Goal: Task Accomplishment & Management: Manage account settings

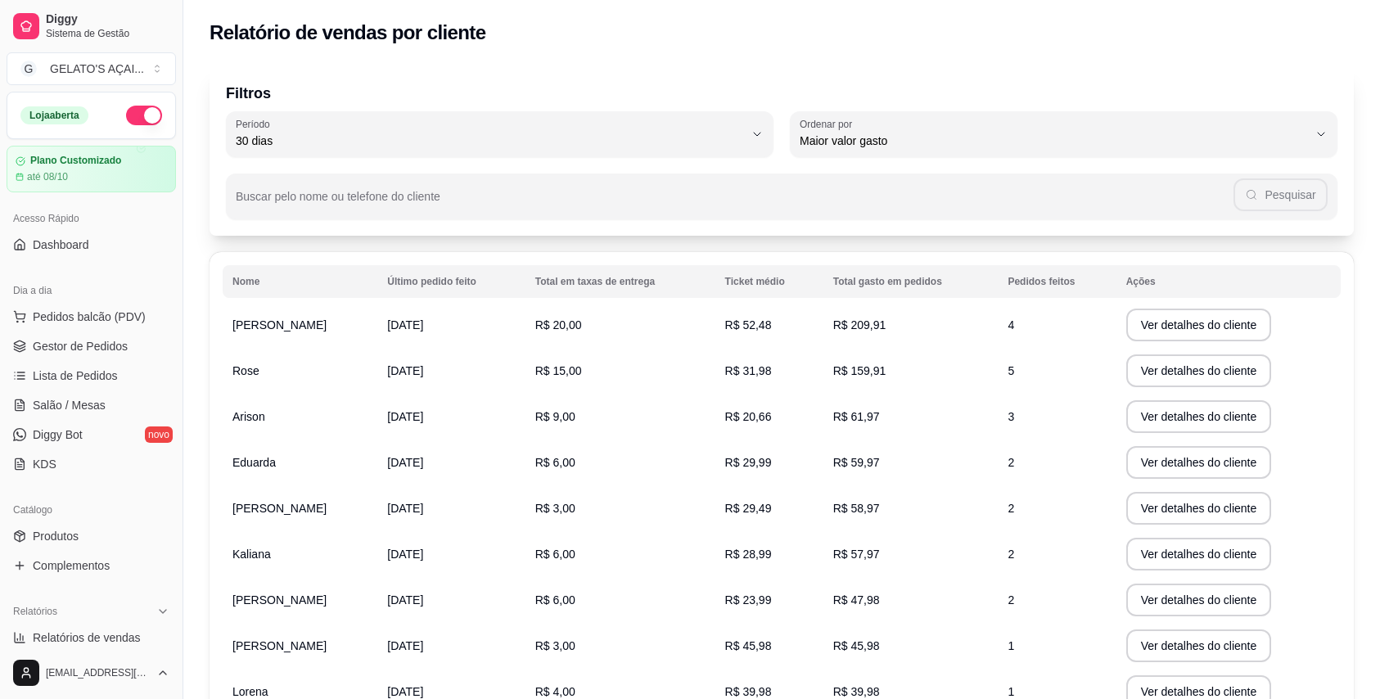
select select "30"
select select "HIGHEST_TOTAL_SPENT_WITH_ORDERS"
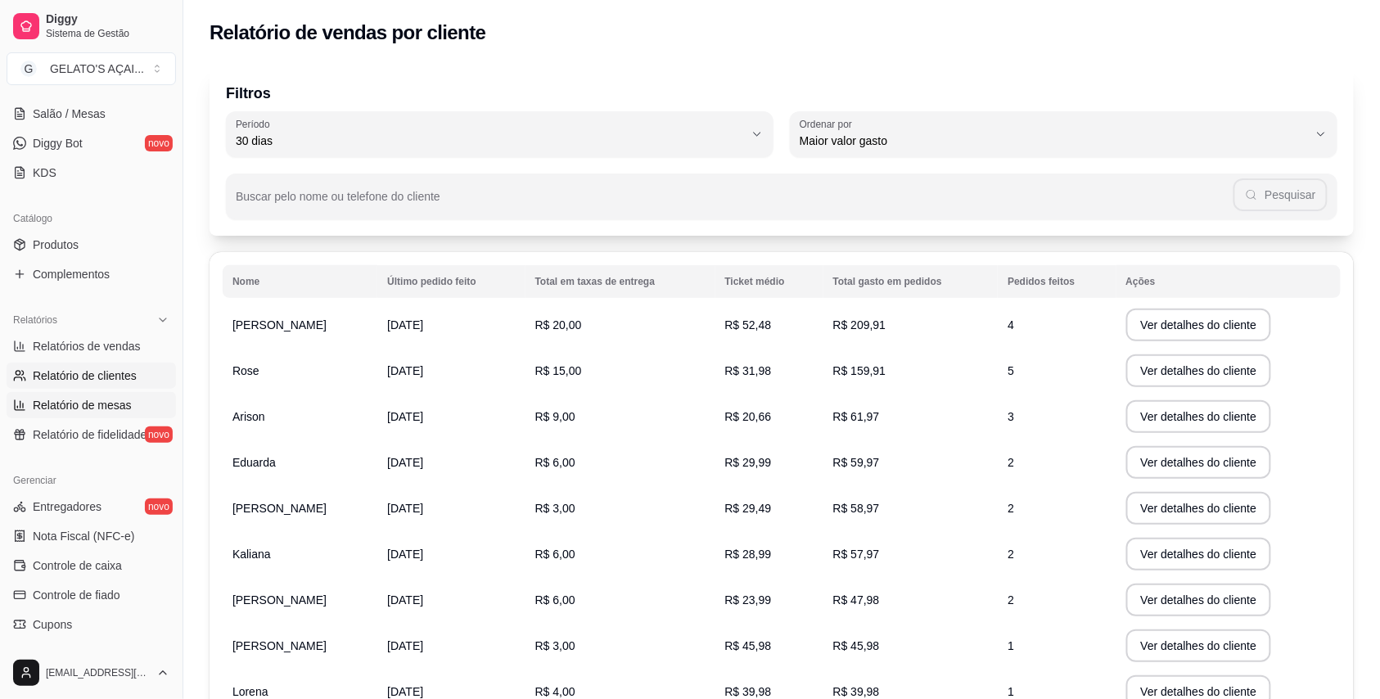
click at [86, 406] on span "Relatório de mesas" at bounding box center [82, 405] width 99 height 16
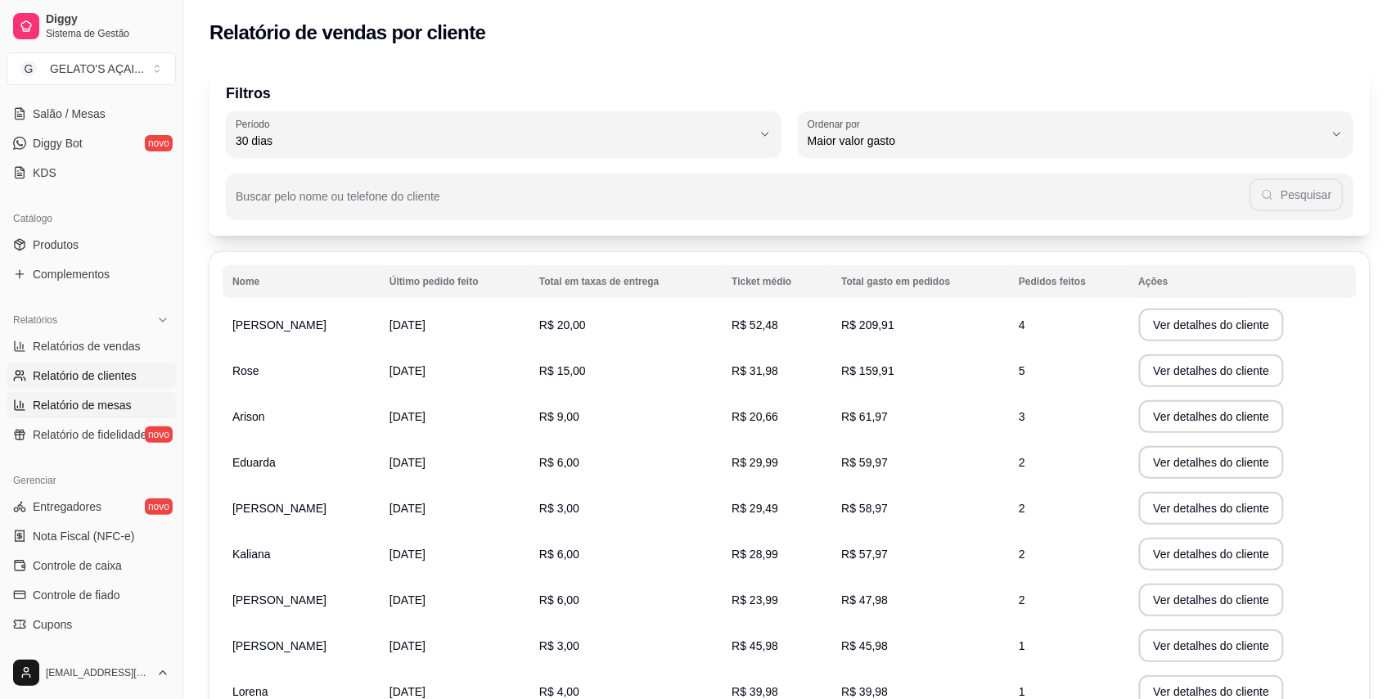
select select "TOTAL_OF_ORDERS"
select select "7"
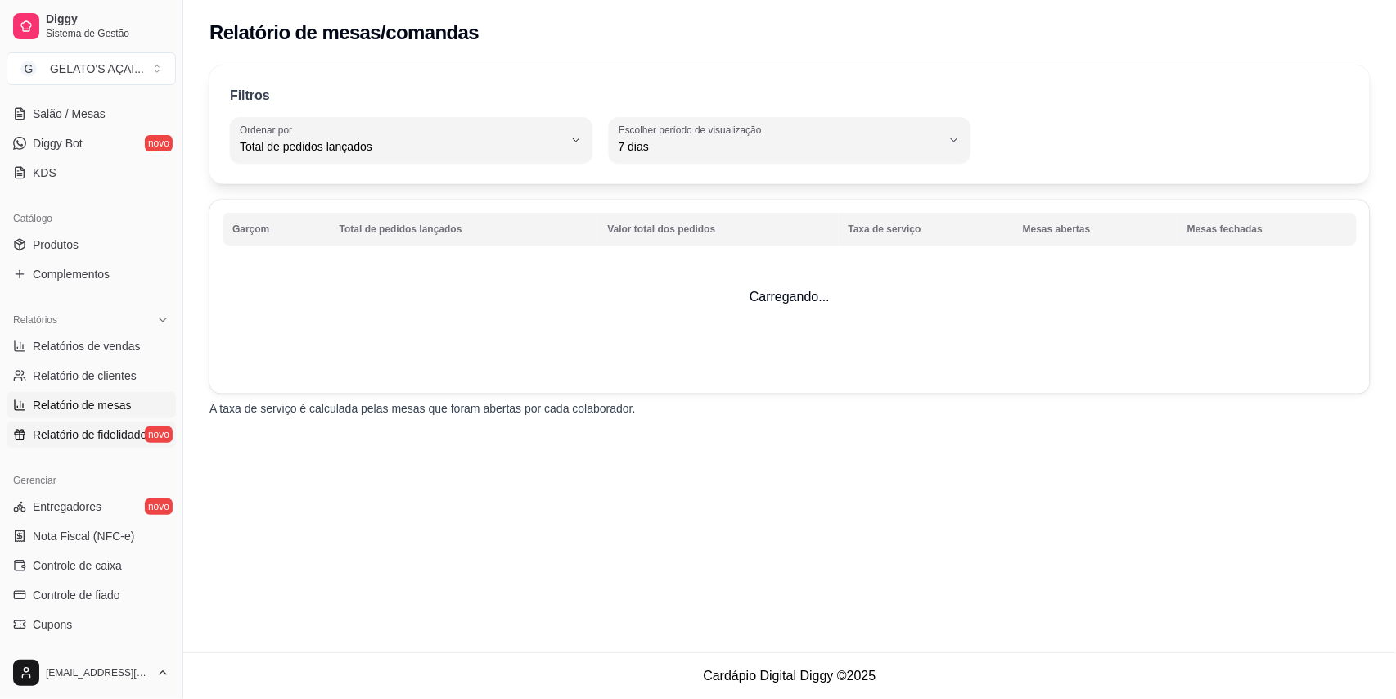
click at [86, 424] on link "Relatório de fidelidade novo" at bounding box center [91, 434] width 169 height 26
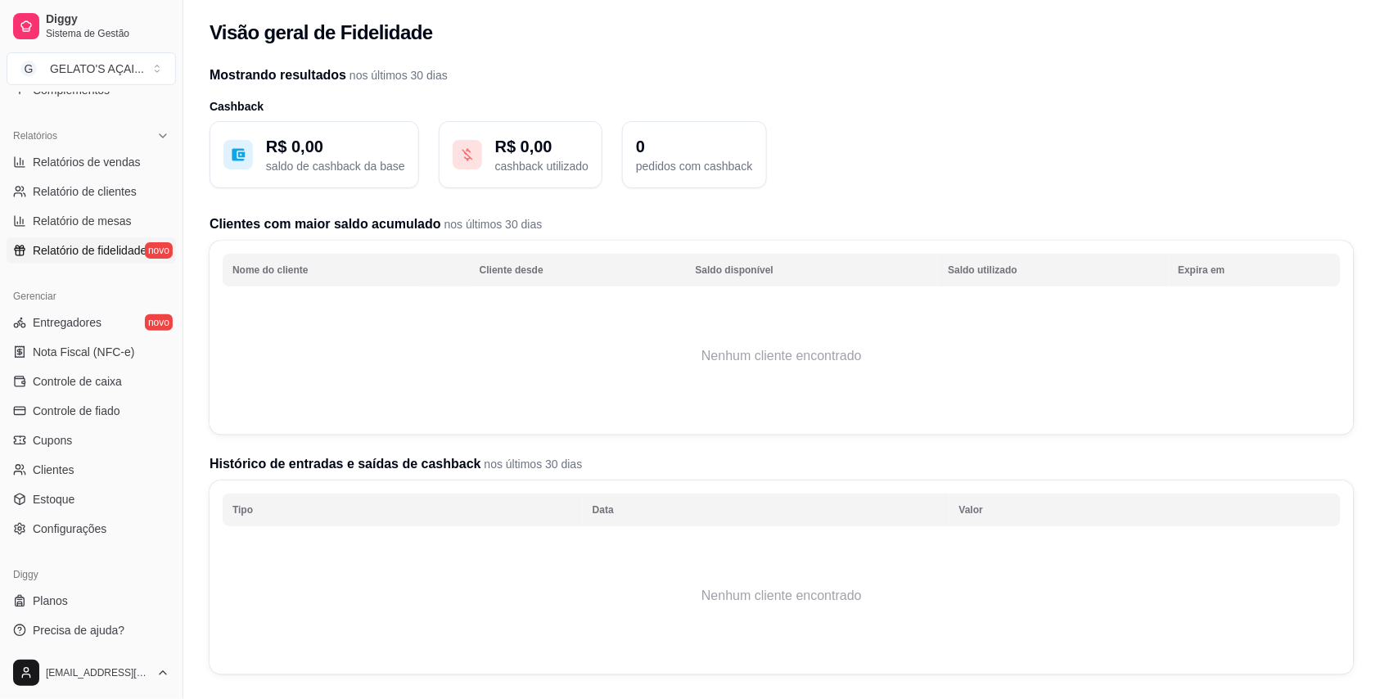
scroll to position [479, 0]
click at [98, 316] on span "Entregadores" at bounding box center [67, 319] width 69 height 16
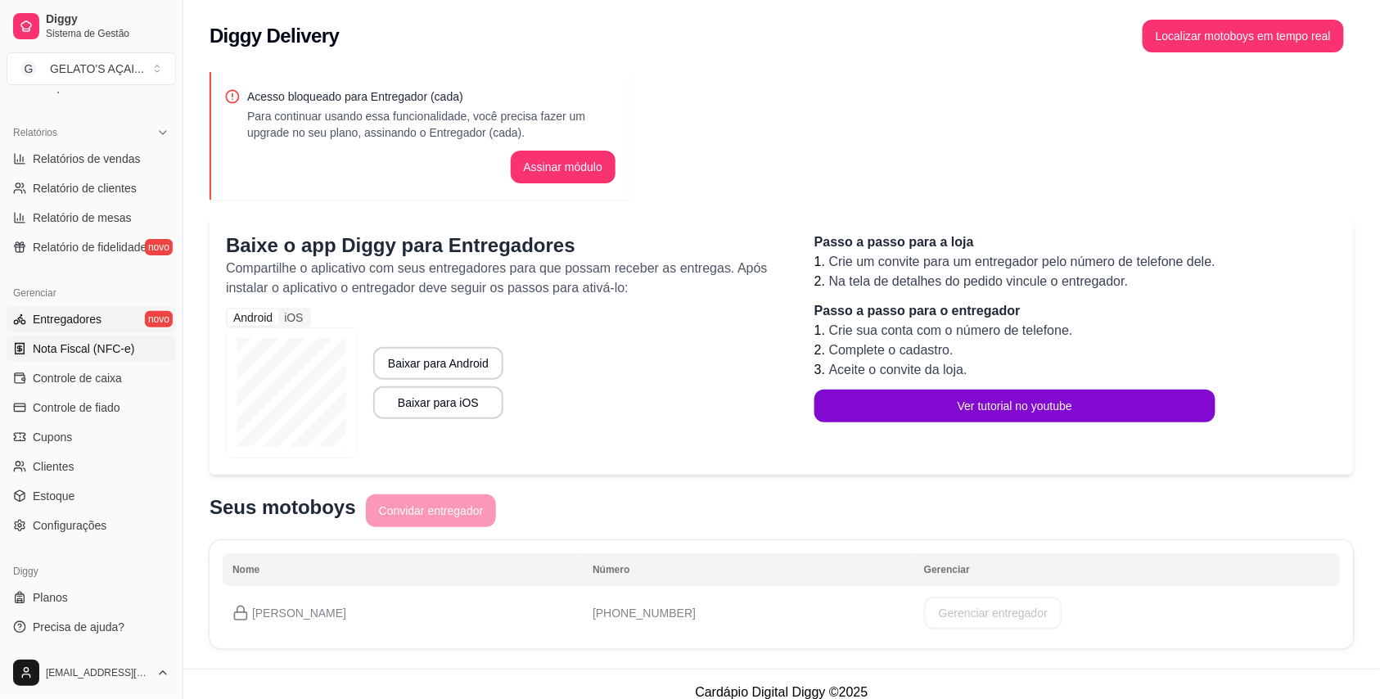
click at [98, 349] on span "Nota Fiscal (NFC-e)" at bounding box center [83, 348] width 101 height 16
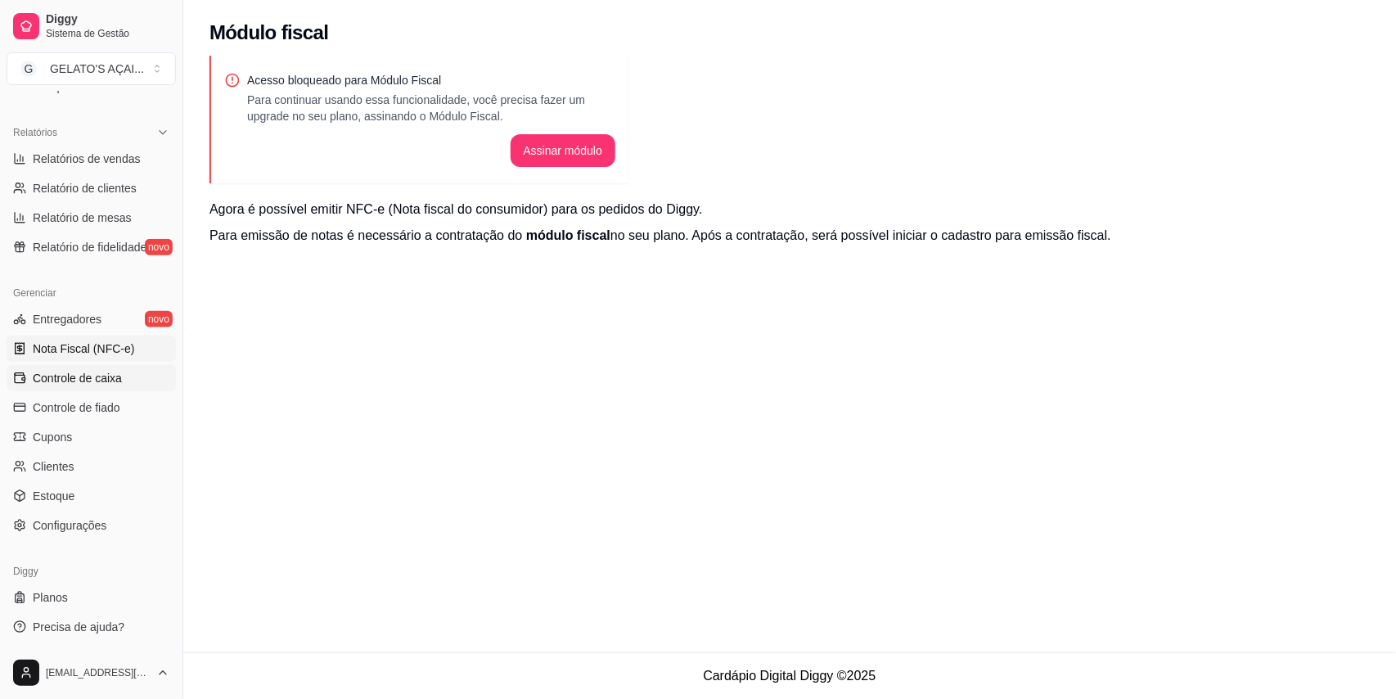
click at [73, 383] on span "Controle de caixa" at bounding box center [77, 378] width 89 height 16
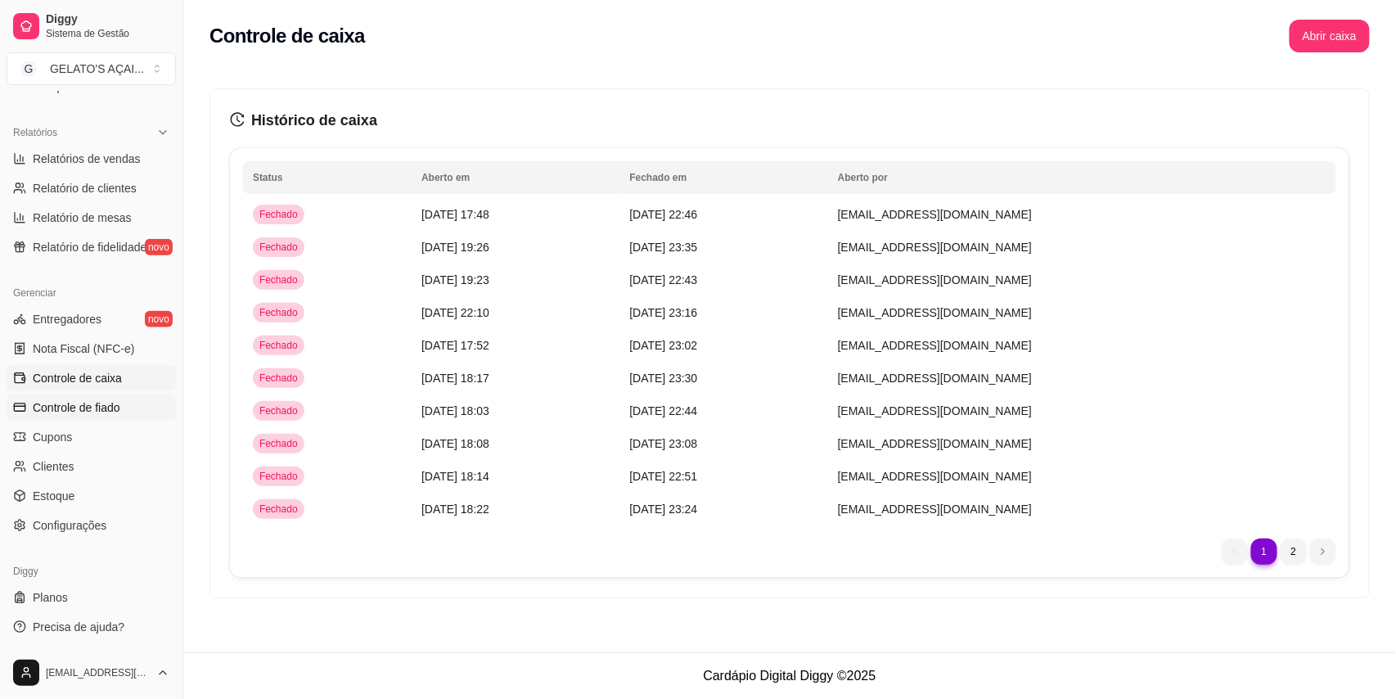
click at [73, 406] on span "Controle de fiado" at bounding box center [77, 407] width 88 height 16
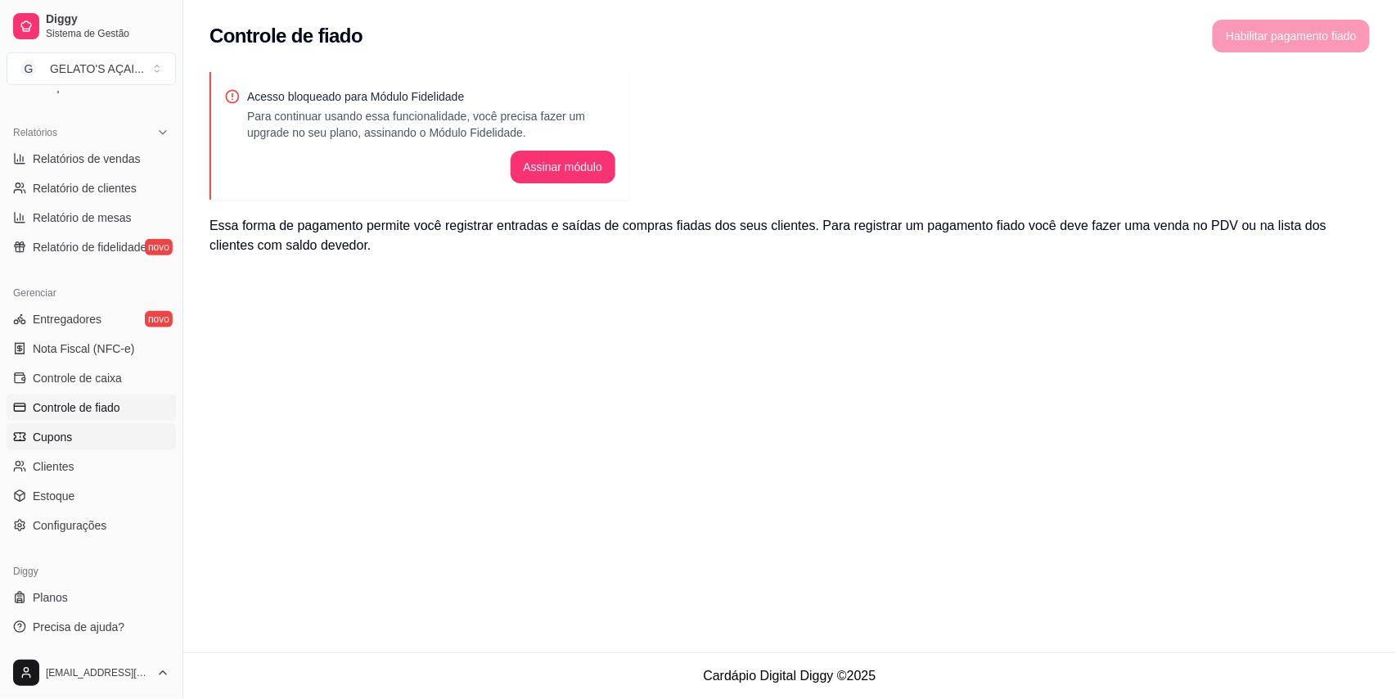
click at [74, 426] on link "Cupons" at bounding box center [91, 437] width 169 height 26
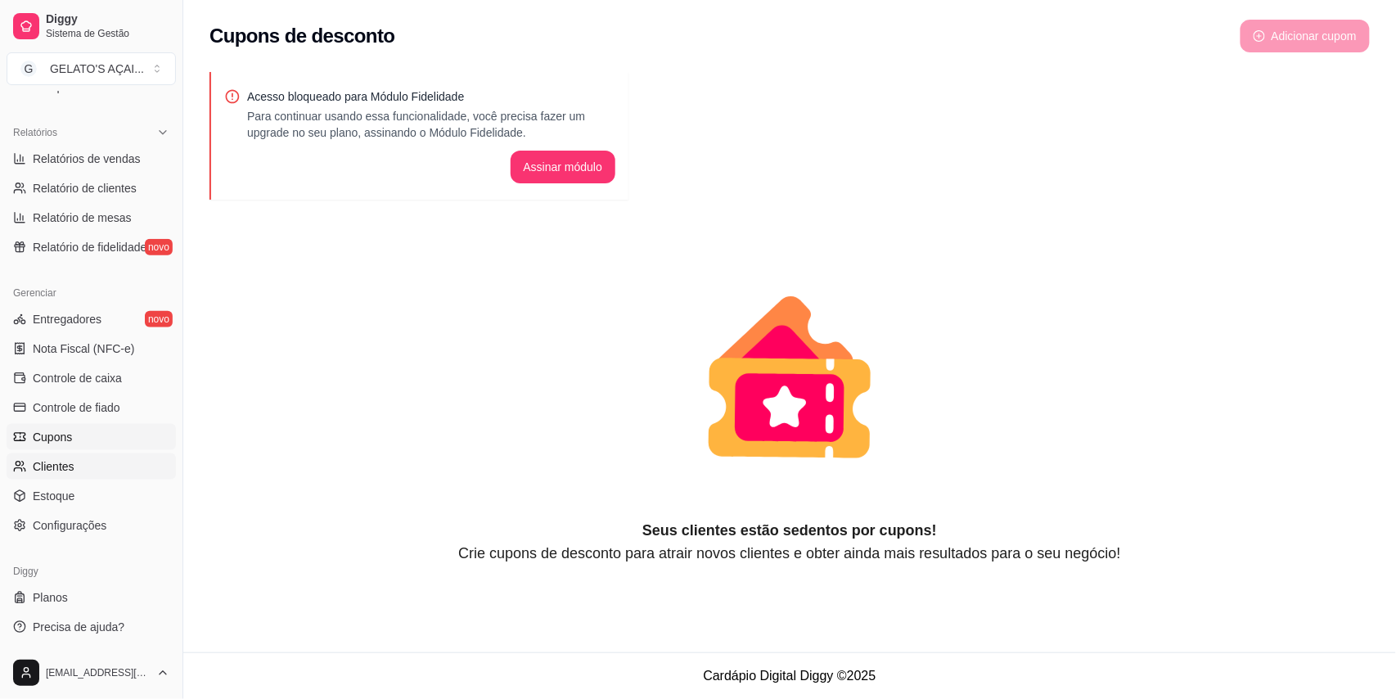
click at [72, 462] on span "Clientes" at bounding box center [54, 466] width 42 height 16
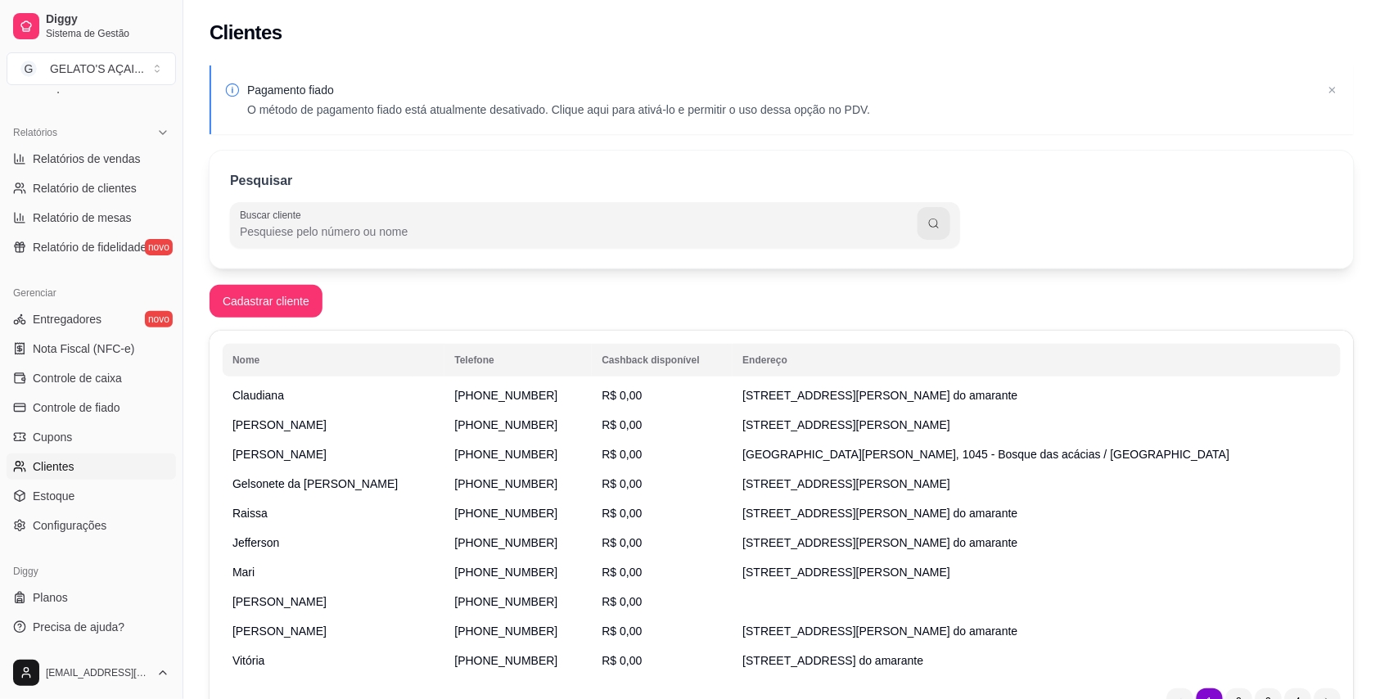
scroll to position [95, 0]
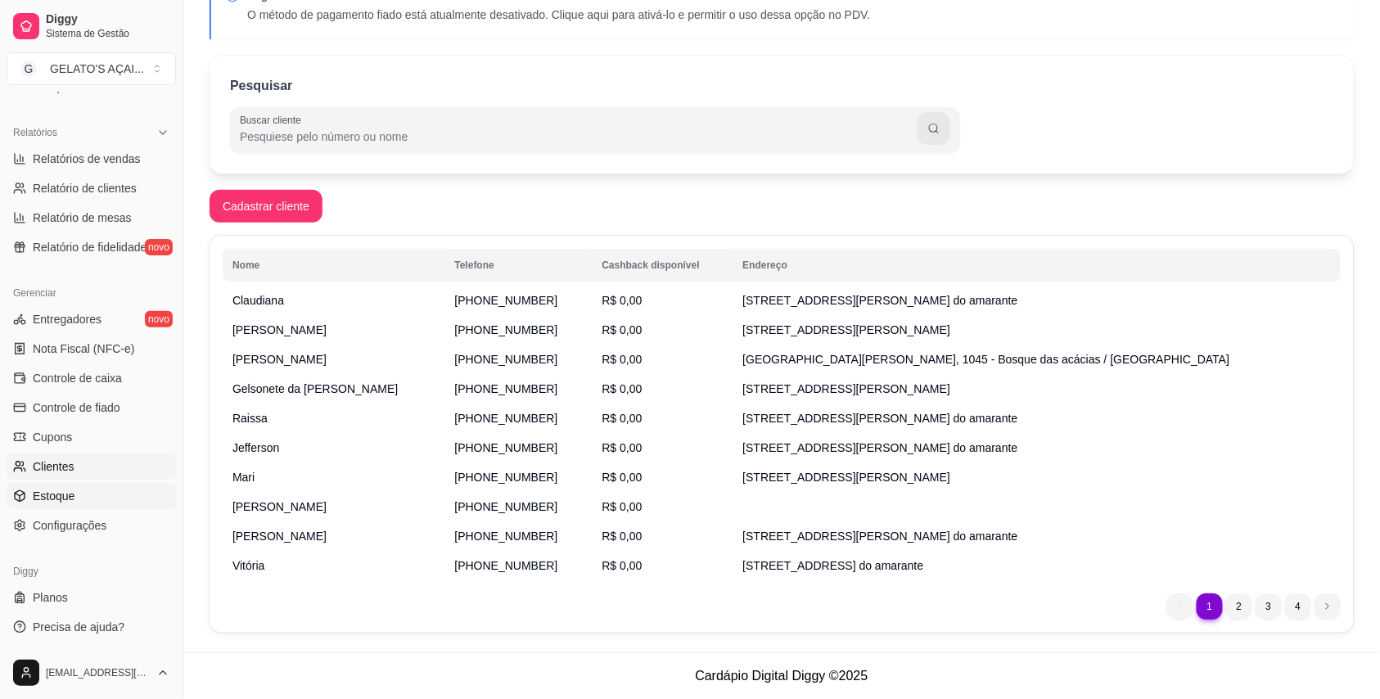
click at [83, 493] on link "Estoque" at bounding box center [91, 496] width 169 height 26
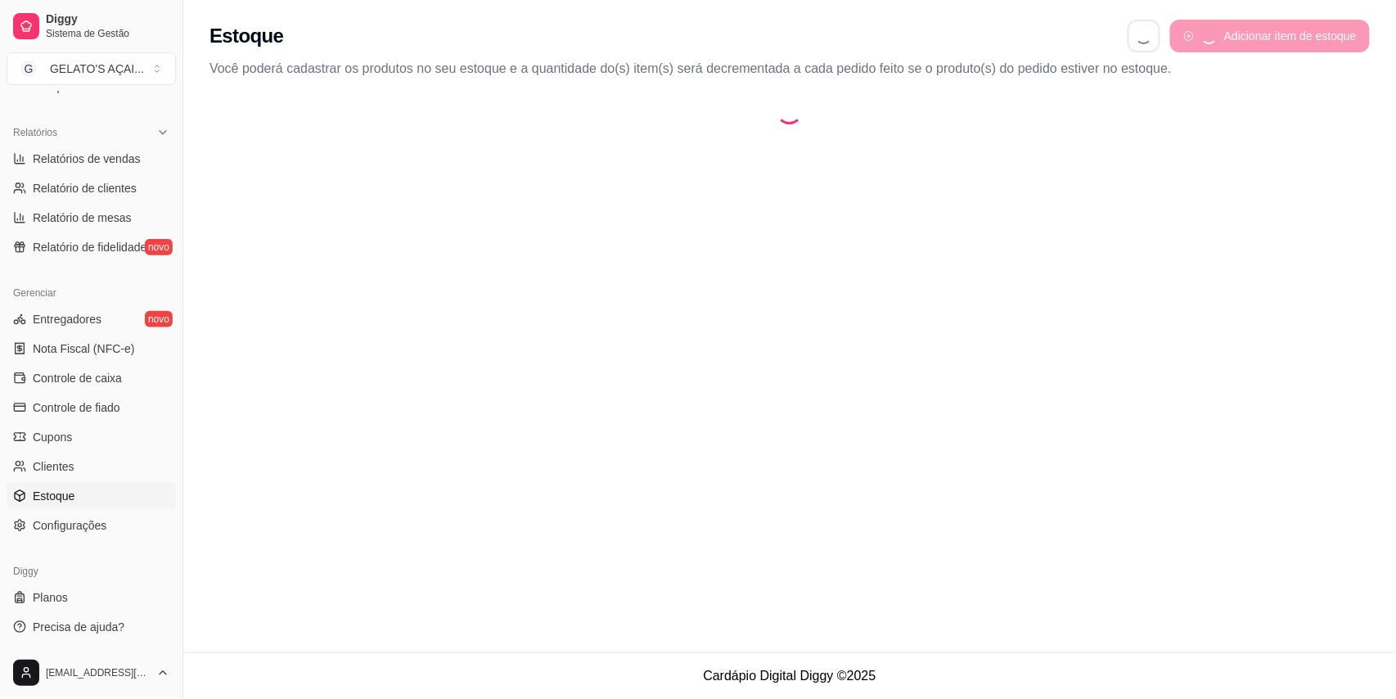
select select "QUANTITY_ORDER"
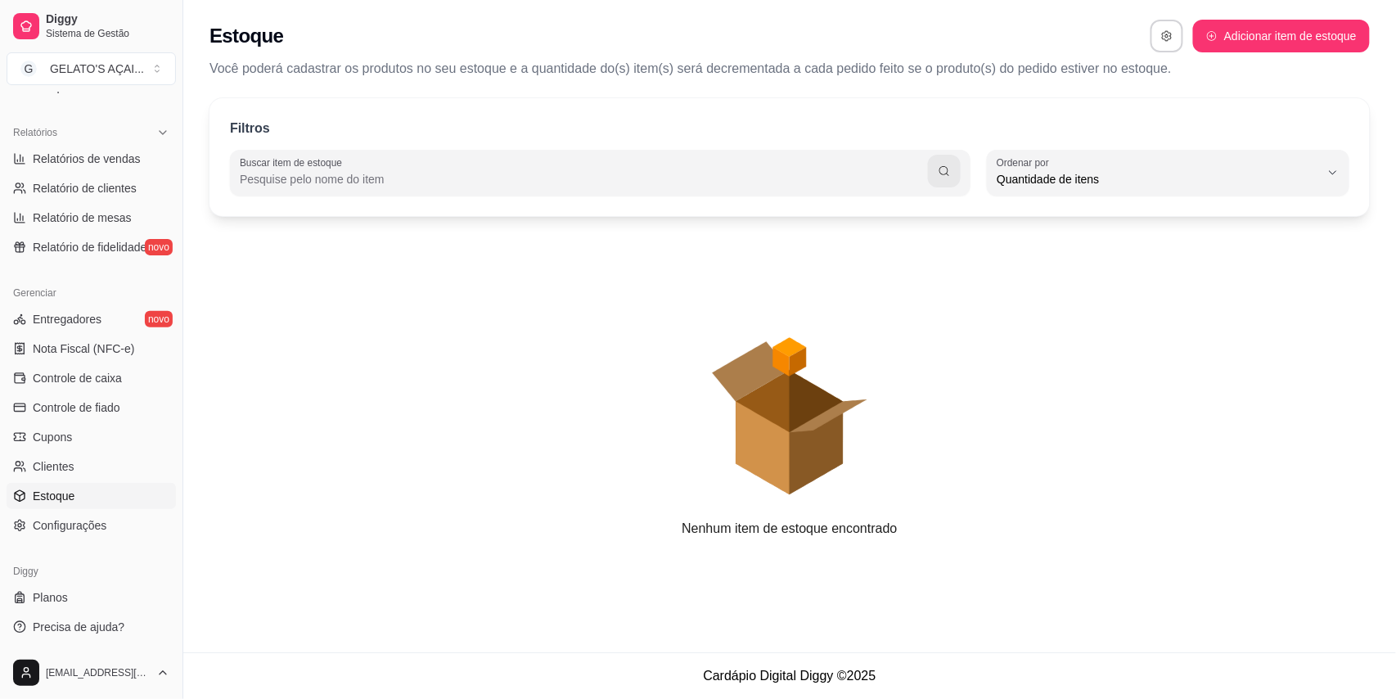
scroll to position [15, 0]
click at [95, 518] on span "Configurações" at bounding box center [70, 525] width 74 height 16
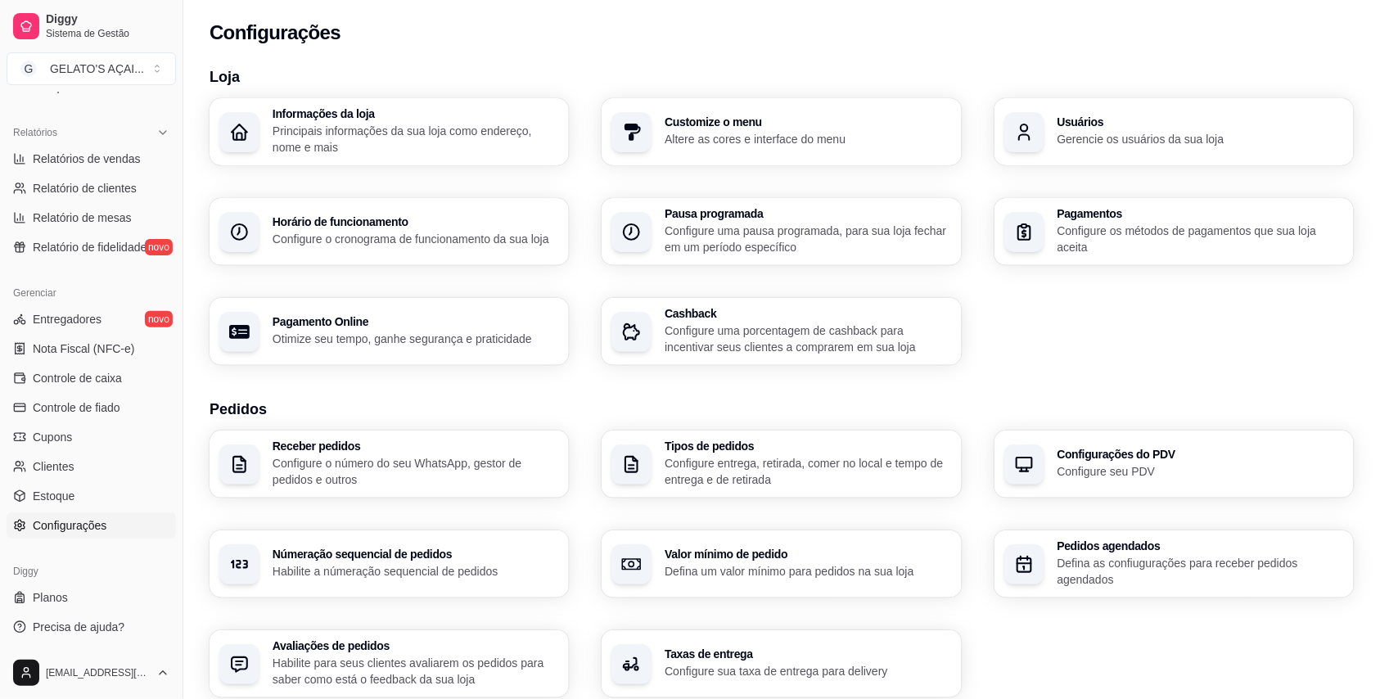
click at [427, 250] on div "Horário de funcionamento Configure o cronograma de funcionamento da sua loja" at bounding box center [388, 231] width 359 height 67
click at [832, 663] on p "Configure sua taxa de entrega para delivery" at bounding box center [807, 671] width 286 height 16
click at [736, 660] on h3 "Taxas de entrega" at bounding box center [808, 654] width 278 height 11
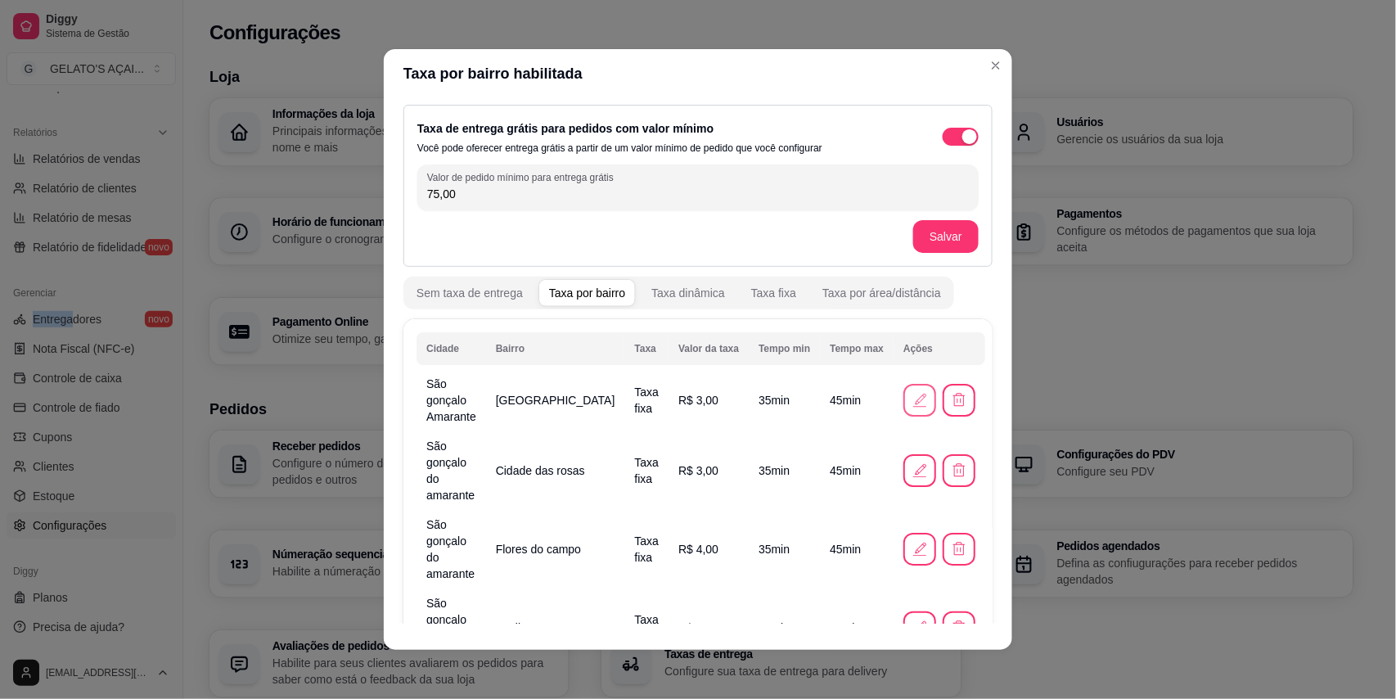
click at [911, 391] on icon "button" at bounding box center [920, 400] width 18 height 18
click at [962, 138] on div "button" at bounding box center [969, 136] width 15 height 15
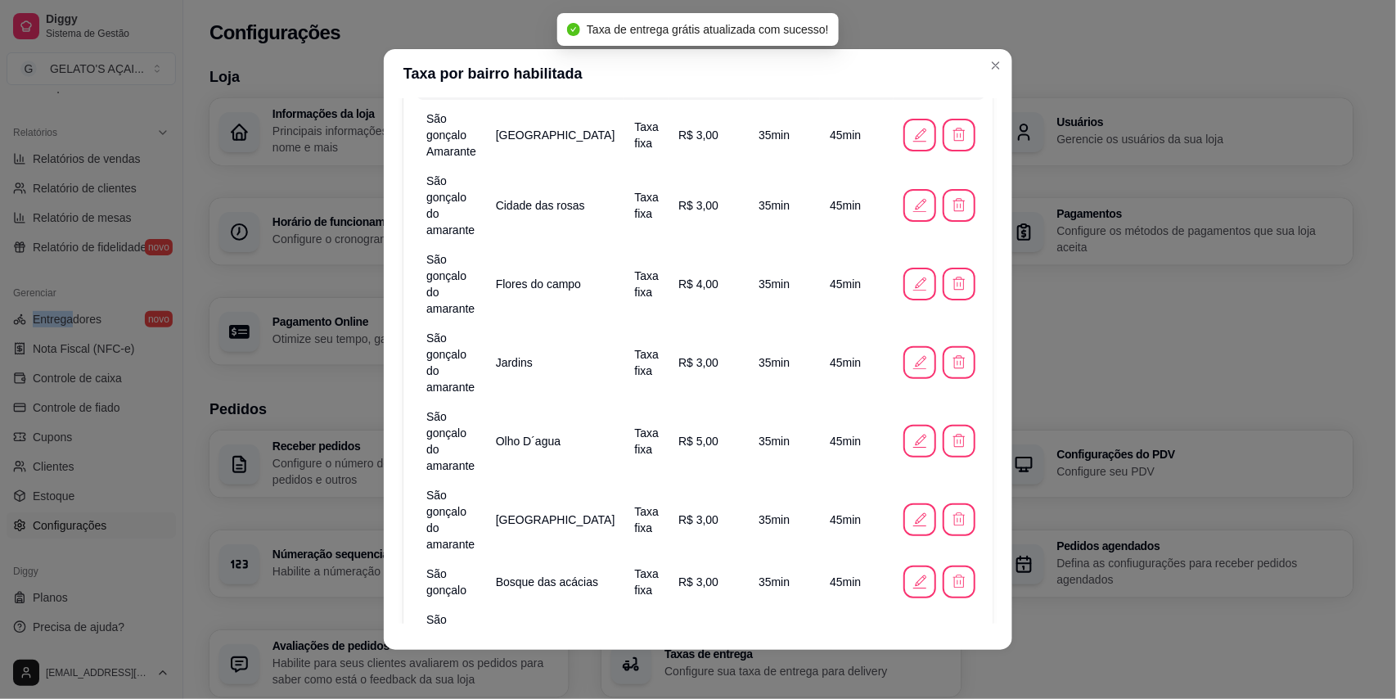
scroll to position [184, 0]
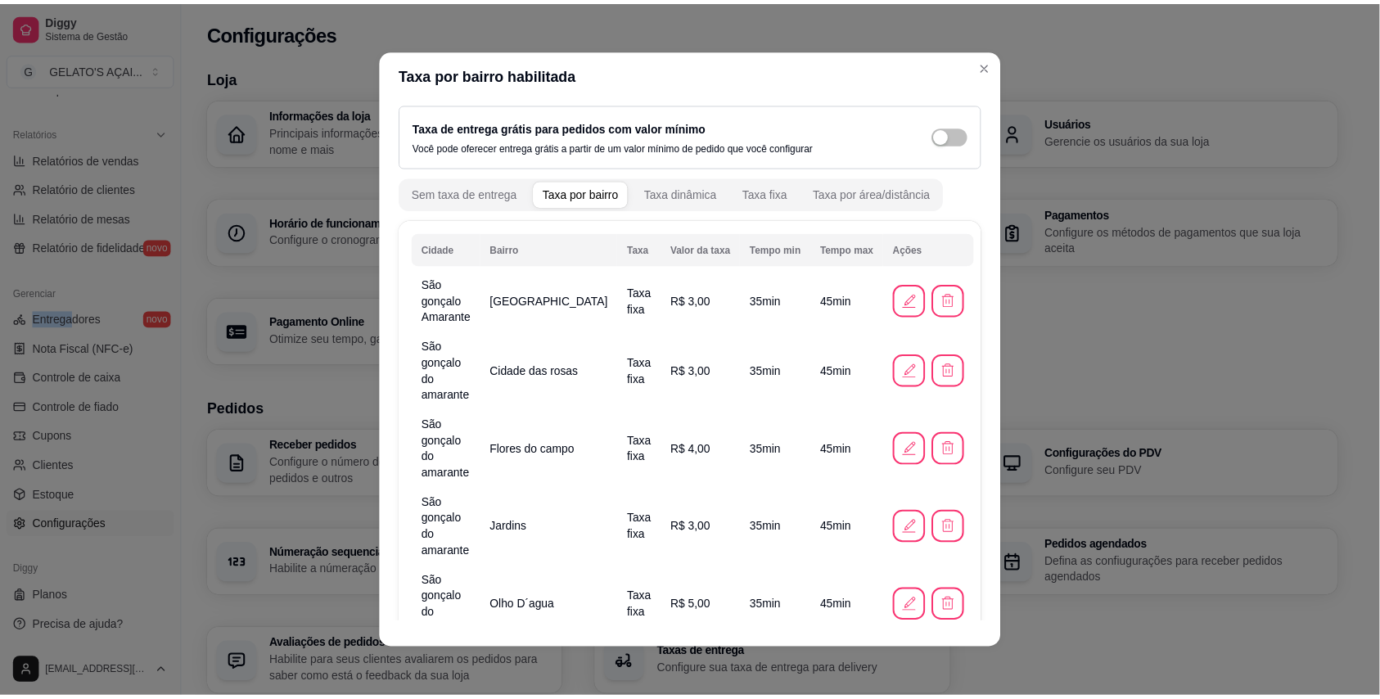
scroll to position [0, 0]
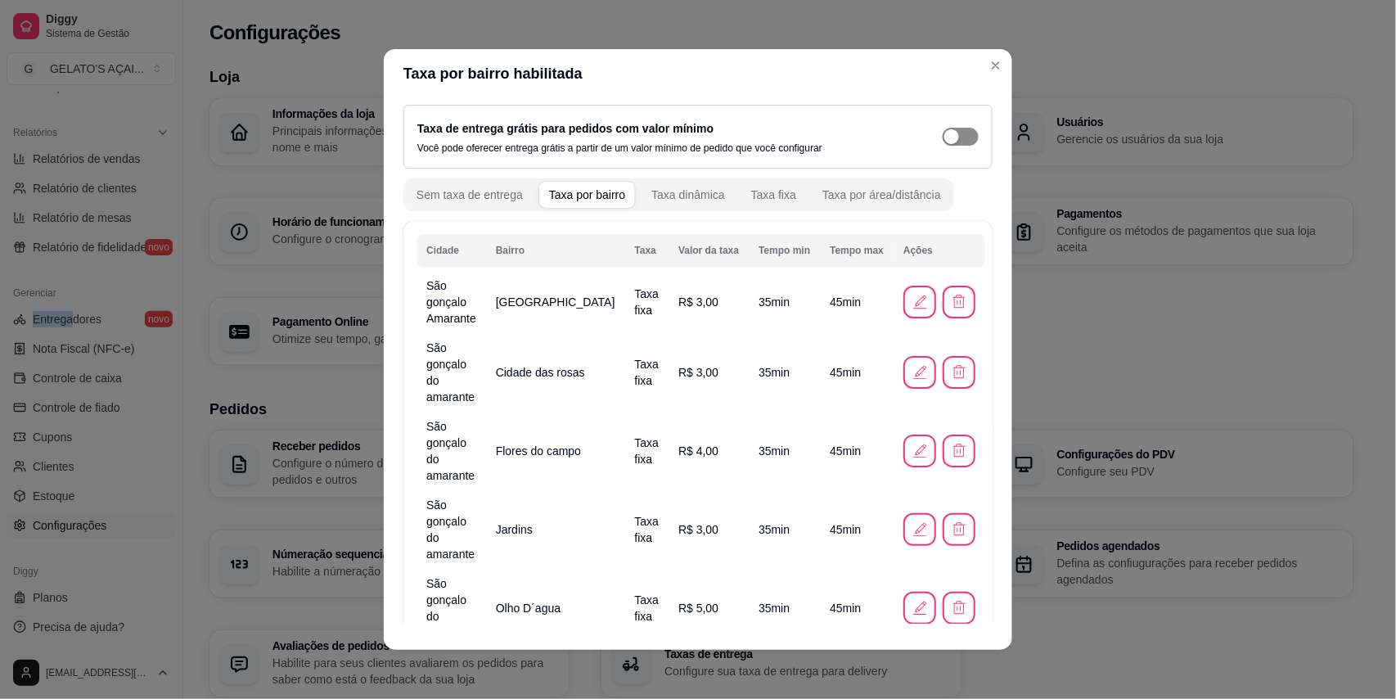
click at [944, 141] on div "button" at bounding box center [951, 136] width 15 height 15
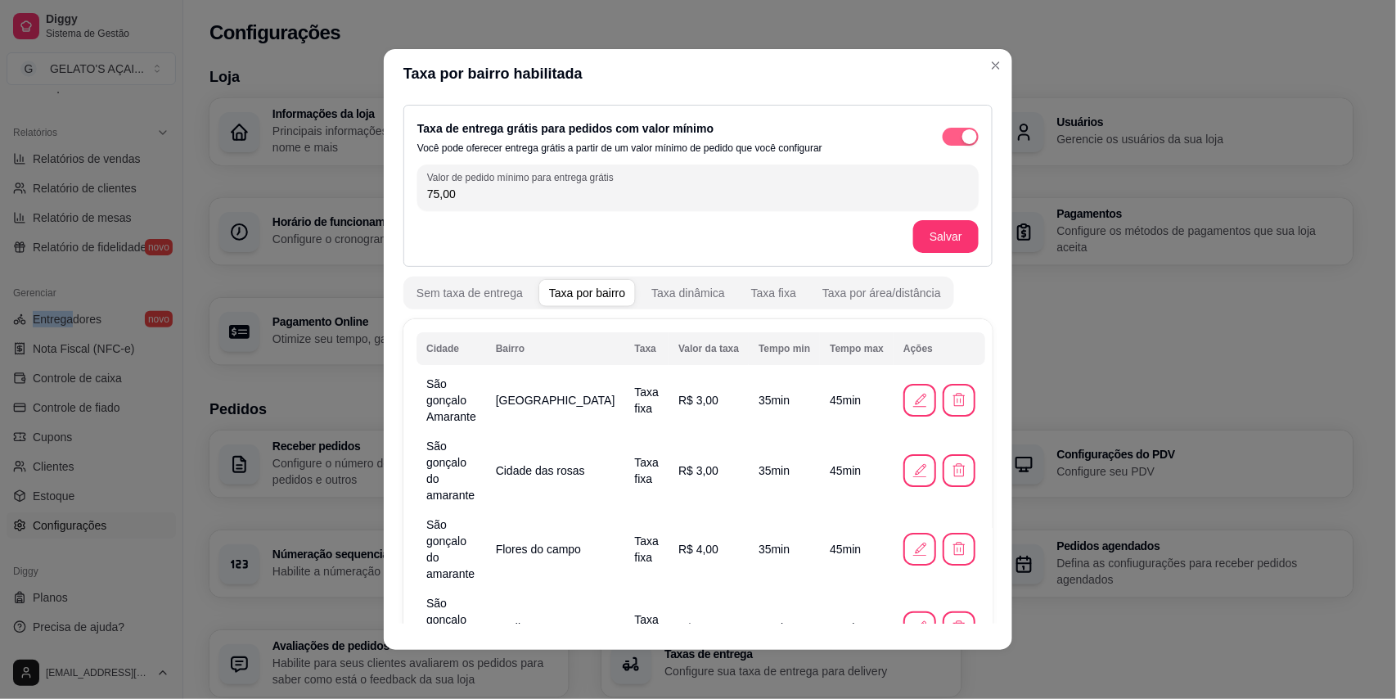
click at [943, 139] on span "button" at bounding box center [961, 137] width 36 height 18
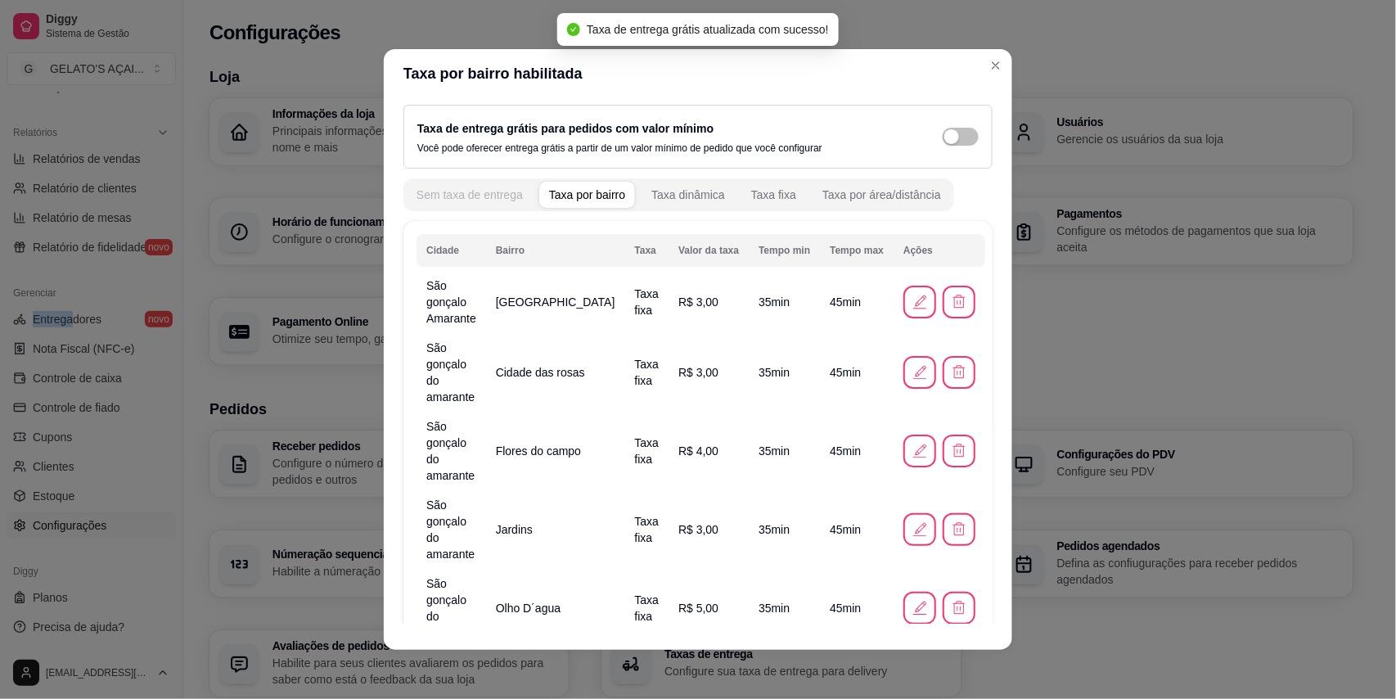
click at [453, 198] on div "Sem taxa de entrega" at bounding box center [470, 195] width 106 height 16
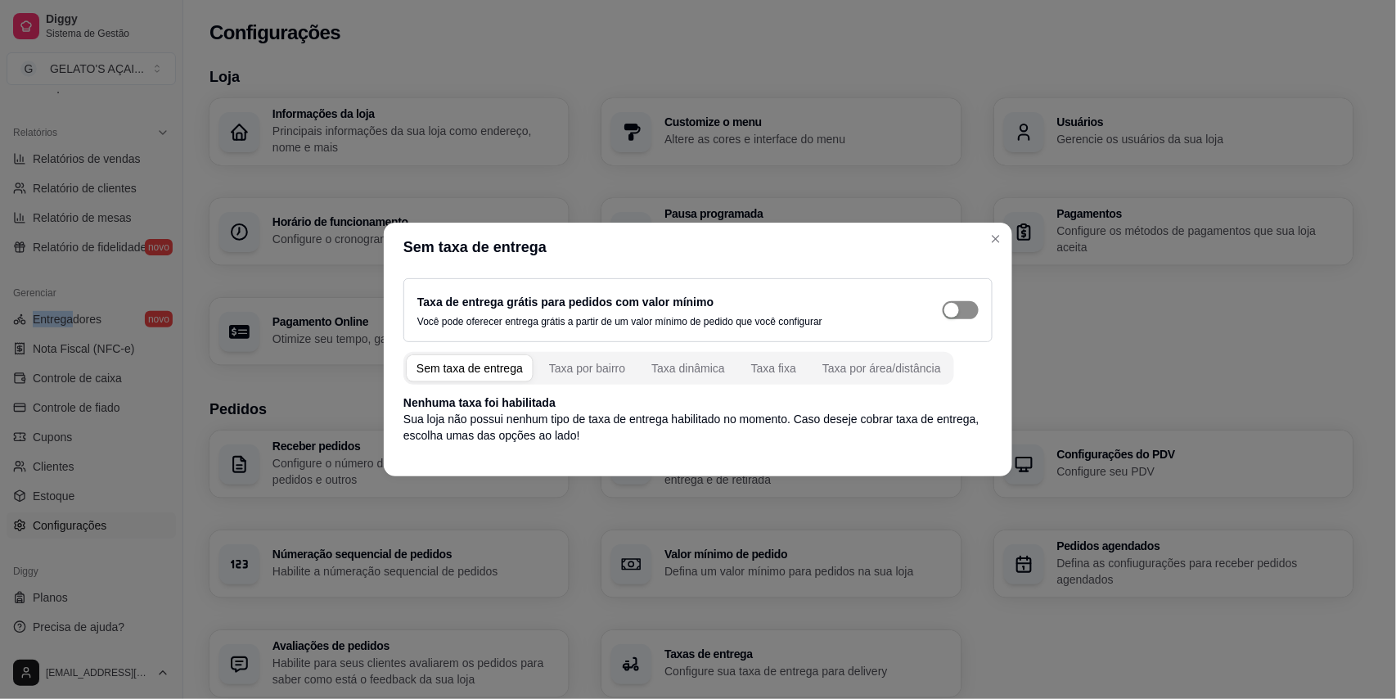
click at [960, 316] on span "button" at bounding box center [961, 310] width 36 height 18
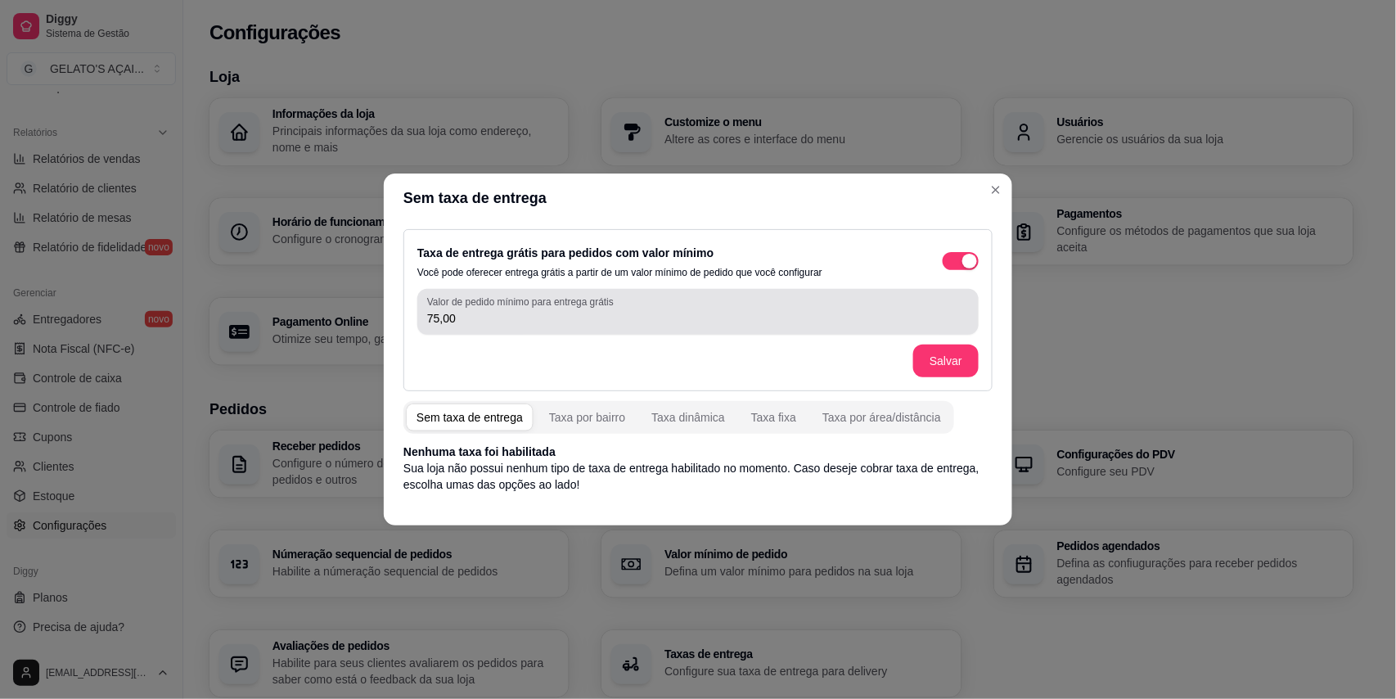
click at [439, 314] on input "75,00" at bounding box center [698, 318] width 542 height 16
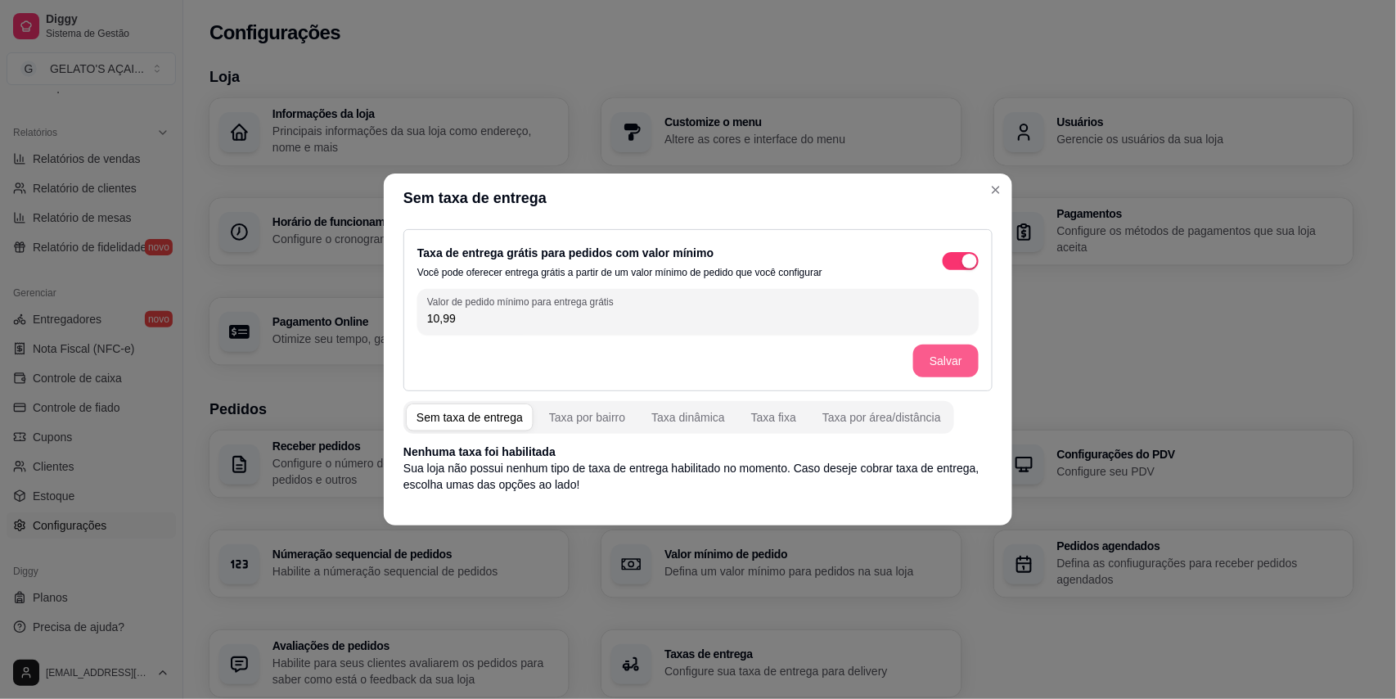
type input "10,99"
click at [941, 358] on button "Salvar" at bounding box center [945, 361] width 65 height 33
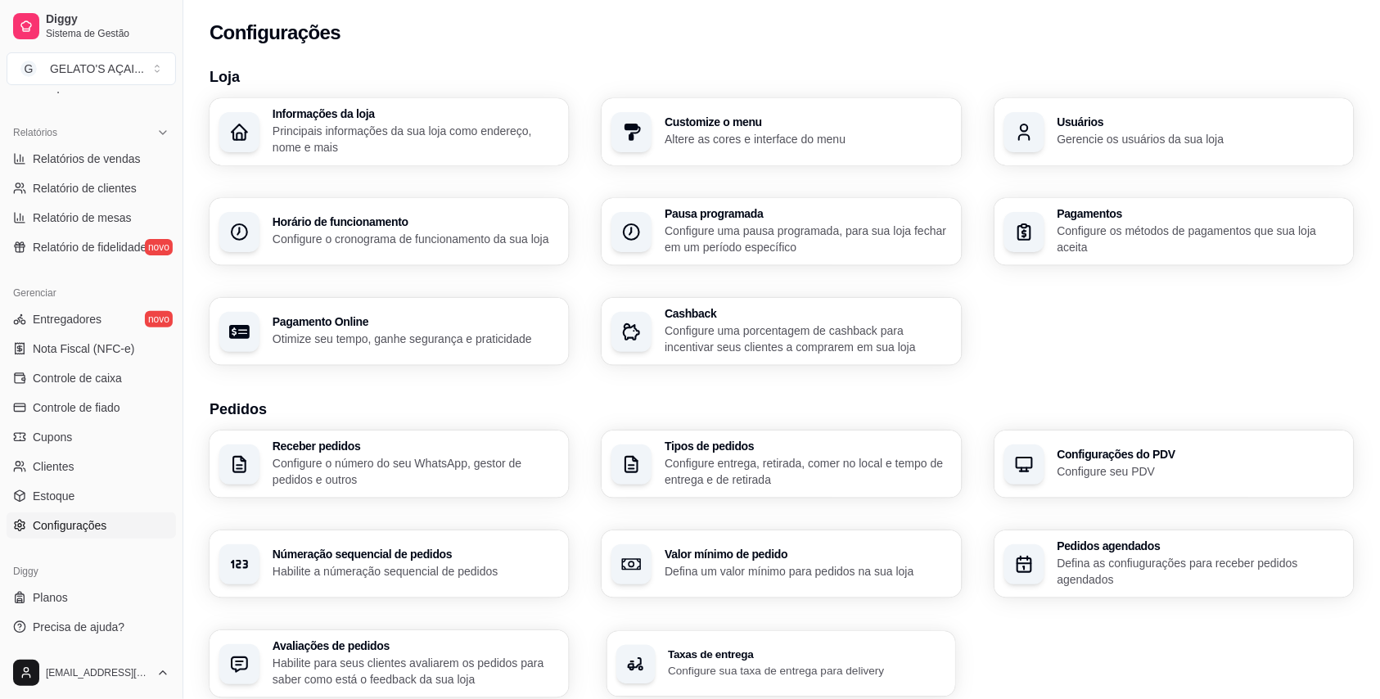
click at [761, 659] on h3 "Taxas de entrega" at bounding box center [808, 654] width 278 height 11
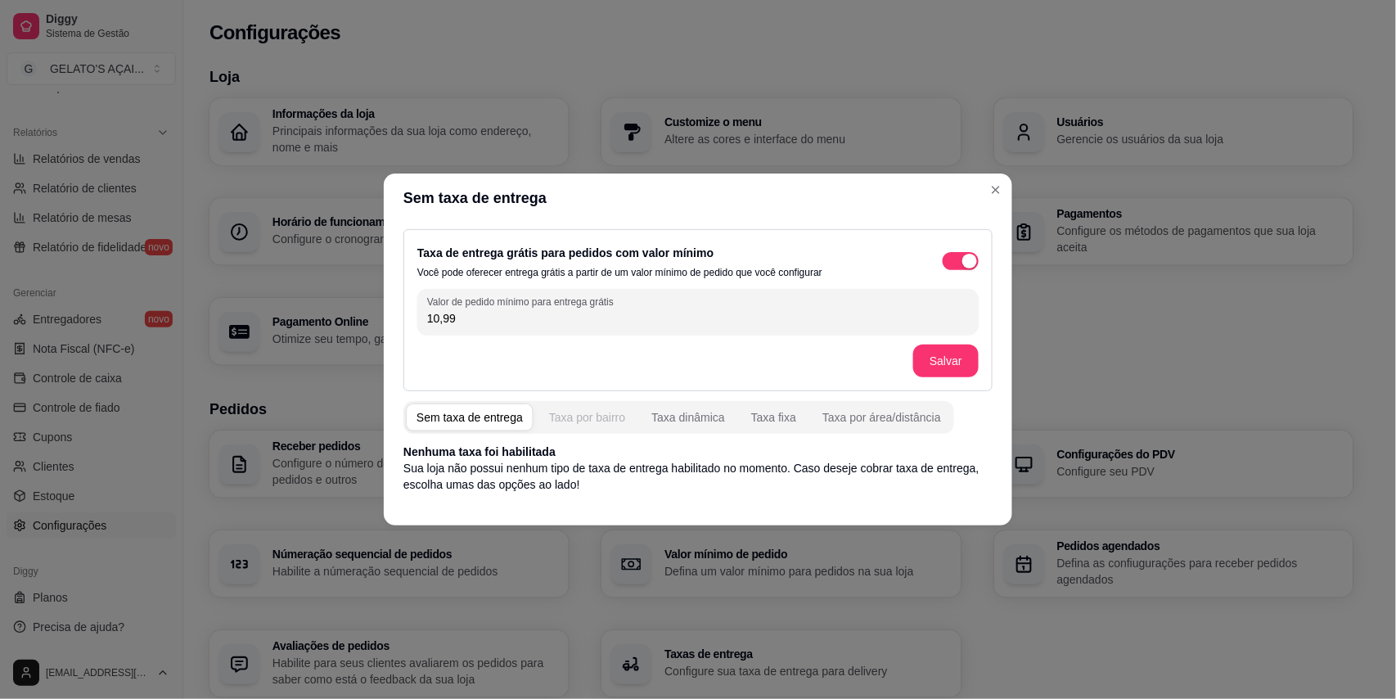
click at [597, 420] on div "Taxa por bairro" at bounding box center [587, 417] width 76 height 16
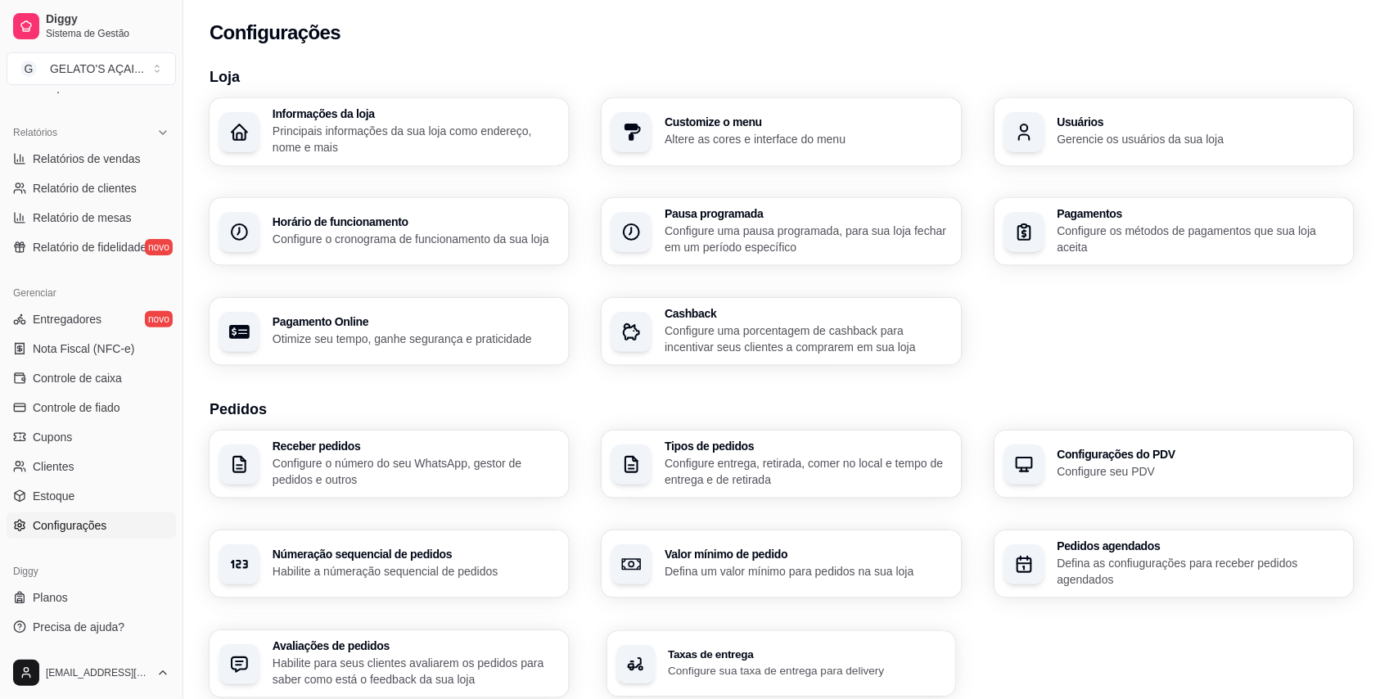
click at [711, 651] on h3 "Taxas de entrega" at bounding box center [808, 654] width 278 height 11
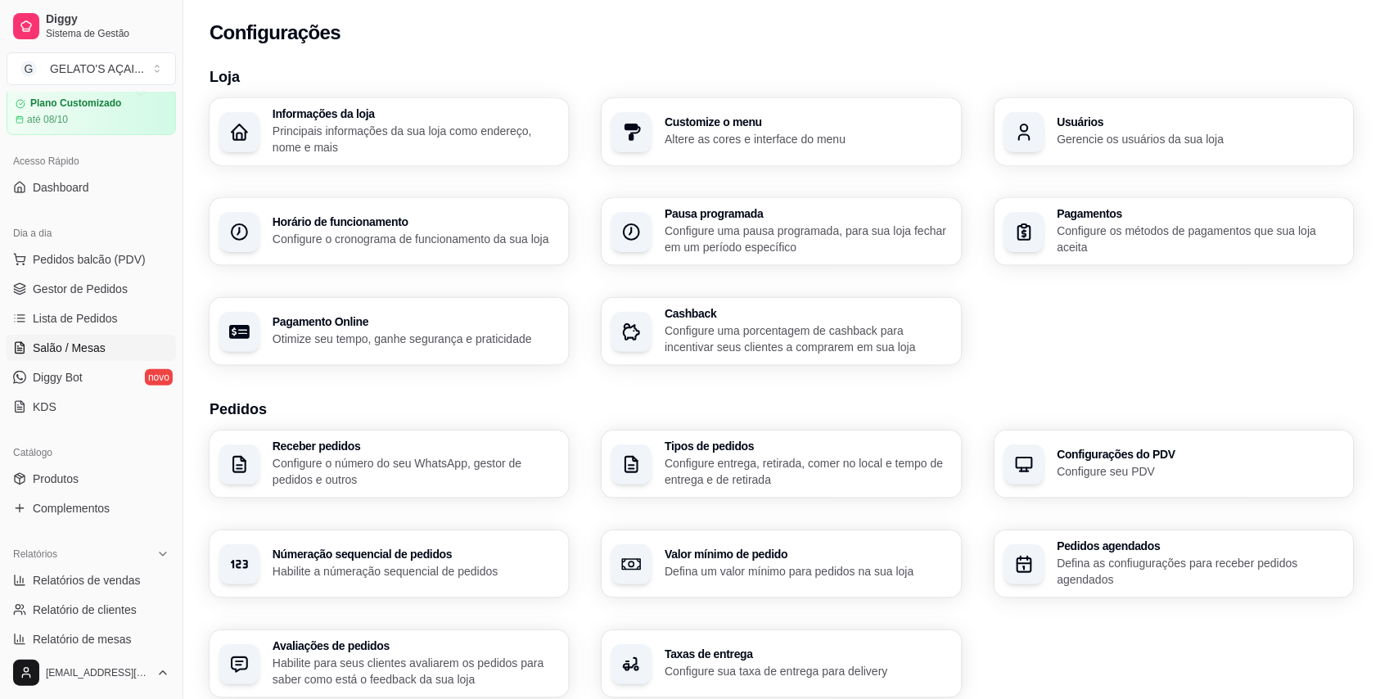
scroll to position [43, 0]
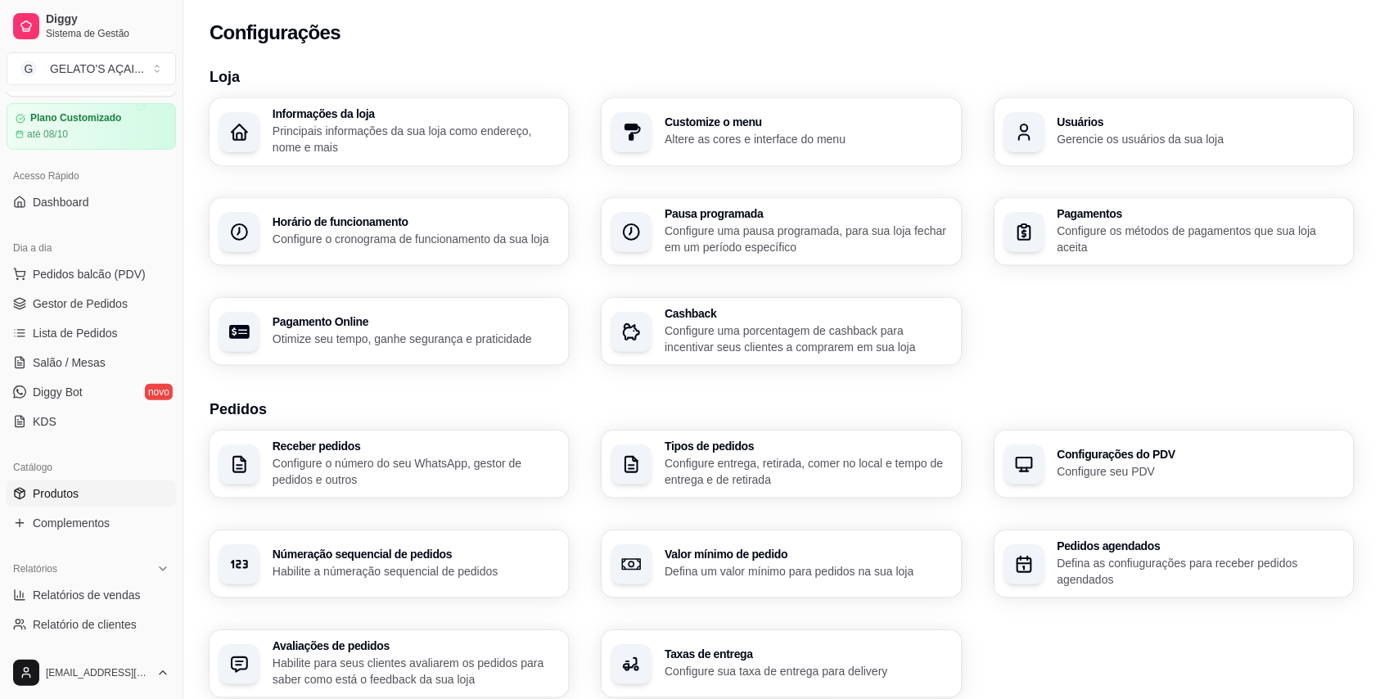
click at [102, 491] on link "Produtos" at bounding box center [91, 493] width 169 height 26
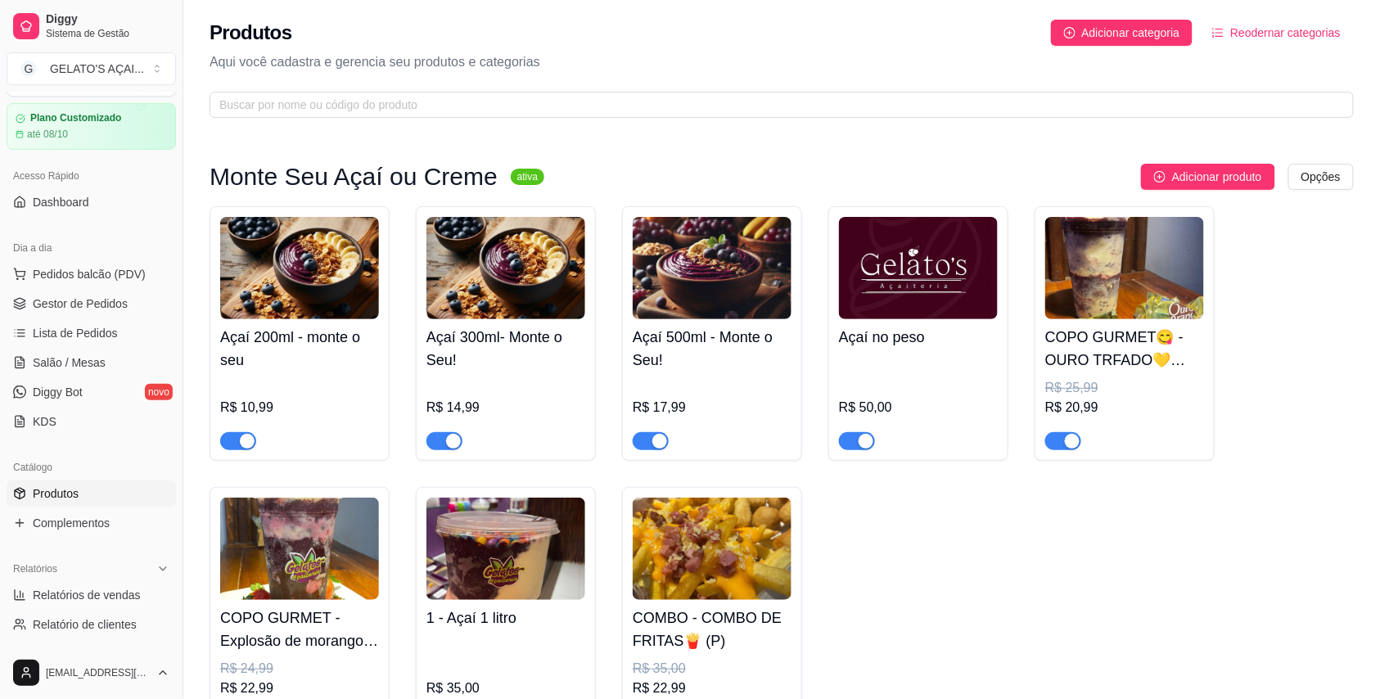
click at [232, 435] on span "button" at bounding box center [238, 441] width 36 height 18
click at [87, 520] on span "Complementos" at bounding box center [71, 523] width 77 height 16
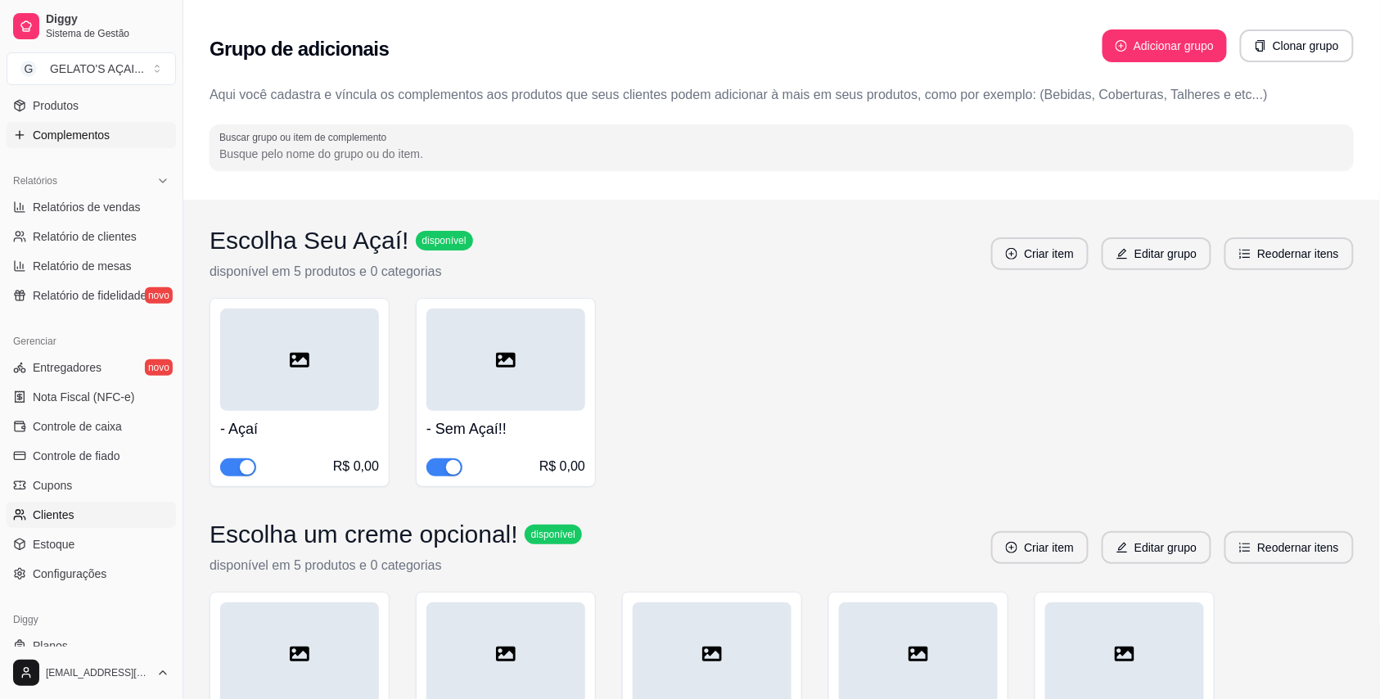
scroll to position [479, 0]
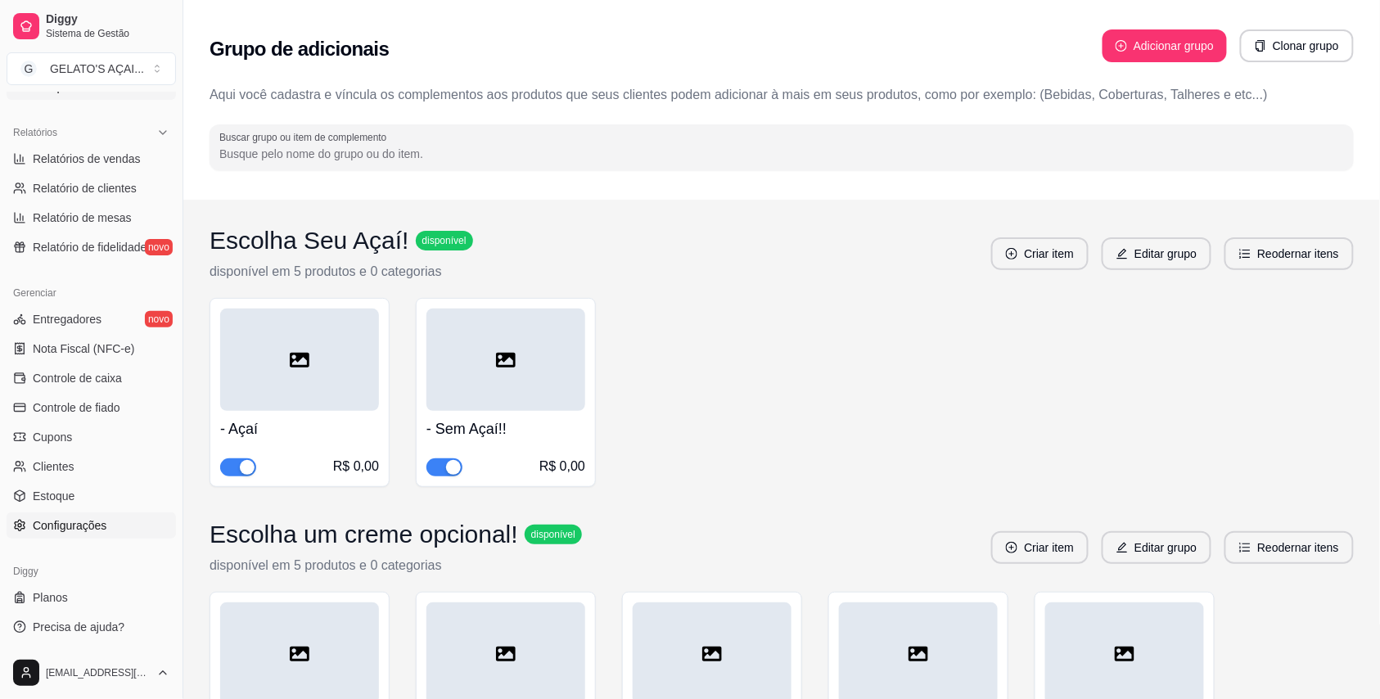
click at [110, 525] on link "Configurações" at bounding box center [91, 525] width 169 height 26
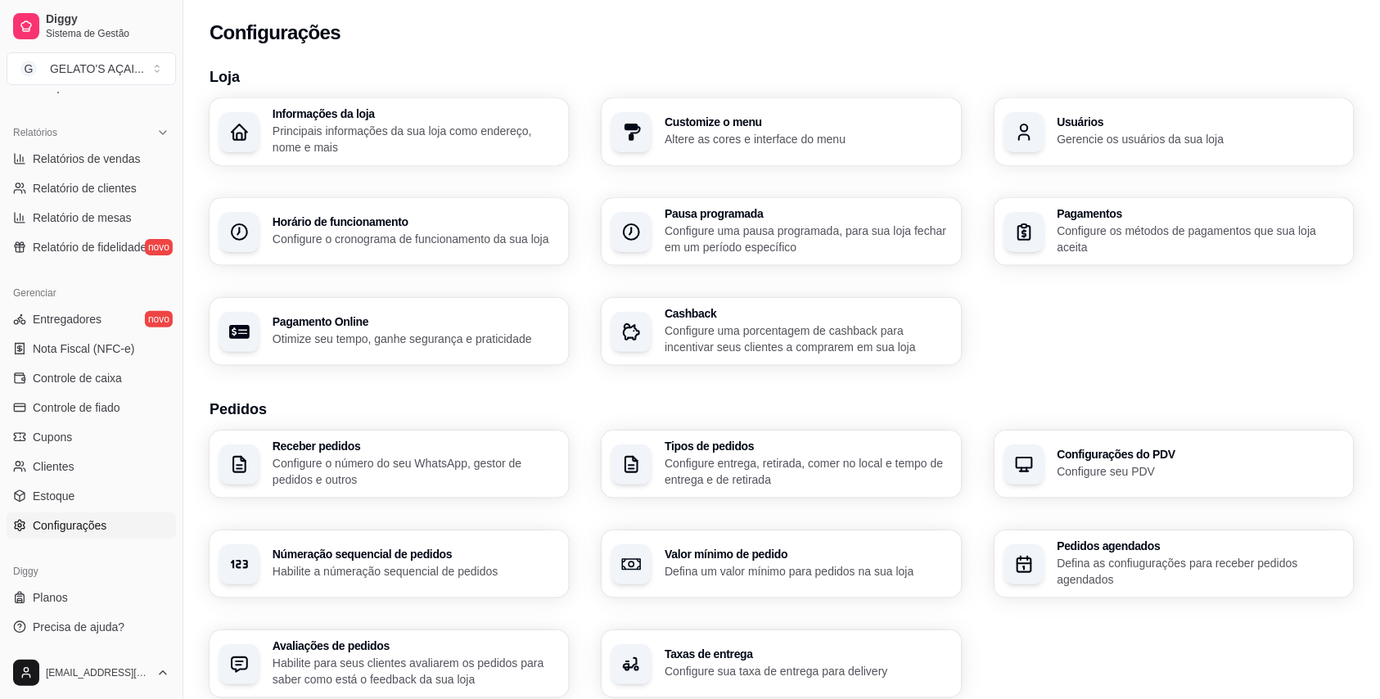
click at [767, 651] on h3 "Taxas de entrega" at bounding box center [807, 653] width 286 height 11
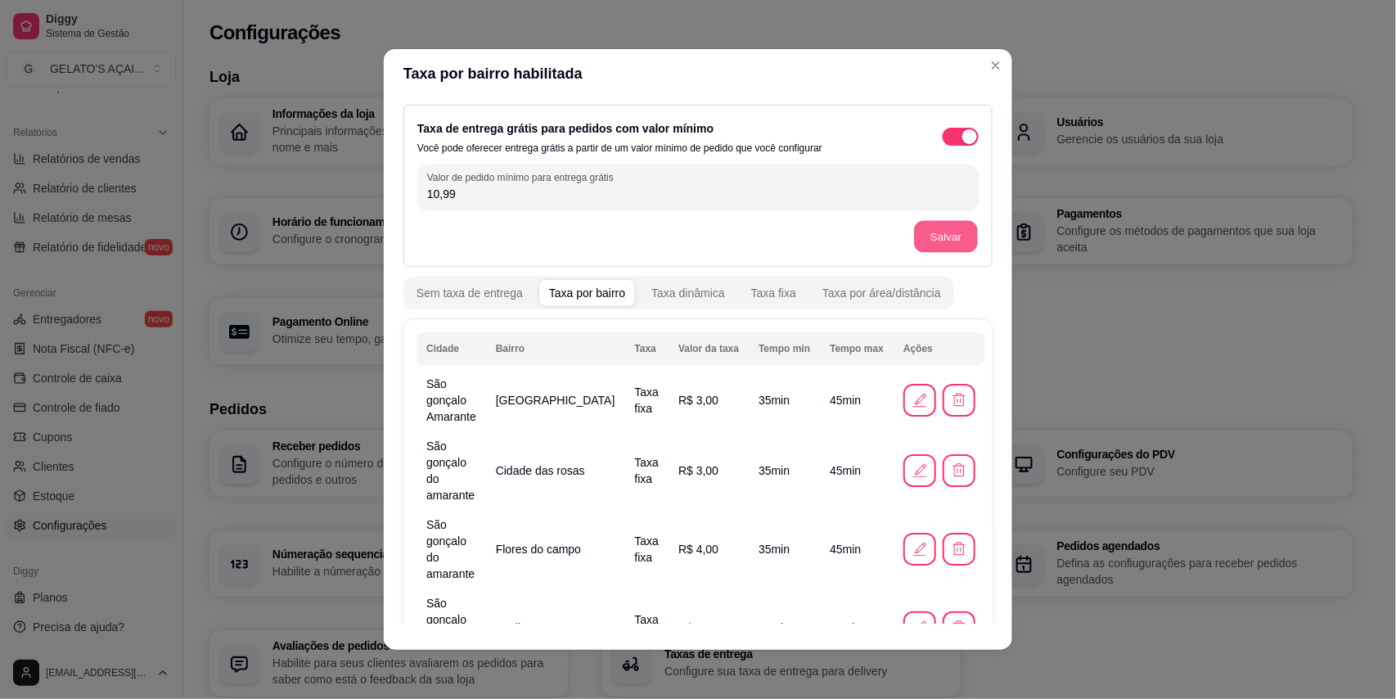
click at [914, 246] on button "Salvar" at bounding box center [946, 237] width 64 height 32
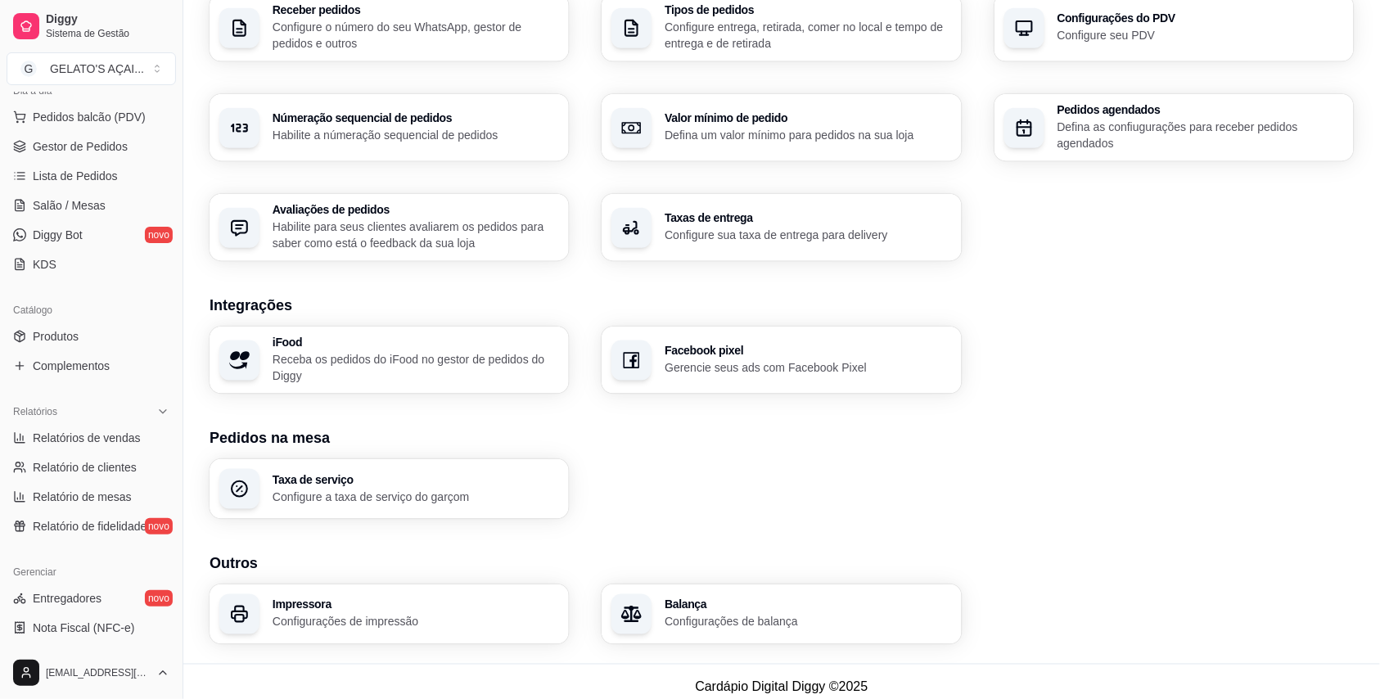
scroll to position [187, 0]
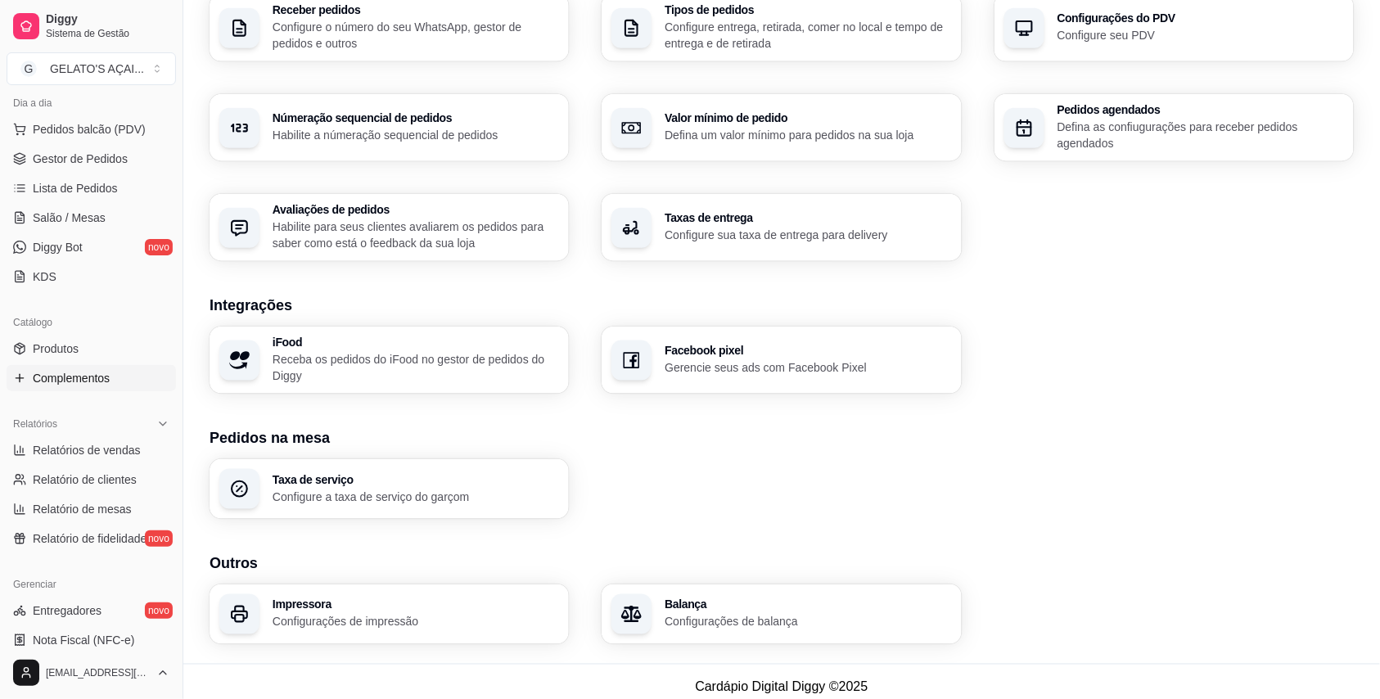
click at [70, 371] on span "Complementos" at bounding box center [71, 378] width 77 height 16
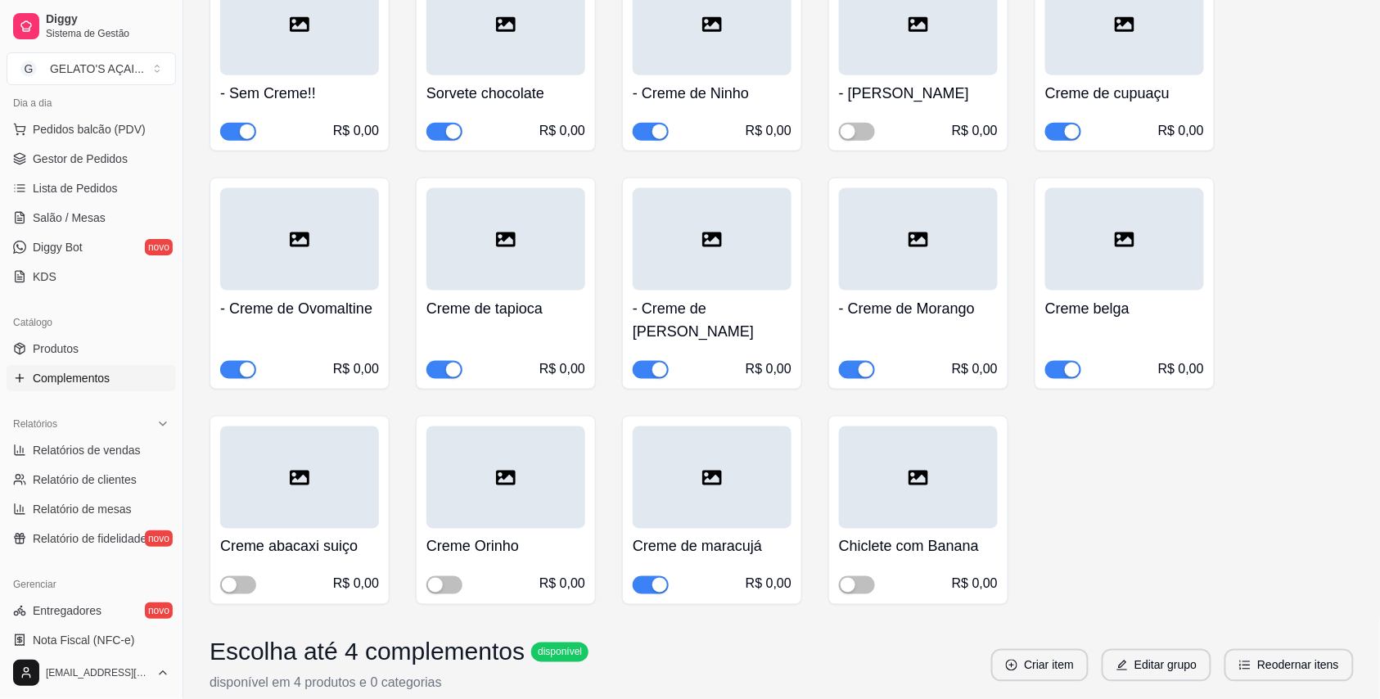
scroll to position [581, 0]
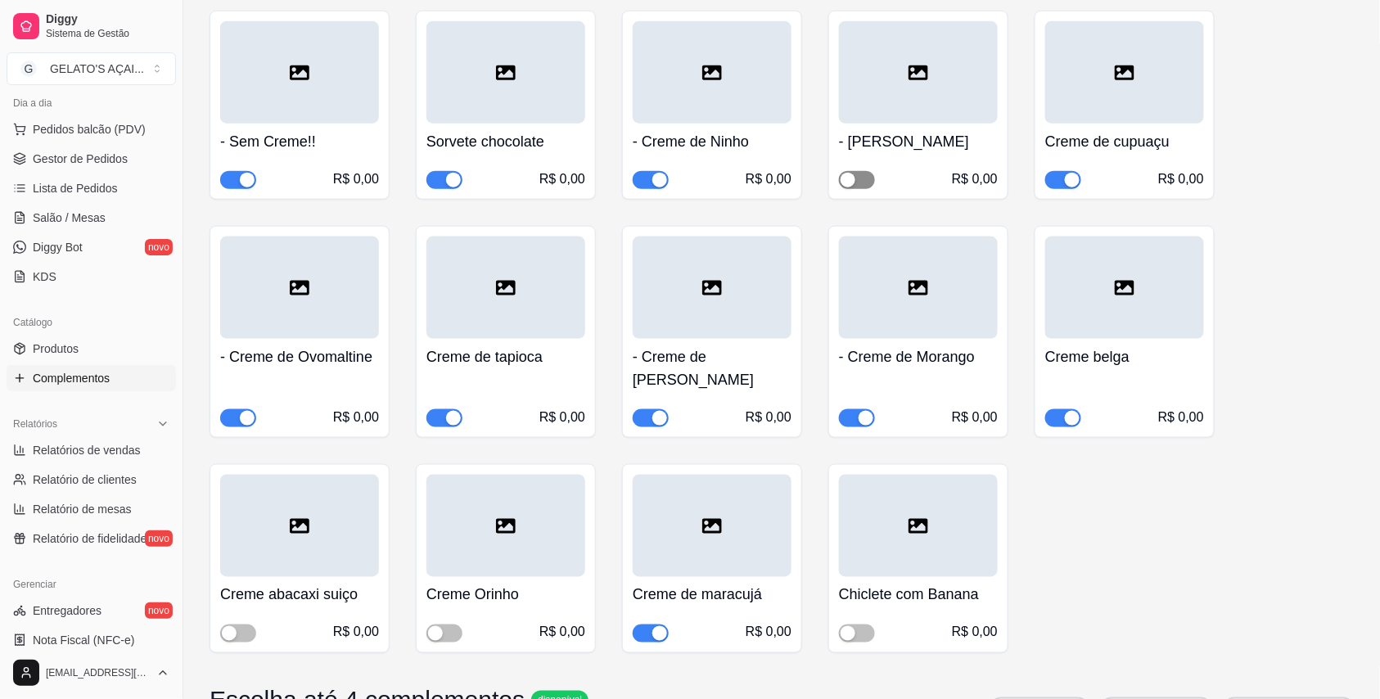
click at [862, 187] on span "button" at bounding box center [857, 180] width 36 height 18
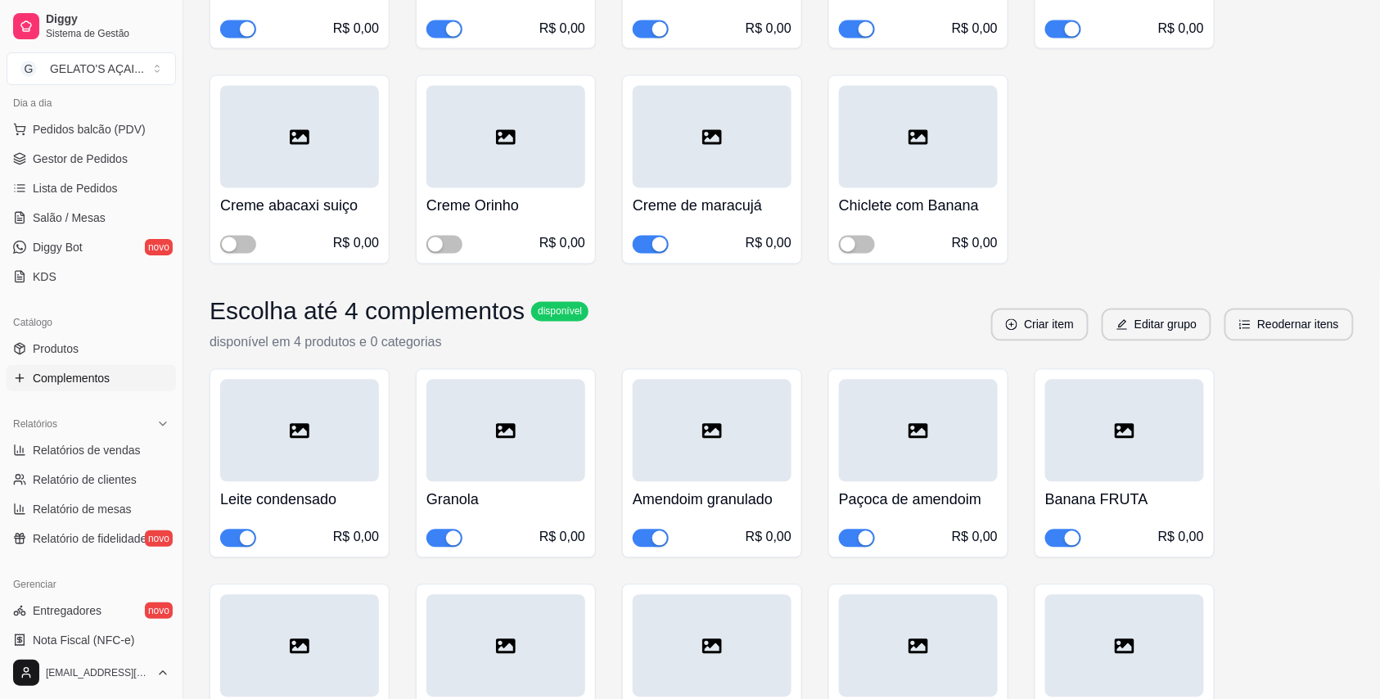
scroll to position [1018, 0]
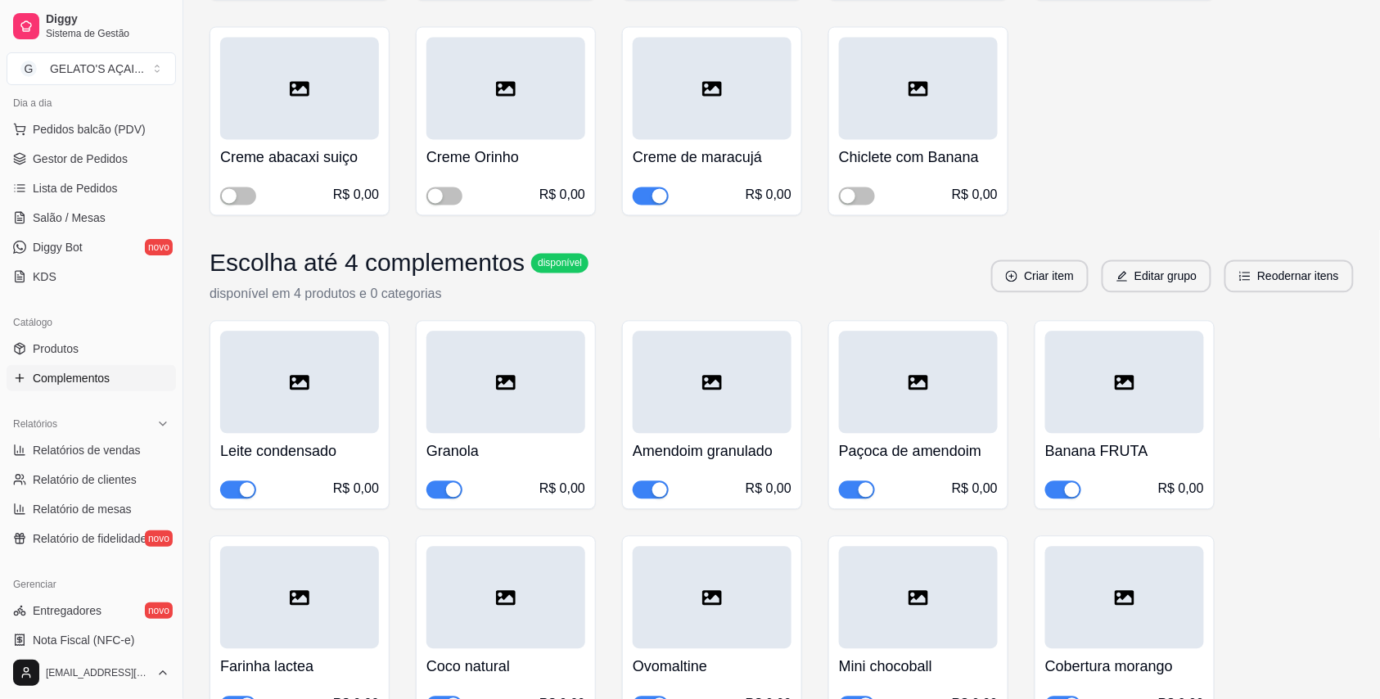
click at [655, 483] on div "button" at bounding box center [659, 490] width 15 height 15
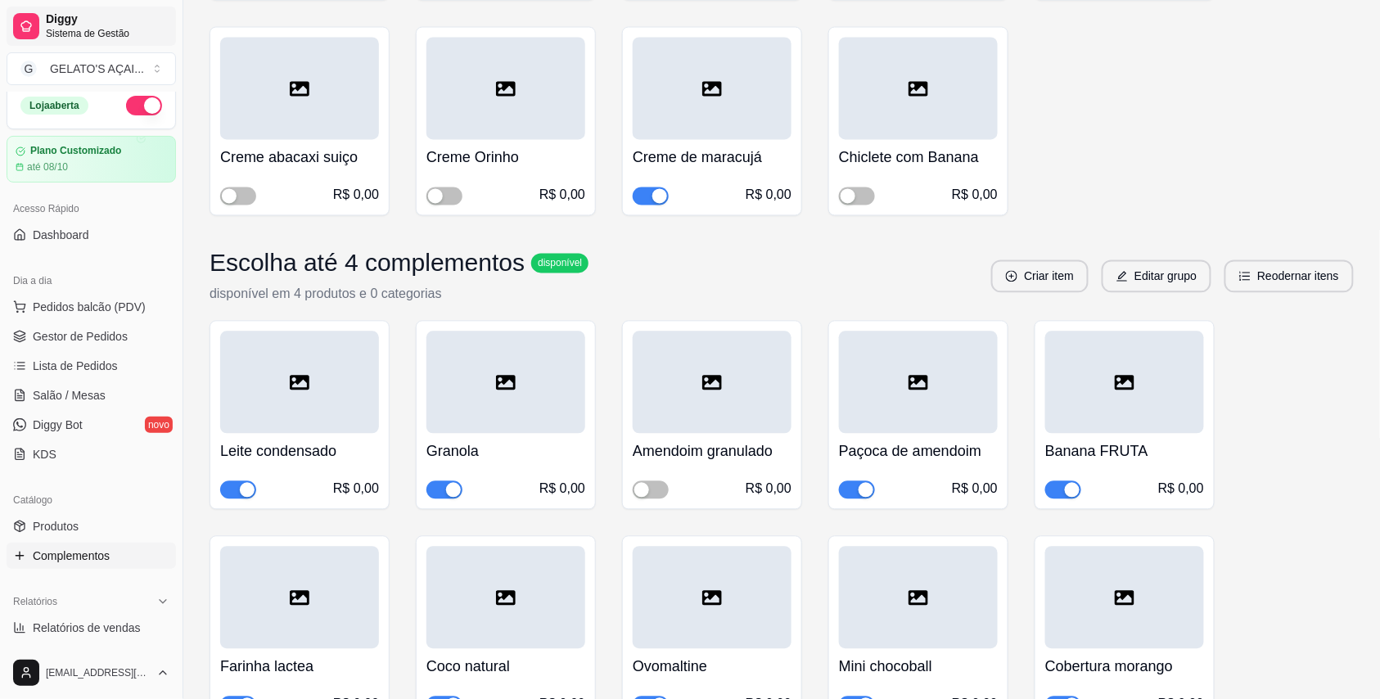
scroll to position [0, 0]
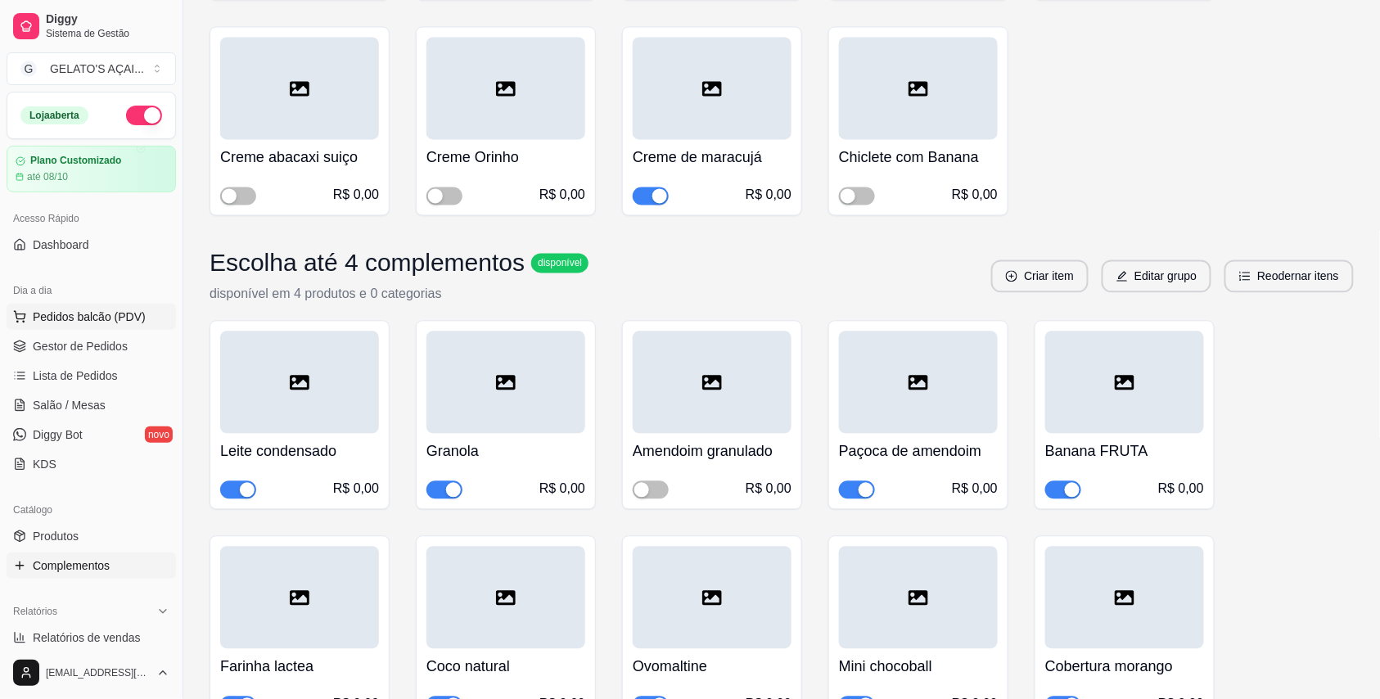
click at [128, 312] on span "Pedidos balcão (PDV)" at bounding box center [89, 317] width 113 height 16
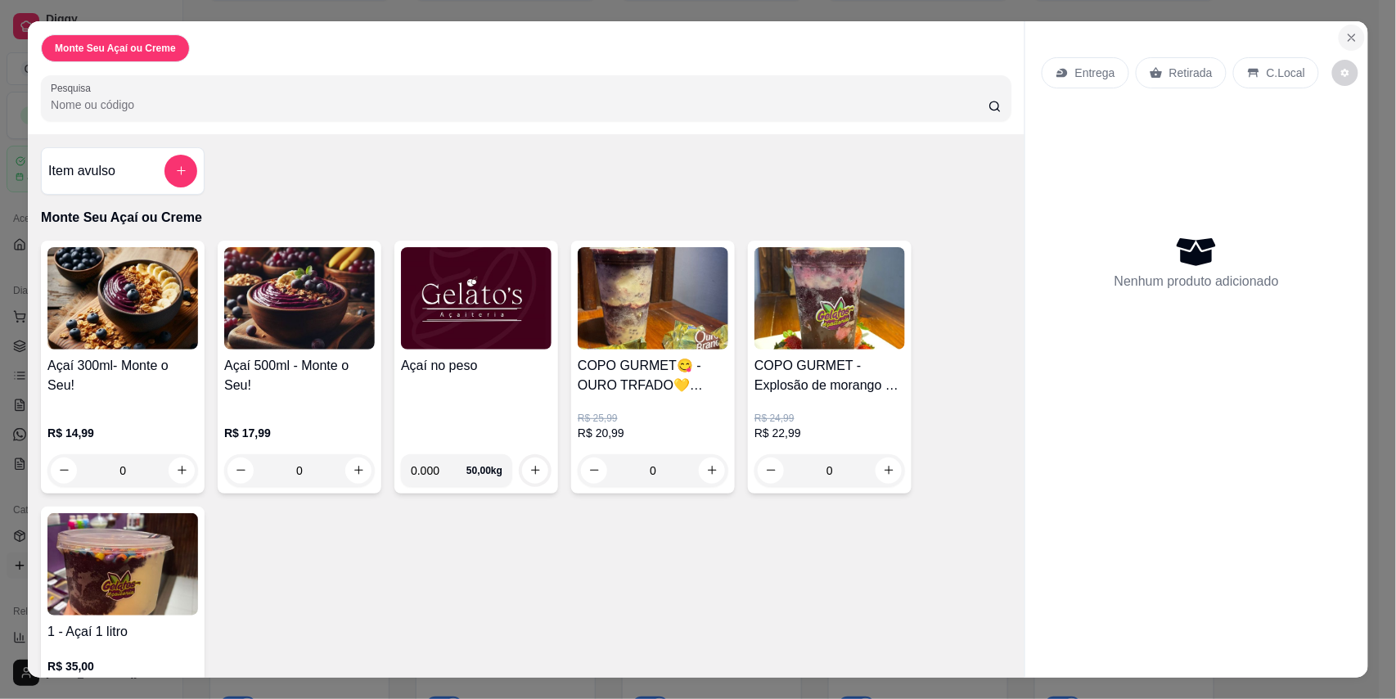
click at [1340, 29] on button "Close" at bounding box center [1352, 38] width 26 height 26
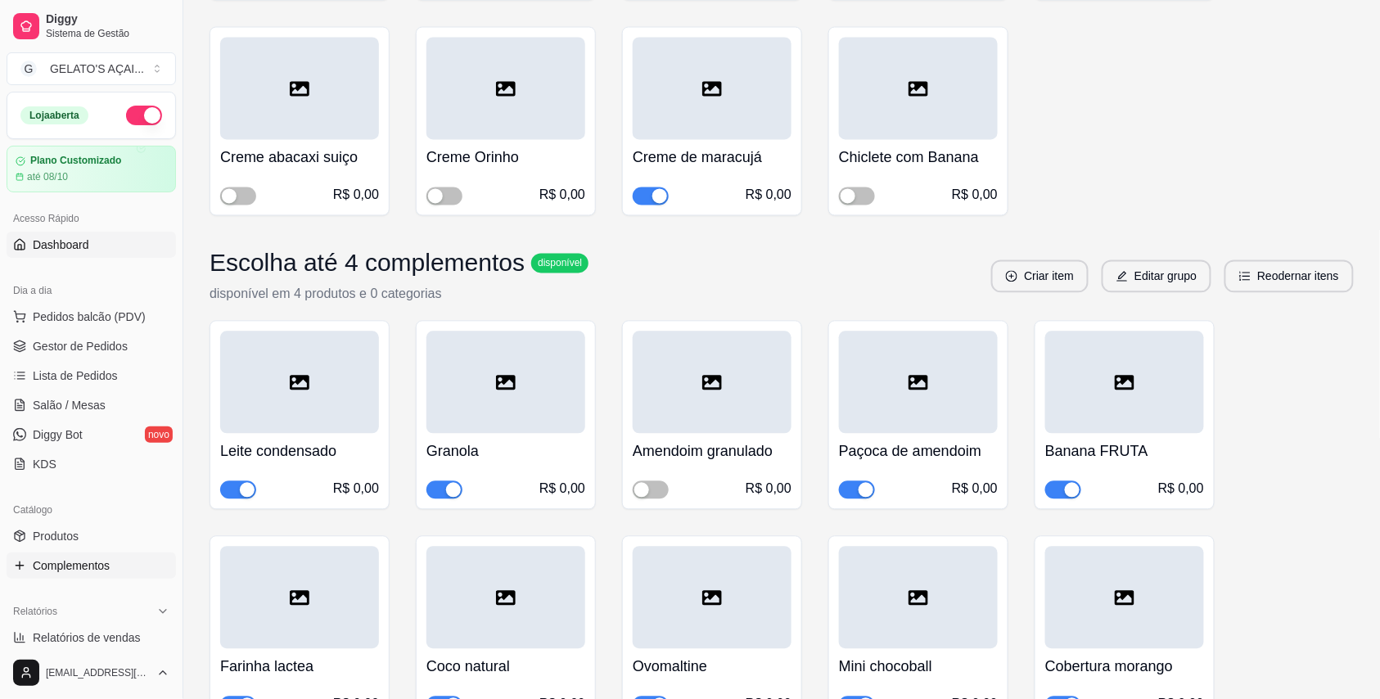
click at [56, 253] on span "Dashboard" at bounding box center [61, 244] width 56 height 16
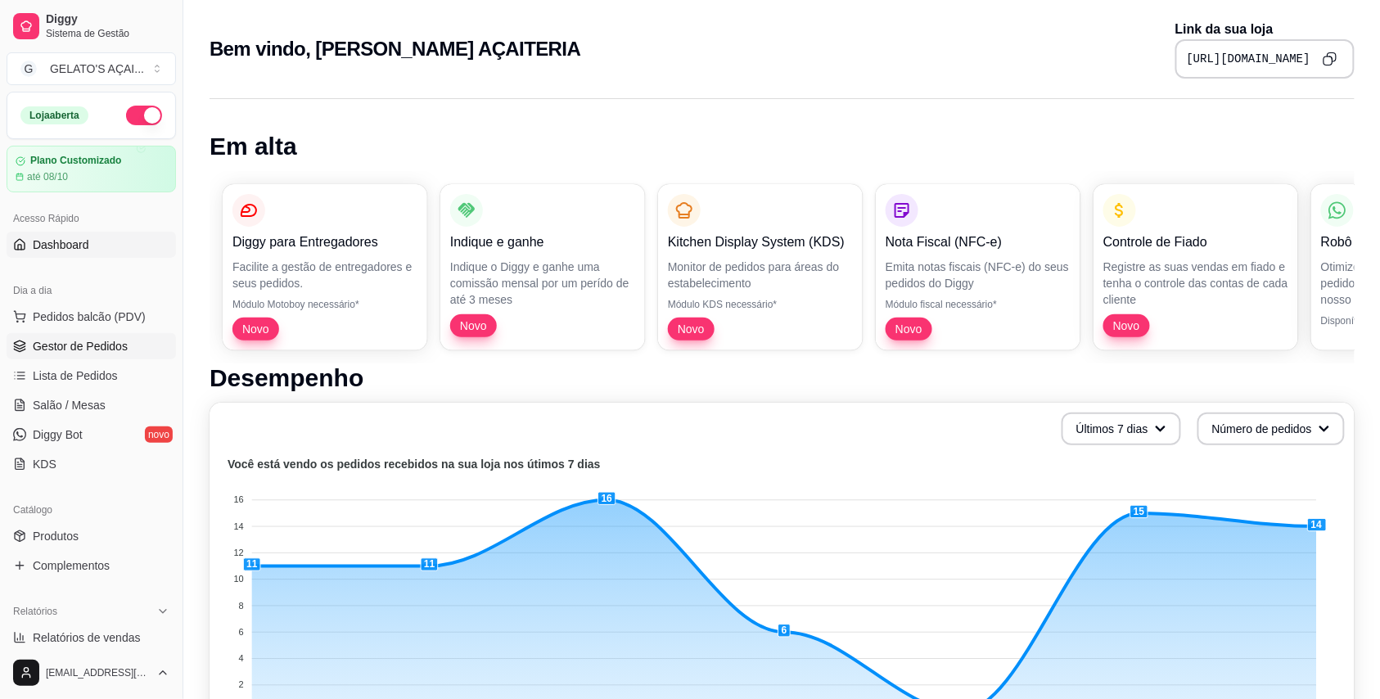
click at [70, 339] on span "Gestor de Pedidos" at bounding box center [80, 346] width 95 height 16
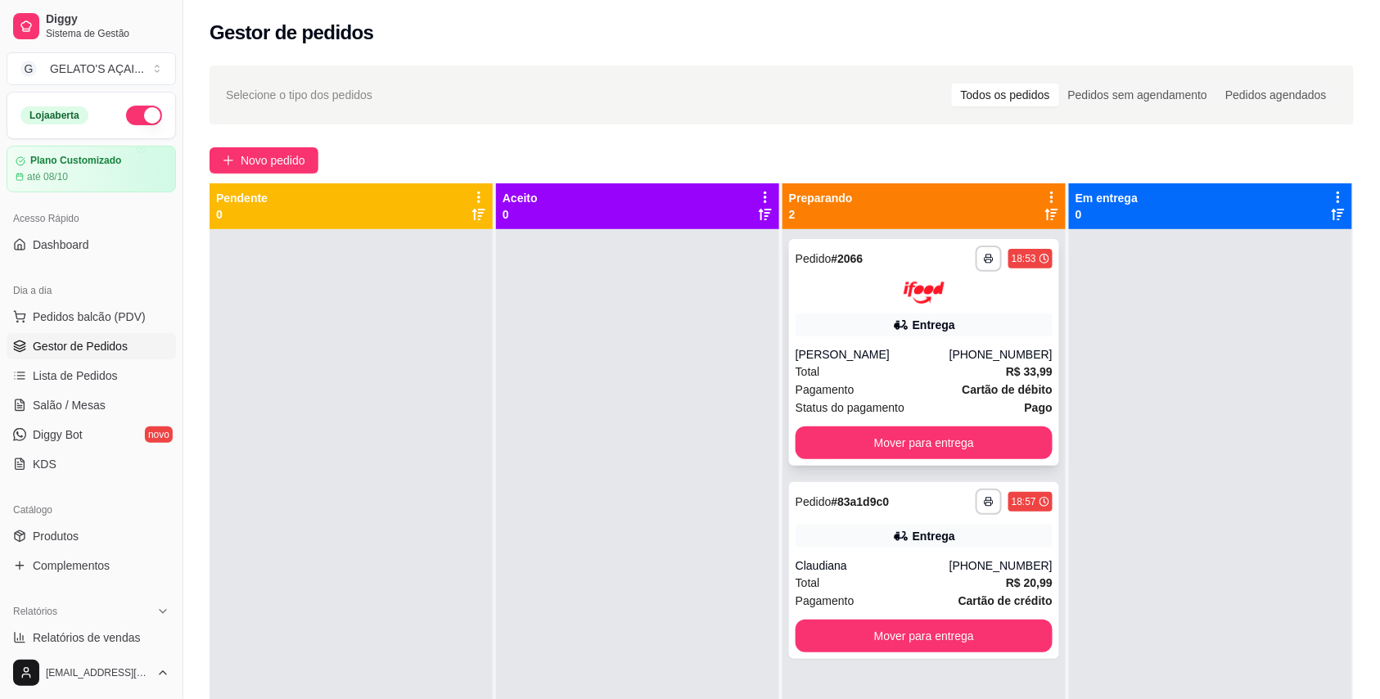
click at [935, 365] on div "Total R$ 33,99" at bounding box center [923, 372] width 257 height 18
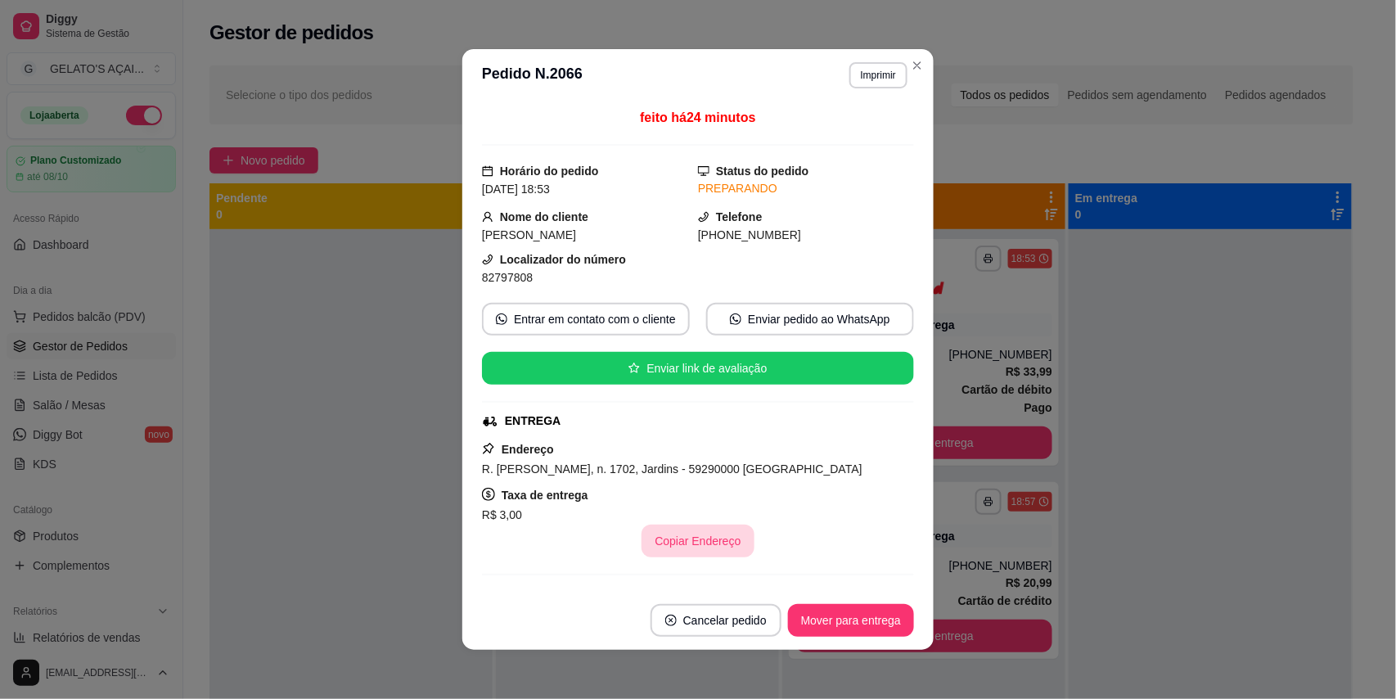
click at [721, 552] on button "Copiar Endereço" at bounding box center [698, 541] width 112 height 33
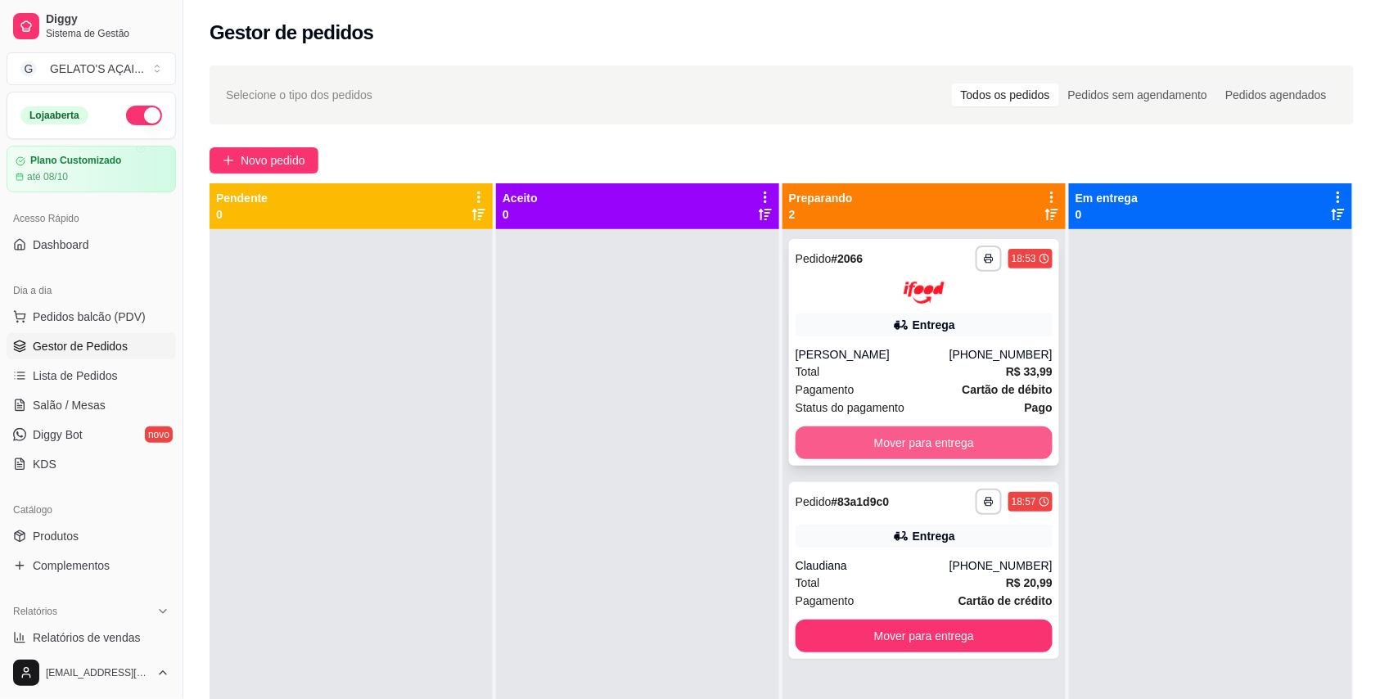
click at [914, 433] on button "Mover para entrega" at bounding box center [923, 442] width 257 height 33
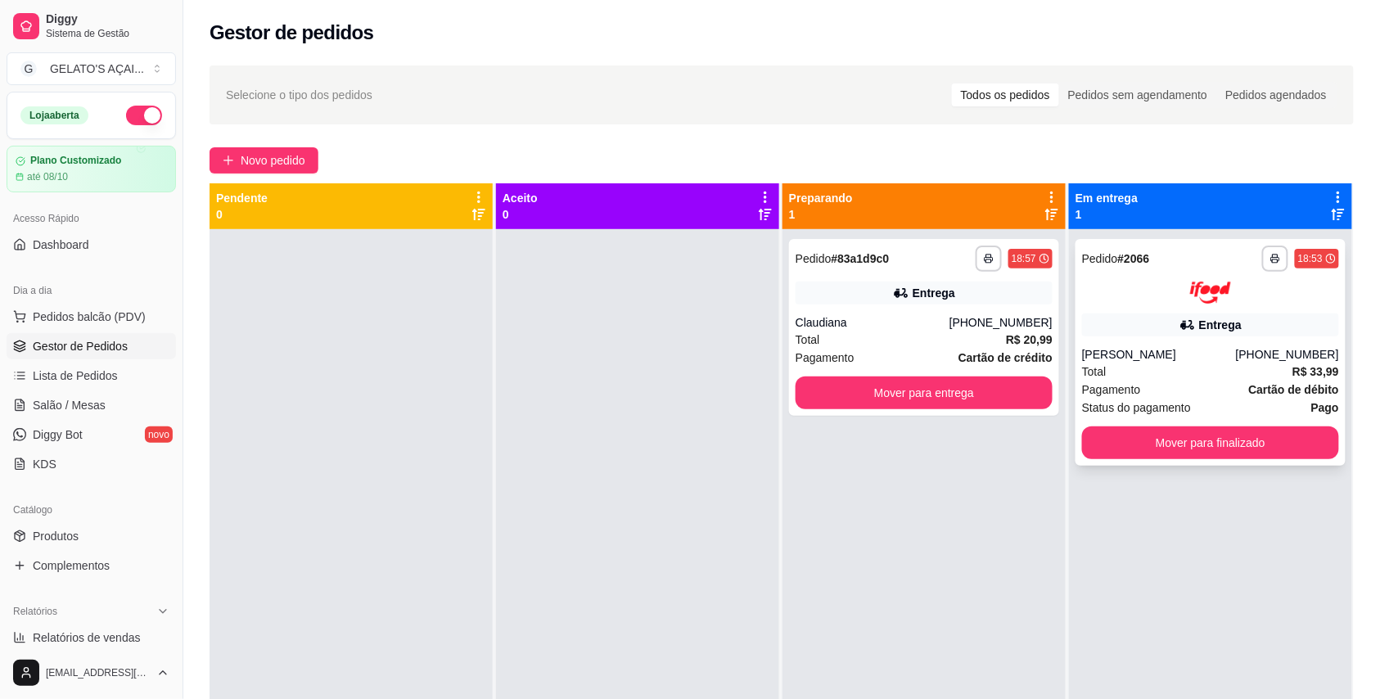
click at [1144, 387] on div "Pagamento Cartão de débito" at bounding box center [1210, 390] width 257 height 18
click at [921, 311] on div "**********" at bounding box center [924, 327] width 270 height 177
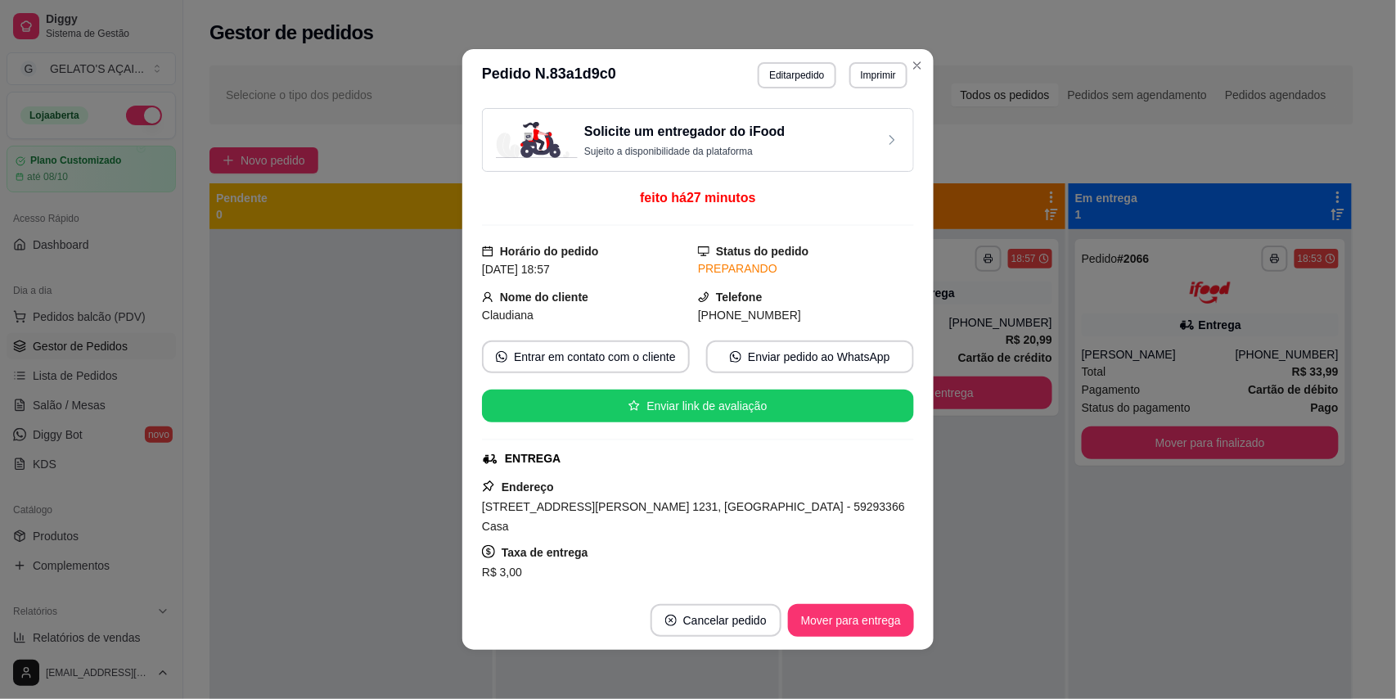
scroll to position [145, 0]
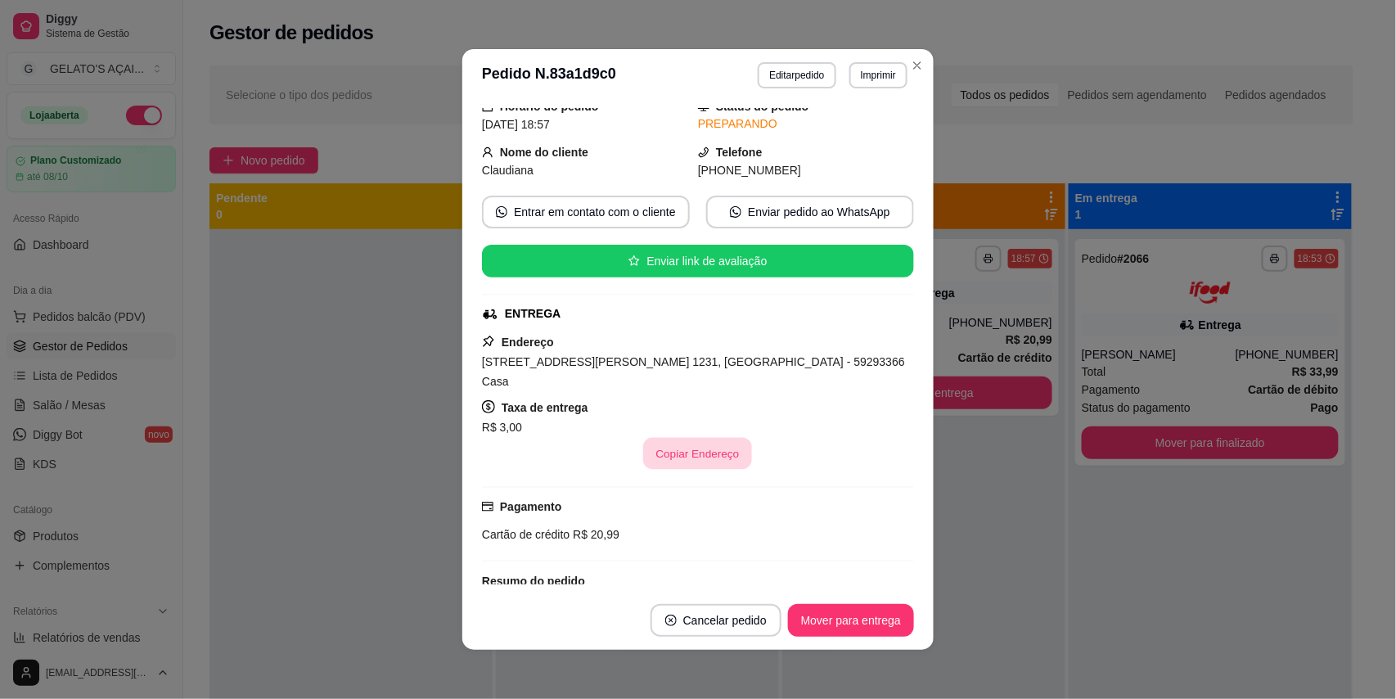
click at [699, 439] on button "Copiar Endereço" at bounding box center [698, 454] width 109 height 32
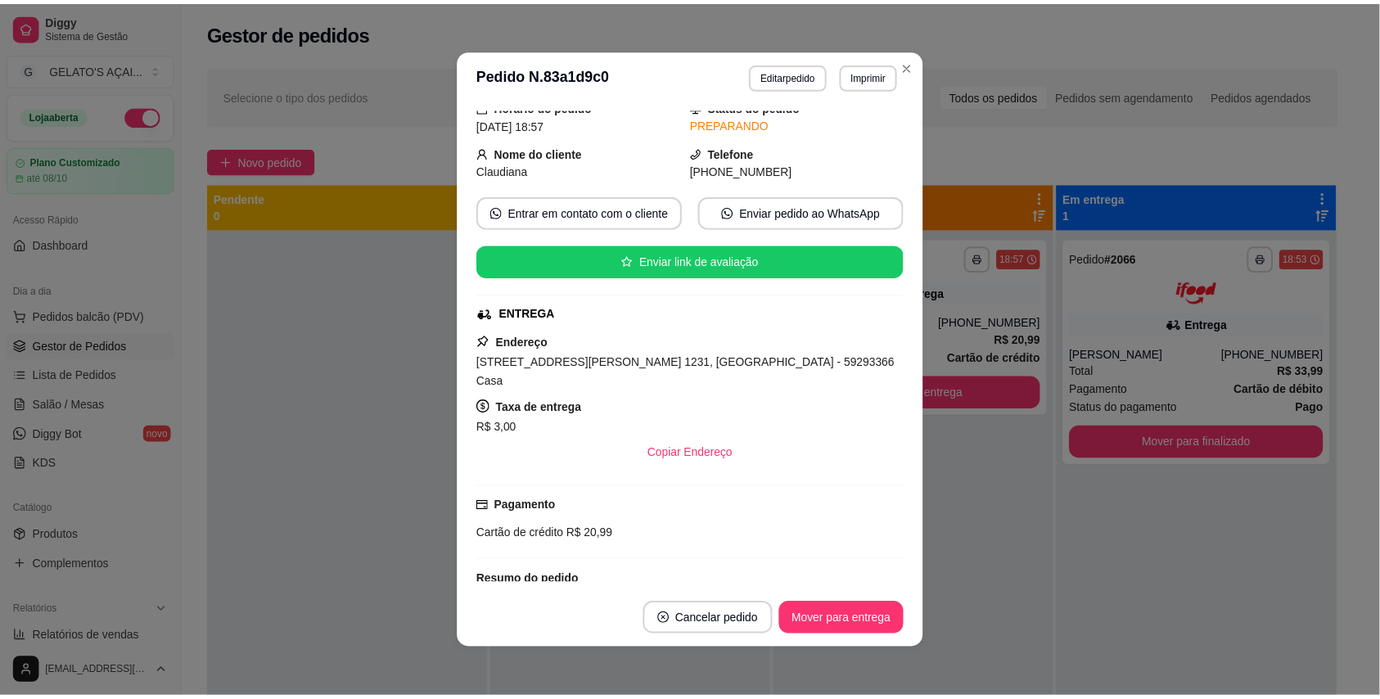
scroll to position [64, 0]
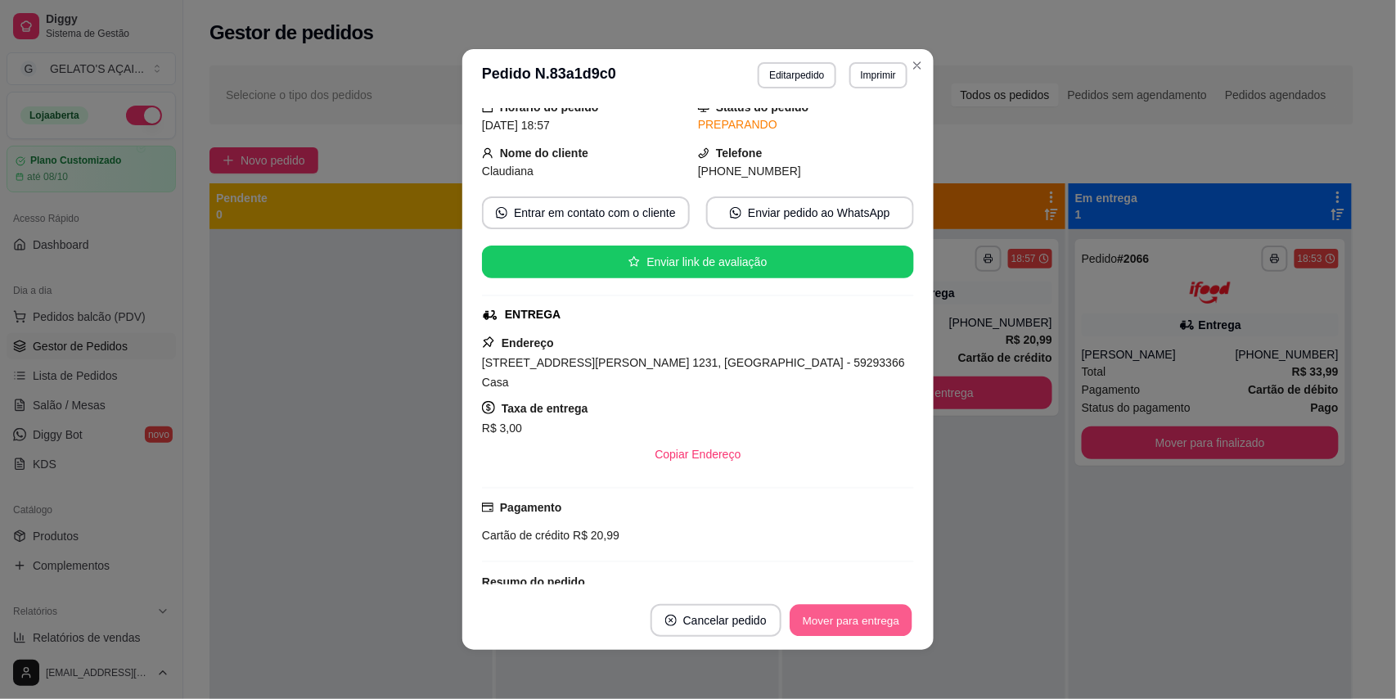
click at [879, 626] on button "Mover para entrega" at bounding box center [851, 621] width 123 height 32
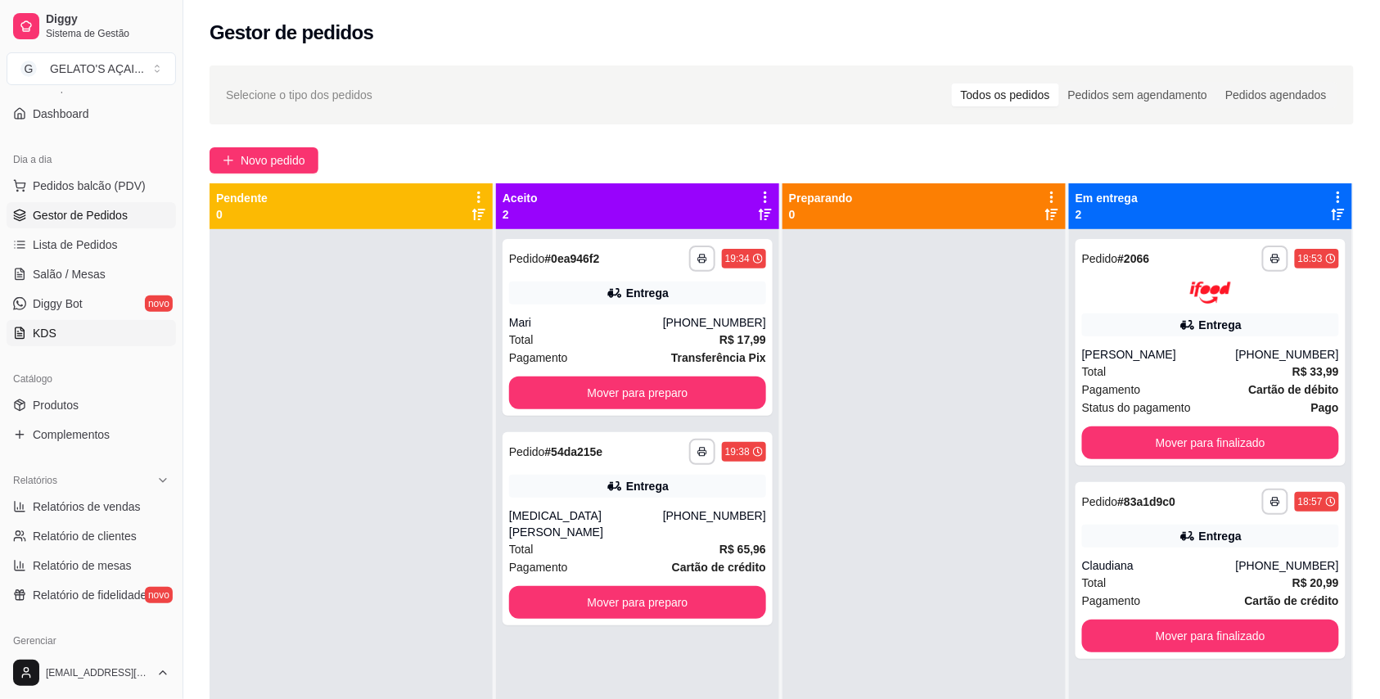
scroll to position [291, 0]
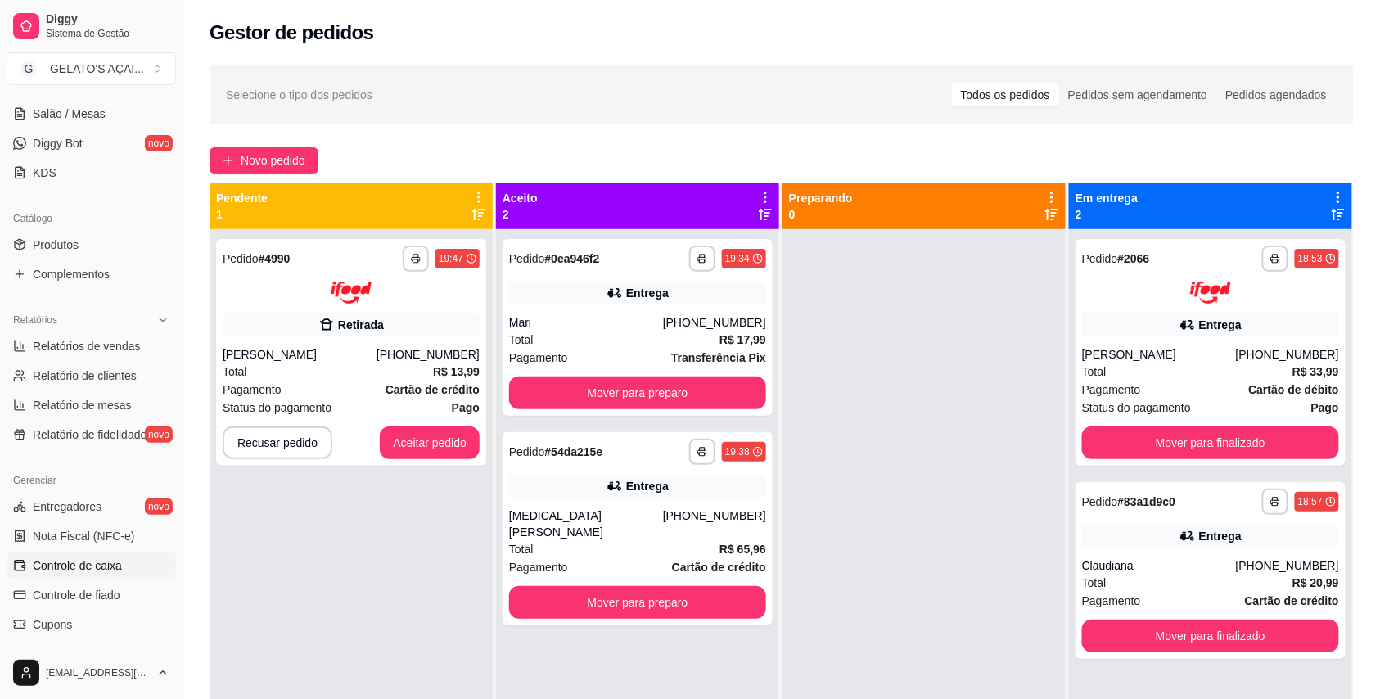
click at [106, 558] on span "Controle de caixa" at bounding box center [77, 565] width 89 height 16
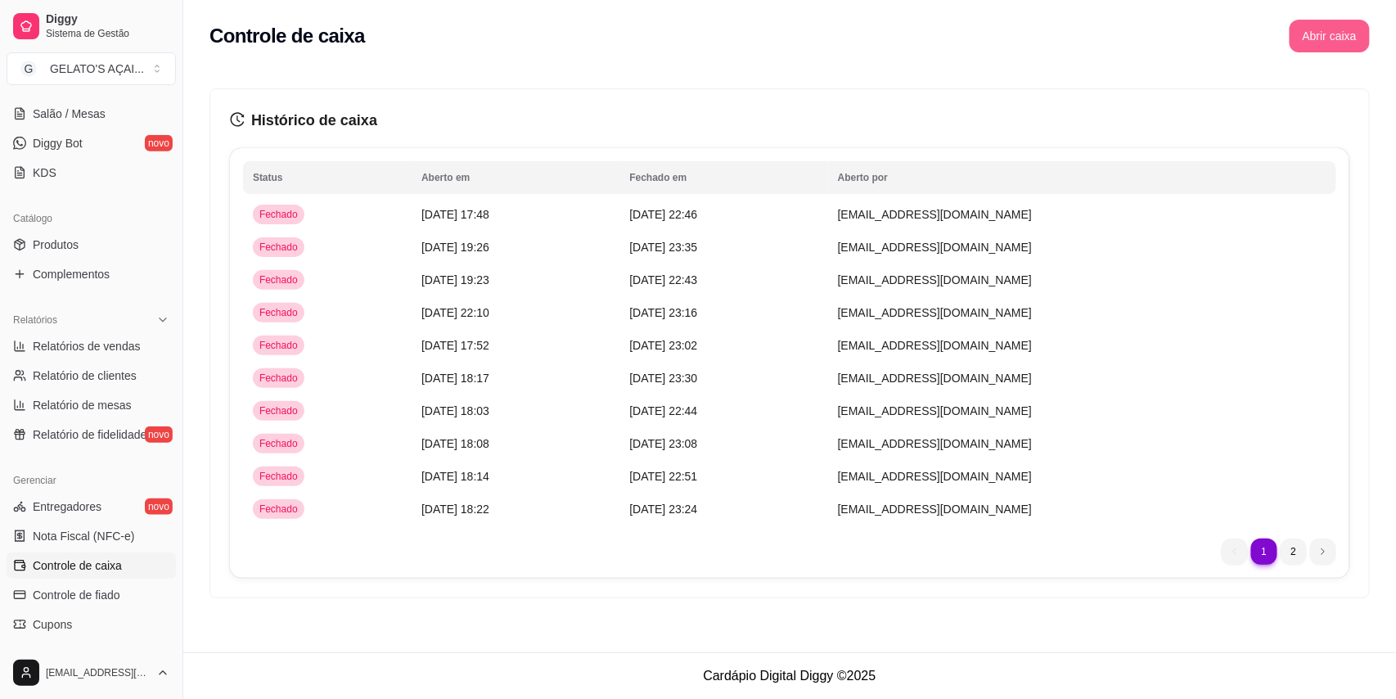
click at [1319, 34] on button "Abrir caixa" at bounding box center [1330, 36] width 80 height 33
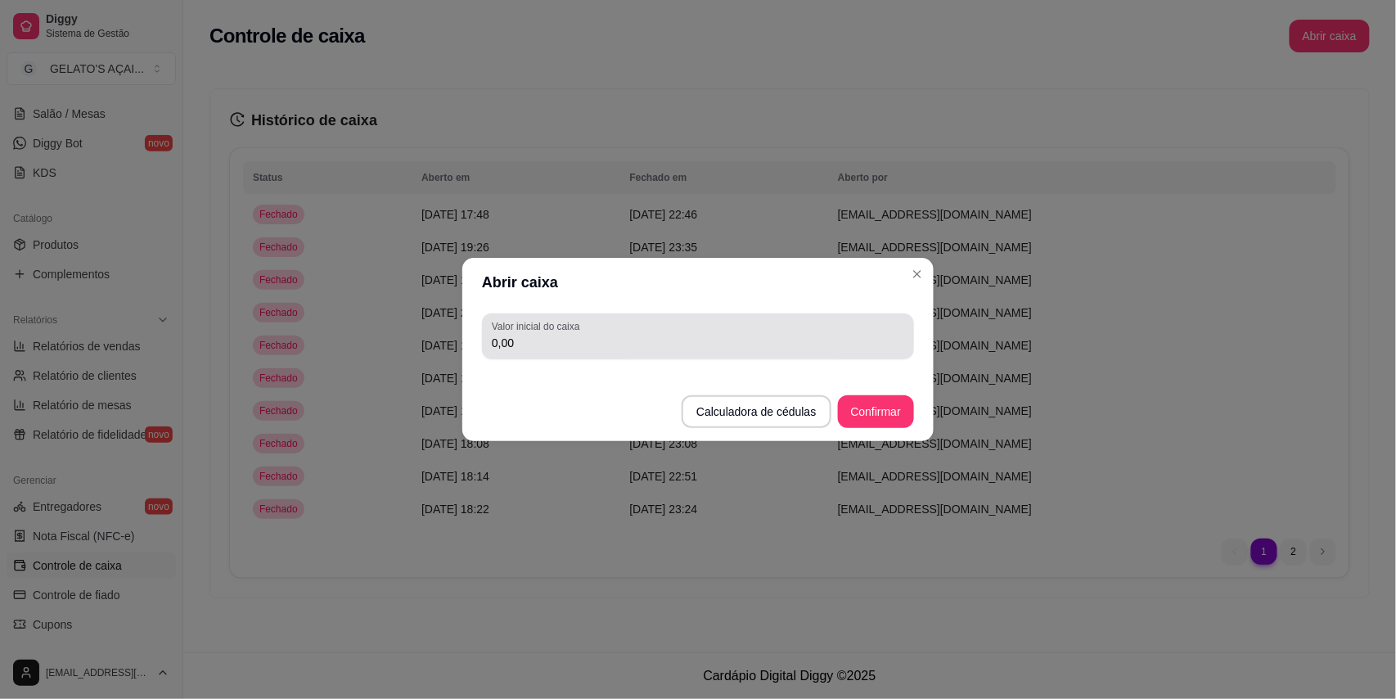
click at [684, 354] on div "Valor inicial do caixa 0,00" at bounding box center [698, 336] width 432 height 46
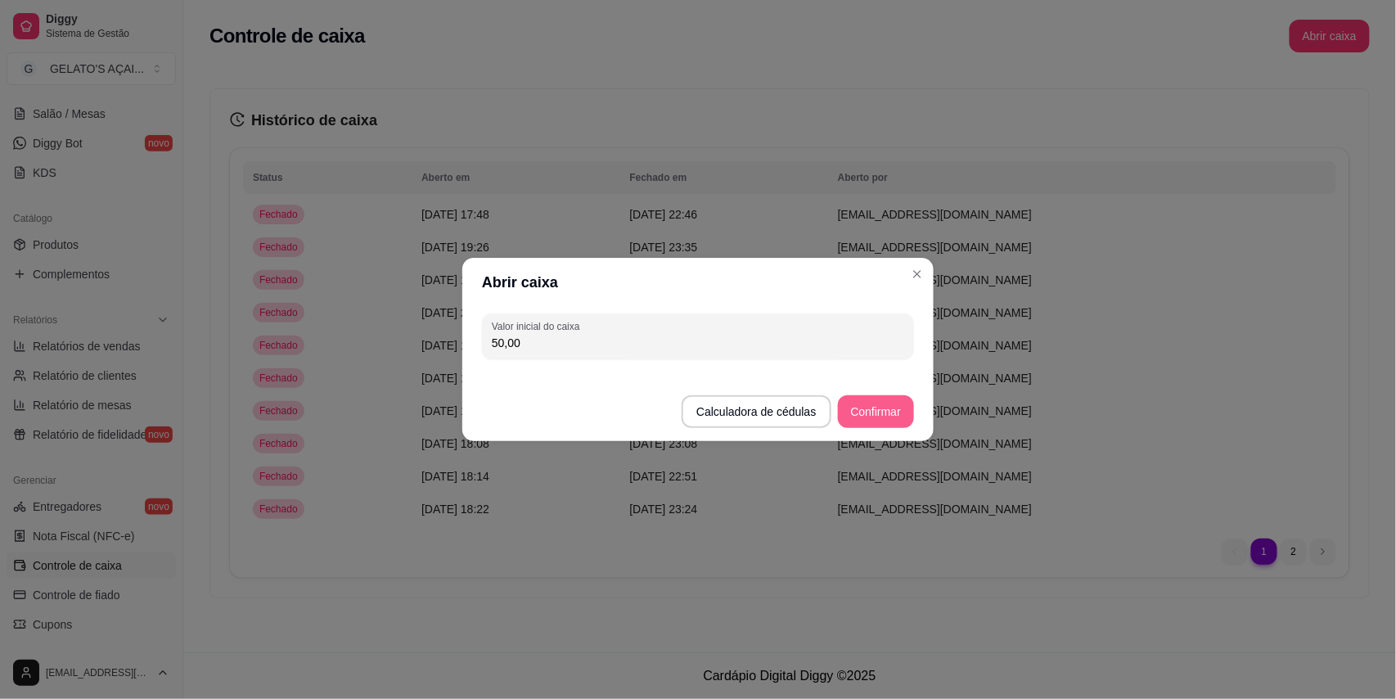
type input "50,00"
click at [894, 422] on button "Confirmar" at bounding box center [876, 411] width 76 height 33
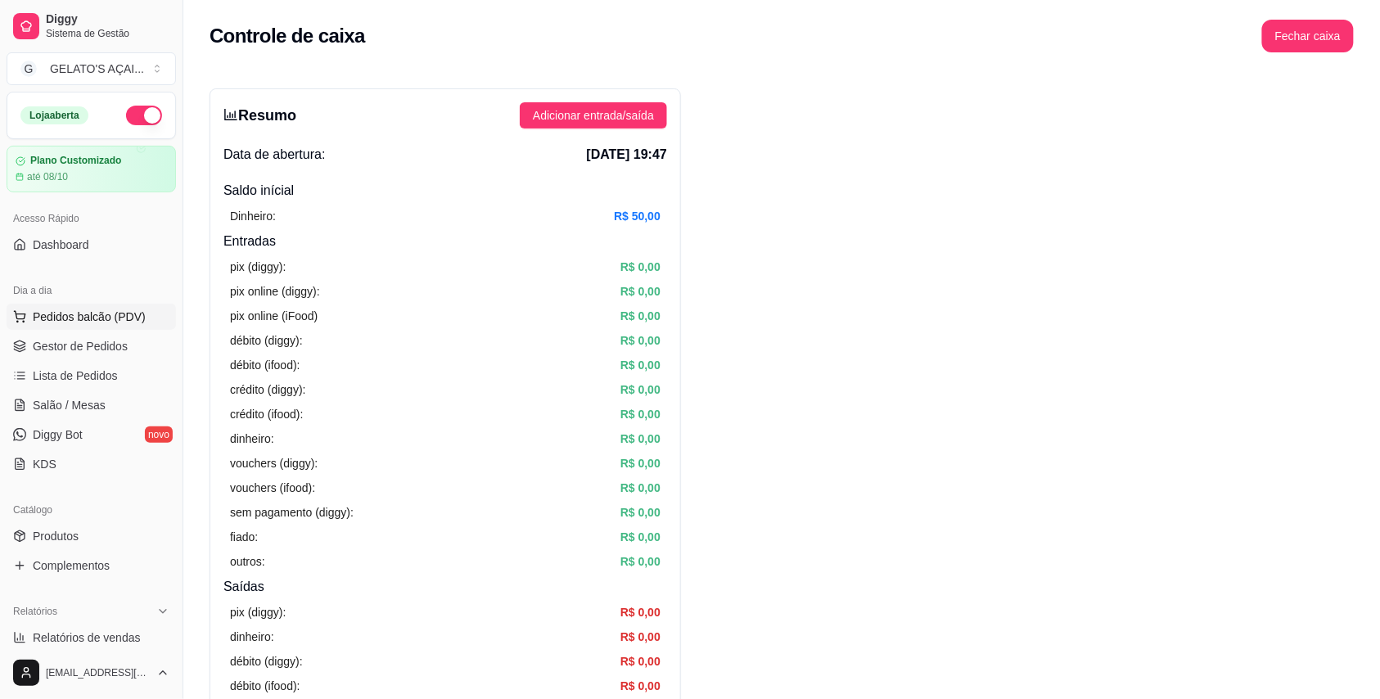
click at [80, 327] on button "Pedidos balcão (PDV)" at bounding box center [91, 317] width 169 height 26
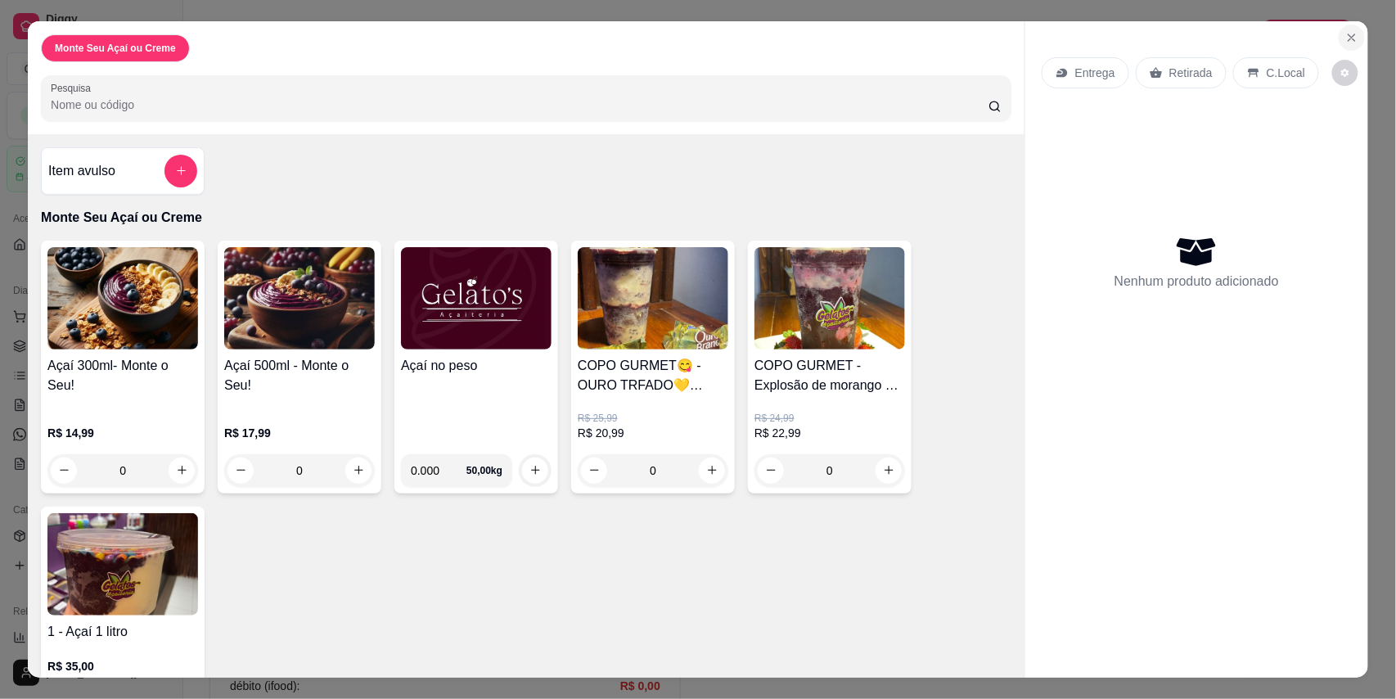
click at [1353, 34] on button "Close" at bounding box center [1352, 38] width 26 height 26
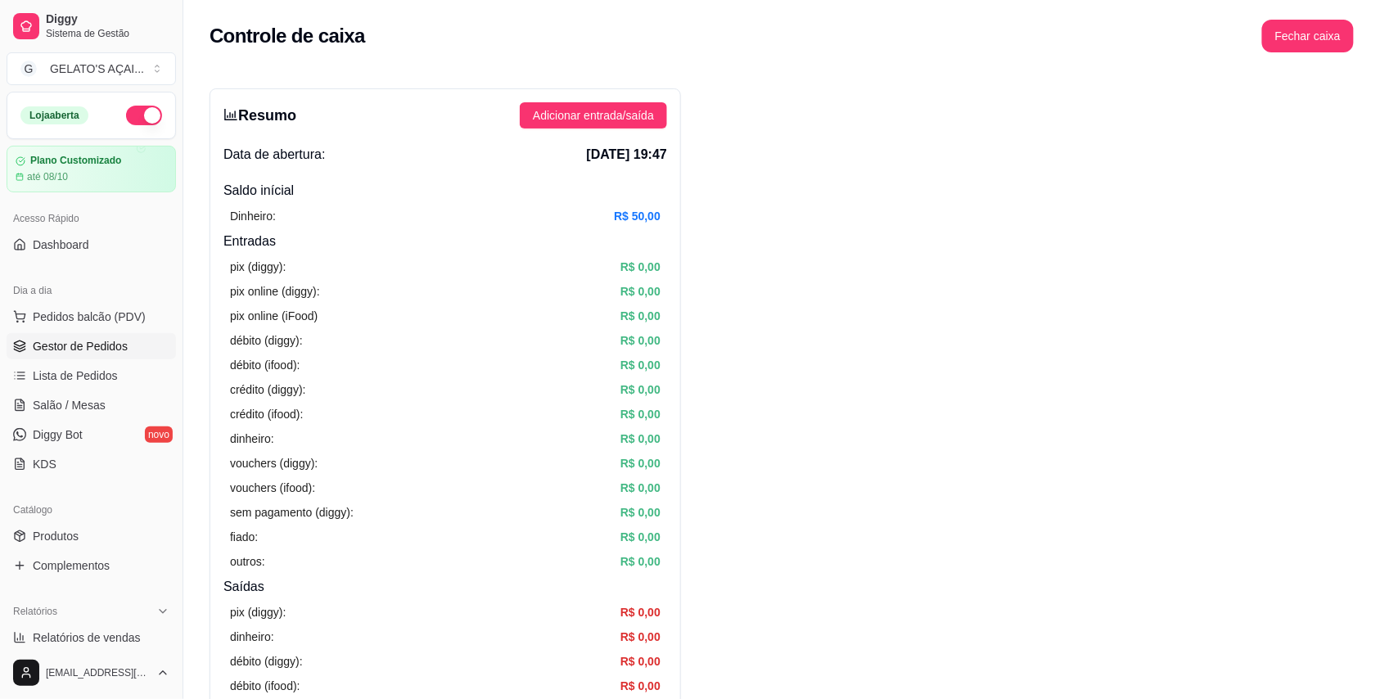
click at [67, 345] on span "Gestor de Pedidos" at bounding box center [80, 346] width 95 height 16
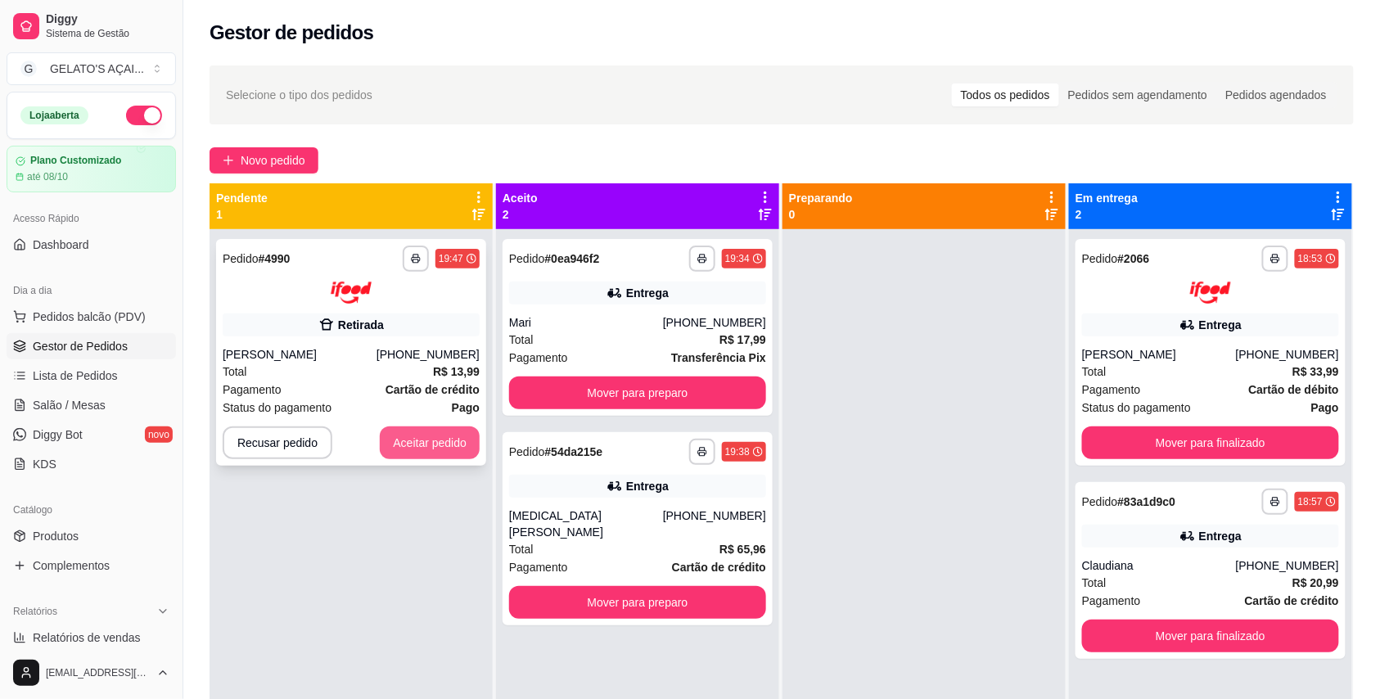
click at [446, 444] on button "Aceitar pedido" at bounding box center [430, 442] width 100 height 33
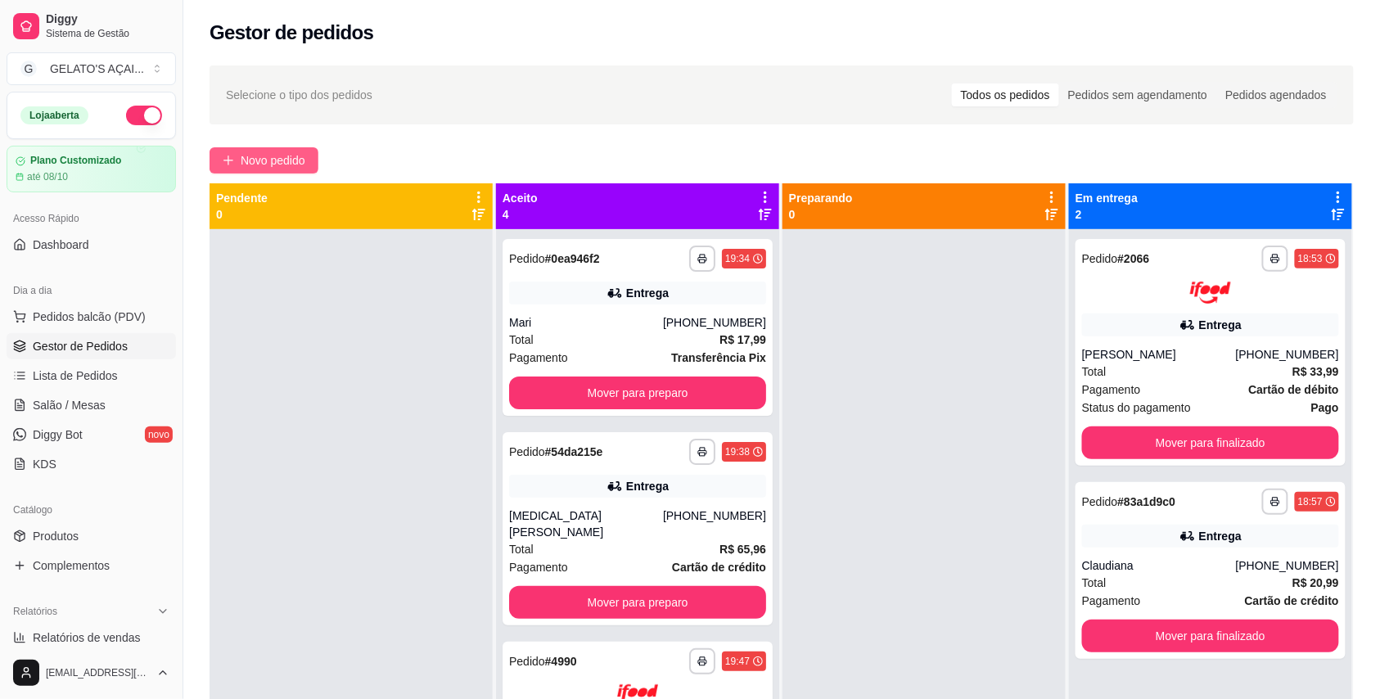
click at [272, 162] on span "Novo pedido" at bounding box center [273, 160] width 65 height 18
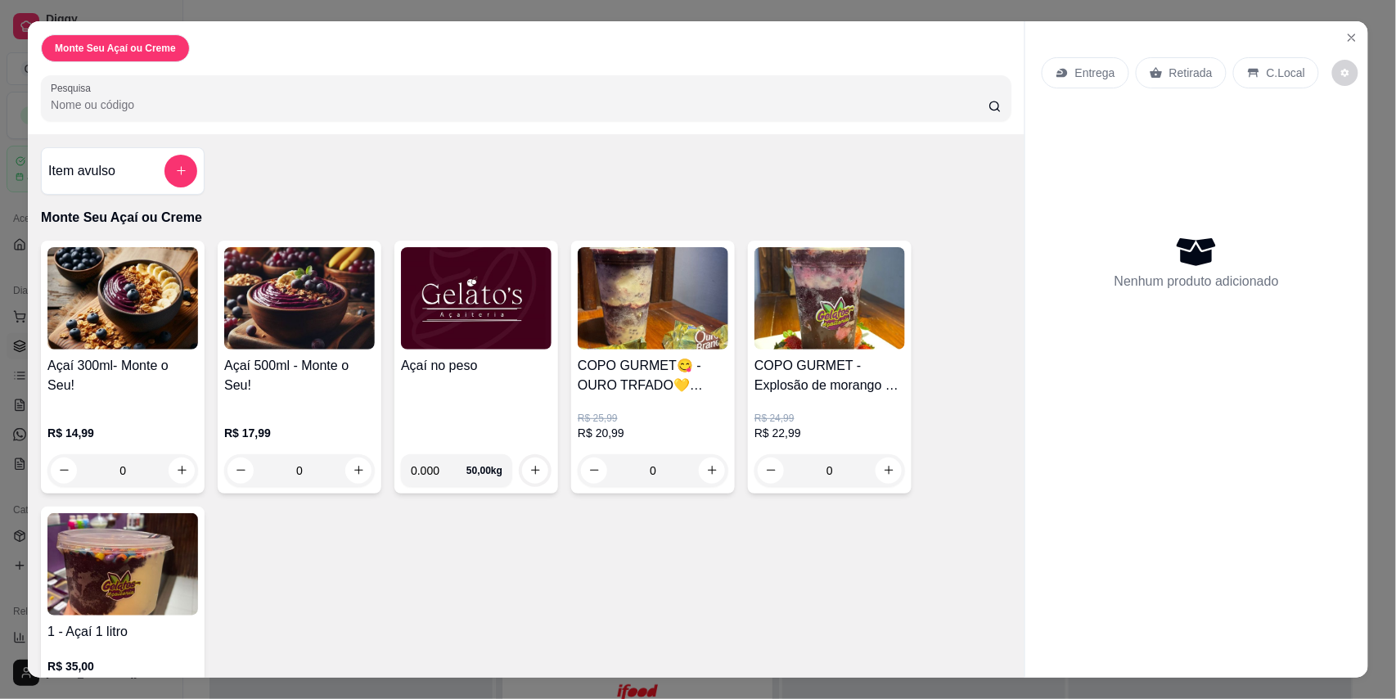
click at [469, 381] on div "Açaí no peso" at bounding box center [476, 398] width 151 height 85
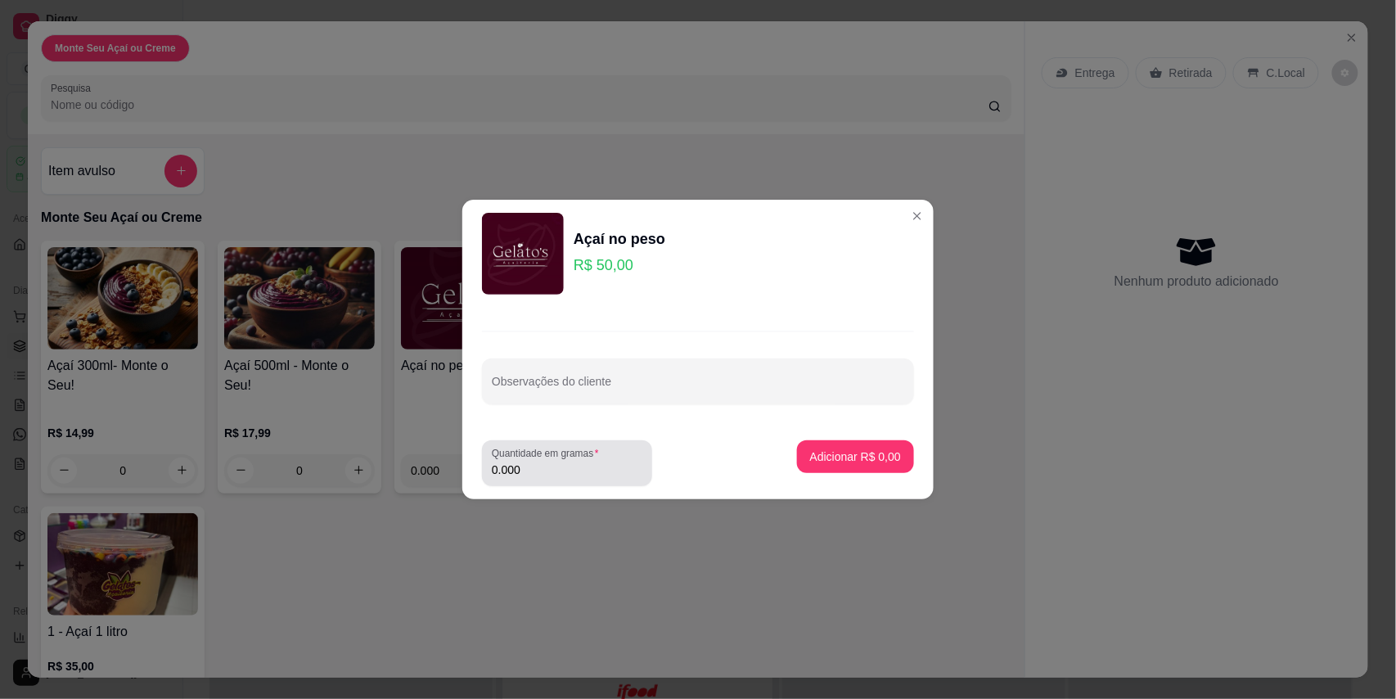
click at [555, 482] on div "Quantidade em gramas 0.000" at bounding box center [567, 463] width 170 height 46
click at [555, 479] on div "0.000" at bounding box center [567, 463] width 151 height 33
type input "0.244"
click at [833, 466] on button "Adicionar R$ 12,20" at bounding box center [852, 457] width 120 height 32
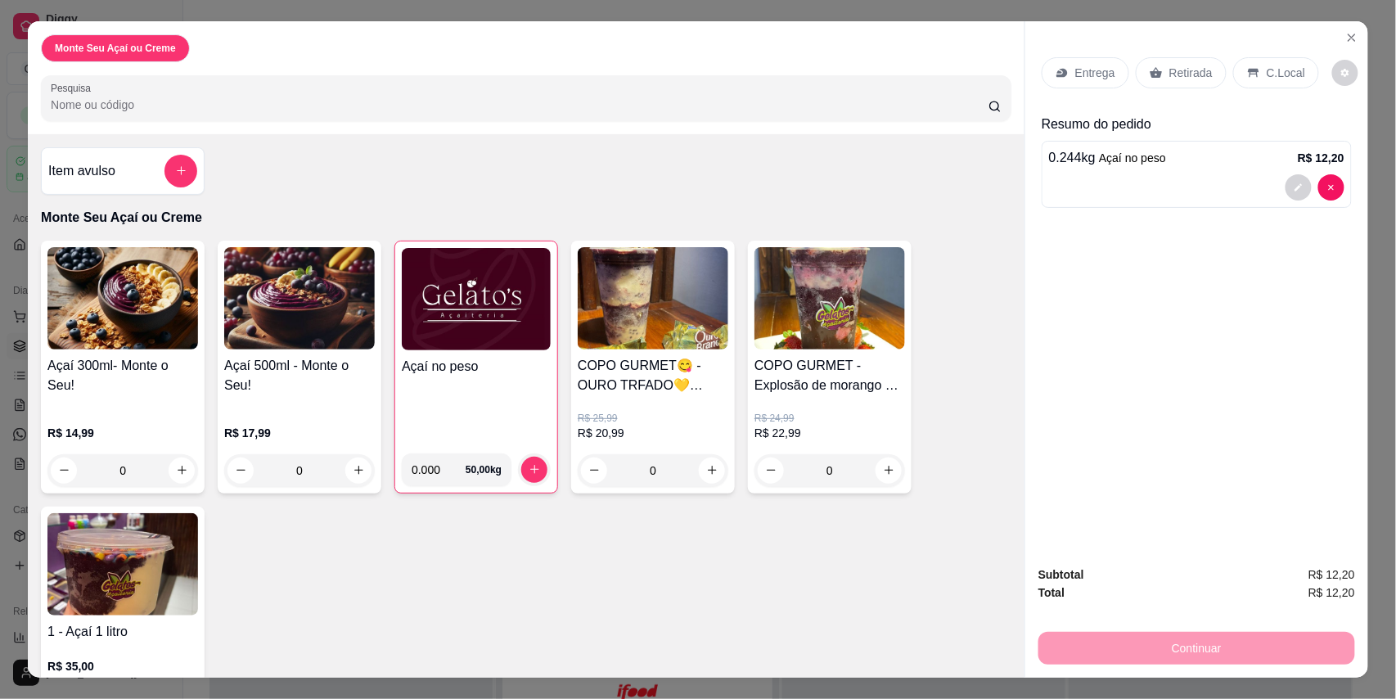
click at [1277, 65] on p "C.Local" at bounding box center [1286, 73] width 38 height 16
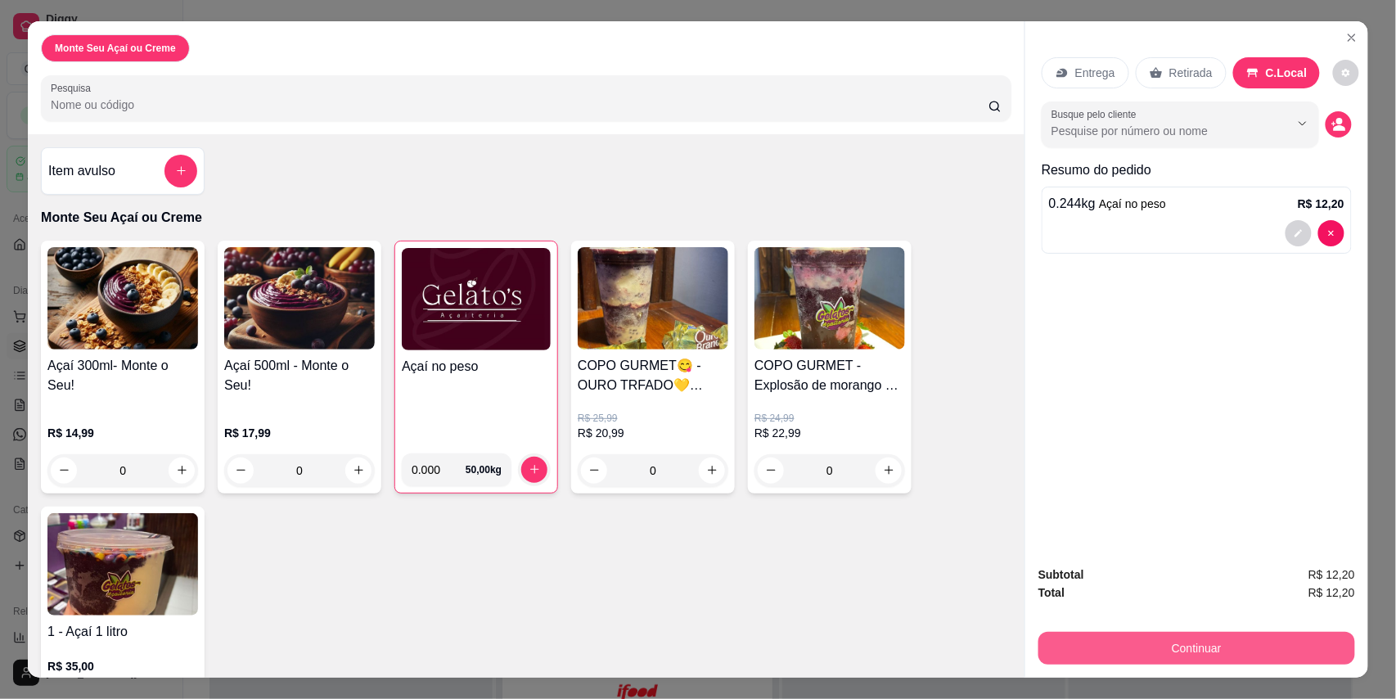
click at [1191, 650] on button "Continuar" at bounding box center [1196, 648] width 317 height 33
click at [1200, 628] on div "Continuar" at bounding box center [1196, 646] width 317 height 37
click at [1202, 629] on div "Continuar" at bounding box center [1196, 646] width 317 height 37
click at [1202, 645] on button "Continuar" at bounding box center [1196, 648] width 317 height 33
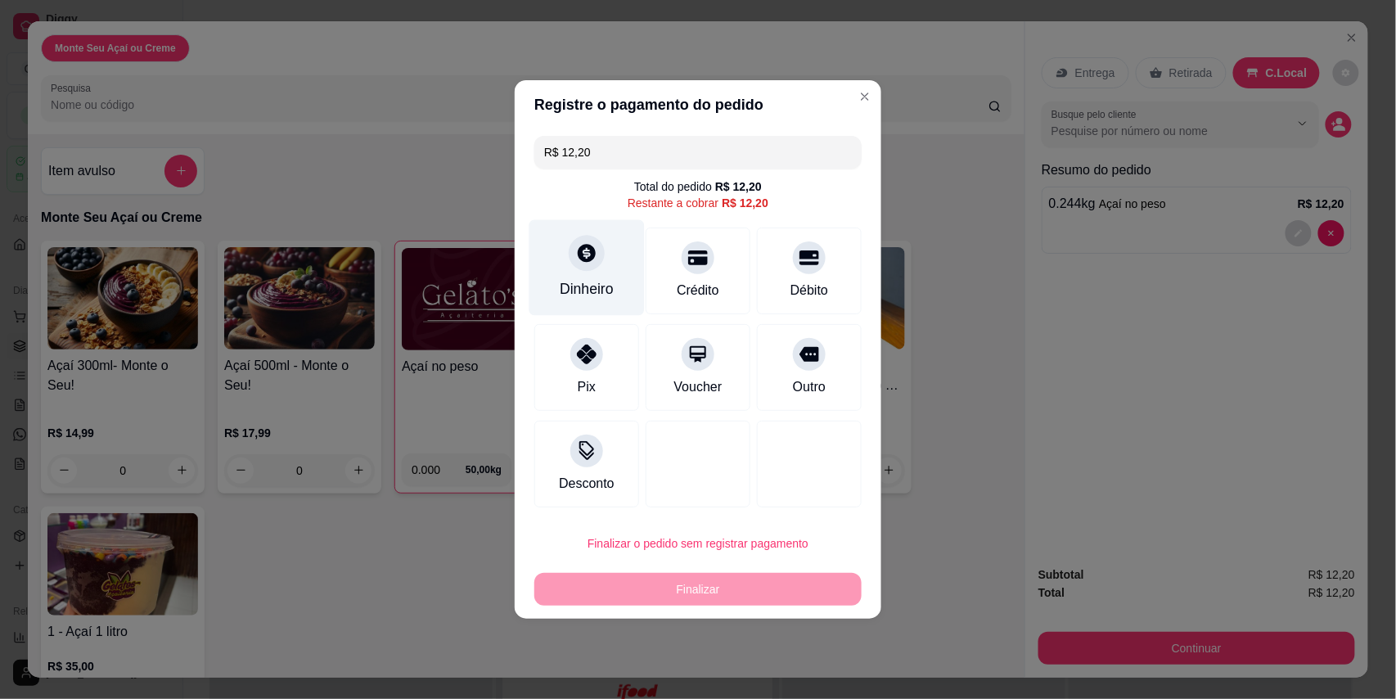
click at [597, 286] on div "Dinheiro" at bounding box center [587, 288] width 54 height 21
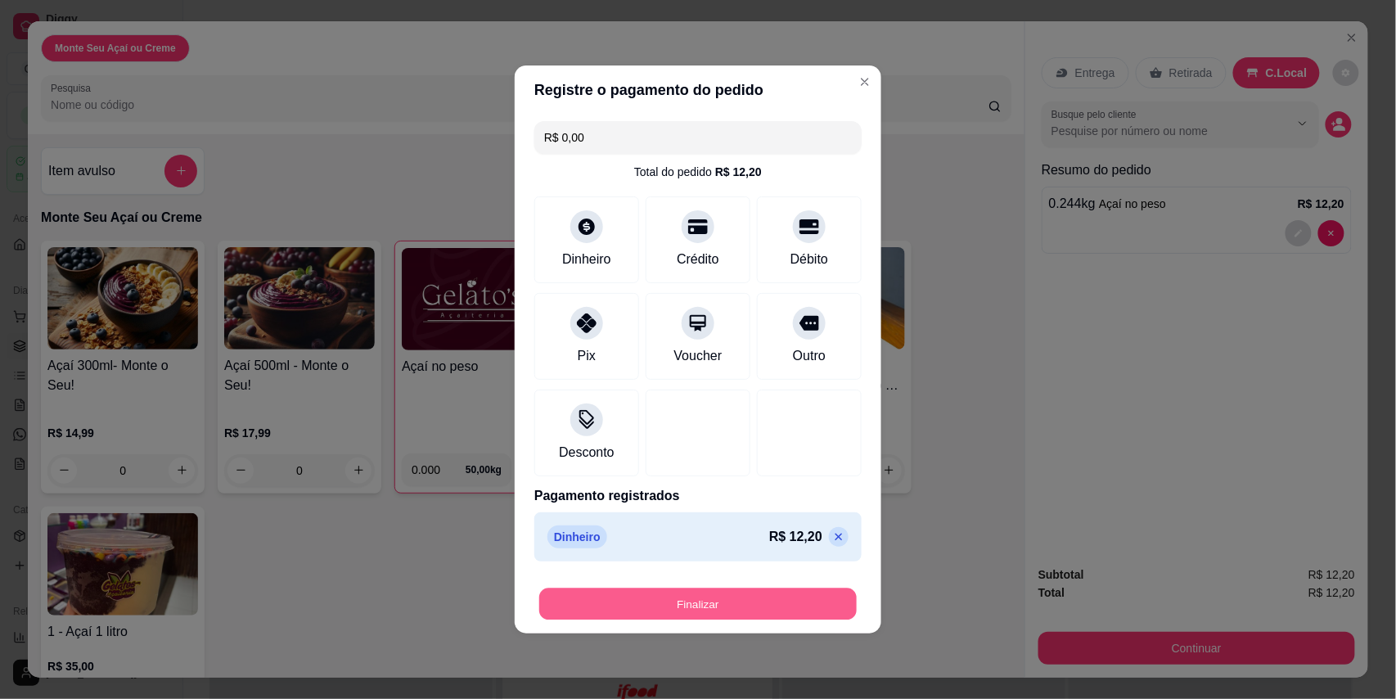
click at [723, 616] on button "Finalizar" at bounding box center [698, 604] width 318 height 32
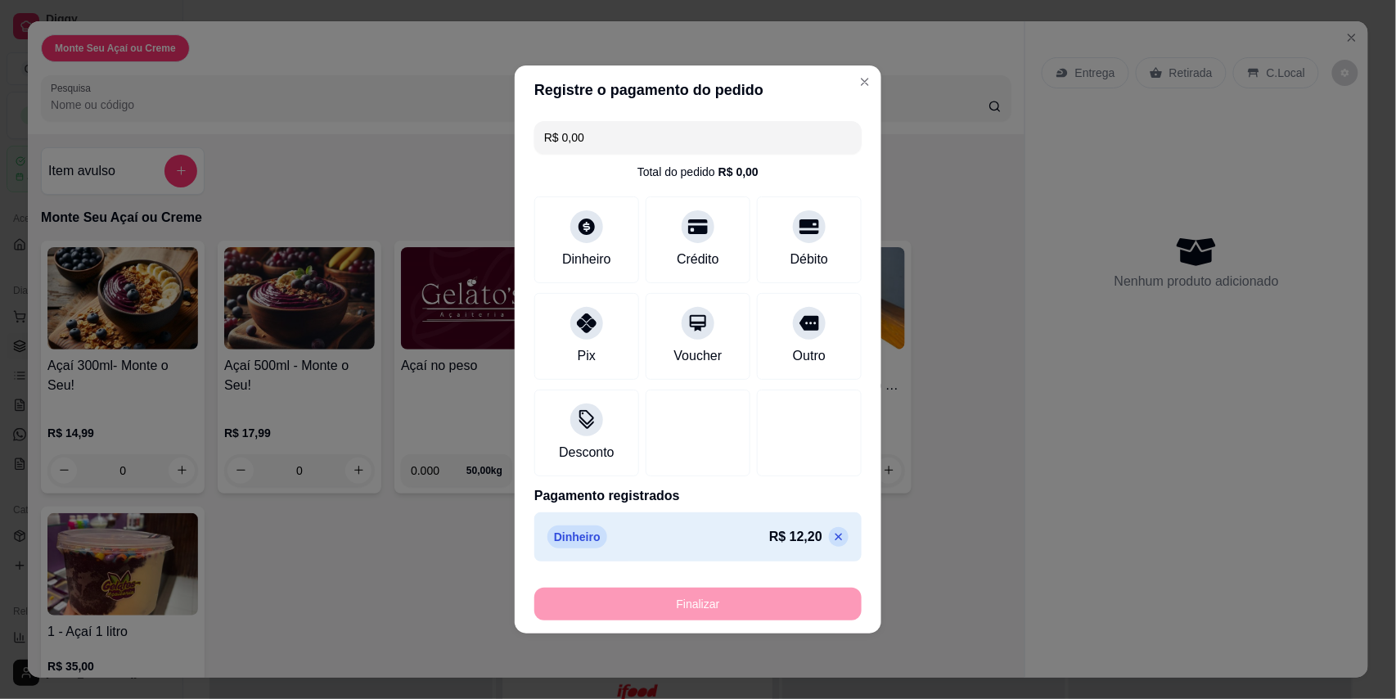
type input "-R$ 12,20"
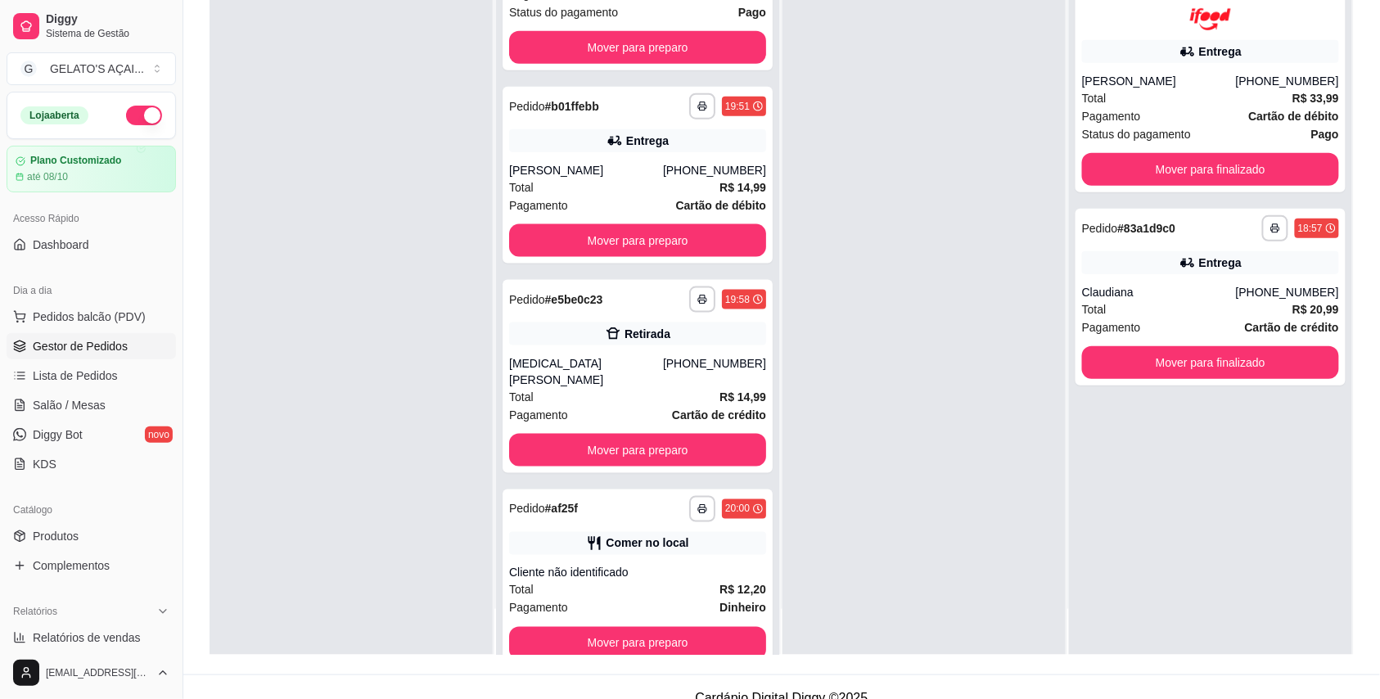
scroll to position [250, 0]
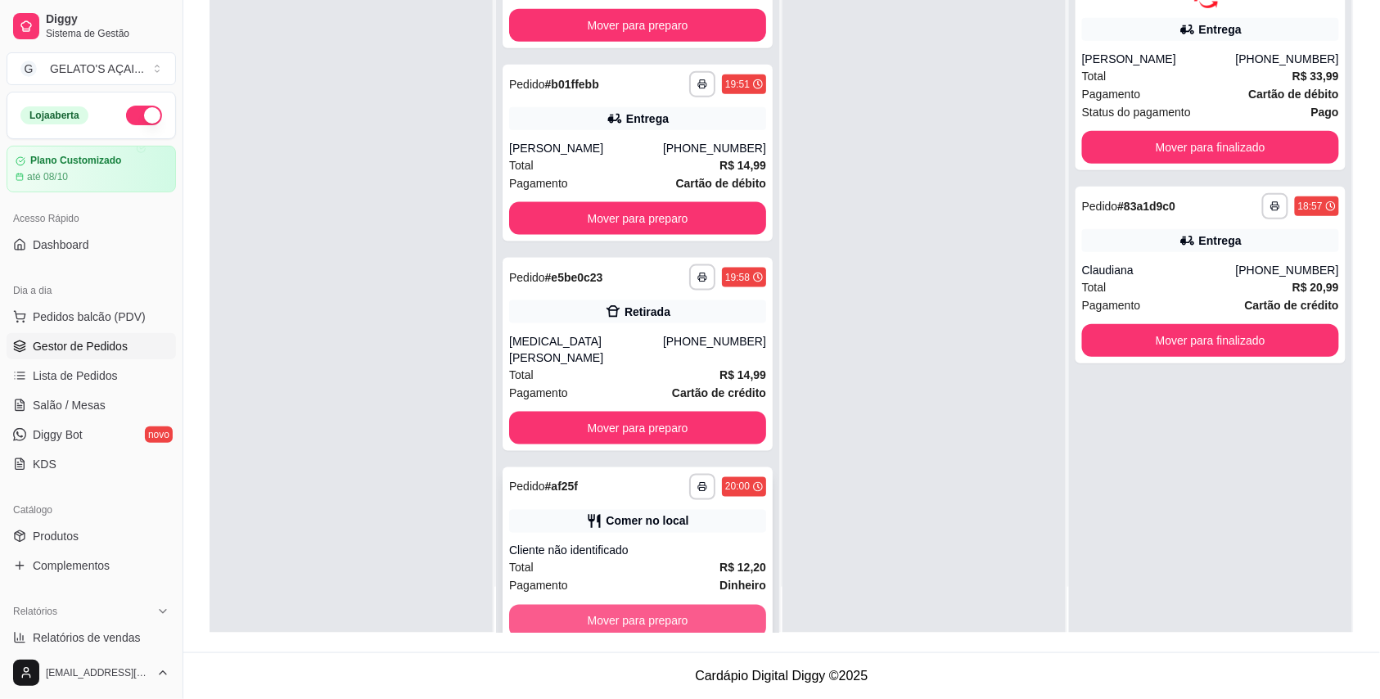
click at [692, 605] on button "Mover para preparo" at bounding box center [637, 621] width 257 height 33
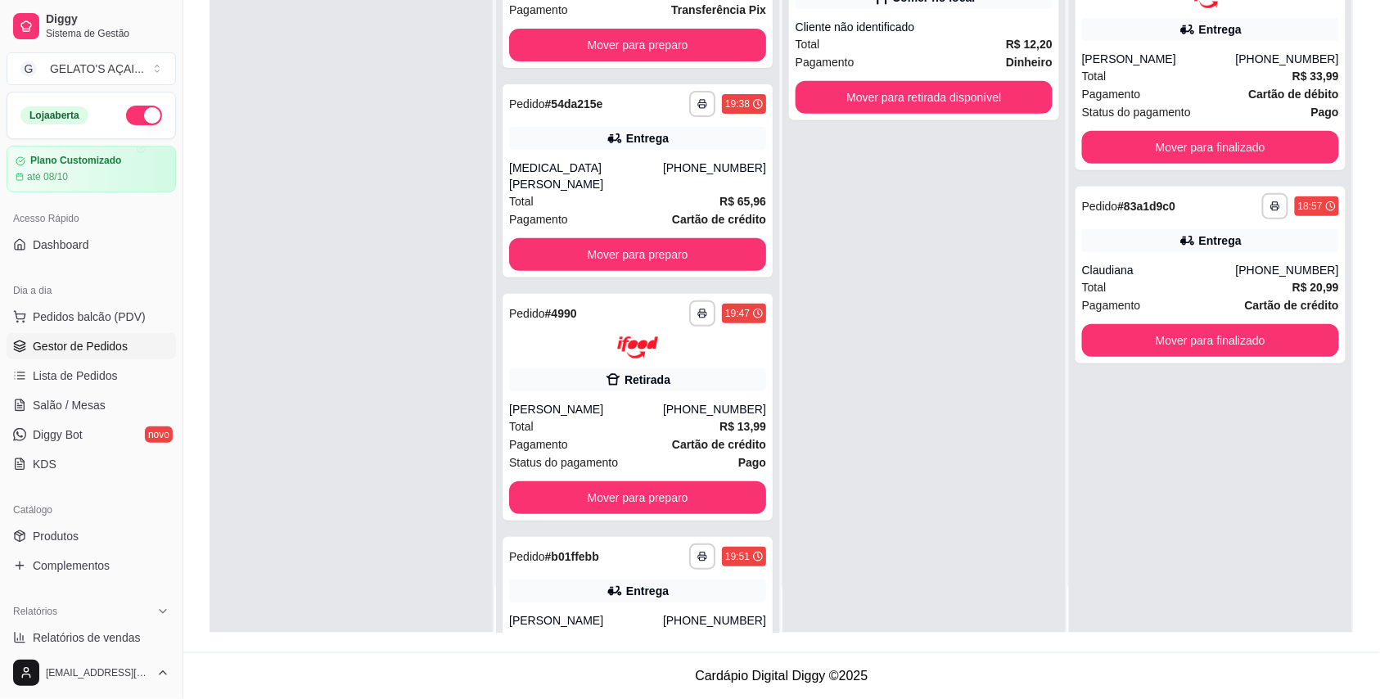
scroll to position [0, 0]
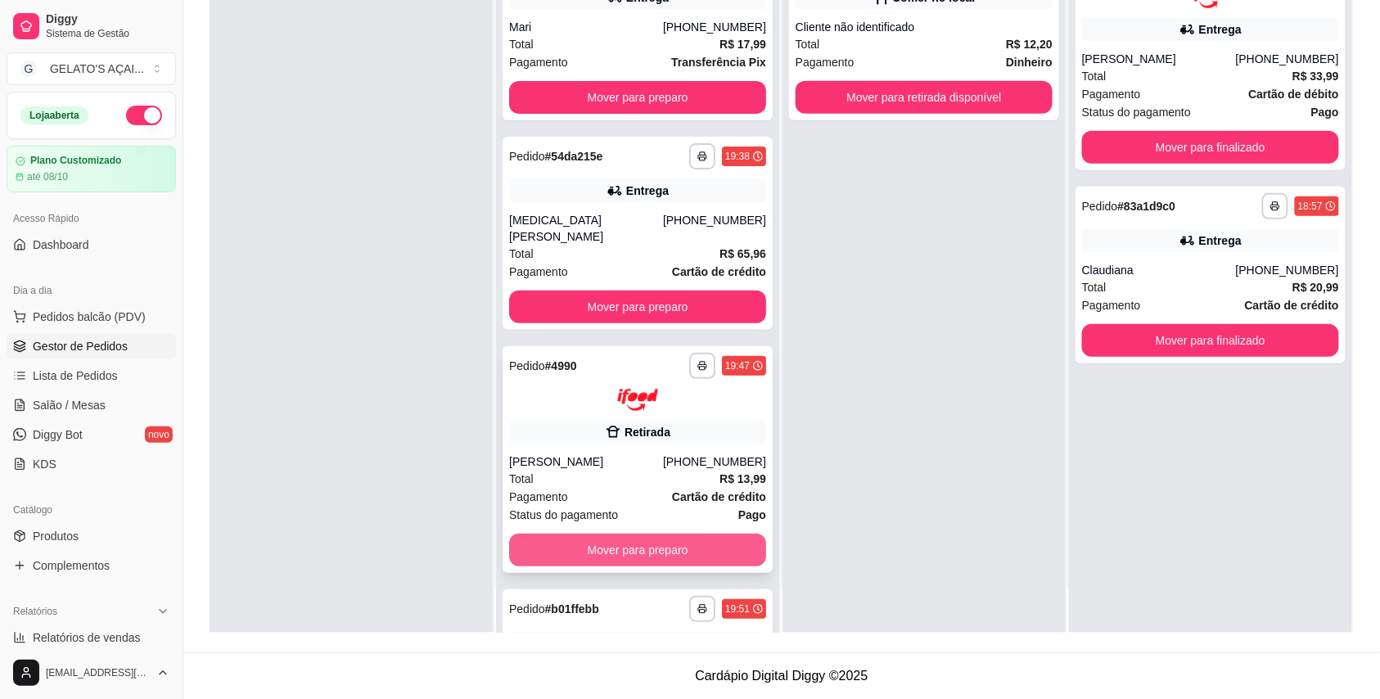
click at [681, 534] on button "Mover para preparo" at bounding box center [637, 550] width 257 height 33
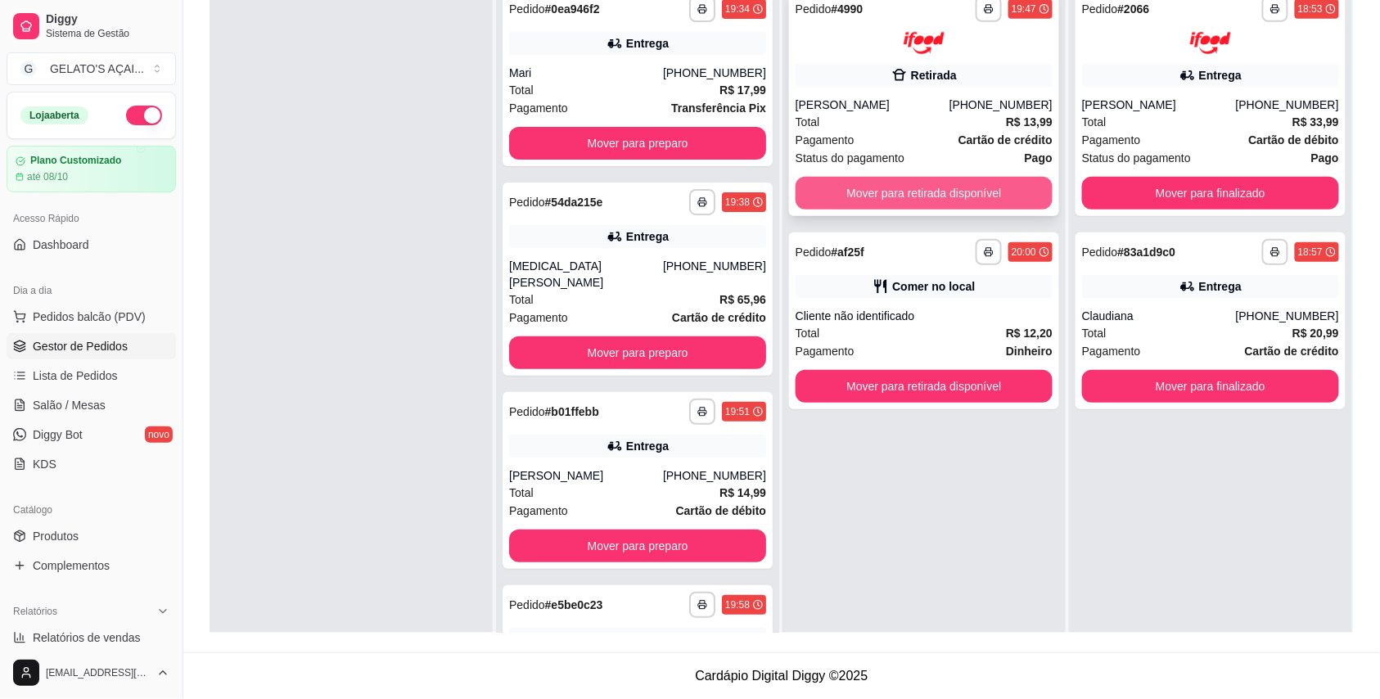
click at [979, 180] on button "Mover para retirada disponível" at bounding box center [923, 193] width 257 height 33
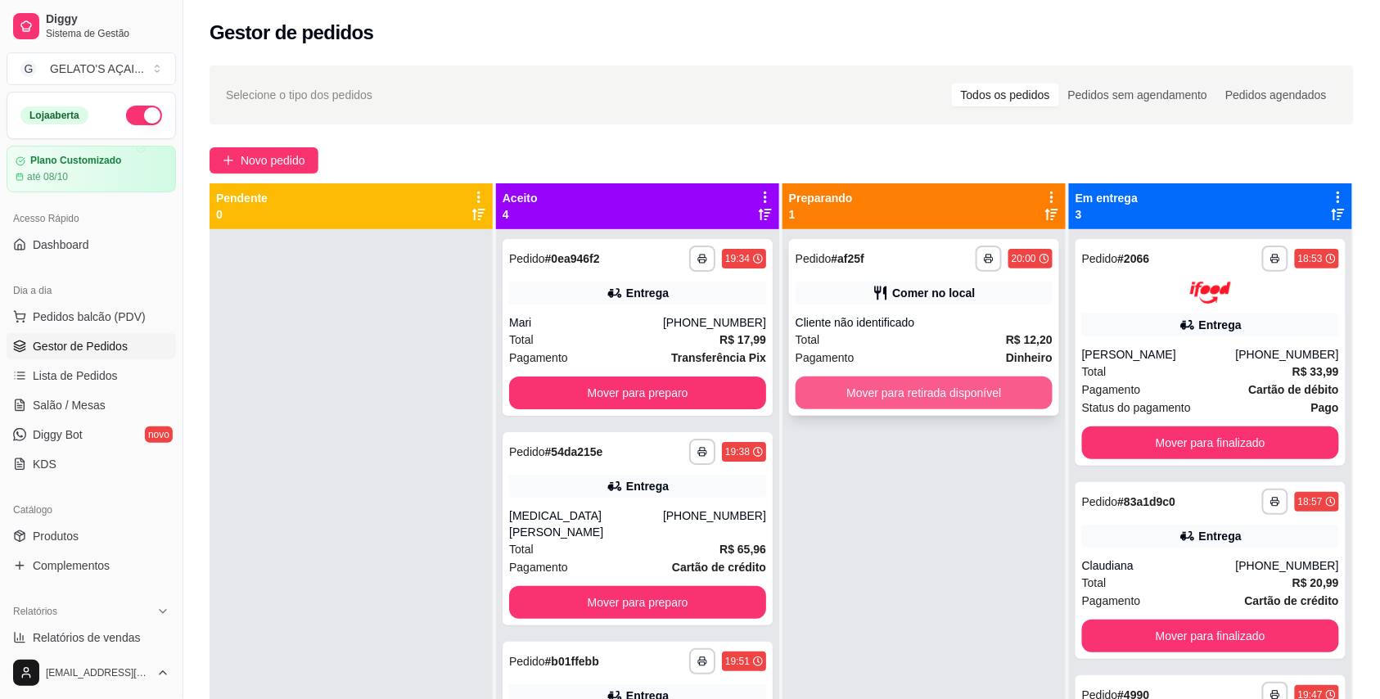
click at [996, 393] on button "Mover para retirada disponível" at bounding box center [923, 392] width 257 height 33
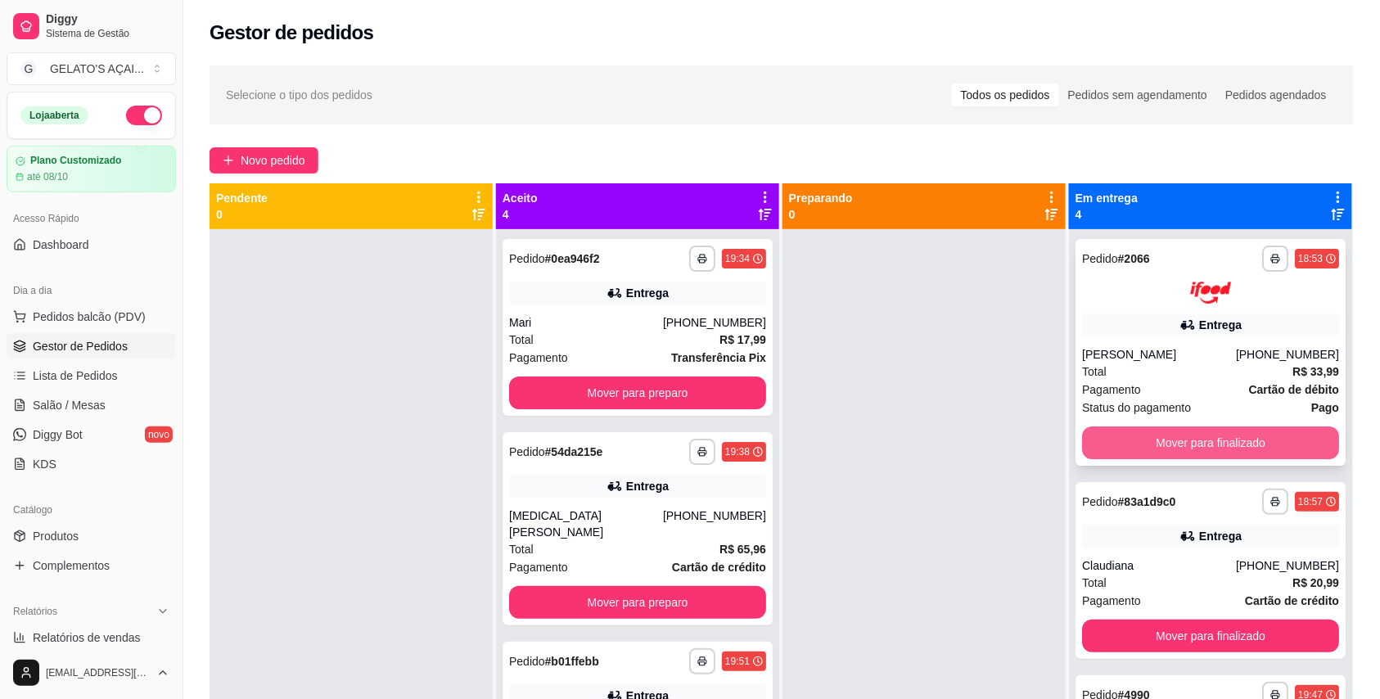
click at [1166, 443] on button "Mover para finalizado" at bounding box center [1210, 442] width 257 height 33
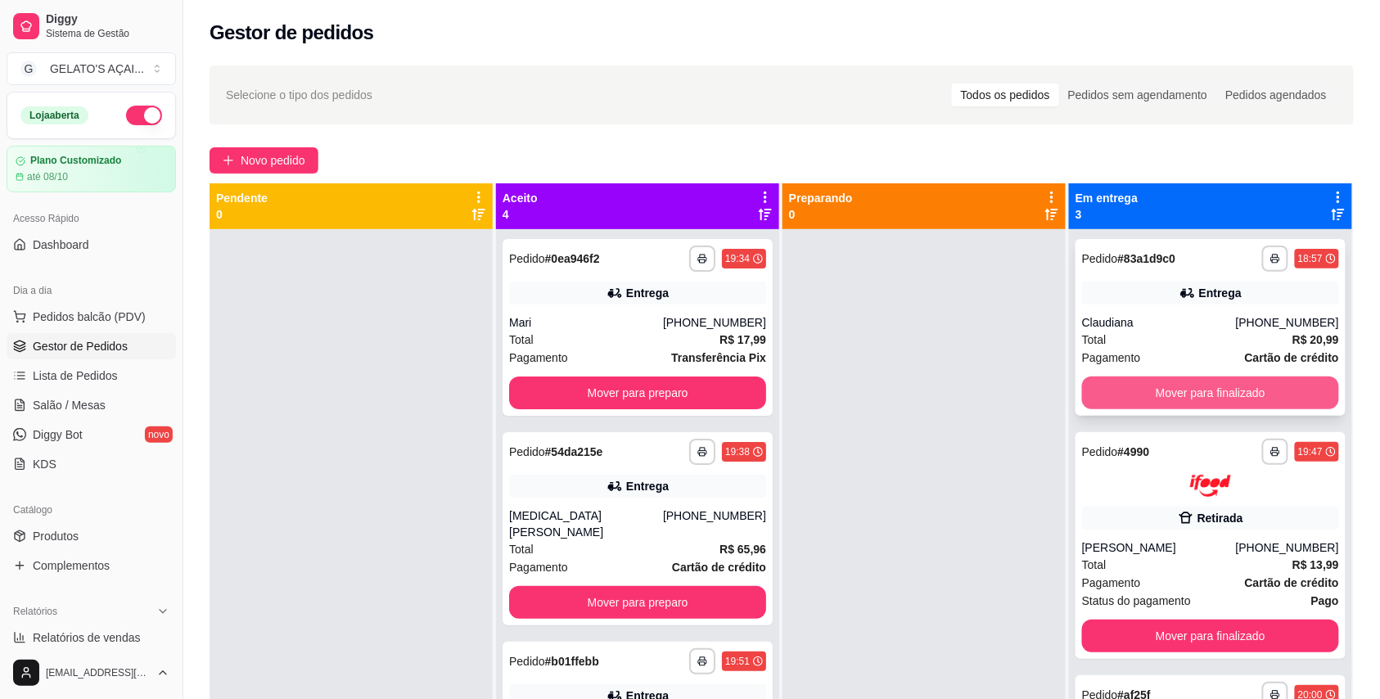
click at [1155, 385] on button "Mover para finalizado" at bounding box center [1210, 392] width 257 height 33
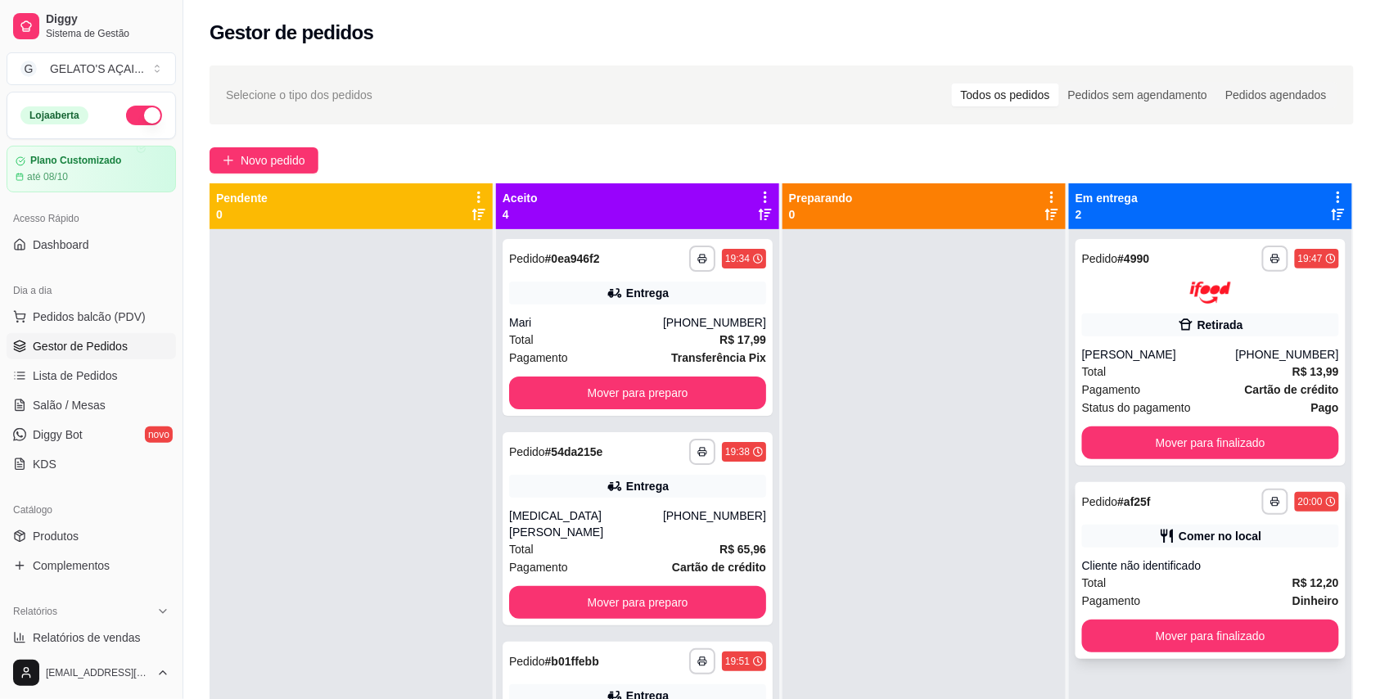
scroll to position [46, 0]
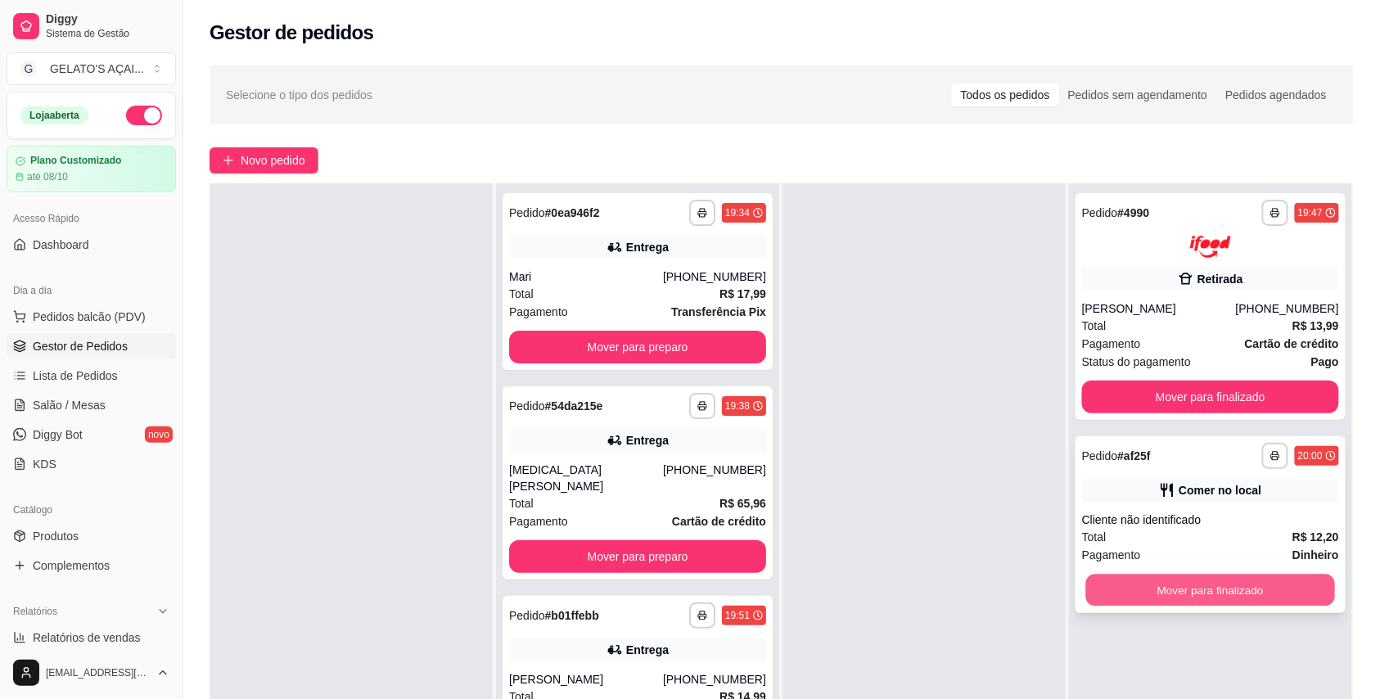
click at [1147, 579] on button "Mover para finalizado" at bounding box center [1211, 590] width 250 height 32
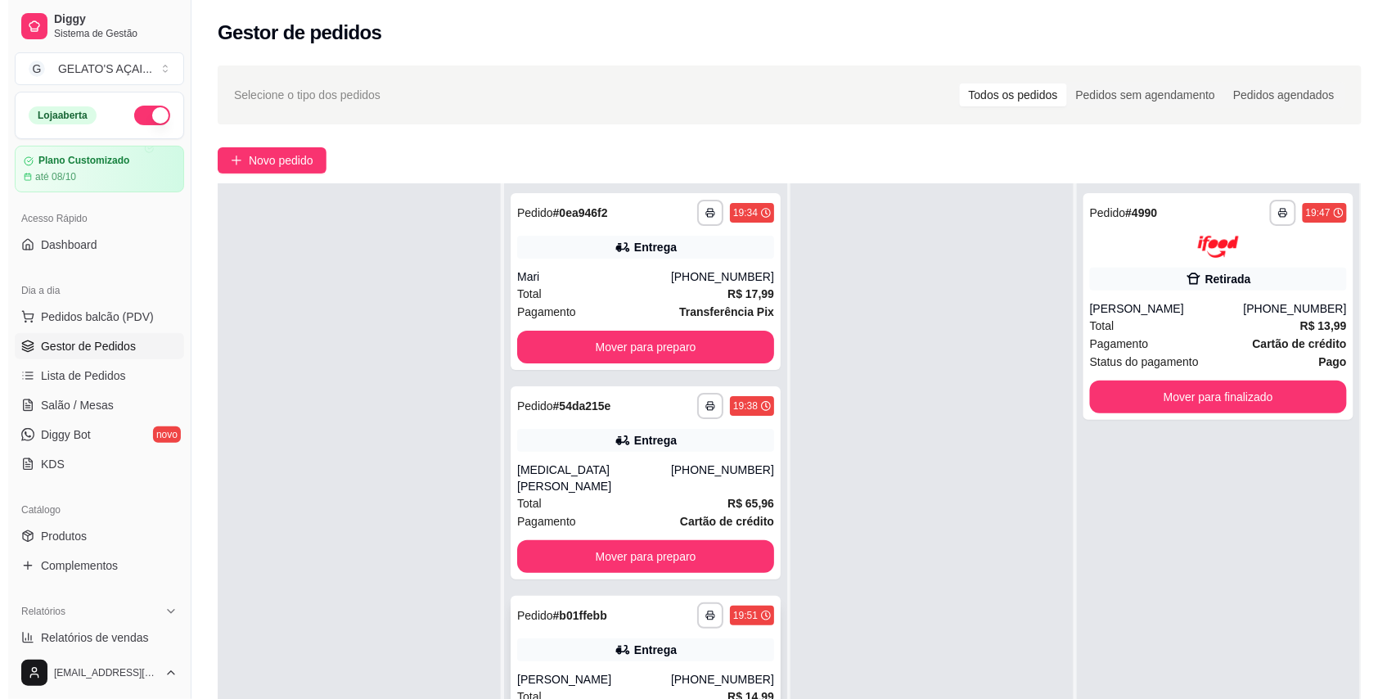
scroll to position [89, 0]
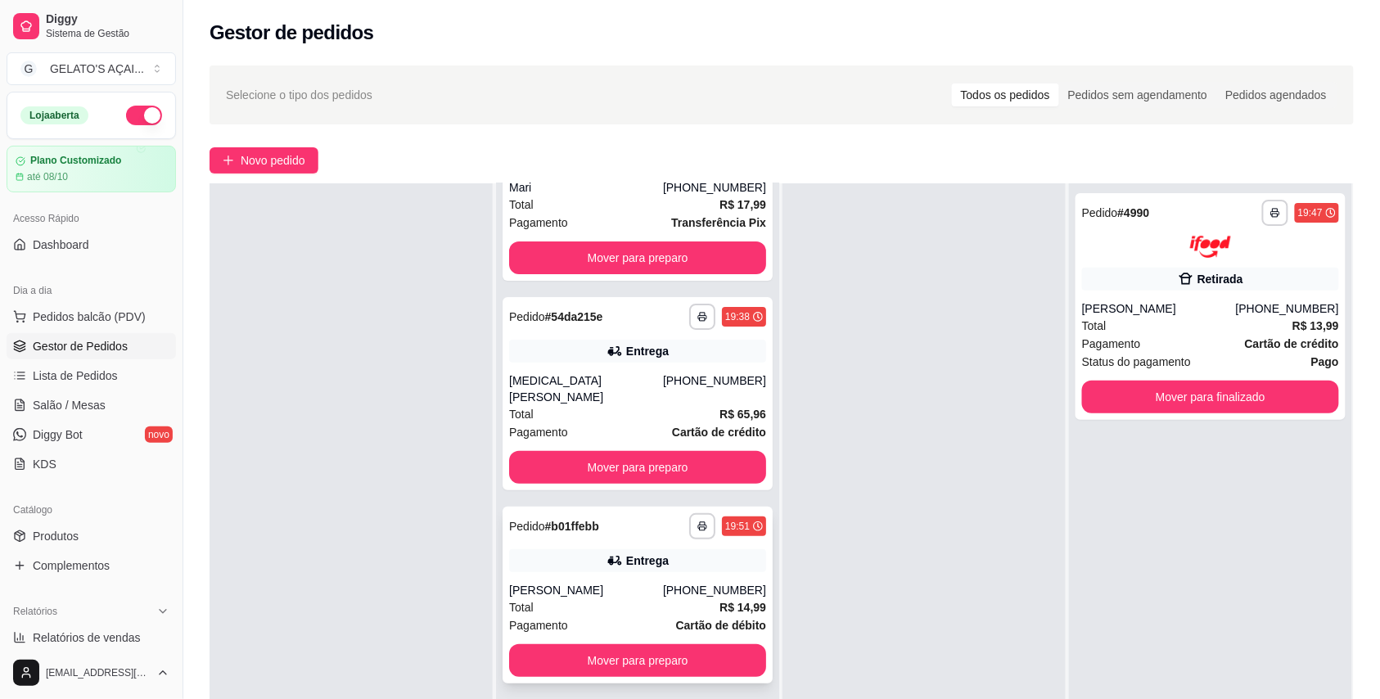
click at [672, 582] on div "[PHONE_NUMBER]" at bounding box center [714, 590] width 103 height 16
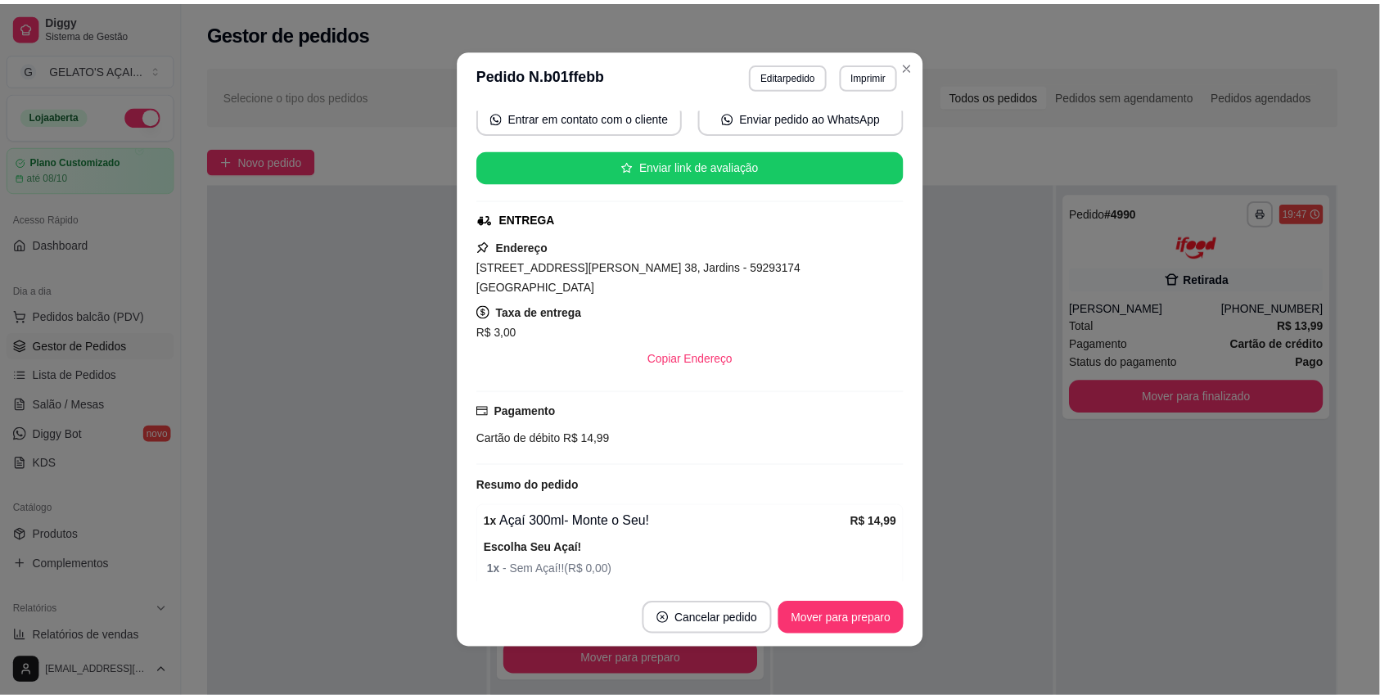
scroll to position [291, 0]
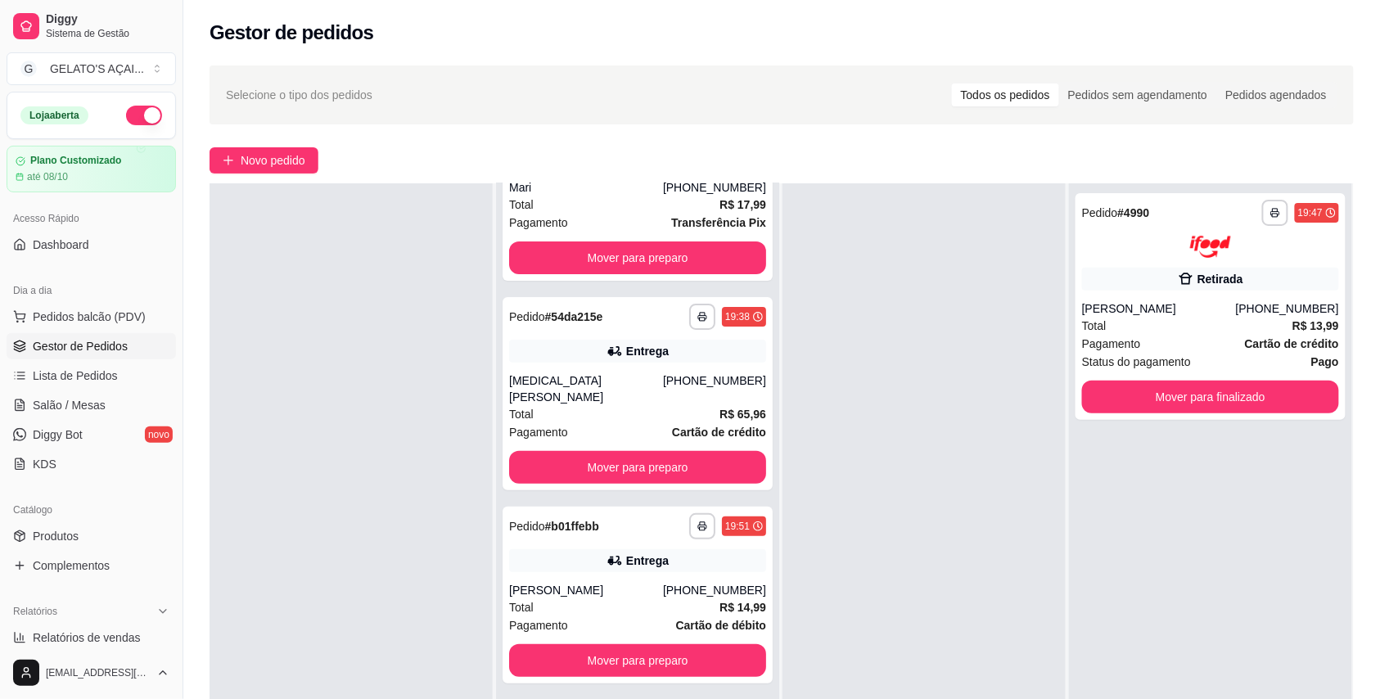
click at [1098, 555] on div "**********" at bounding box center [1210, 532] width 283 height 699
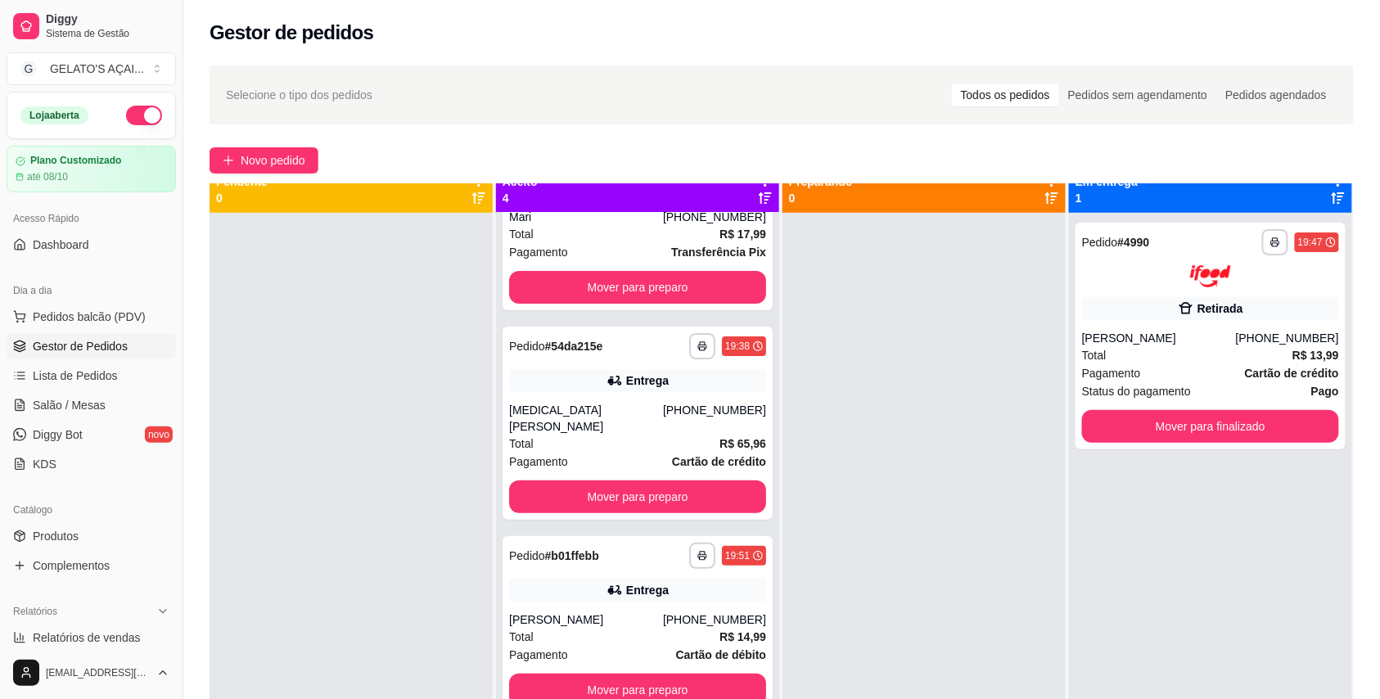
scroll to position [0, 0]
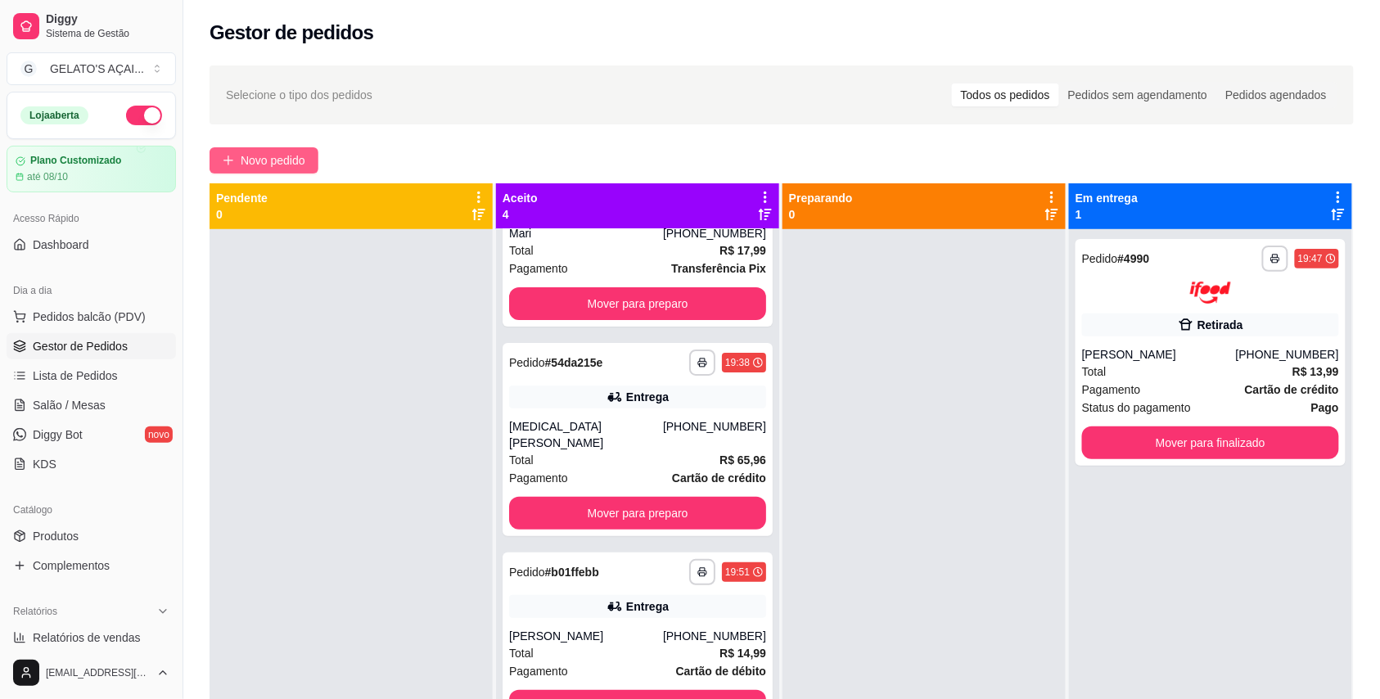
click at [272, 152] on span "Novo pedido" at bounding box center [273, 160] width 65 height 18
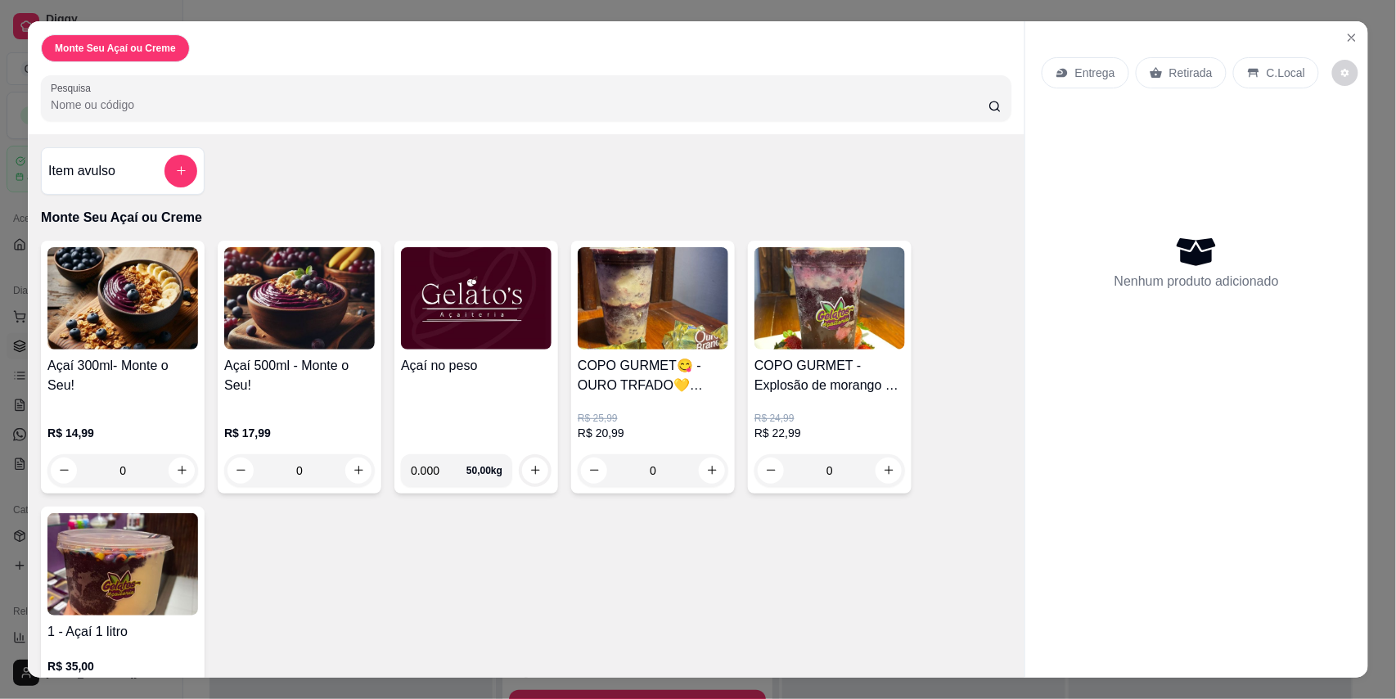
click at [482, 322] on img at bounding box center [476, 298] width 151 height 102
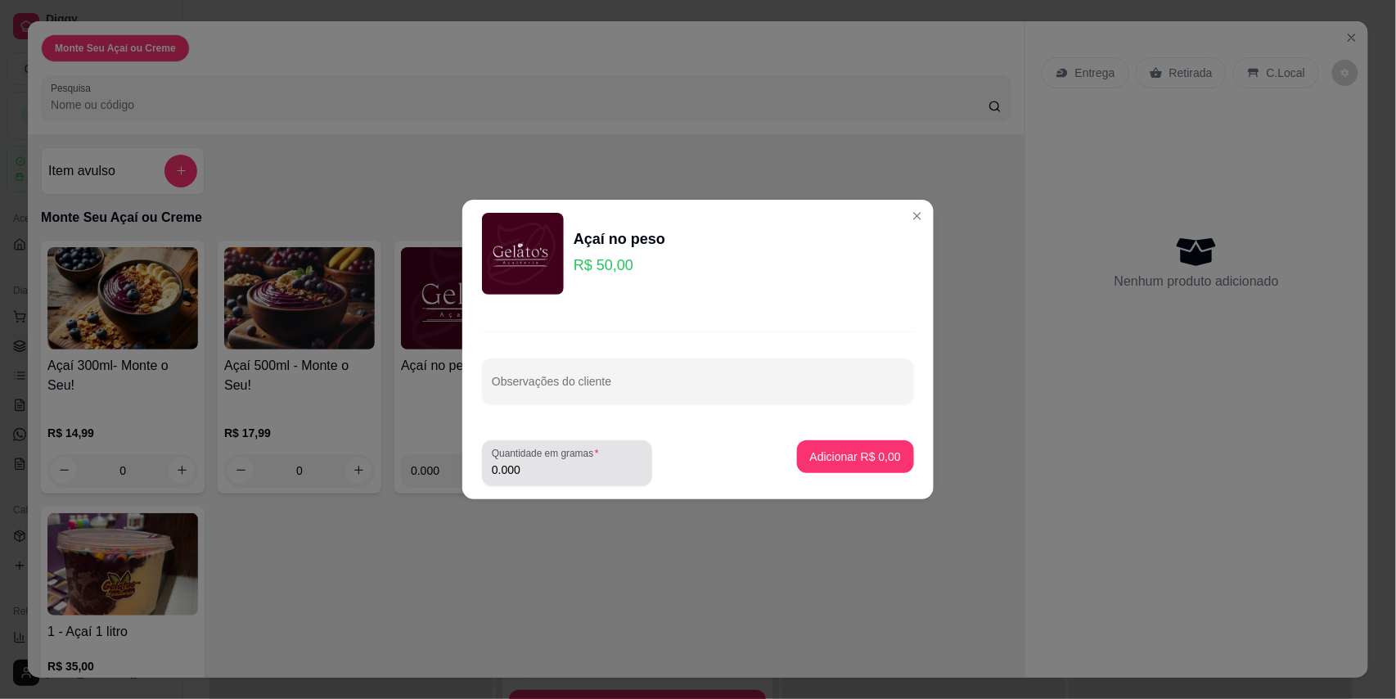
click at [561, 468] on input "0.000" at bounding box center [567, 470] width 151 height 16
type input "0.430"
click at [859, 466] on button "Adicionar R$ 21,50" at bounding box center [852, 457] width 120 height 32
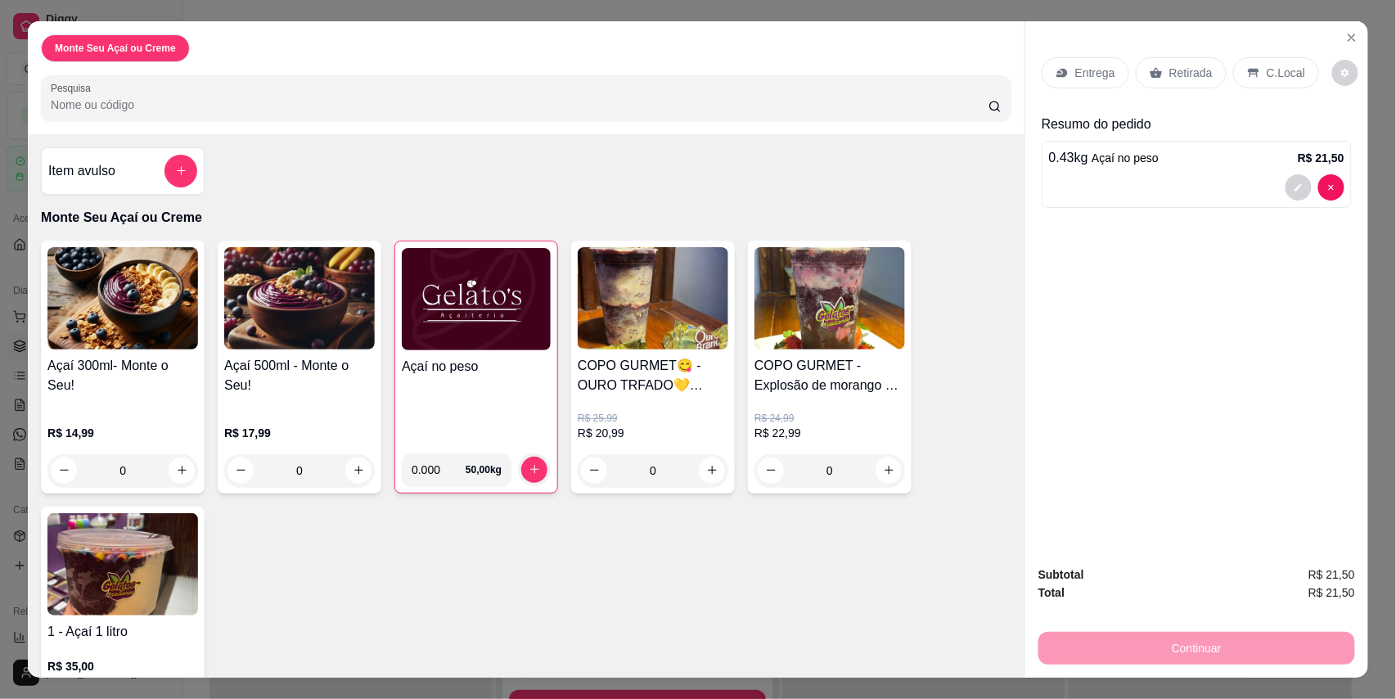
click at [1272, 72] on p "C.Local" at bounding box center [1286, 73] width 38 height 16
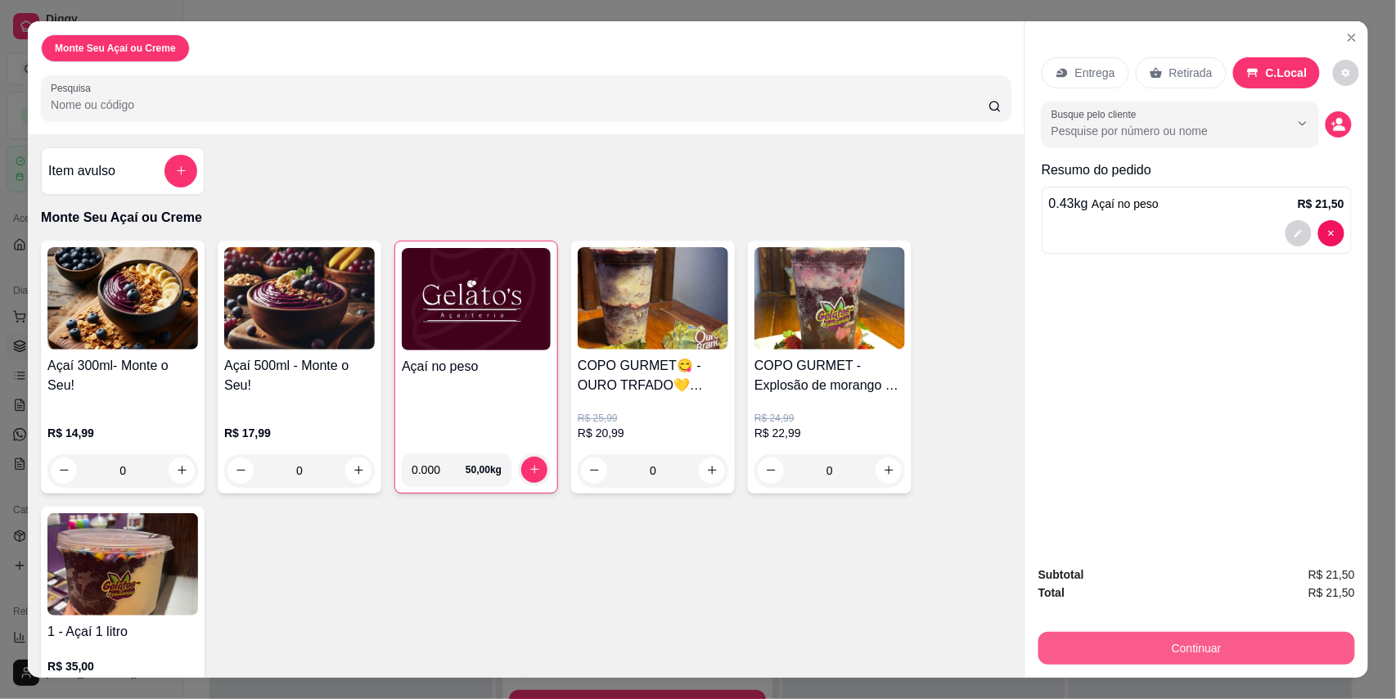
click at [1144, 633] on button "Continuar" at bounding box center [1196, 648] width 317 height 33
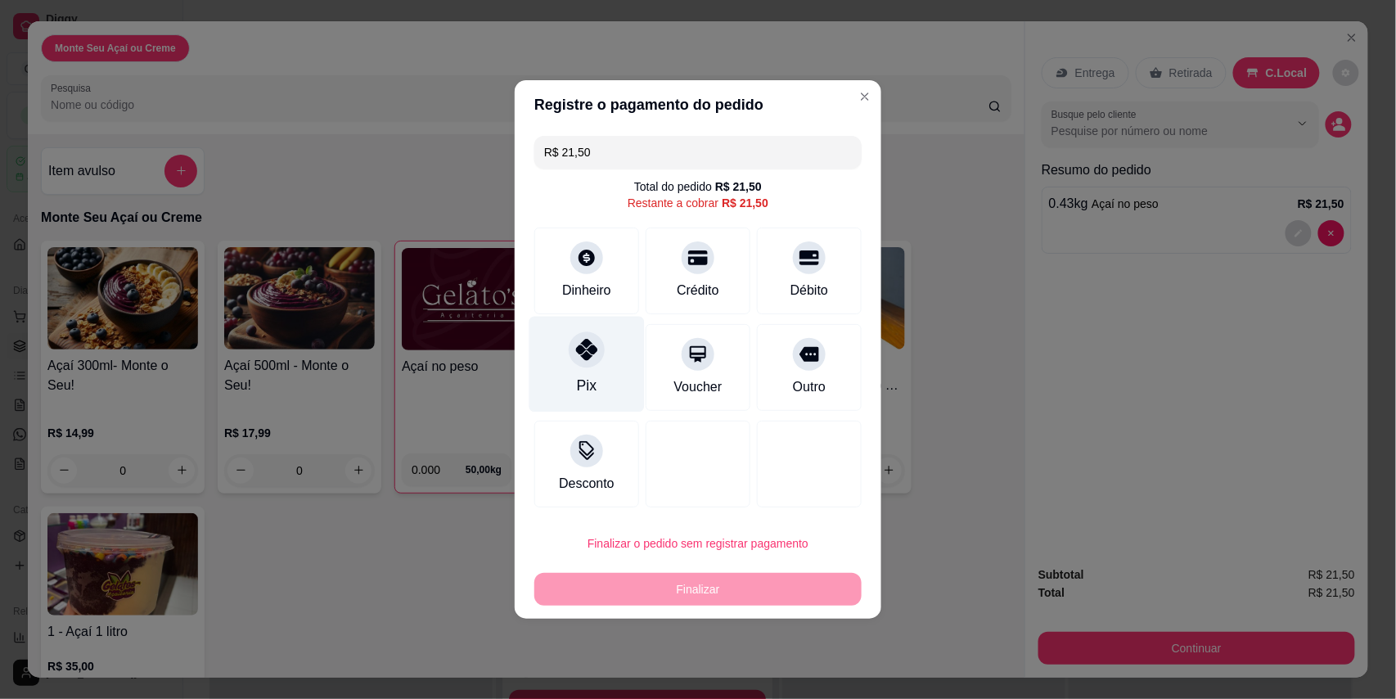
click at [596, 367] on div "Pix" at bounding box center [586, 365] width 115 height 96
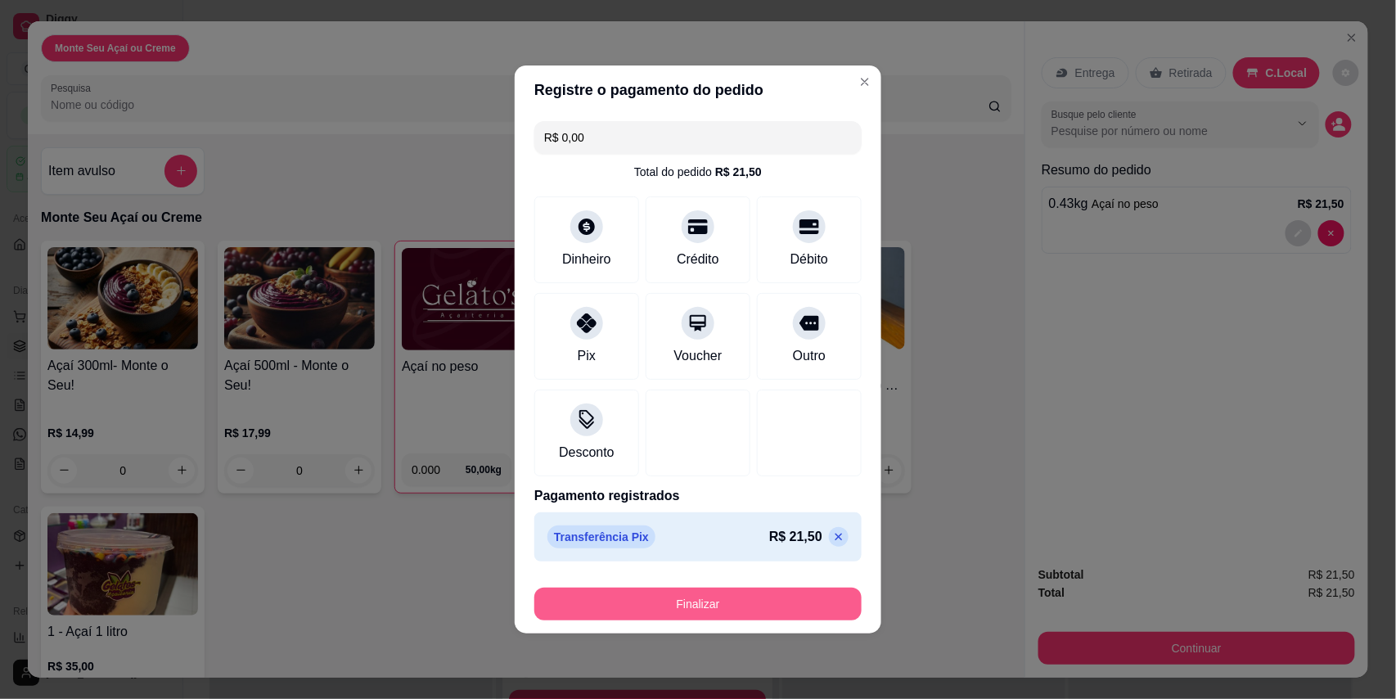
click at [710, 596] on button "Finalizar" at bounding box center [697, 604] width 327 height 33
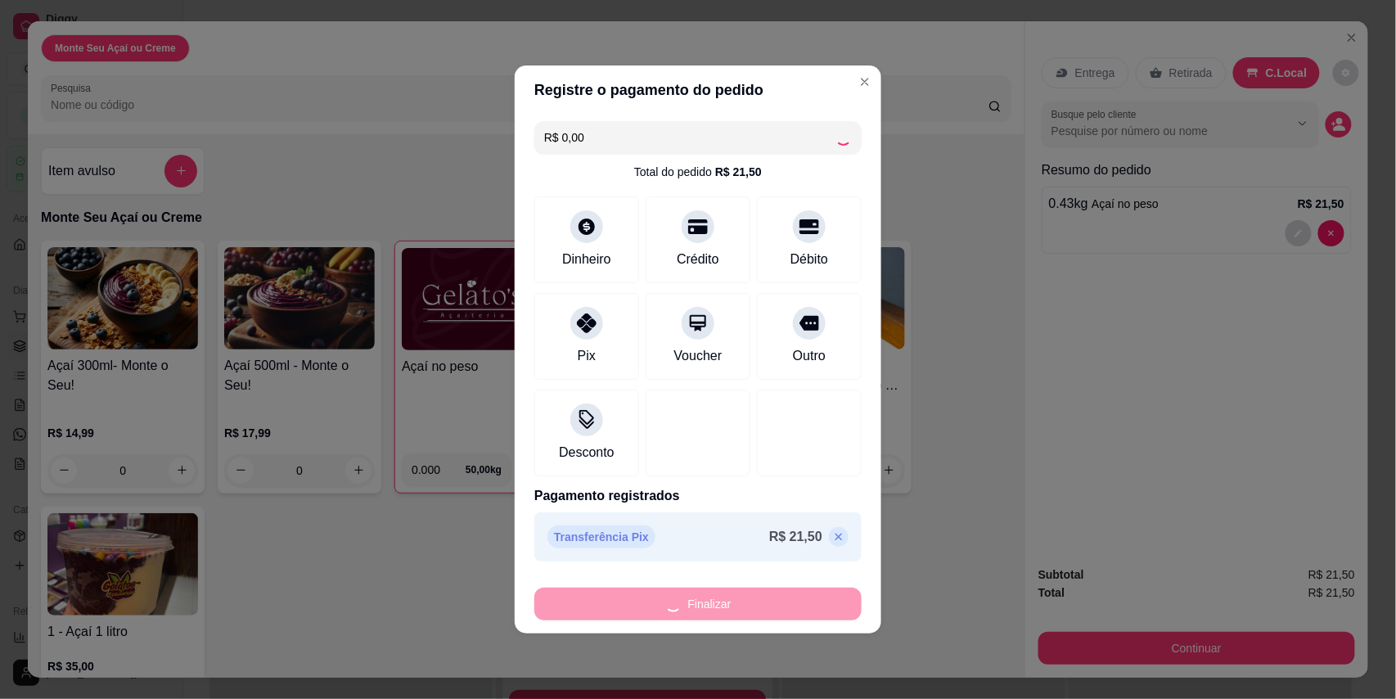
type input "-R$ 21,50"
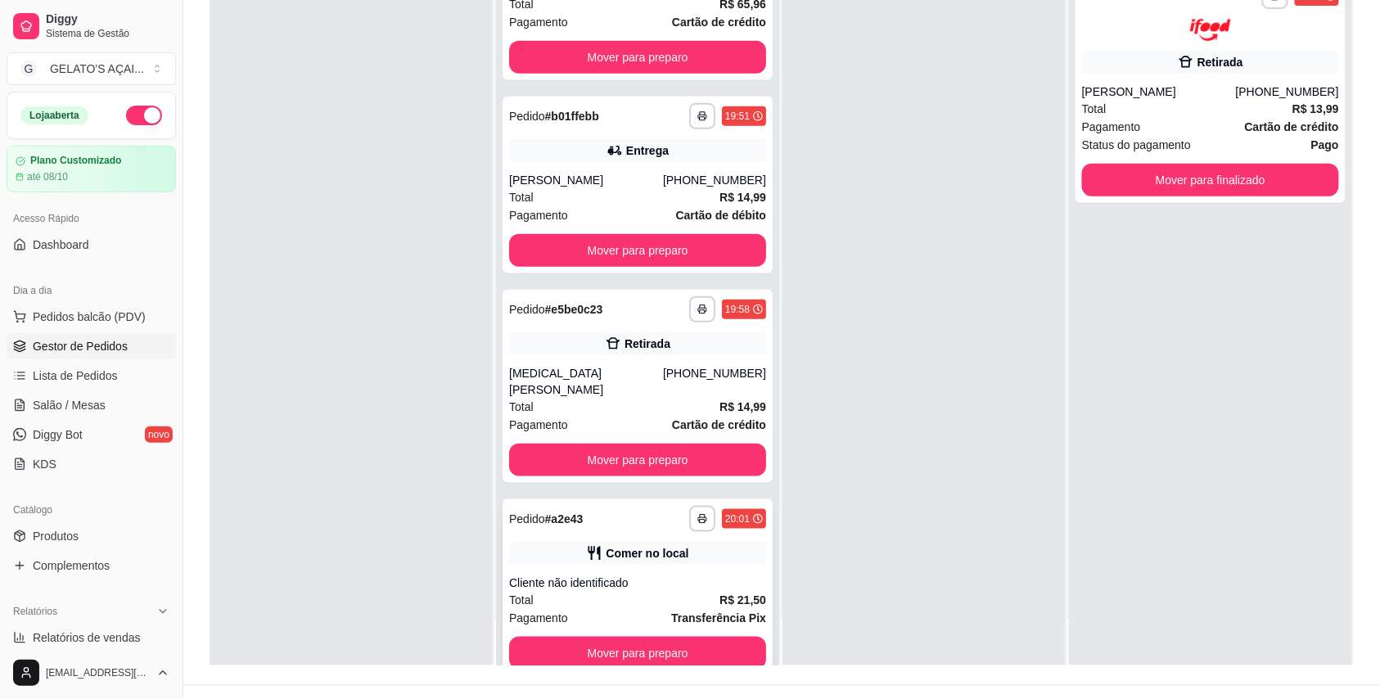
scroll to position [250, 0]
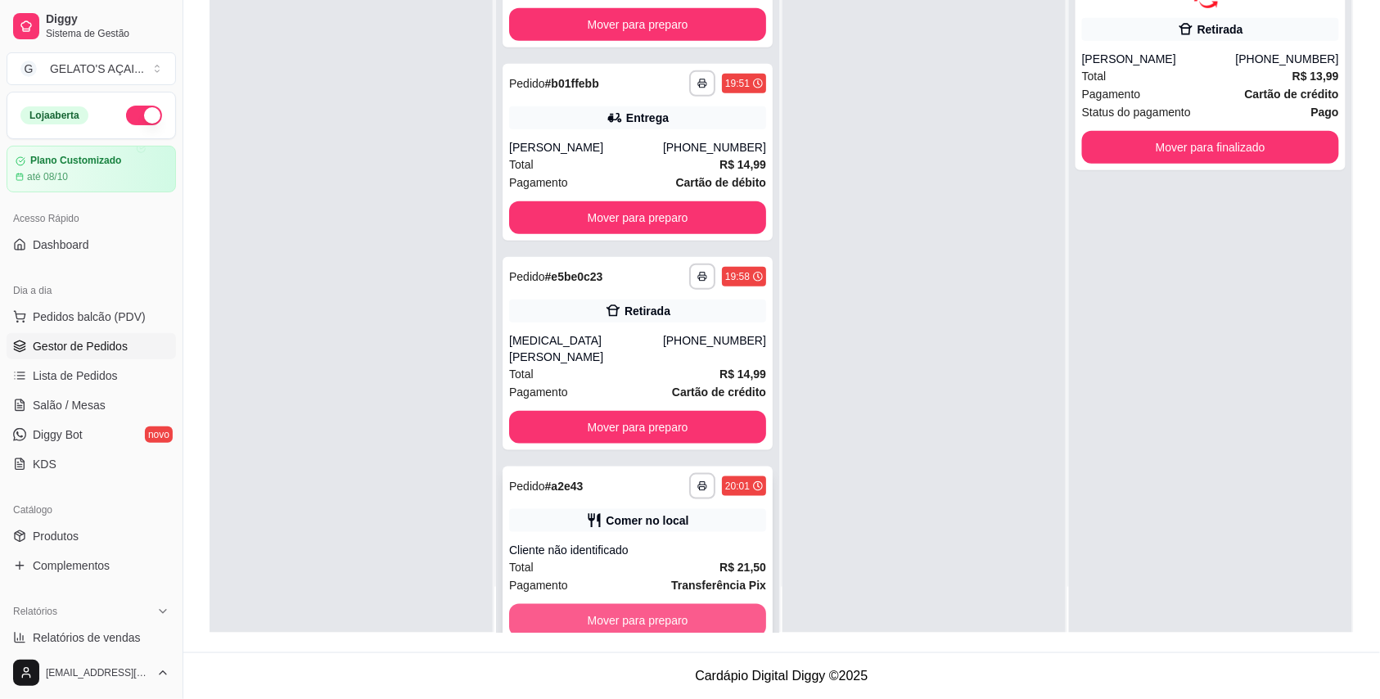
click at [678, 604] on button "Mover para preparo" at bounding box center [637, 620] width 257 height 33
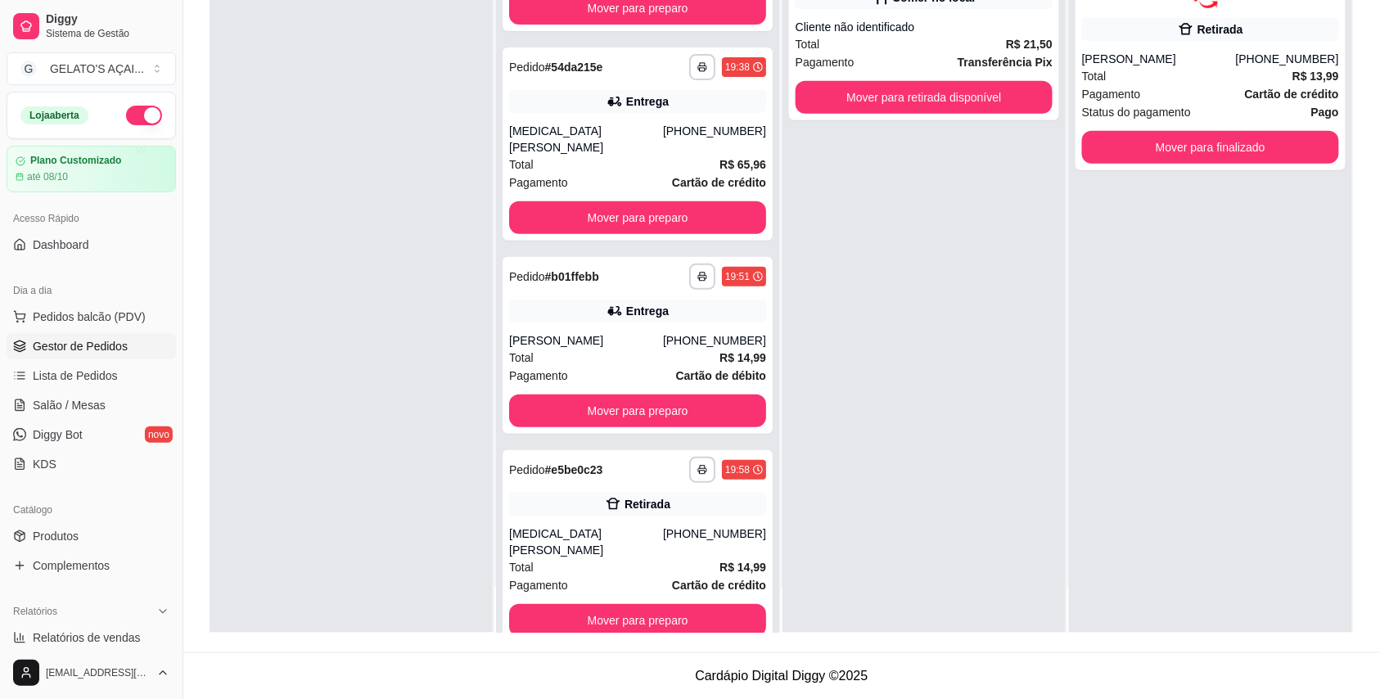
scroll to position [0, 0]
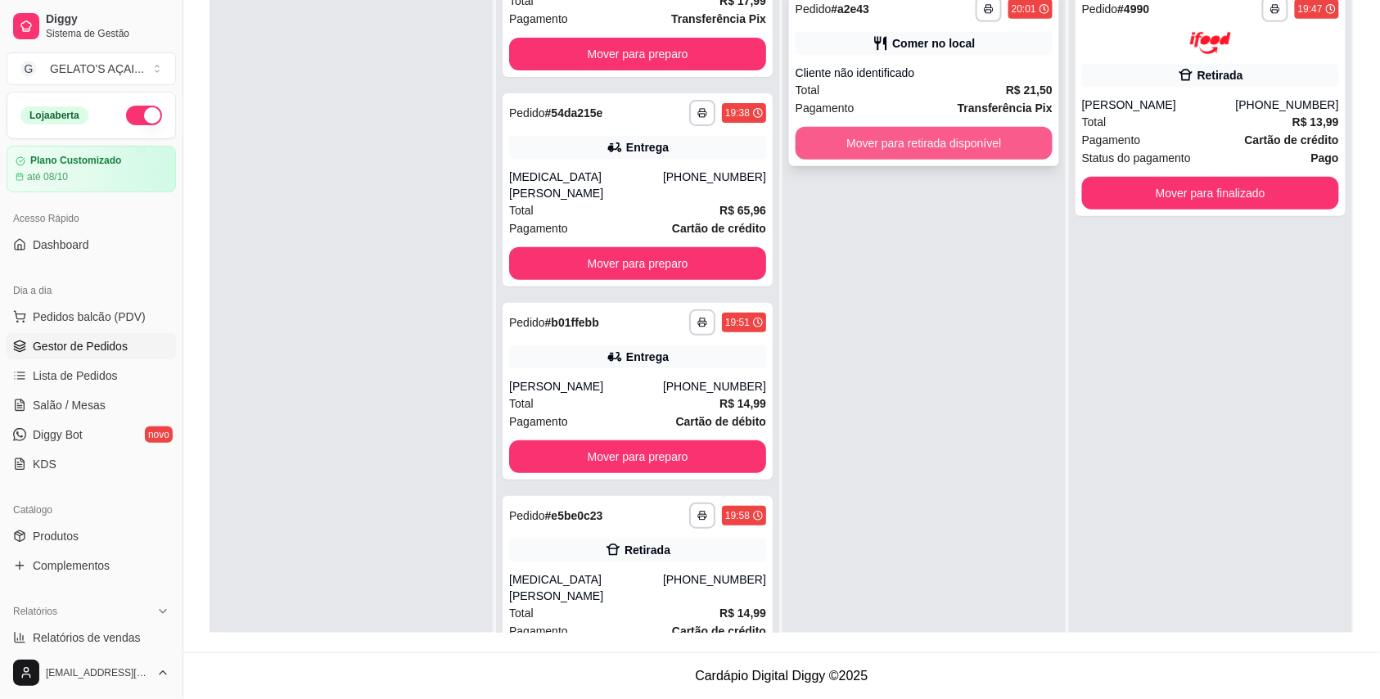
click at [931, 145] on button "Mover para retirada disponível" at bounding box center [923, 143] width 257 height 33
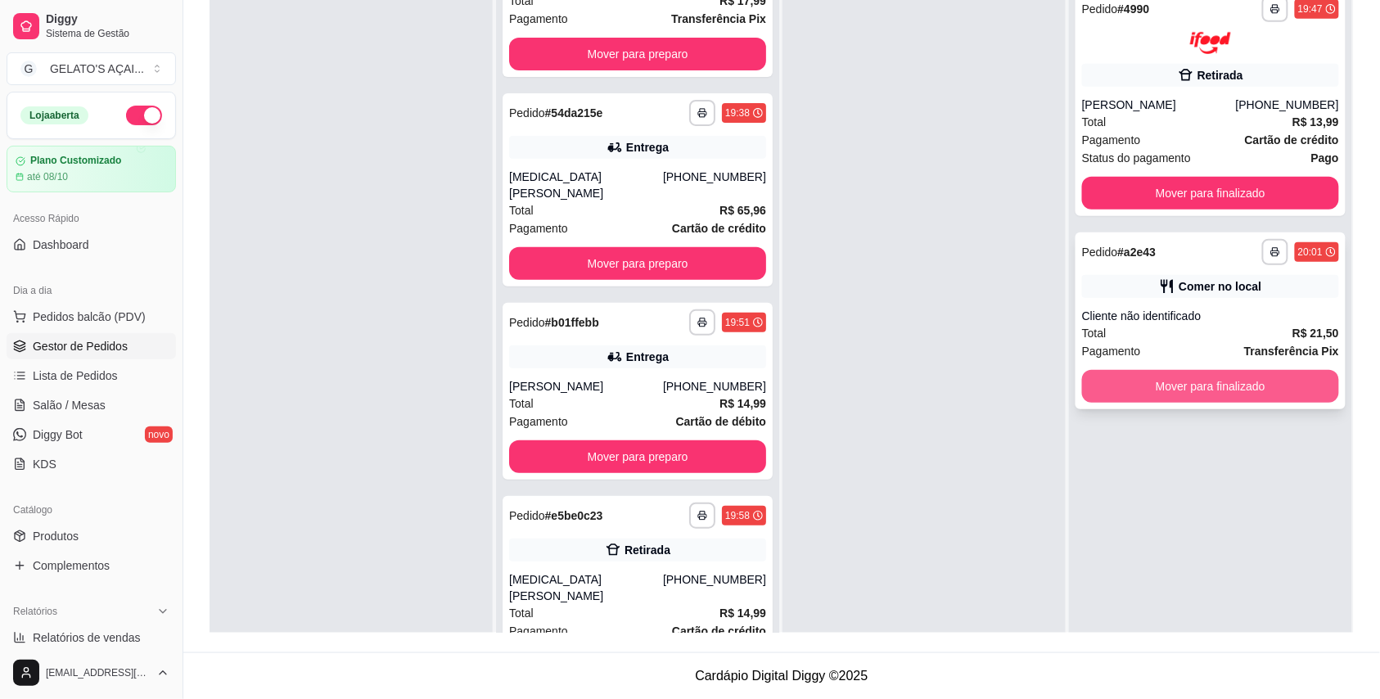
click at [1142, 381] on button "Mover para finalizado" at bounding box center [1210, 386] width 257 height 33
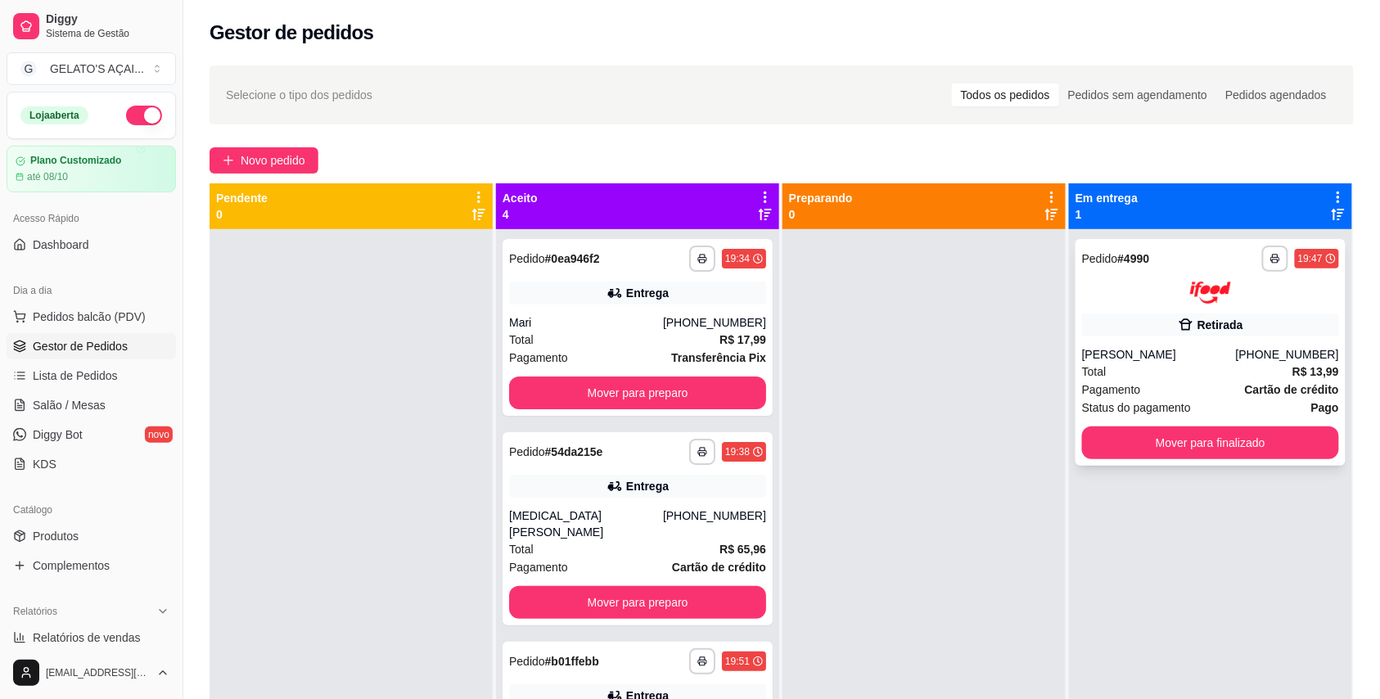
click at [1150, 361] on div "[PERSON_NAME]" at bounding box center [1159, 354] width 154 height 16
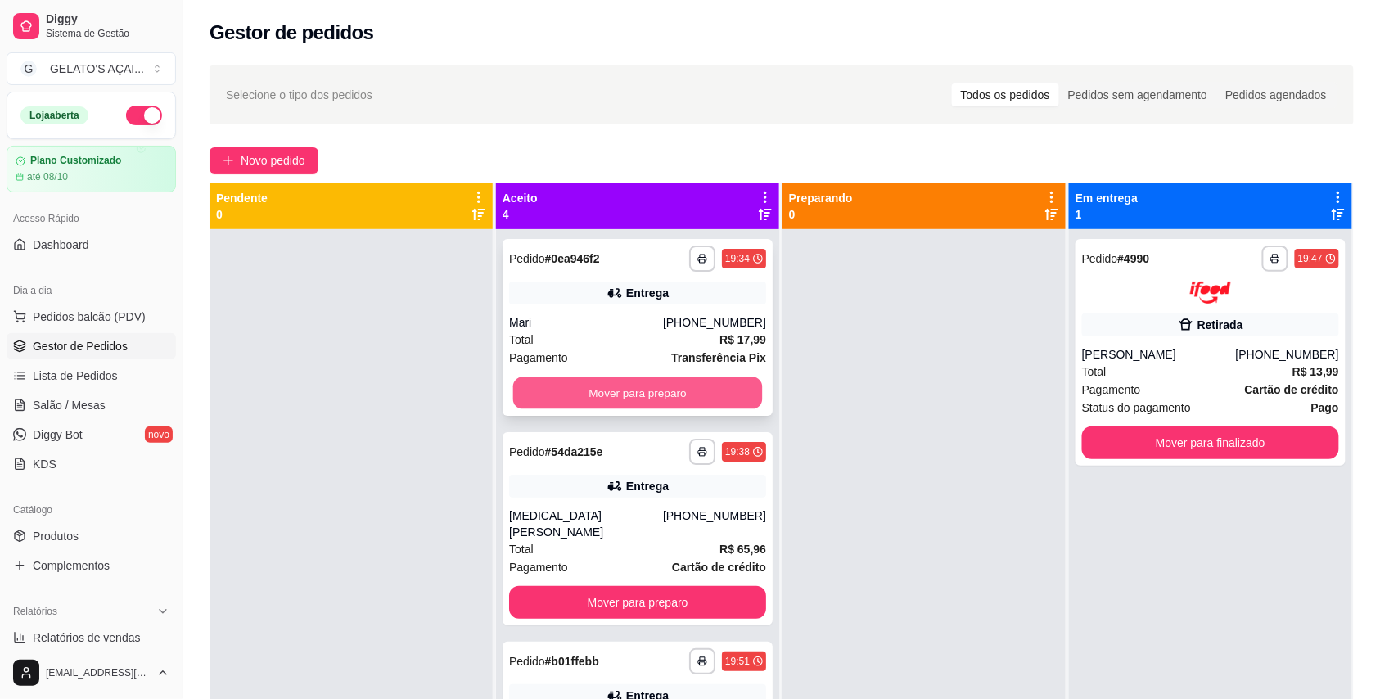
click at [674, 393] on button "Mover para preparo" at bounding box center [638, 393] width 250 height 32
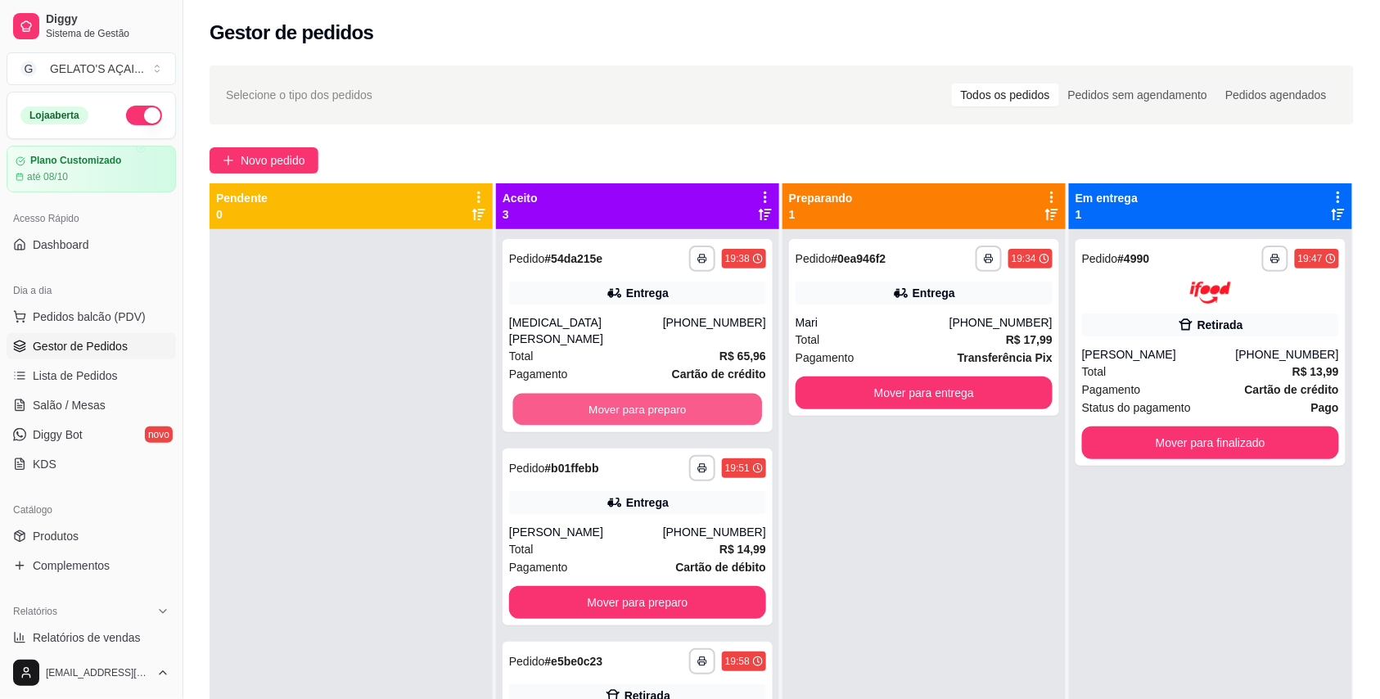
click at [674, 394] on button "Mover para preparo" at bounding box center [638, 410] width 250 height 32
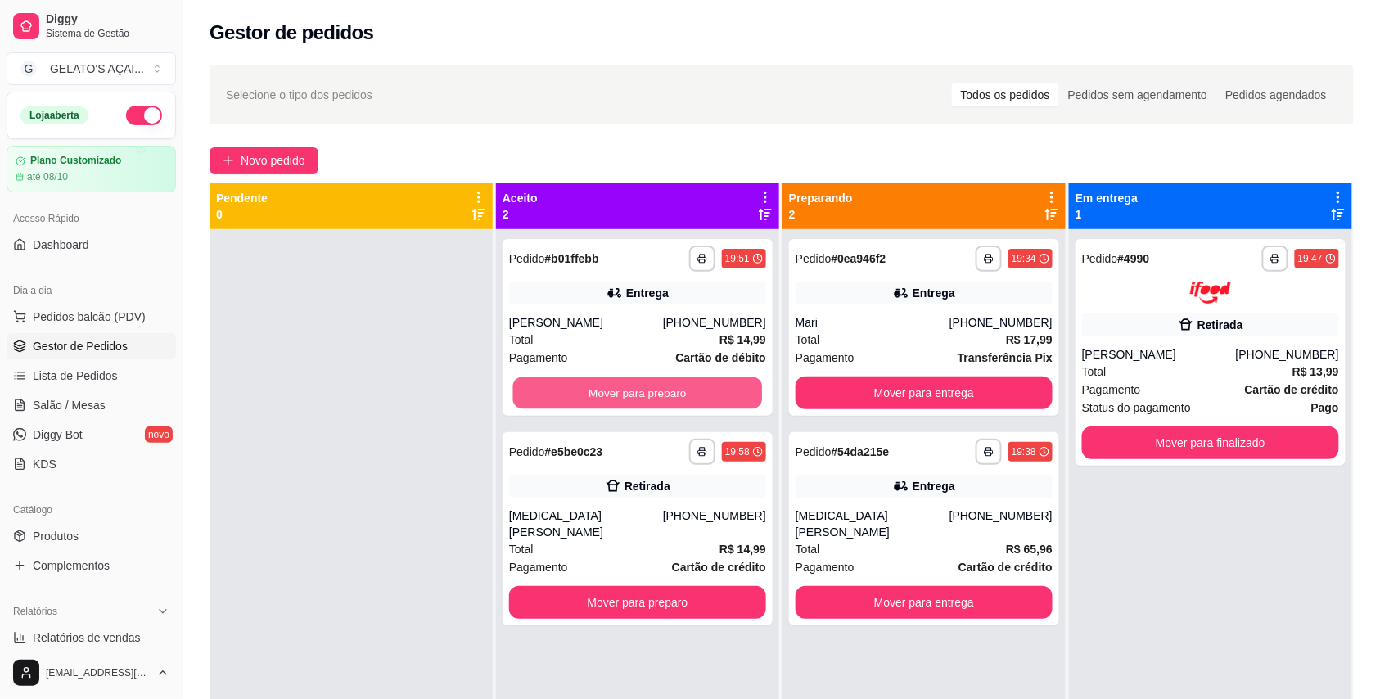
click at [674, 393] on button "Mover para preparo" at bounding box center [638, 393] width 250 height 32
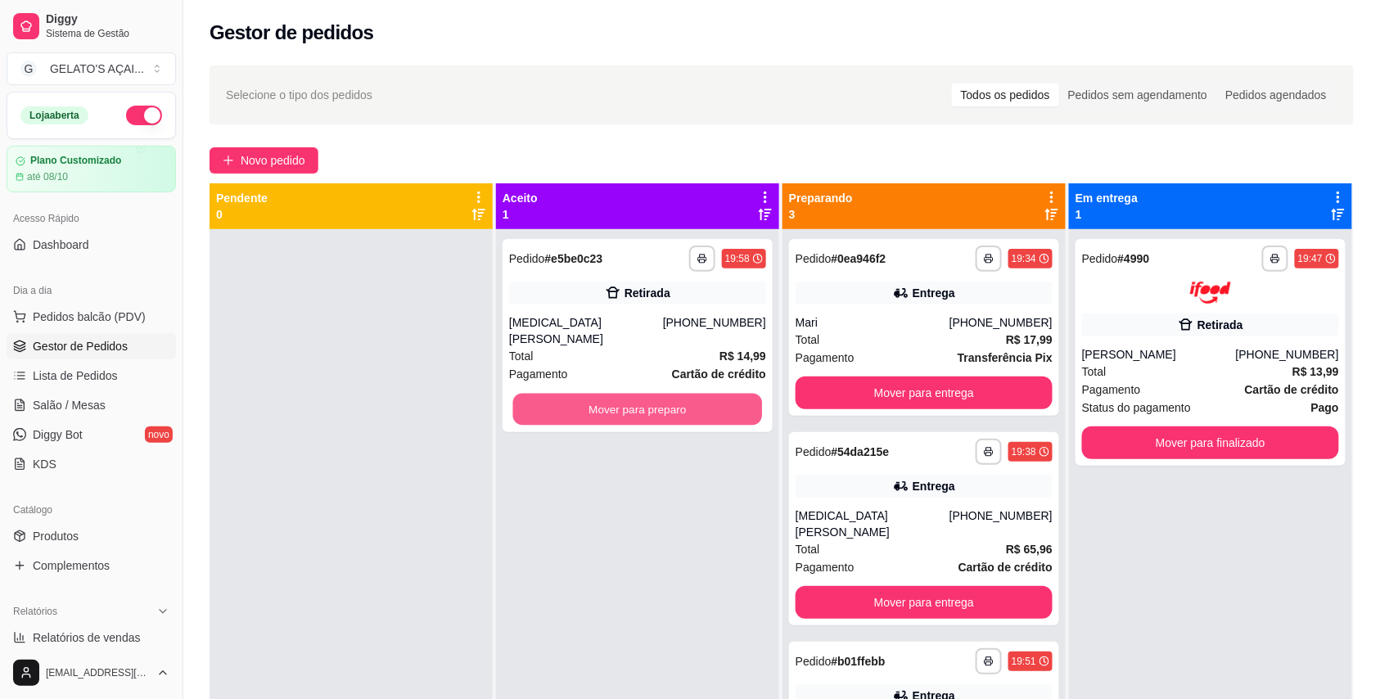
click at [674, 394] on button "Mover para preparo" at bounding box center [638, 410] width 250 height 32
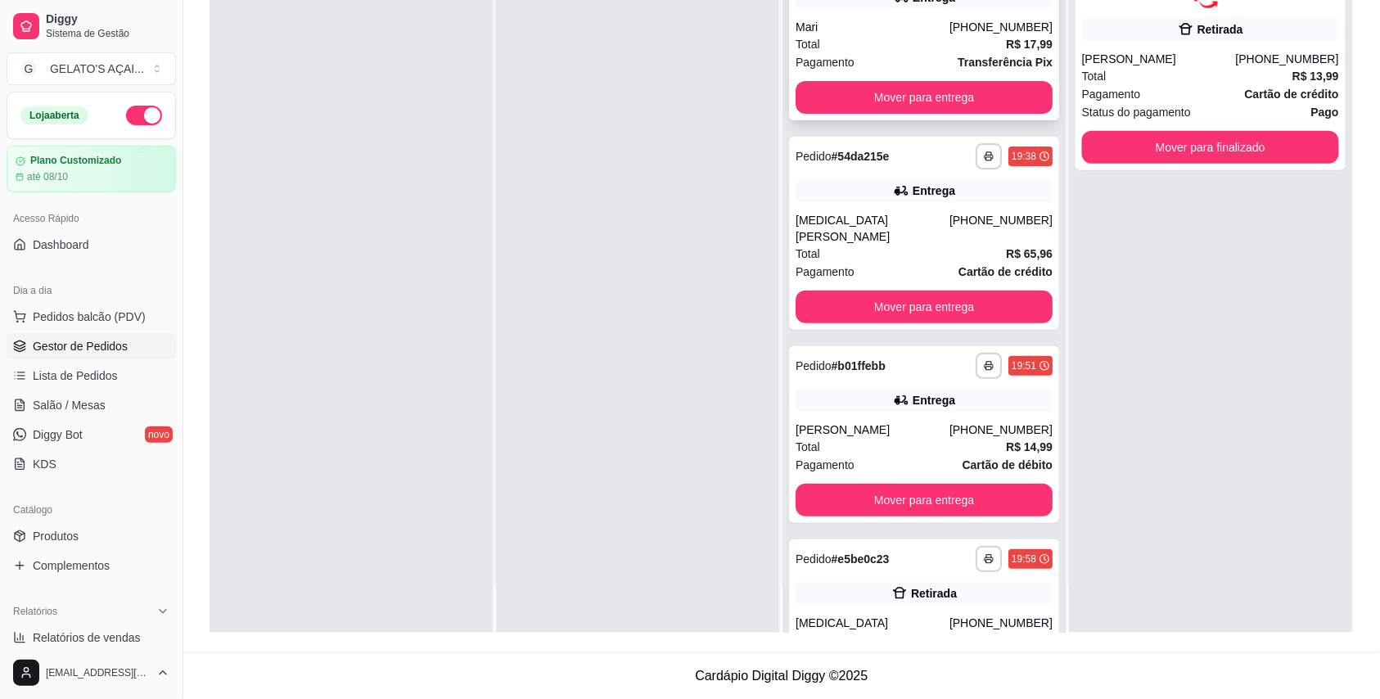
click at [872, 44] on div "Total R$ 17,99" at bounding box center [923, 44] width 257 height 18
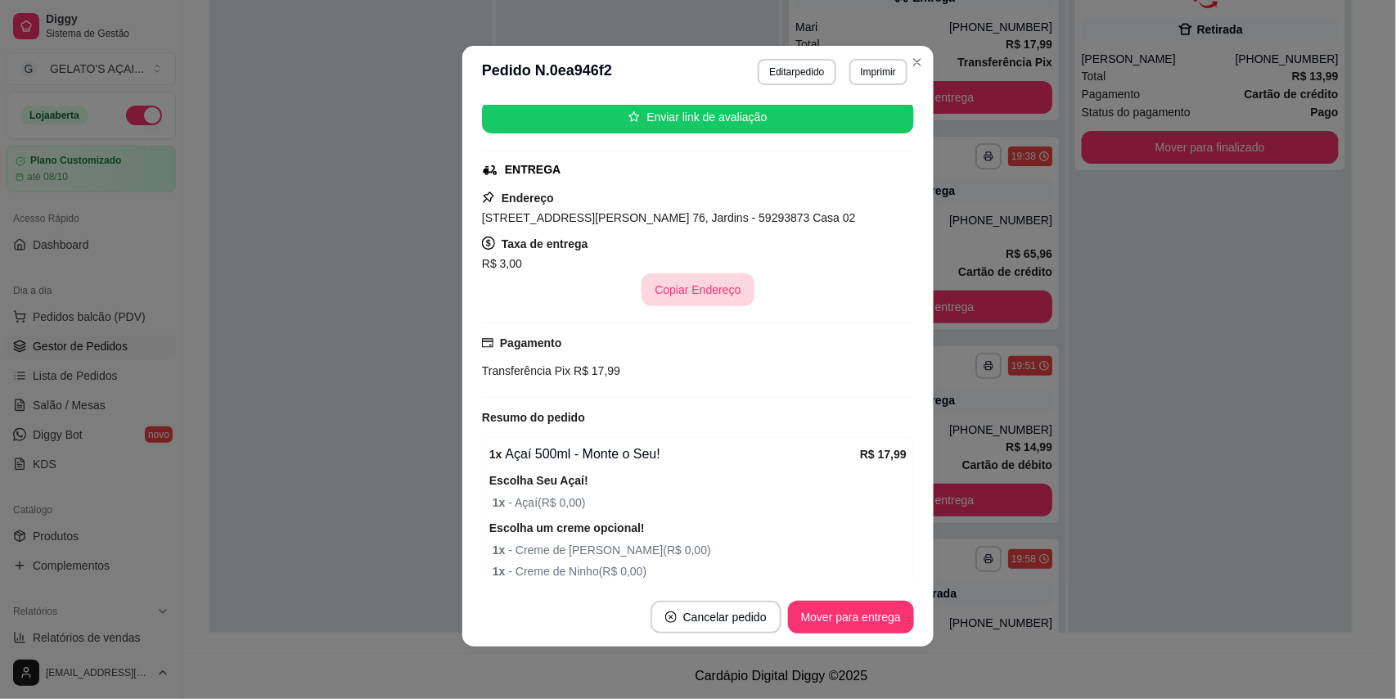
scroll to position [291, 0]
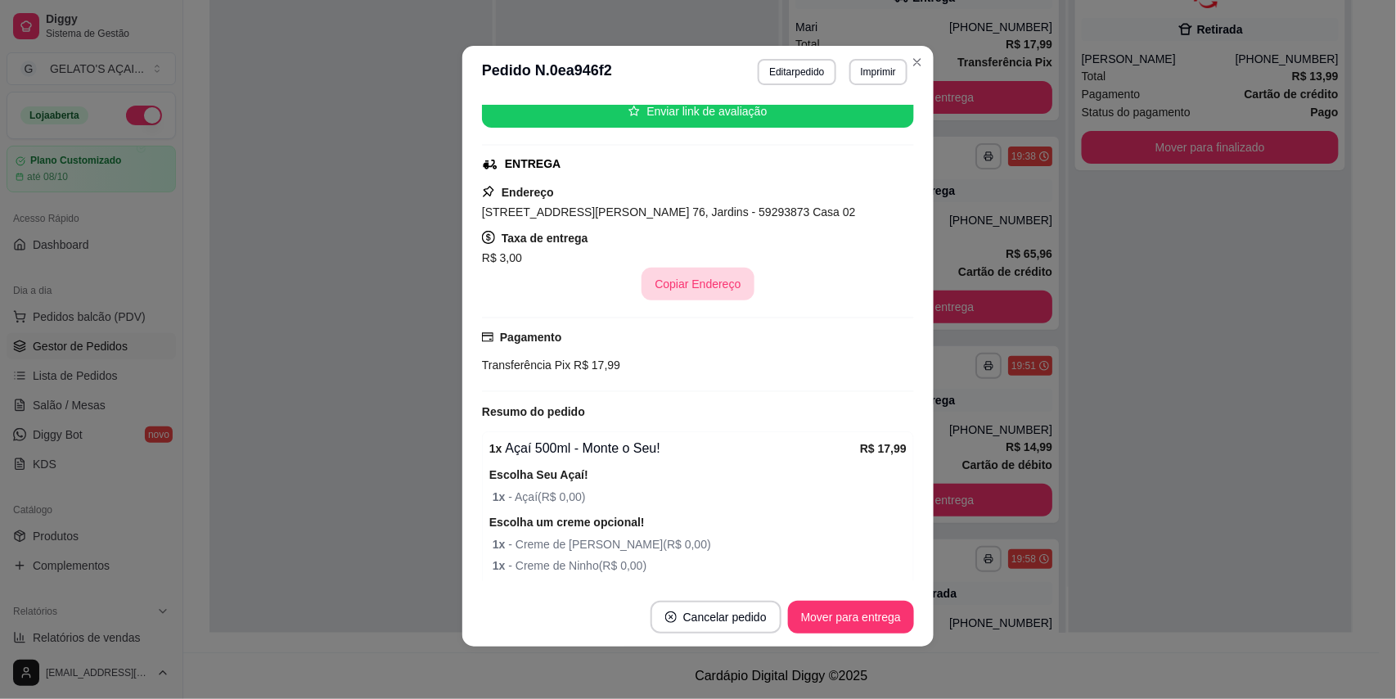
click at [691, 289] on button "Copiar Endereço" at bounding box center [698, 284] width 112 height 33
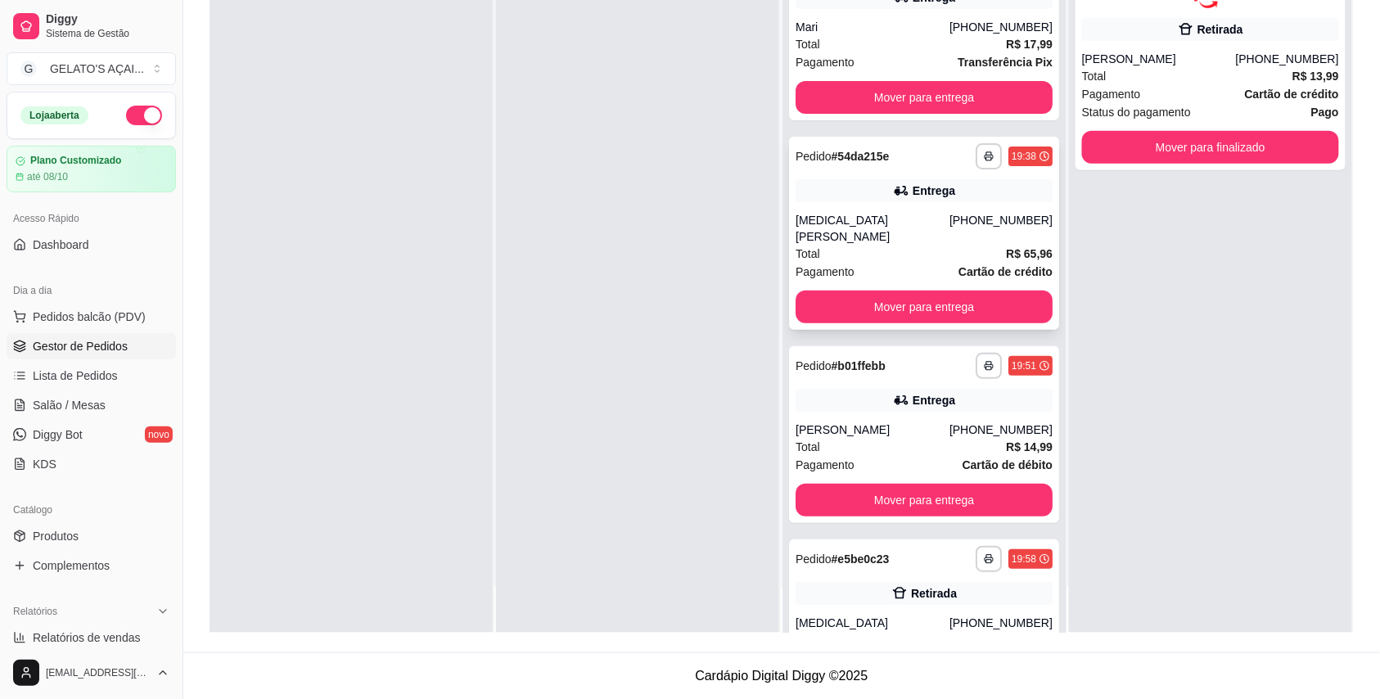
scroll to position [0, 0]
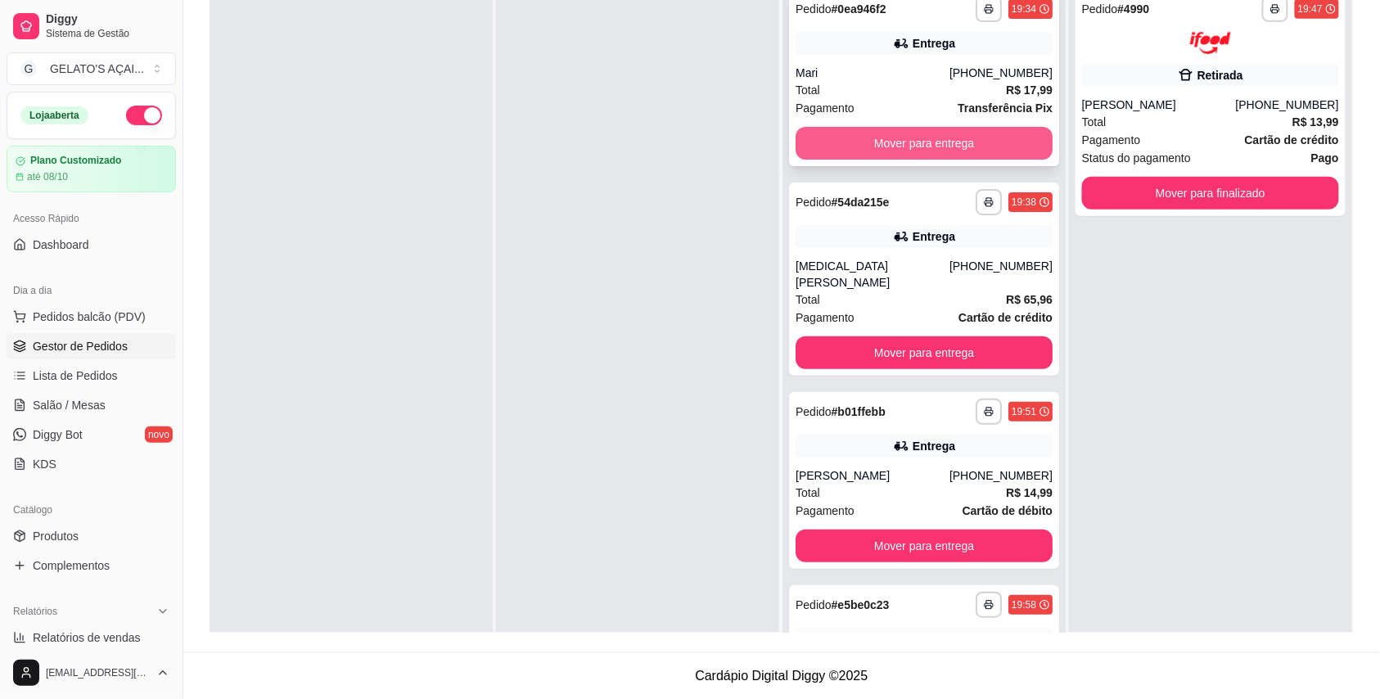
click at [905, 142] on button "Mover para entrega" at bounding box center [923, 143] width 257 height 33
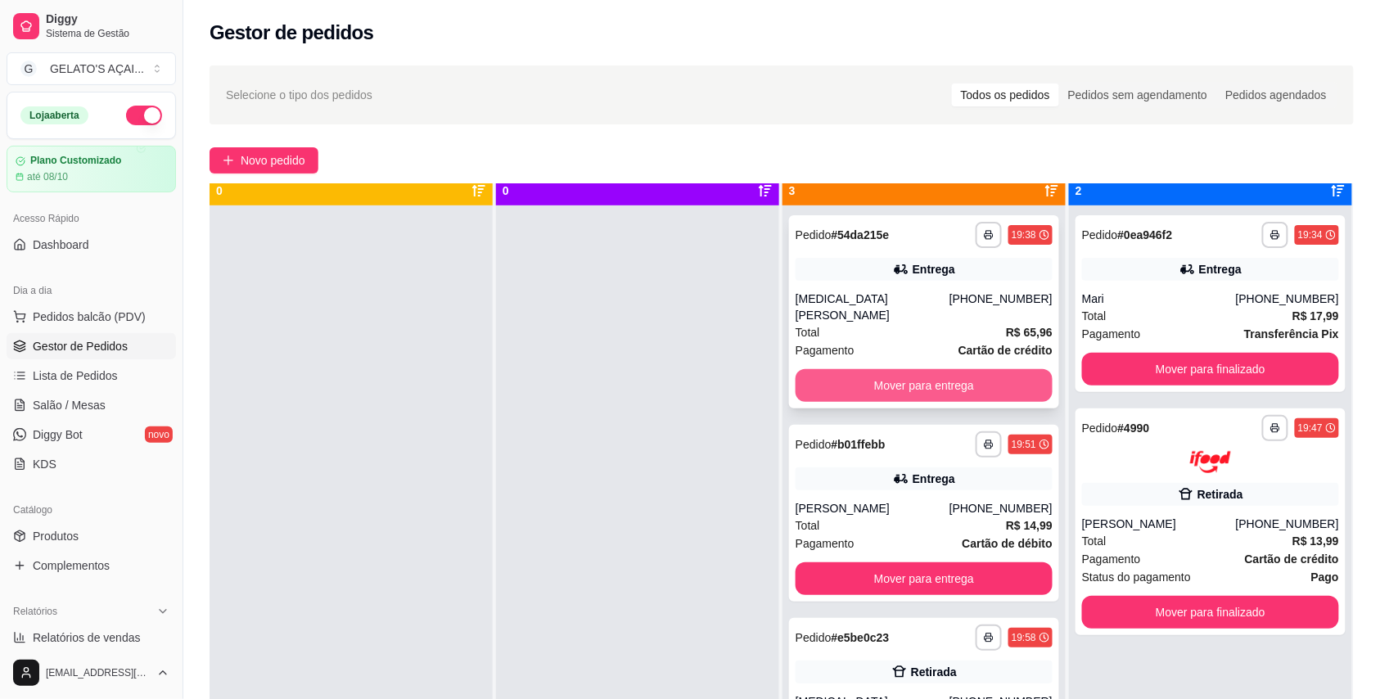
scroll to position [46, 0]
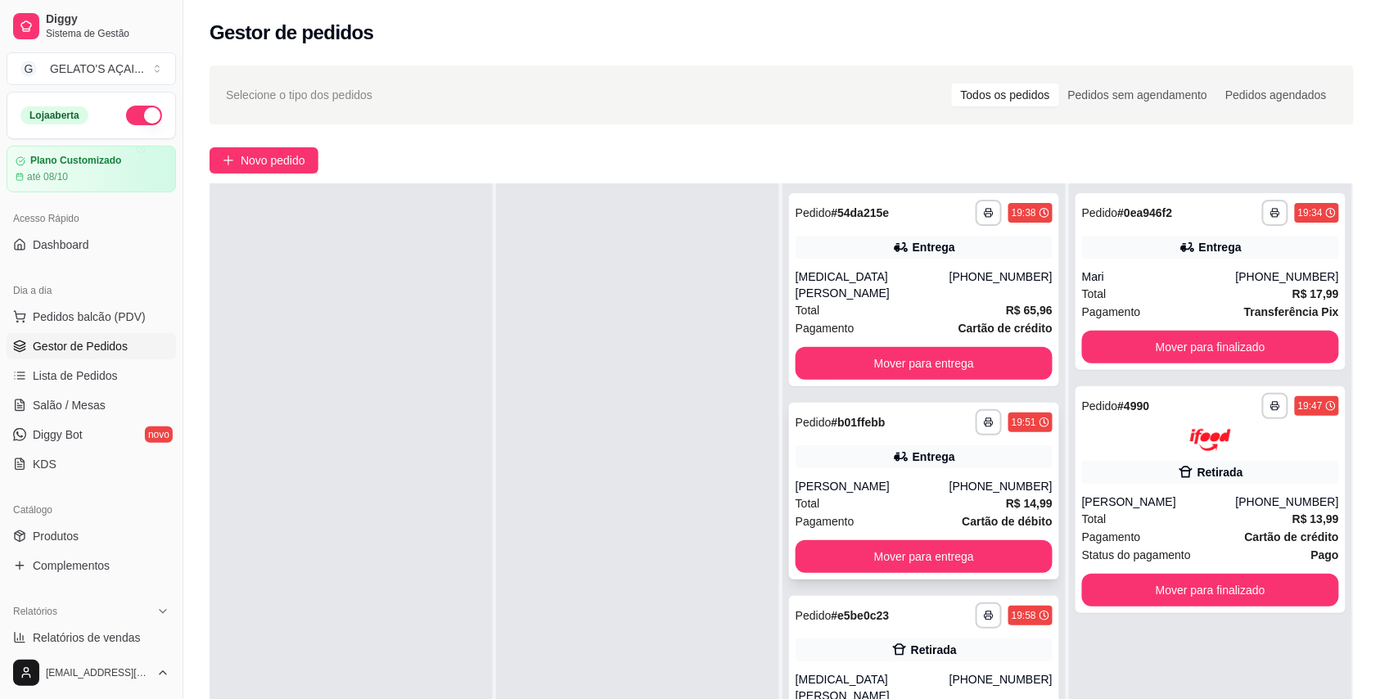
click at [915, 512] on div "Pagamento Cartão de débito" at bounding box center [923, 521] width 257 height 18
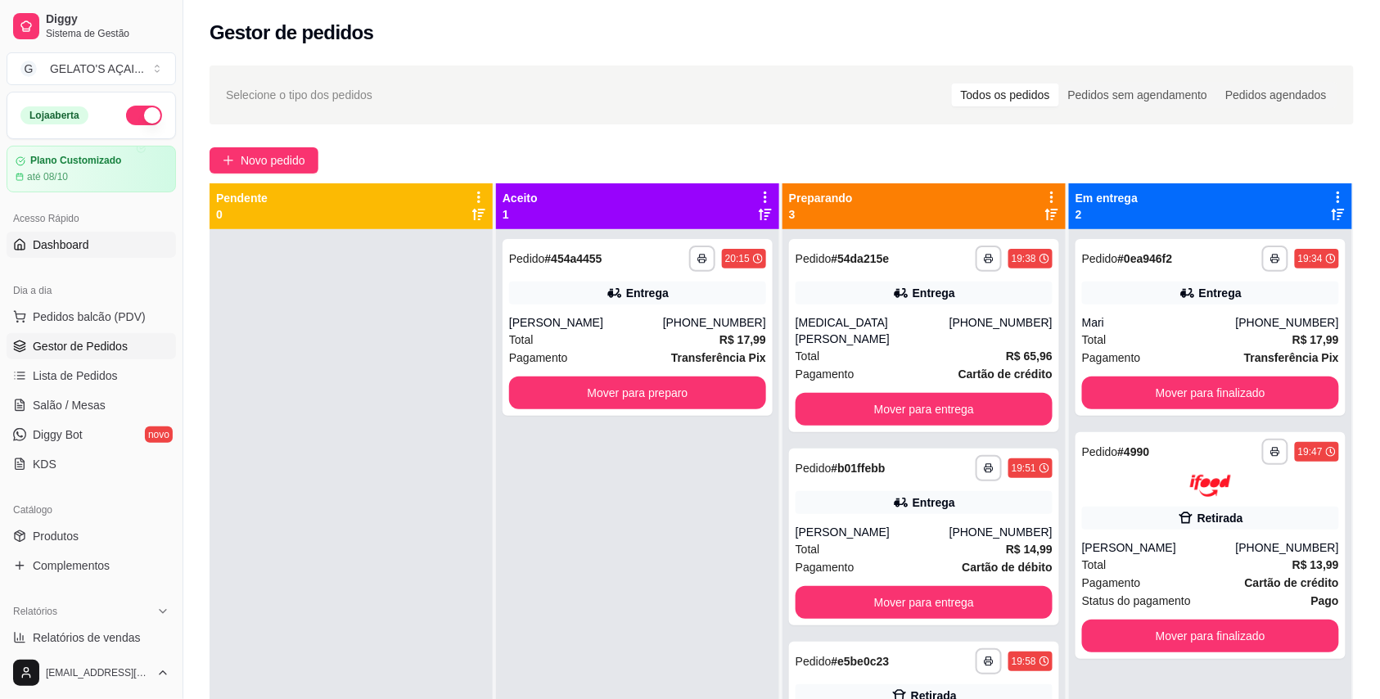
click at [112, 247] on link "Dashboard" at bounding box center [91, 245] width 169 height 26
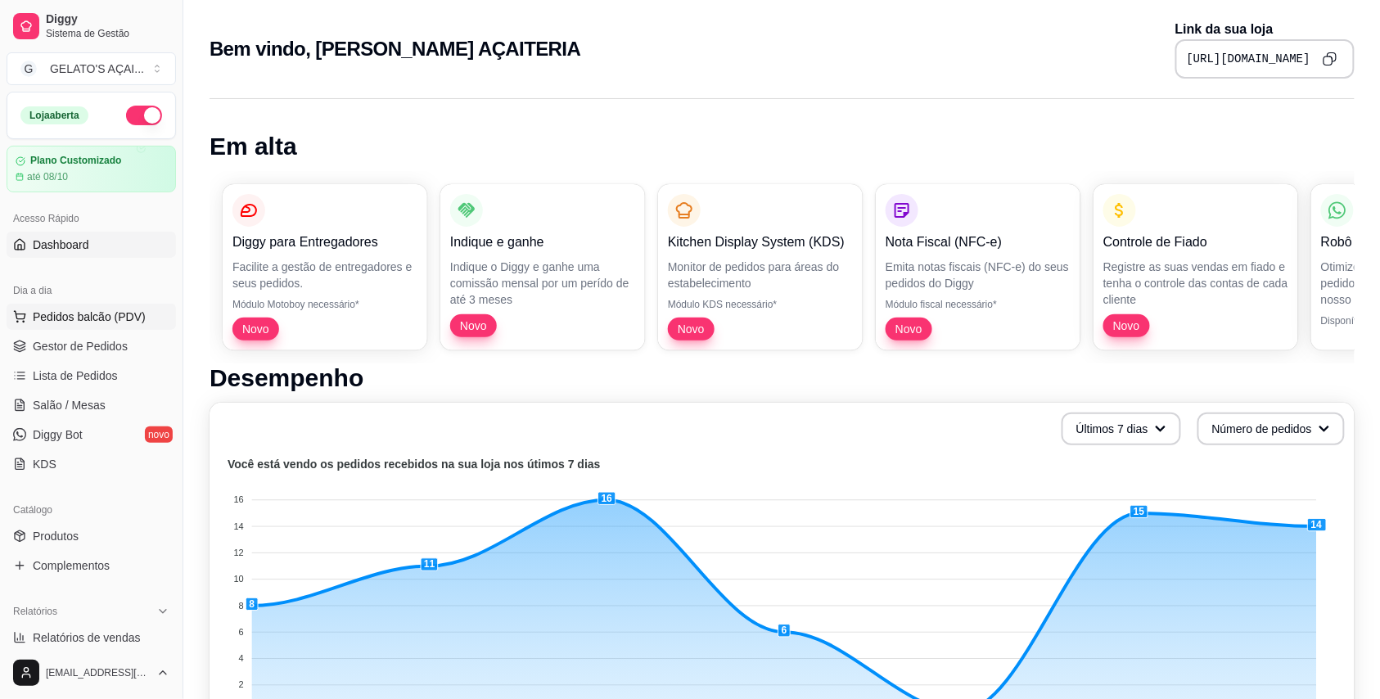
click at [93, 322] on span "Pedidos balcão (PDV)" at bounding box center [89, 317] width 113 height 16
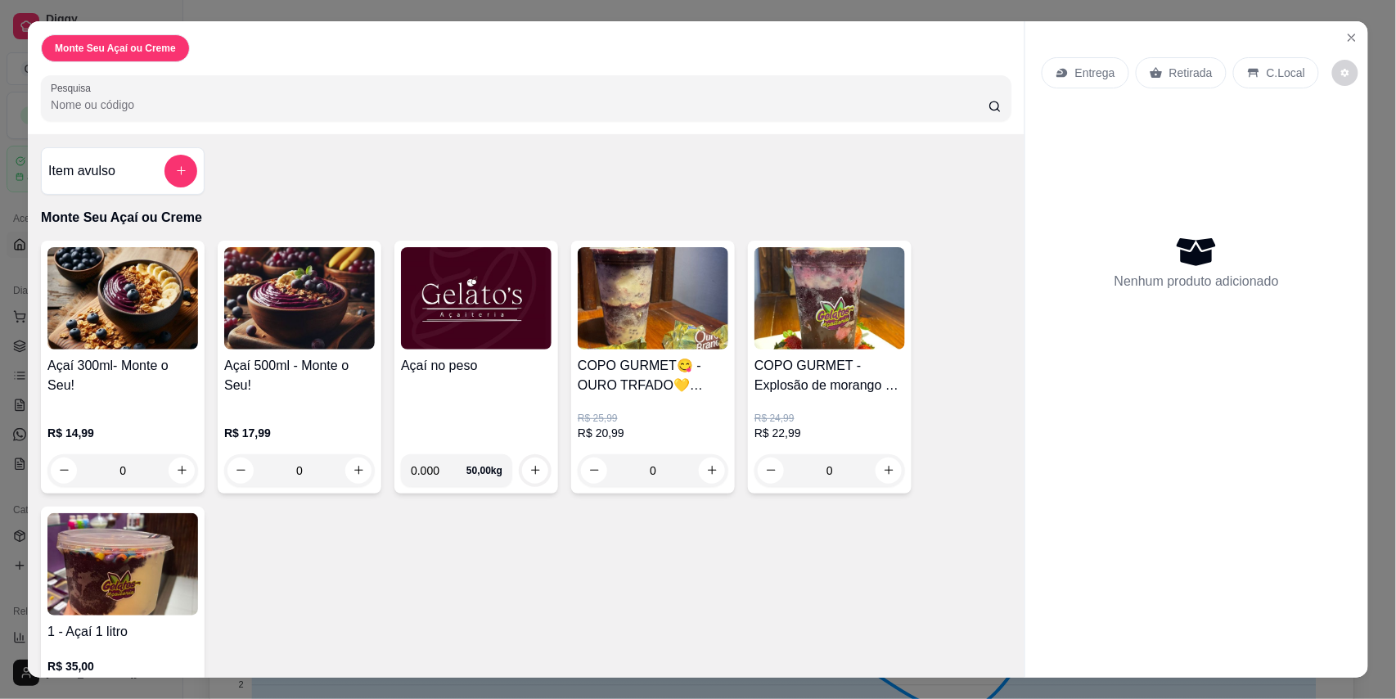
click at [498, 385] on div "Açaí no peso" at bounding box center [476, 398] width 151 height 85
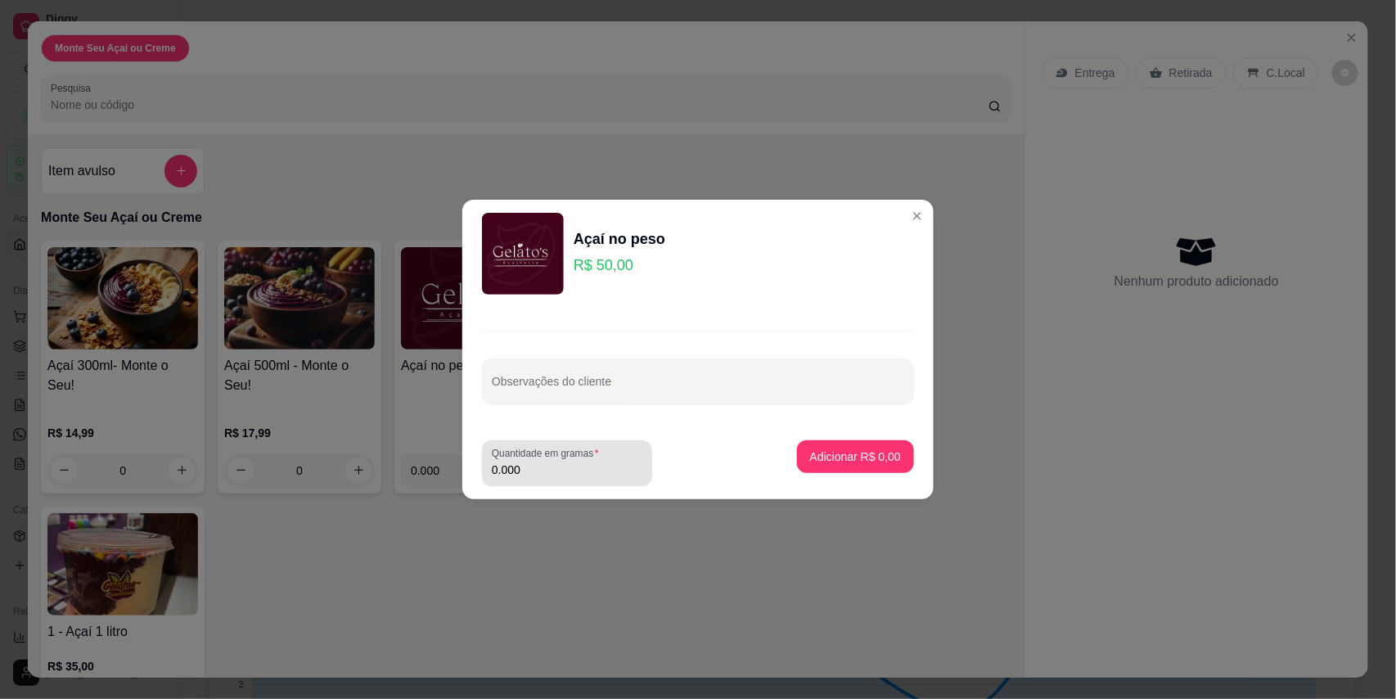
click at [534, 469] on input "0.000" at bounding box center [567, 470] width 151 height 16
type input "0.174"
click at [842, 447] on button "Adicionar R$ 8,70" at bounding box center [855, 456] width 117 height 33
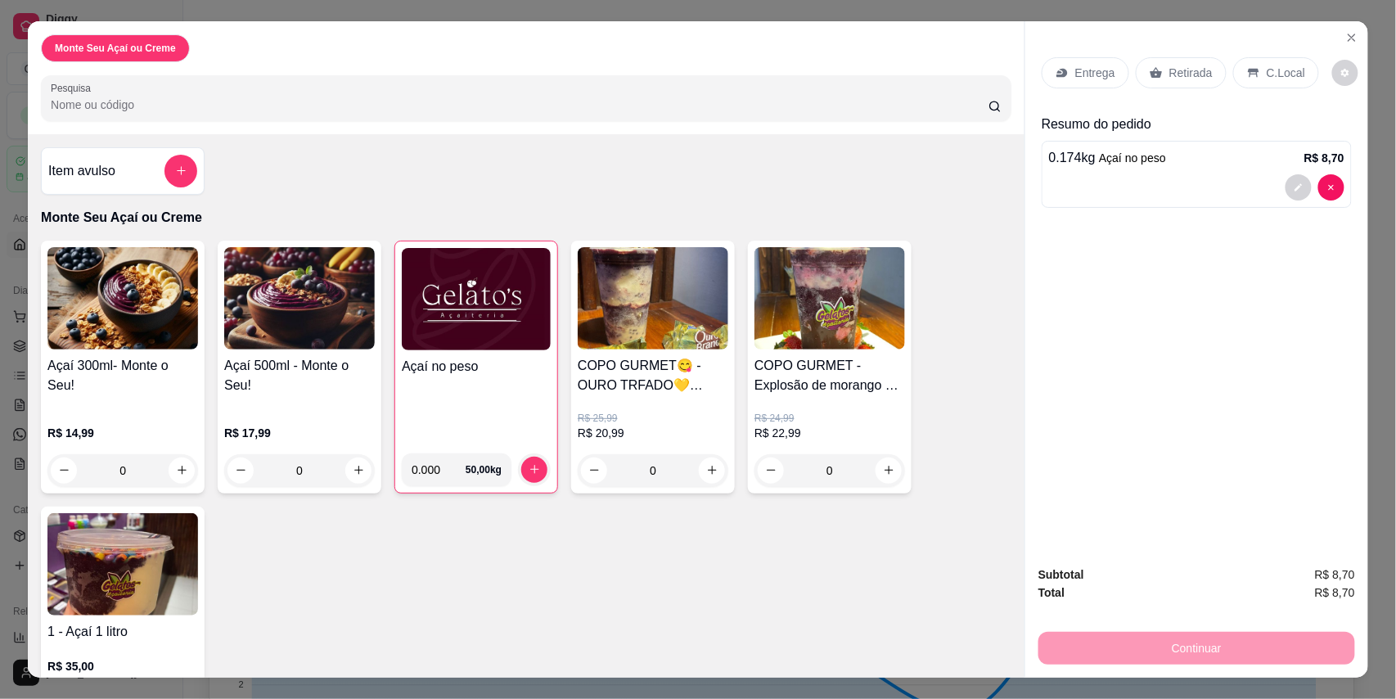
click at [1248, 69] on icon at bounding box center [1253, 72] width 11 height 9
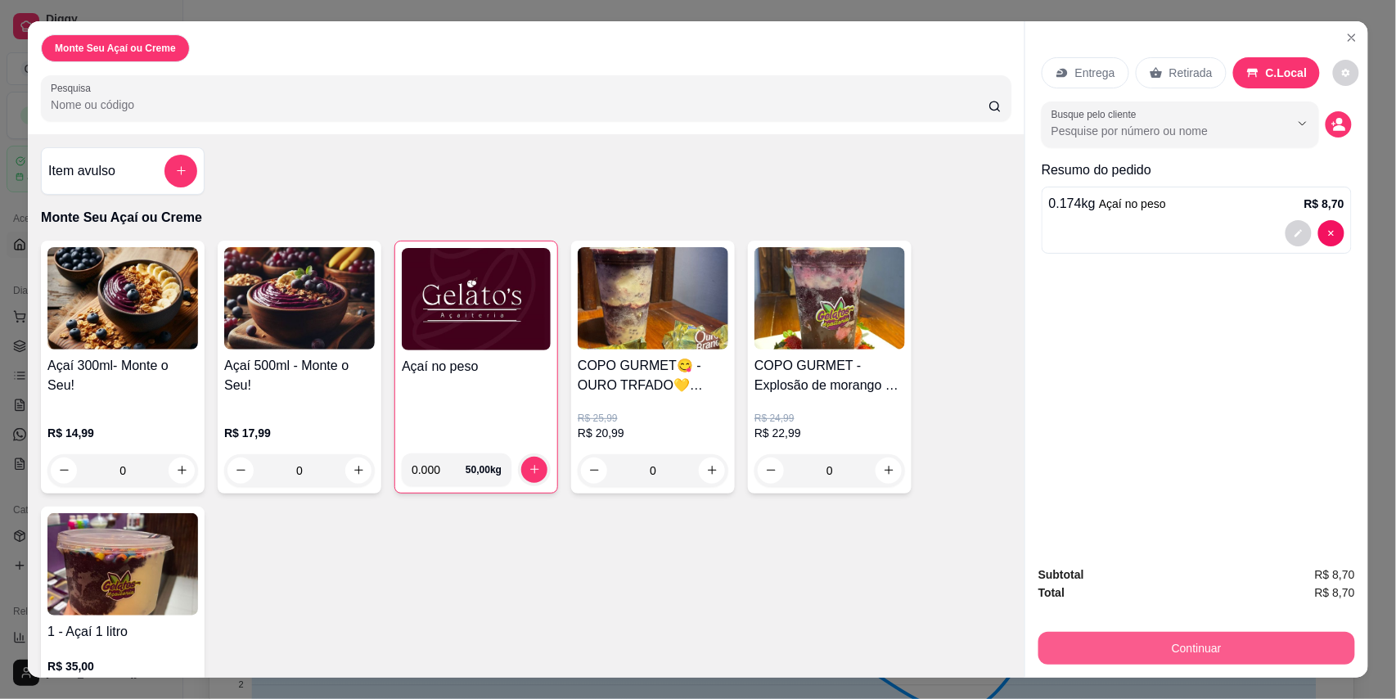
click at [1212, 655] on button "Continuar" at bounding box center [1196, 648] width 317 height 33
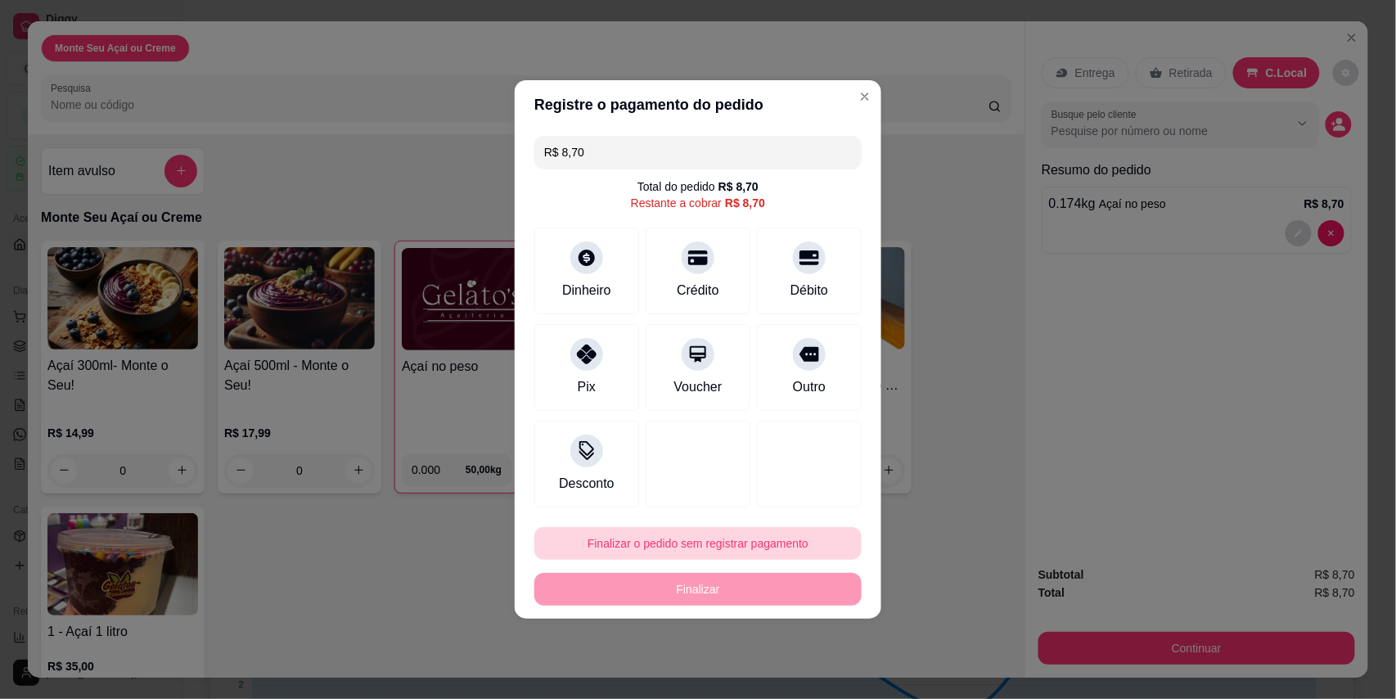
click at [704, 537] on button "Finalizar o pedido sem registrar pagamento" at bounding box center [697, 543] width 327 height 33
click at [809, 486] on button "Confirmar" at bounding box center [795, 497] width 61 height 25
type input "R$ 0,00"
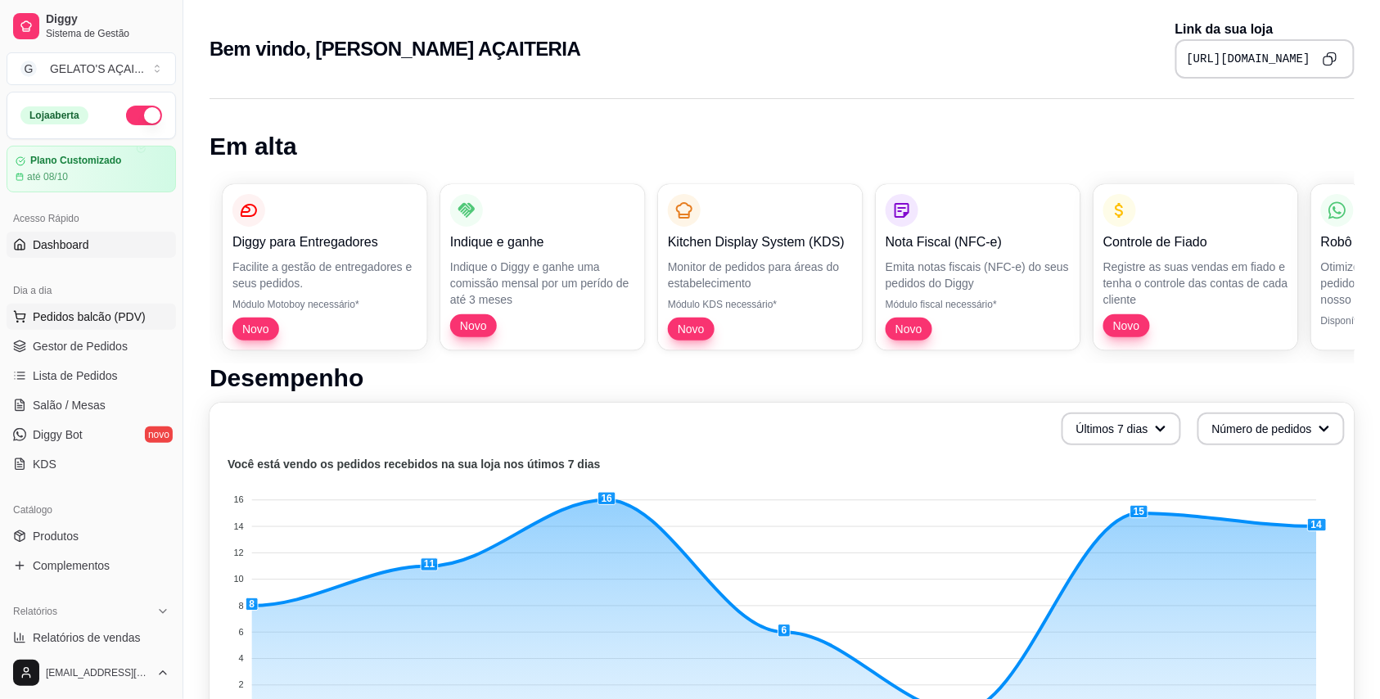
click at [102, 311] on span "Pedidos balcão (PDV)" at bounding box center [89, 317] width 113 height 16
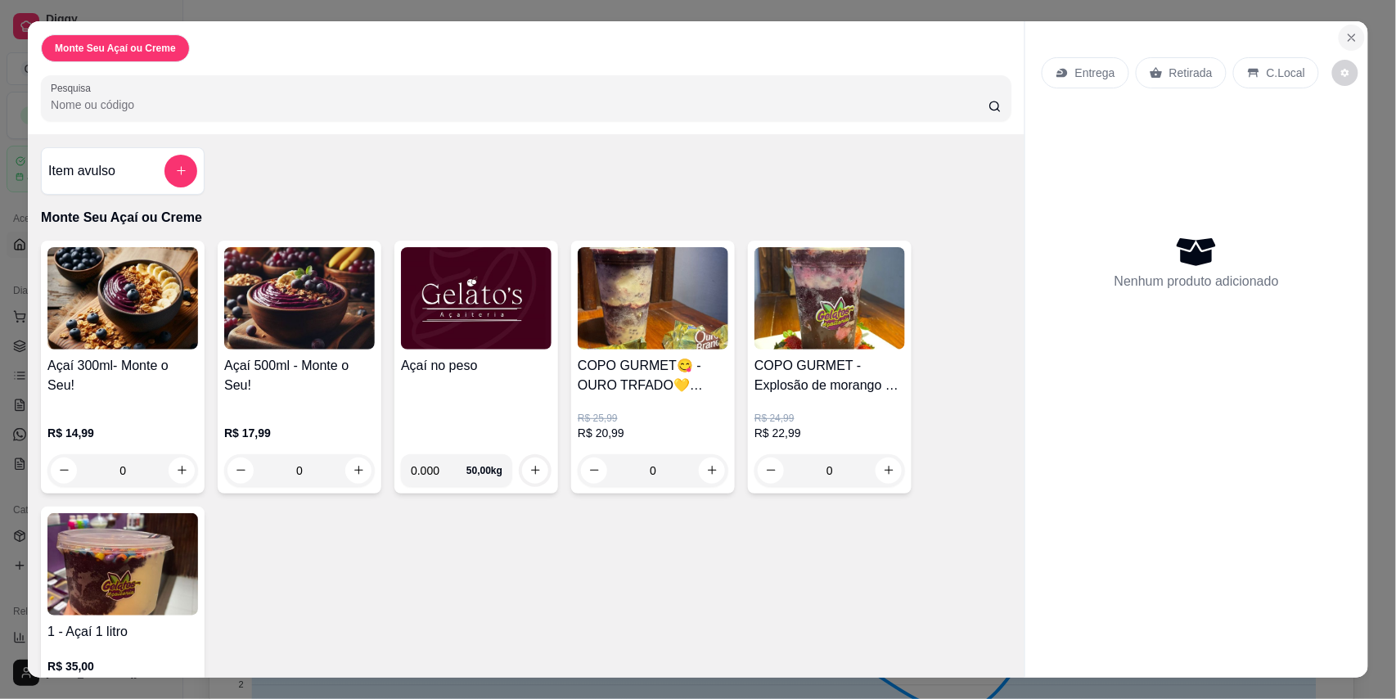
click at [1339, 40] on button "Close" at bounding box center [1352, 38] width 26 height 26
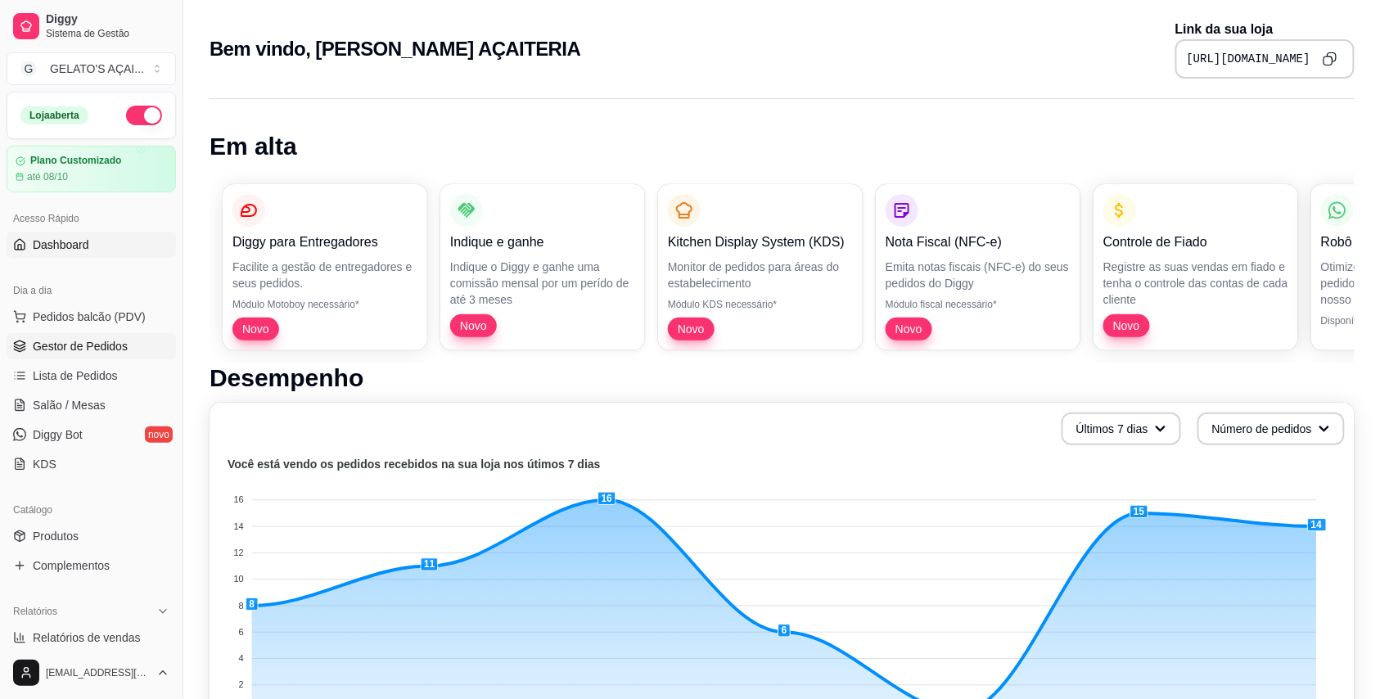
click at [76, 351] on span "Gestor de Pedidos" at bounding box center [80, 346] width 95 height 16
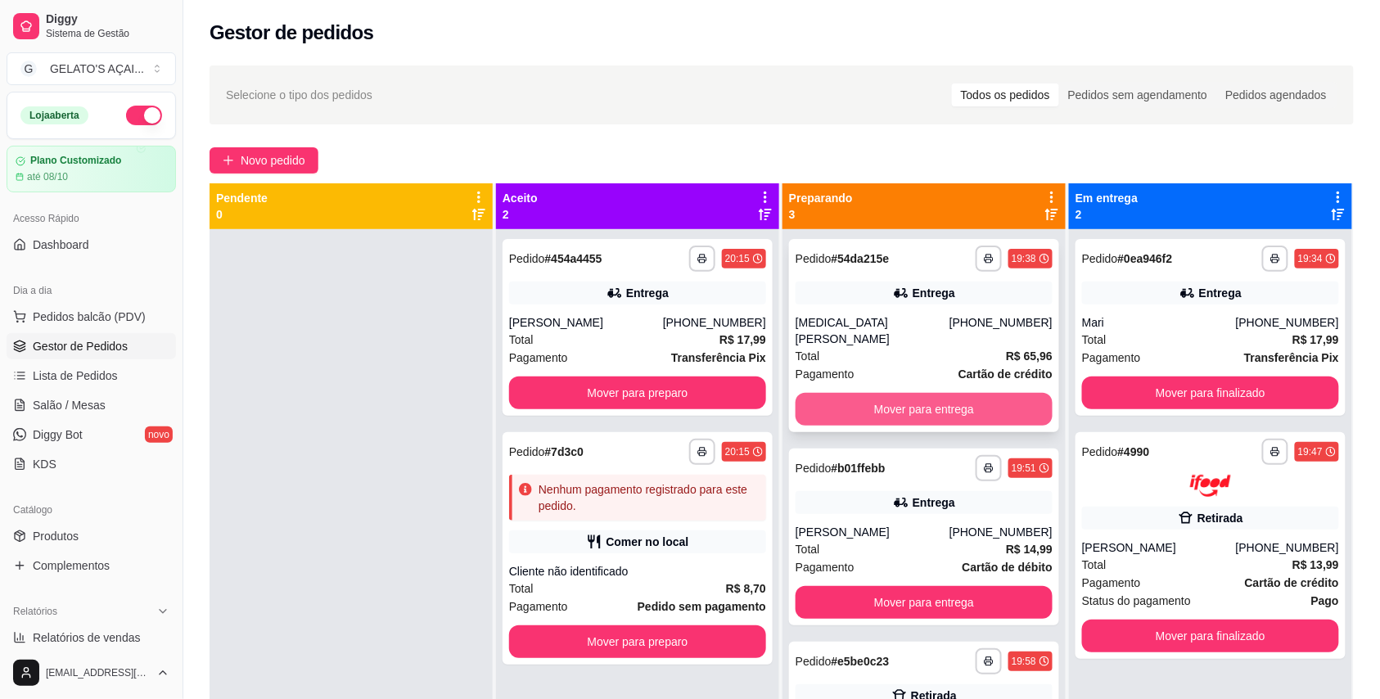
click at [885, 394] on button "Mover para entrega" at bounding box center [923, 409] width 257 height 33
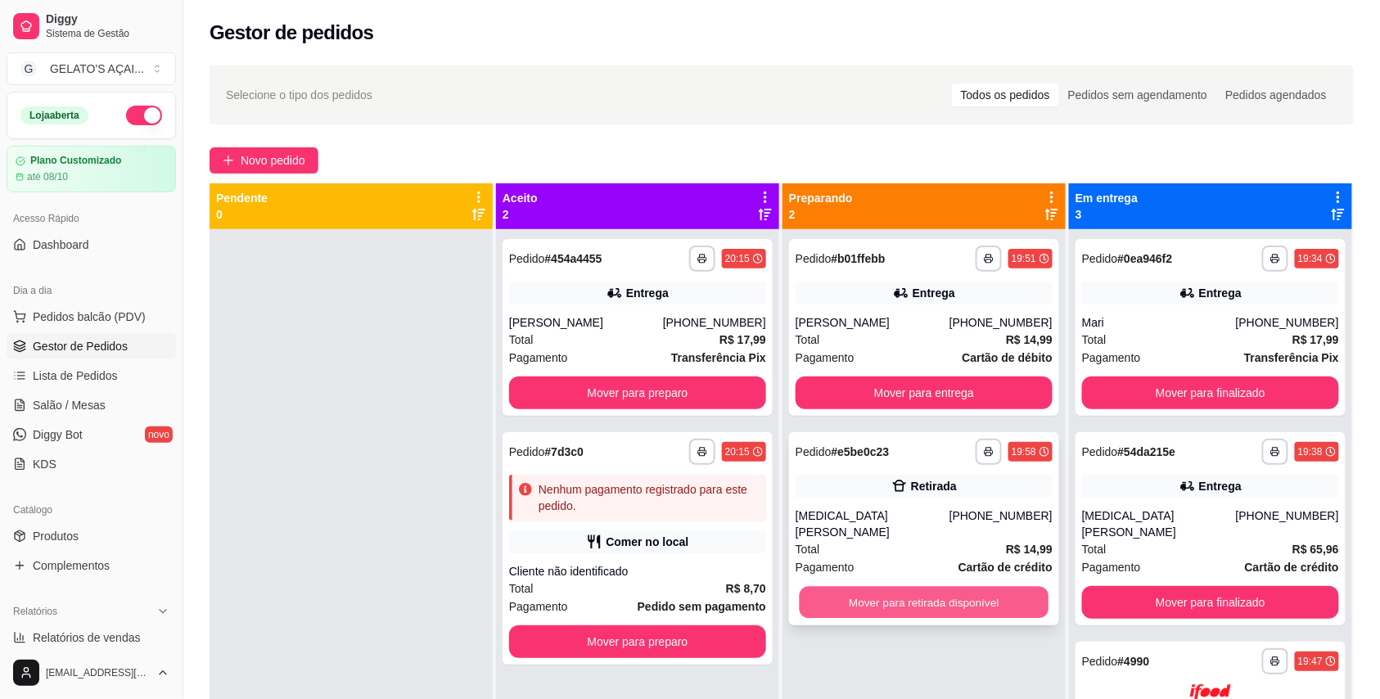
click at [892, 593] on button "Mover para retirada disponível" at bounding box center [924, 603] width 250 height 32
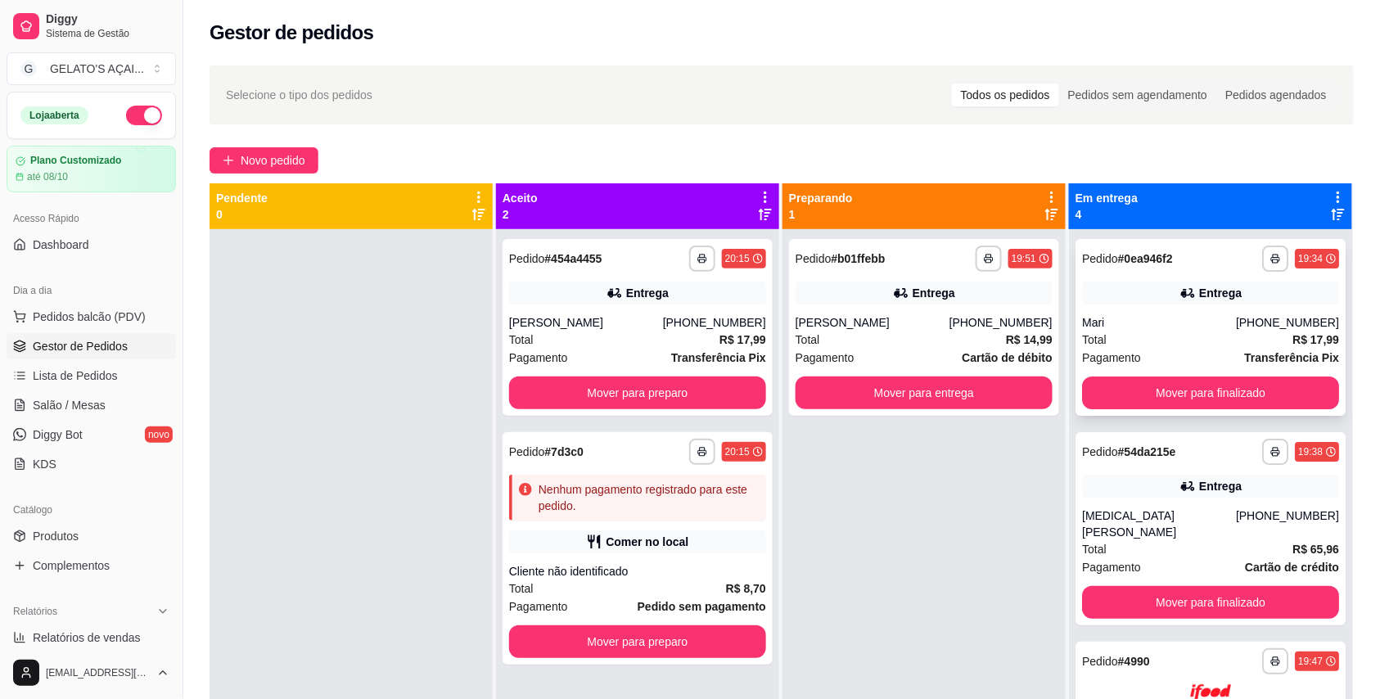
click at [1170, 332] on div "Total R$ 17,99" at bounding box center [1210, 340] width 257 height 18
click at [642, 303] on div "Entrega" at bounding box center [637, 292] width 257 height 23
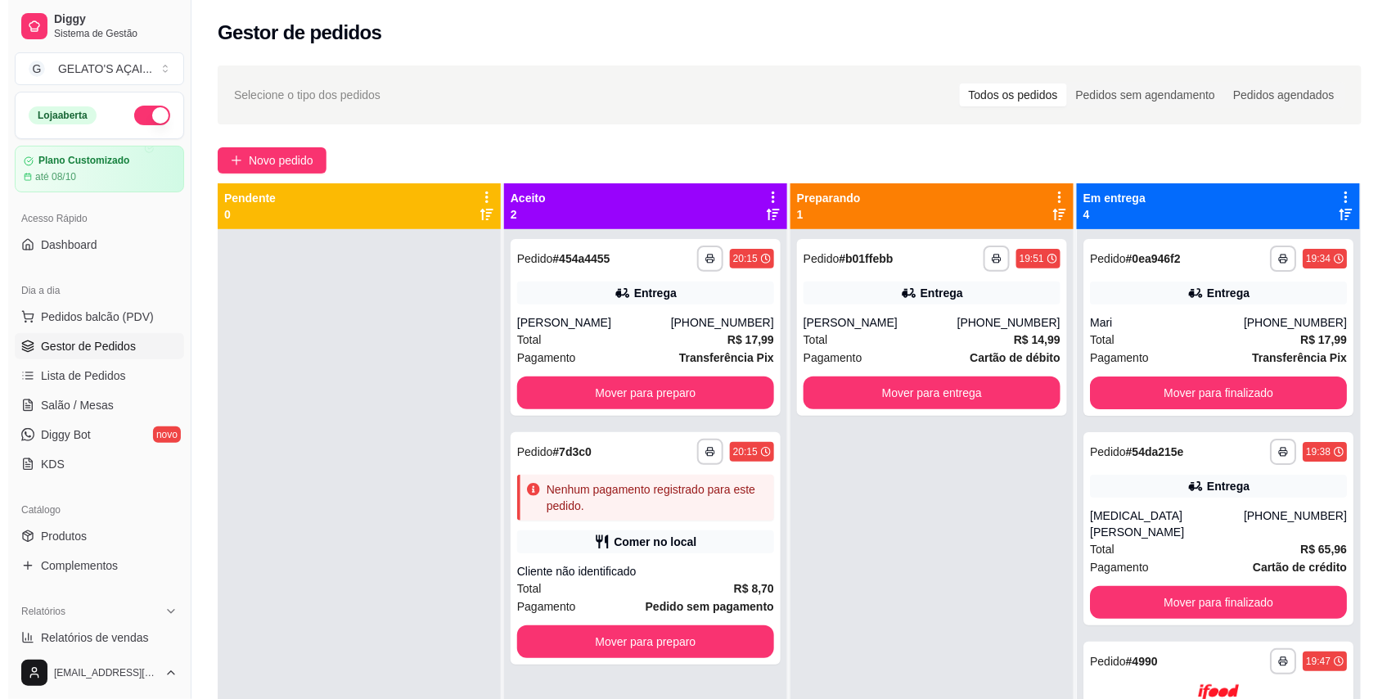
scroll to position [138, 0]
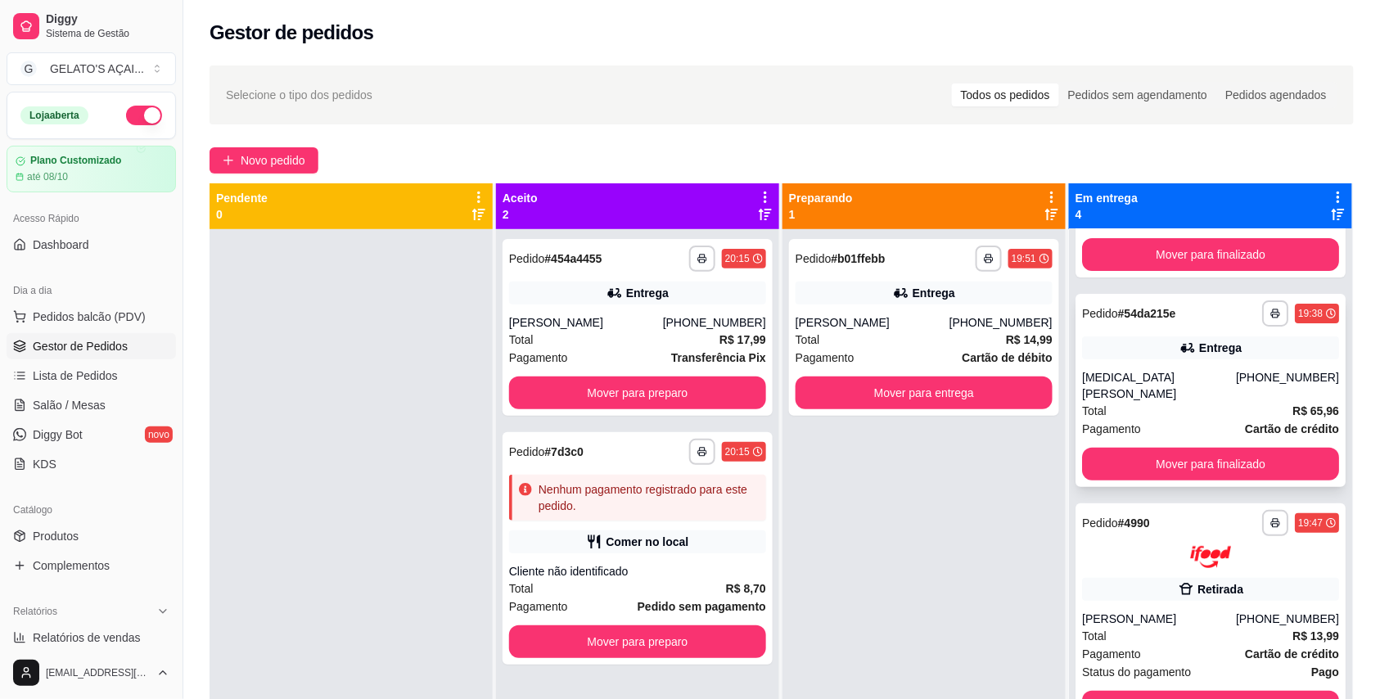
click at [1129, 370] on div "[MEDICAL_DATA][PERSON_NAME]" at bounding box center [1159, 385] width 154 height 33
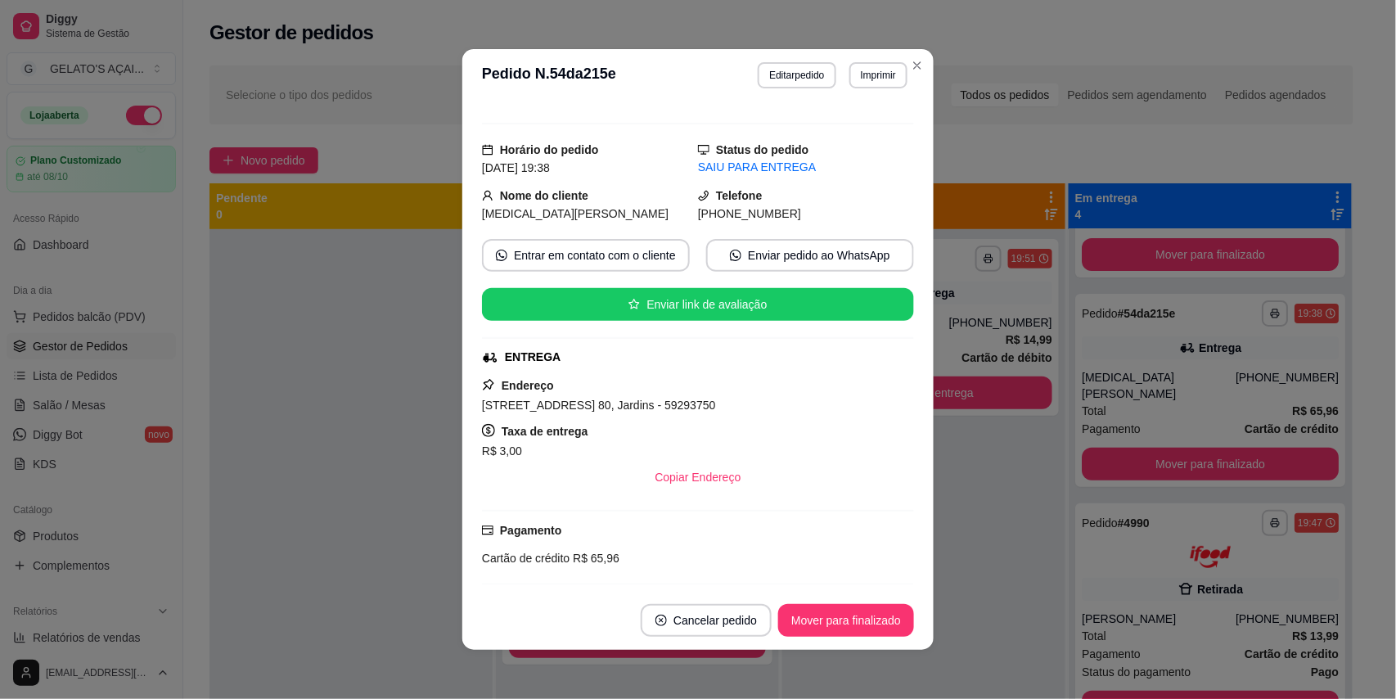
scroll to position [145, 0]
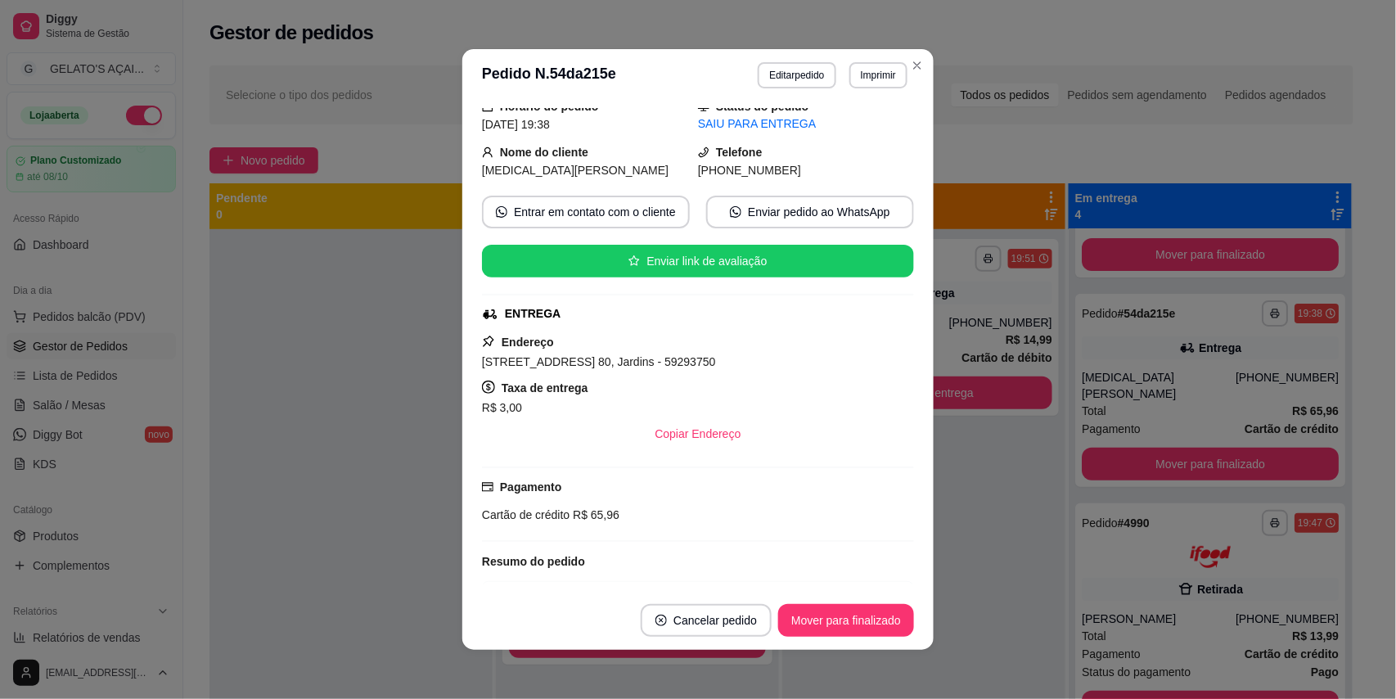
drag, startPoint x: 489, startPoint y: 341, endPoint x: 723, endPoint y: 368, distance: 236.4
click at [723, 368] on div "Endereço [STREET_ADDRESS] 80, Jardins - 59293750 Taxa de entrega R$ 3,00 Copiar…" at bounding box center [698, 391] width 432 height 118
click at [734, 368] on div "[STREET_ADDRESS] 80, Jardins - 59293750" at bounding box center [698, 362] width 432 height 20
click at [697, 439] on button "Copiar Endereço" at bounding box center [698, 433] width 112 height 33
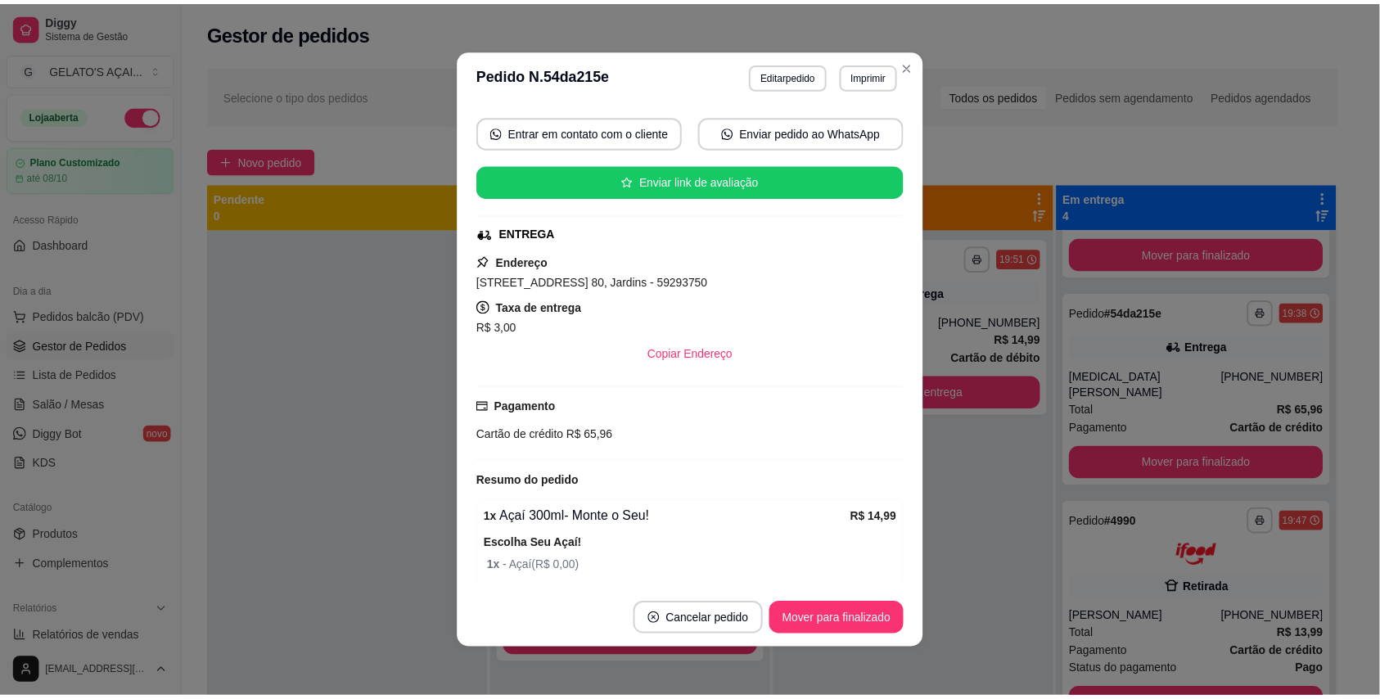
scroll to position [64, 0]
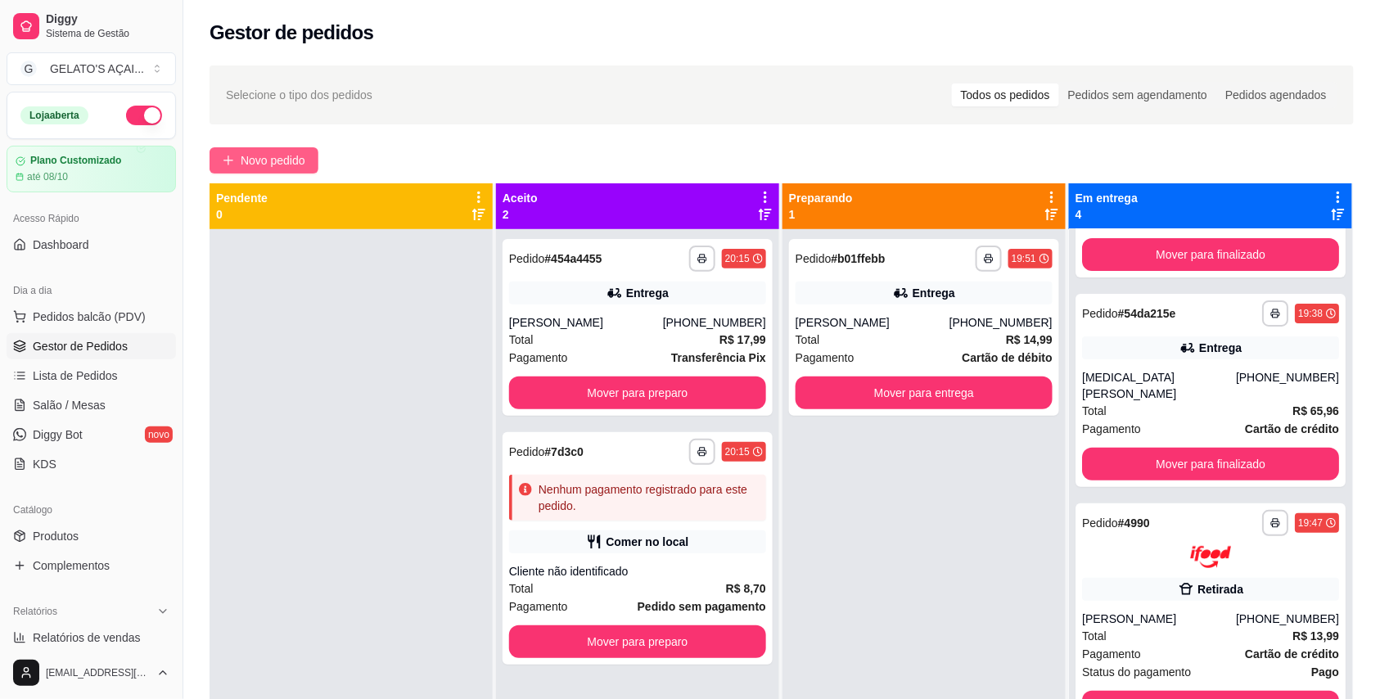
click at [300, 158] on span "Novo pedido" at bounding box center [273, 160] width 65 height 18
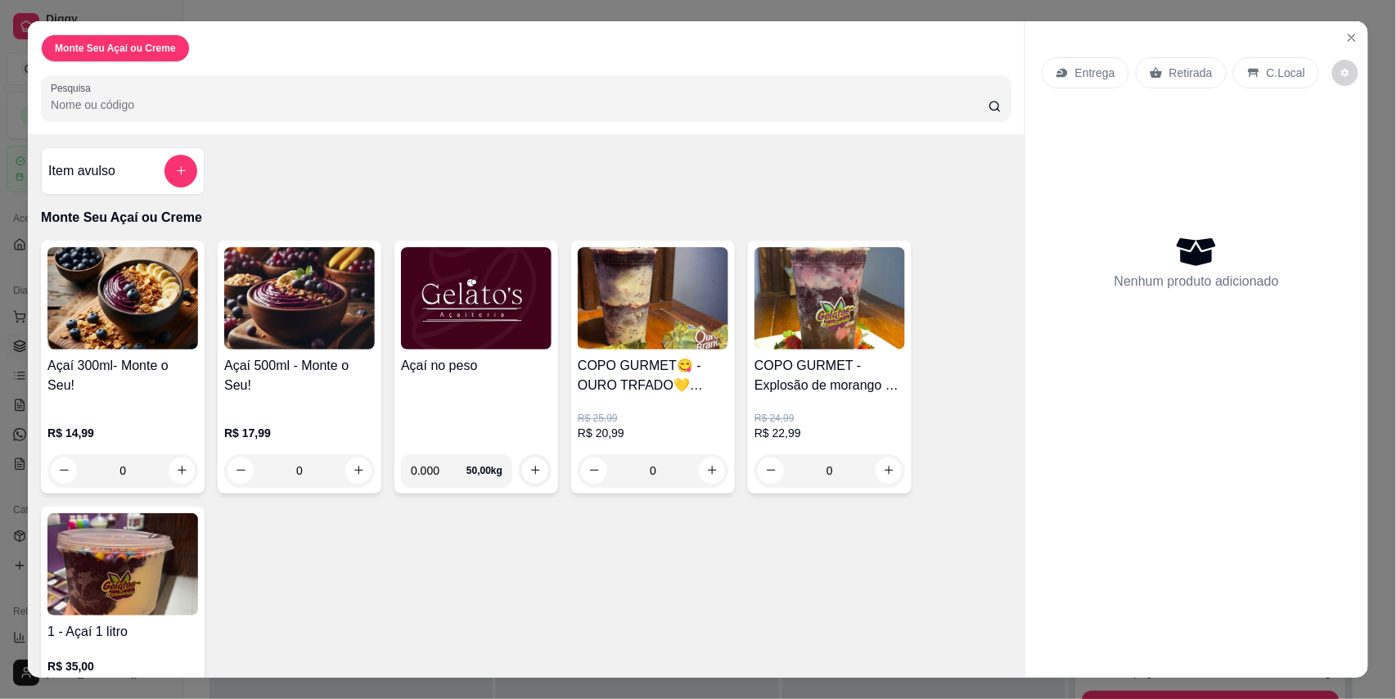
click at [462, 424] on div "Açaí no peso" at bounding box center [476, 398] width 151 height 85
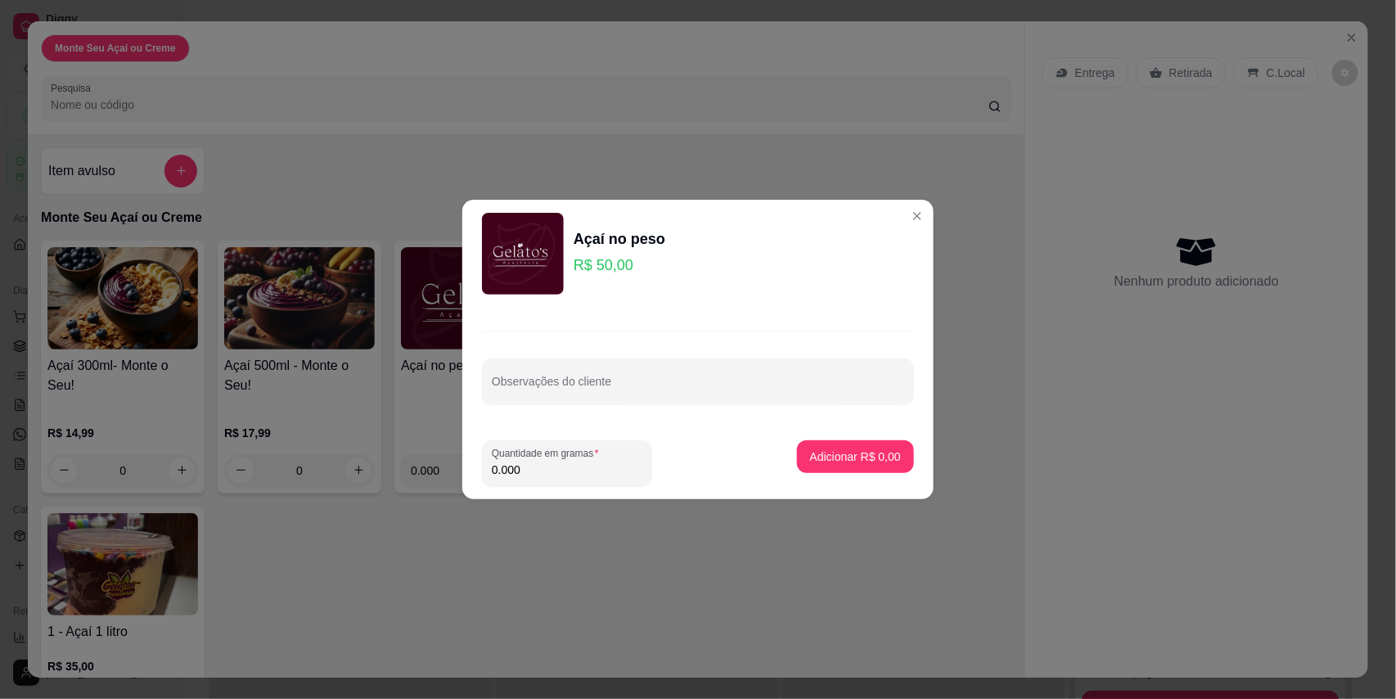
click at [560, 473] on input "0.000" at bounding box center [567, 470] width 151 height 16
type input "0.114"
click at [810, 455] on p "Adicionar R$ 5,70" at bounding box center [855, 456] width 91 height 16
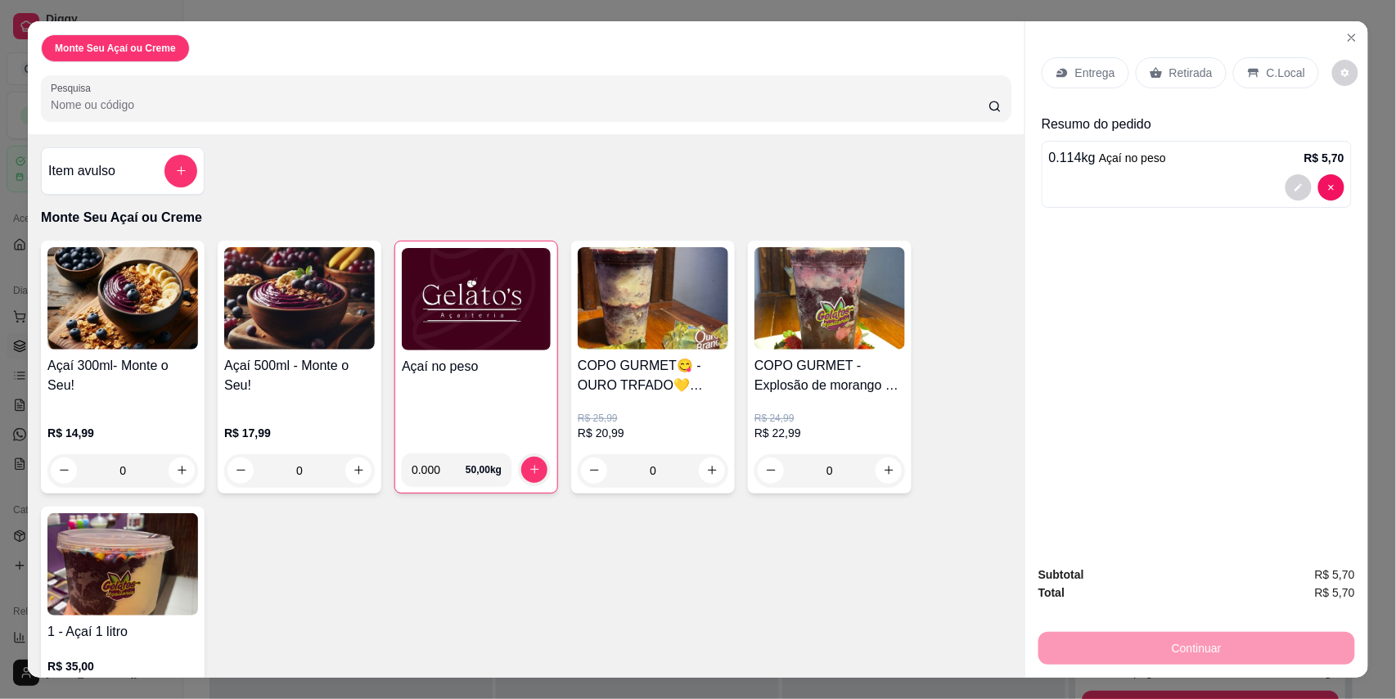
click at [439, 286] on img at bounding box center [476, 299] width 149 height 102
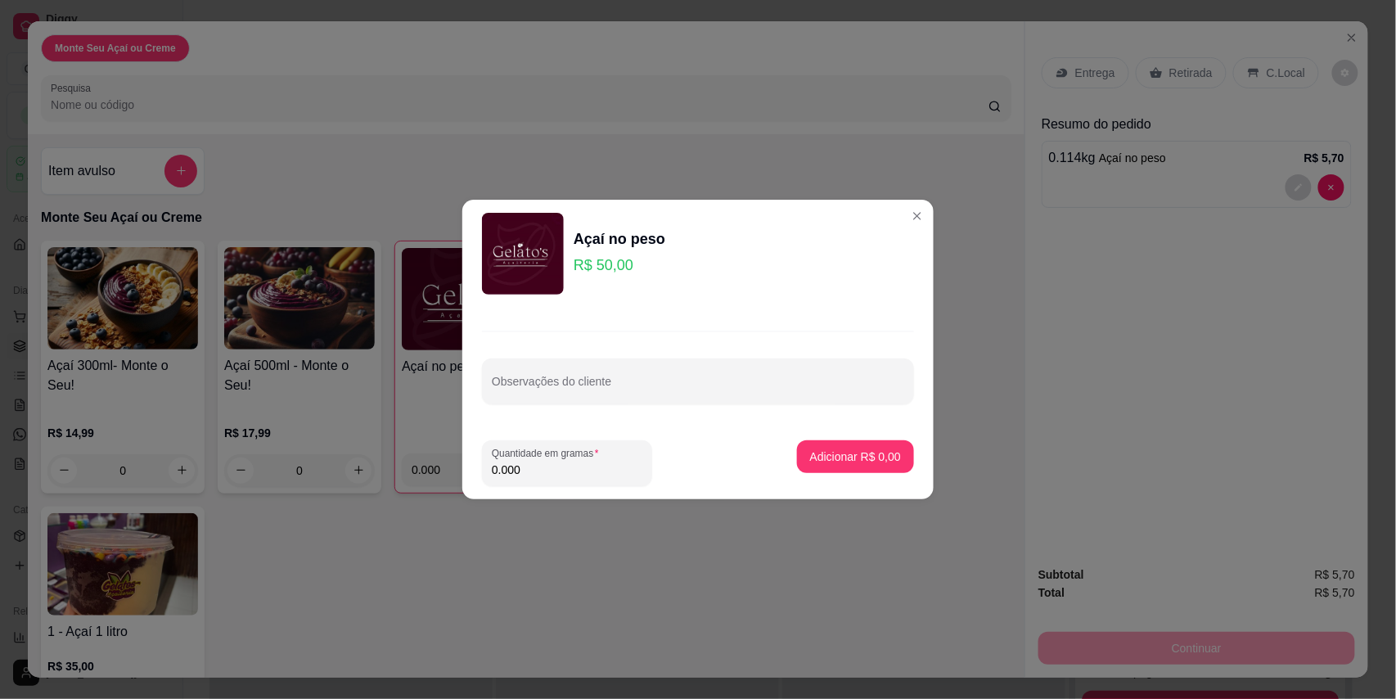
click at [553, 471] on input "0.000" at bounding box center [567, 470] width 151 height 16
type input "0.208"
click at [866, 452] on p "Adicionar R$ 10,40" at bounding box center [852, 456] width 97 height 16
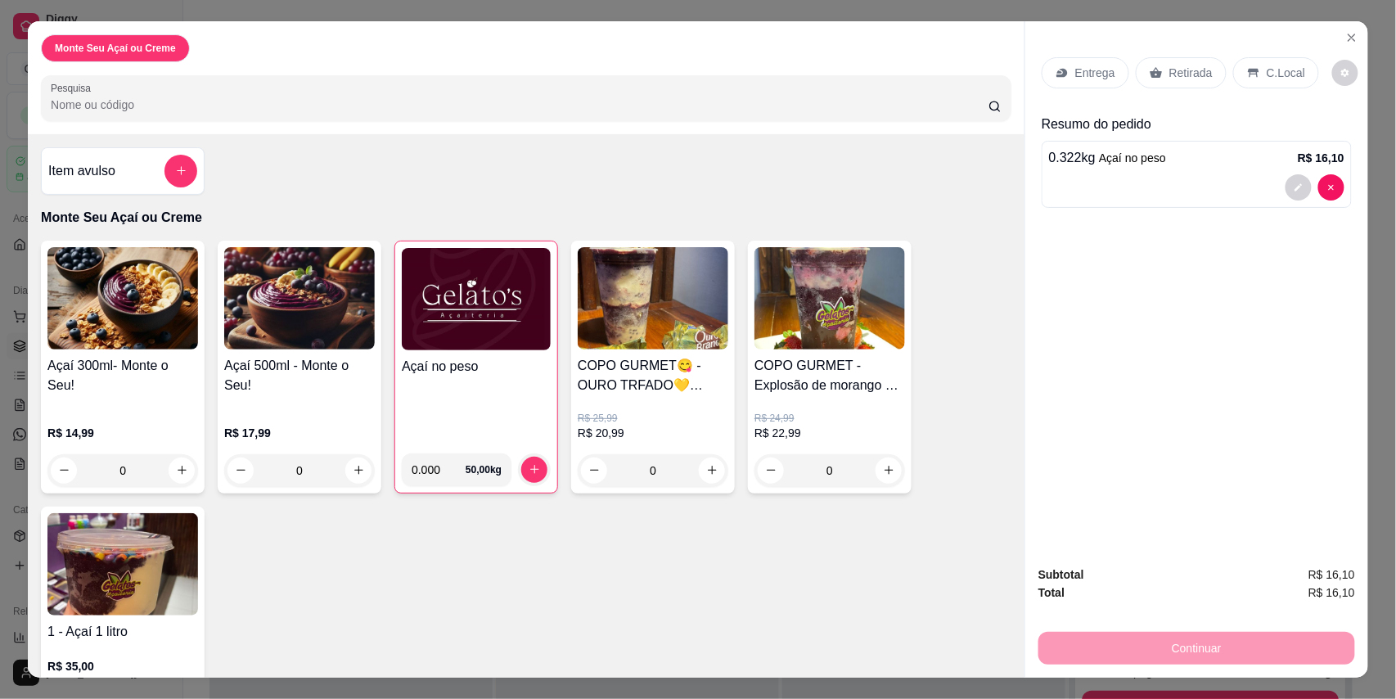
click at [1272, 76] on p "C.Local" at bounding box center [1286, 73] width 38 height 16
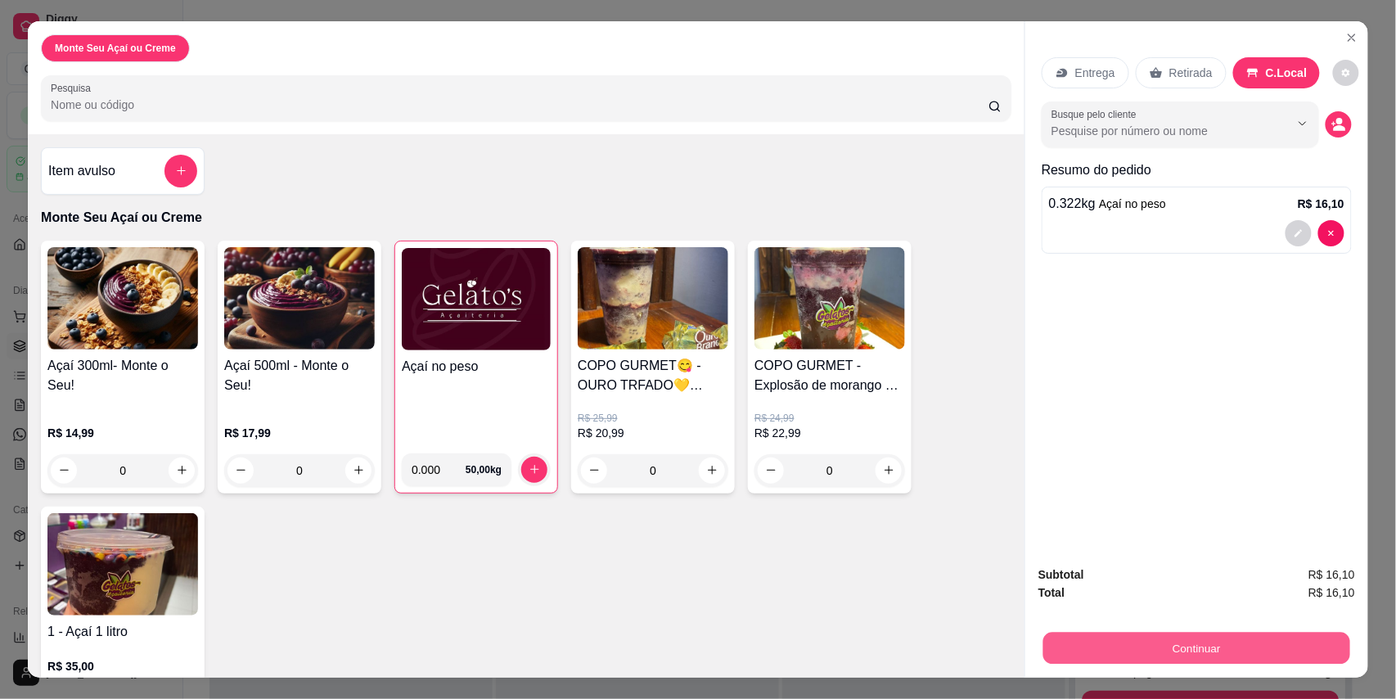
click at [1223, 640] on button "Continuar" at bounding box center [1196, 649] width 307 height 32
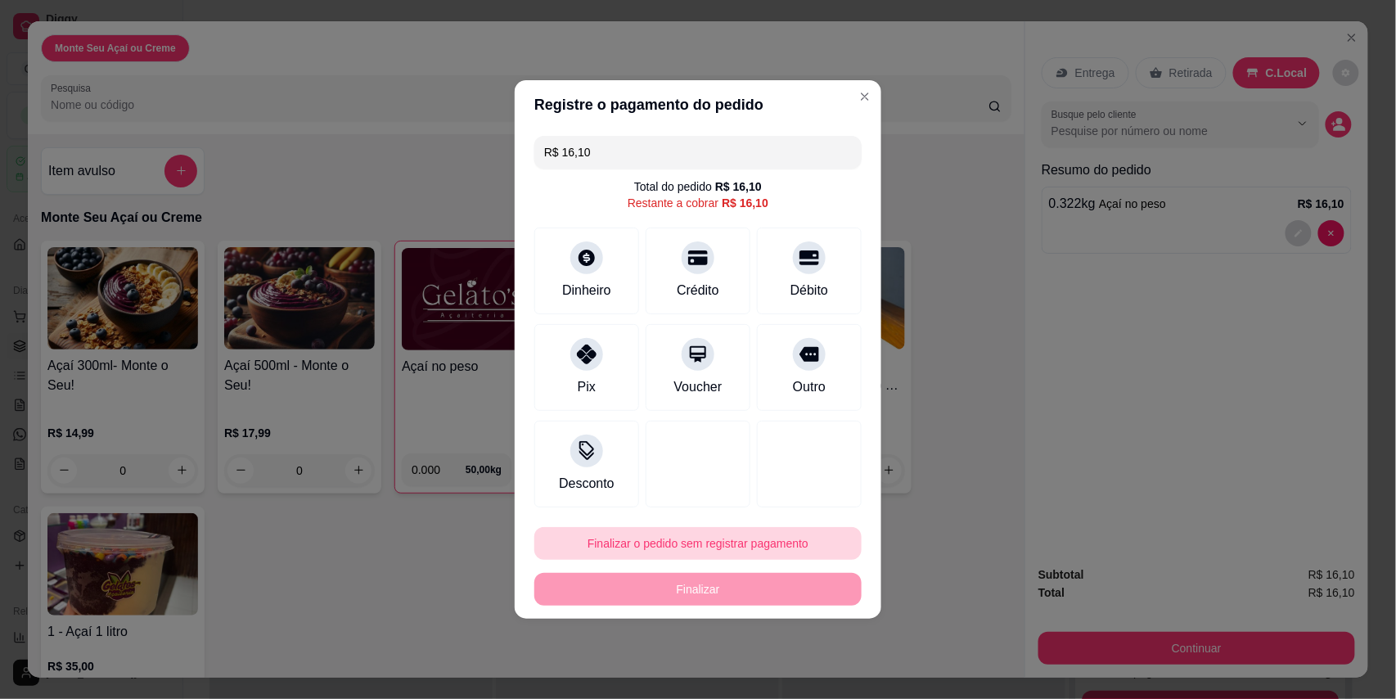
click at [790, 534] on button "Finalizar o pedido sem registrar pagamento" at bounding box center [697, 543] width 327 height 33
click at [802, 494] on button "Confirmar" at bounding box center [795, 497] width 61 height 25
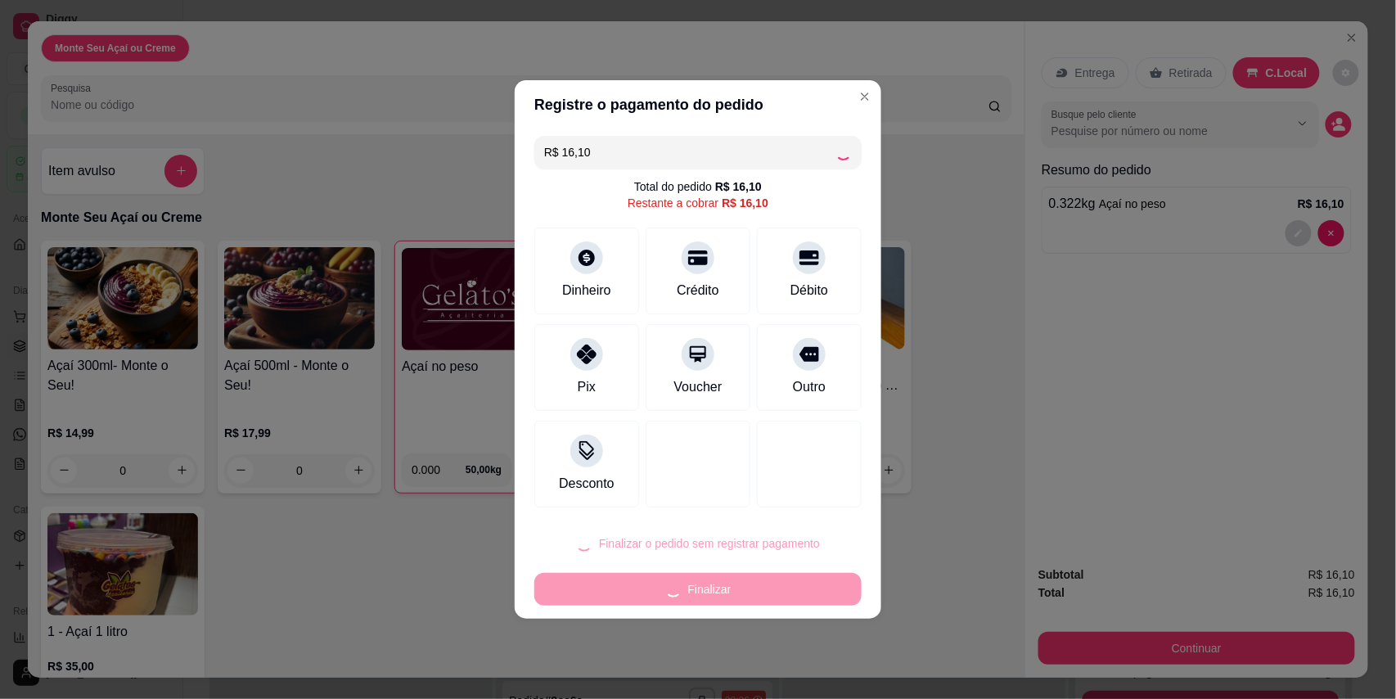
type input "R$ 0,00"
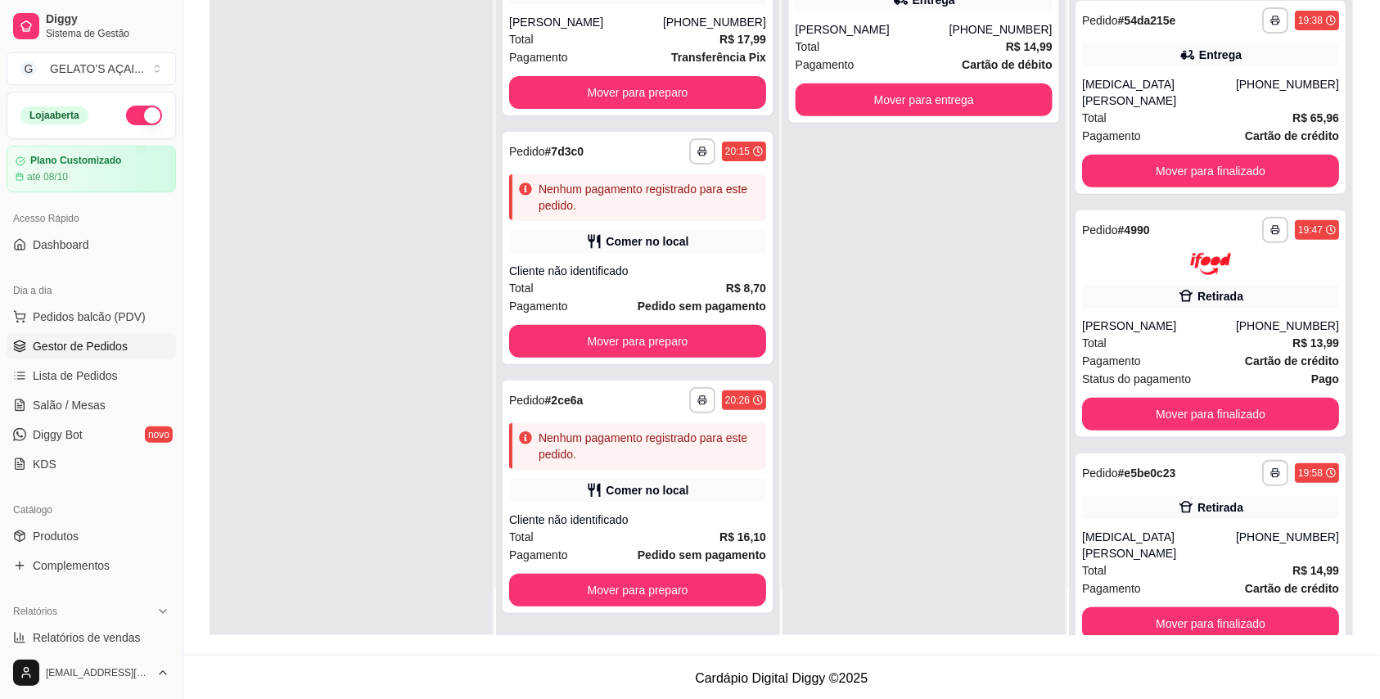
scroll to position [250, 0]
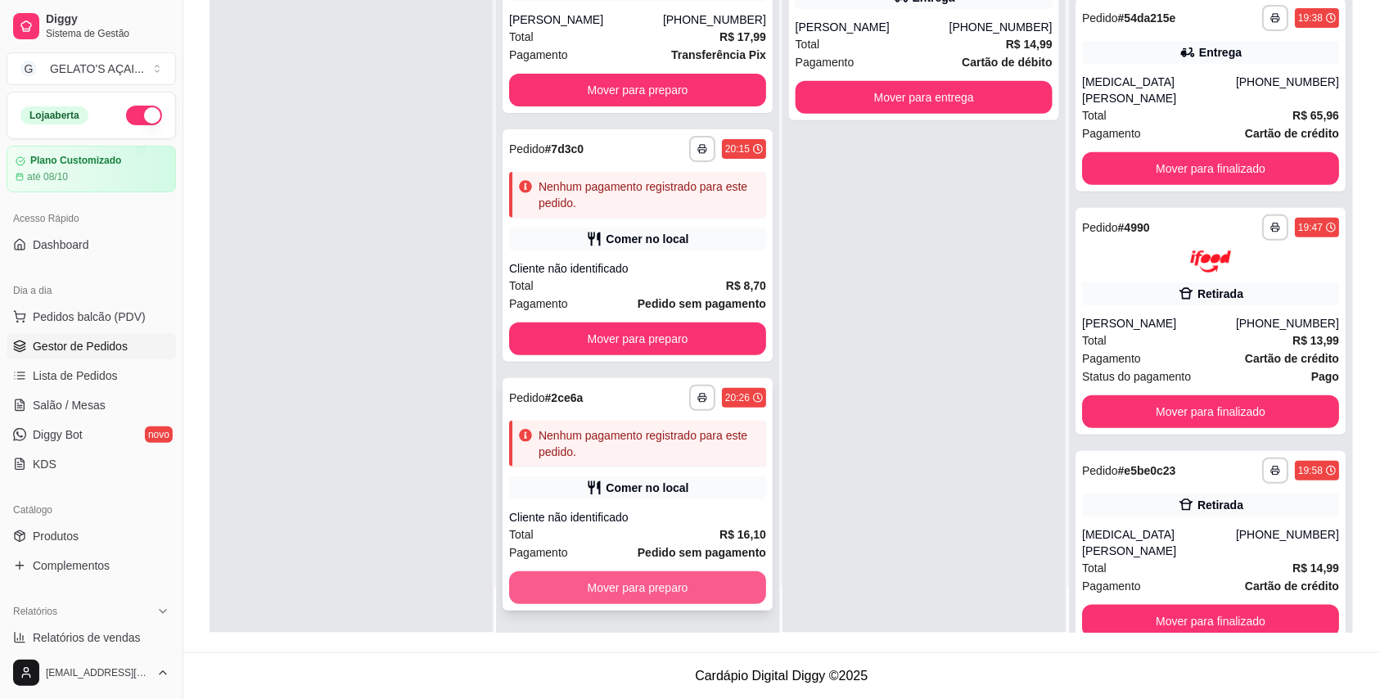
click at [625, 594] on button "Mover para preparo" at bounding box center [637, 587] width 257 height 33
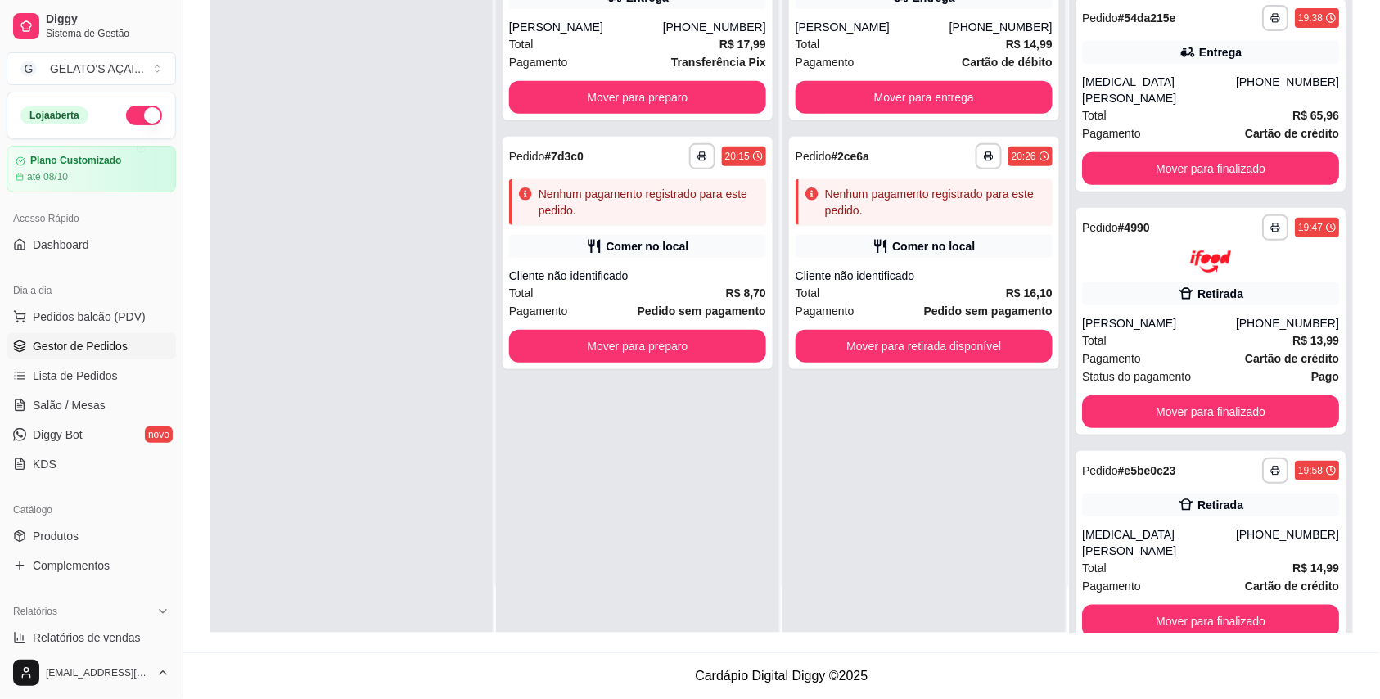
scroll to position [0, 0]
click at [711, 349] on button "Mover para preparo" at bounding box center [638, 347] width 250 height 32
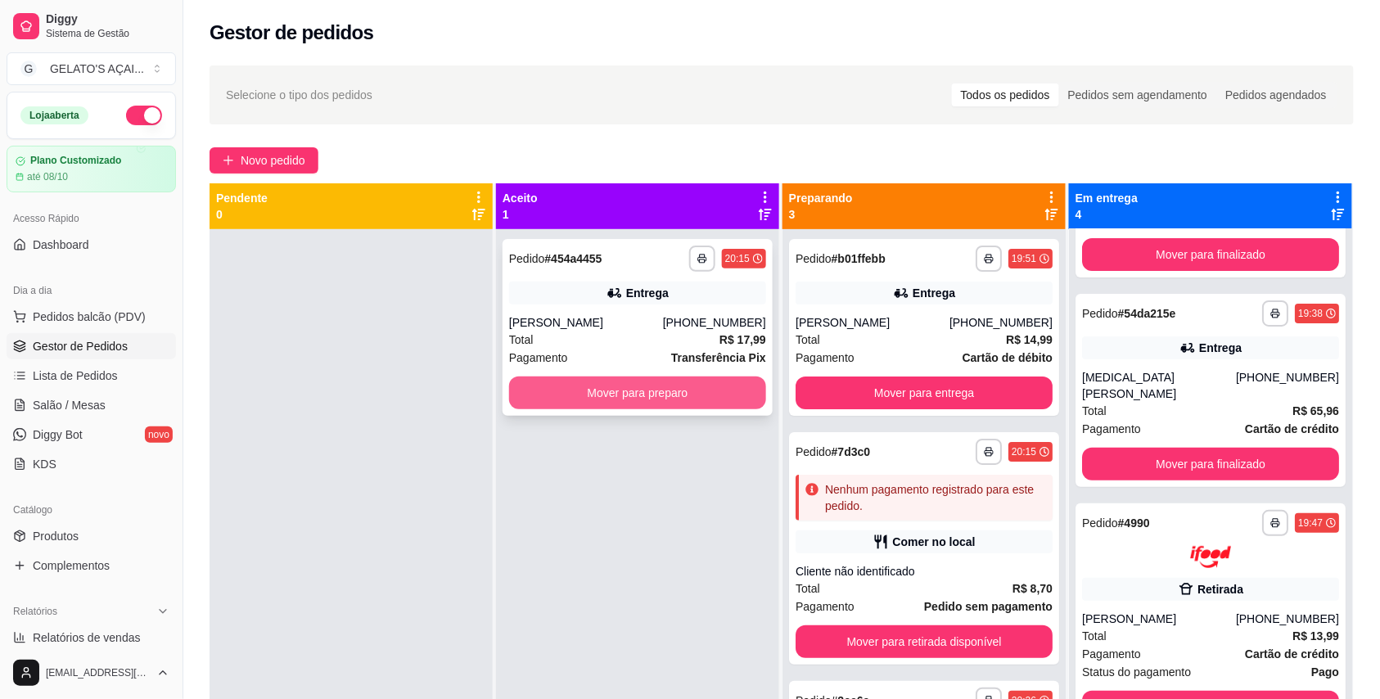
click at [669, 394] on button "Mover para preparo" at bounding box center [637, 392] width 257 height 33
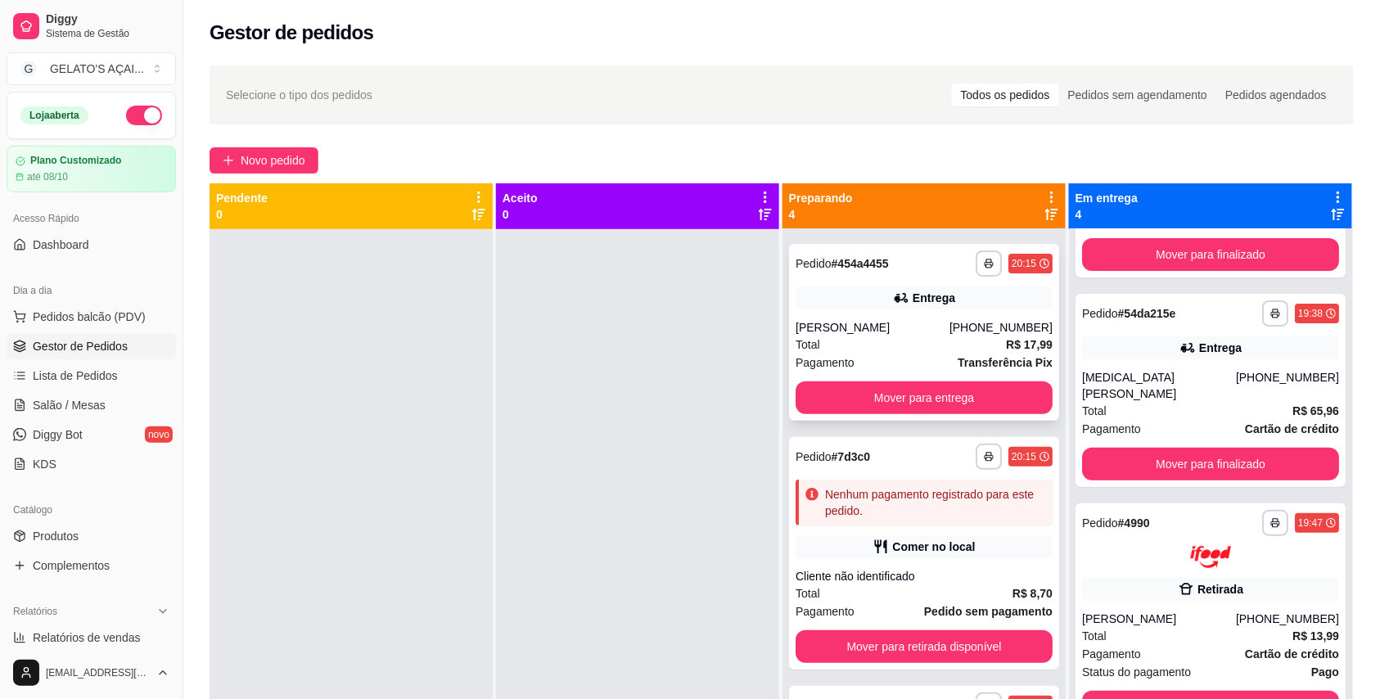
scroll to position [200, 0]
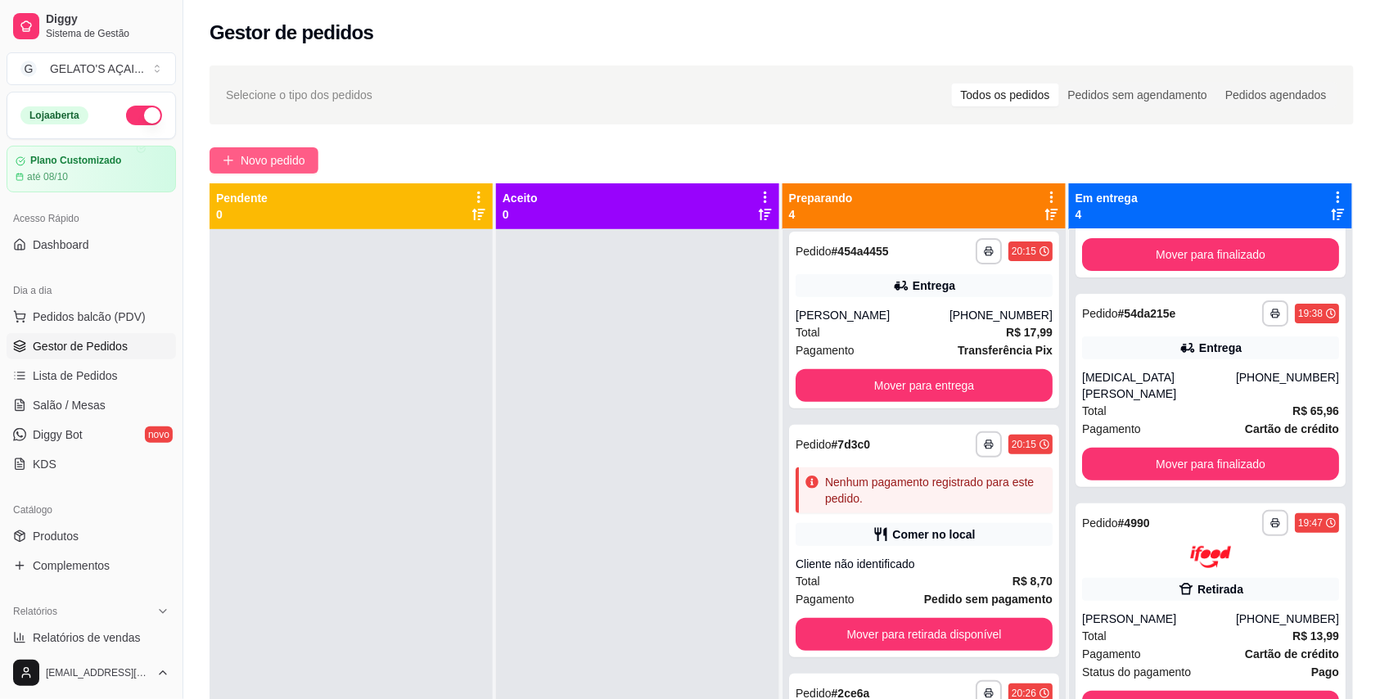
click at [282, 155] on span "Novo pedido" at bounding box center [273, 160] width 65 height 18
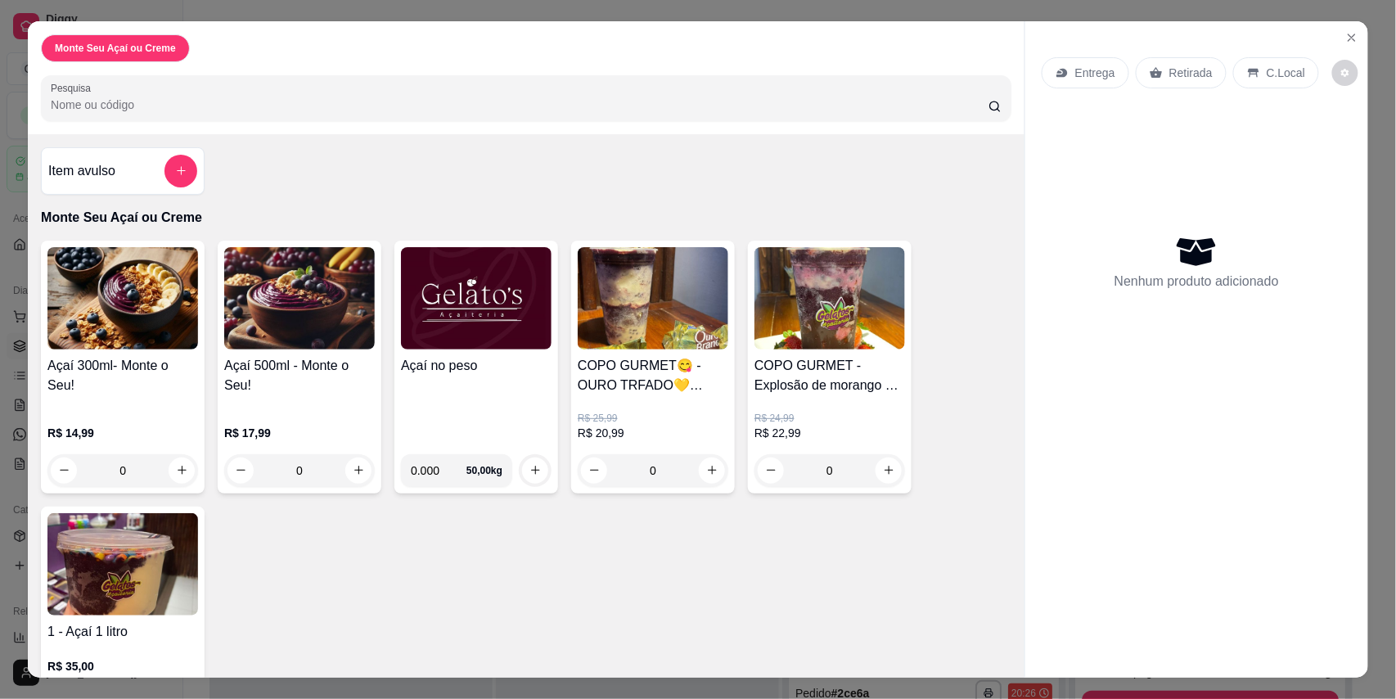
click at [480, 345] on img at bounding box center [476, 298] width 151 height 102
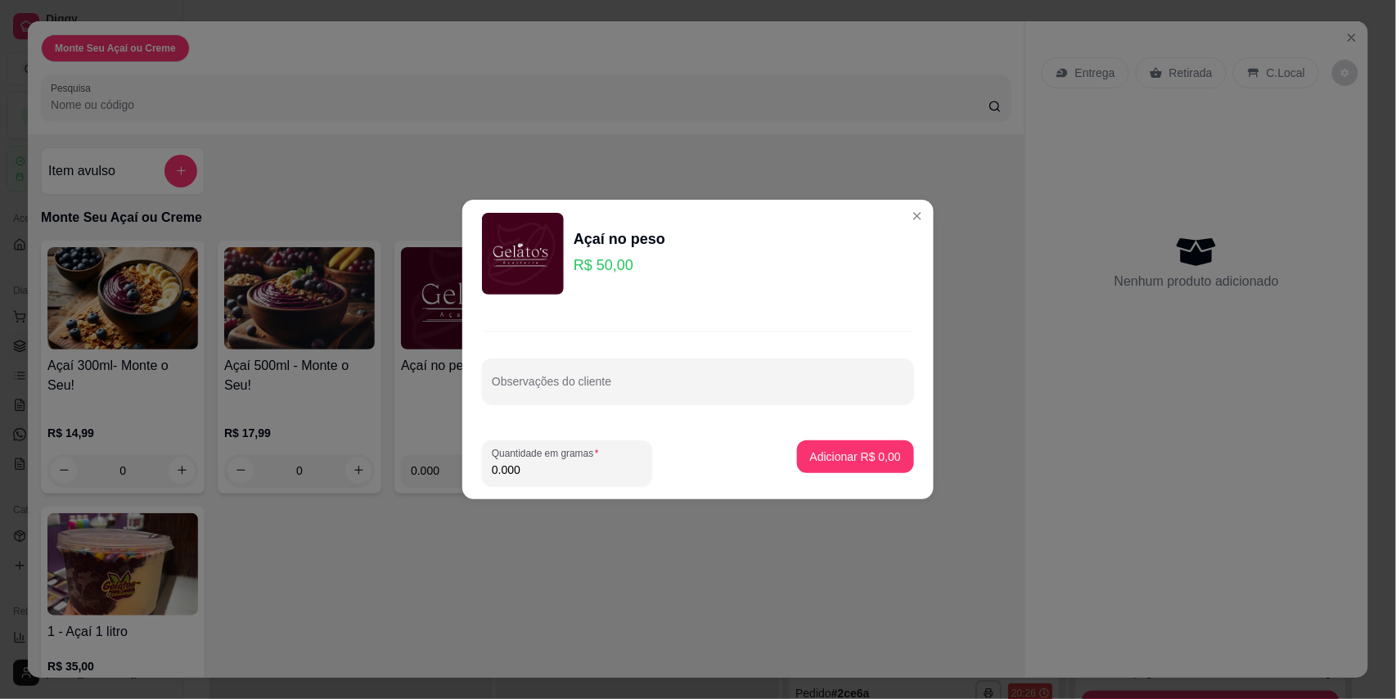
click at [532, 468] on input "0.000" at bounding box center [567, 470] width 151 height 16
type input "0.134"
click at [865, 459] on p "Adicionar R$ 6,70" at bounding box center [855, 456] width 91 height 16
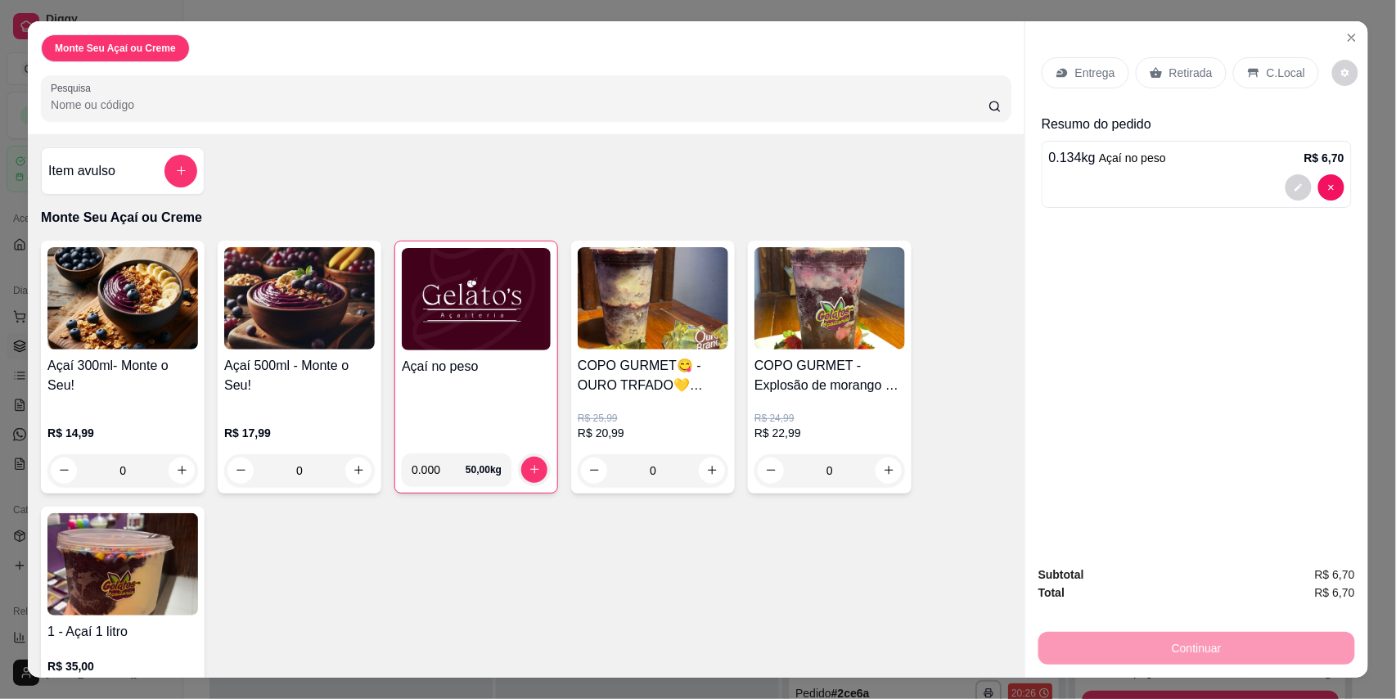
click at [463, 322] on img at bounding box center [476, 299] width 149 height 102
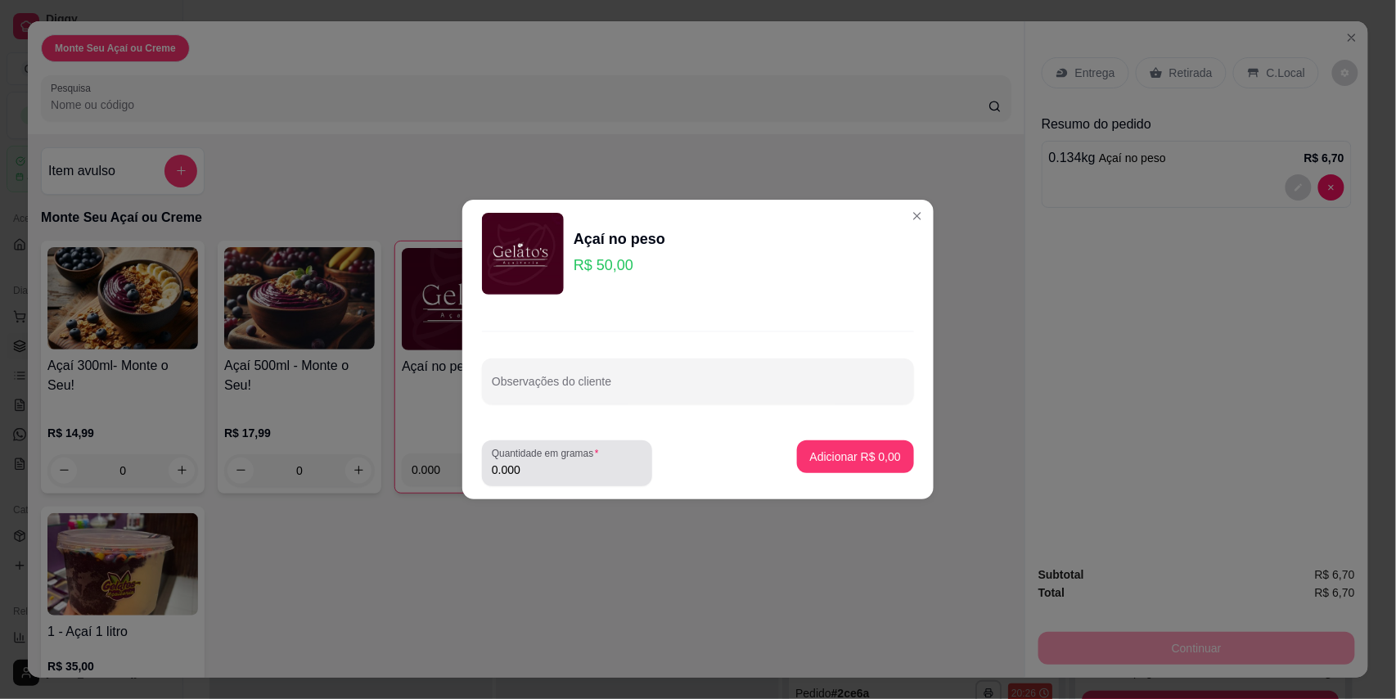
click at [579, 472] on input "0.000" at bounding box center [567, 470] width 151 height 16
click at [579, 472] on input "0.000" at bounding box center [554, 470] width 124 height 16
type input "0.296"
click at [825, 447] on button "Adicionar R$ 14,80" at bounding box center [852, 457] width 120 height 32
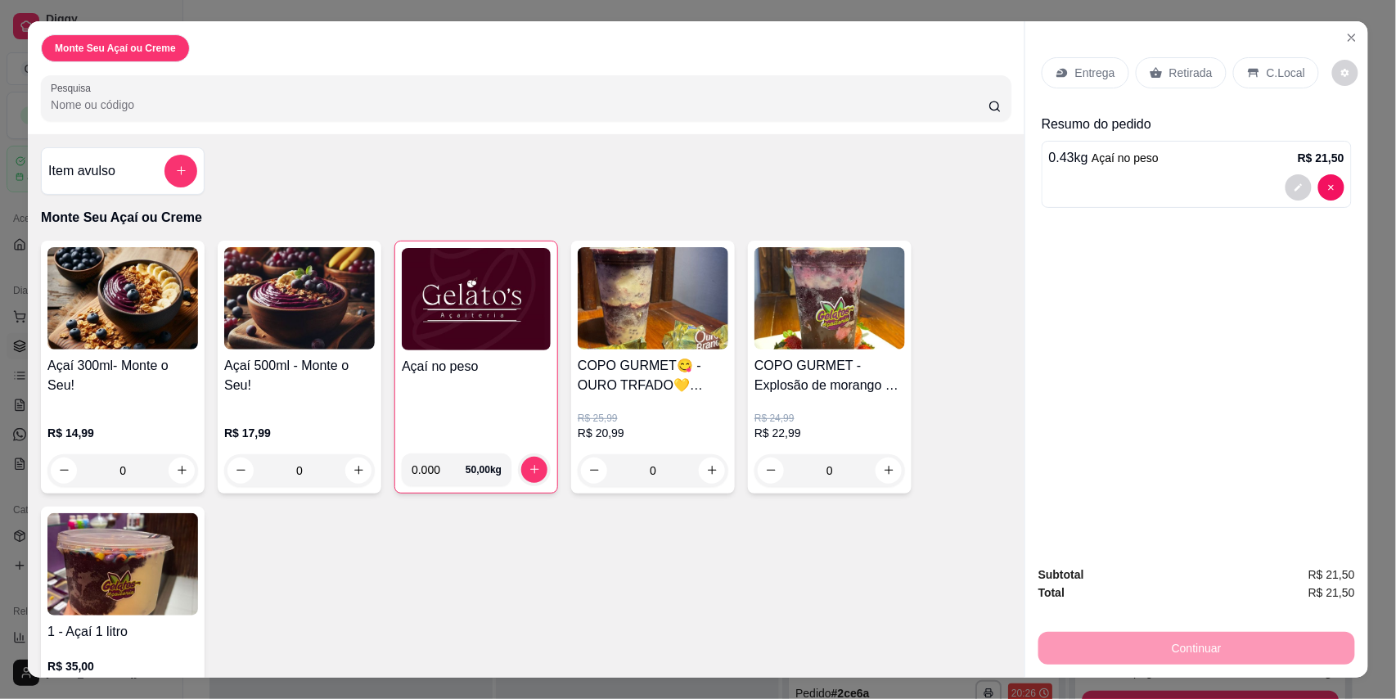
click at [1275, 70] on p "C.Local" at bounding box center [1286, 73] width 38 height 16
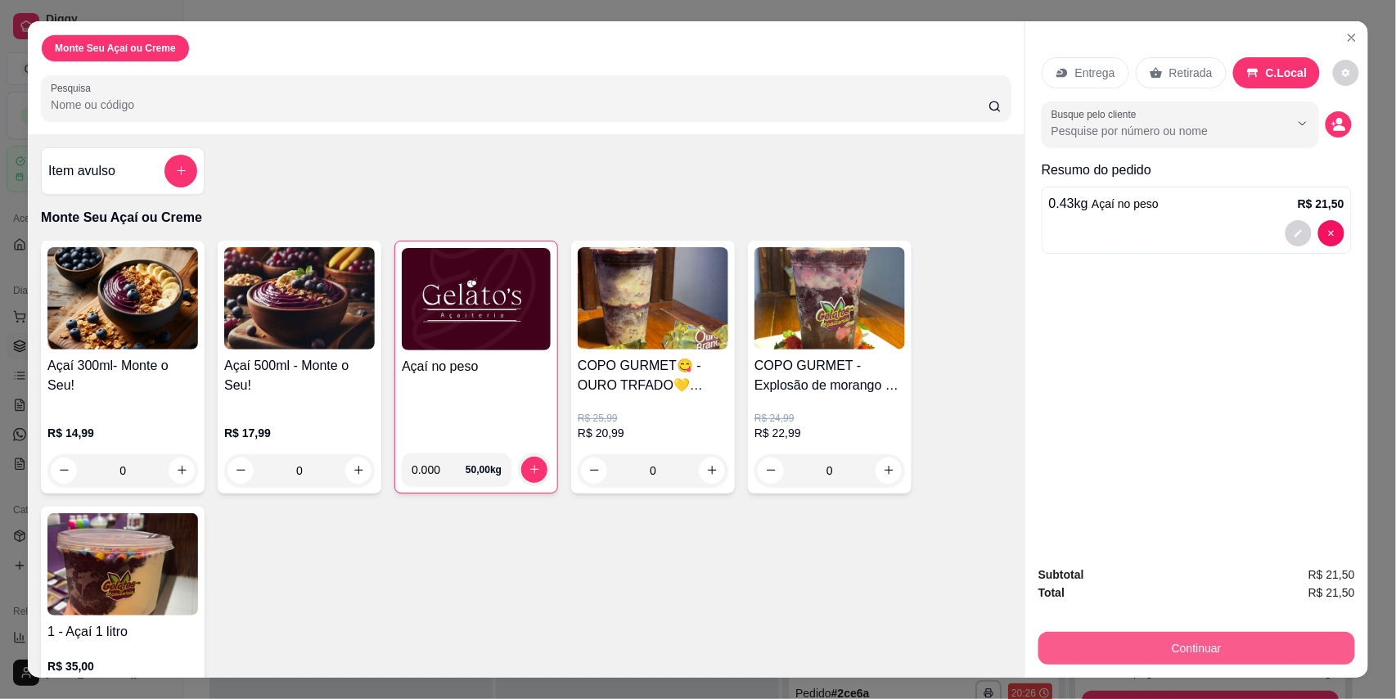
click at [1141, 645] on button "Continuar" at bounding box center [1196, 648] width 317 height 33
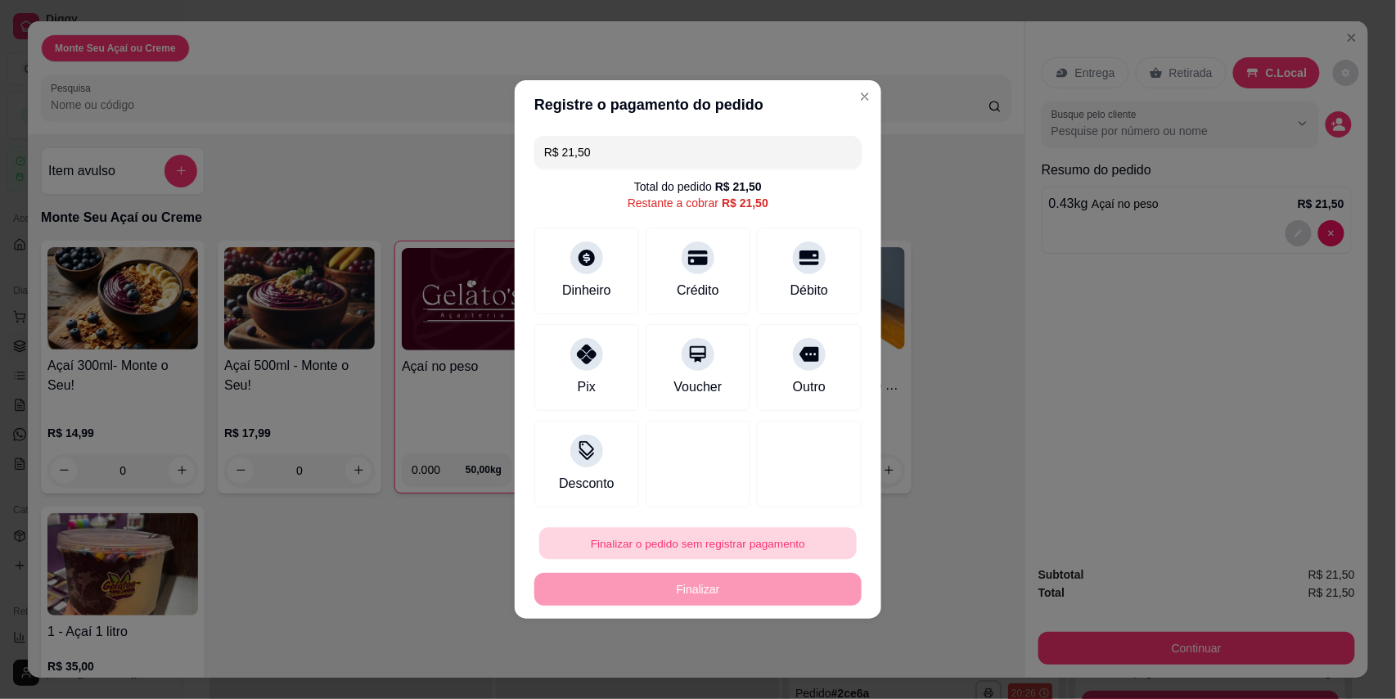
click at [730, 547] on button "Finalizar o pedido sem registrar pagamento" at bounding box center [698, 544] width 318 height 32
click at [806, 498] on button "Confirmar" at bounding box center [795, 497] width 61 height 25
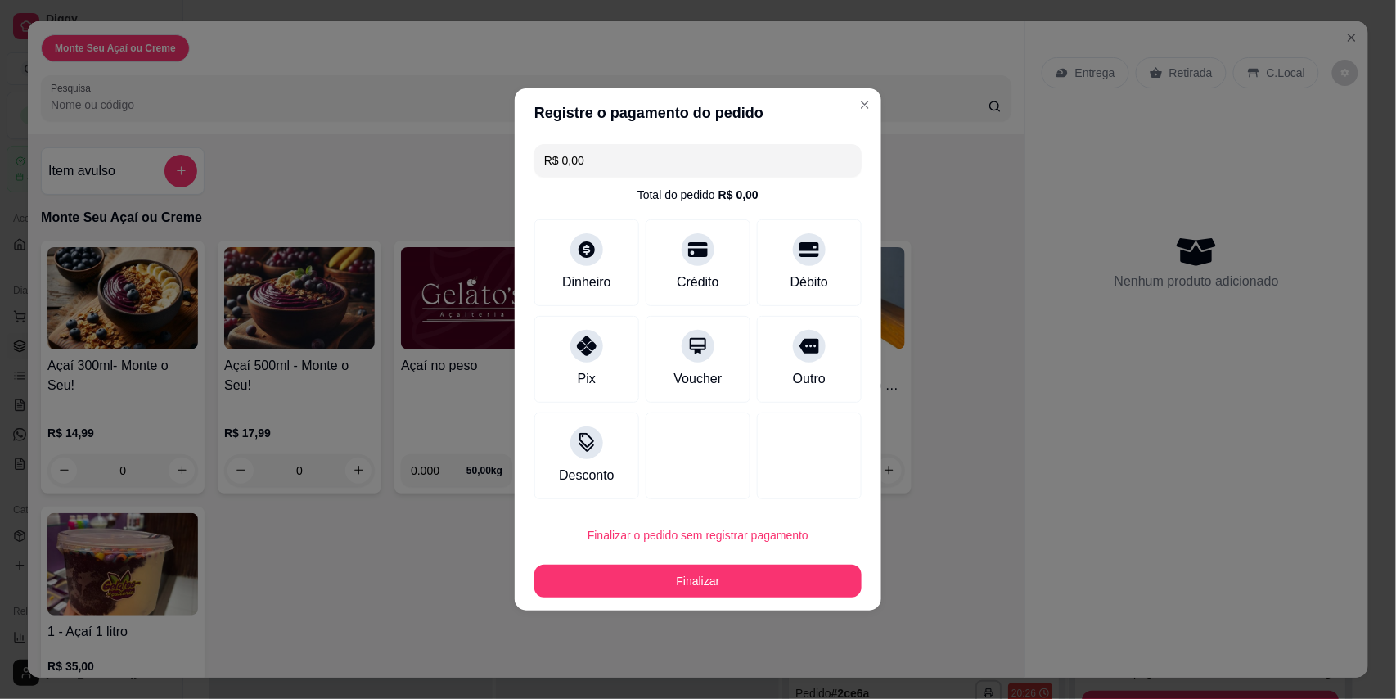
type input "R$ 0,00"
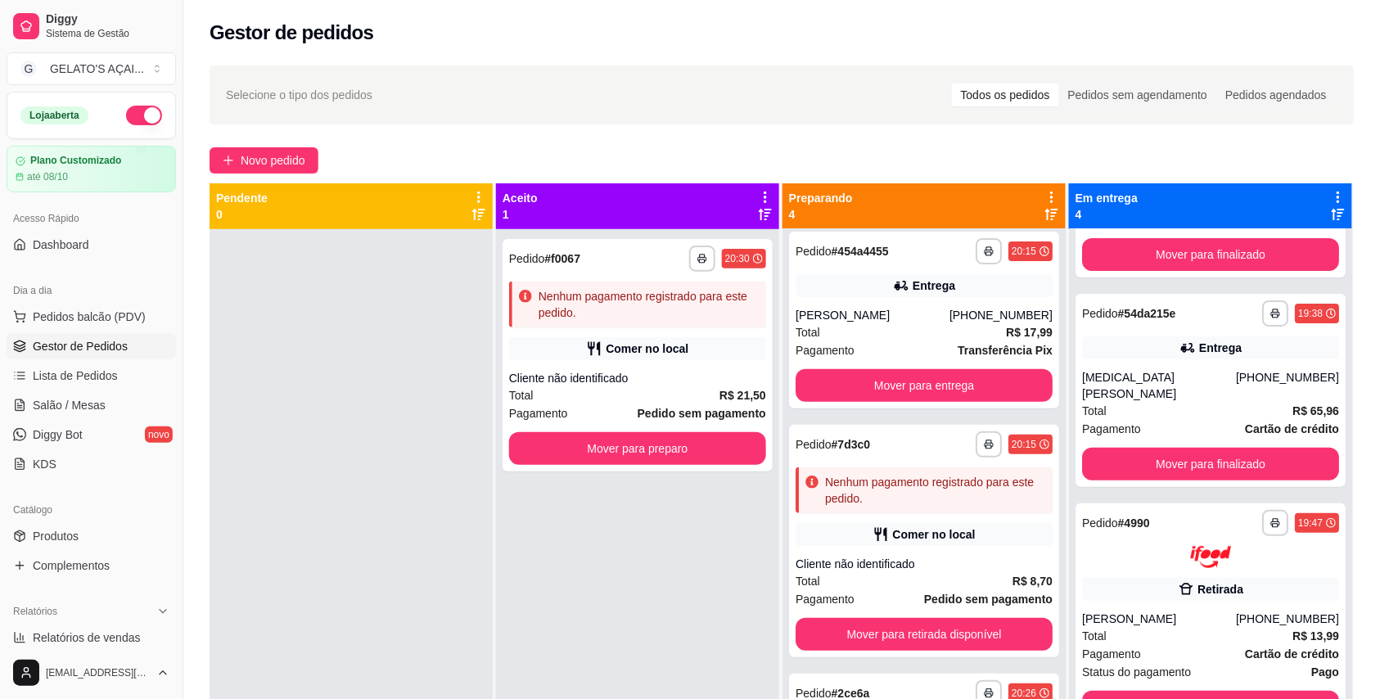
scroll to position [291, 0]
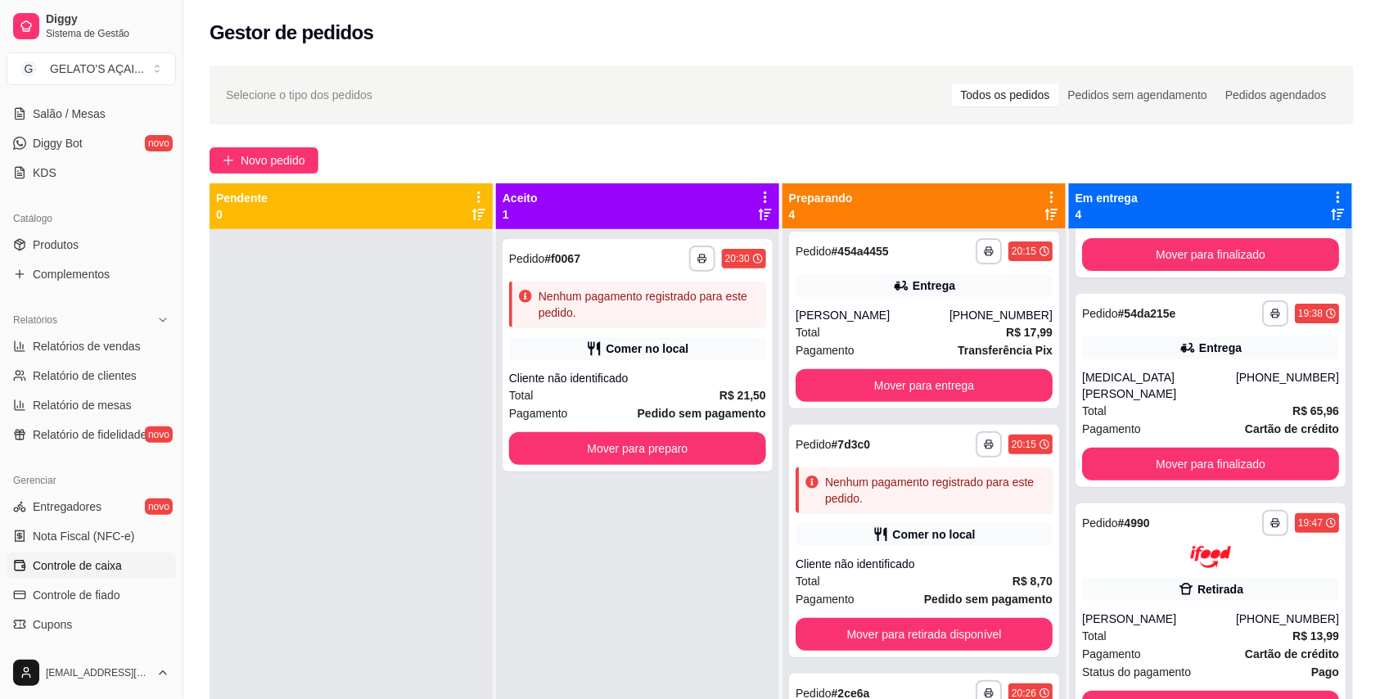
click at [115, 566] on span "Controle de caixa" at bounding box center [77, 565] width 89 height 16
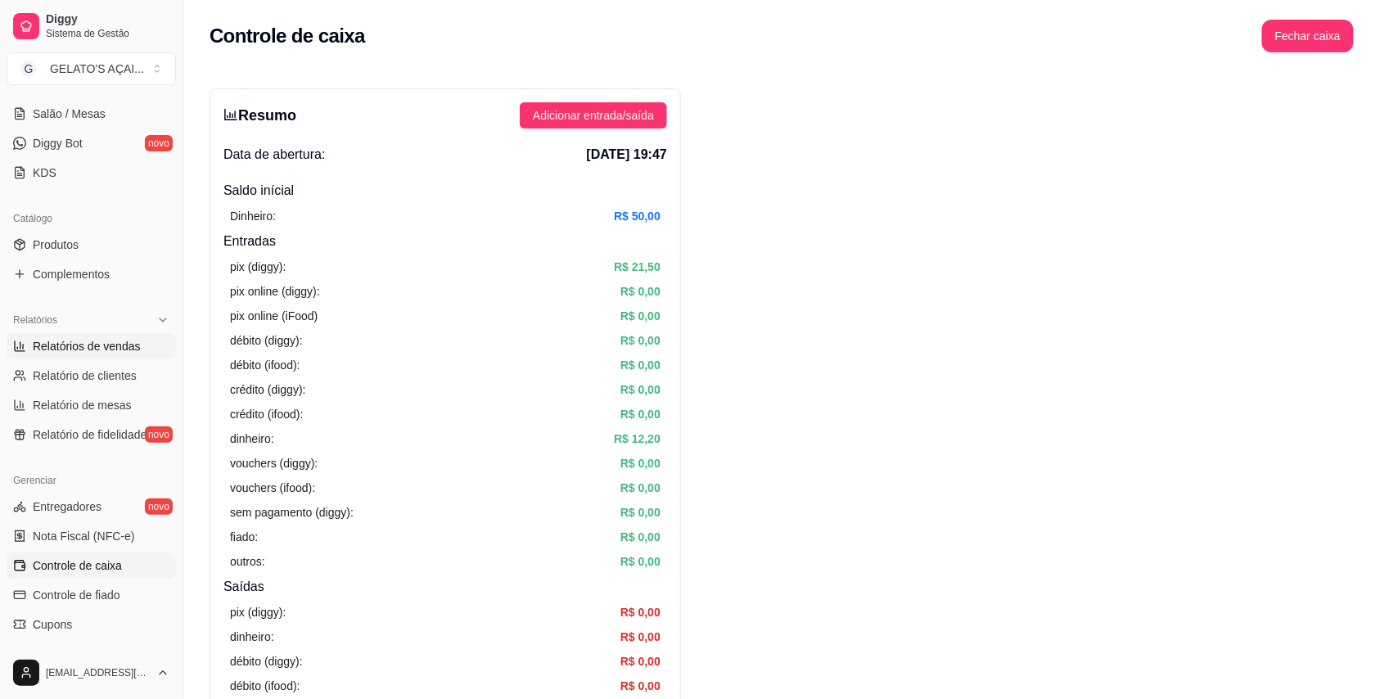
click at [90, 348] on span "Relatórios de vendas" at bounding box center [87, 346] width 108 height 16
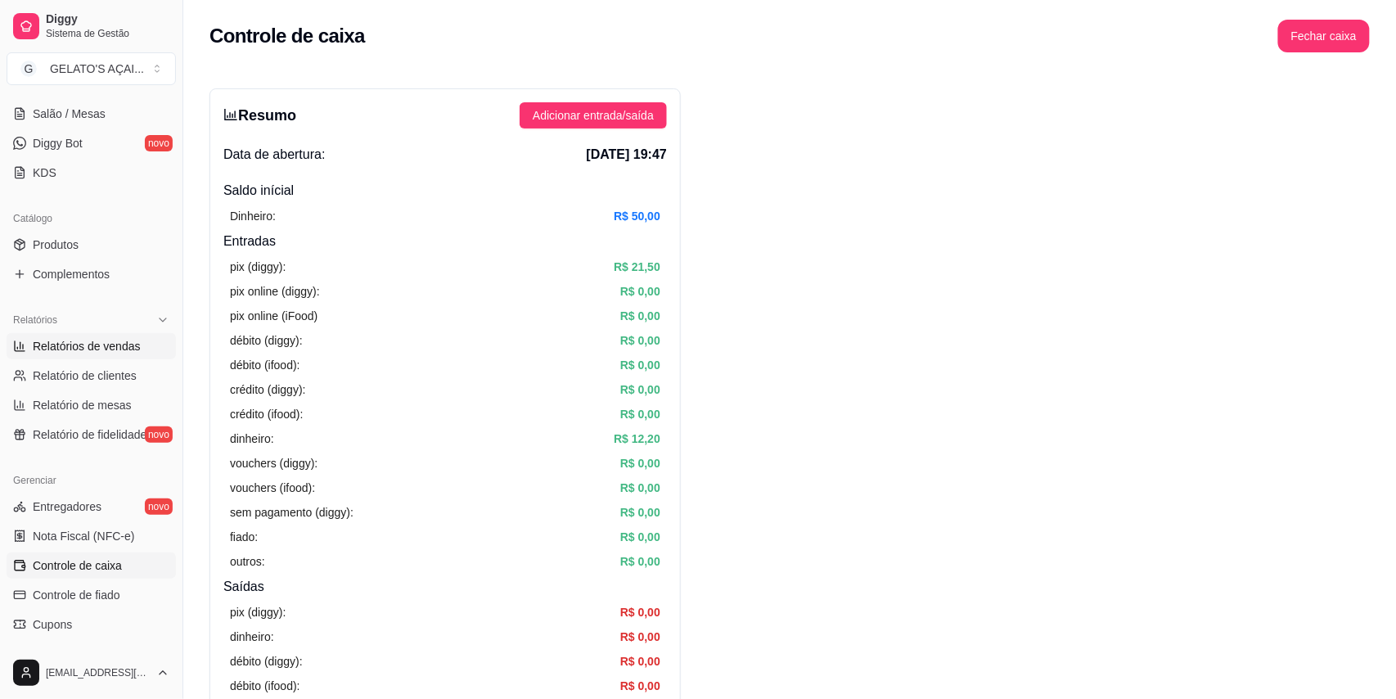
select select "ALL"
select select "0"
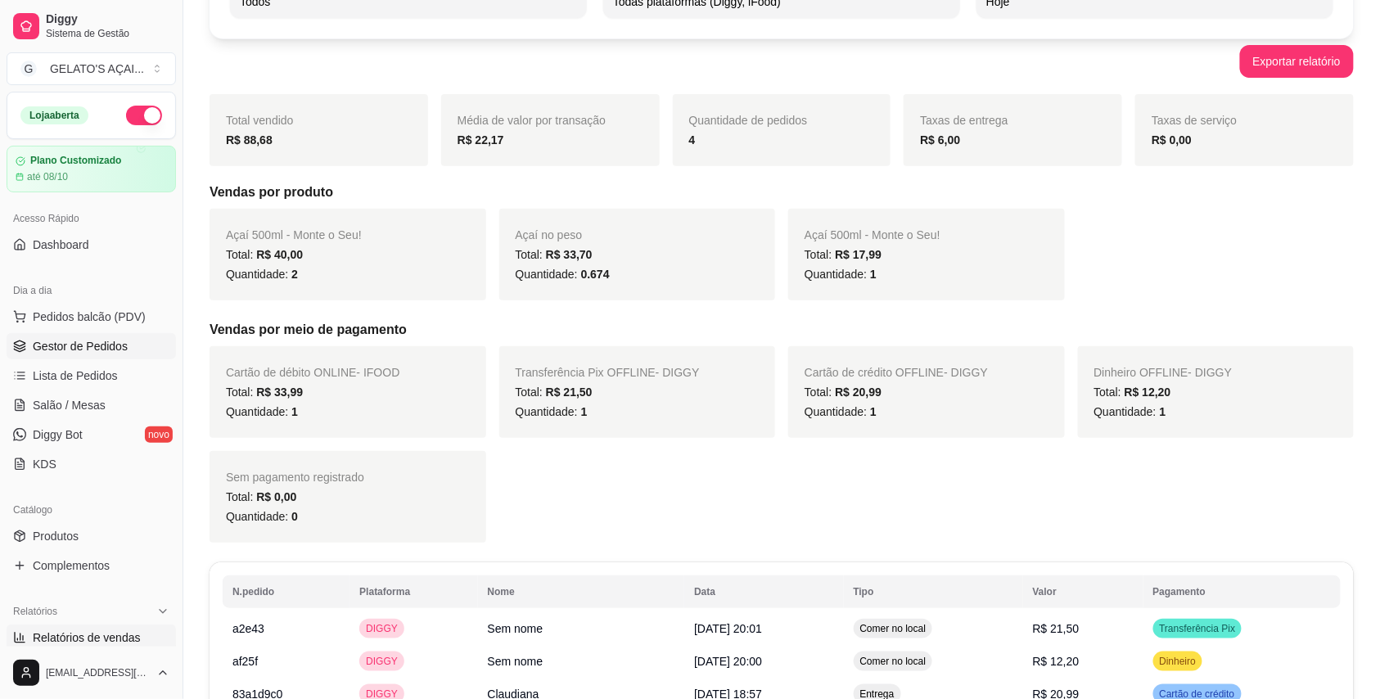
click at [88, 350] on span "Gestor de Pedidos" at bounding box center [80, 346] width 95 height 16
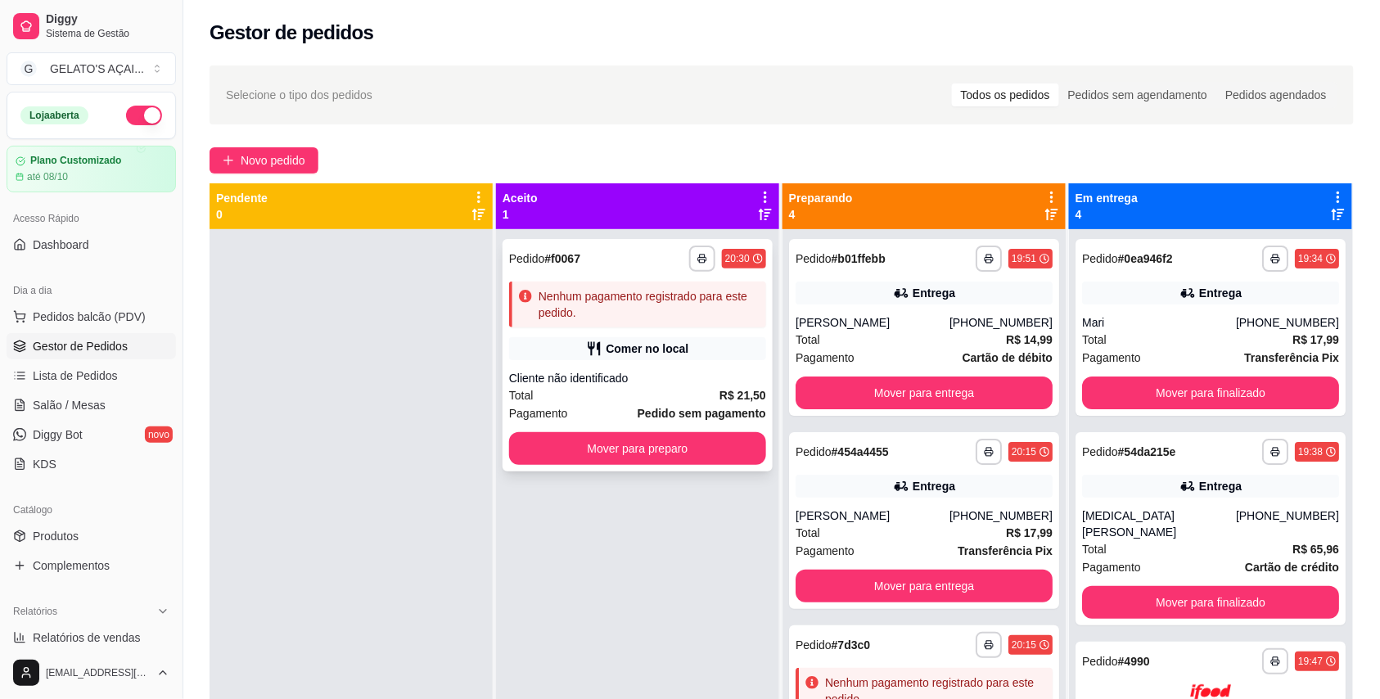
click at [671, 354] on div "Comer no local" at bounding box center [647, 348] width 83 height 16
click at [291, 161] on span "Novo pedido" at bounding box center [273, 160] width 65 height 18
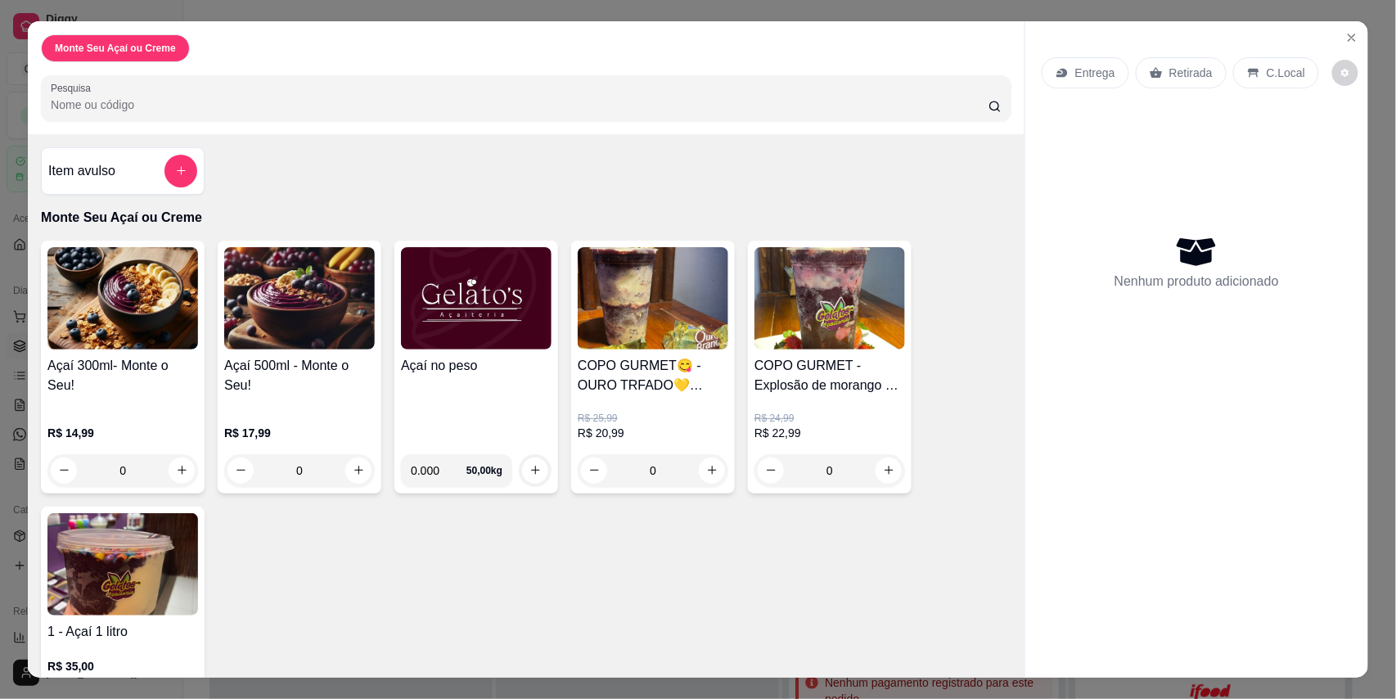
click at [475, 365] on h4 "Açaí no peso" at bounding box center [476, 366] width 151 height 20
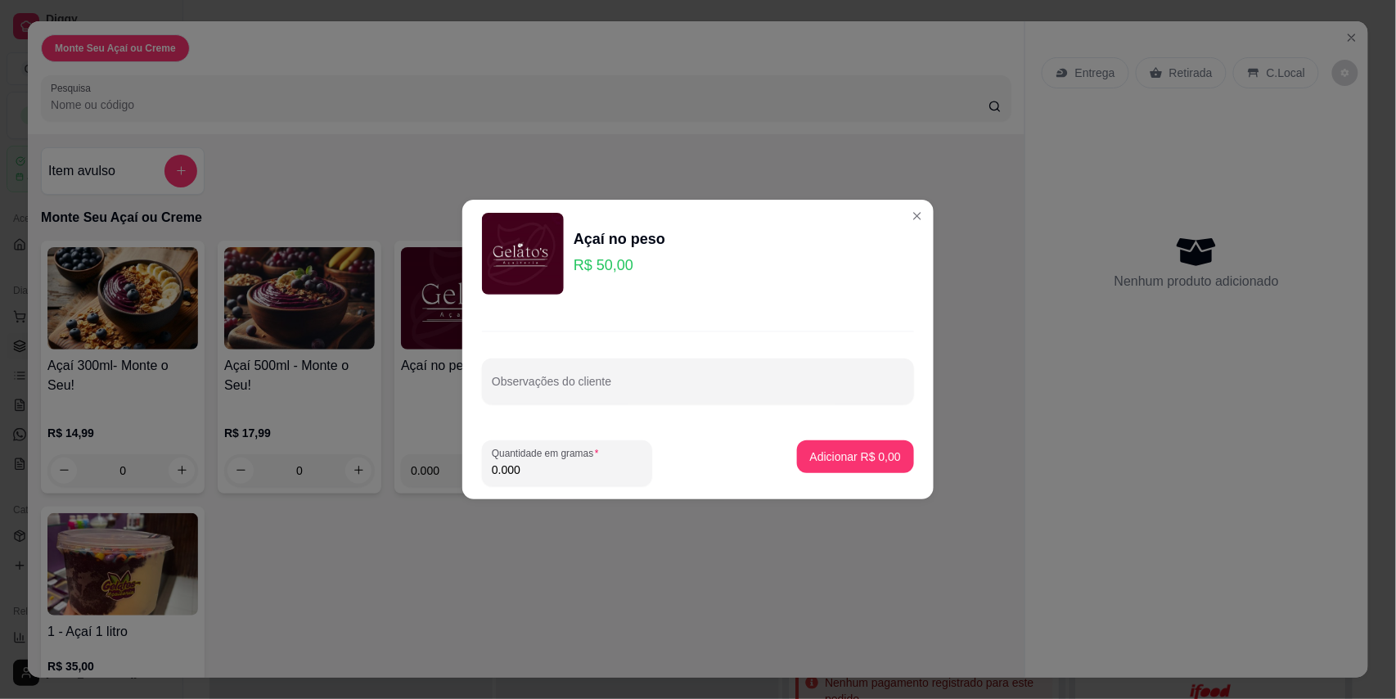
click at [551, 469] on input "0.000" at bounding box center [567, 470] width 151 height 16
type input "0.120"
click at [807, 446] on button "Adicionar R$ 6,00" at bounding box center [855, 456] width 117 height 33
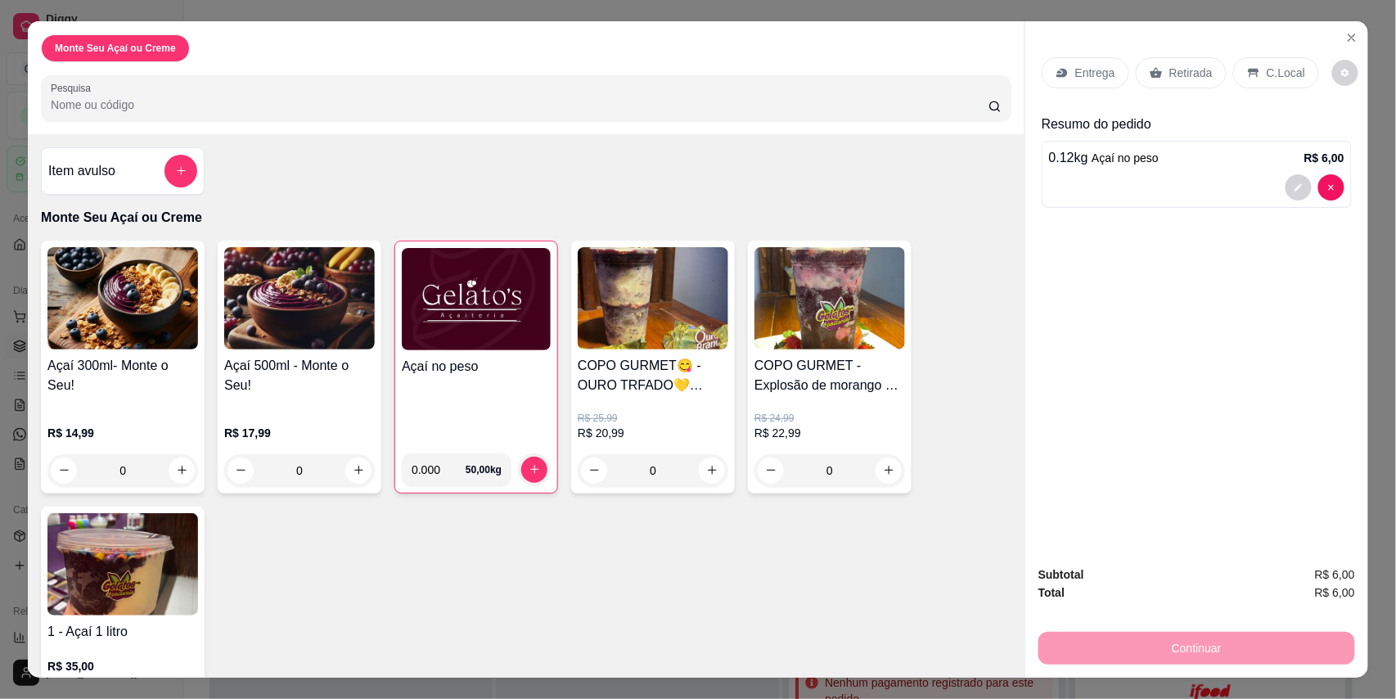
click at [1294, 69] on div "C.Local" at bounding box center [1276, 72] width 86 height 31
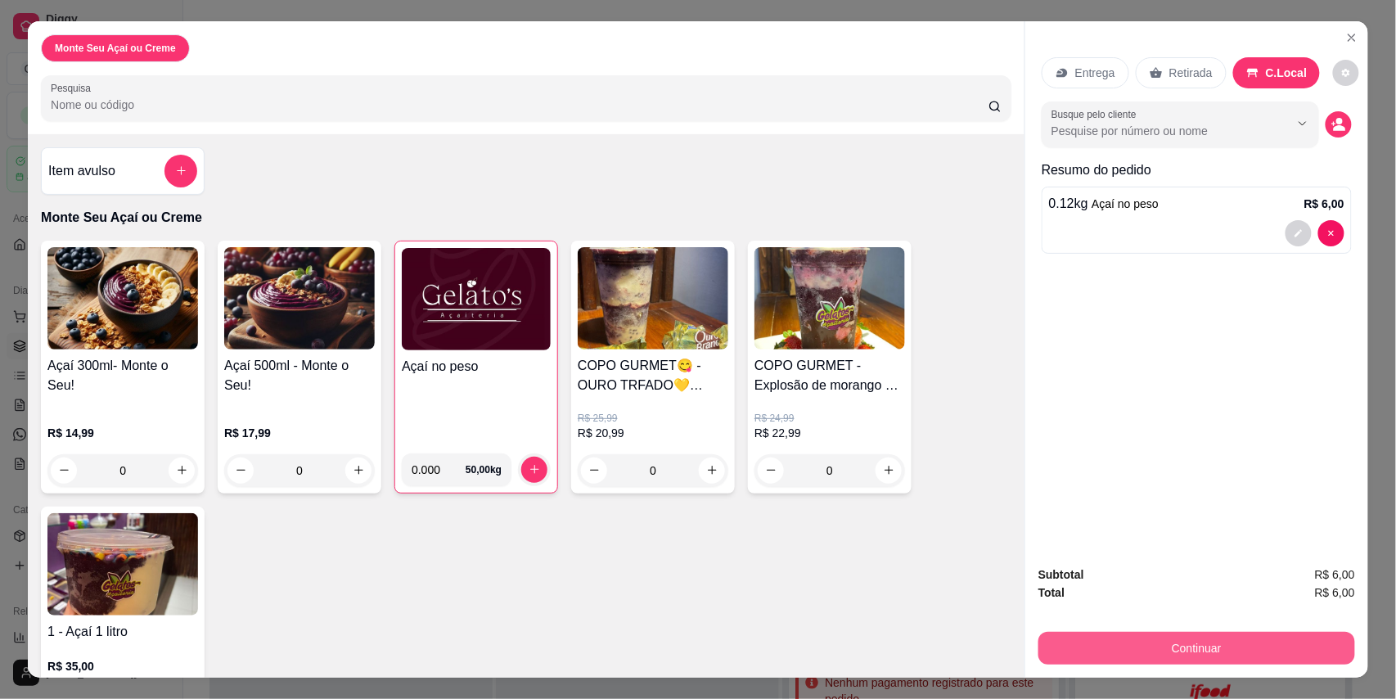
click at [1097, 652] on button "Continuar" at bounding box center [1196, 648] width 317 height 33
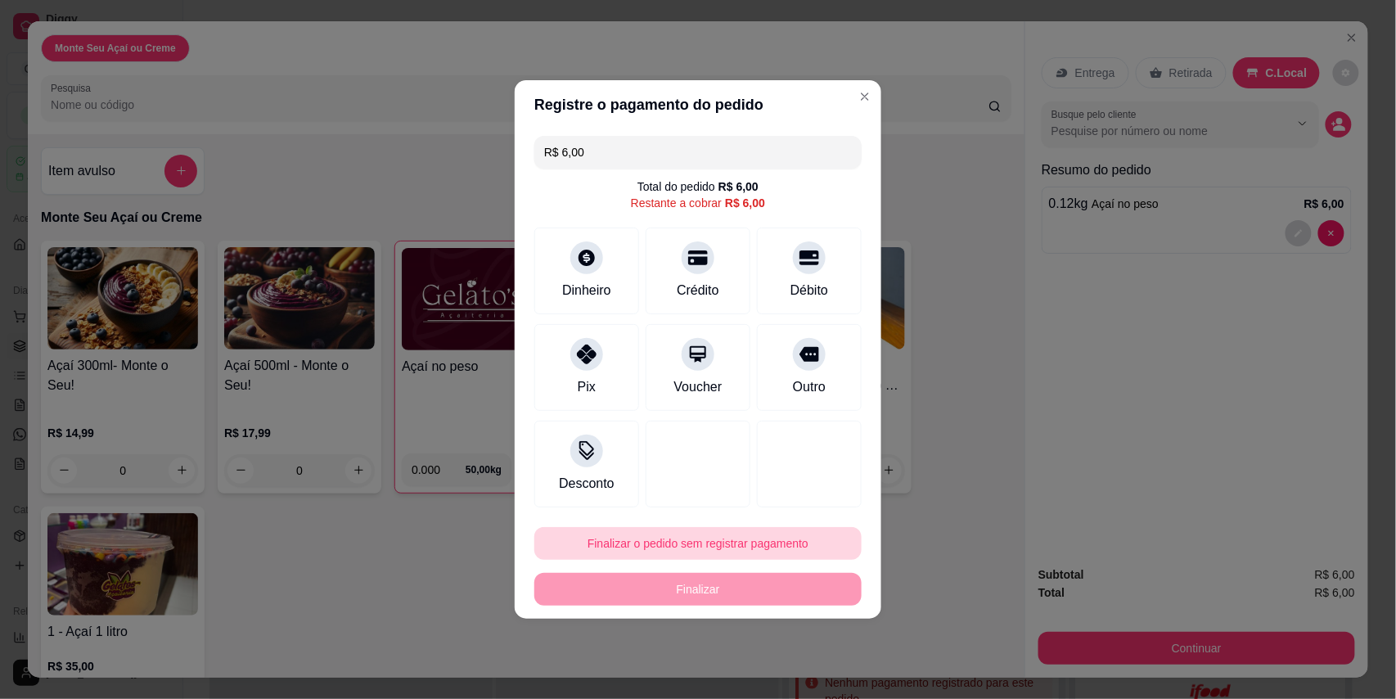
click at [732, 551] on button "Finalizar o pedido sem registrar pagamento" at bounding box center [697, 543] width 327 height 33
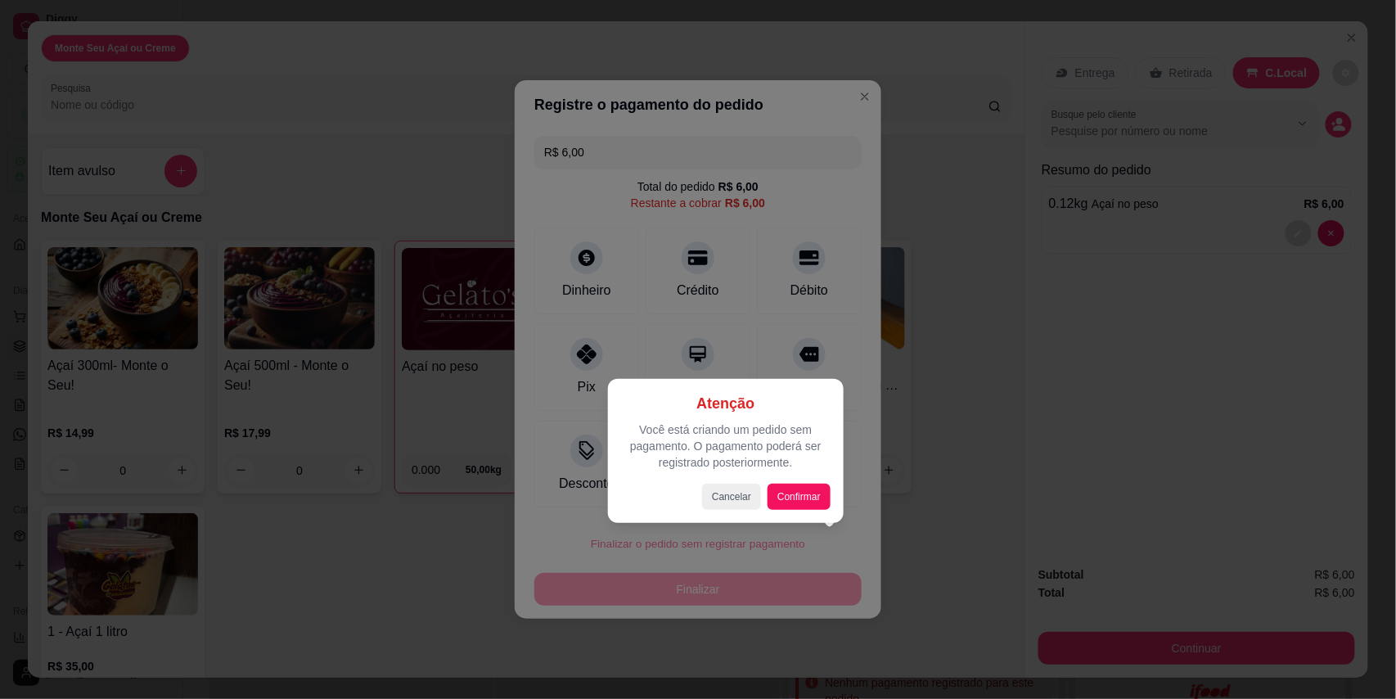
click at [787, 482] on div "Atenção Você está criando um pedido sem pagamento. O pagamento poderá ser regis…" at bounding box center [725, 451] width 209 height 118
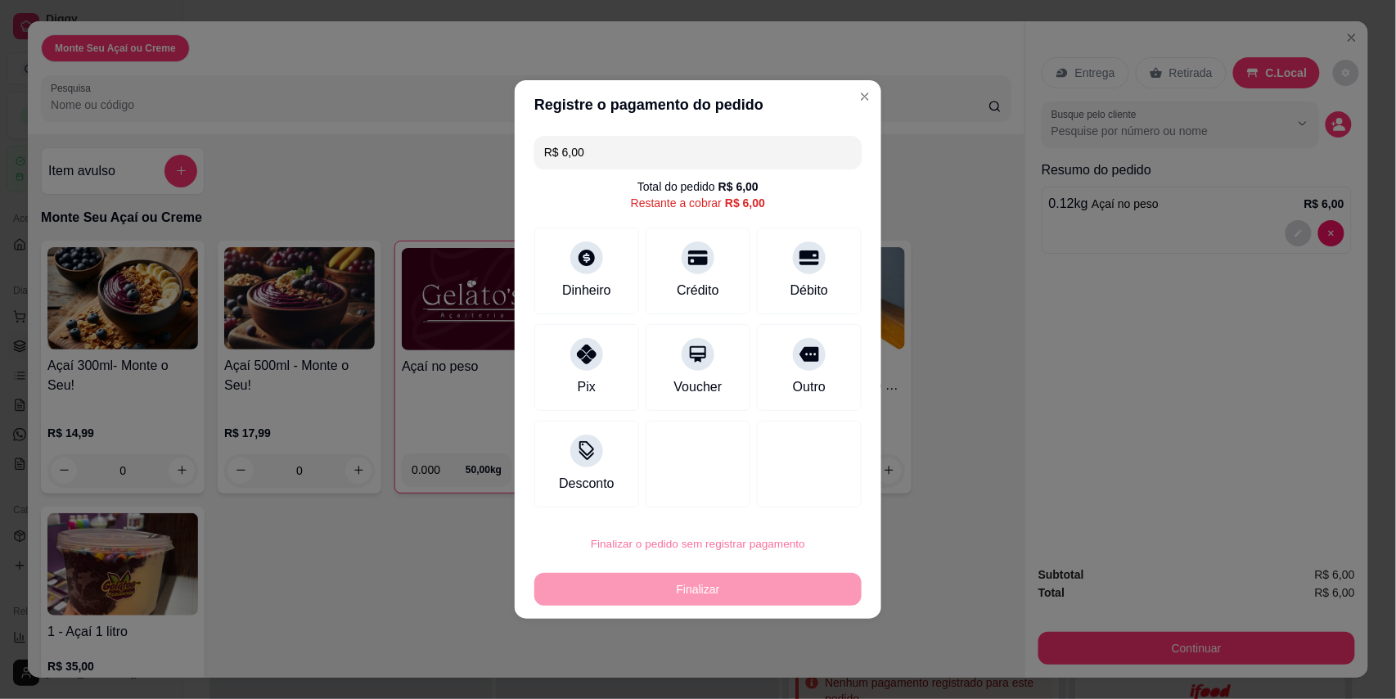
click at [790, 498] on button "Confirmar" at bounding box center [796, 497] width 58 height 25
type input "R$ 0,00"
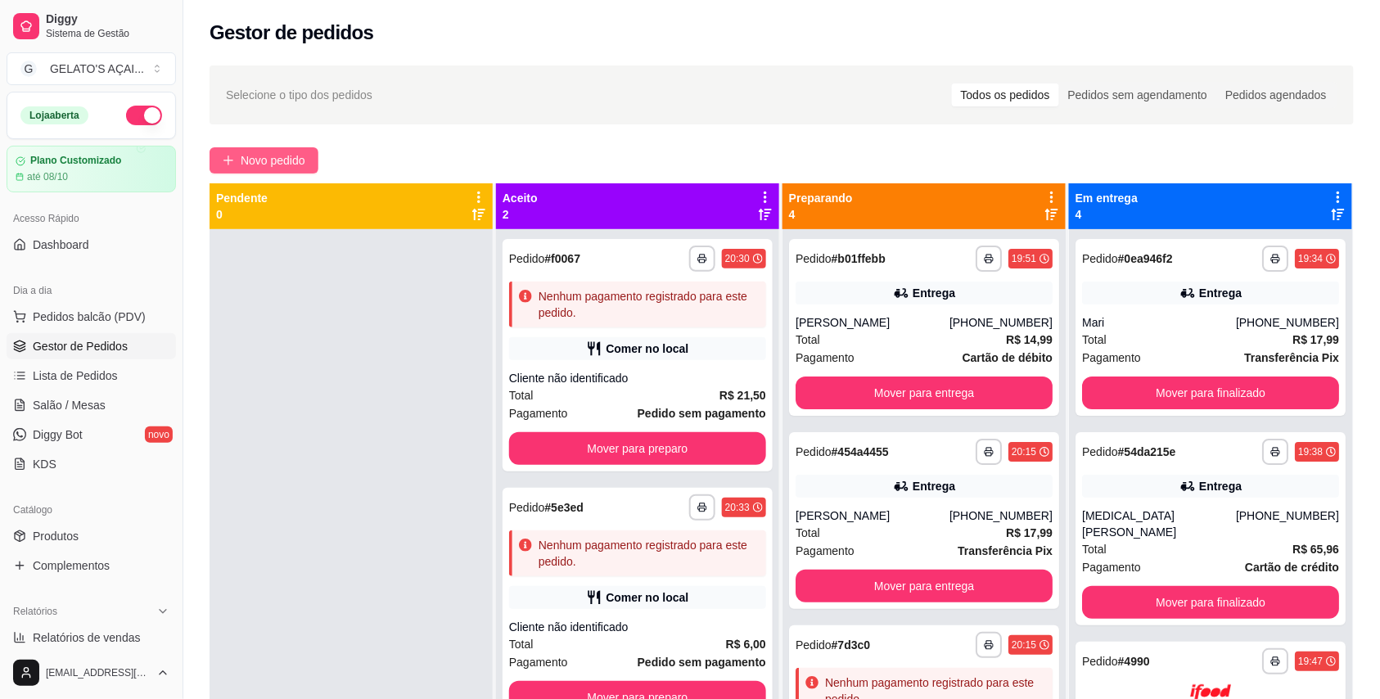
click at [275, 152] on span "Novo pedido" at bounding box center [273, 160] width 65 height 18
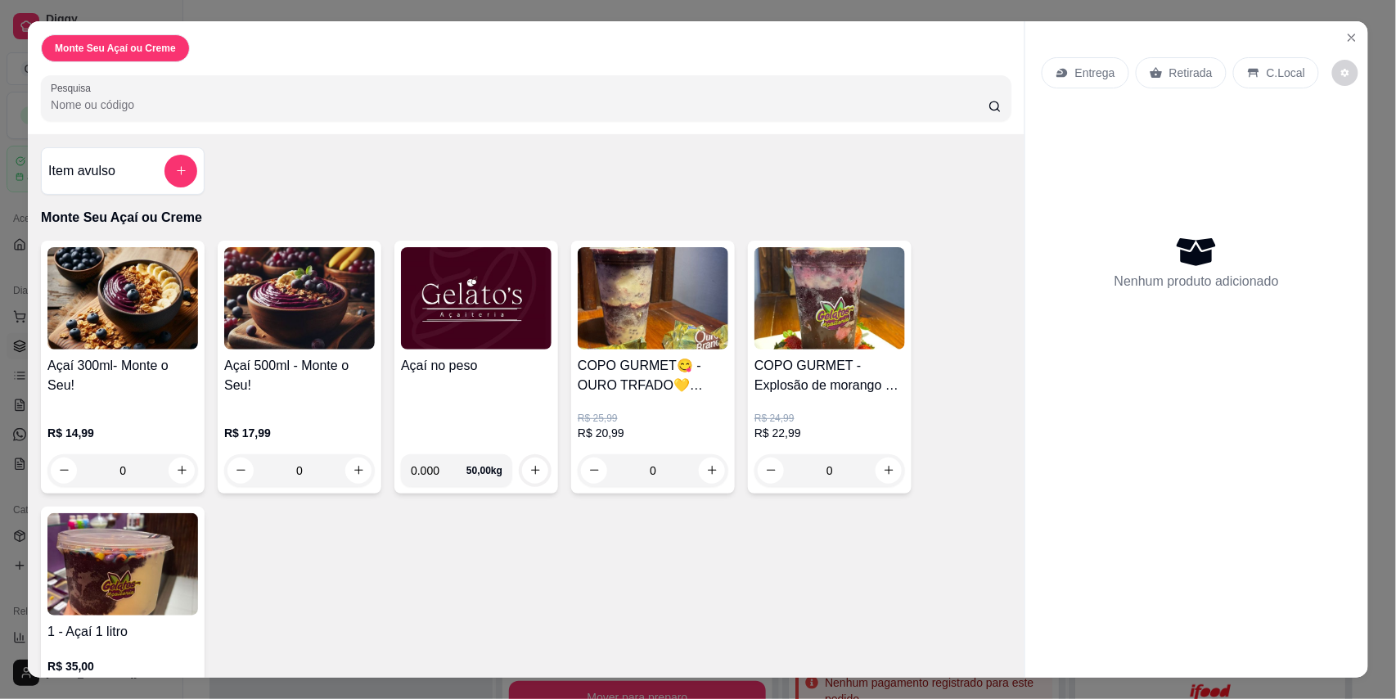
click at [491, 394] on div "Açaí no peso" at bounding box center [476, 398] width 151 height 85
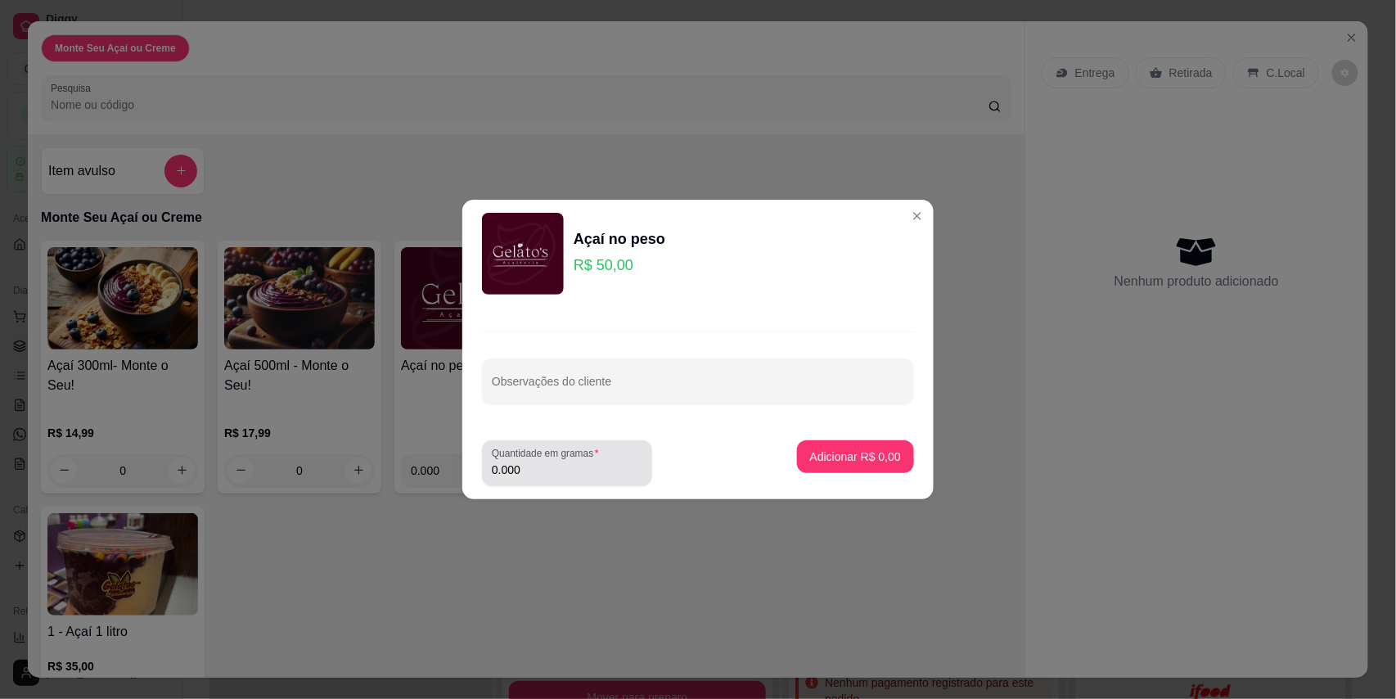
click at [567, 484] on div "Quantidade em gramas 0.000" at bounding box center [567, 463] width 170 height 46
click at [567, 475] on input "0.000" at bounding box center [567, 470] width 151 height 16
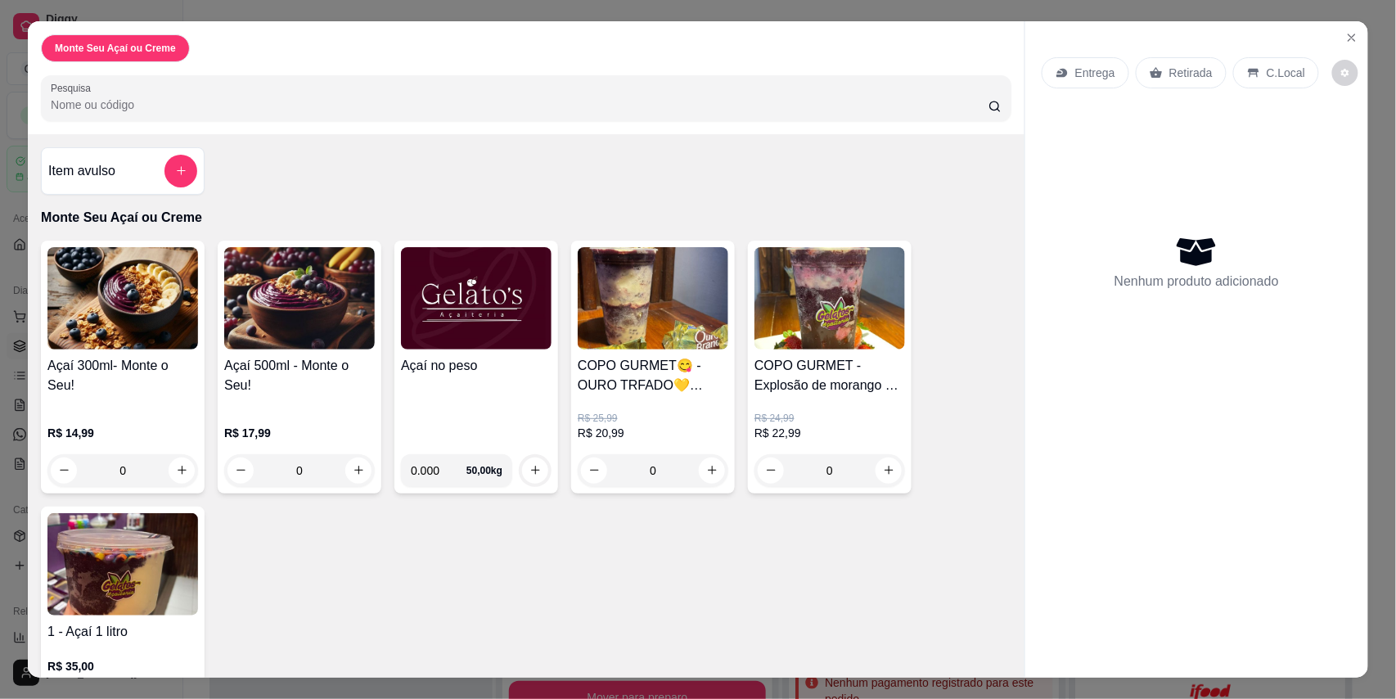
click at [450, 434] on div "Açaí no peso" at bounding box center [476, 398] width 151 height 85
click at [1349, 34] on icon "Close" at bounding box center [1352, 37] width 7 height 7
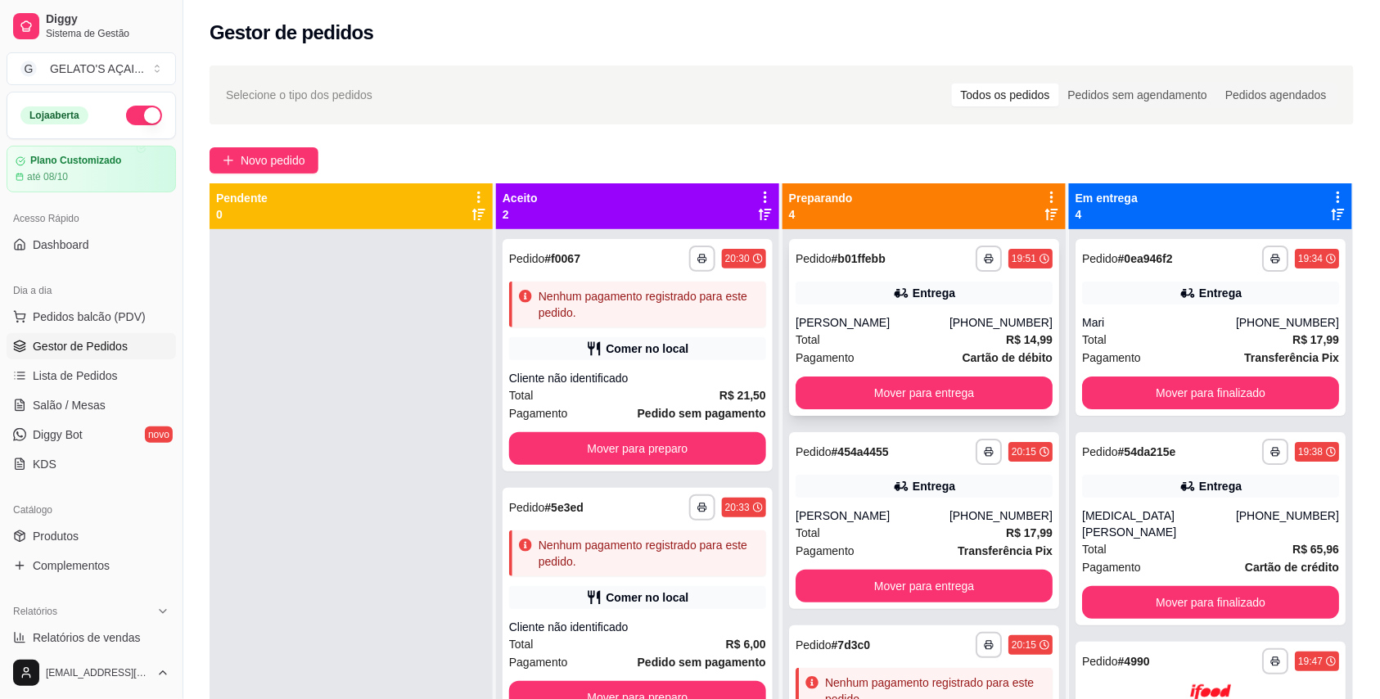
click at [914, 361] on div "Pagamento Cartão de débito" at bounding box center [923, 358] width 257 height 18
click at [889, 384] on button "Mover para entrega" at bounding box center [924, 393] width 250 height 32
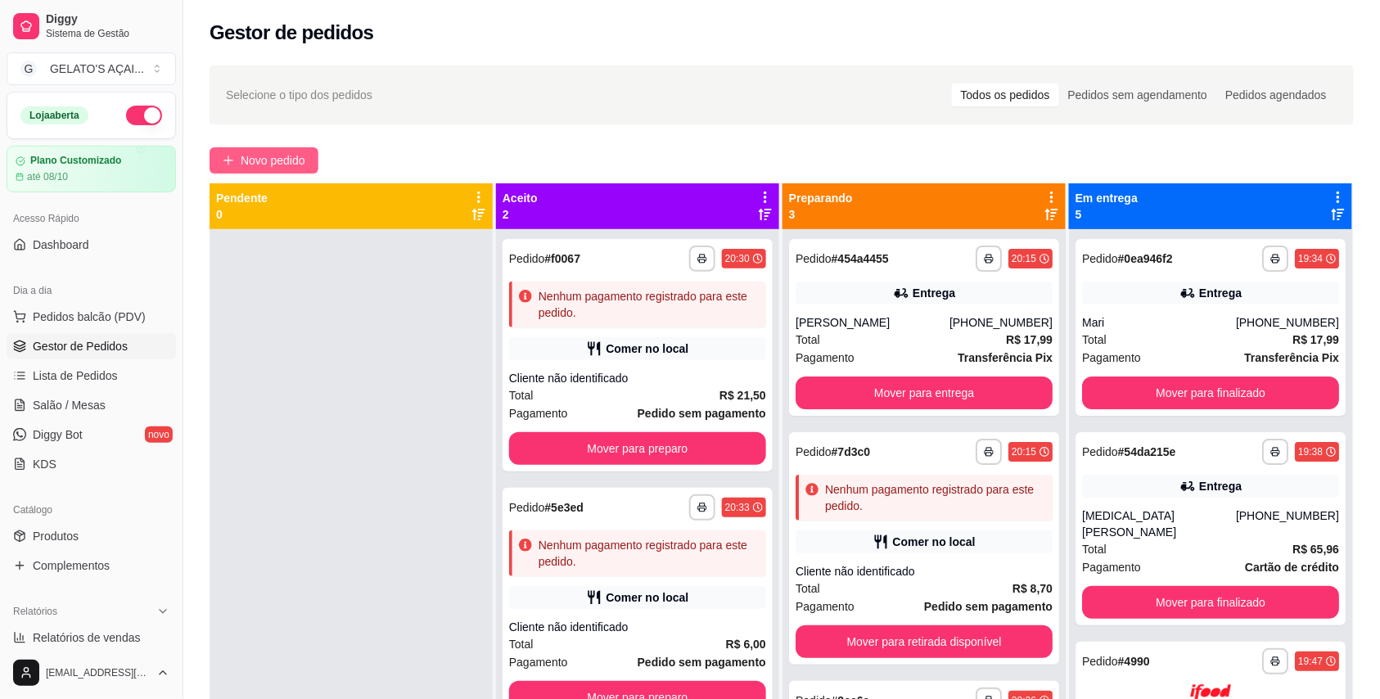
click at [253, 154] on span "Novo pedido" at bounding box center [273, 160] width 65 height 18
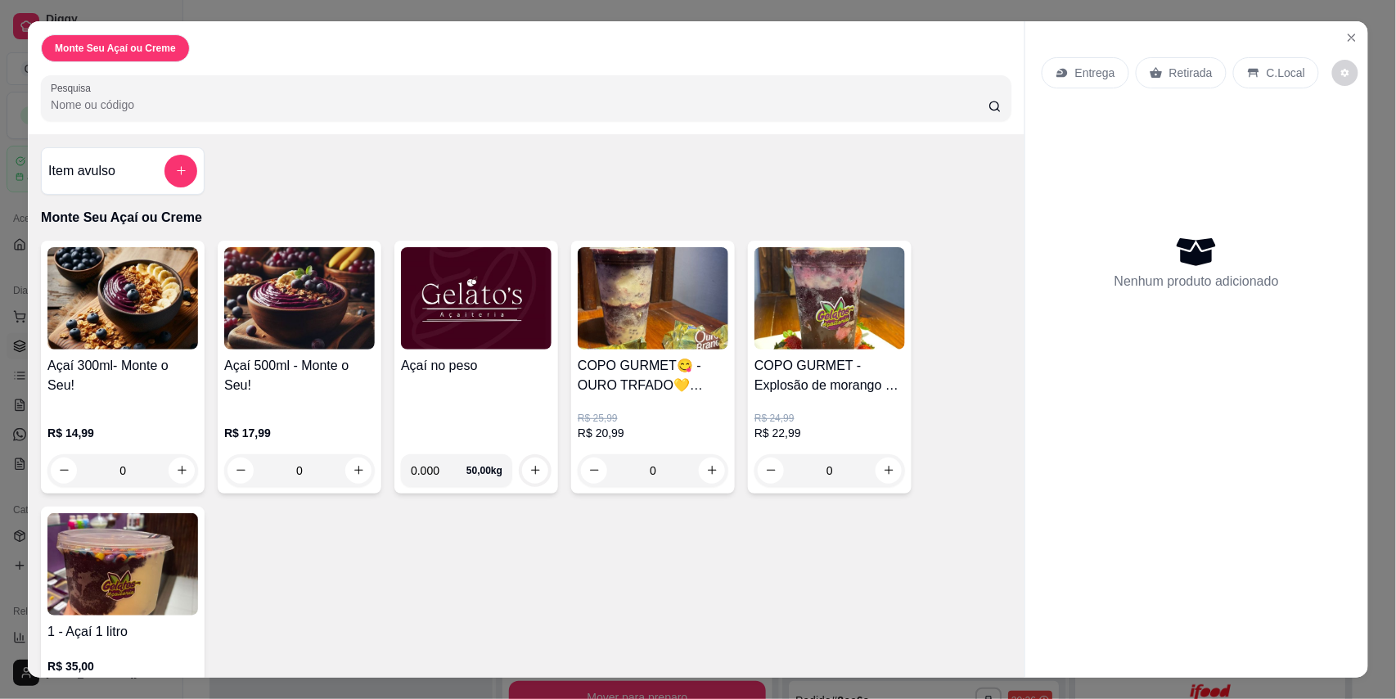
click at [462, 409] on div "Açaí no peso" at bounding box center [476, 398] width 151 height 85
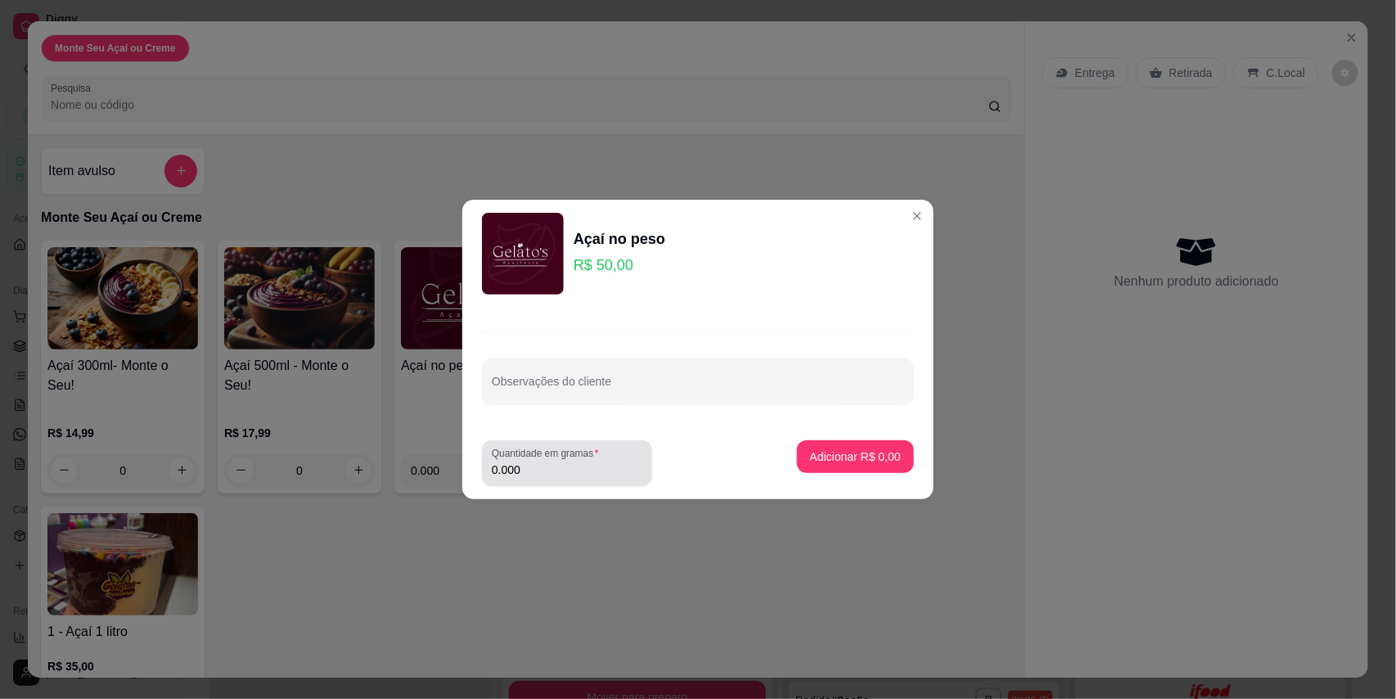
click at [602, 475] on input "0.000" at bounding box center [567, 470] width 151 height 16
type input "0.600"
click at [831, 460] on p "Adicionar R$ 30,00" at bounding box center [852, 456] width 97 height 16
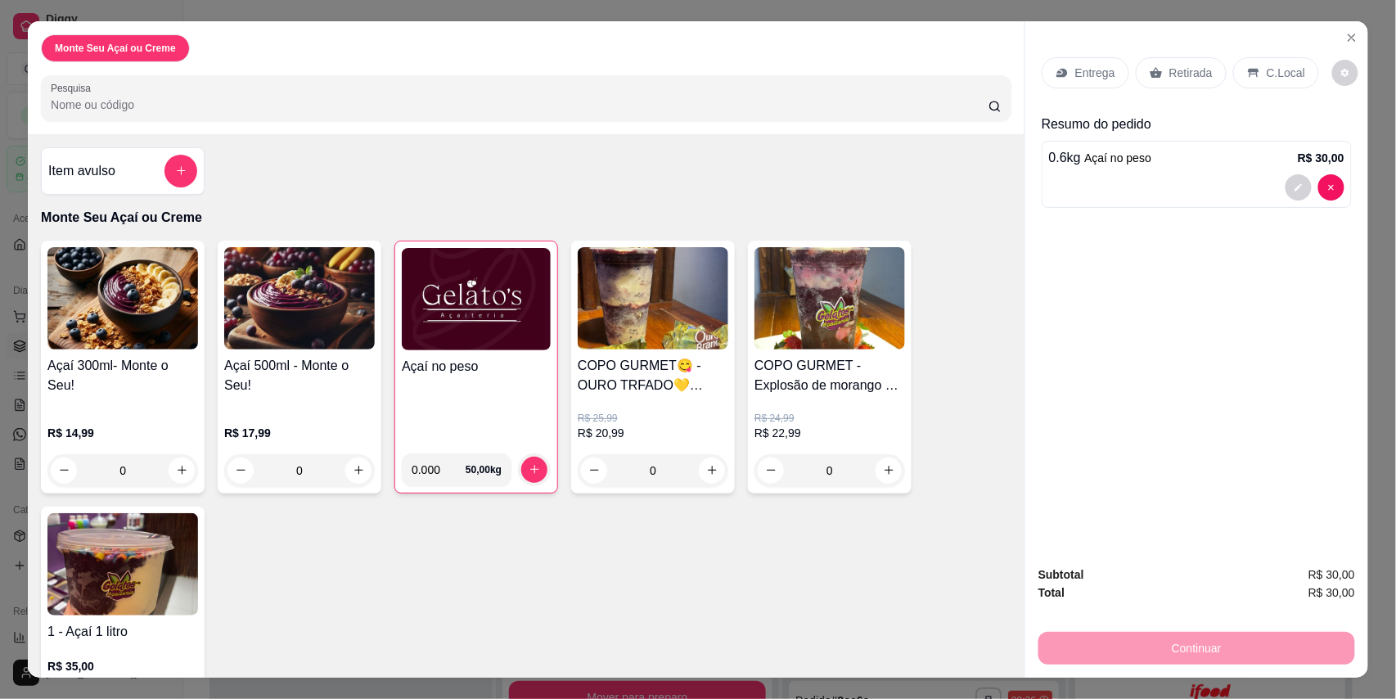
click at [1288, 62] on div "C.Local" at bounding box center [1276, 72] width 86 height 31
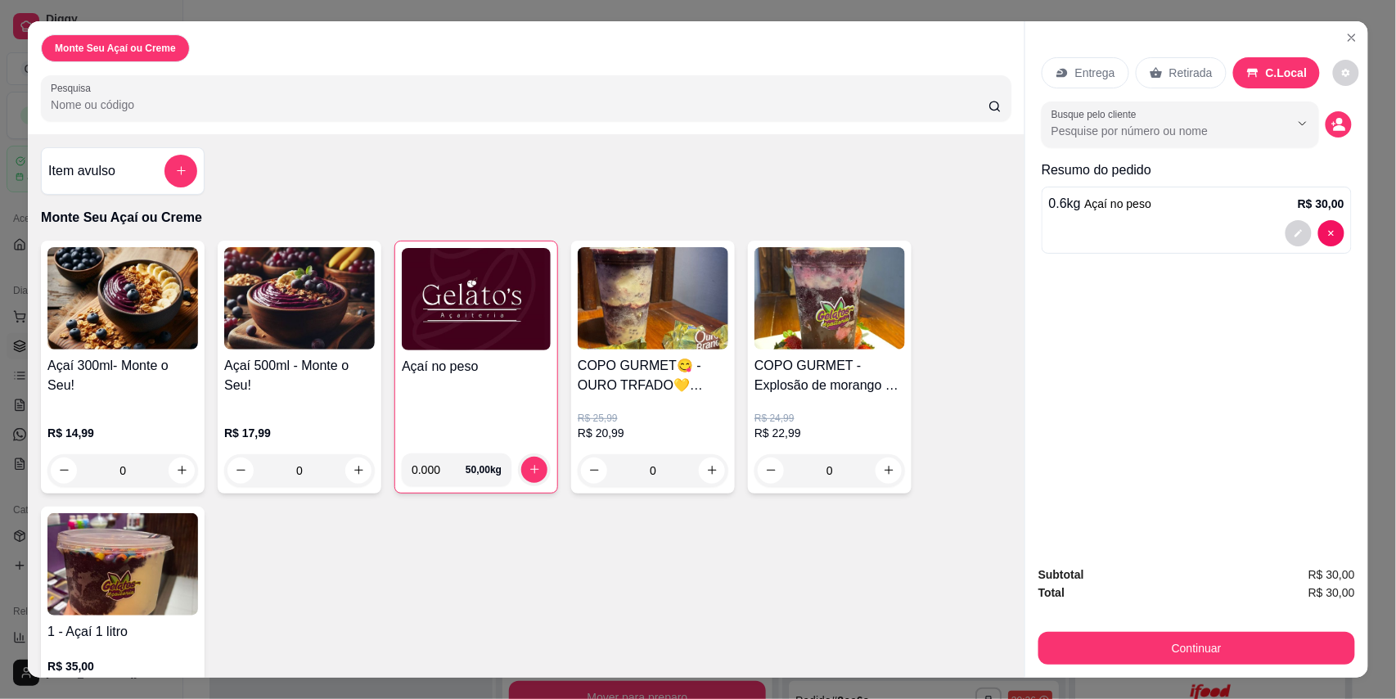
click at [1205, 63] on div "Retirada" at bounding box center [1181, 72] width 91 height 31
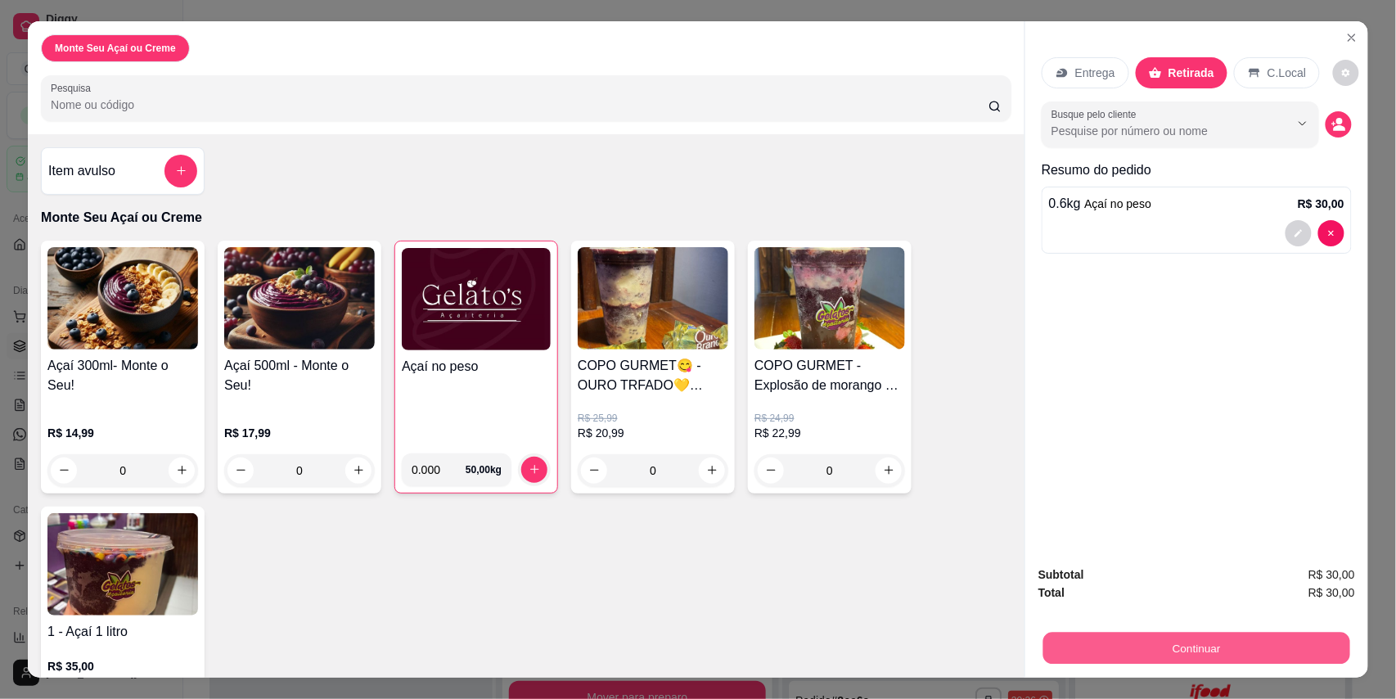
click at [1182, 650] on button "Continuar" at bounding box center [1196, 649] width 307 height 32
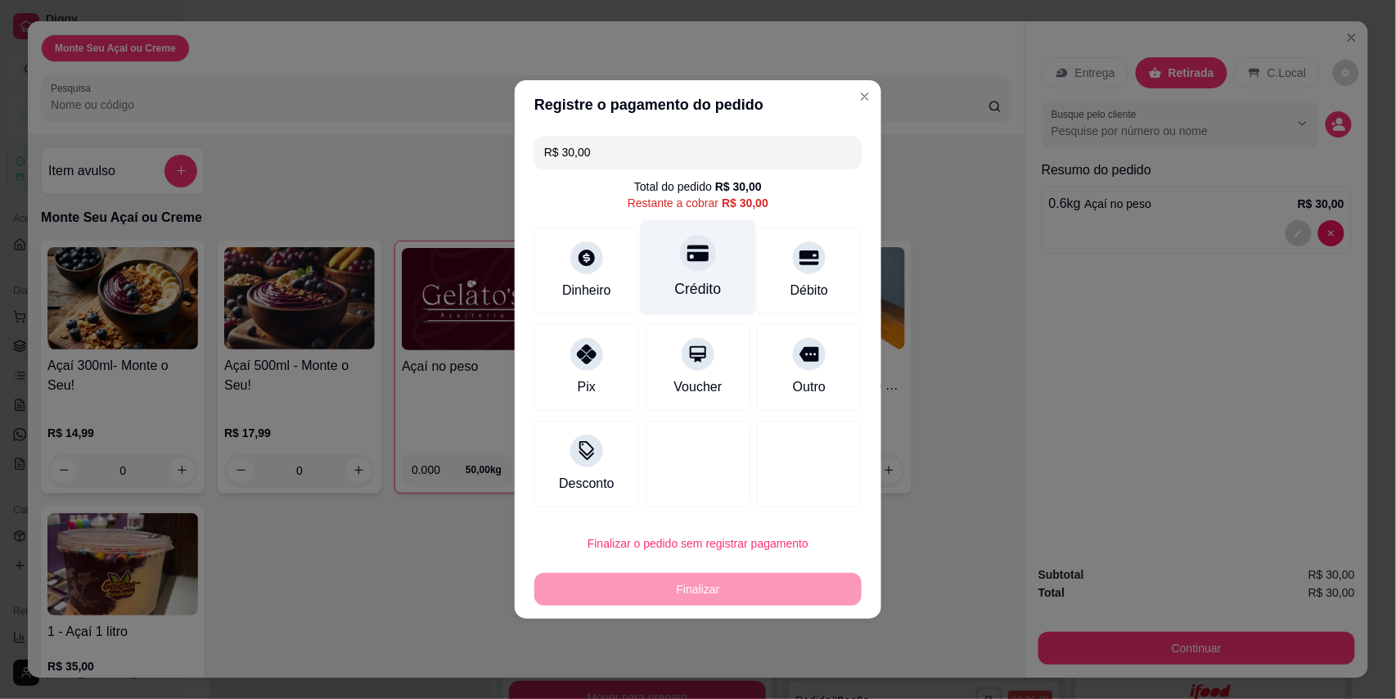
click at [717, 276] on div "Crédito" at bounding box center [698, 268] width 115 height 96
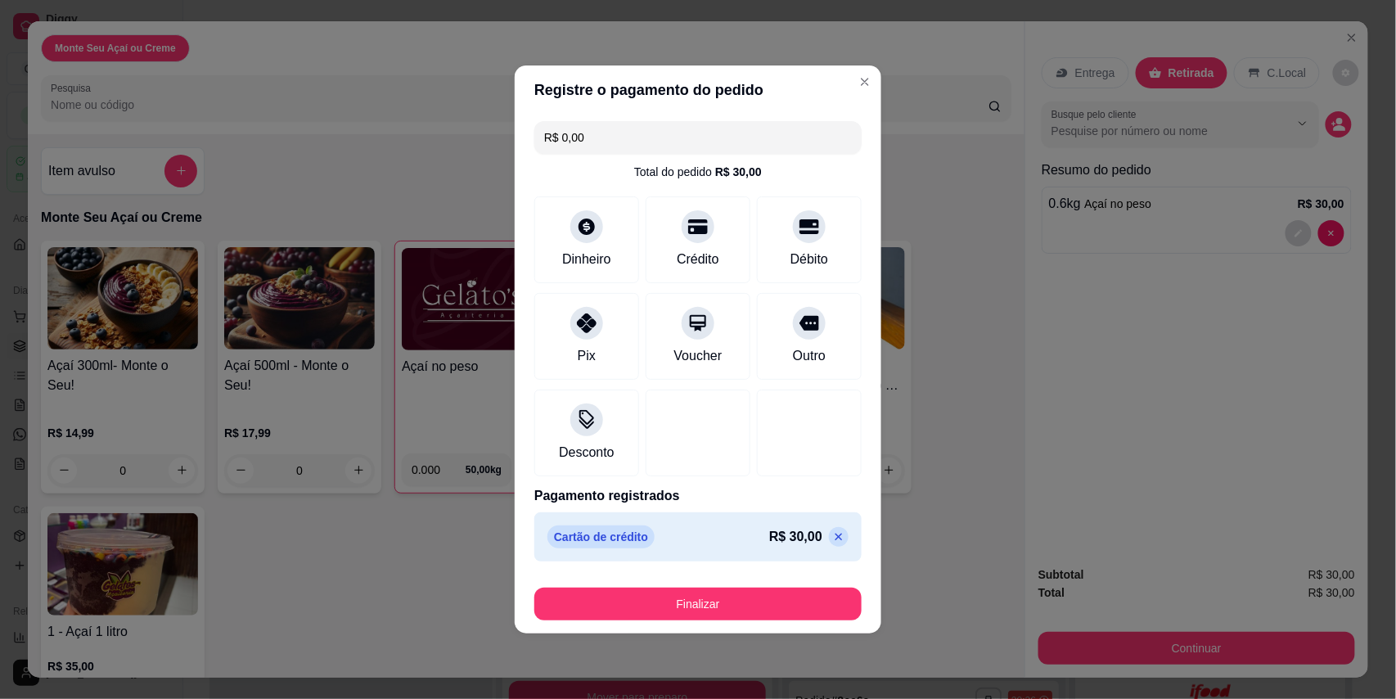
click at [724, 587] on div "Finalizar" at bounding box center [697, 600] width 327 height 39
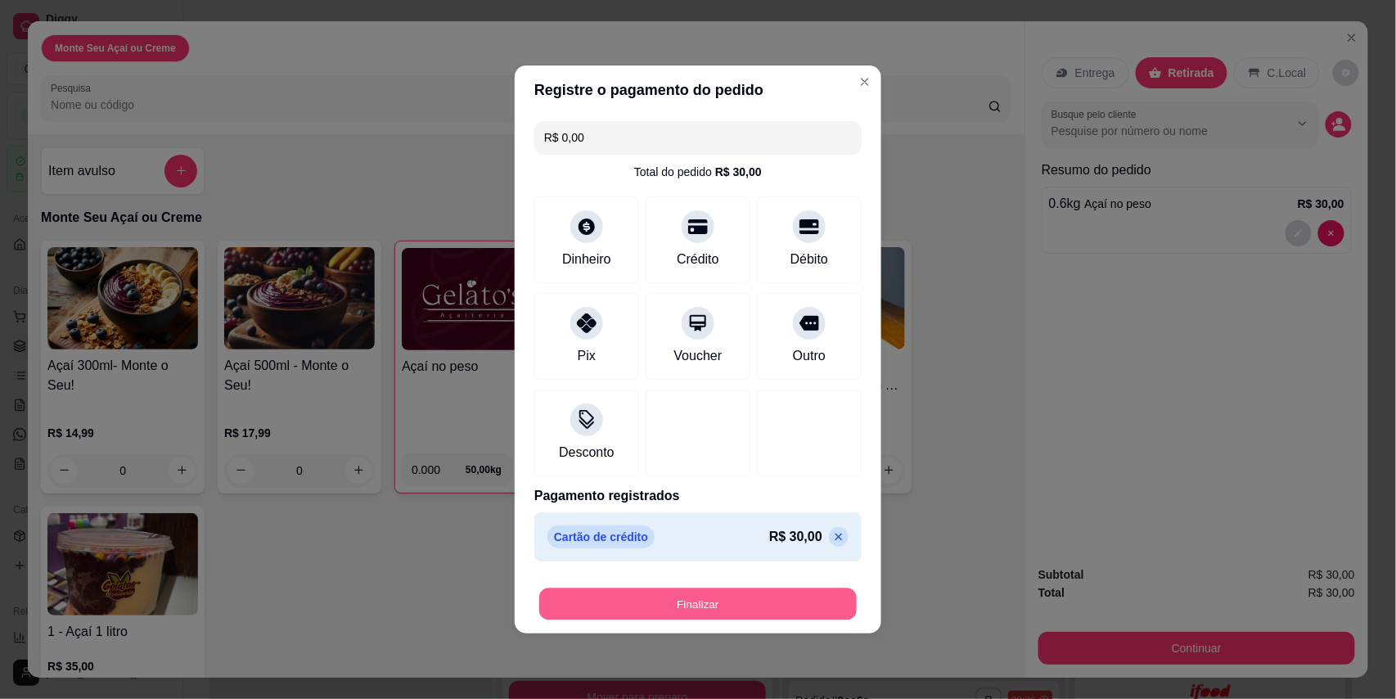
click at [724, 607] on button "Finalizar" at bounding box center [698, 604] width 318 height 32
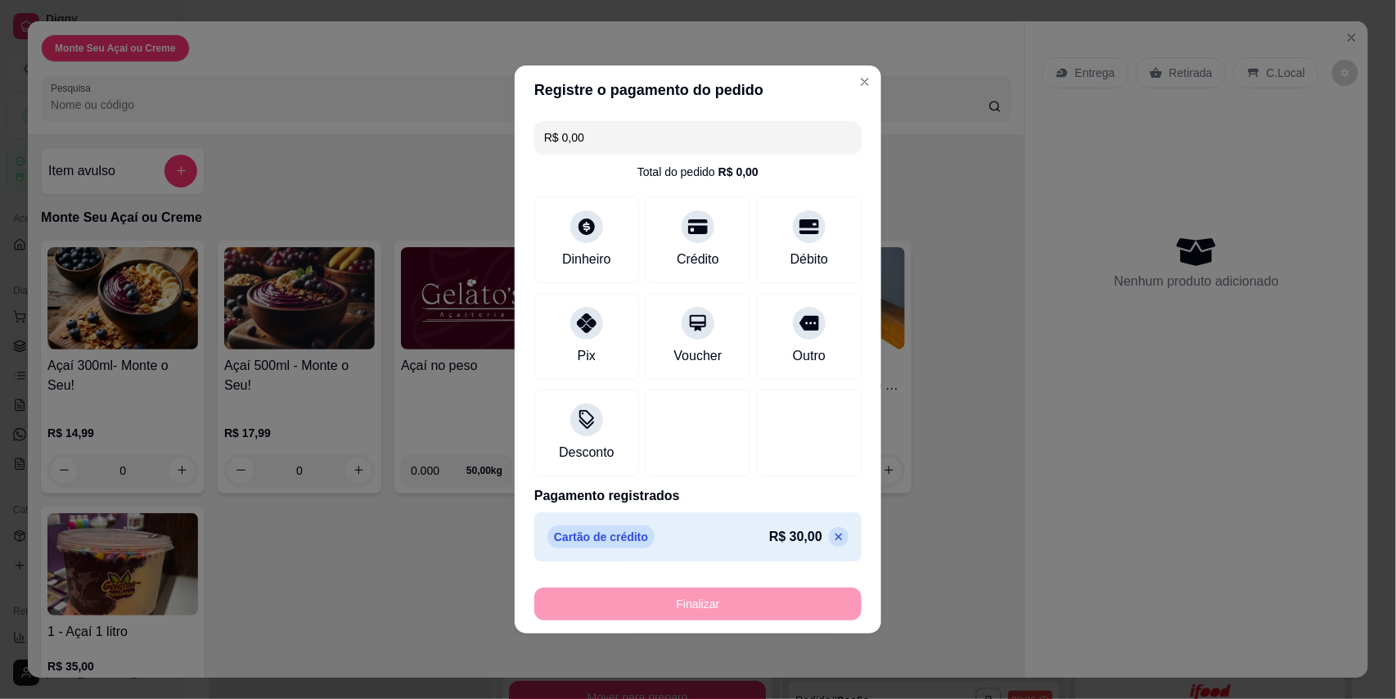
type input "-R$ 30,00"
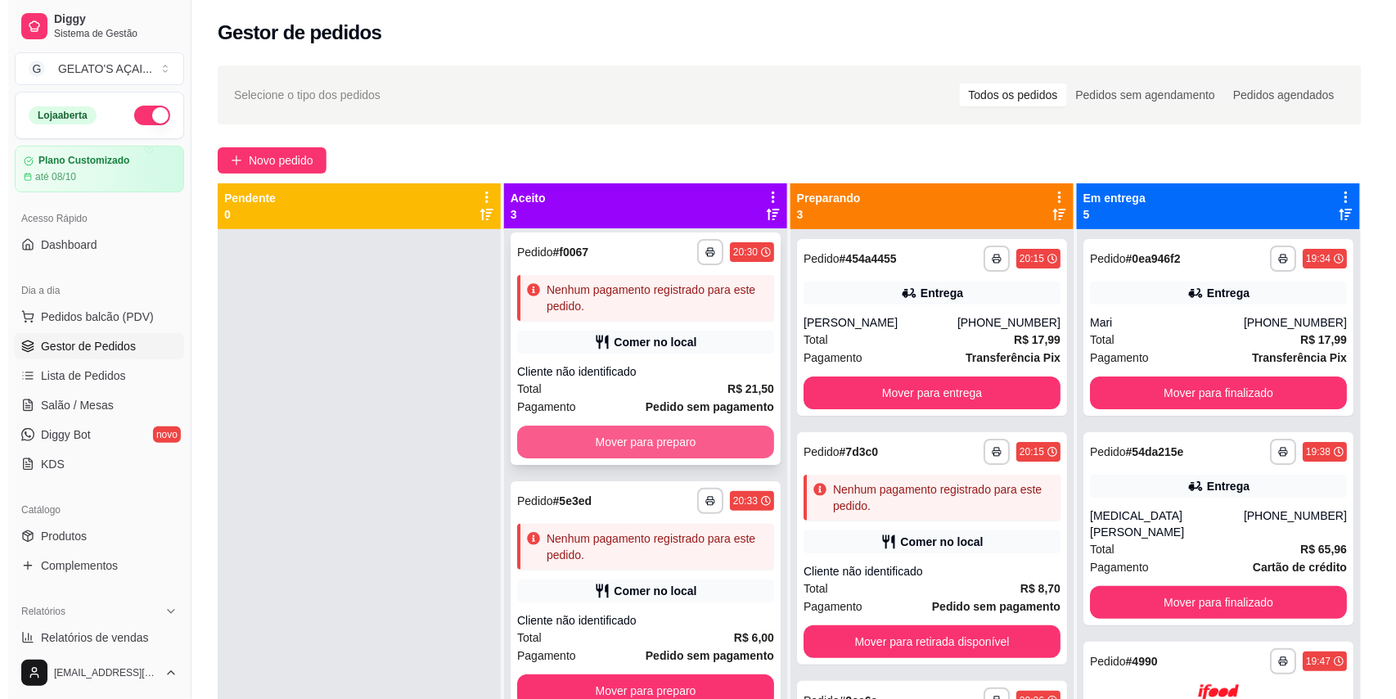
scroll to position [7, 0]
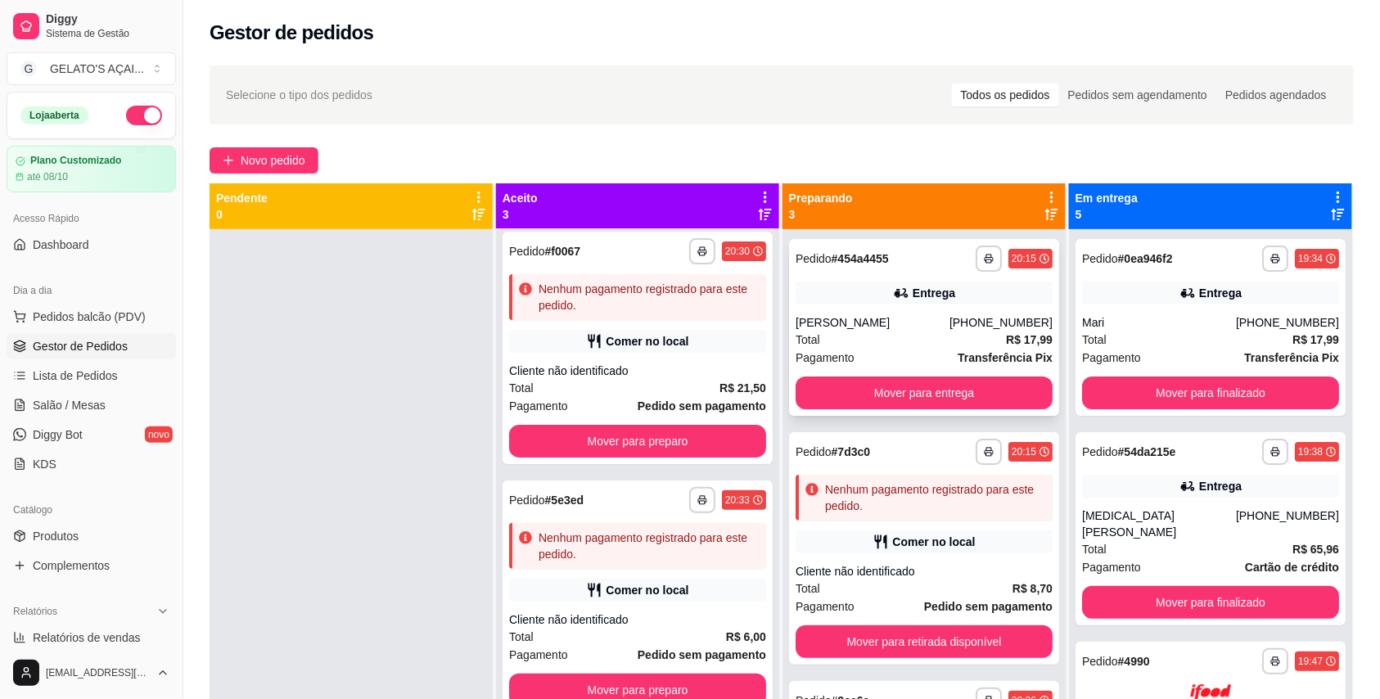
click at [897, 329] on div "[PERSON_NAME]" at bounding box center [872, 322] width 154 height 16
click at [1195, 345] on div "Total R$ 17,99" at bounding box center [1210, 340] width 257 height 18
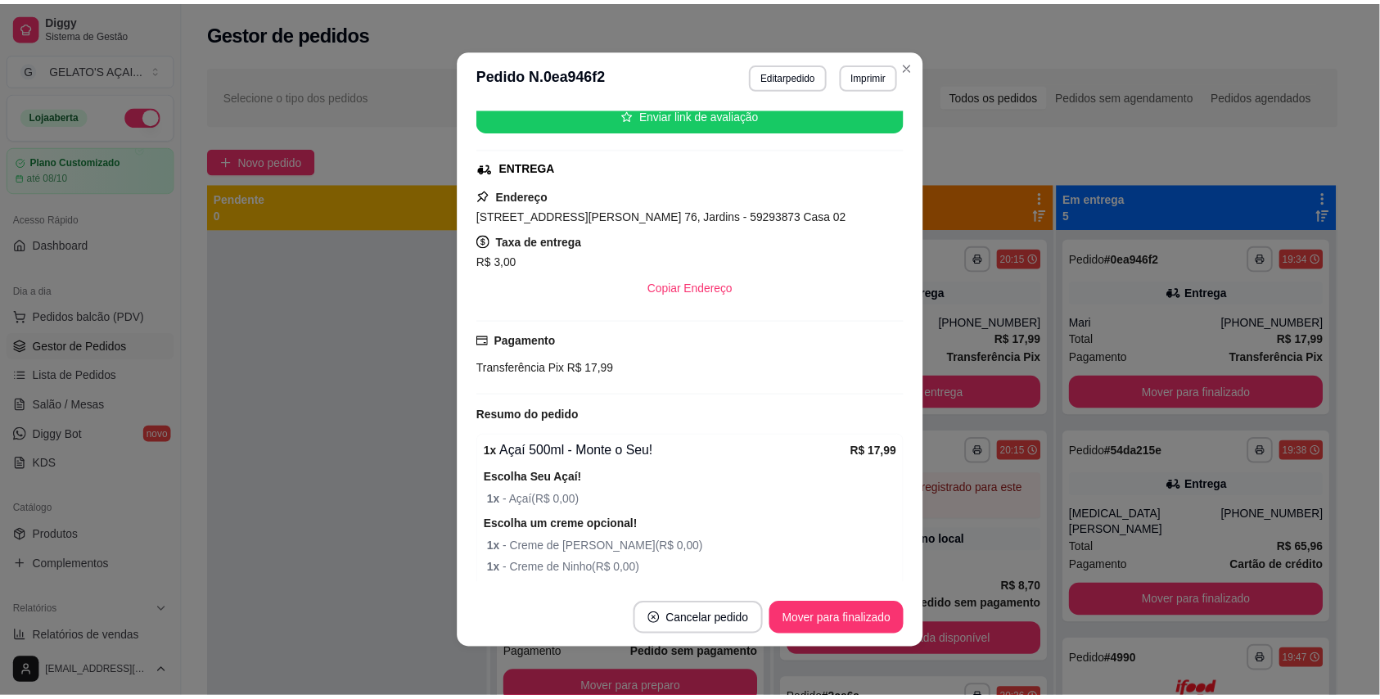
scroll to position [0, 0]
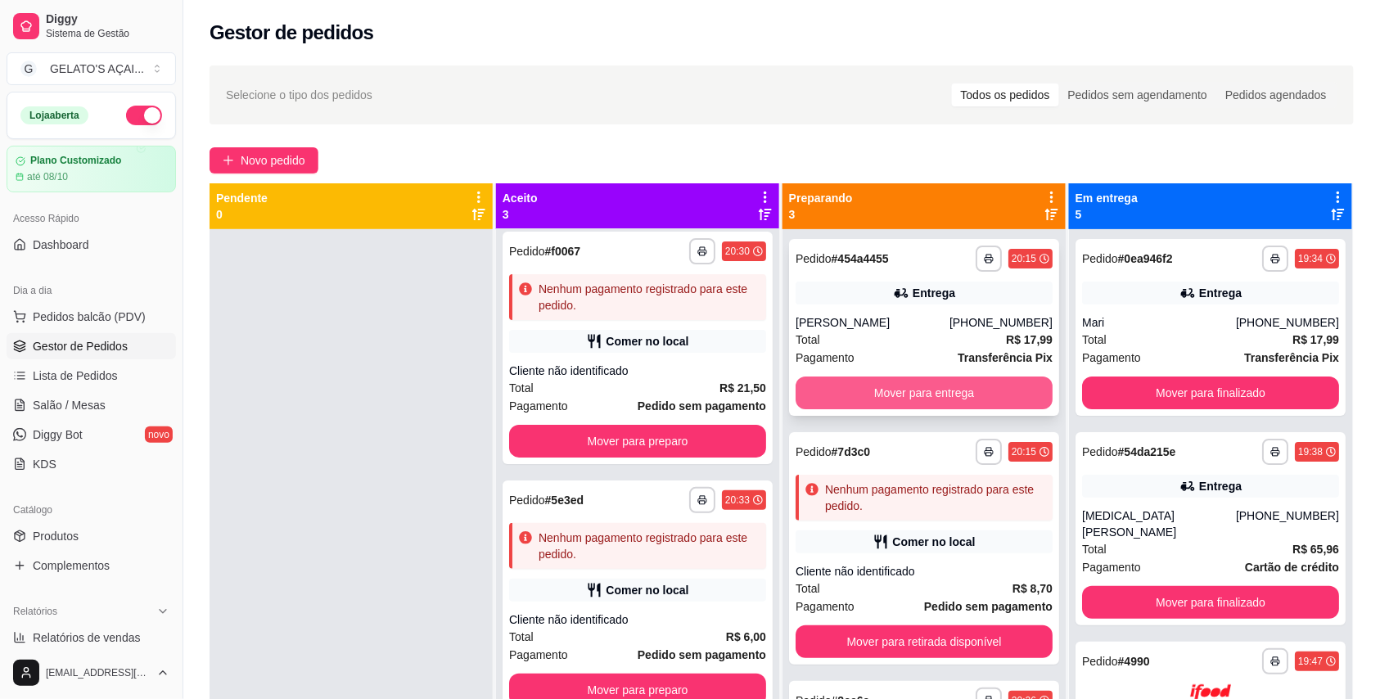
click at [902, 385] on button "Mover para entrega" at bounding box center [923, 392] width 257 height 33
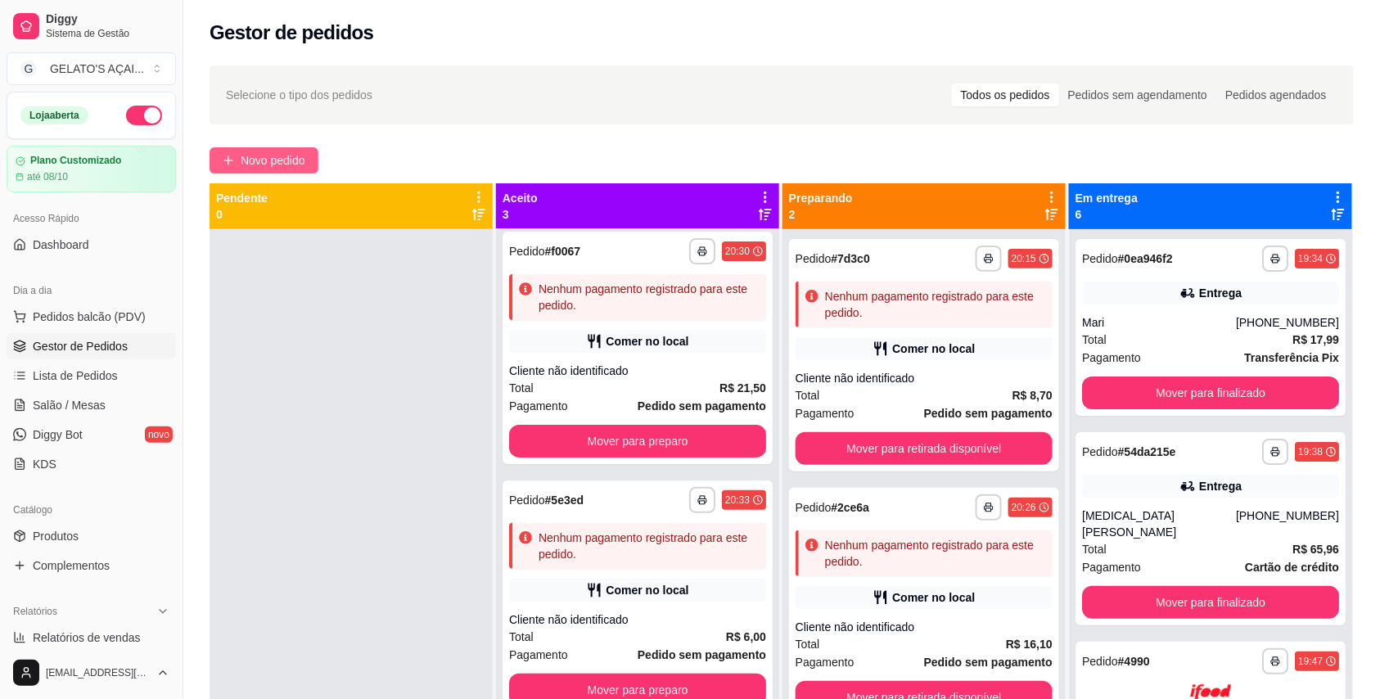
click at [288, 164] on span "Novo pedido" at bounding box center [273, 160] width 65 height 18
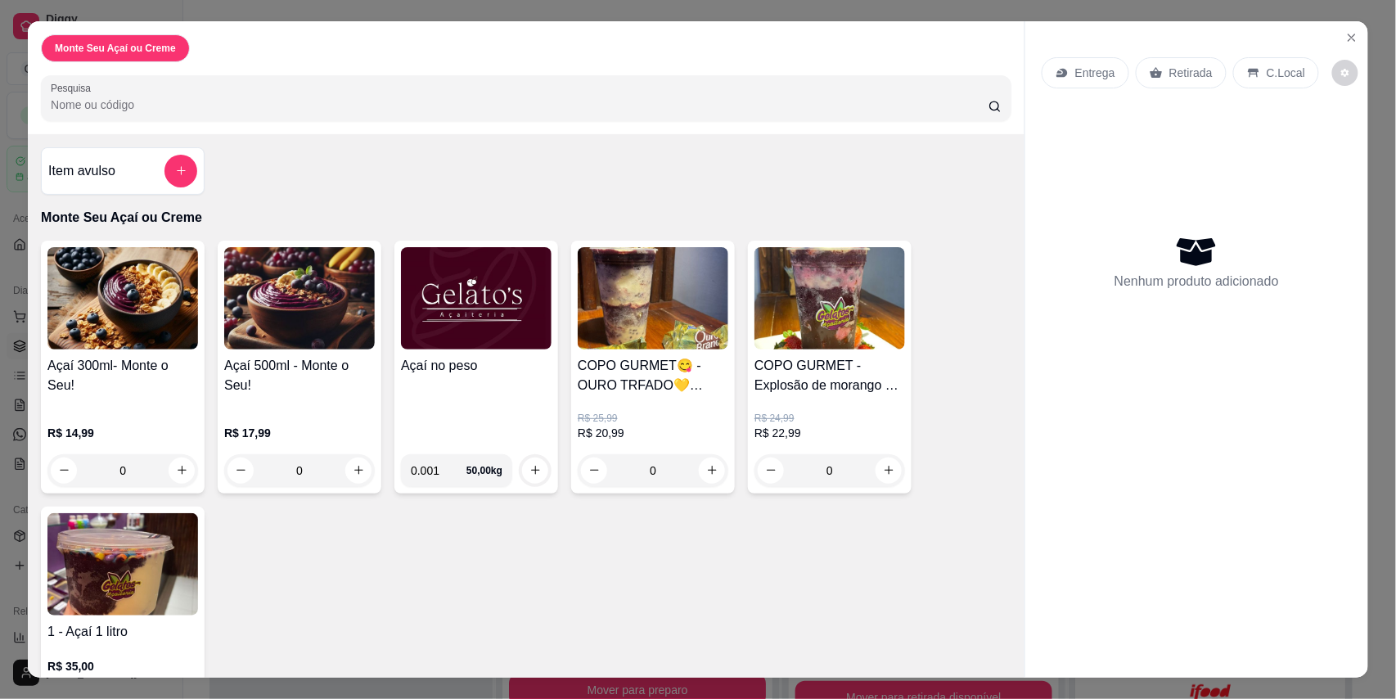
type input "0.001"
click at [453, 463] on input "0.001" at bounding box center [439, 470] width 56 height 33
click at [453, 439] on div "Açaí no peso" at bounding box center [476, 398] width 151 height 85
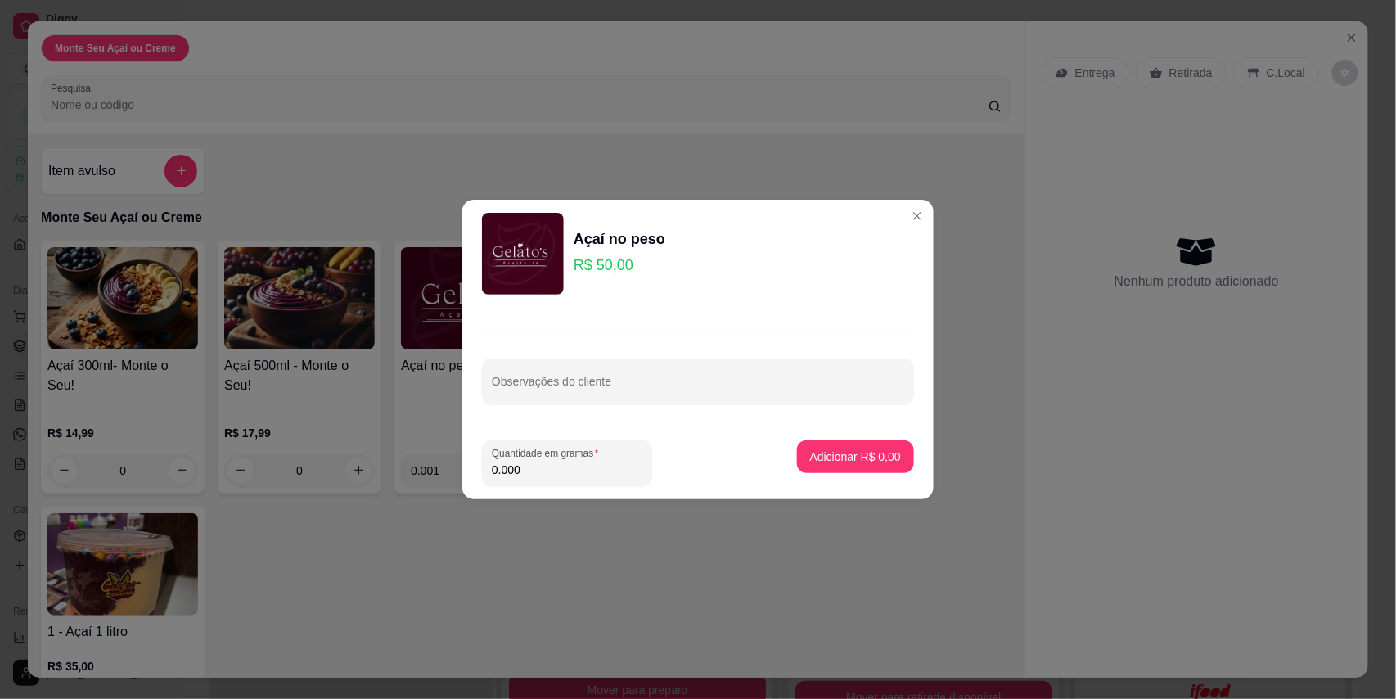
click at [538, 470] on input "0.000" at bounding box center [567, 470] width 151 height 16
type input "0.208"
click at [792, 466] on button "Adicionar R$ 10,40" at bounding box center [852, 457] width 120 height 32
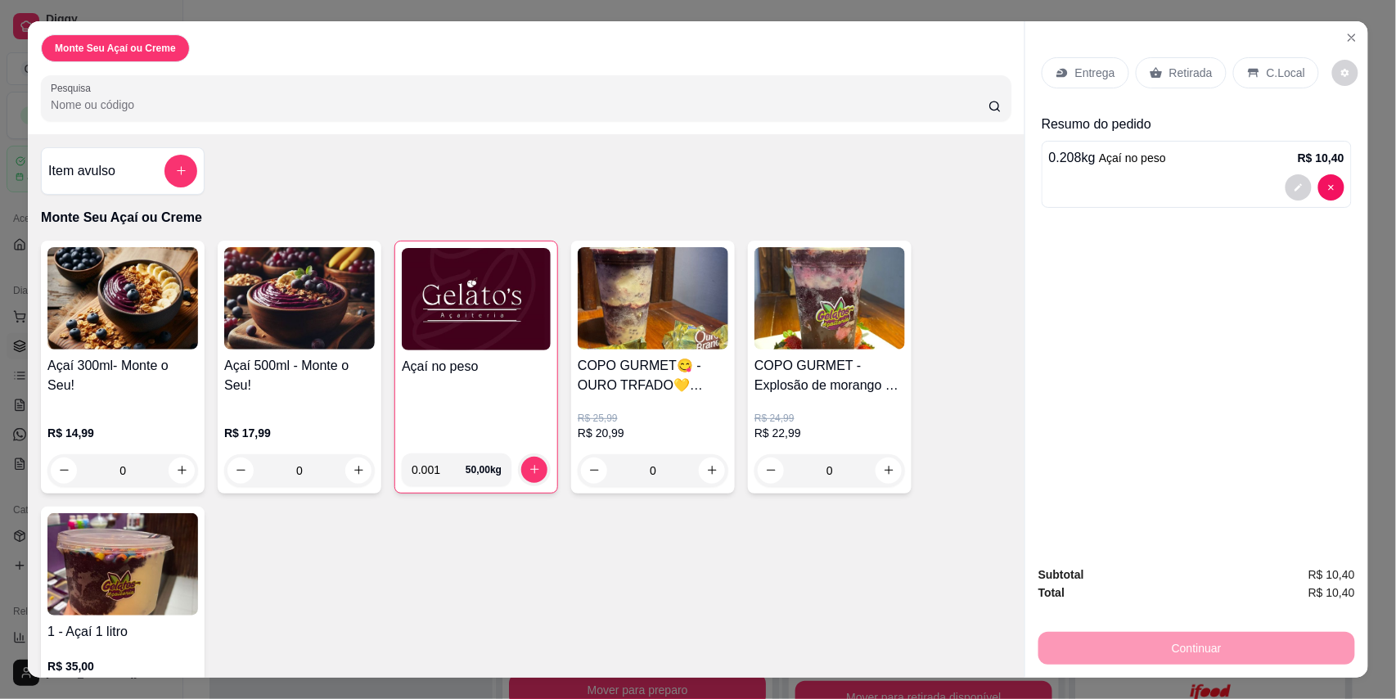
click at [1248, 72] on icon at bounding box center [1253, 72] width 11 height 9
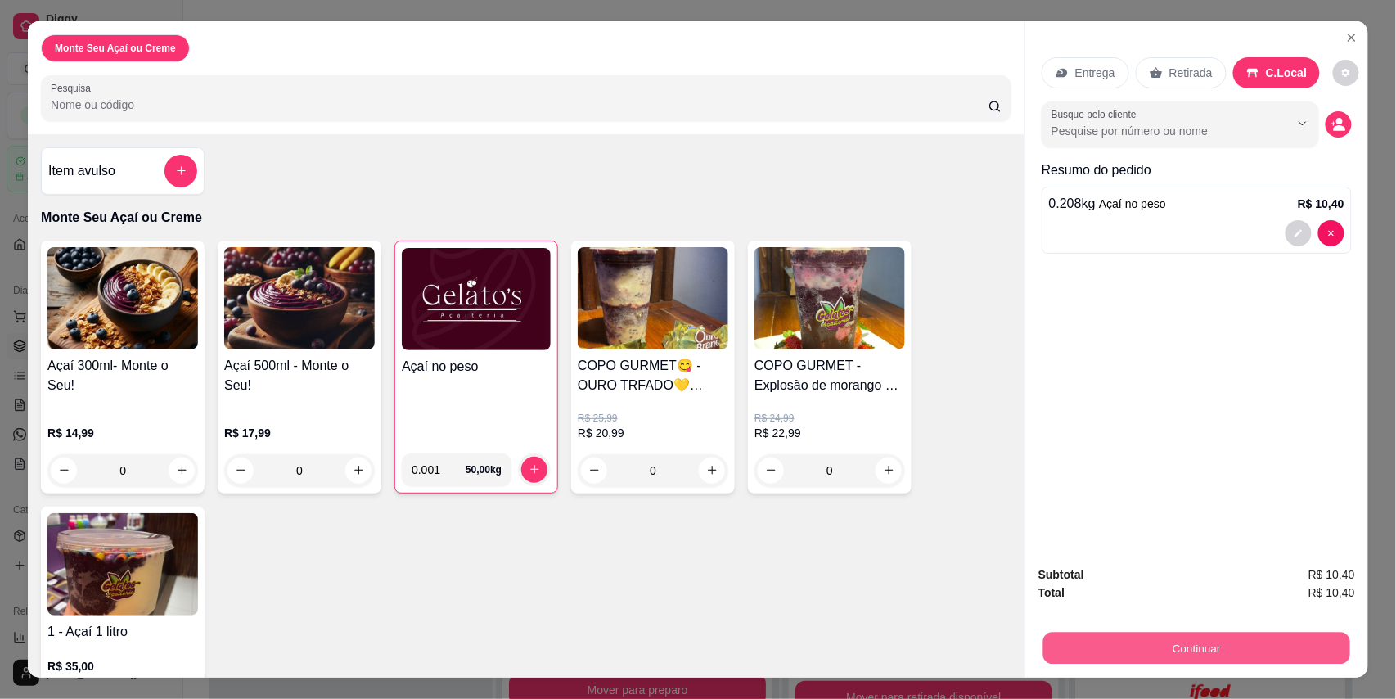
click at [1218, 649] on button "Continuar" at bounding box center [1196, 649] width 307 height 32
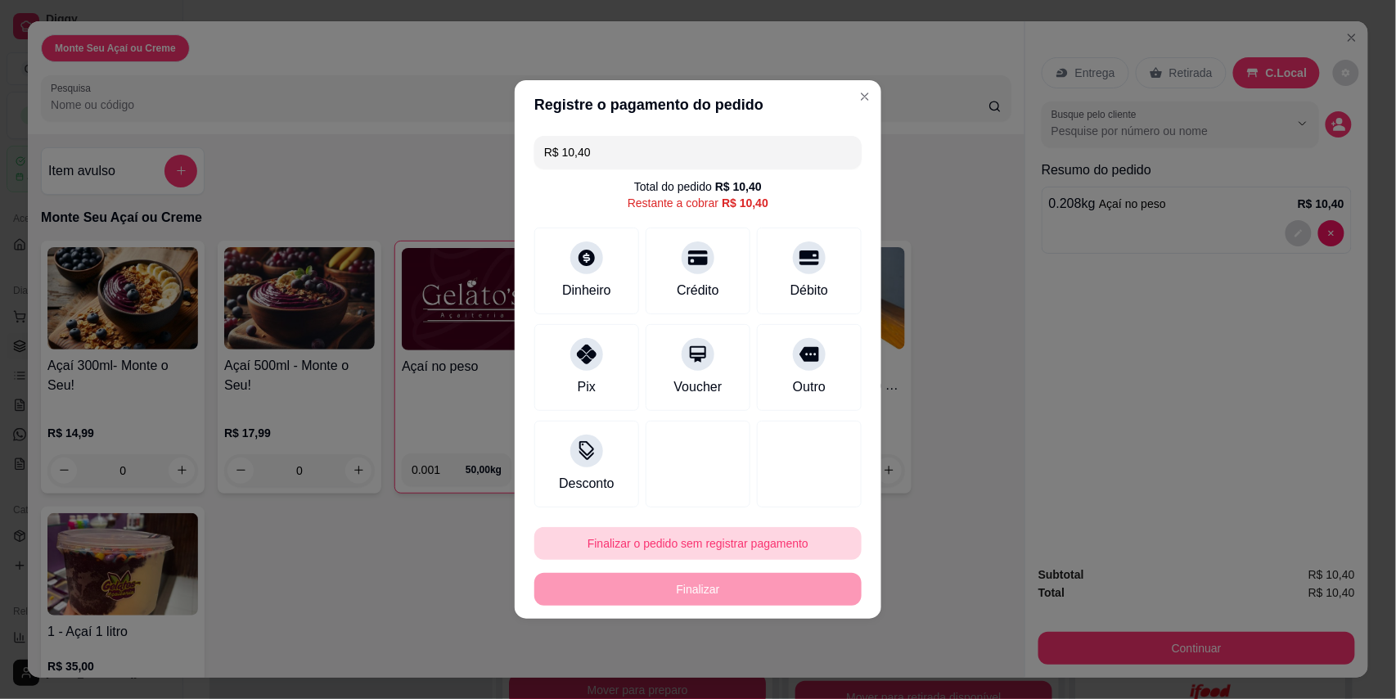
click at [718, 534] on button "Finalizar o pedido sem registrar pagamento" at bounding box center [697, 543] width 327 height 33
click at [783, 499] on button "Confirmar" at bounding box center [794, 497] width 61 height 25
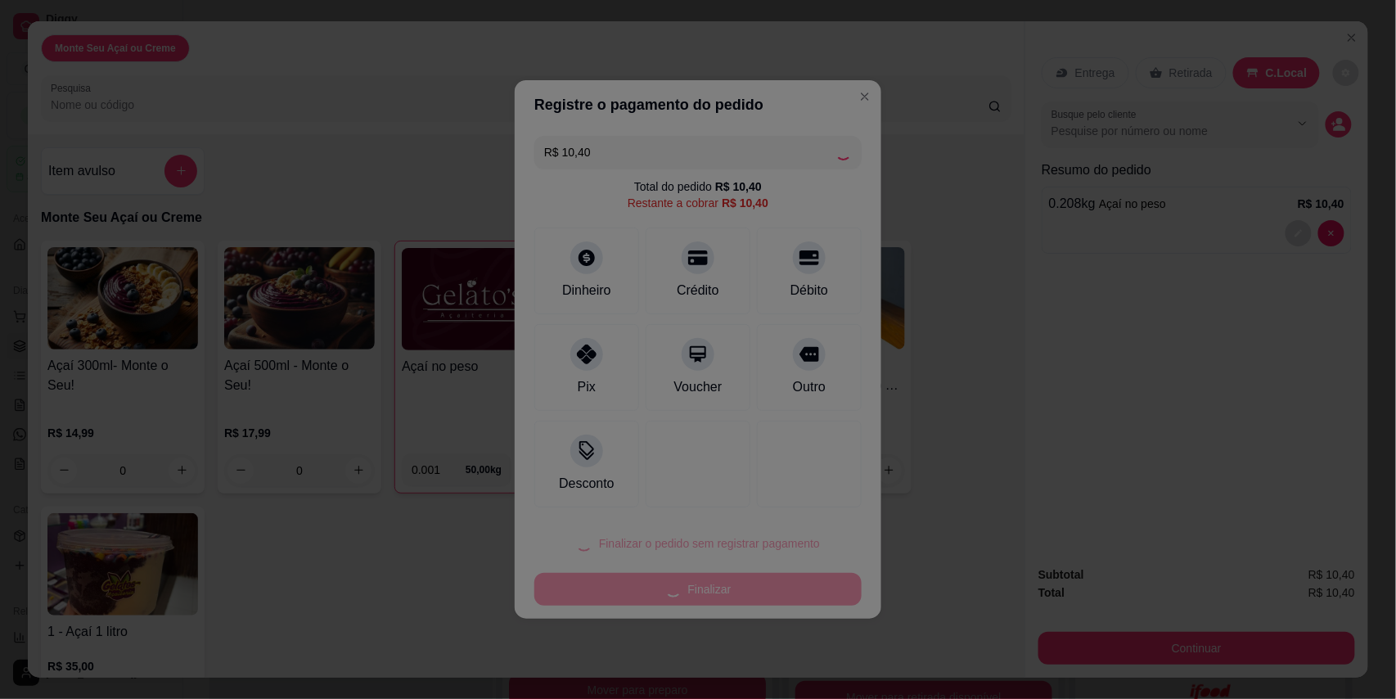
type input "R$ 0,00"
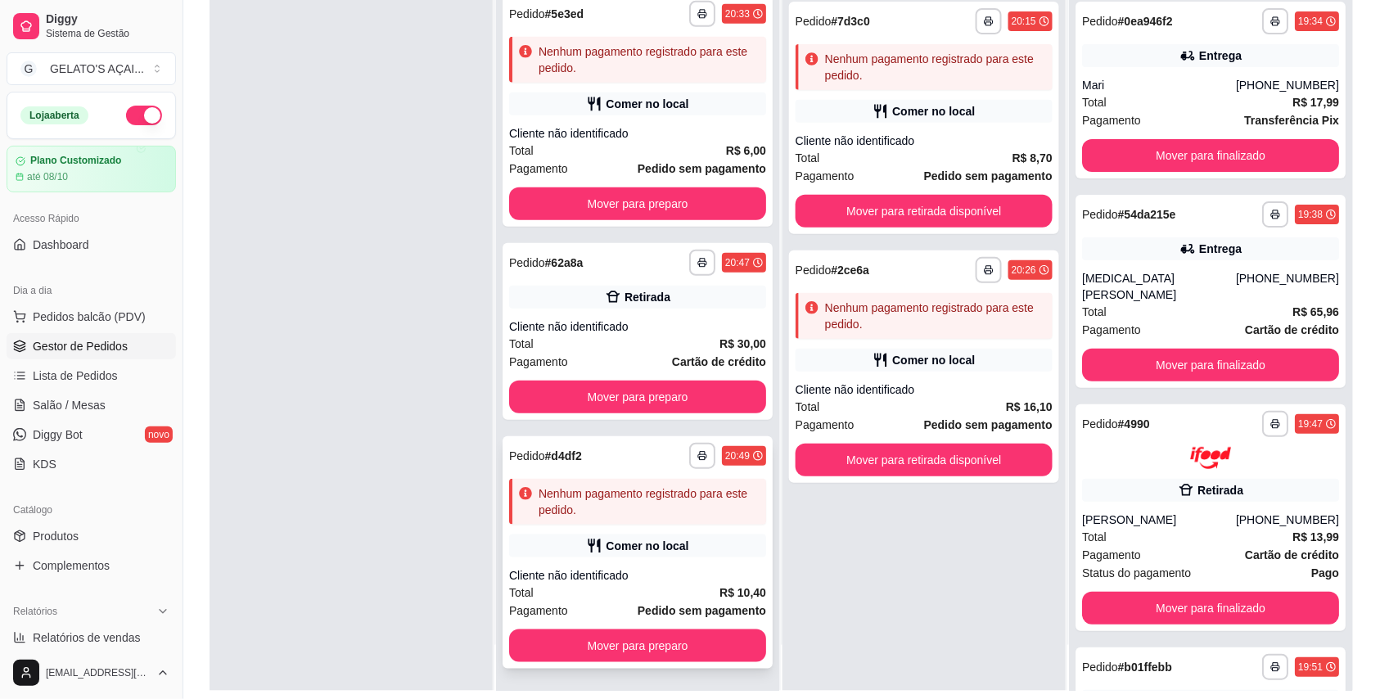
scroll to position [250, 0]
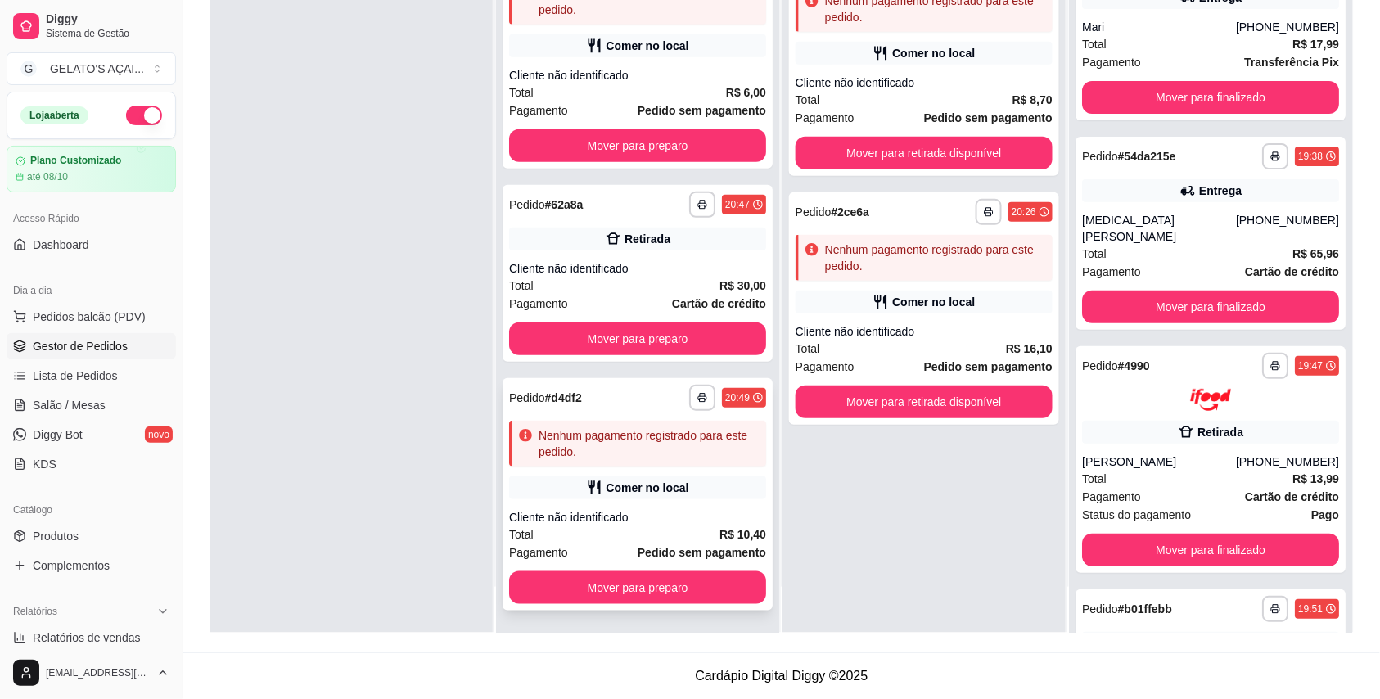
click at [694, 493] on div "Comer no local" at bounding box center [637, 487] width 257 height 23
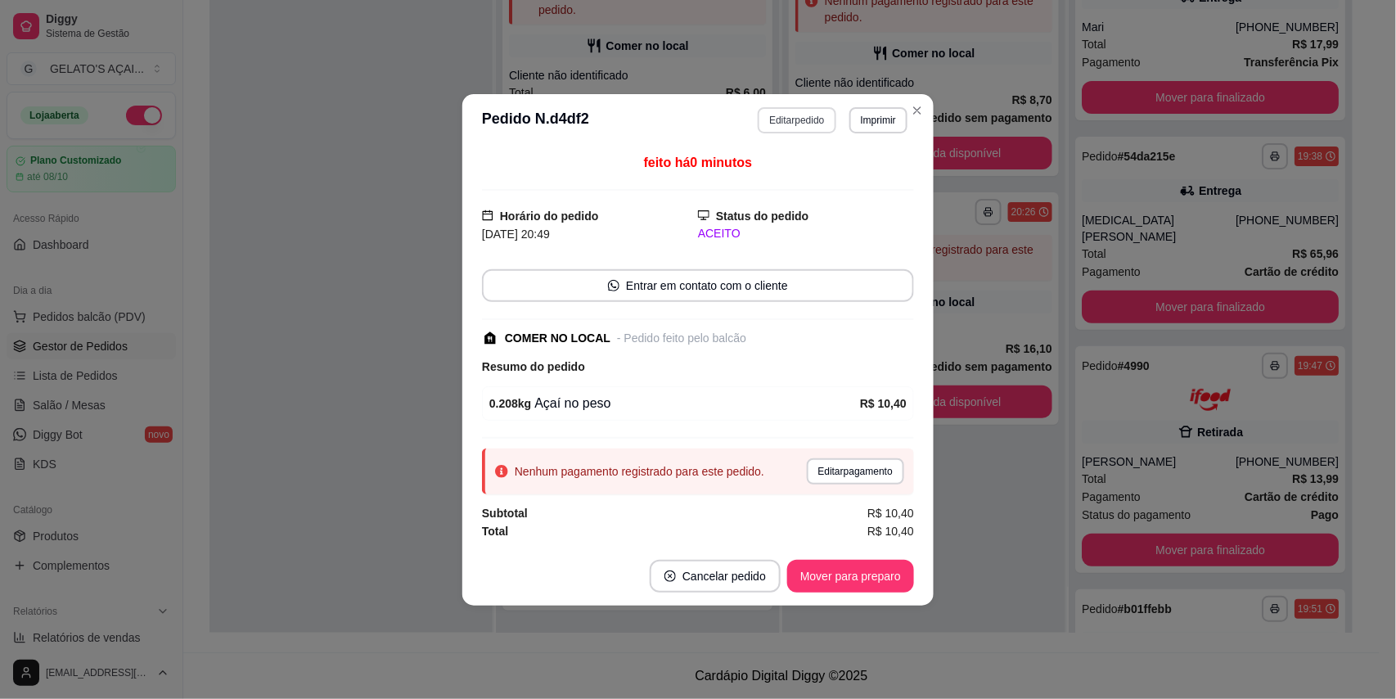
click at [817, 121] on button "Editar pedido" at bounding box center [797, 120] width 78 height 26
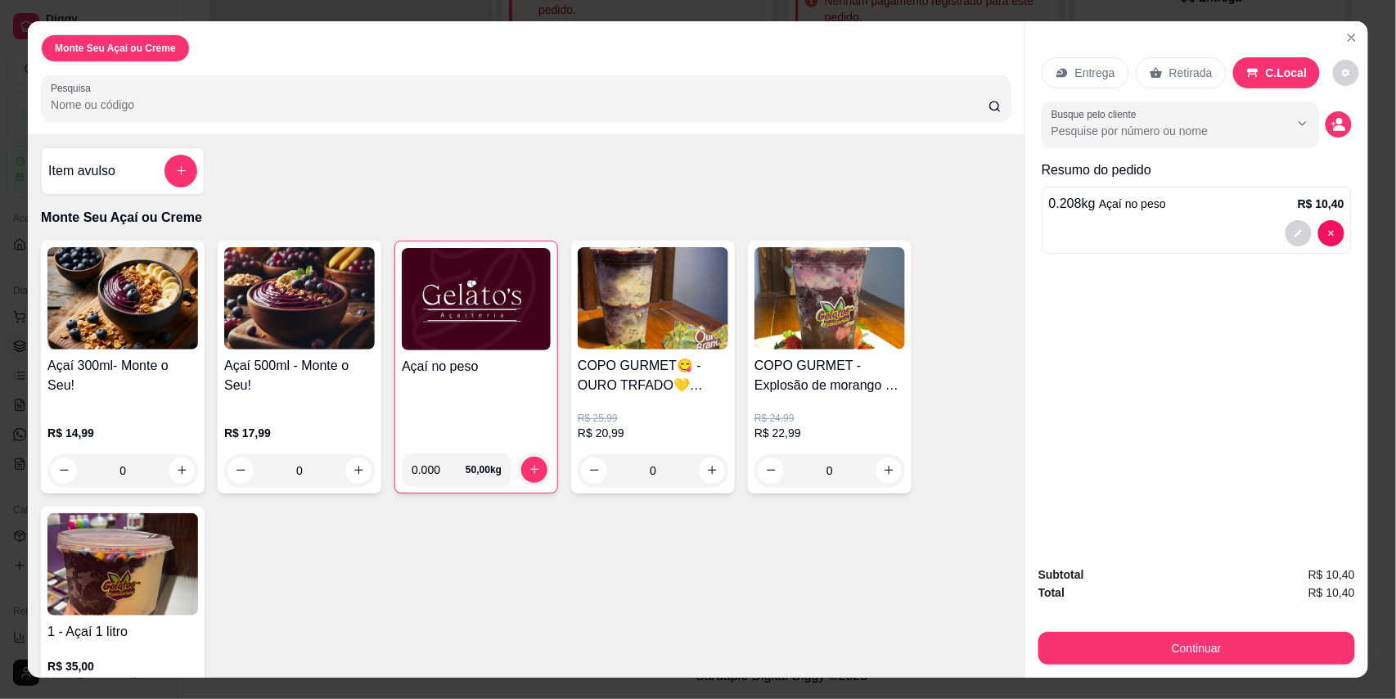
click at [436, 372] on h4 "Açaí no peso" at bounding box center [476, 367] width 149 height 20
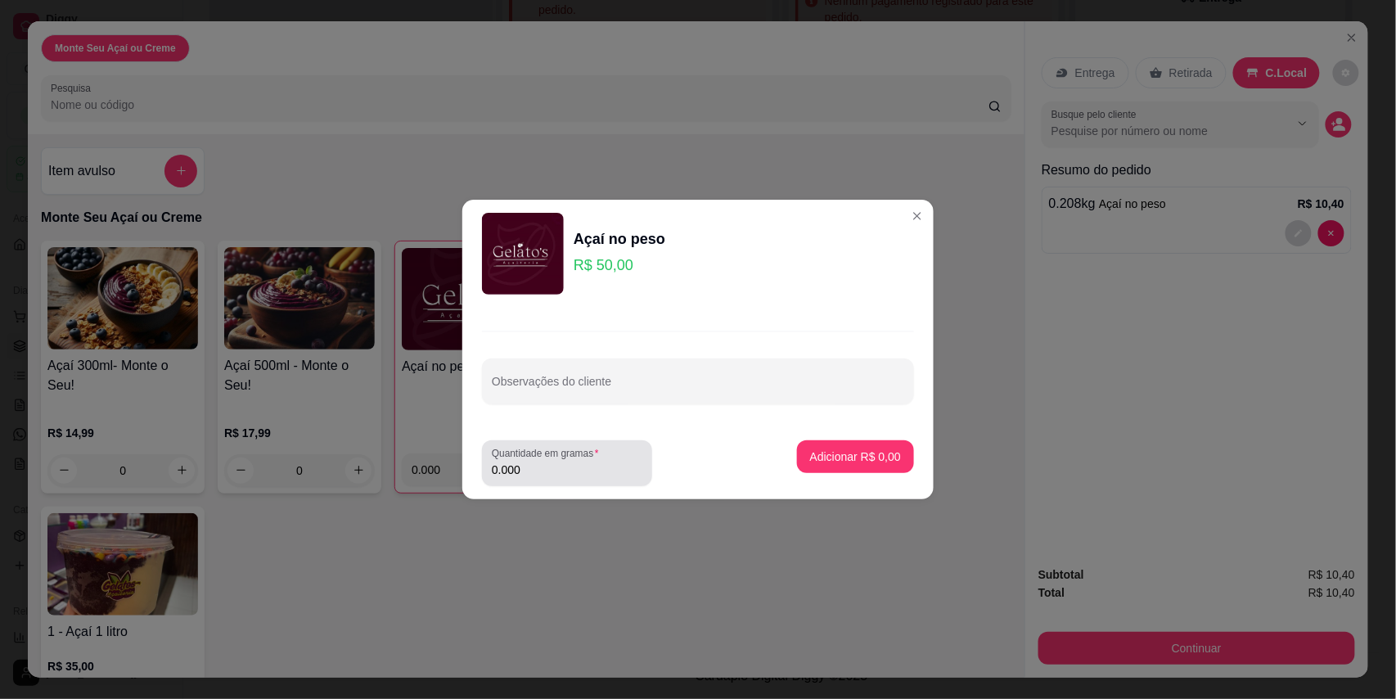
click at [574, 473] on input "0.000" at bounding box center [567, 470] width 151 height 16
type input "0.172"
click at [849, 447] on button "Adicionar R$ 8,60" at bounding box center [855, 456] width 117 height 33
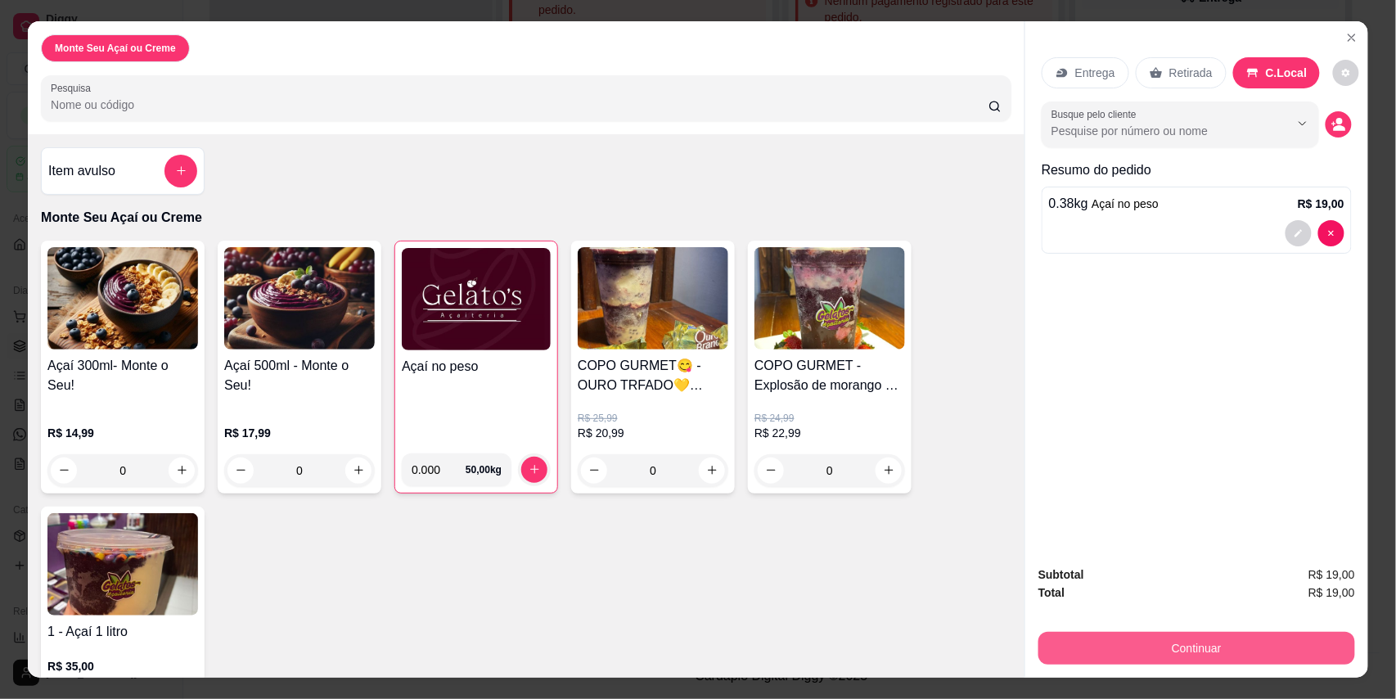
click at [1188, 645] on button "Continuar" at bounding box center [1196, 648] width 317 height 33
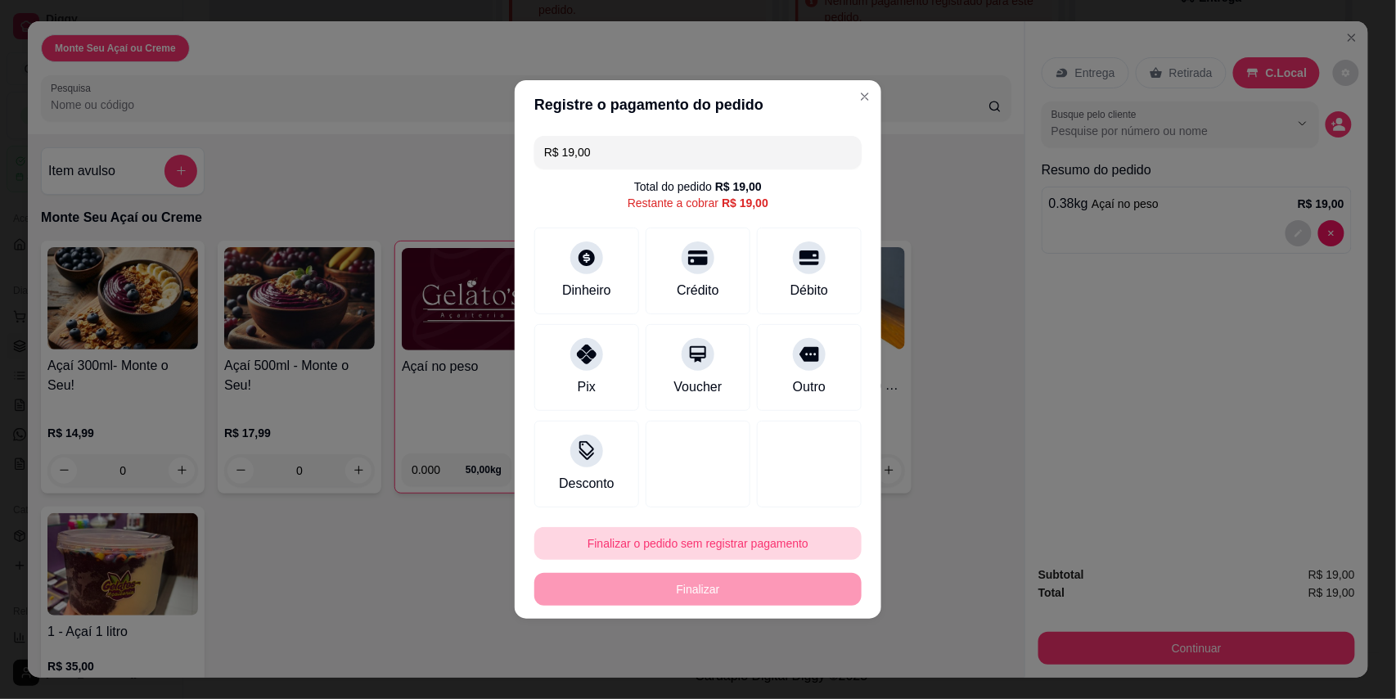
click at [675, 534] on button "Finalizar o pedido sem registrar pagamento" at bounding box center [697, 543] width 327 height 33
click at [787, 494] on button "Confirmar" at bounding box center [796, 497] width 58 height 25
type input "R$ 0,00"
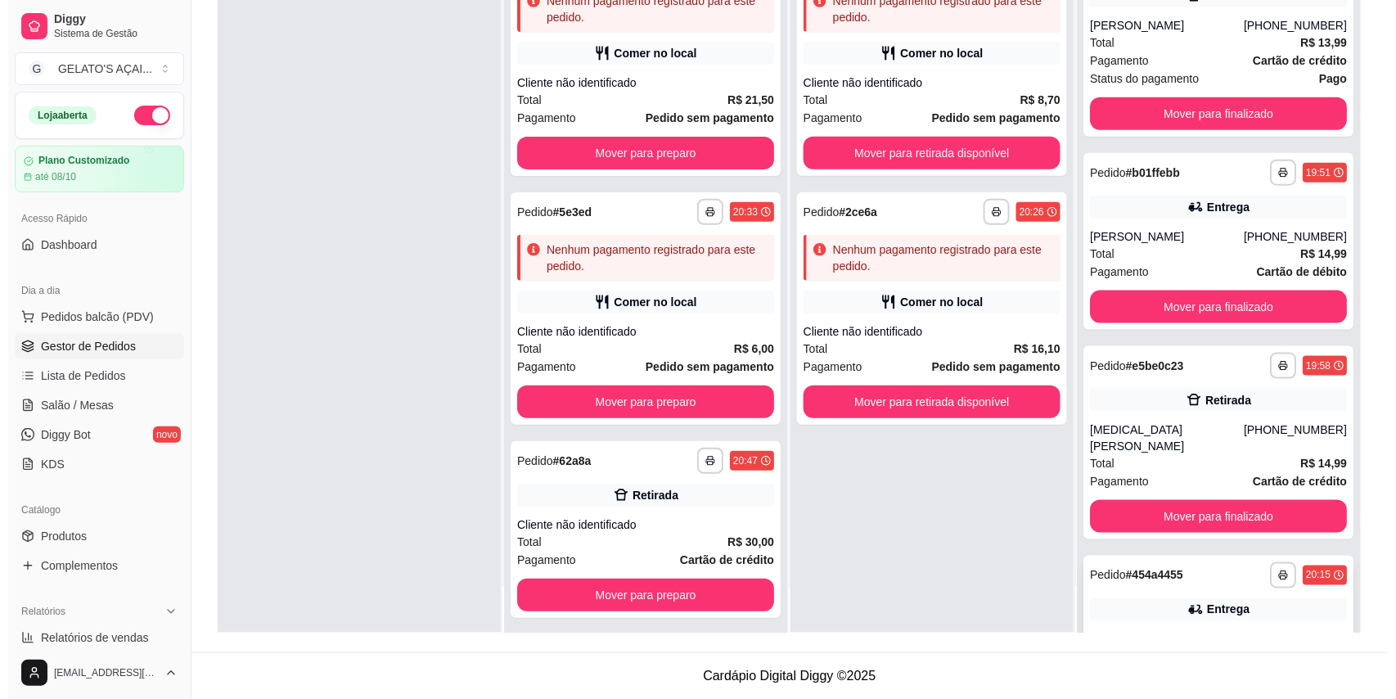
scroll to position [525, 0]
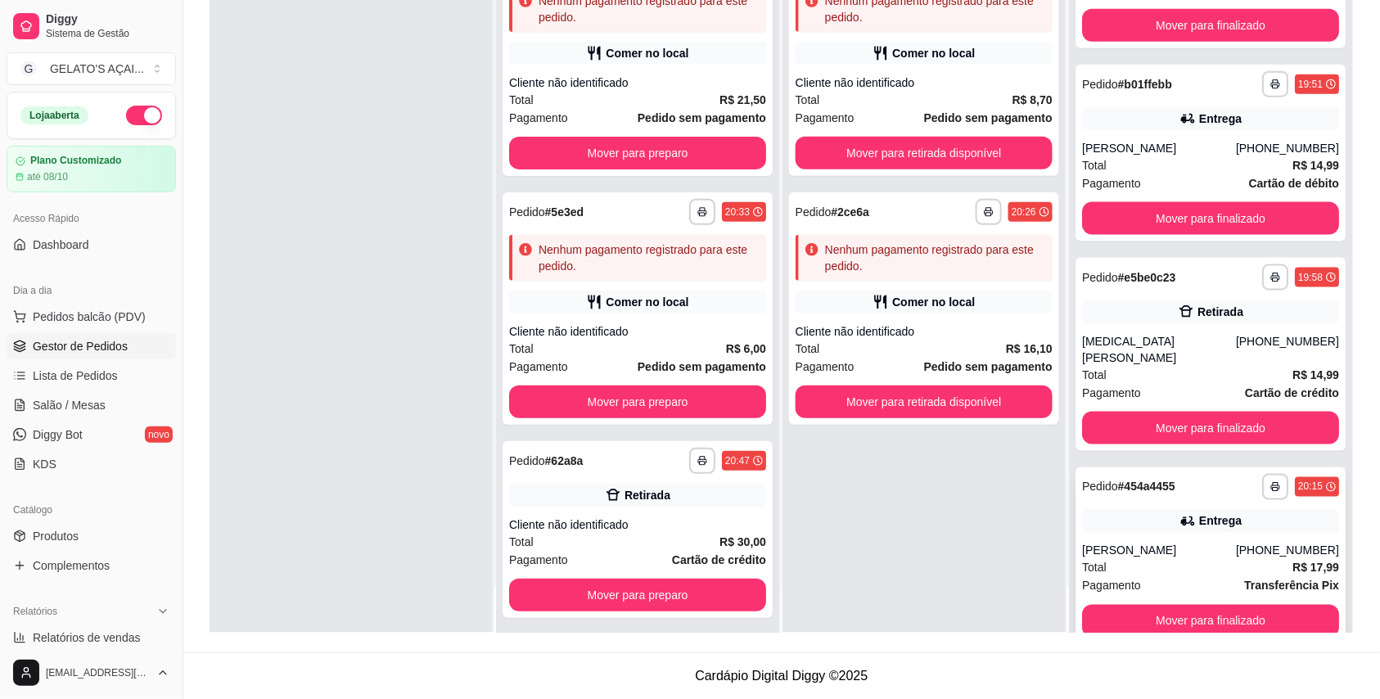
click at [1137, 543] on div "[PERSON_NAME]" at bounding box center [1159, 551] width 154 height 16
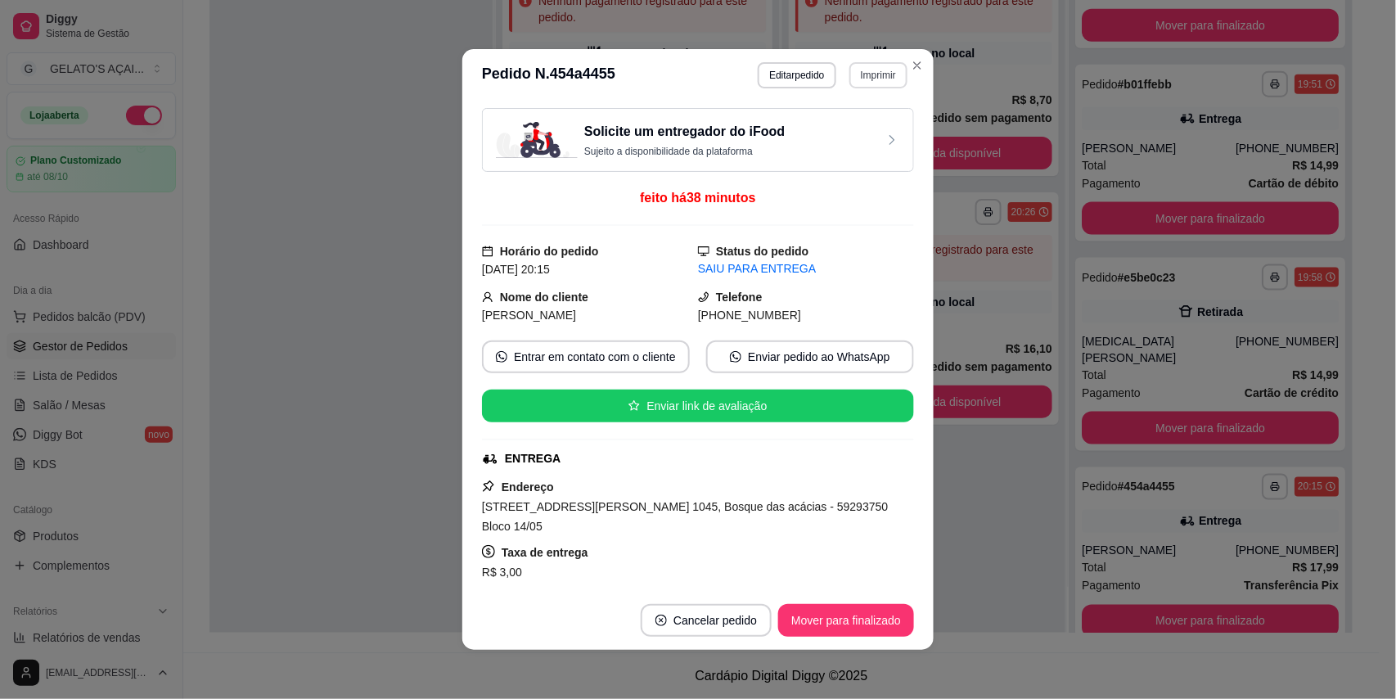
click at [867, 67] on button "Imprimir" at bounding box center [878, 75] width 58 height 26
click at [862, 135] on button "IMPRESSORA" at bounding box center [842, 133] width 119 height 26
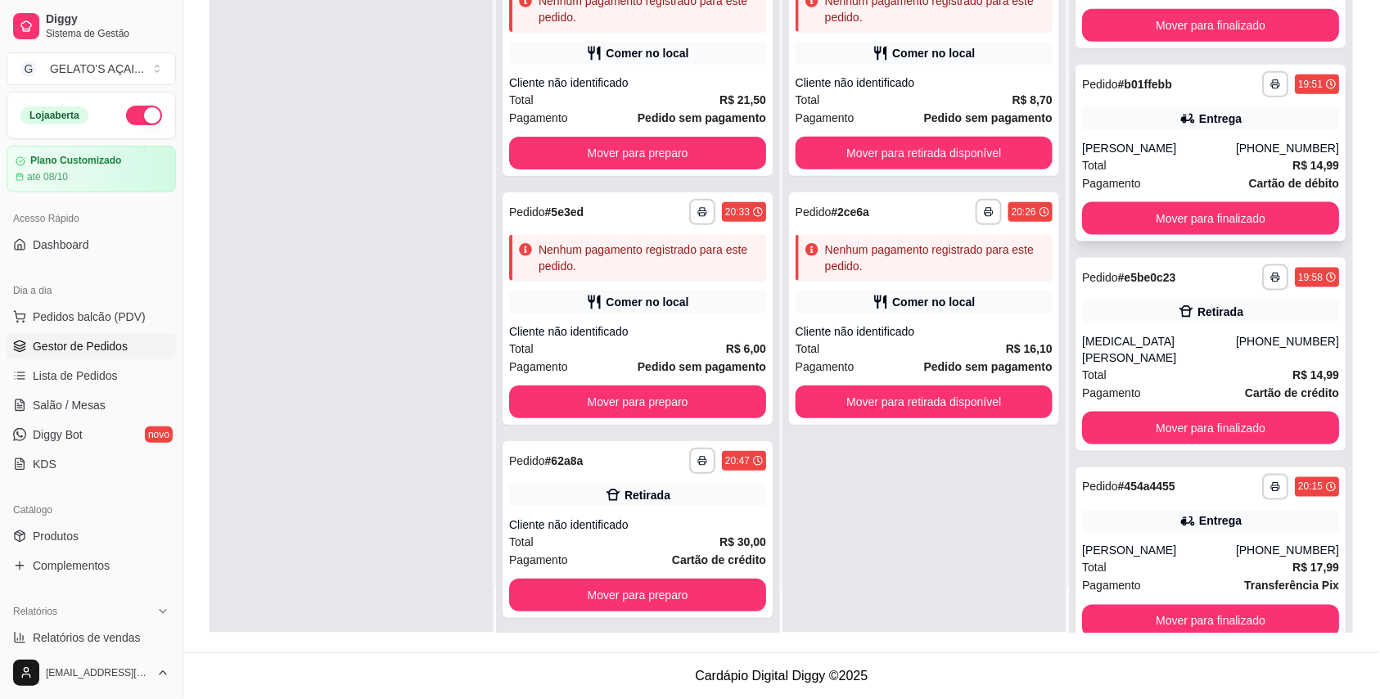
click at [1149, 156] on div "Total R$ 14,99" at bounding box center [1210, 165] width 257 height 18
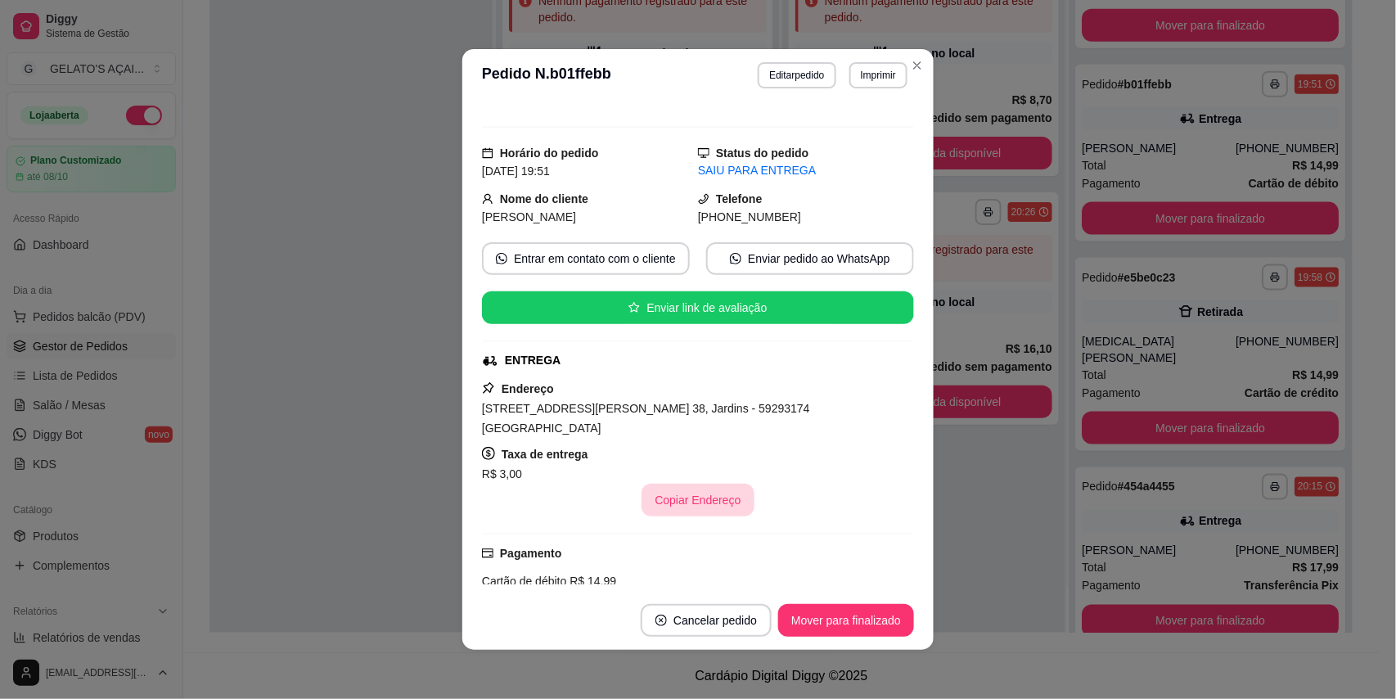
scroll to position [145, 0]
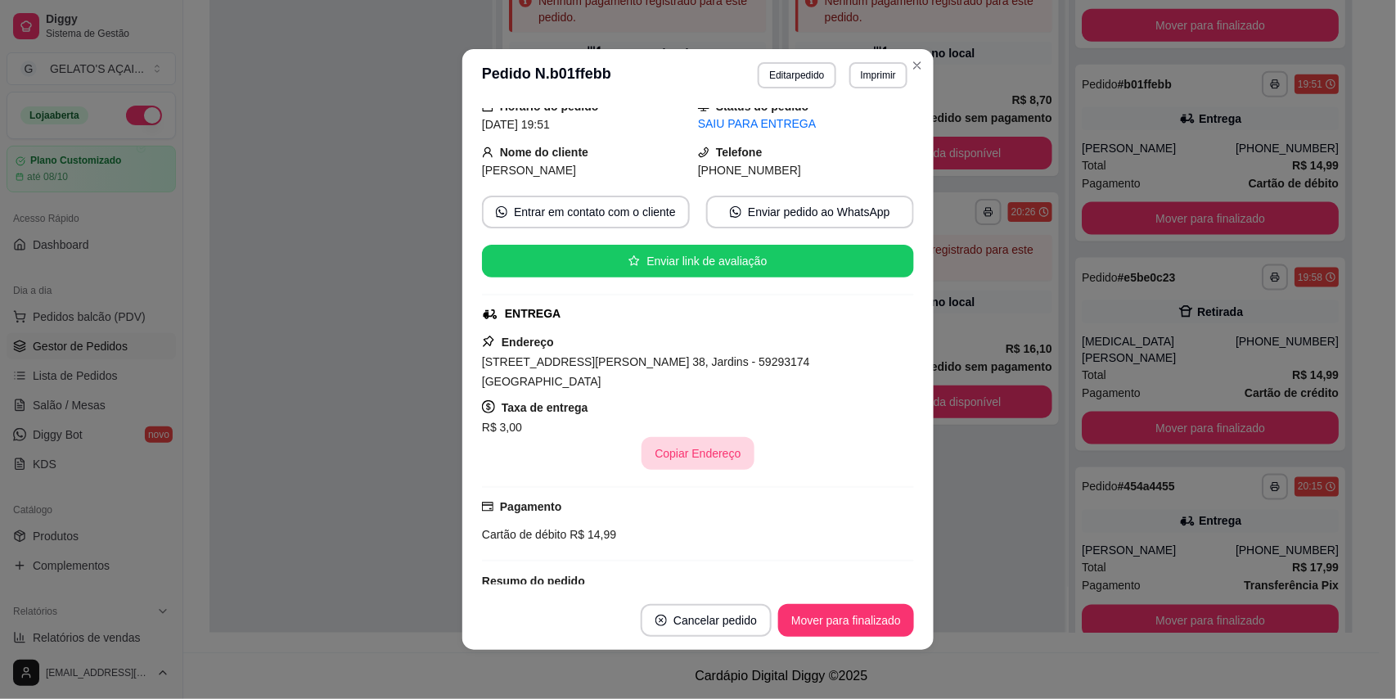
click at [694, 437] on button "Copiar Endereço" at bounding box center [698, 453] width 112 height 33
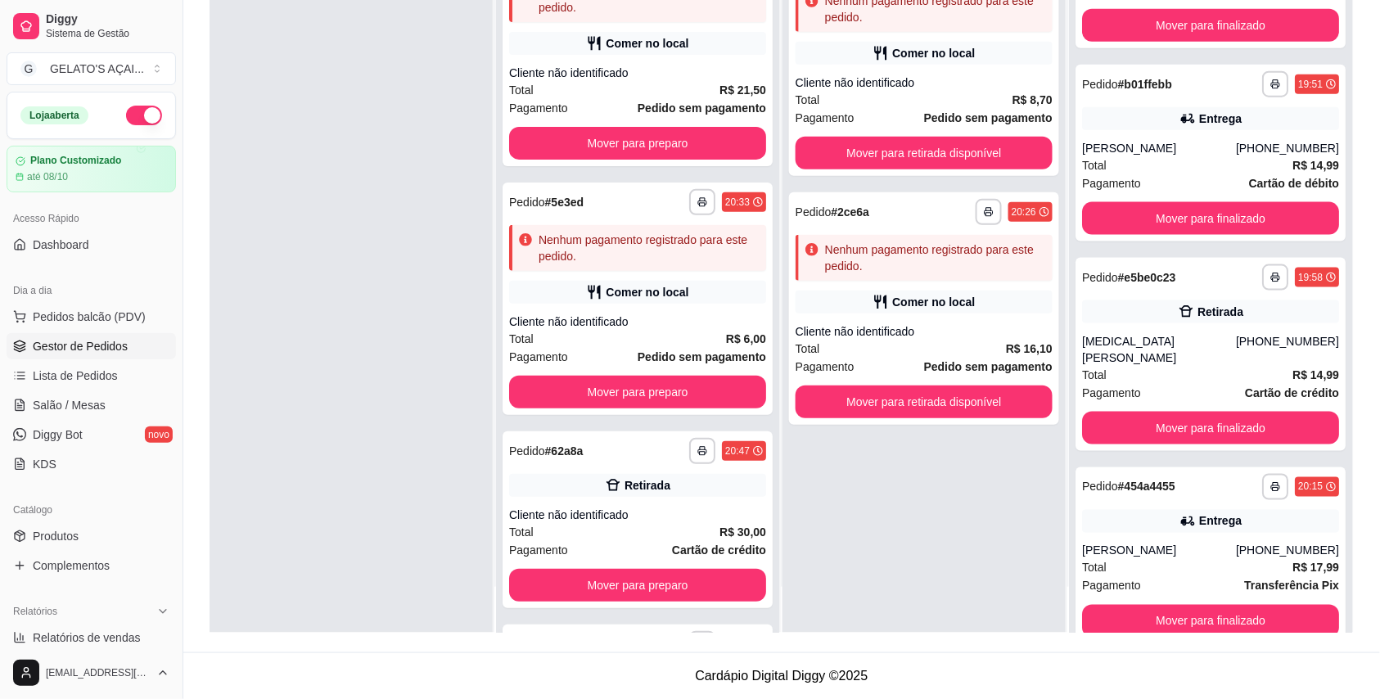
scroll to position [0, 0]
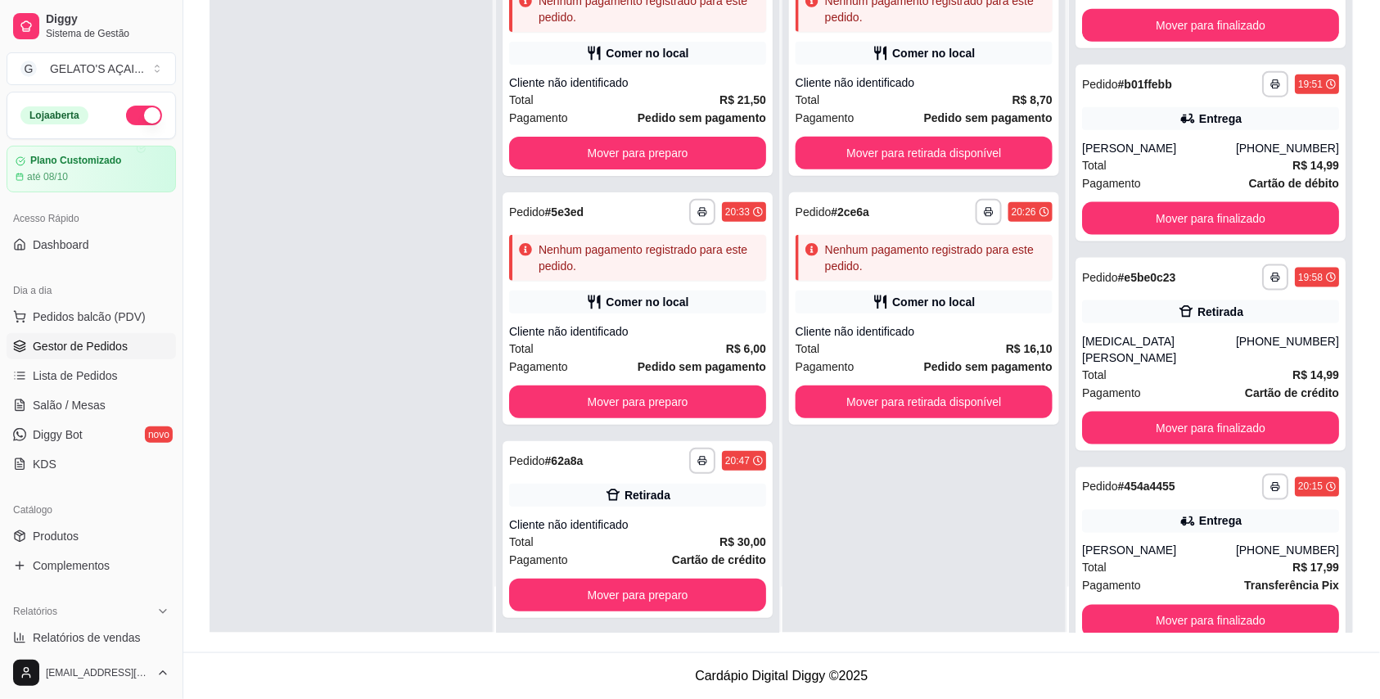
click at [370, 285] on div at bounding box center [350, 283] width 283 height 699
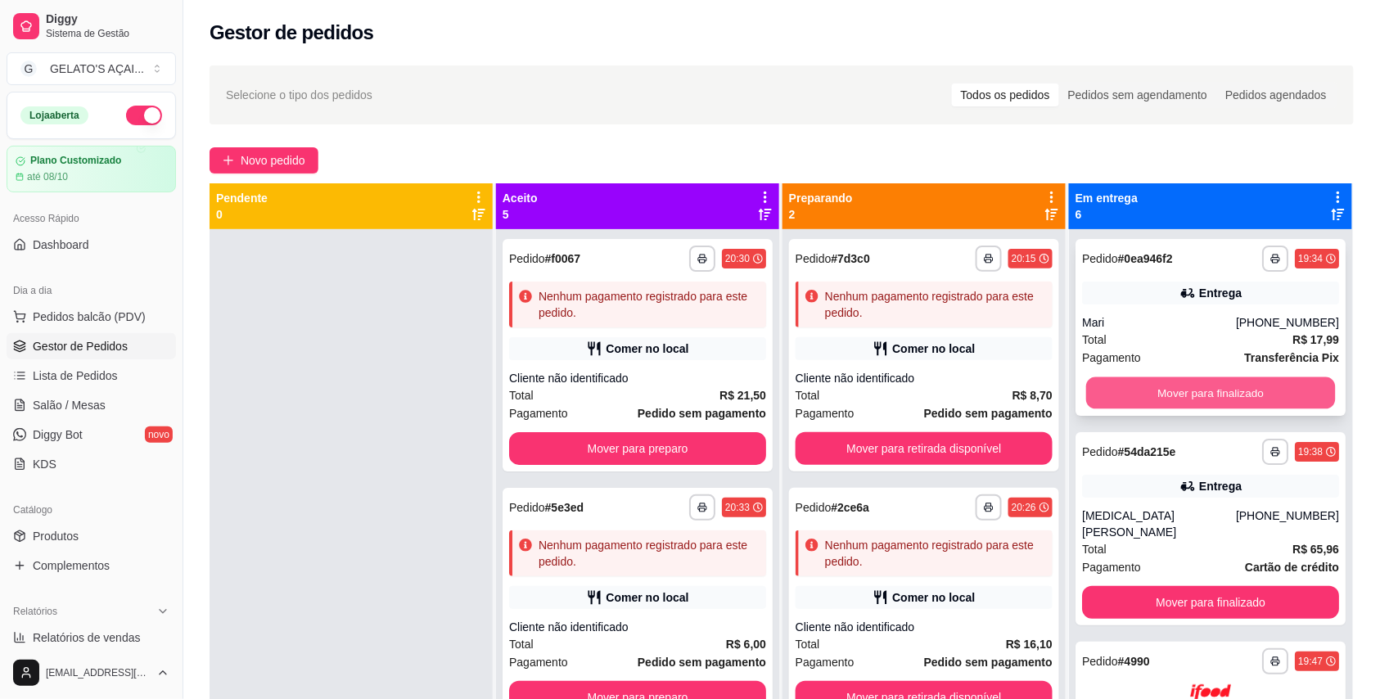
click at [1203, 390] on button "Mover para finalizado" at bounding box center [1211, 393] width 250 height 32
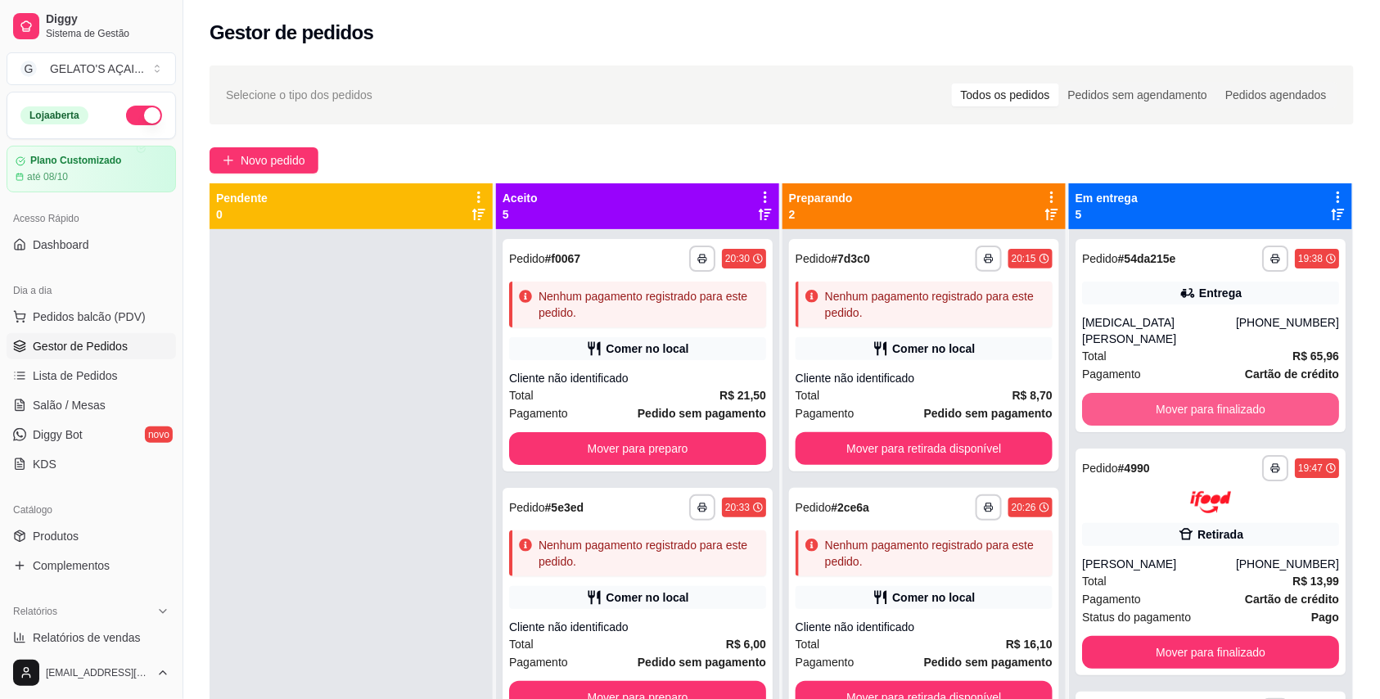
click at [1203, 393] on button "Mover para finalizado" at bounding box center [1210, 409] width 257 height 33
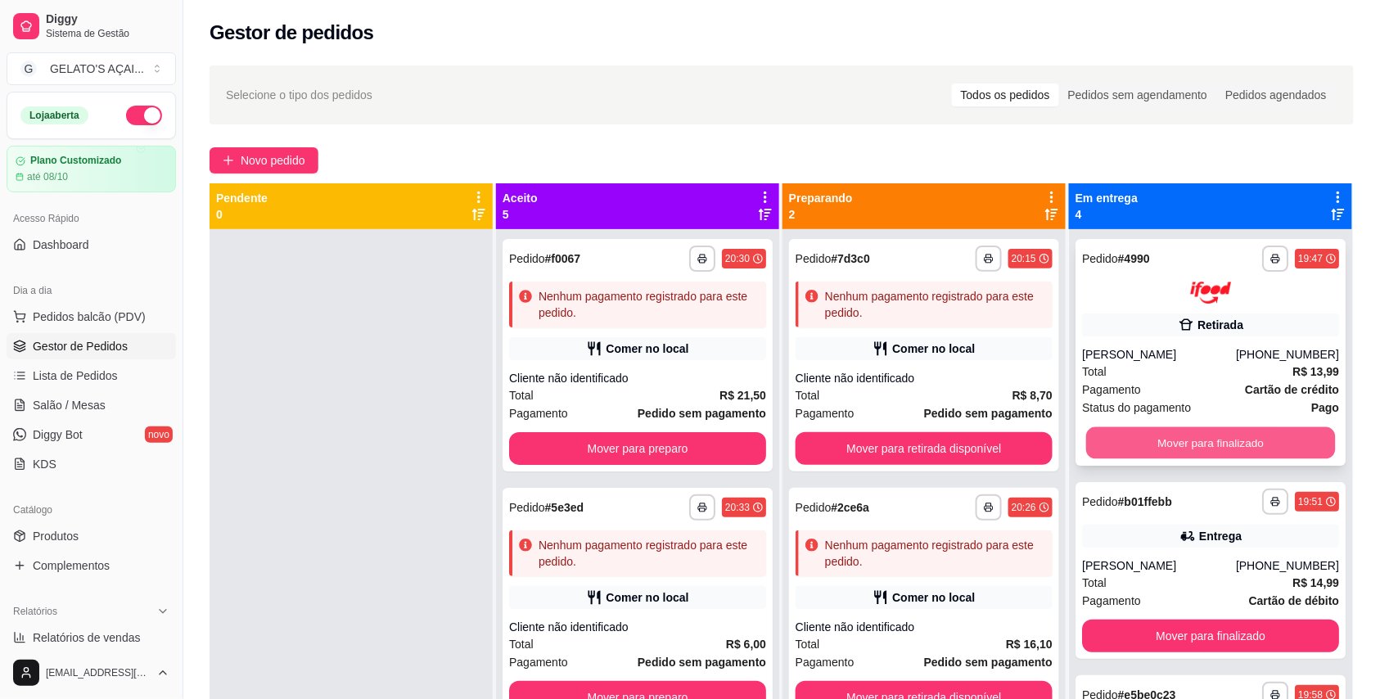
click at [1199, 434] on button "Mover para finalizado" at bounding box center [1211, 442] width 250 height 32
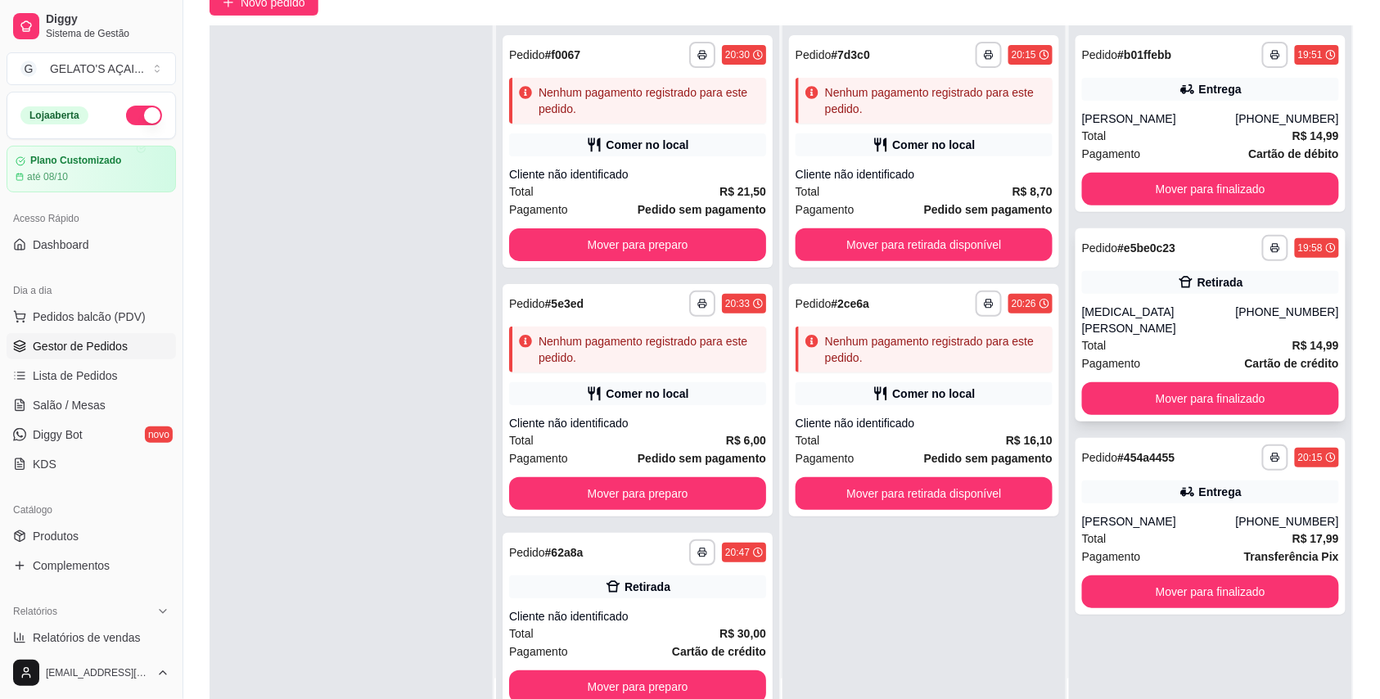
scroll to position [250, 0]
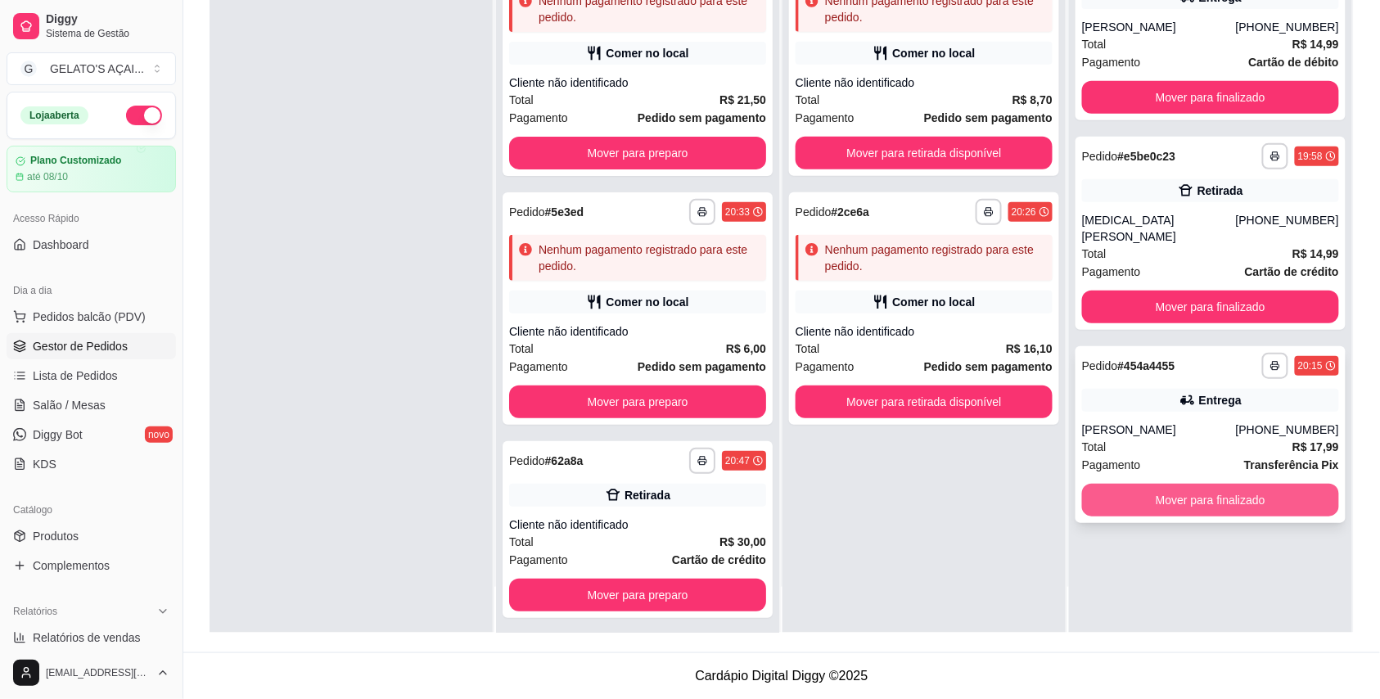
click at [1251, 484] on button "Mover para finalizado" at bounding box center [1210, 500] width 257 height 33
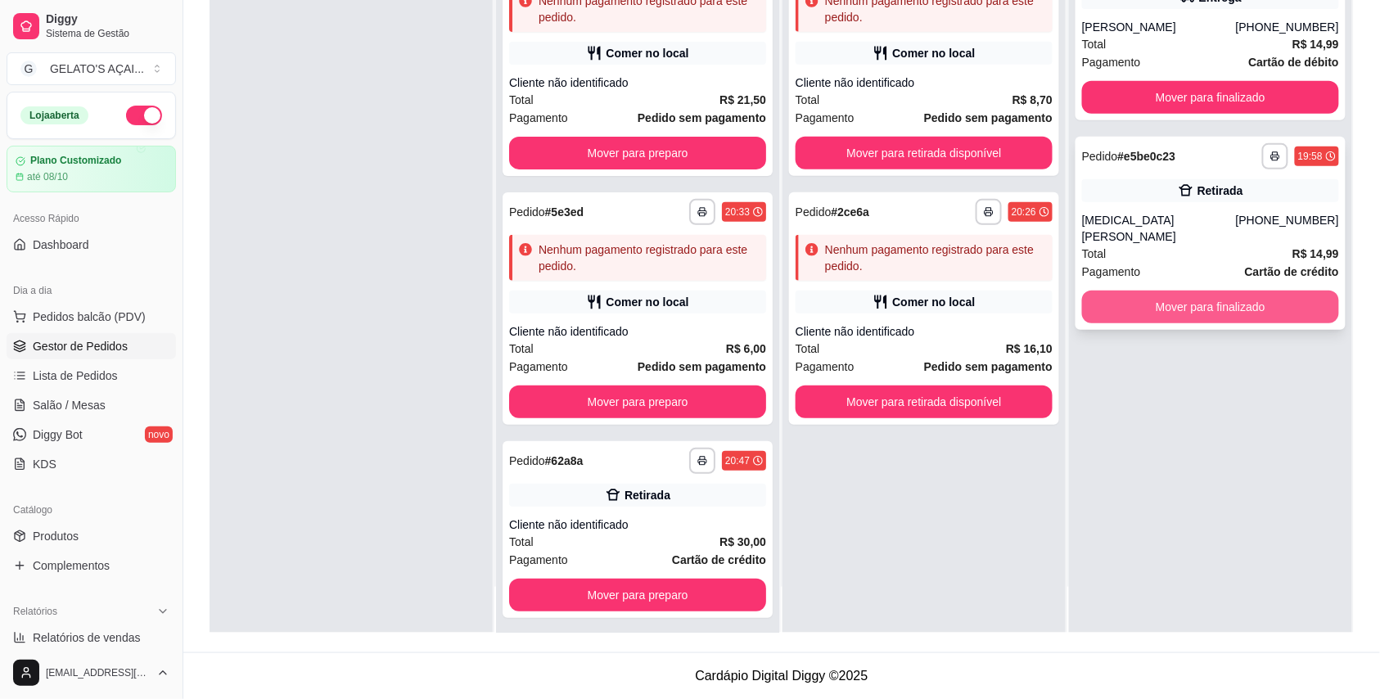
click at [1223, 296] on button "Mover para finalizado" at bounding box center [1210, 306] width 257 height 33
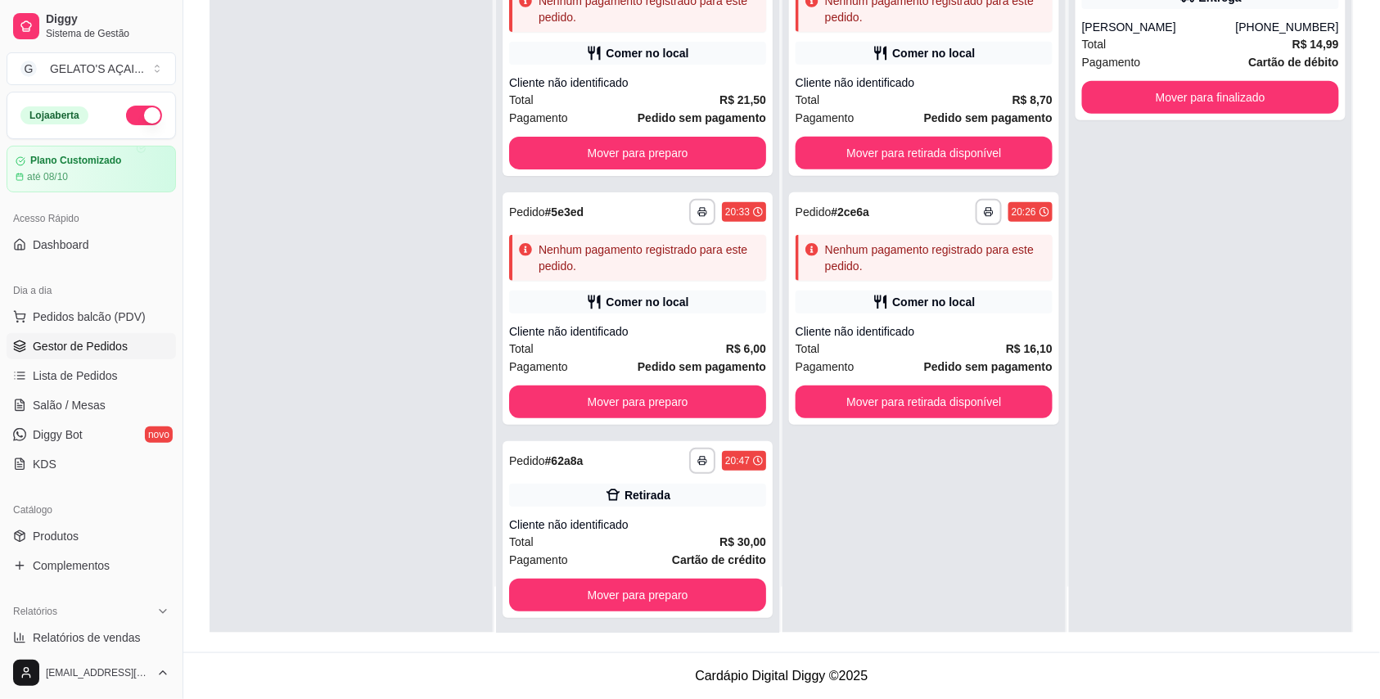
scroll to position [0, 0]
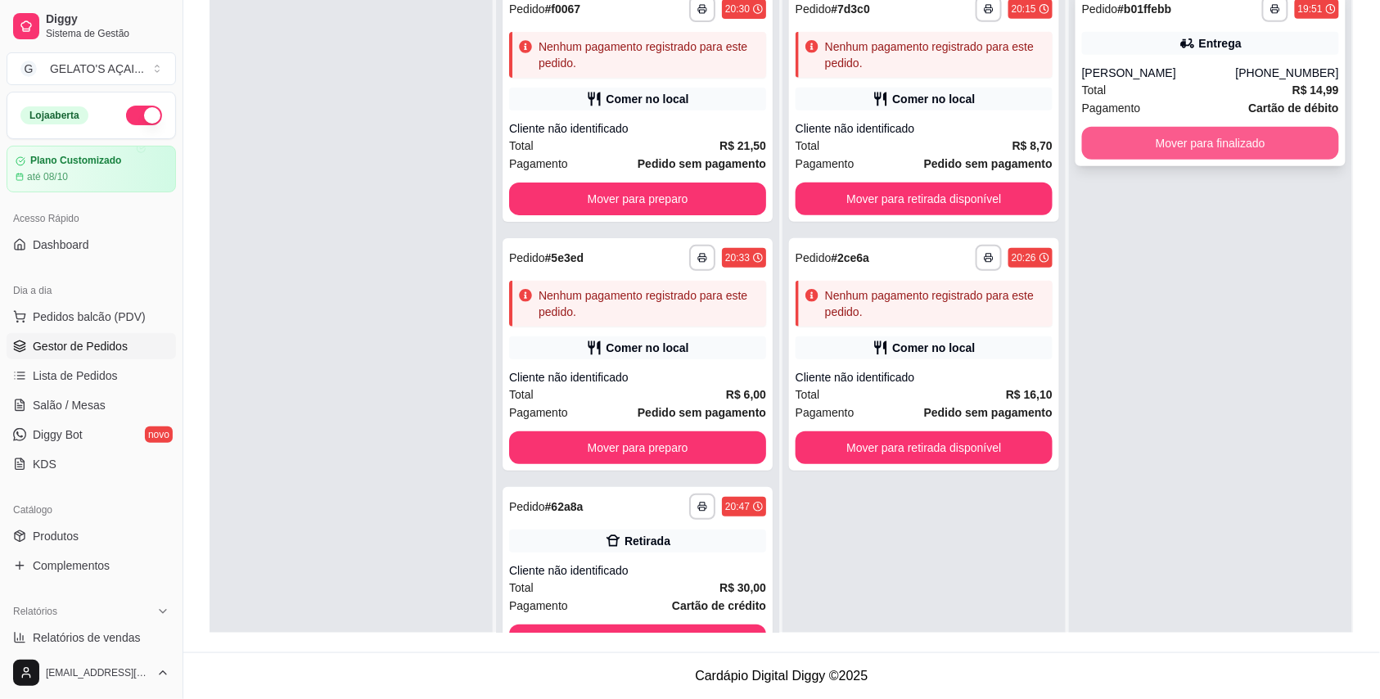
click at [1165, 132] on button "Mover para finalizado" at bounding box center [1210, 143] width 257 height 33
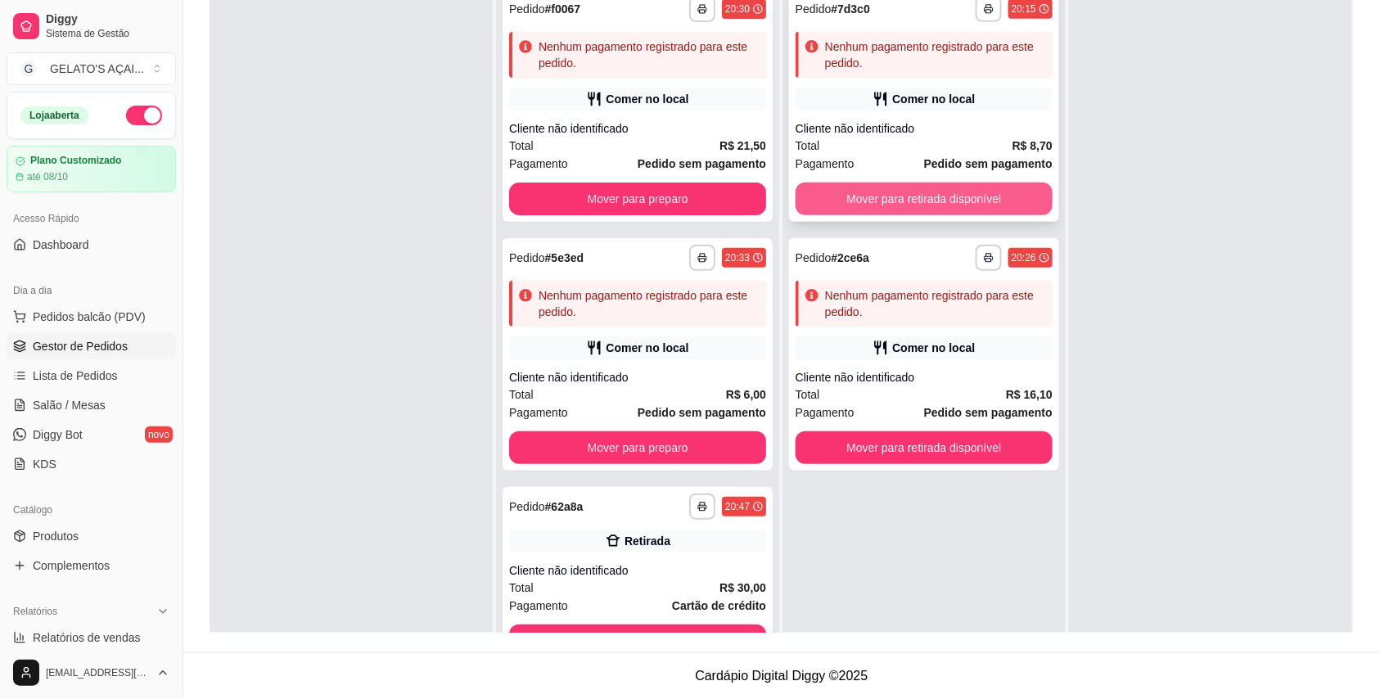
click at [858, 197] on button "Mover para retirada disponível" at bounding box center [923, 198] width 257 height 33
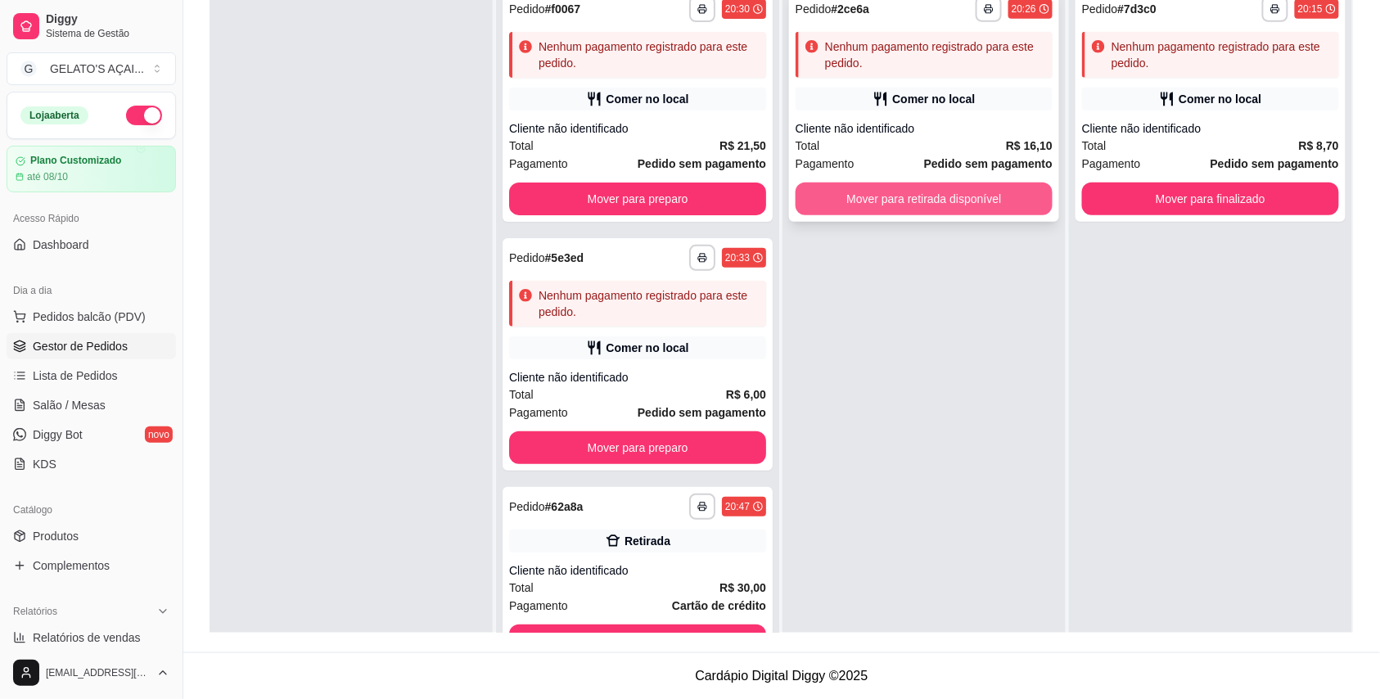
click at [914, 203] on button "Mover para retirada disponível" at bounding box center [923, 198] width 257 height 33
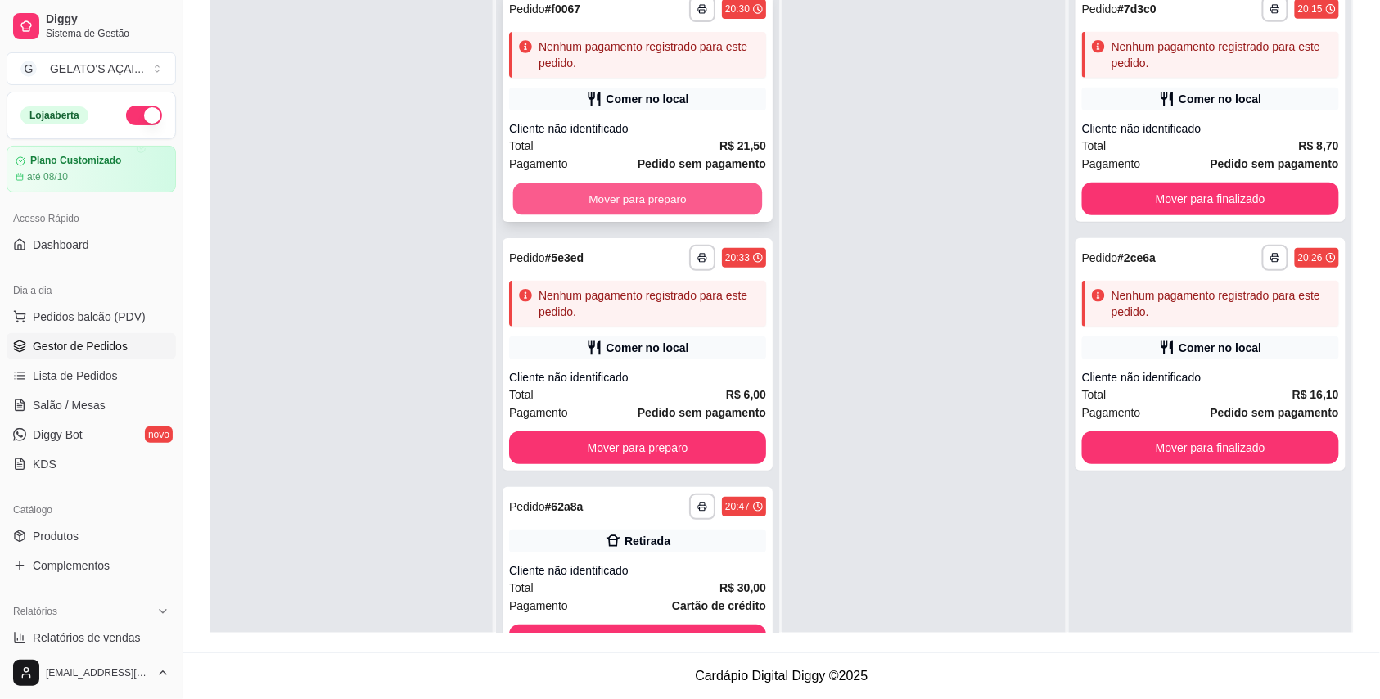
click at [640, 196] on button "Mover para preparo" at bounding box center [638, 199] width 250 height 32
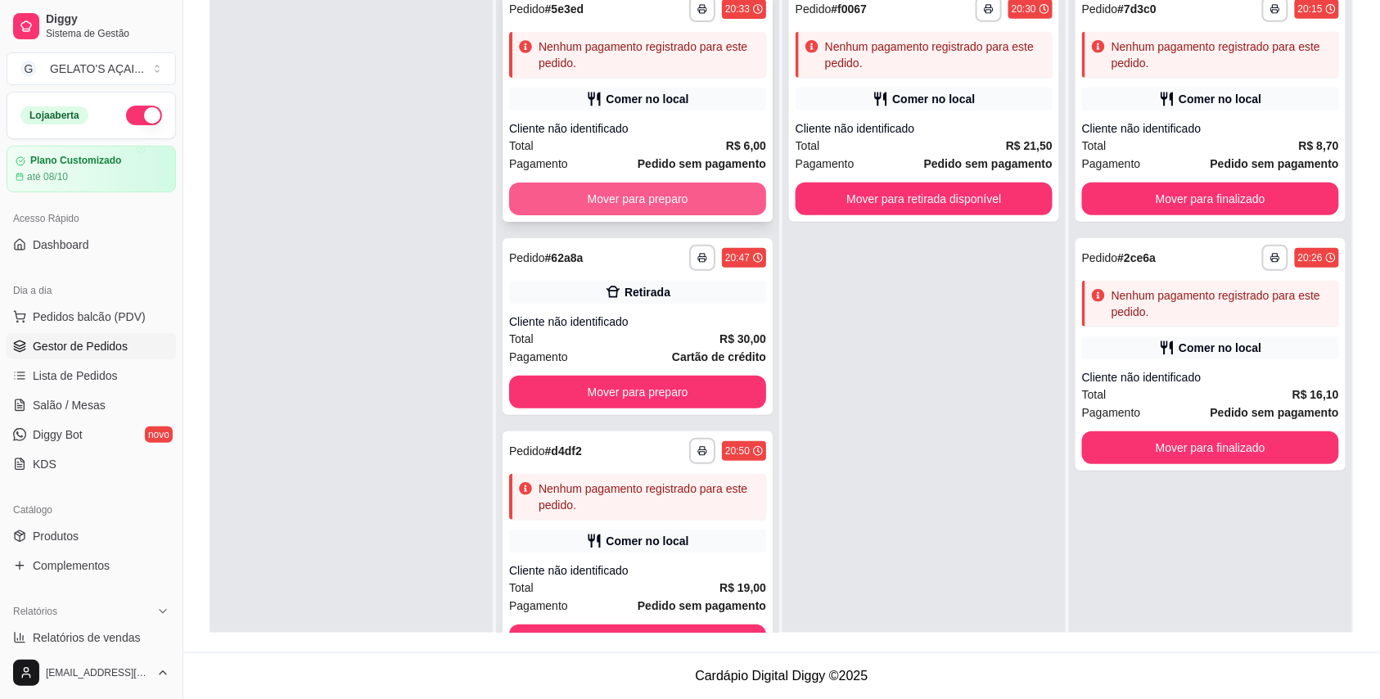
click at [642, 200] on button "Mover para preparo" at bounding box center [637, 198] width 257 height 33
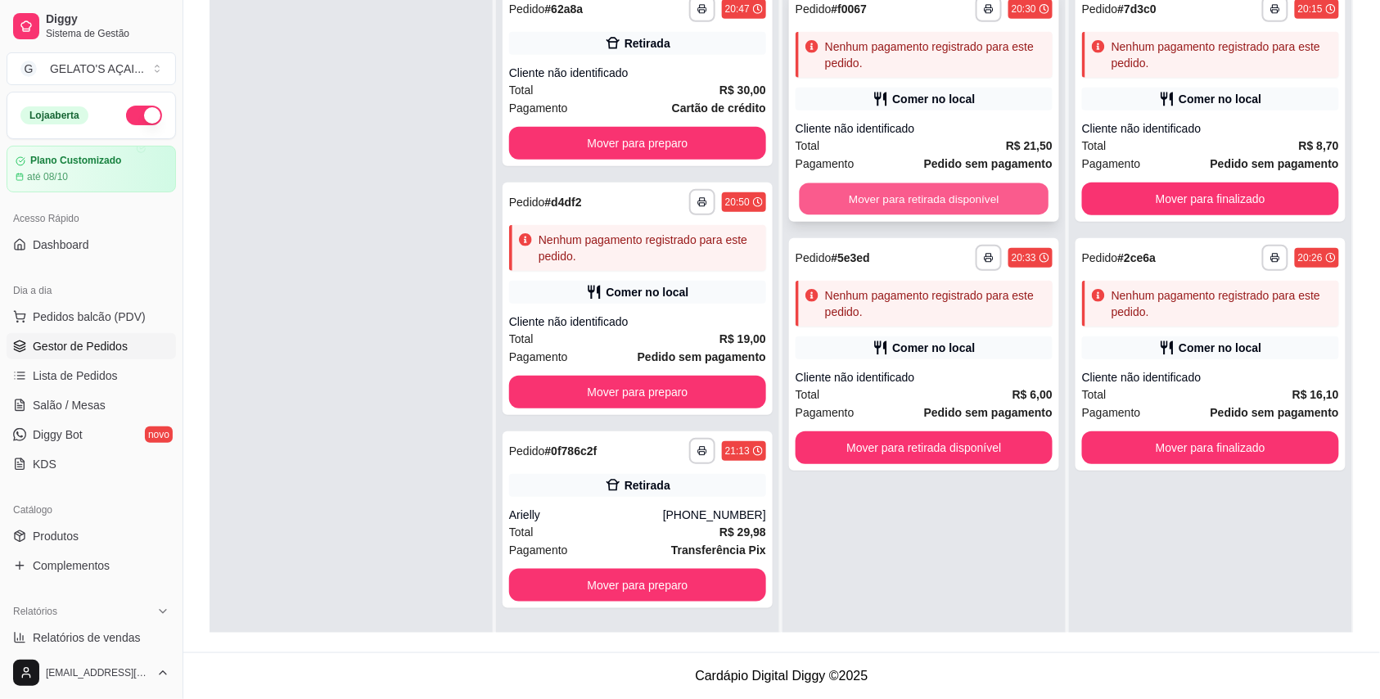
click at [885, 203] on button "Mover para retirada disponível" at bounding box center [924, 199] width 250 height 32
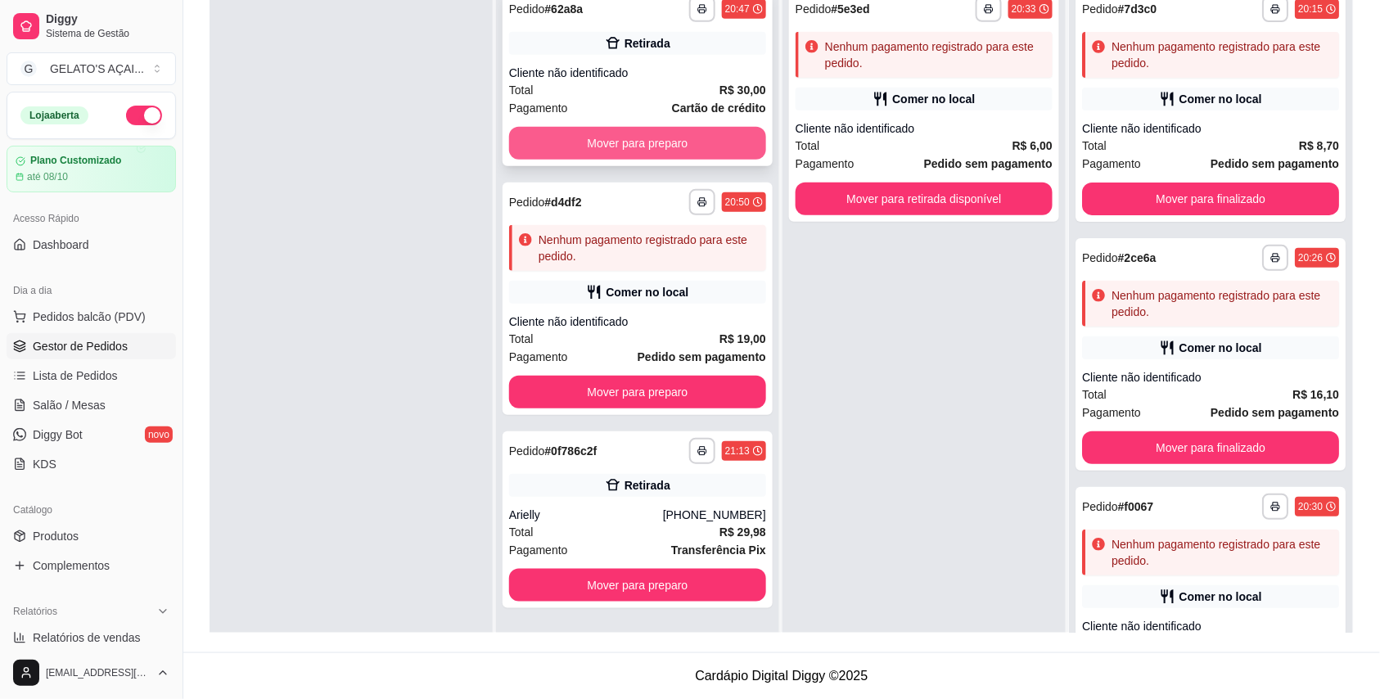
click at [678, 142] on button "Mover para preparo" at bounding box center [637, 143] width 257 height 33
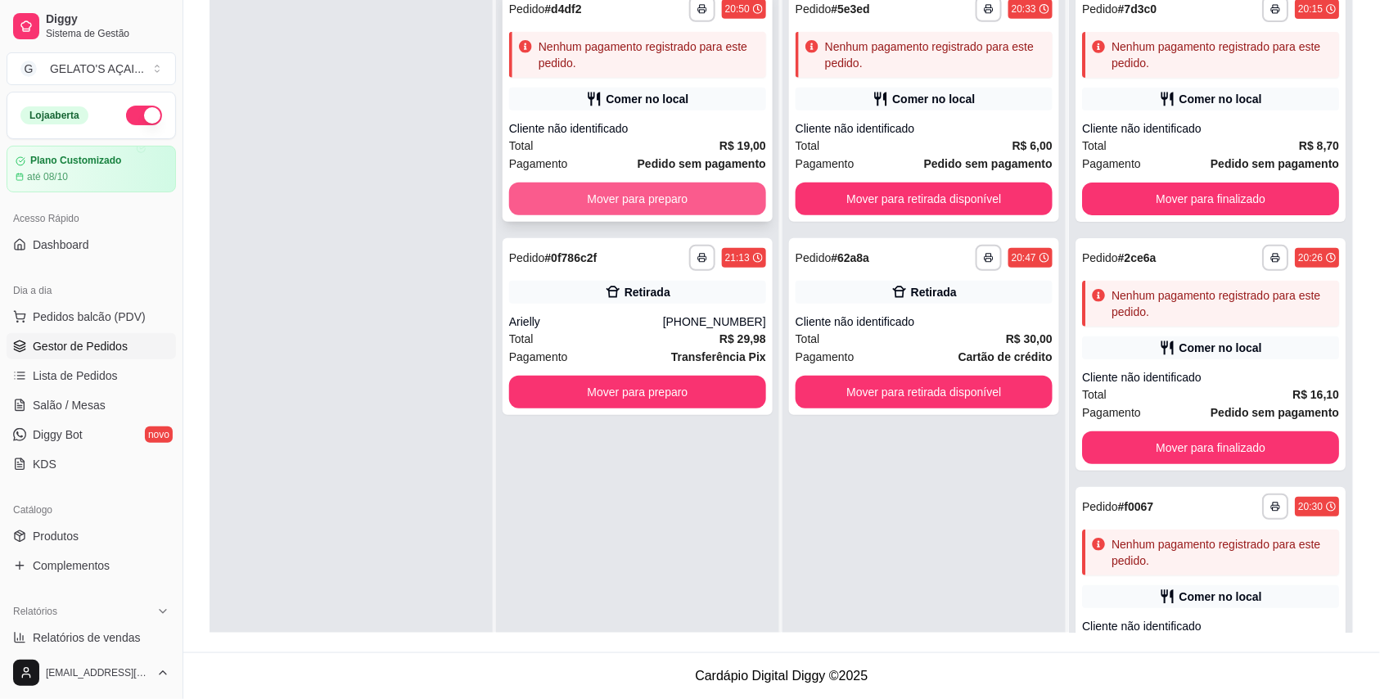
click at [668, 198] on button "Mover para preparo" at bounding box center [637, 198] width 257 height 33
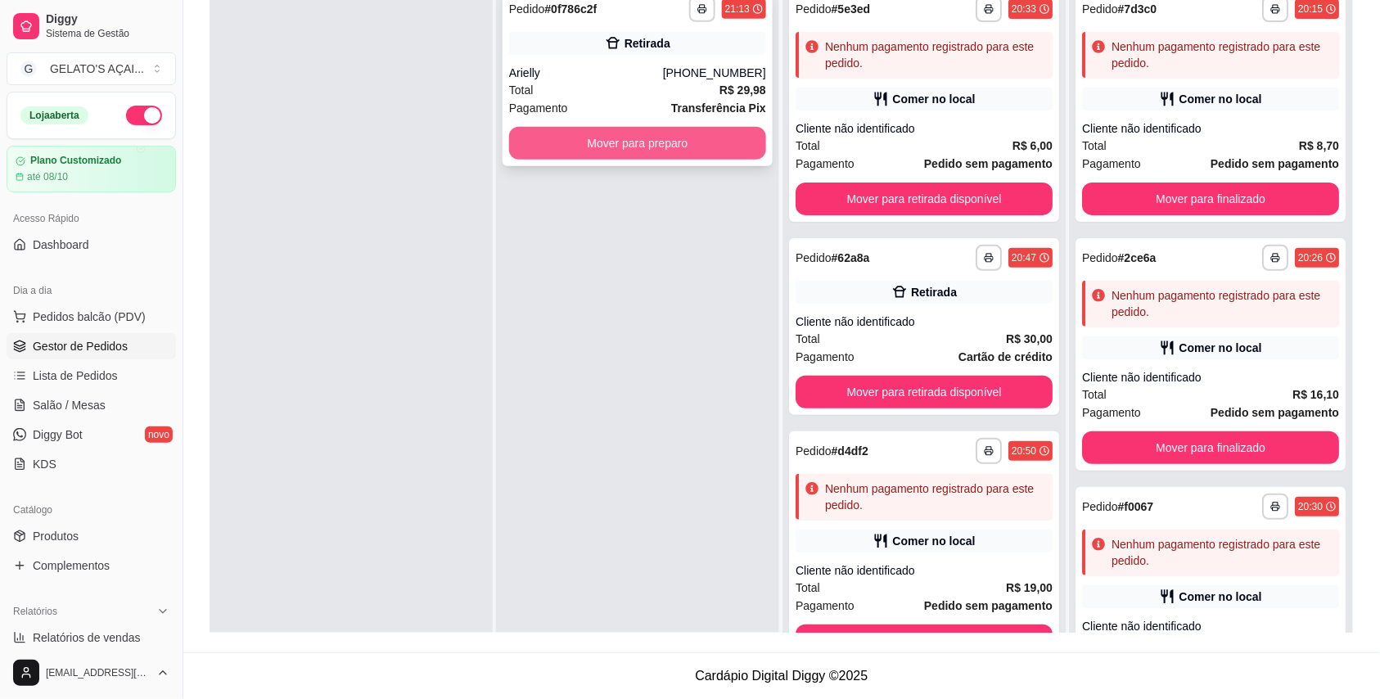
click at [696, 151] on button "Mover para preparo" at bounding box center [637, 143] width 257 height 33
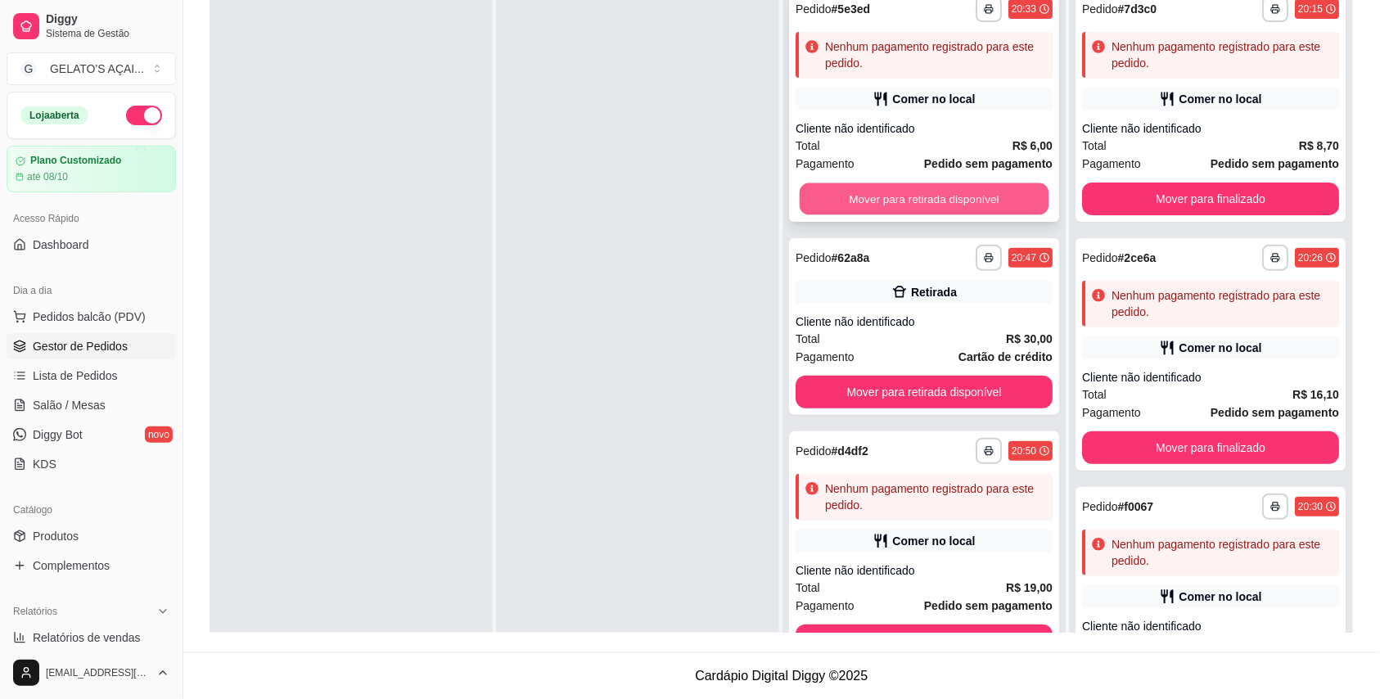
click at [841, 207] on button "Mover para retirada disponível" at bounding box center [924, 199] width 250 height 32
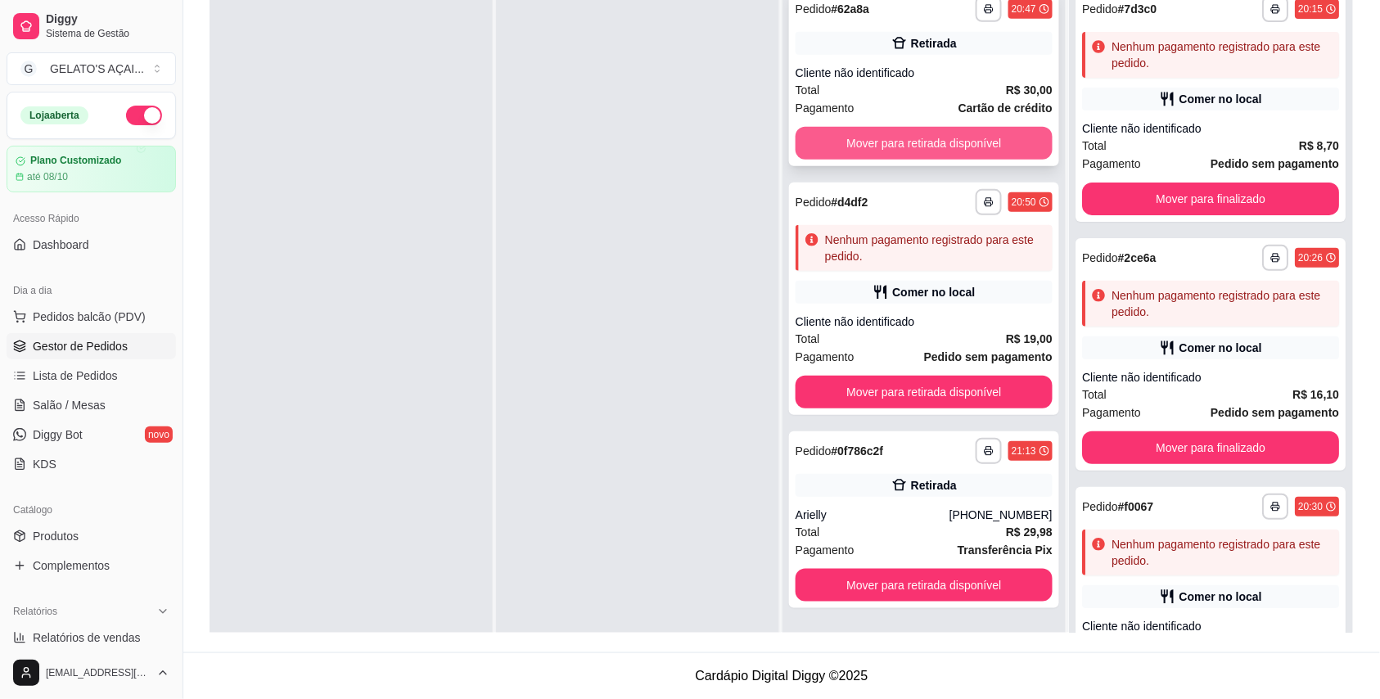
click at [854, 147] on button "Mover para retirada disponível" at bounding box center [923, 143] width 257 height 33
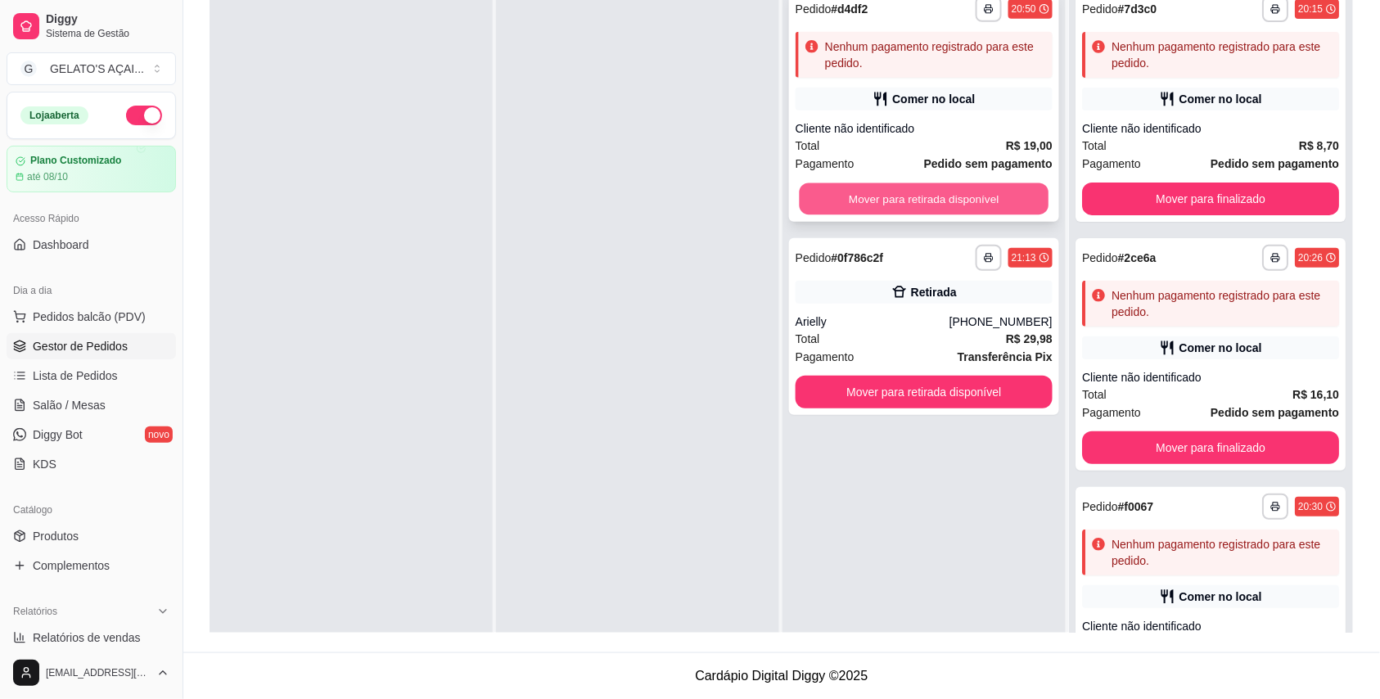
click at [853, 208] on button "Mover para retirada disponível" at bounding box center [924, 199] width 250 height 32
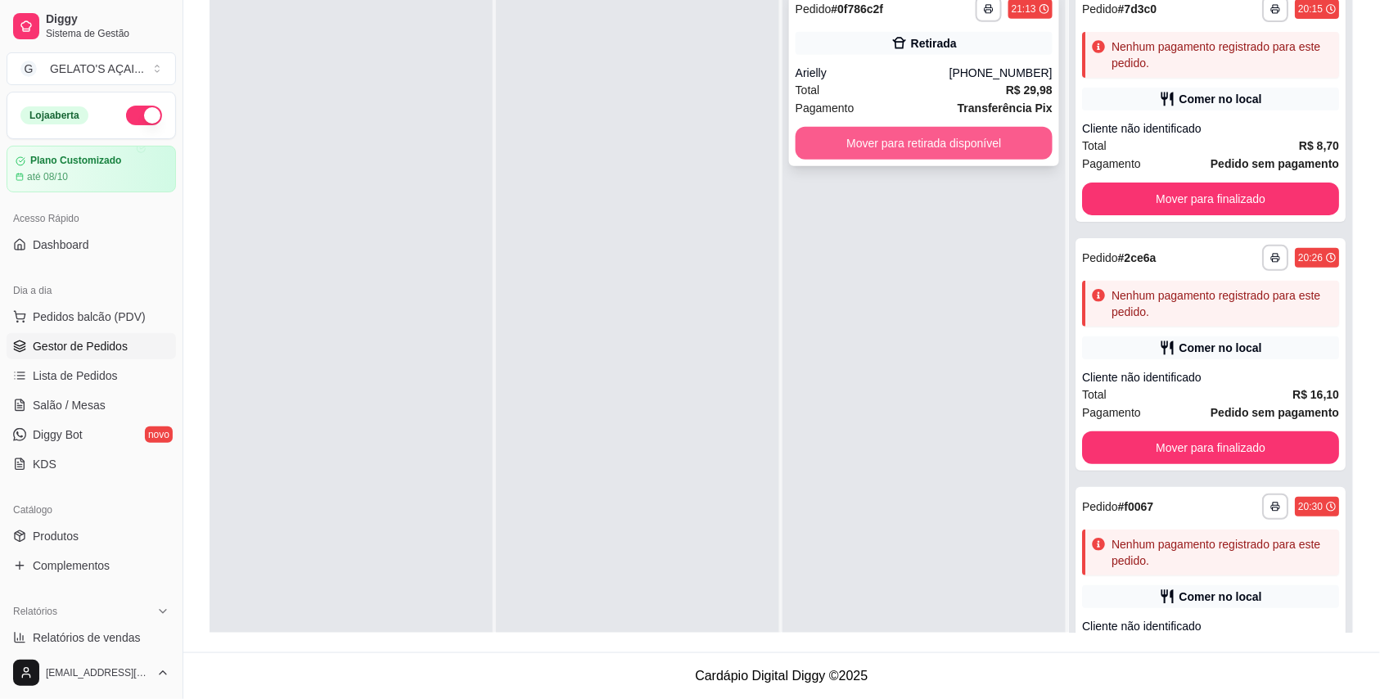
click at [894, 139] on button "Mover para retirada disponível" at bounding box center [923, 143] width 257 height 33
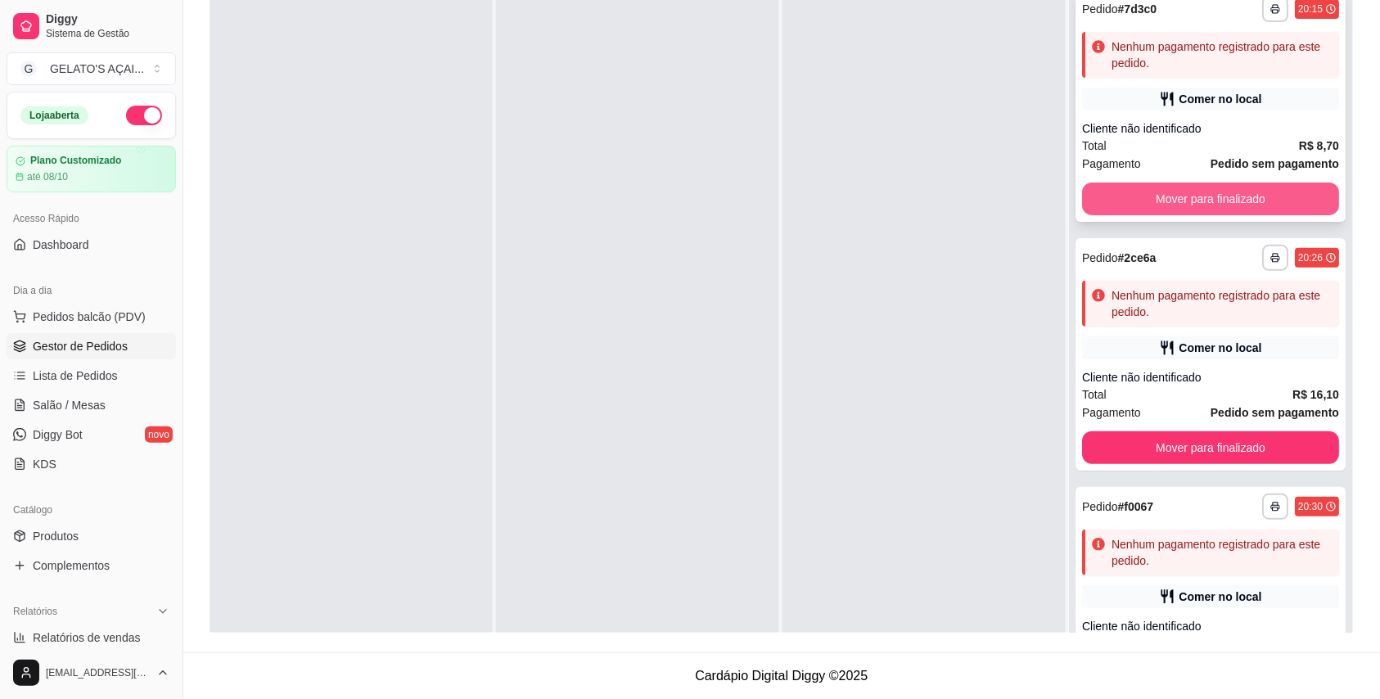
click at [1191, 205] on button "Mover para finalizado" at bounding box center [1210, 198] width 257 height 33
click at [1191, 196] on button "Mover para finalizado" at bounding box center [1210, 198] width 257 height 33
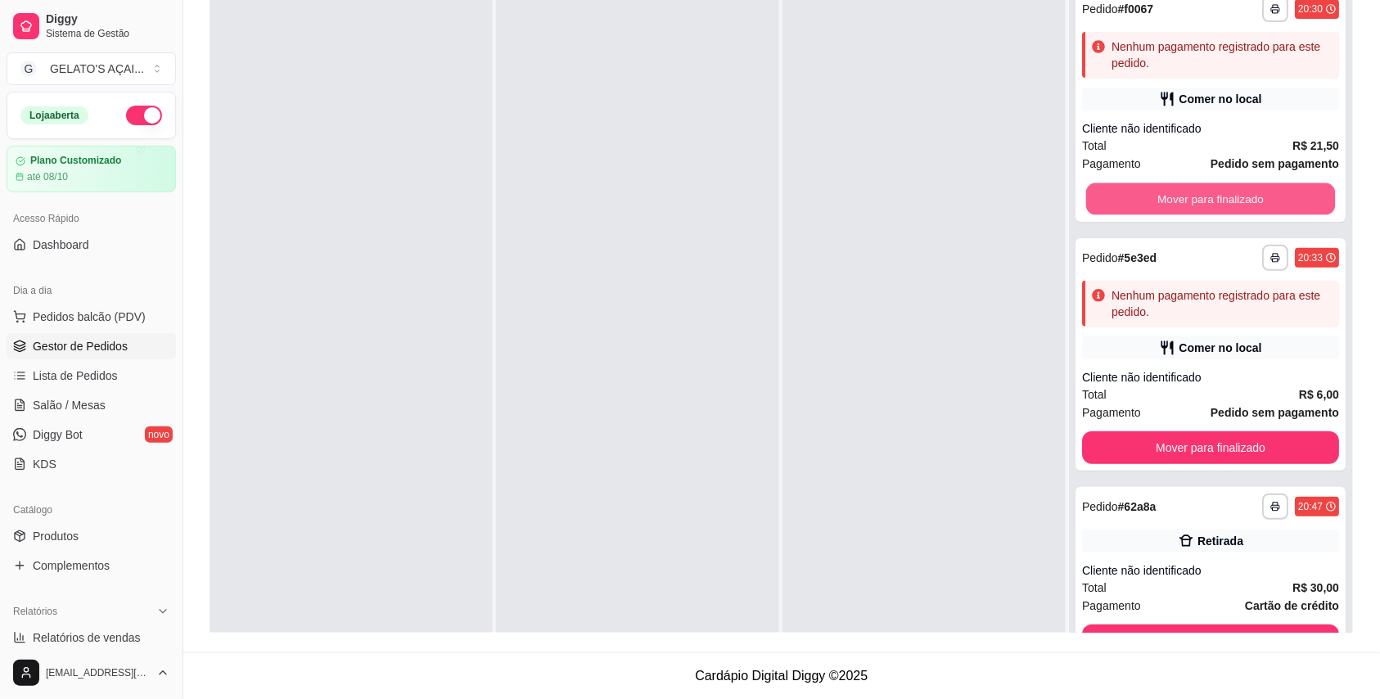
click at [1191, 196] on button "Mover para finalizado" at bounding box center [1211, 199] width 250 height 32
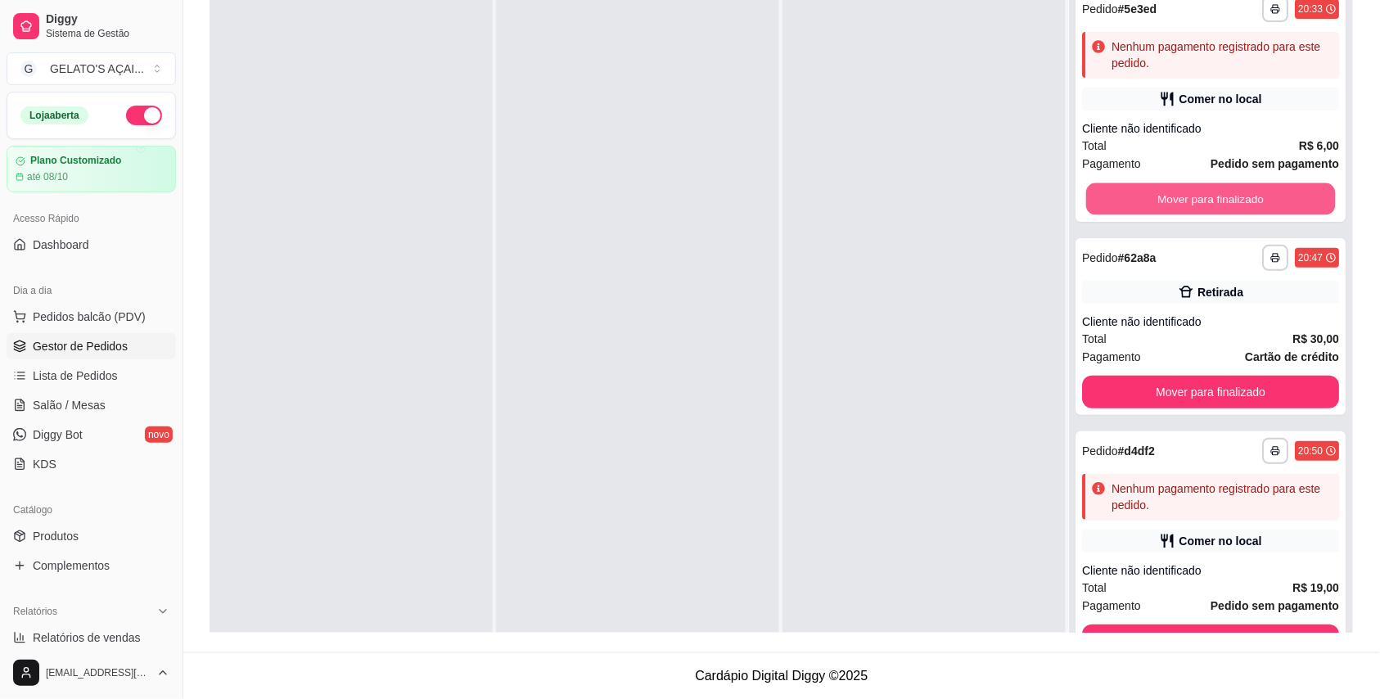
click at [1191, 196] on button "Mover para finalizado" at bounding box center [1211, 199] width 250 height 32
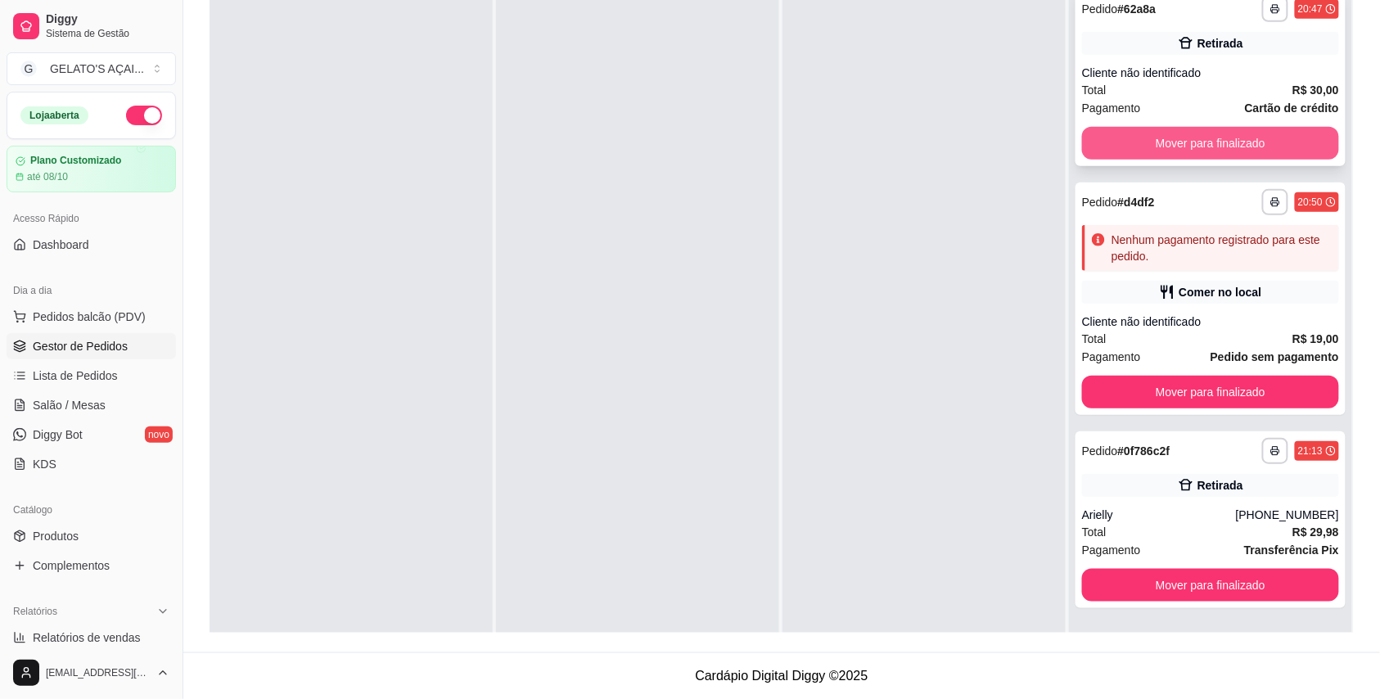
click at [1198, 144] on button "Mover para finalizado" at bounding box center [1210, 143] width 257 height 33
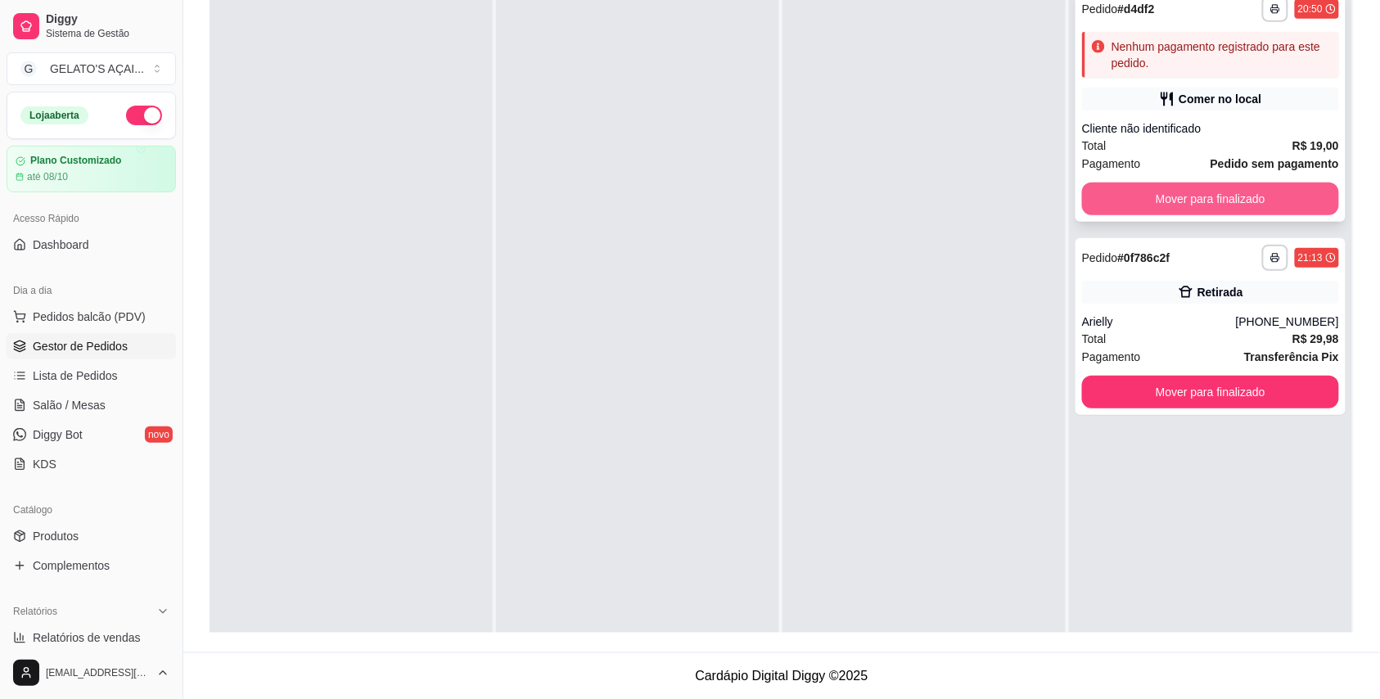
click at [1190, 214] on div "**********" at bounding box center [1210, 105] width 270 height 232
click at [1128, 200] on button "Mover para finalizado" at bounding box center [1210, 198] width 257 height 33
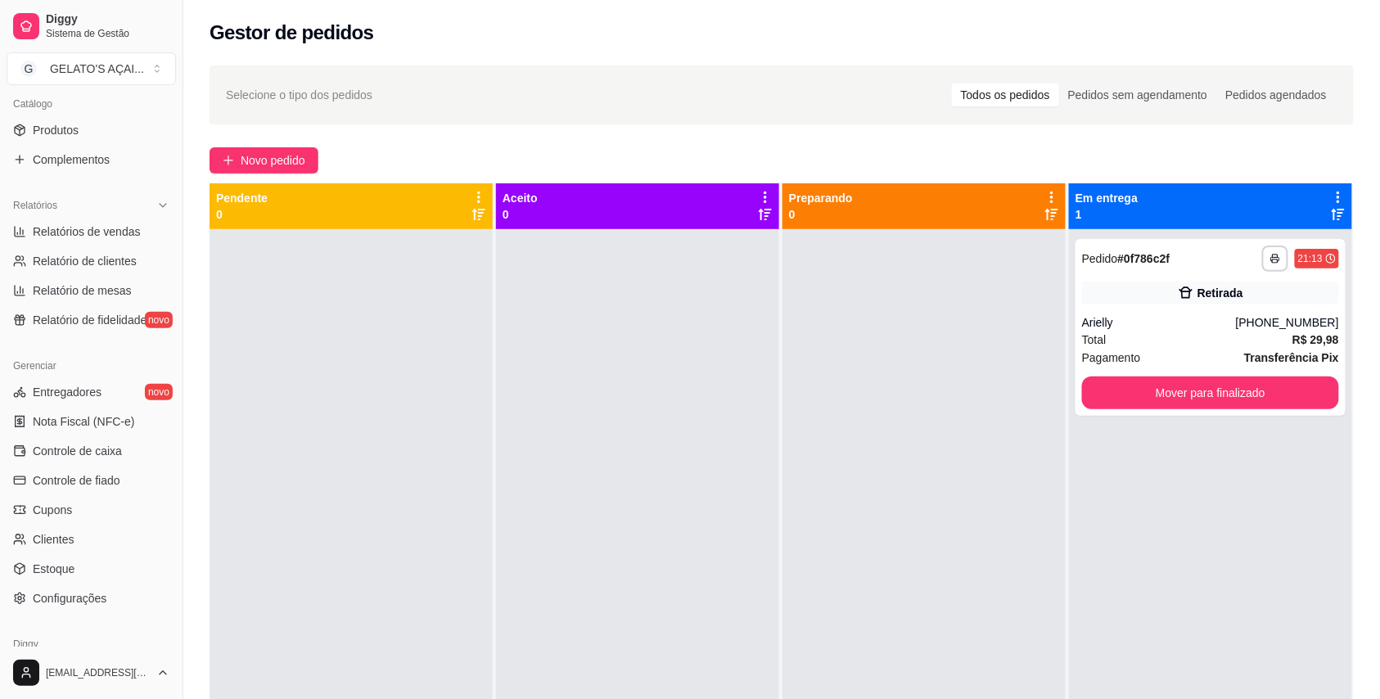
scroll to position [436, 0]
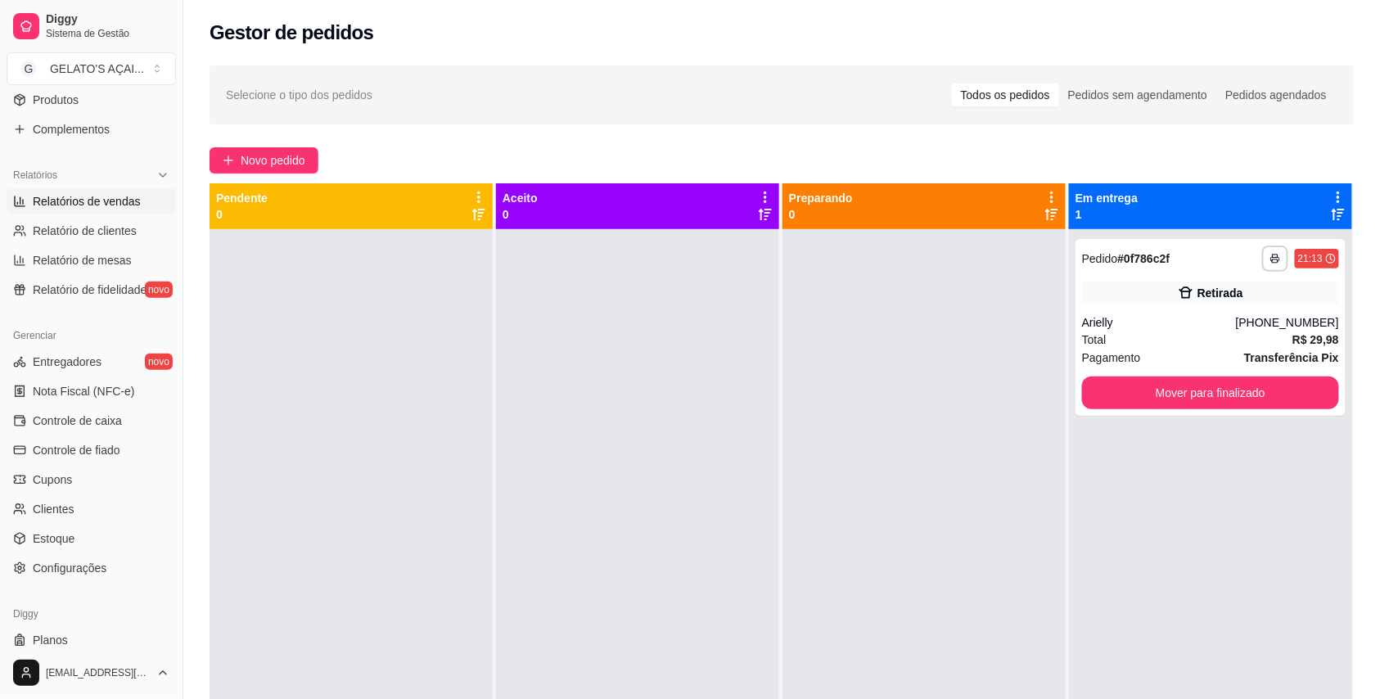
click at [123, 206] on span "Relatórios de vendas" at bounding box center [87, 201] width 108 height 16
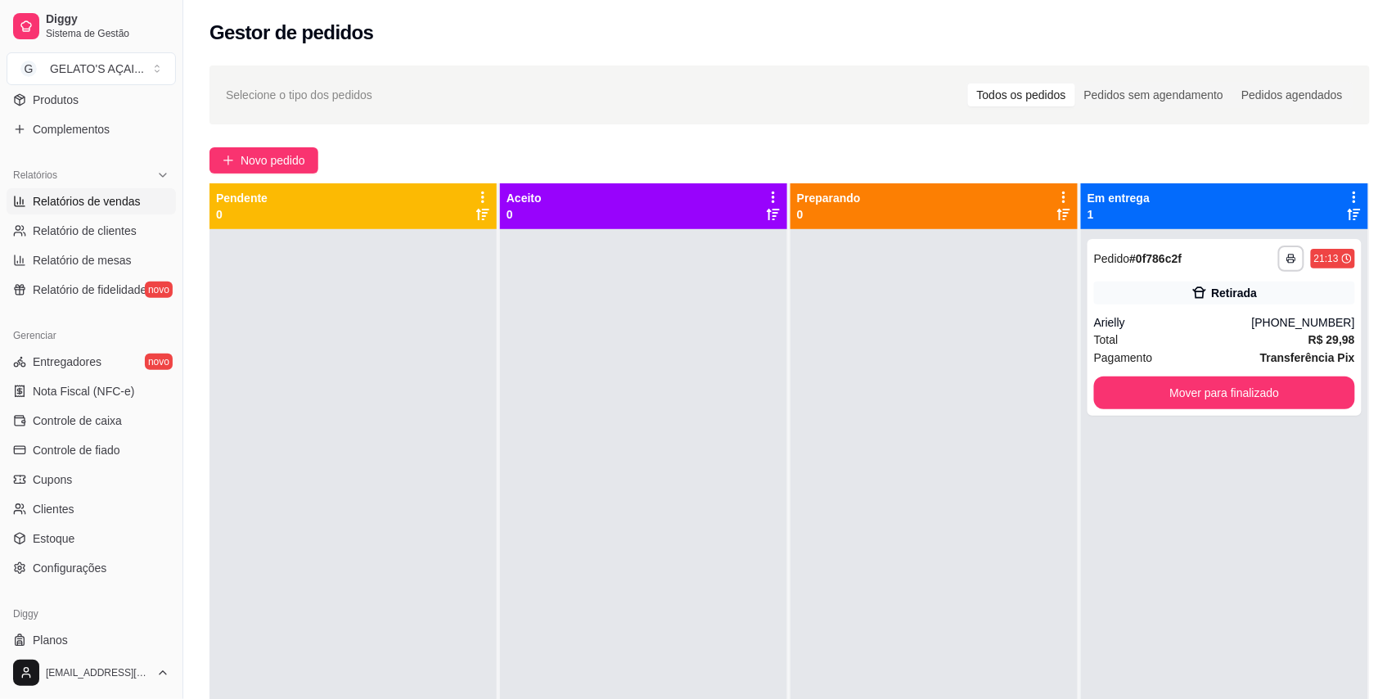
select select "ALL"
select select "0"
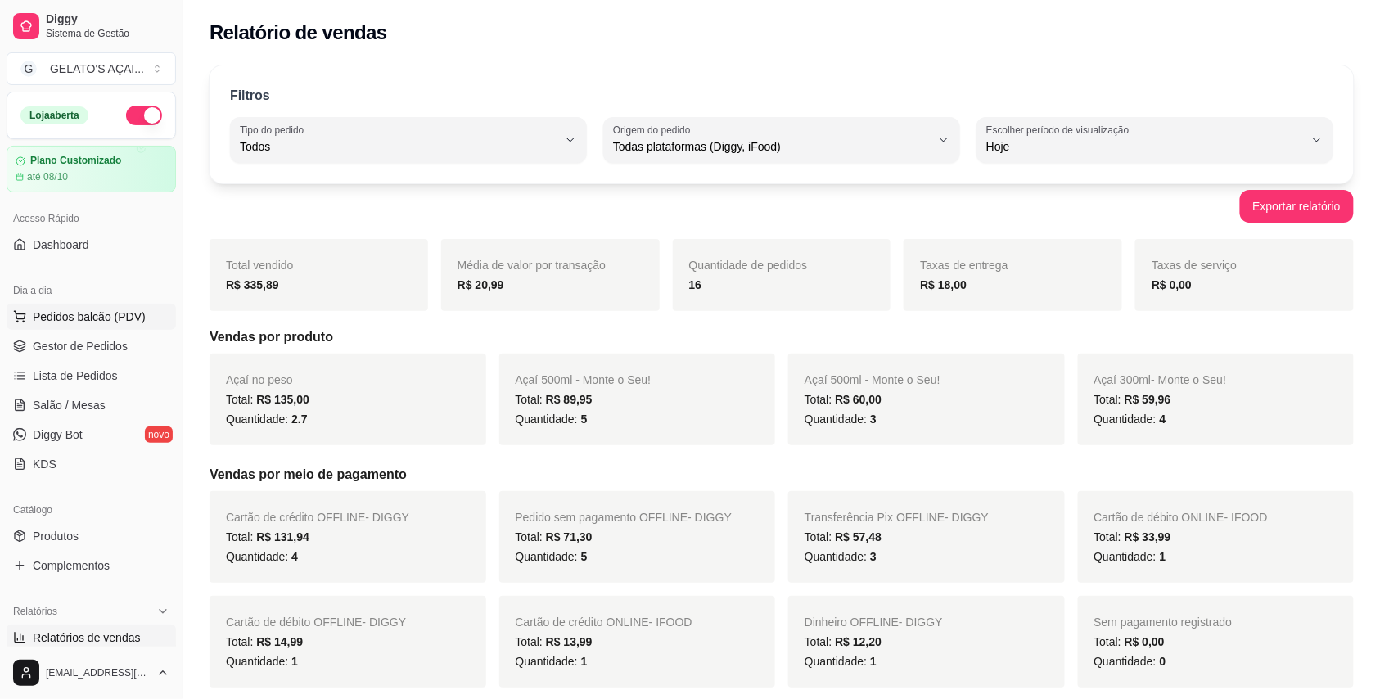
click at [119, 322] on span "Pedidos balcão (PDV)" at bounding box center [89, 317] width 113 height 16
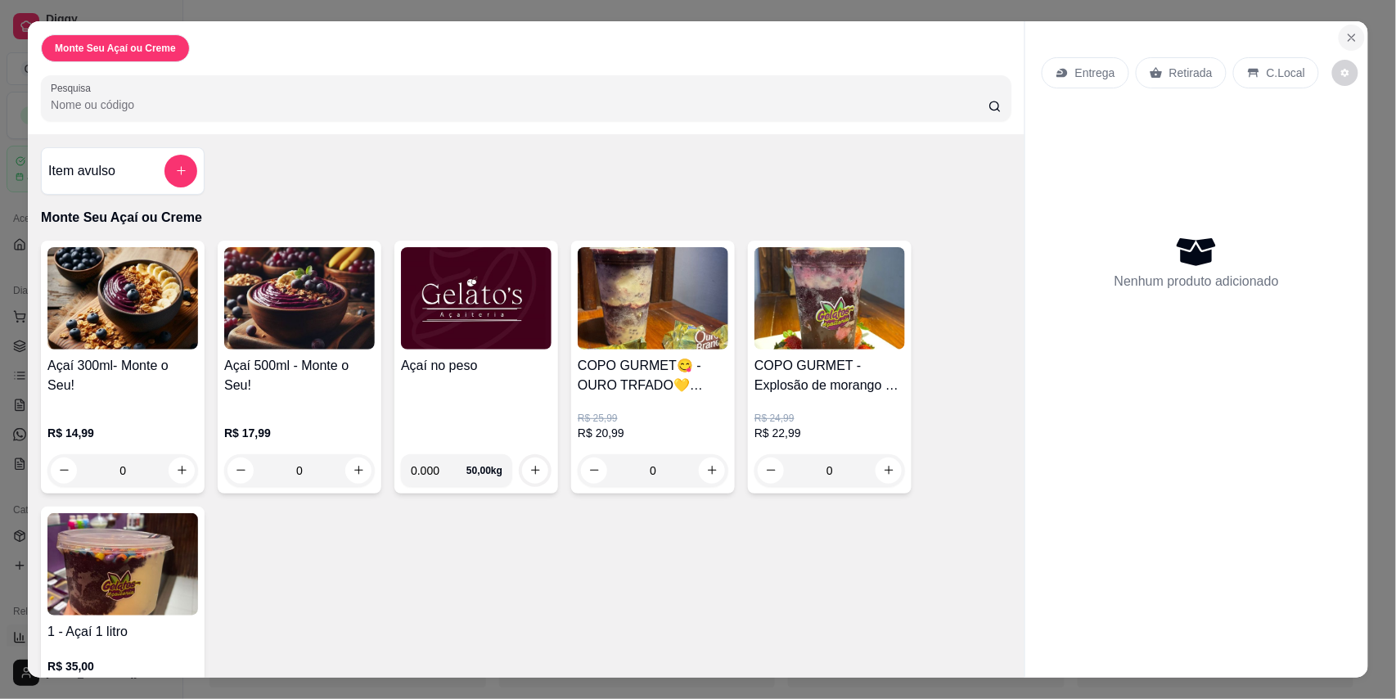
click at [1345, 39] on icon "Close" at bounding box center [1351, 37] width 13 height 13
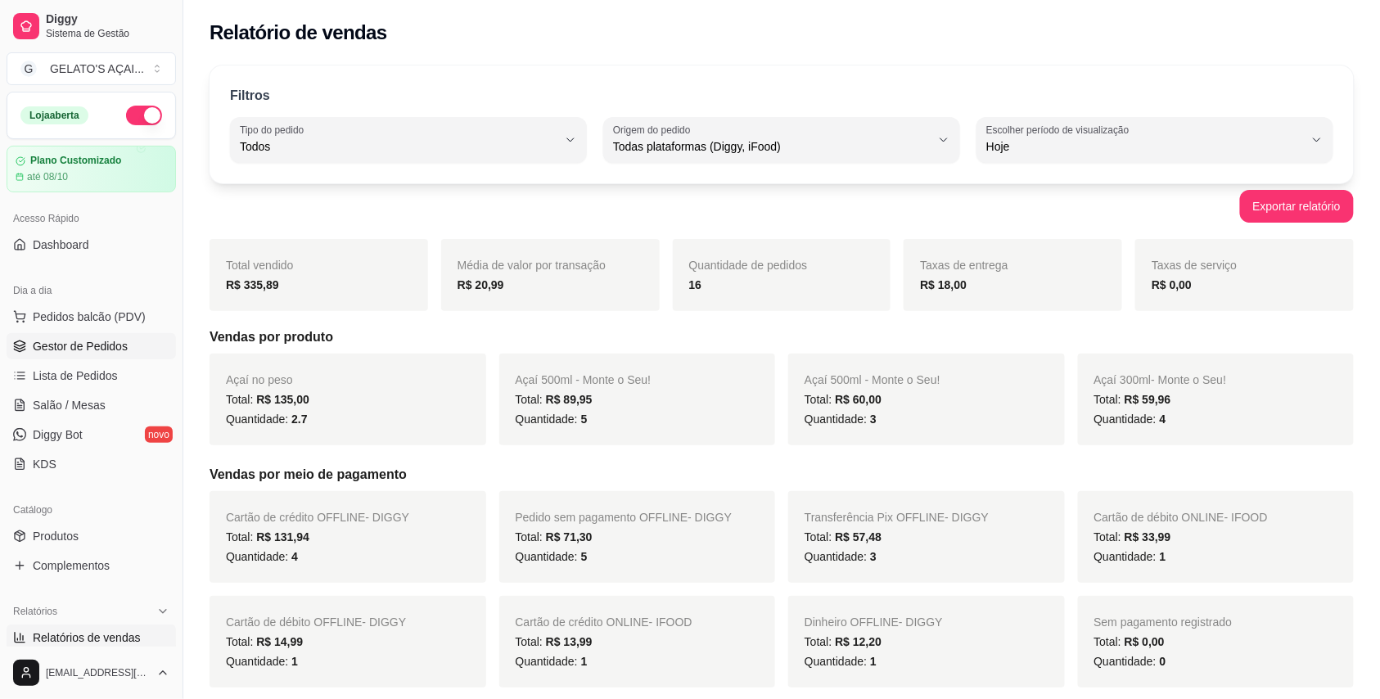
click at [79, 344] on span "Gestor de Pedidos" at bounding box center [80, 346] width 95 height 16
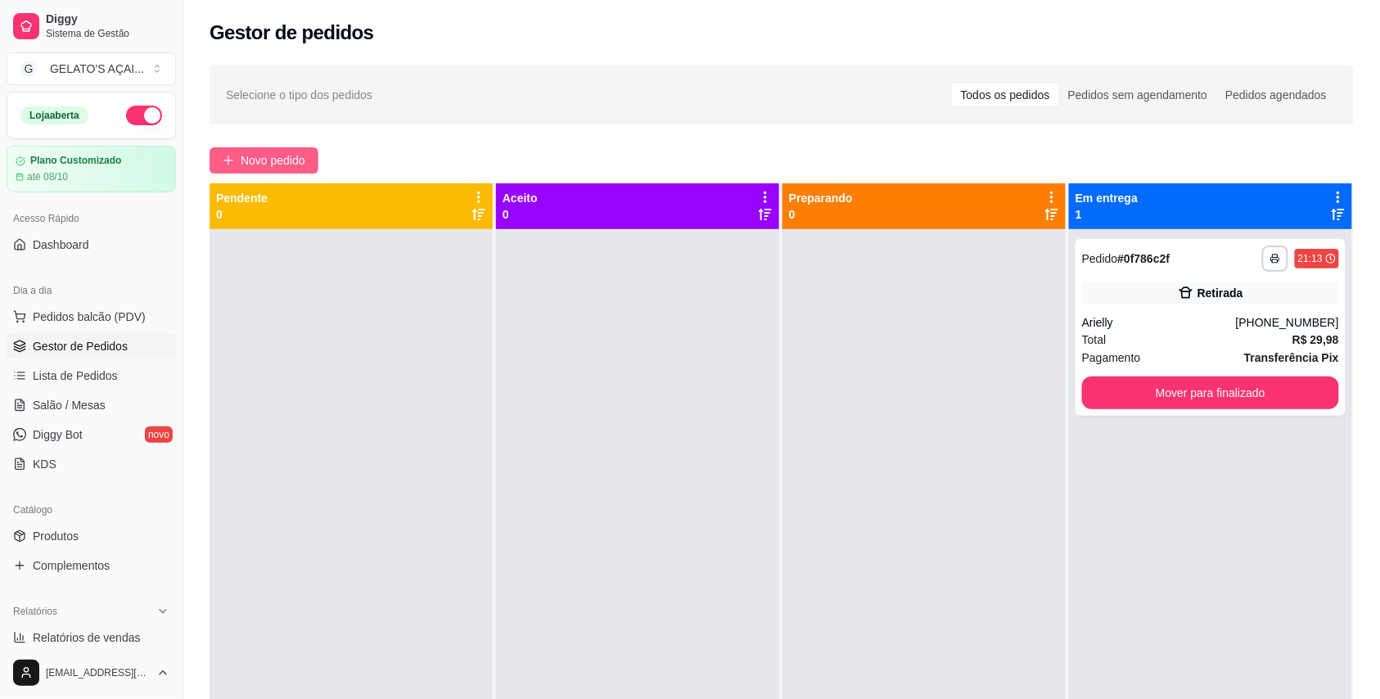
click at [289, 152] on span "Novo pedido" at bounding box center [273, 160] width 65 height 18
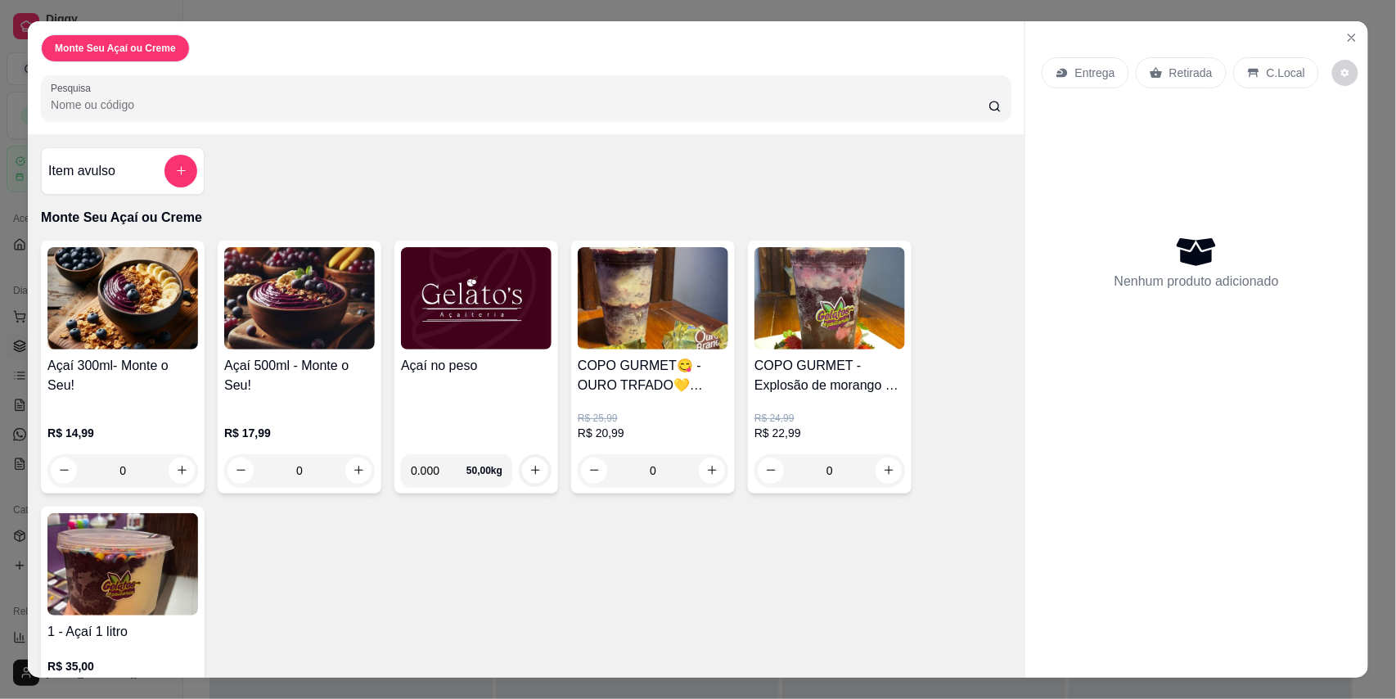
click at [496, 354] on div "Açaí no peso 0.000 50,00 kg" at bounding box center [476, 367] width 164 height 253
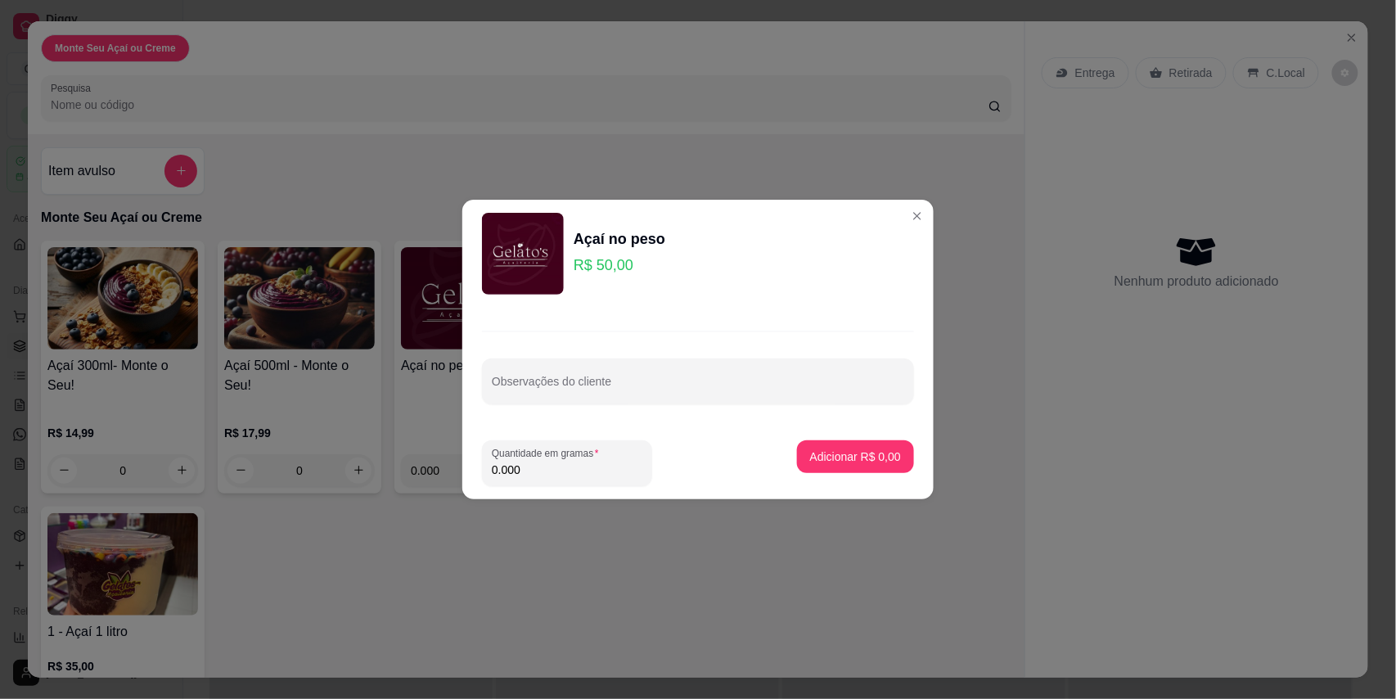
click at [541, 485] on div "Quantidade em gramas 0.000" at bounding box center [567, 463] width 170 height 46
type input "0.096"
click at [868, 456] on p "Adicionar R$ 4,80" at bounding box center [855, 456] width 88 height 16
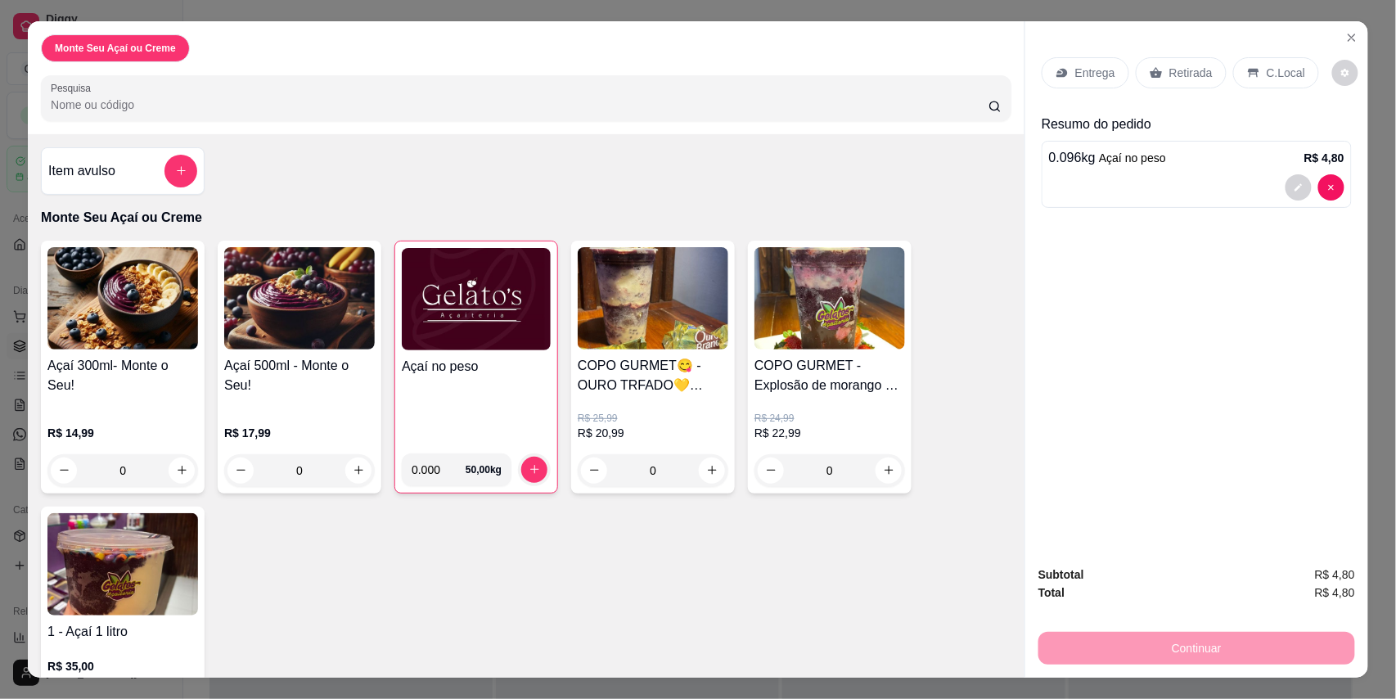
click at [1177, 277] on div "Entrega Retirada C.Local Resumo do pedido 0.096 kg Açaí no peso R$ 4,80" at bounding box center [1196, 287] width 343 height 532
click at [496, 351] on div "Açaí no peso 0.000 50,00 kg" at bounding box center [476, 367] width 164 height 253
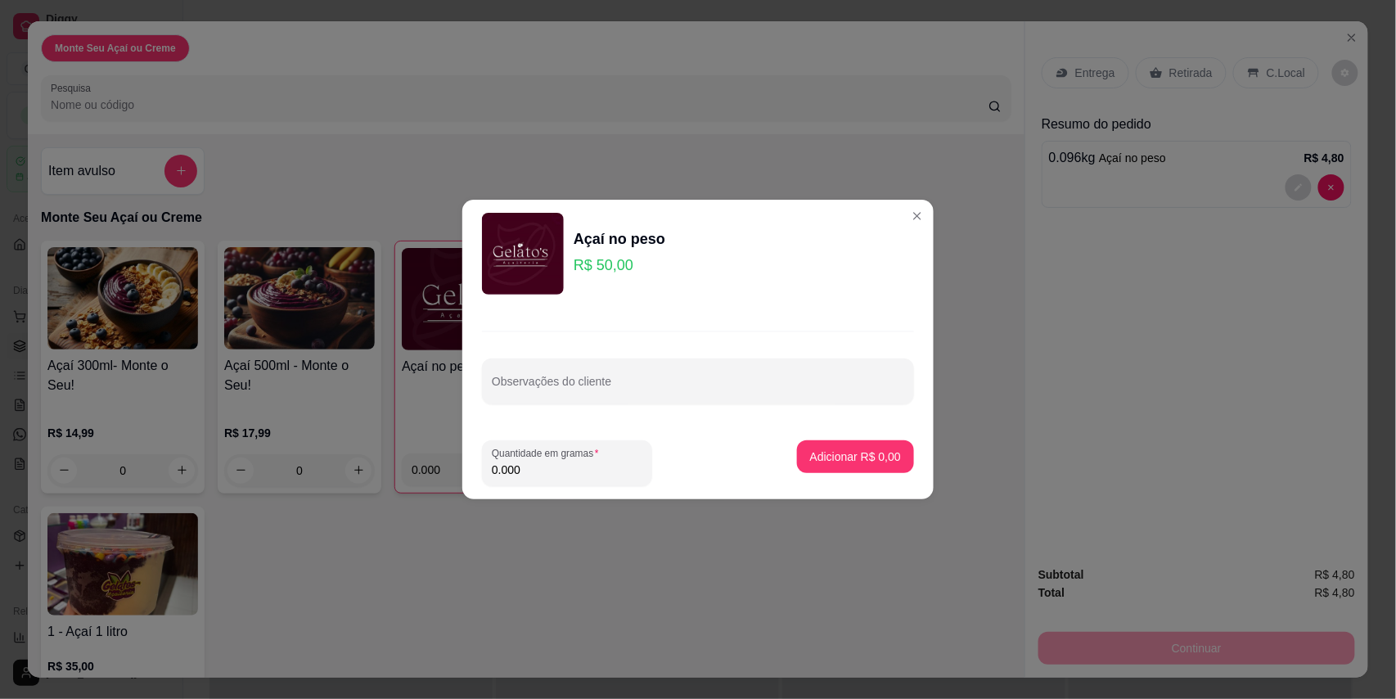
click at [553, 472] on input "0.000" at bounding box center [567, 470] width 151 height 16
type input "0.280"
click at [841, 465] on p "Adicionar R$ 14,00" at bounding box center [852, 456] width 97 height 16
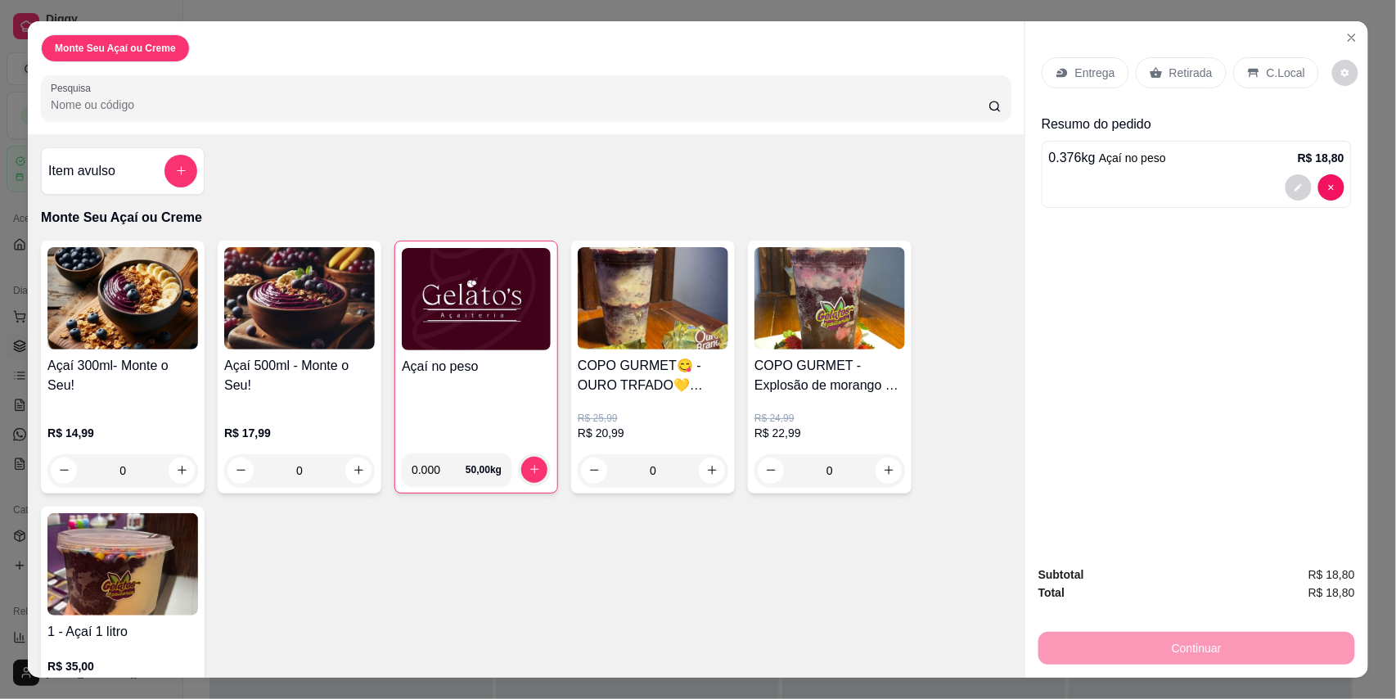
click at [493, 358] on h4 "Açaí no peso" at bounding box center [476, 367] width 149 height 20
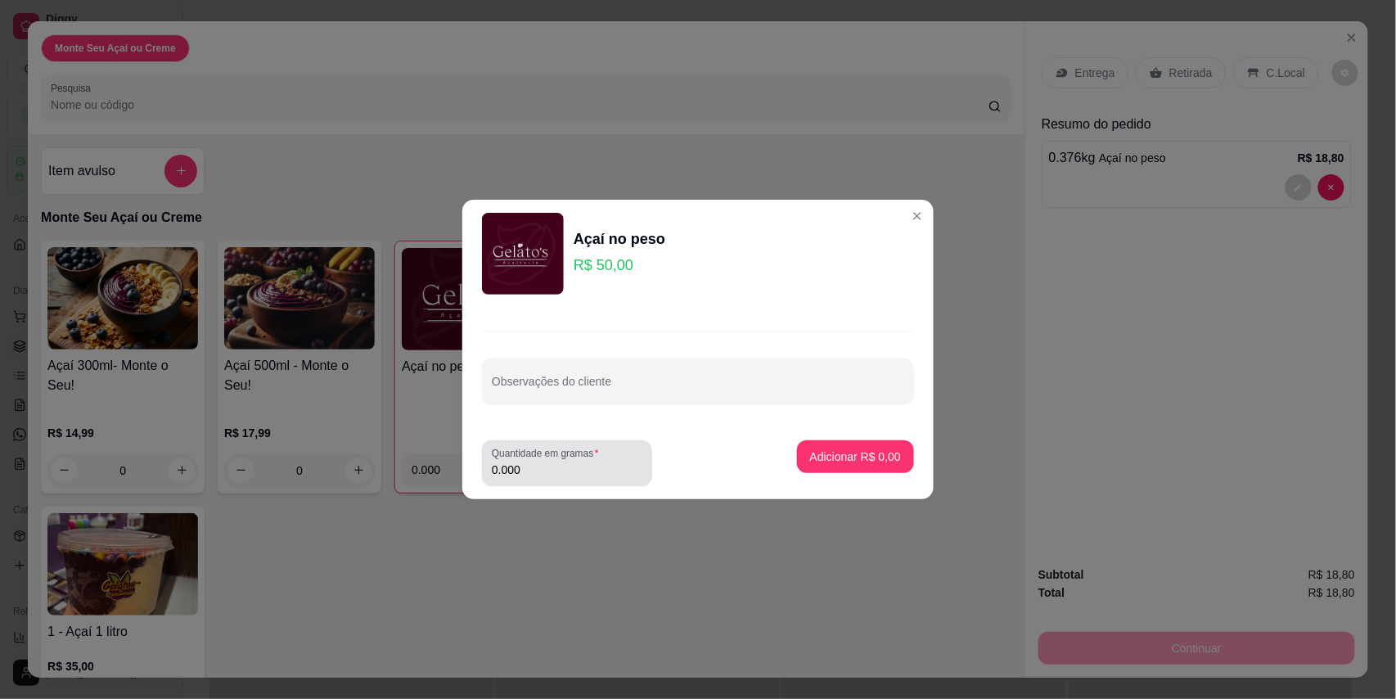
click at [547, 472] on input "0.000" at bounding box center [567, 470] width 151 height 16
type input "0.118"
click at [845, 453] on p "Adicionar R$ 5,90" at bounding box center [855, 456] width 91 height 16
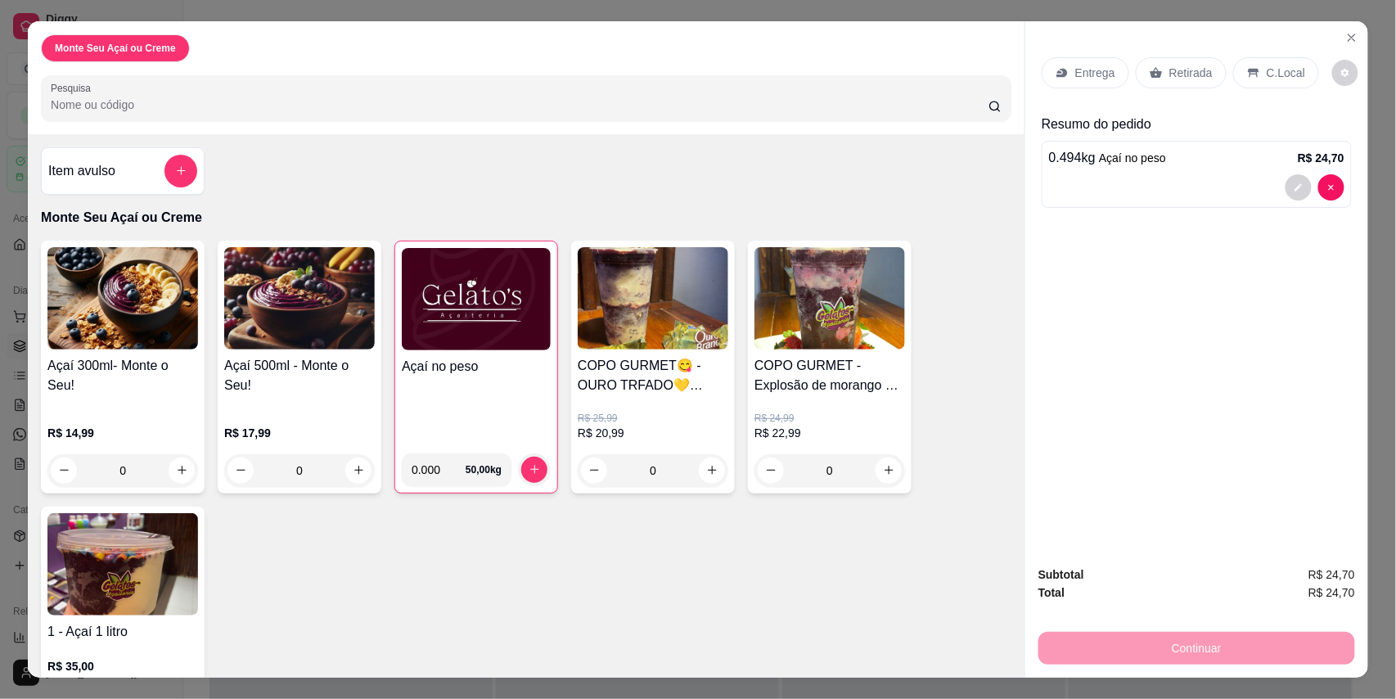
click at [462, 327] on img at bounding box center [476, 299] width 149 height 102
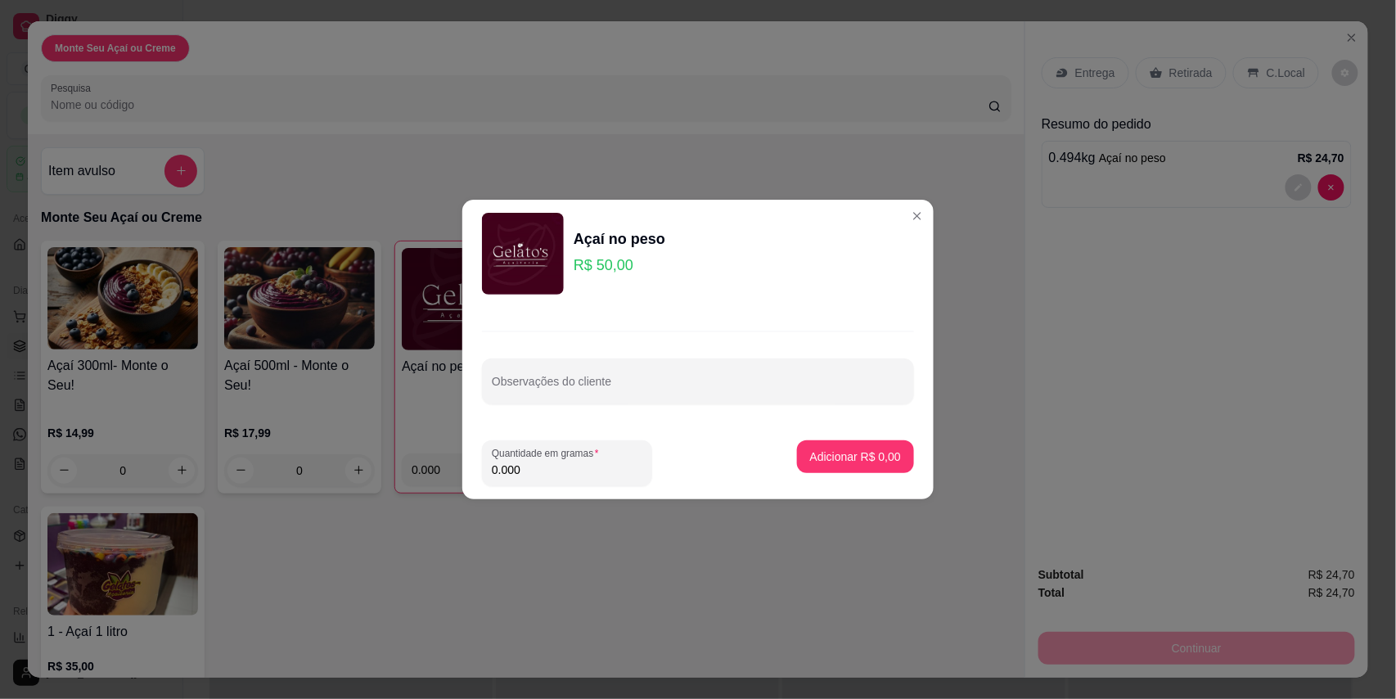
click at [535, 465] on input "0.000" at bounding box center [567, 470] width 151 height 16
click at [584, 396] on input "Observações do cliente" at bounding box center [698, 388] width 412 height 16
type input "lk"
click at [556, 483] on div "Quantidade em gramas 0.000" at bounding box center [567, 463] width 170 height 46
type input "0.144"
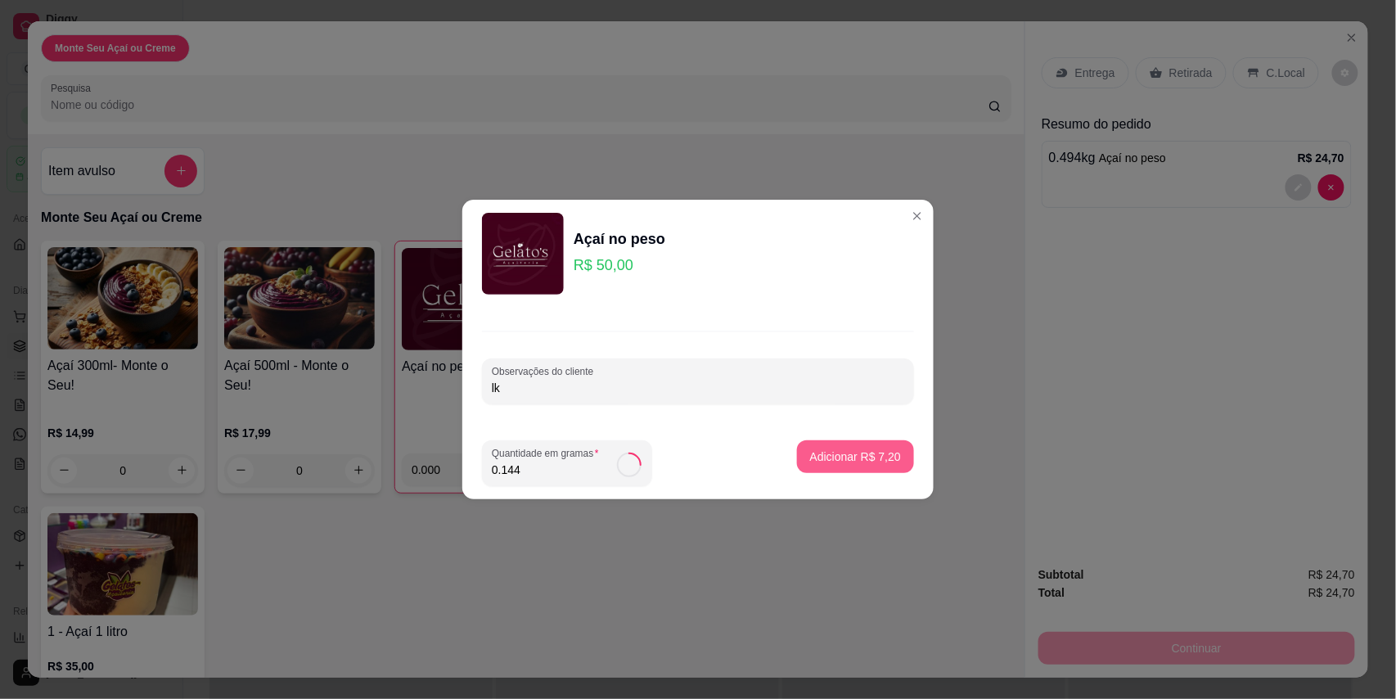
click at [866, 453] on p "Adicionar R$ 7,20" at bounding box center [855, 456] width 91 height 16
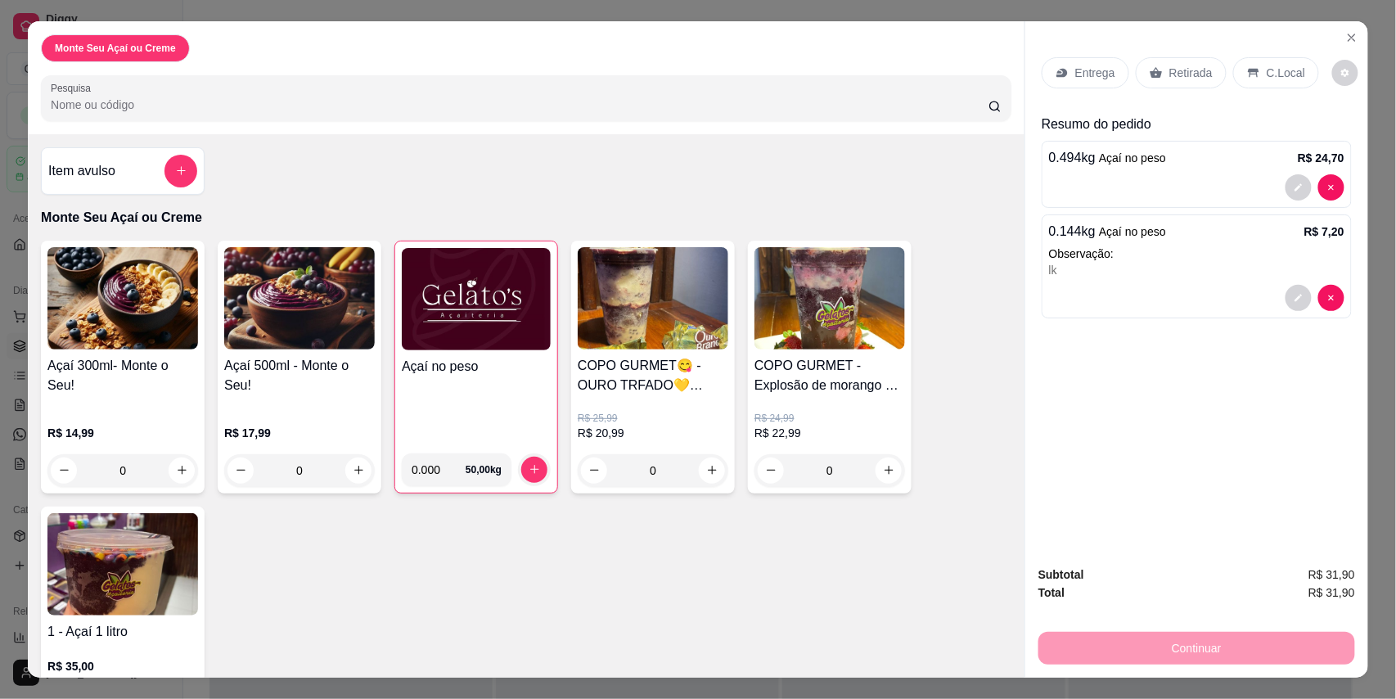
click at [1271, 70] on p "C.Local" at bounding box center [1286, 73] width 38 height 16
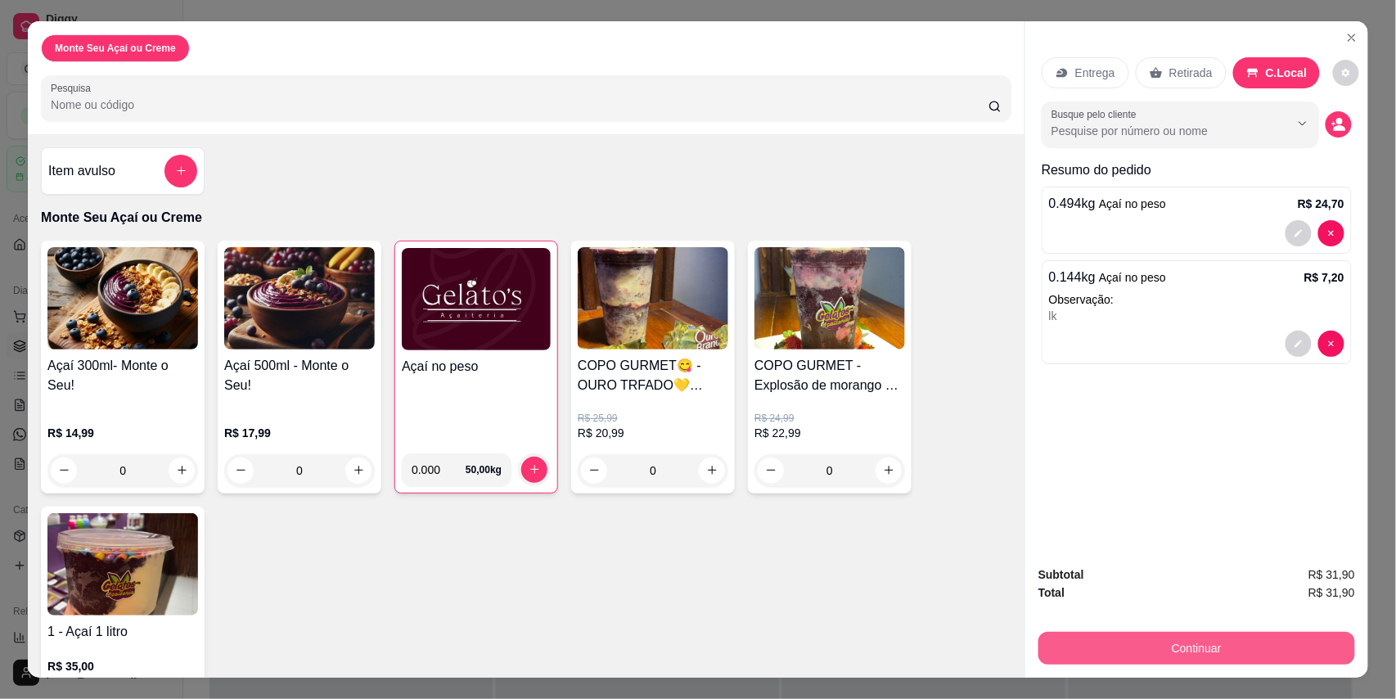
click at [1201, 650] on button "Continuar" at bounding box center [1196, 648] width 317 height 33
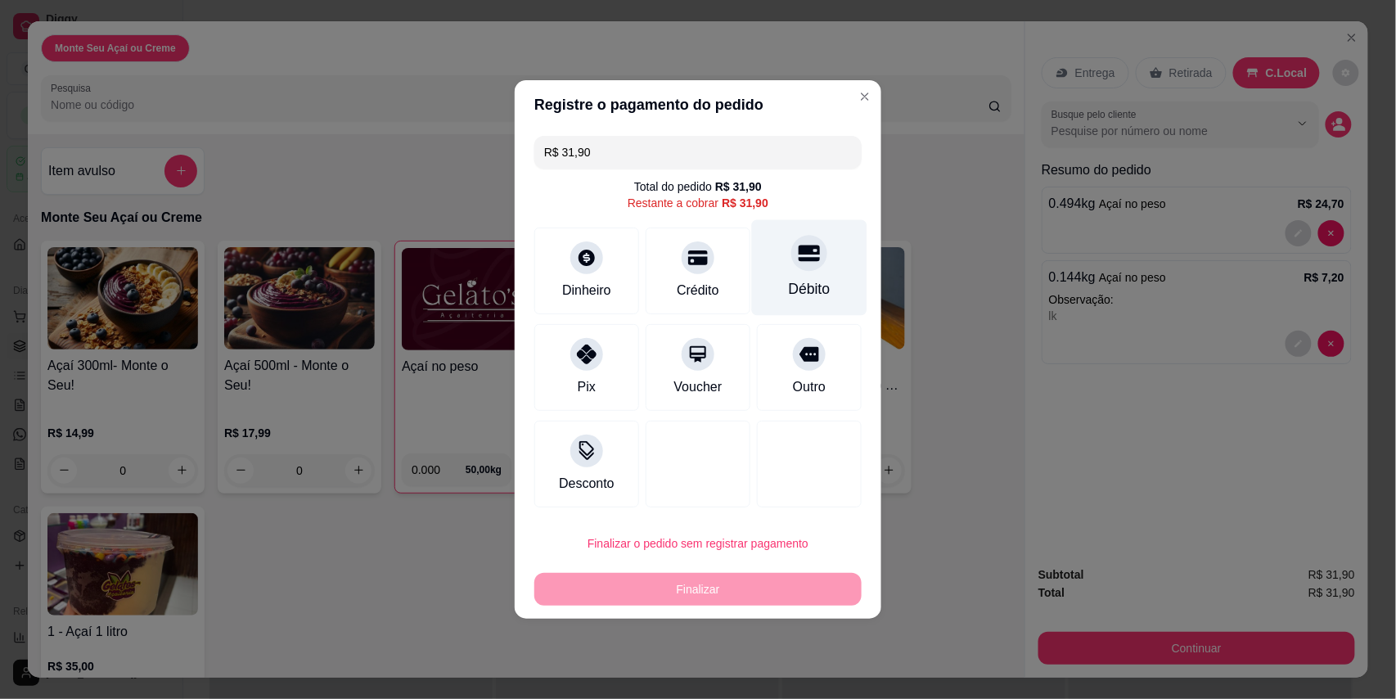
click at [804, 259] on icon at bounding box center [809, 253] width 21 height 16
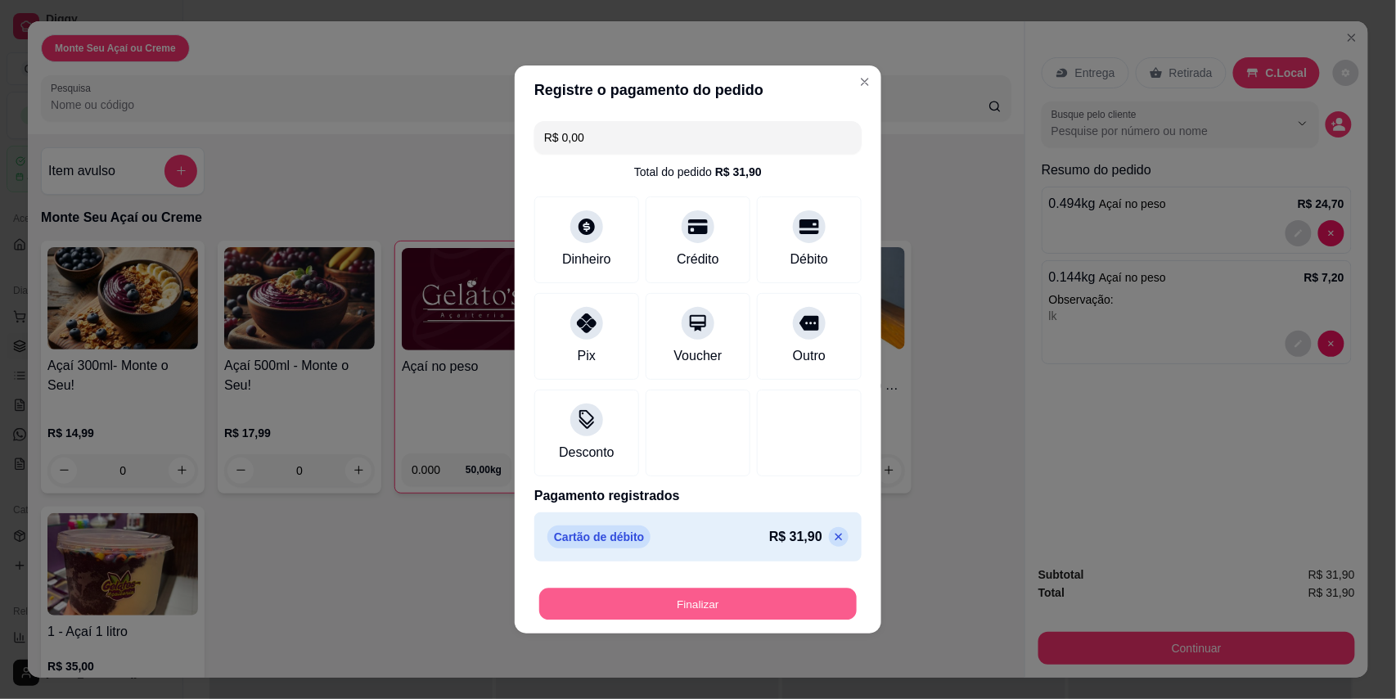
click at [711, 599] on button "Finalizar" at bounding box center [698, 604] width 318 height 32
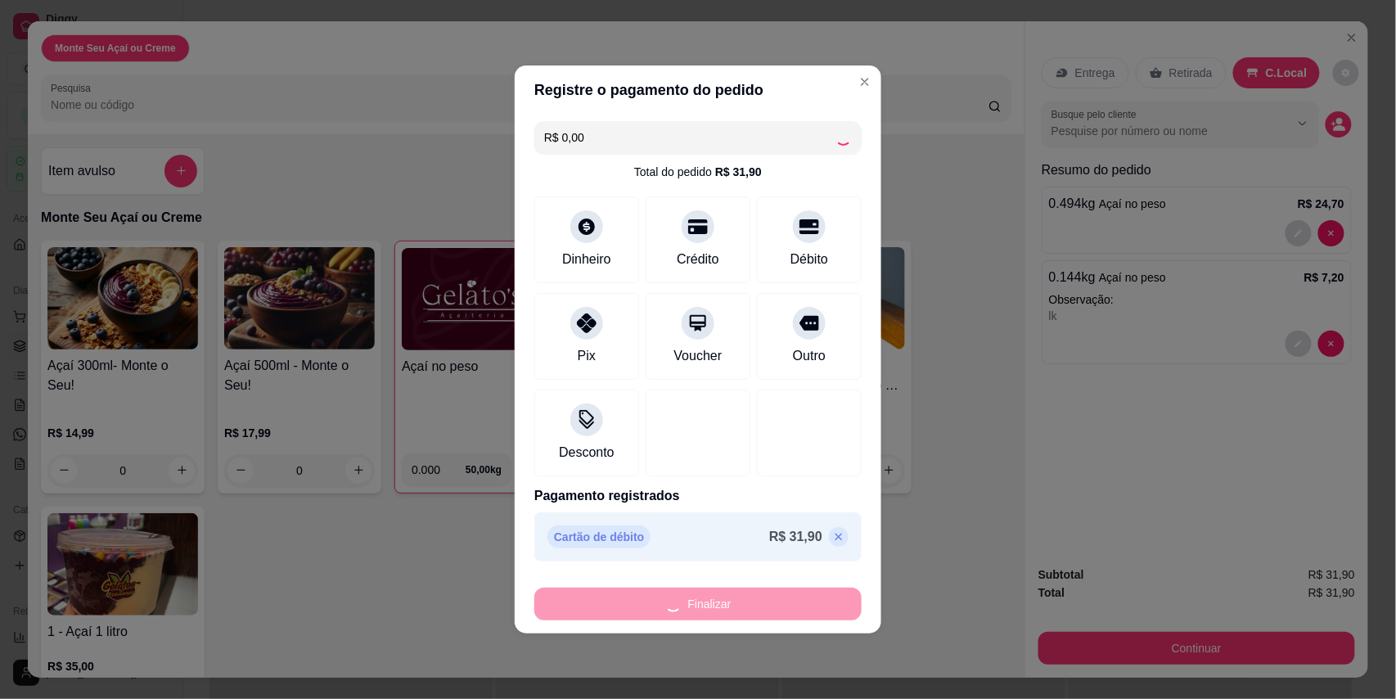
type input "-R$ 31,90"
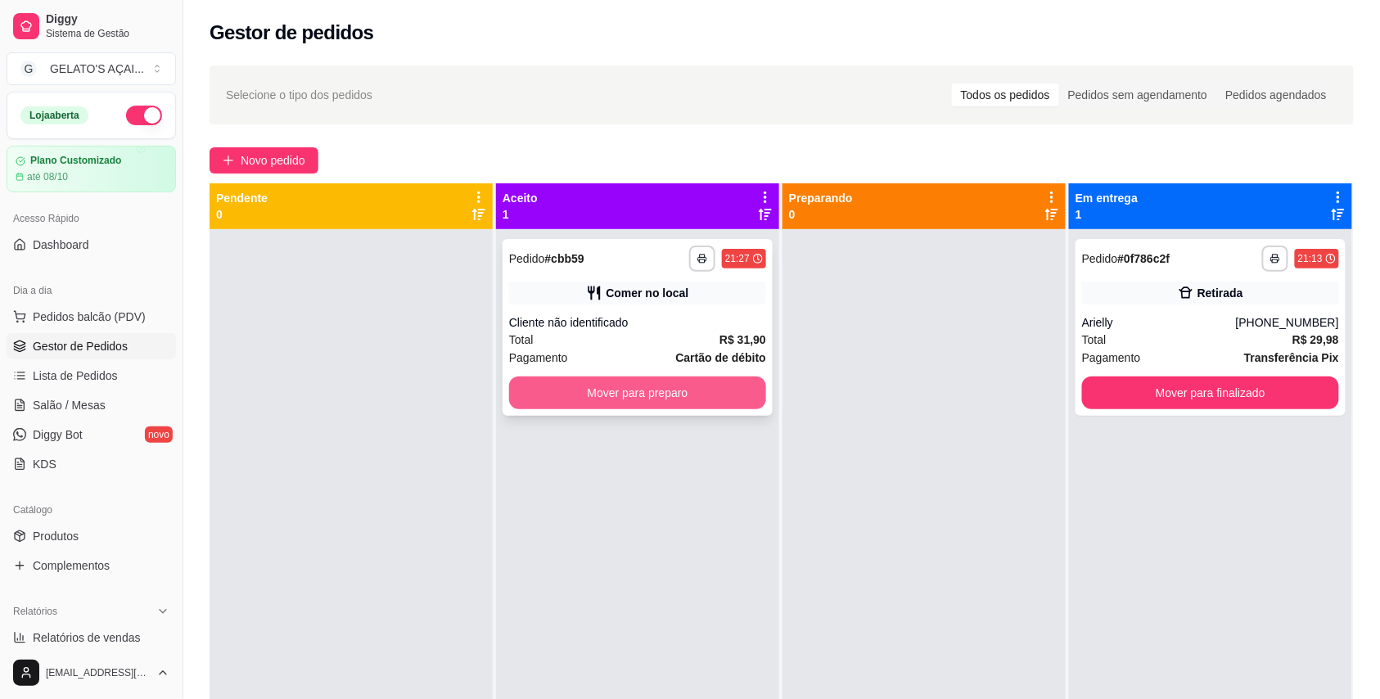
click at [684, 390] on button "Mover para preparo" at bounding box center [637, 392] width 257 height 33
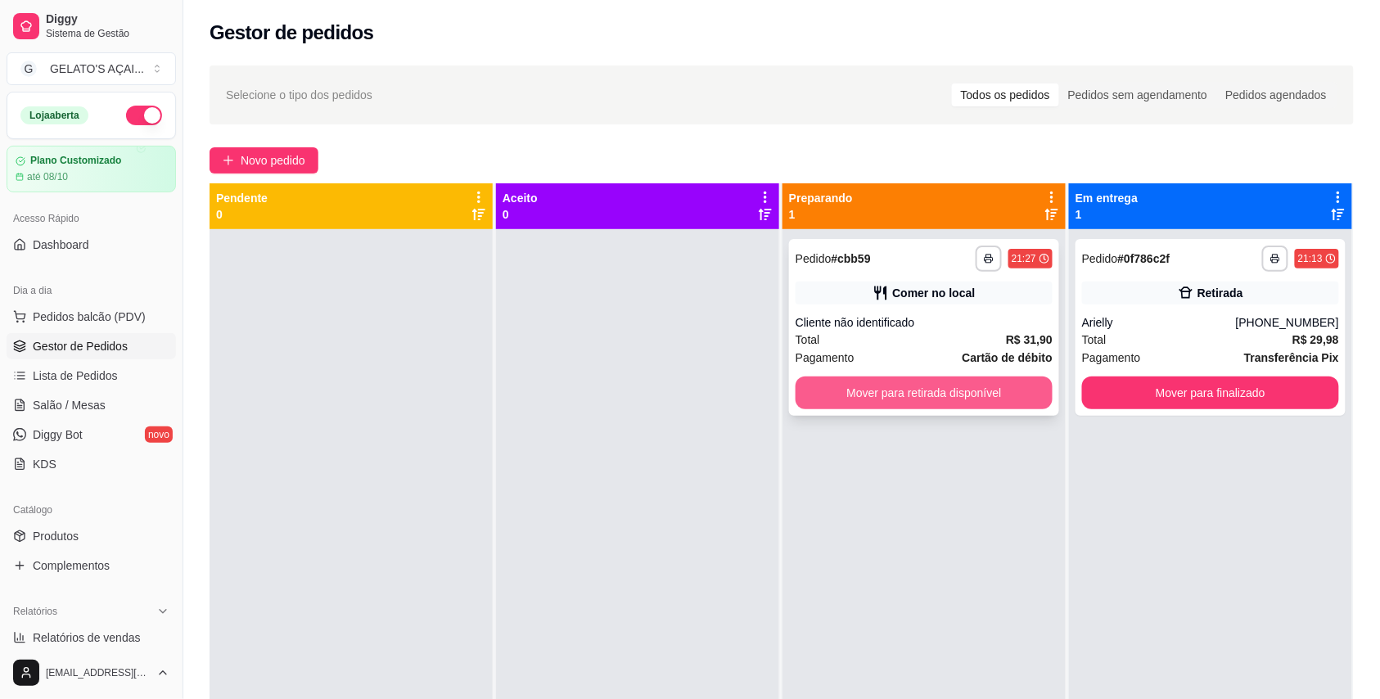
click at [996, 391] on button "Mover para retirada disponível" at bounding box center [923, 392] width 257 height 33
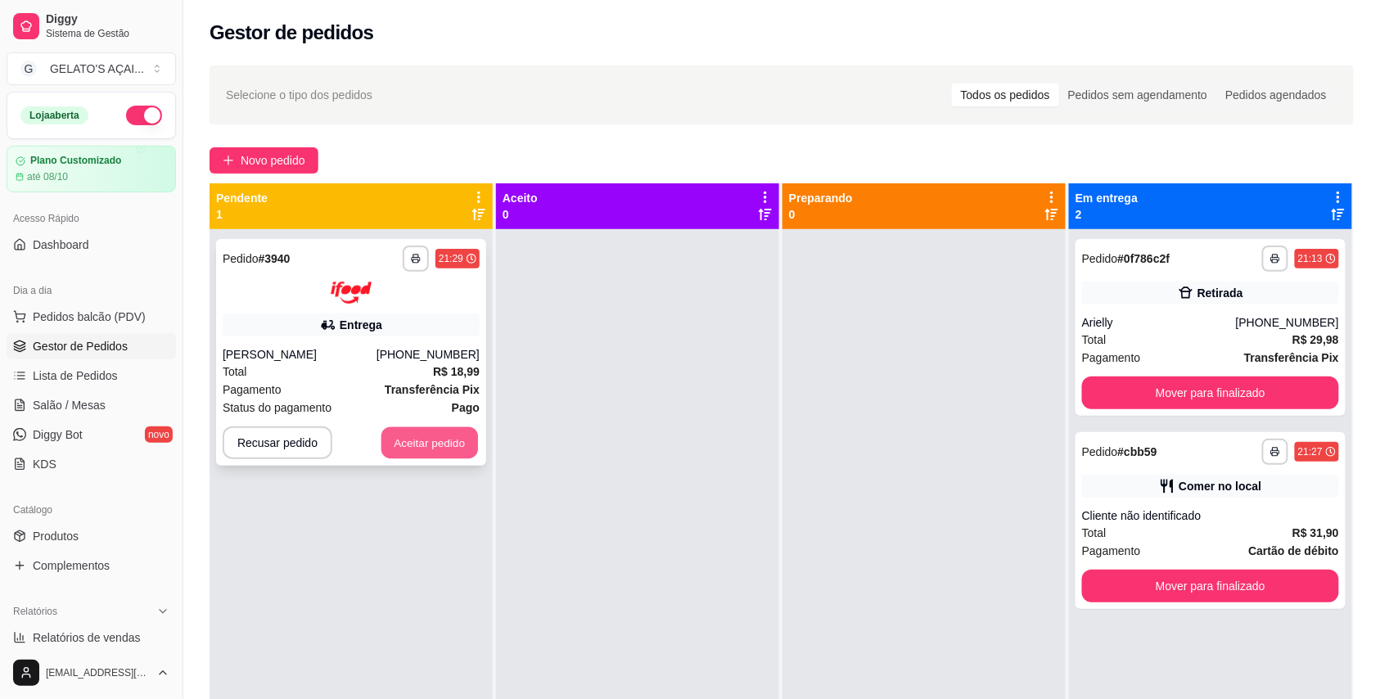
click at [419, 440] on button "Aceitar pedido" at bounding box center [429, 442] width 97 height 32
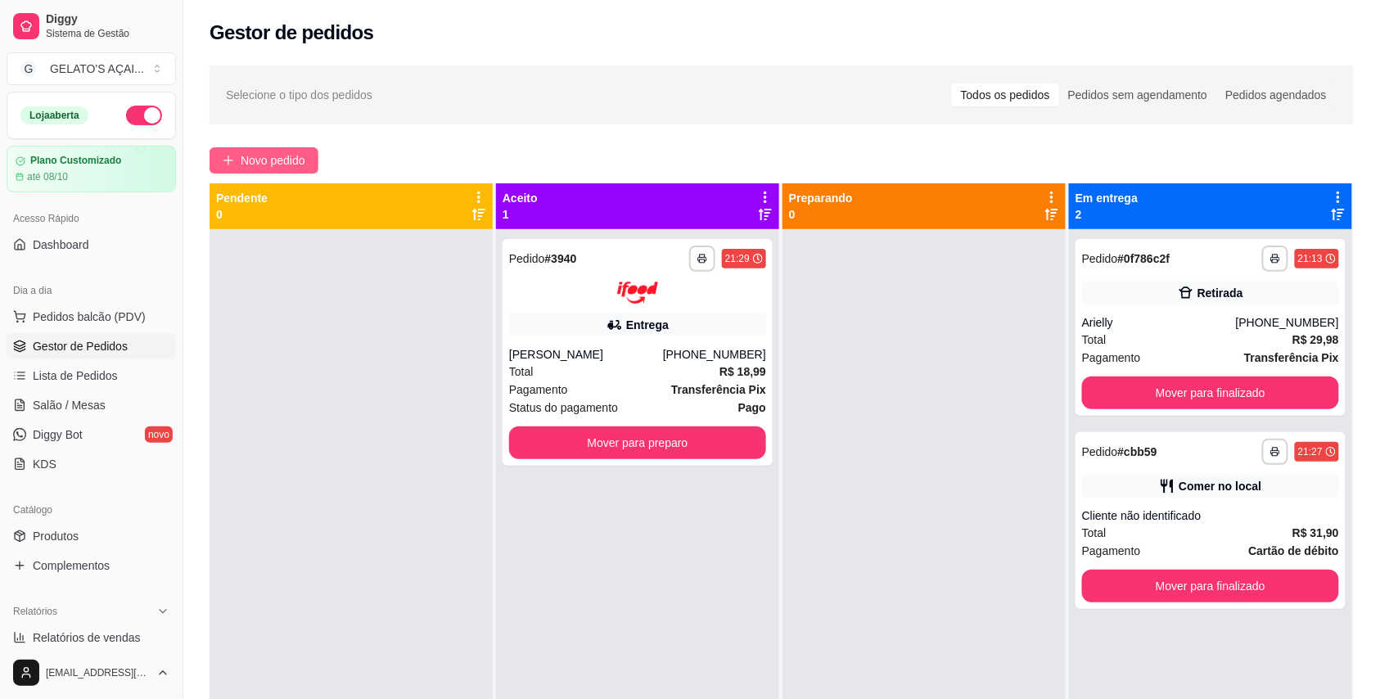
click at [295, 164] on span "Novo pedido" at bounding box center [273, 160] width 65 height 18
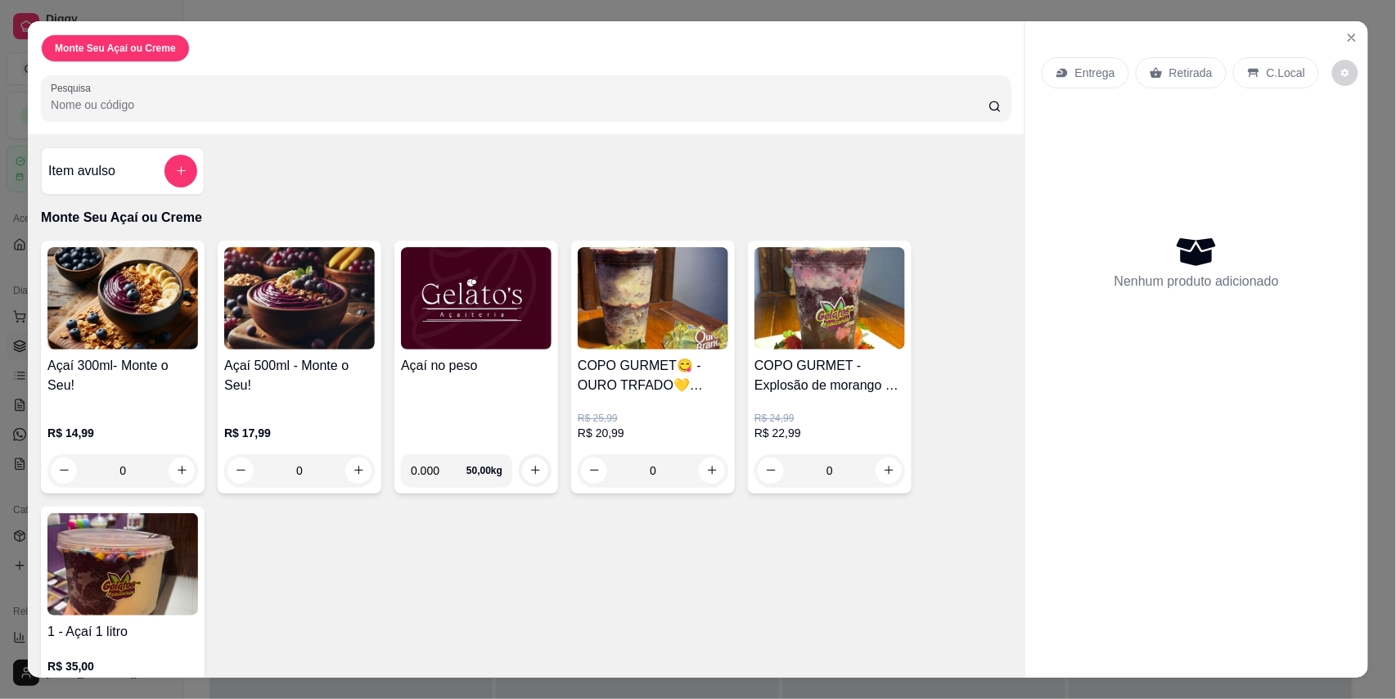
click at [465, 319] on img at bounding box center [476, 298] width 151 height 102
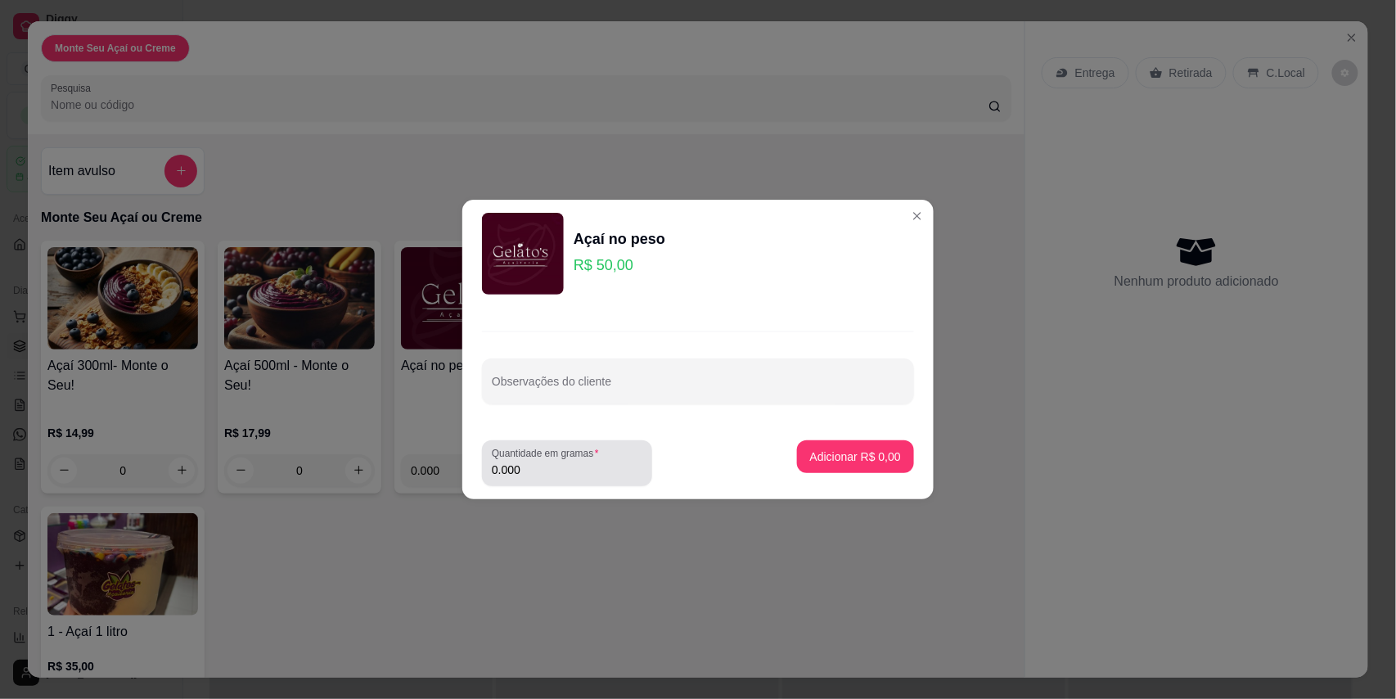
click at [565, 466] on input "0.000" at bounding box center [567, 470] width 151 height 16
type input "0.474"
click at [836, 452] on p "Adicionar R$ 23,70" at bounding box center [852, 456] width 97 height 16
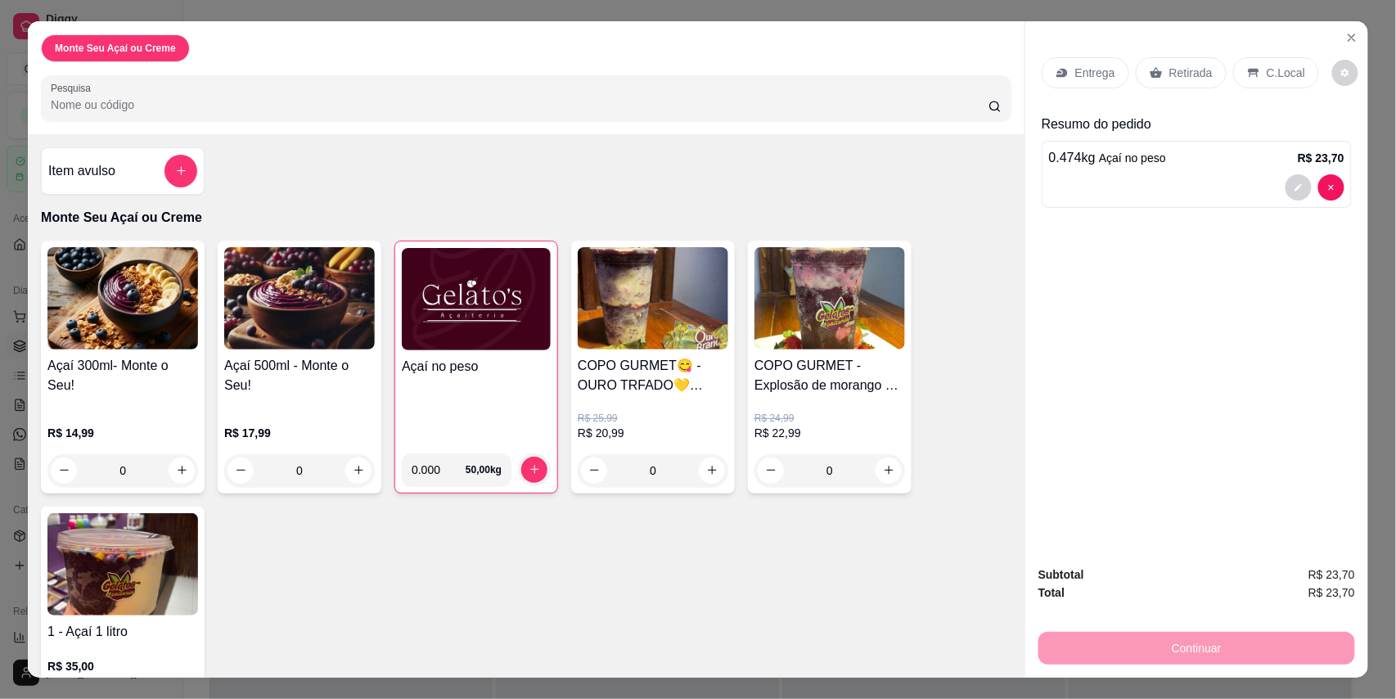
click at [1283, 74] on p "C.Local" at bounding box center [1286, 73] width 38 height 16
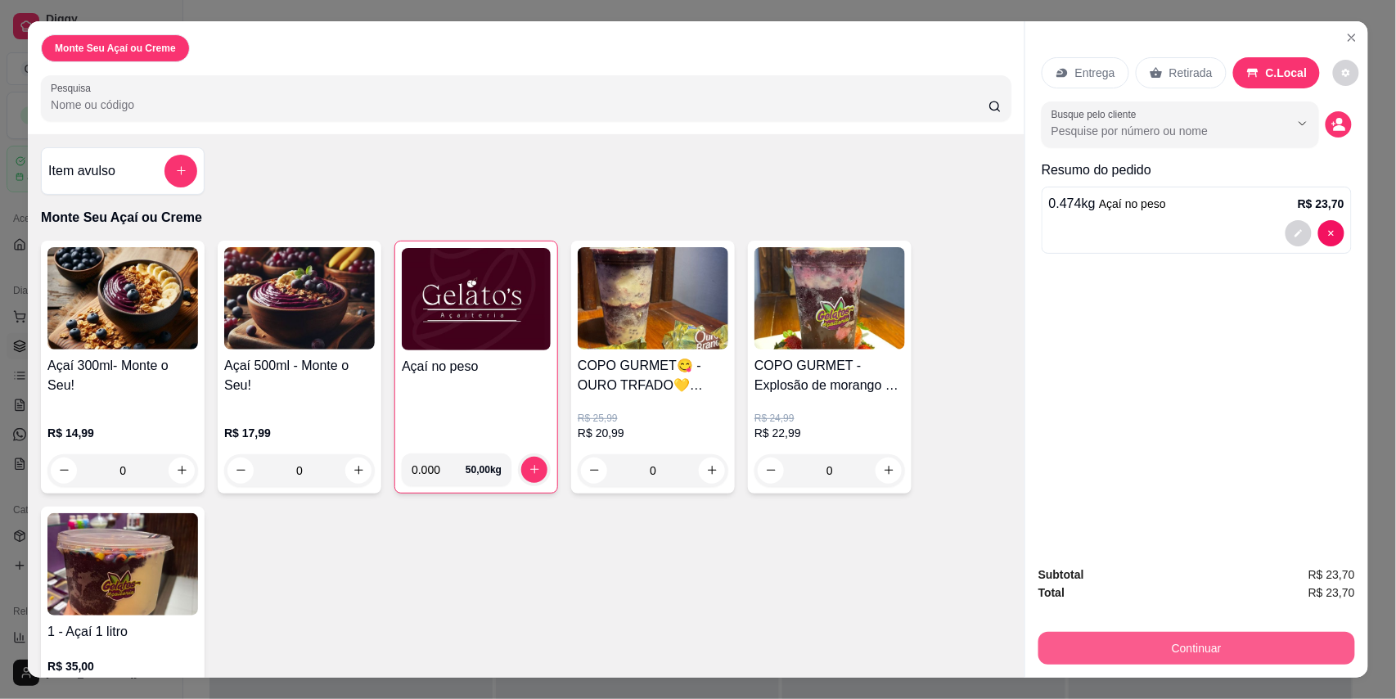
click at [1120, 645] on button "Continuar" at bounding box center [1196, 648] width 317 height 33
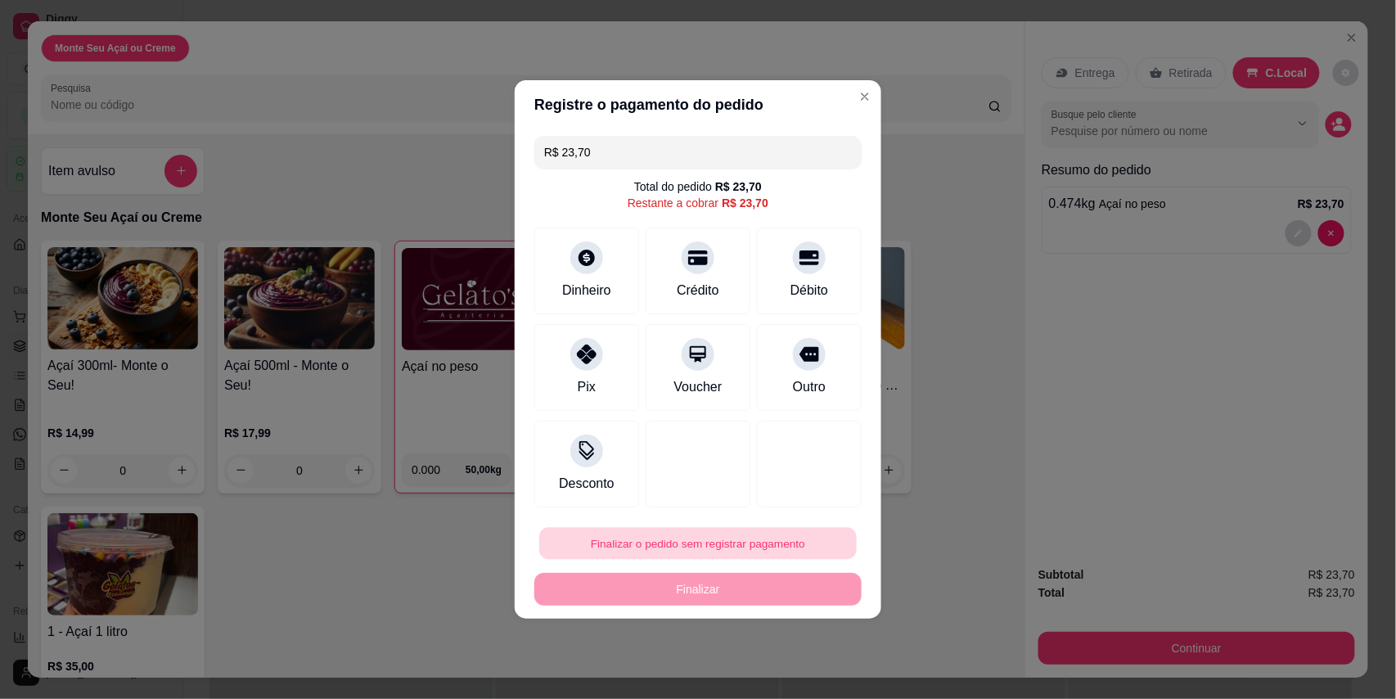
click at [653, 538] on button "Finalizar o pedido sem registrar pagamento" at bounding box center [698, 544] width 318 height 32
click at [793, 506] on button "Confirmar" at bounding box center [797, 497] width 61 height 25
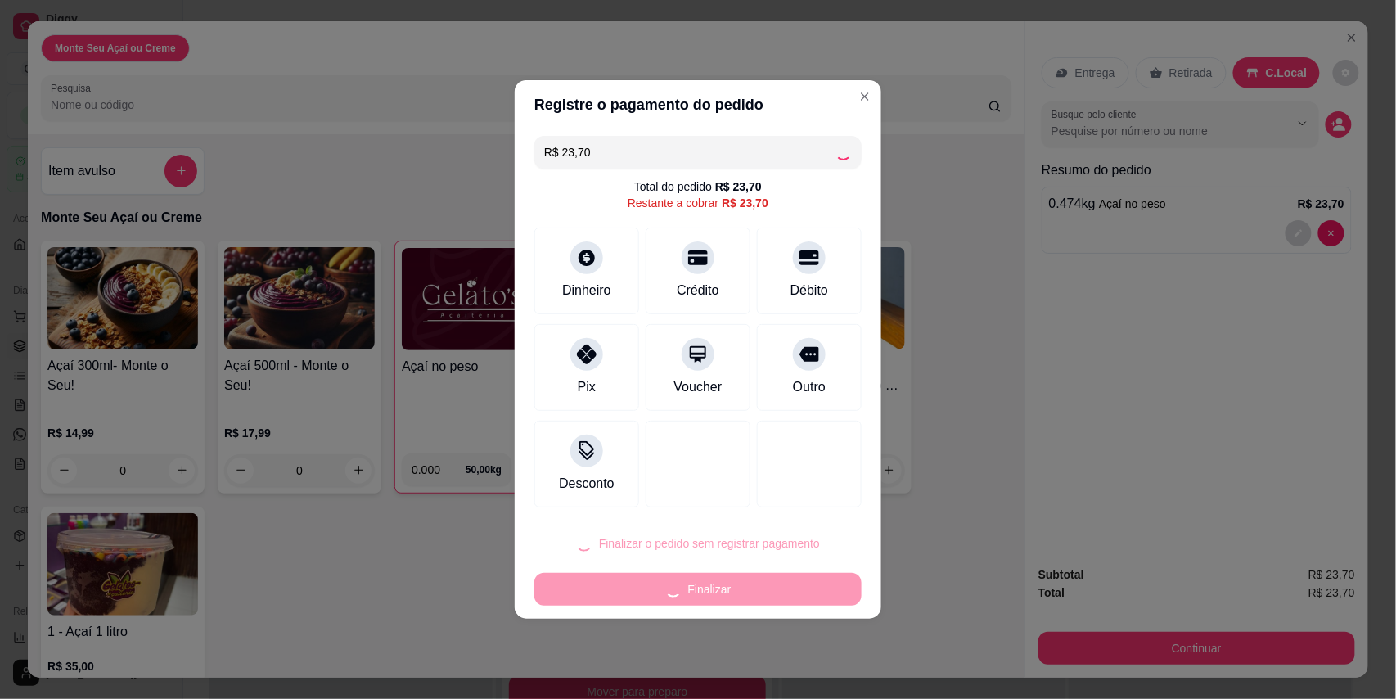
type input "R$ 0,00"
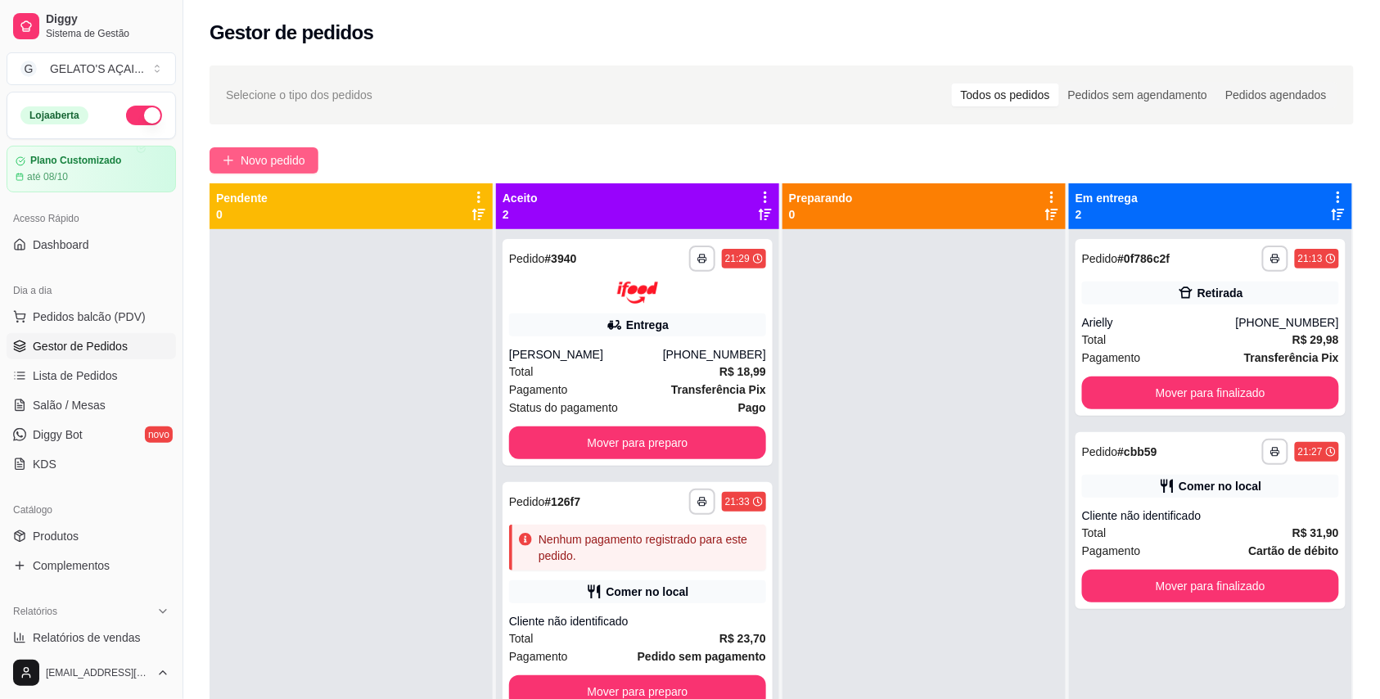
click at [288, 148] on button "Novo pedido" at bounding box center [263, 160] width 109 height 26
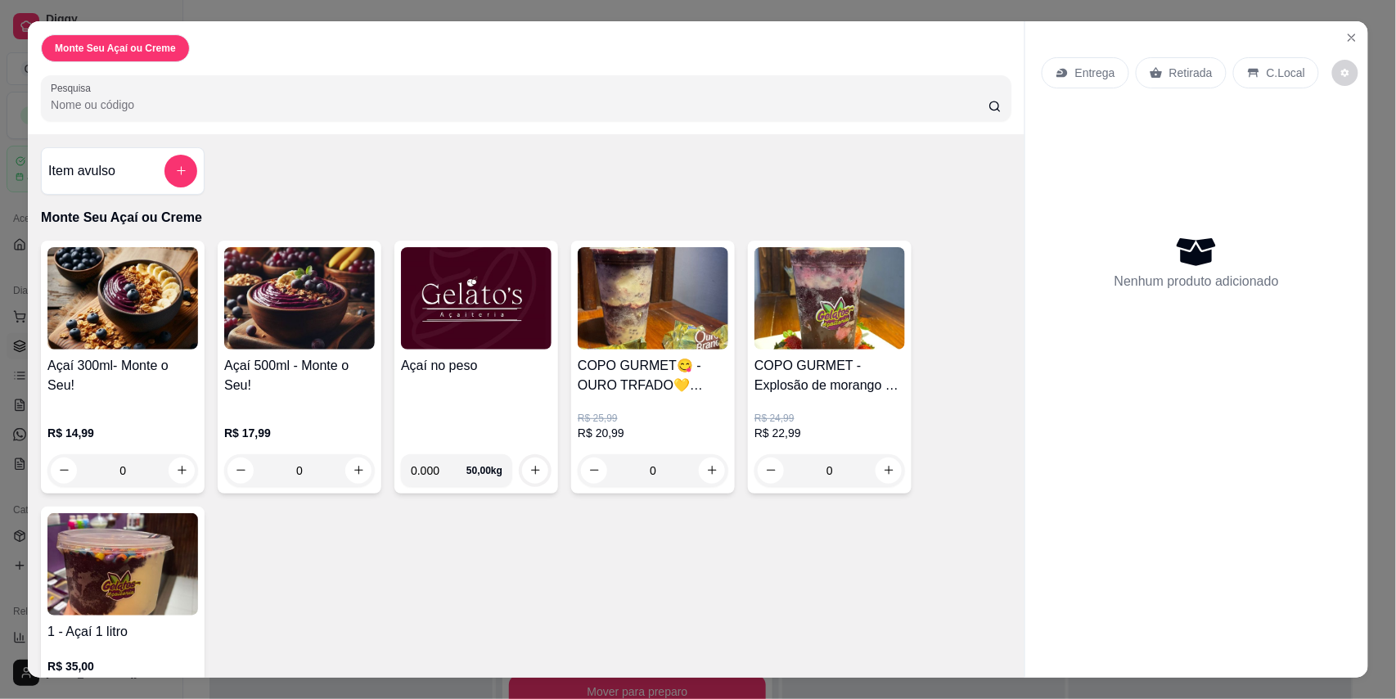
click at [459, 357] on h4 "Açaí no peso" at bounding box center [476, 366] width 151 height 20
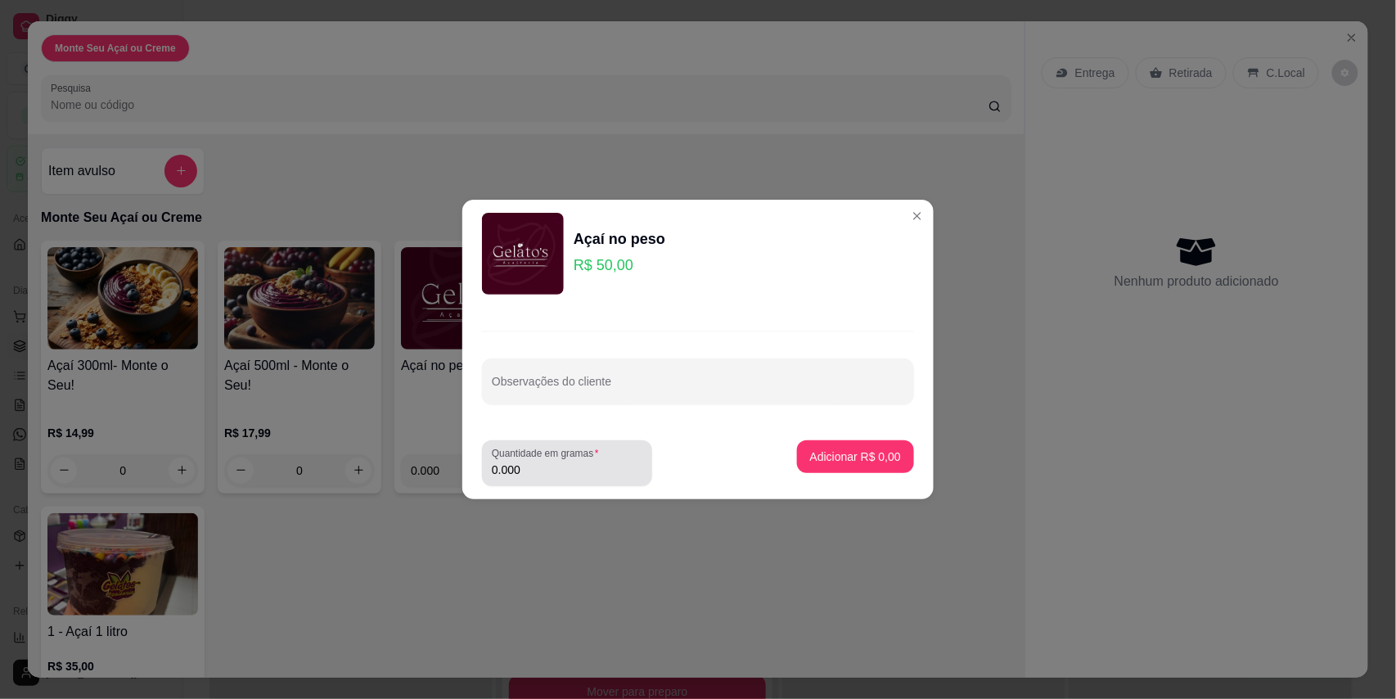
click at [541, 471] on input "0.000" at bounding box center [567, 470] width 151 height 16
type input "0.462"
click at [868, 455] on p "Adicionar R$ 23,10" at bounding box center [852, 456] width 97 height 16
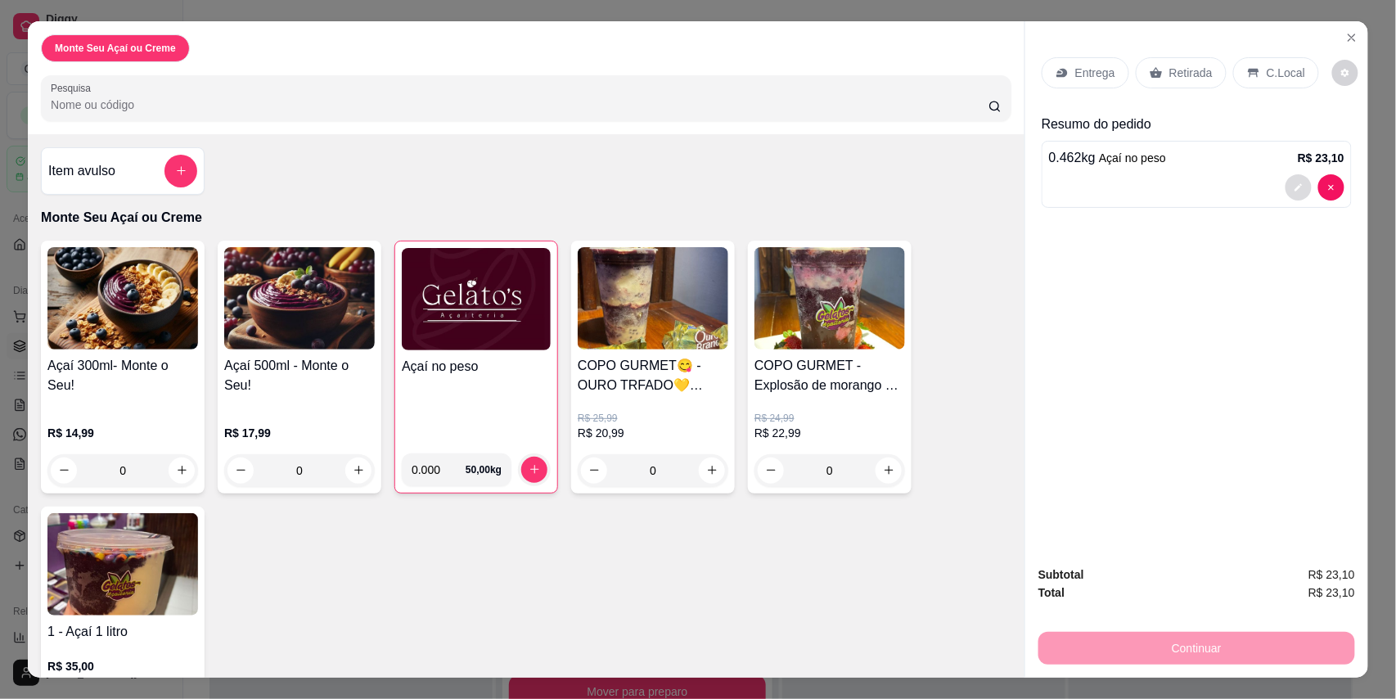
click at [1294, 187] on icon "decrease-product-quantity" at bounding box center [1299, 187] width 10 height 10
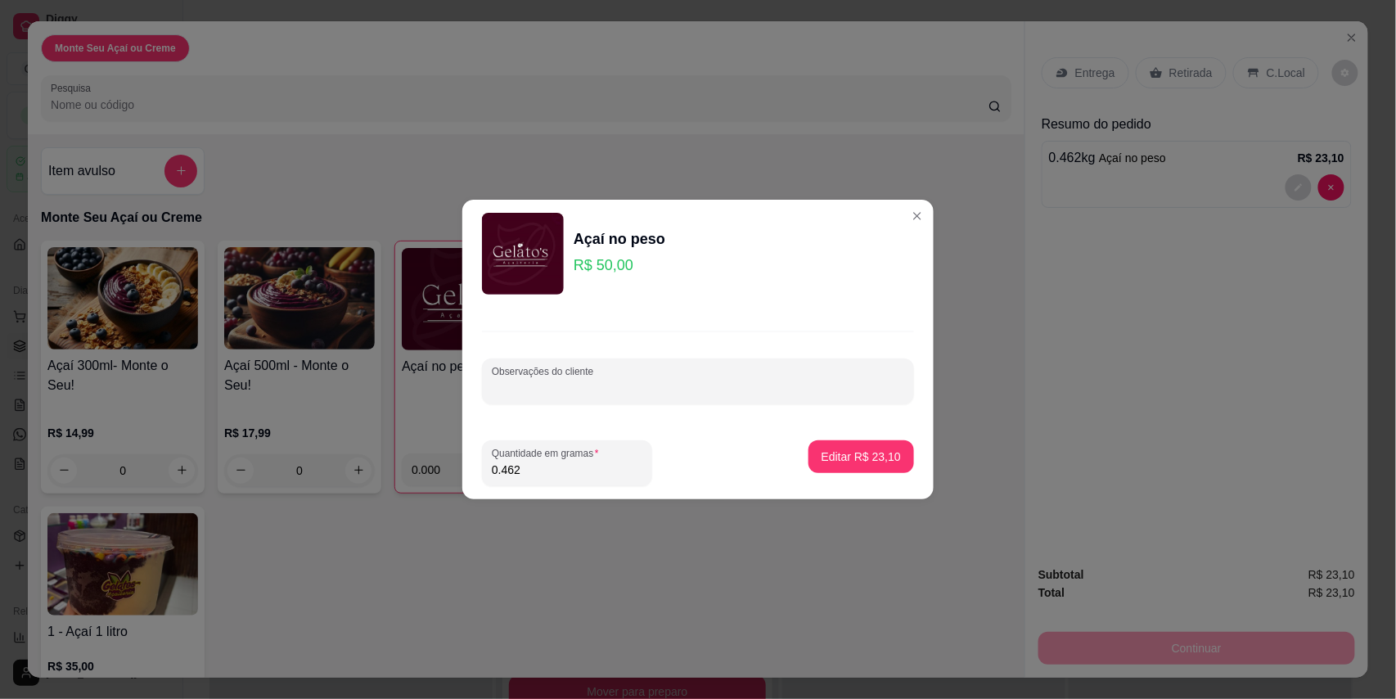
click at [604, 387] on input "Observações do cliente" at bounding box center [698, 388] width 412 height 16
type input "ela"
click at [858, 470] on button "Editar R$ 23,10" at bounding box center [861, 456] width 106 height 33
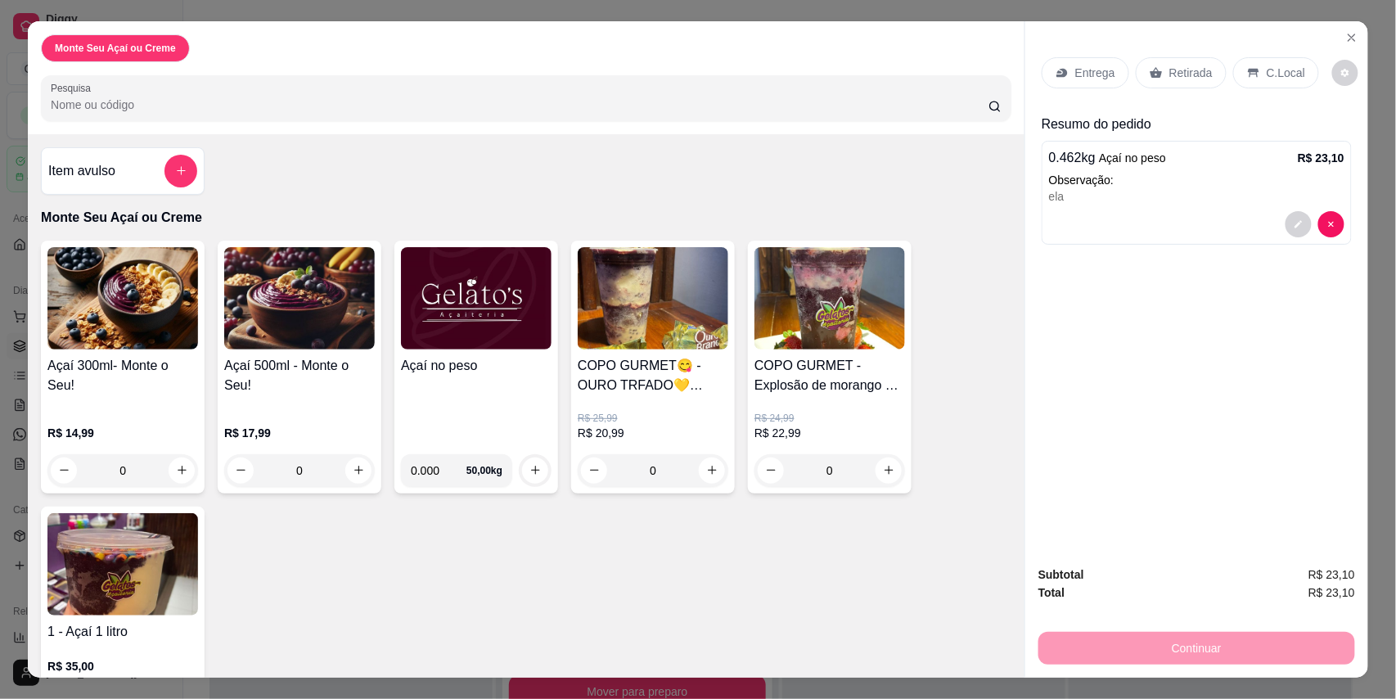
click at [478, 370] on h4 "Açaí no peso" at bounding box center [476, 366] width 151 height 20
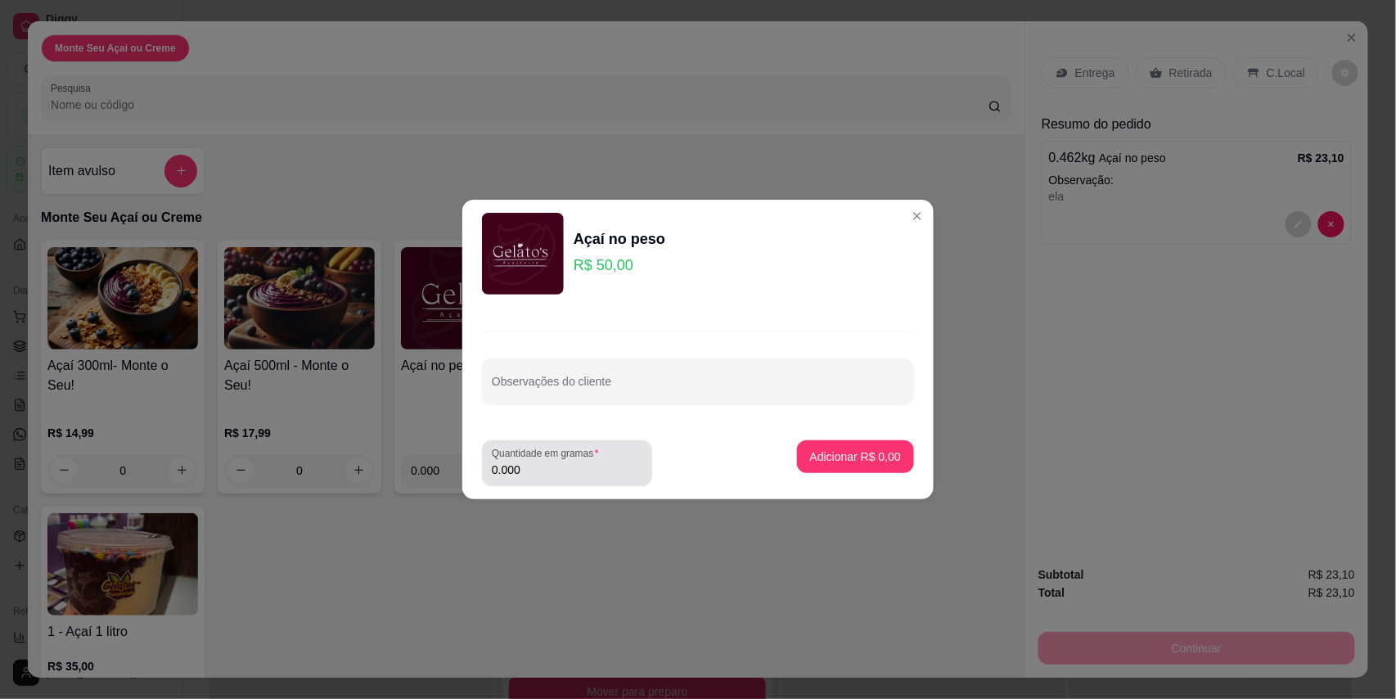
click at [545, 480] on div "Quantidade em gramas 0.000" at bounding box center [567, 463] width 170 height 46
type input "0.536"
click at [815, 455] on p "Adicionar R$ 26,80" at bounding box center [852, 456] width 95 height 16
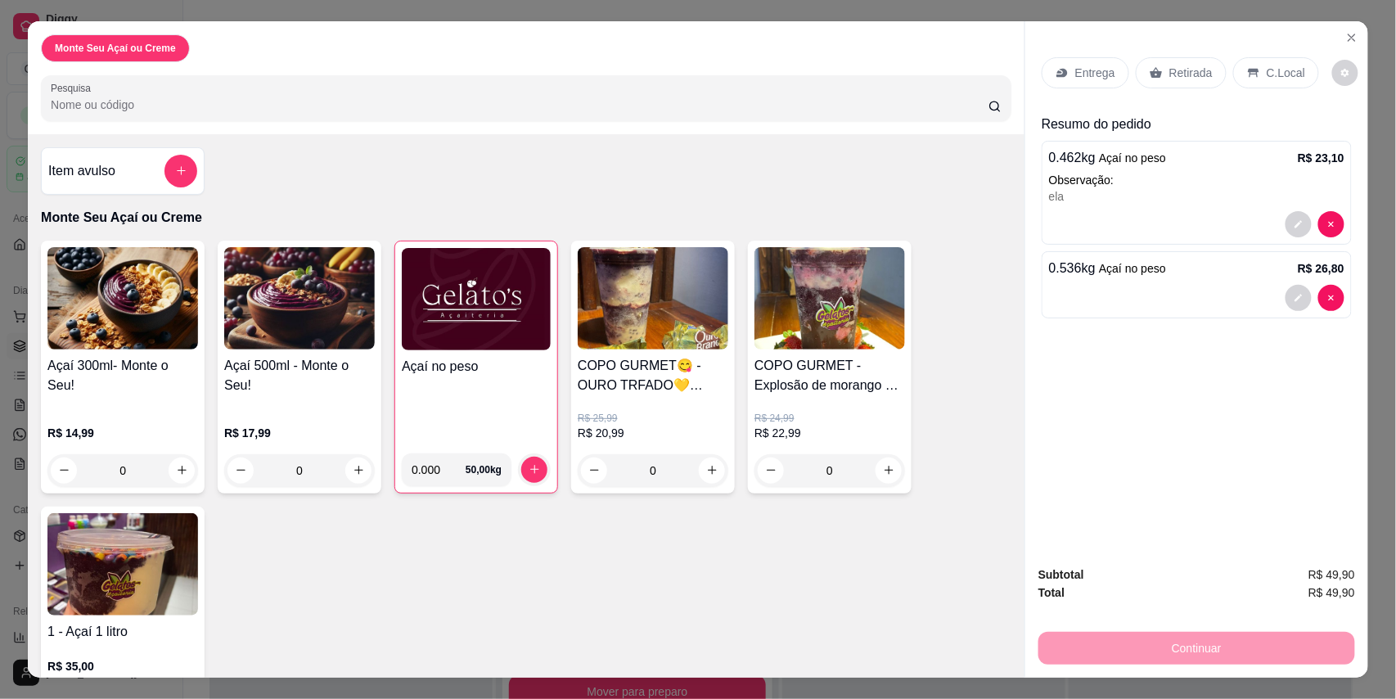
click at [1271, 70] on p "C.Local" at bounding box center [1286, 73] width 38 height 16
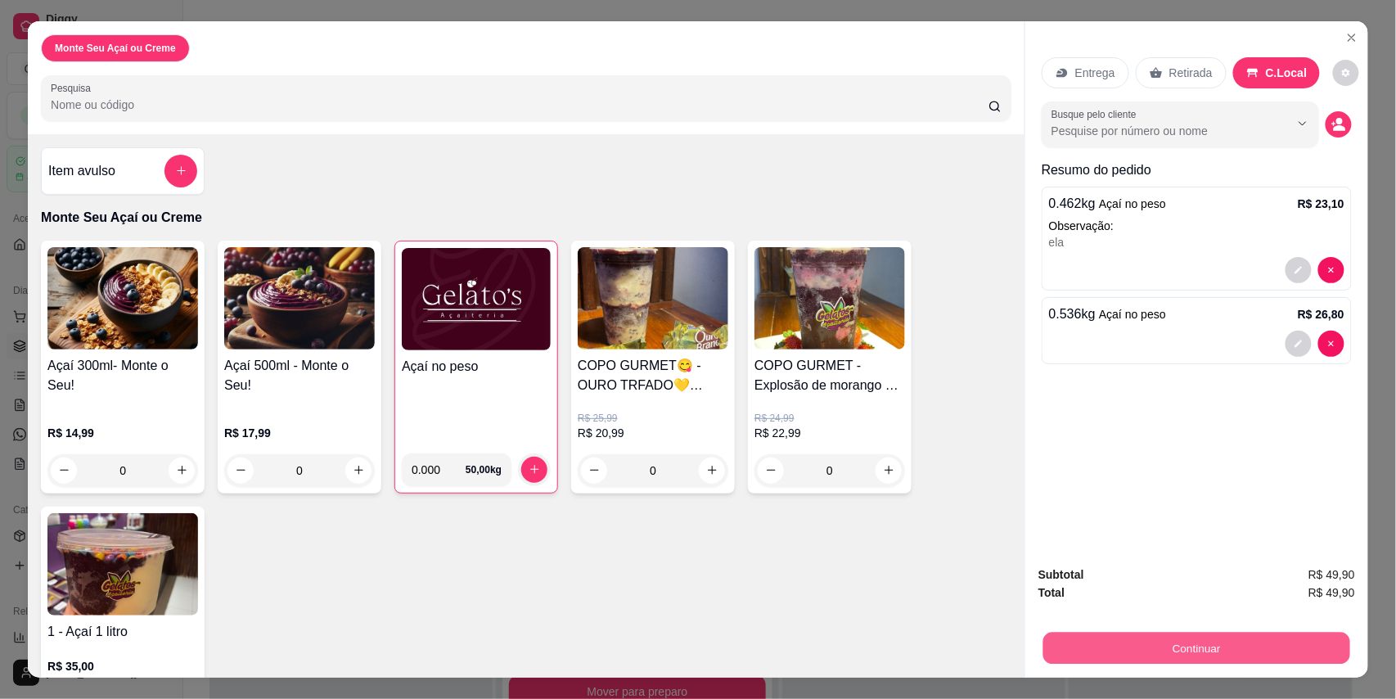
click at [1146, 646] on button "Continuar" at bounding box center [1196, 649] width 307 height 32
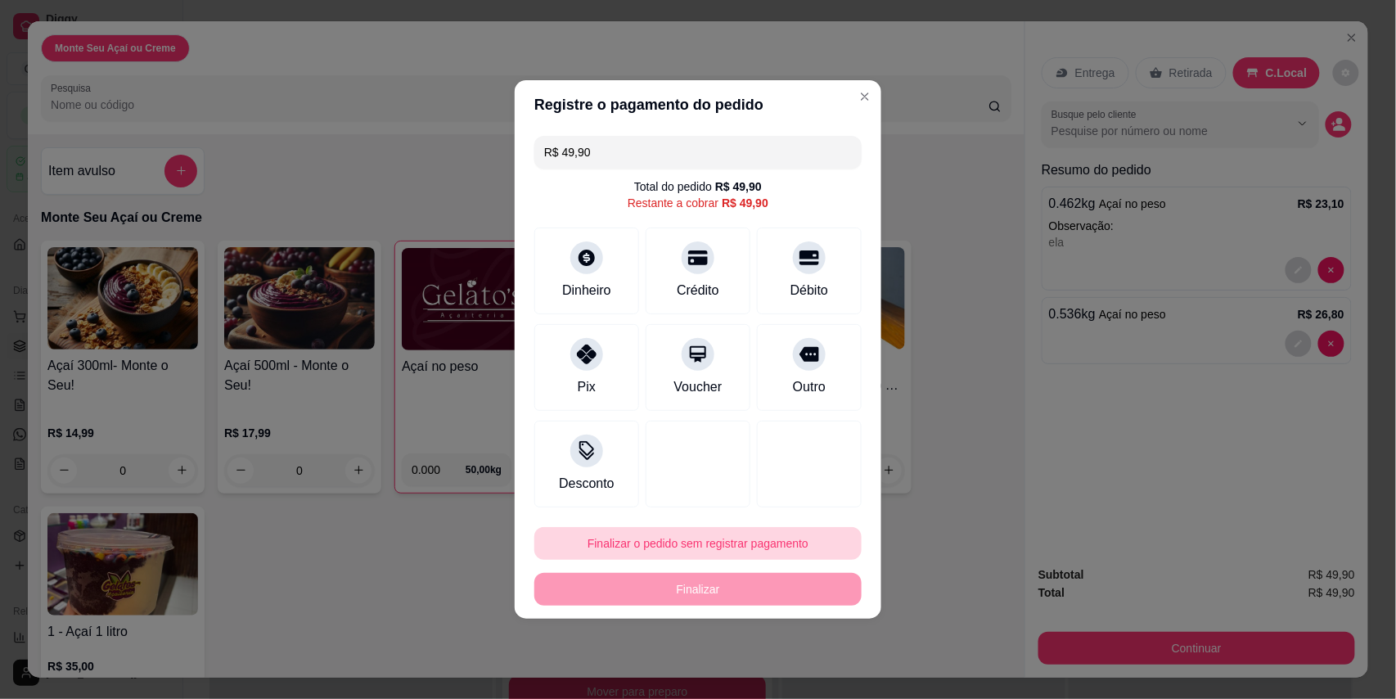
click at [731, 553] on button "Finalizar o pedido sem registrar pagamento" at bounding box center [697, 543] width 327 height 33
click at [784, 498] on button "Confirmar" at bounding box center [796, 497] width 61 height 25
type input "R$ 0,00"
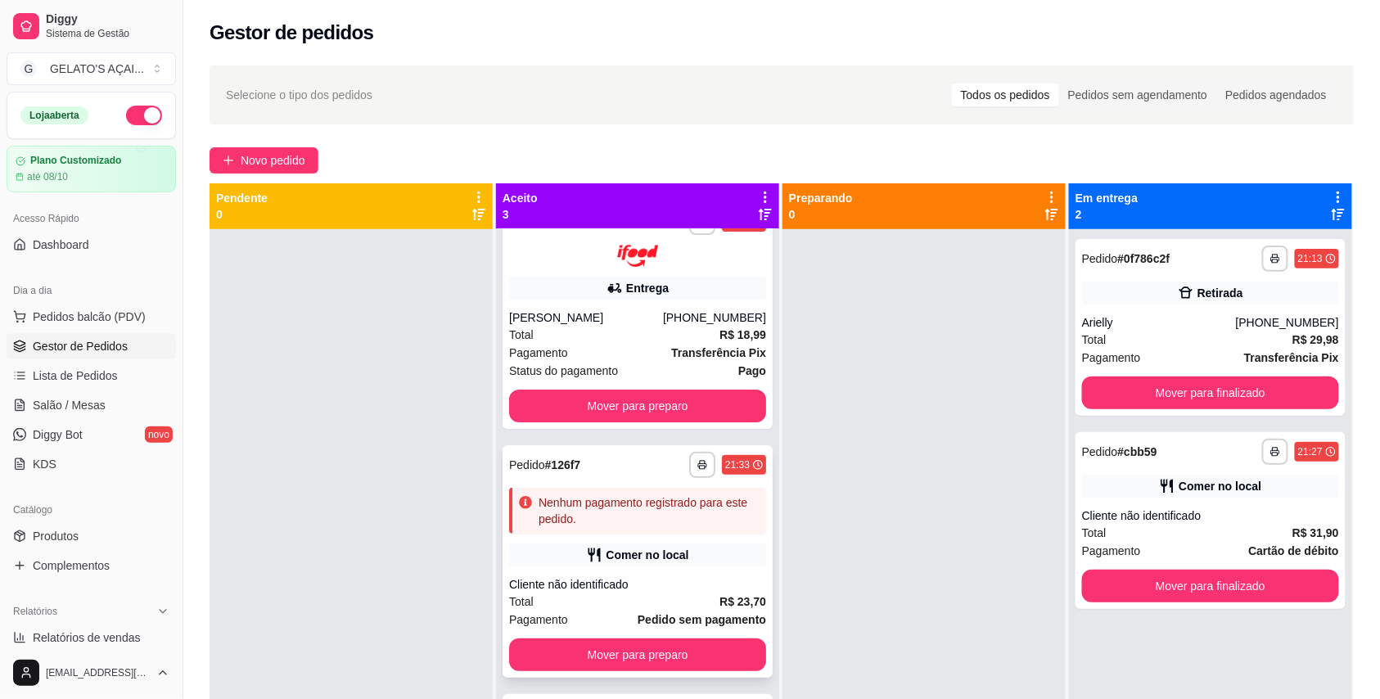
scroll to position [56, 0]
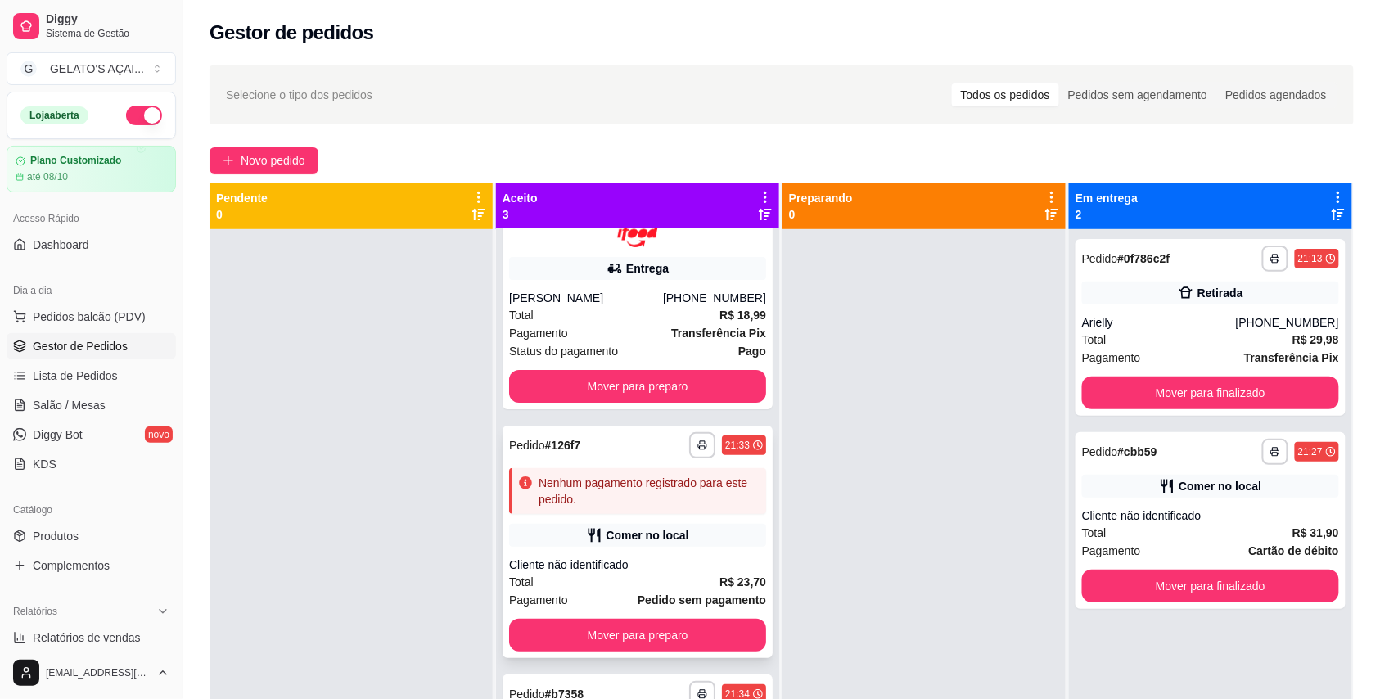
click at [672, 556] on div "Cliente não identificado" at bounding box center [637, 564] width 257 height 16
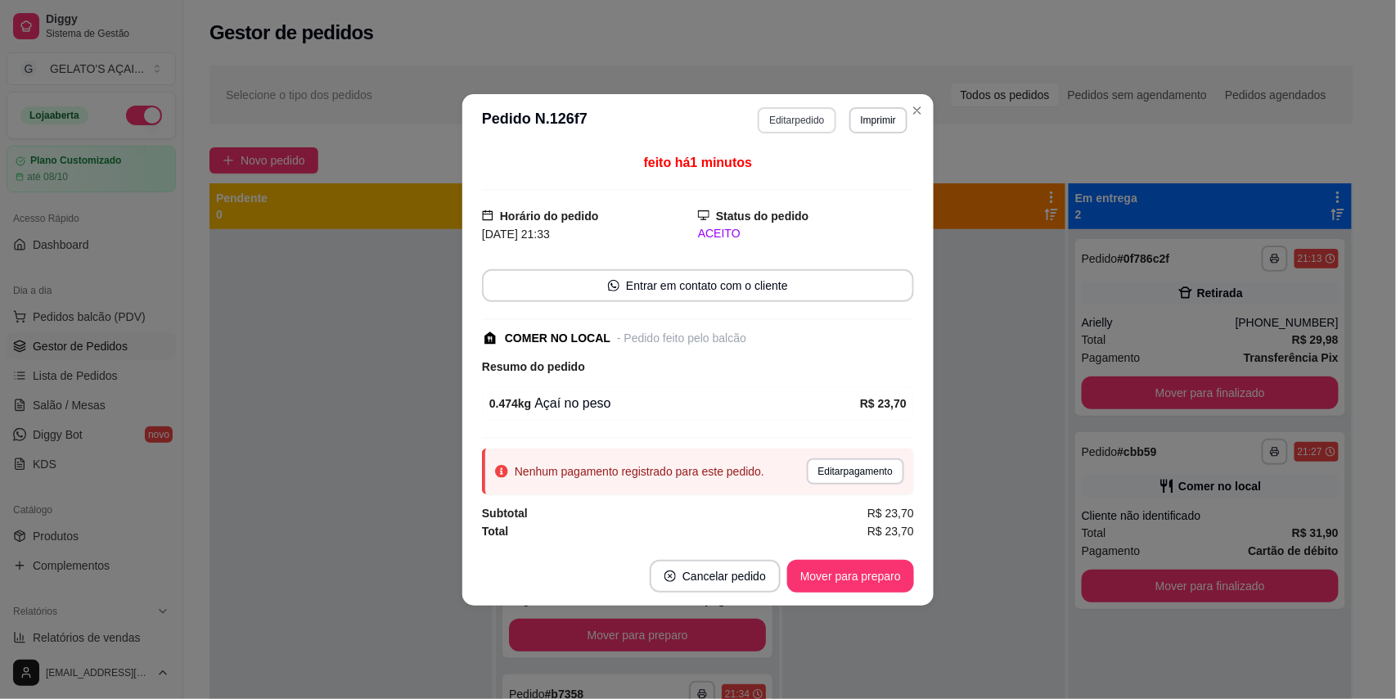
click at [804, 123] on button "Editar pedido" at bounding box center [797, 120] width 78 height 26
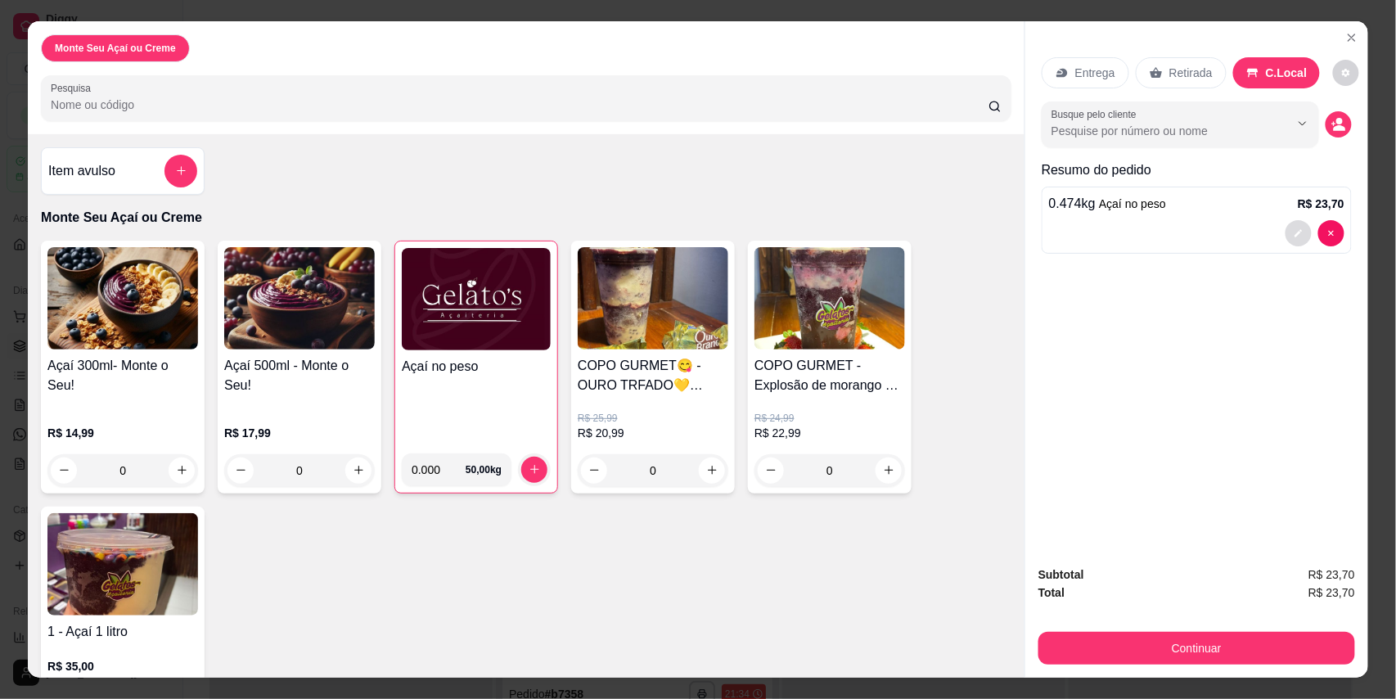
click at [1295, 226] on button "decrease-product-quantity" at bounding box center [1299, 233] width 26 height 26
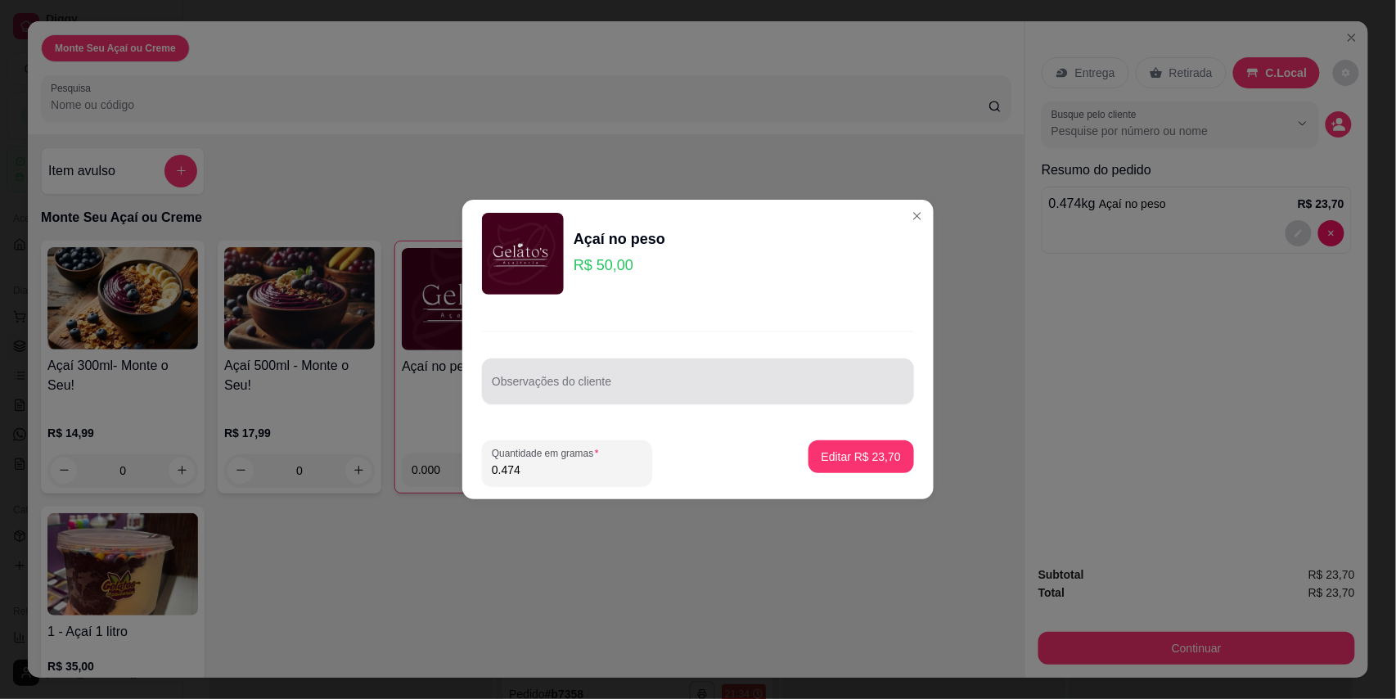
click at [682, 393] on input "Observações do cliente" at bounding box center [698, 388] width 412 height 16
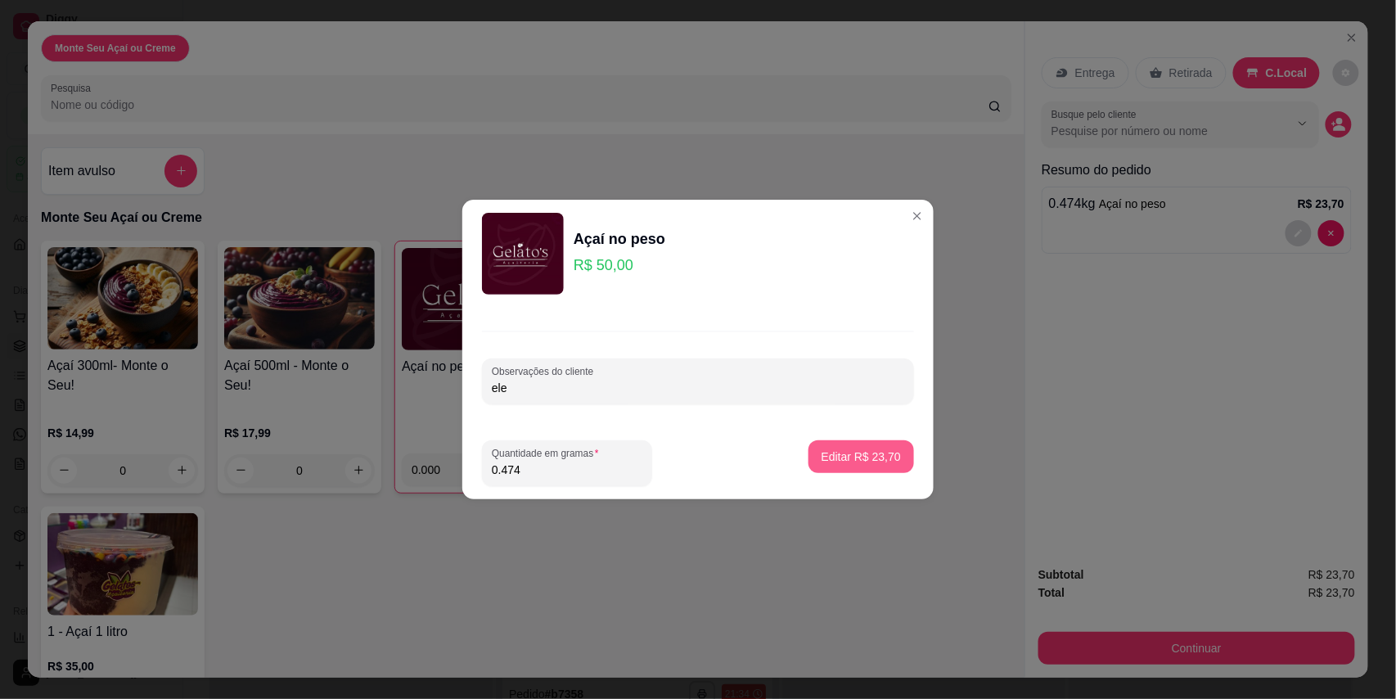
type input "ele"
click at [825, 457] on p "Editar R$ 23,70" at bounding box center [861, 456] width 79 height 16
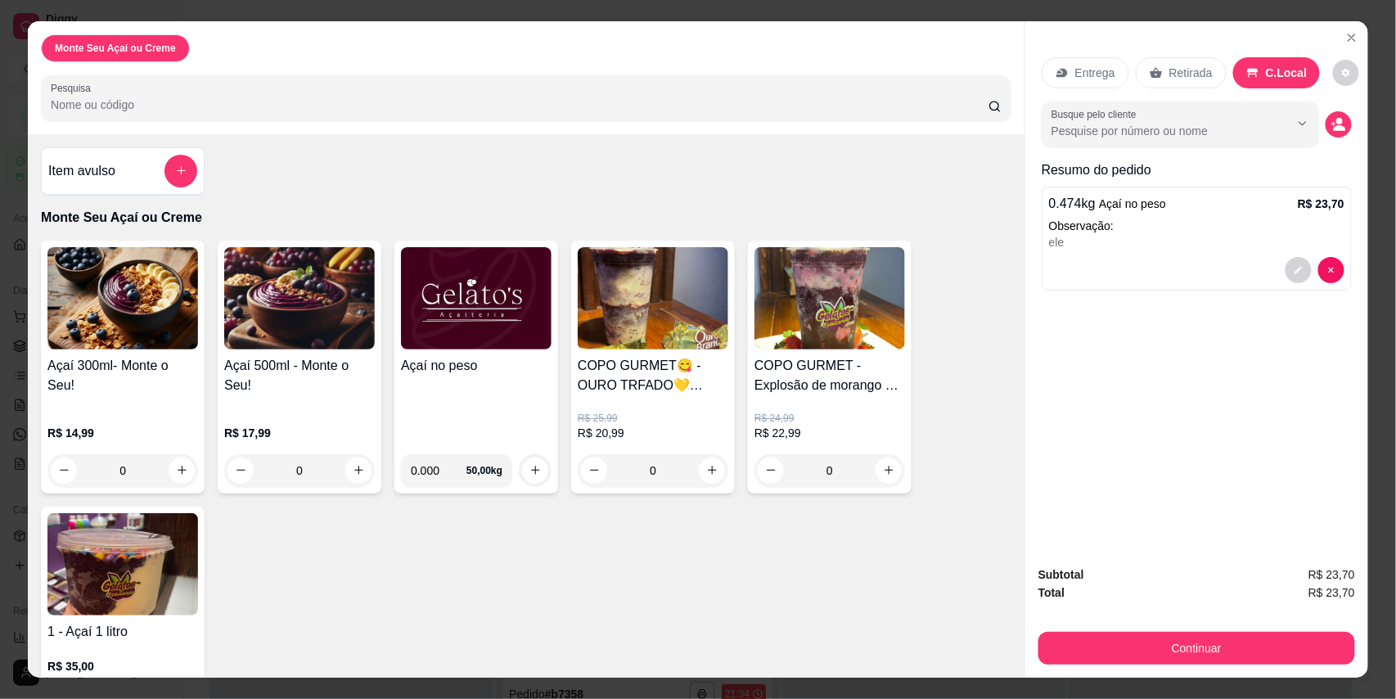
click at [479, 374] on h4 "Açaí no peso" at bounding box center [476, 366] width 151 height 20
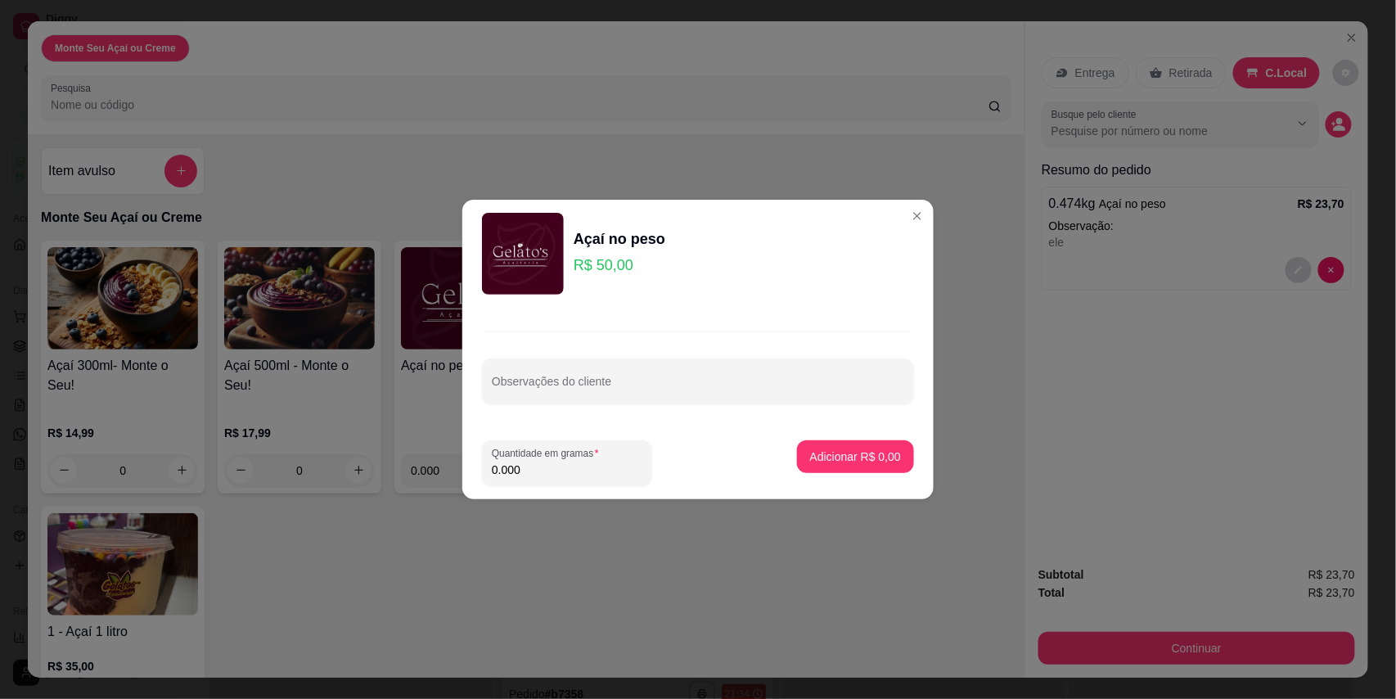
click at [544, 469] on input "0.000" at bounding box center [567, 470] width 151 height 16
type input "0.260"
click at [839, 455] on p "Adicionar R$ 13,00" at bounding box center [852, 456] width 97 height 16
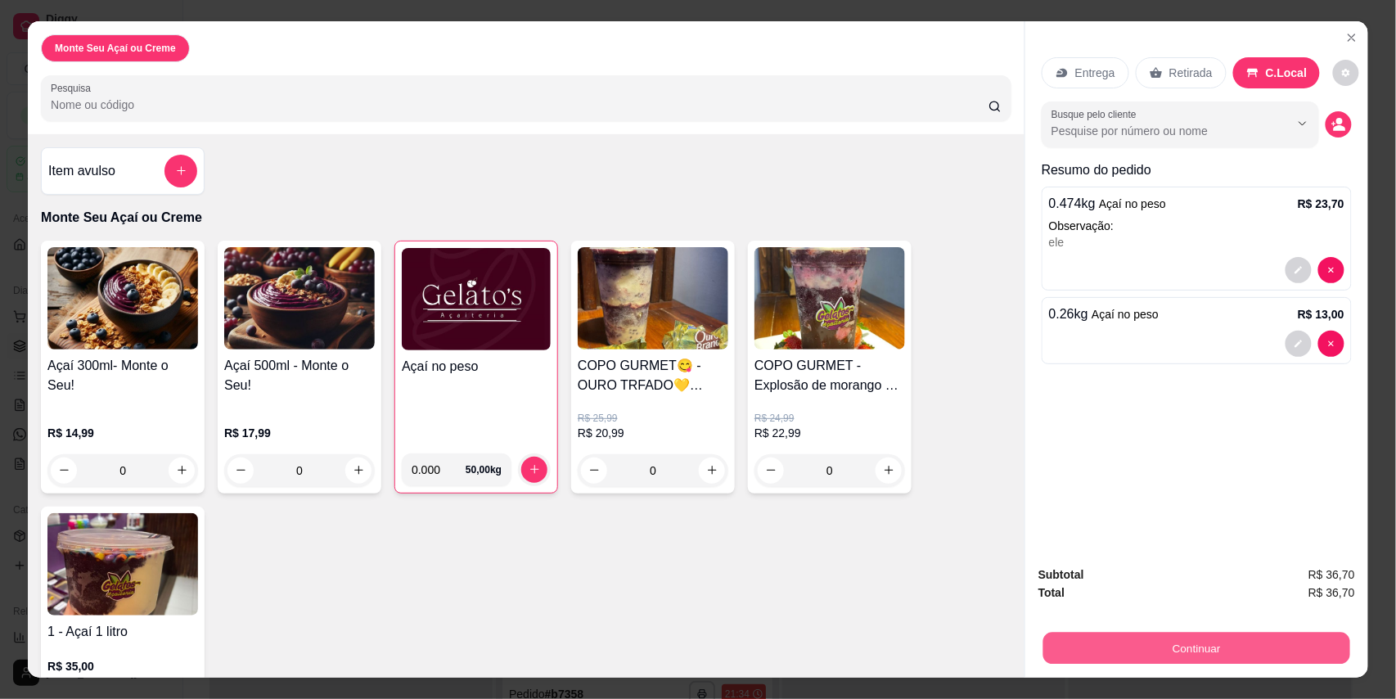
click at [1178, 643] on button "Continuar" at bounding box center [1196, 649] width 307 height 32
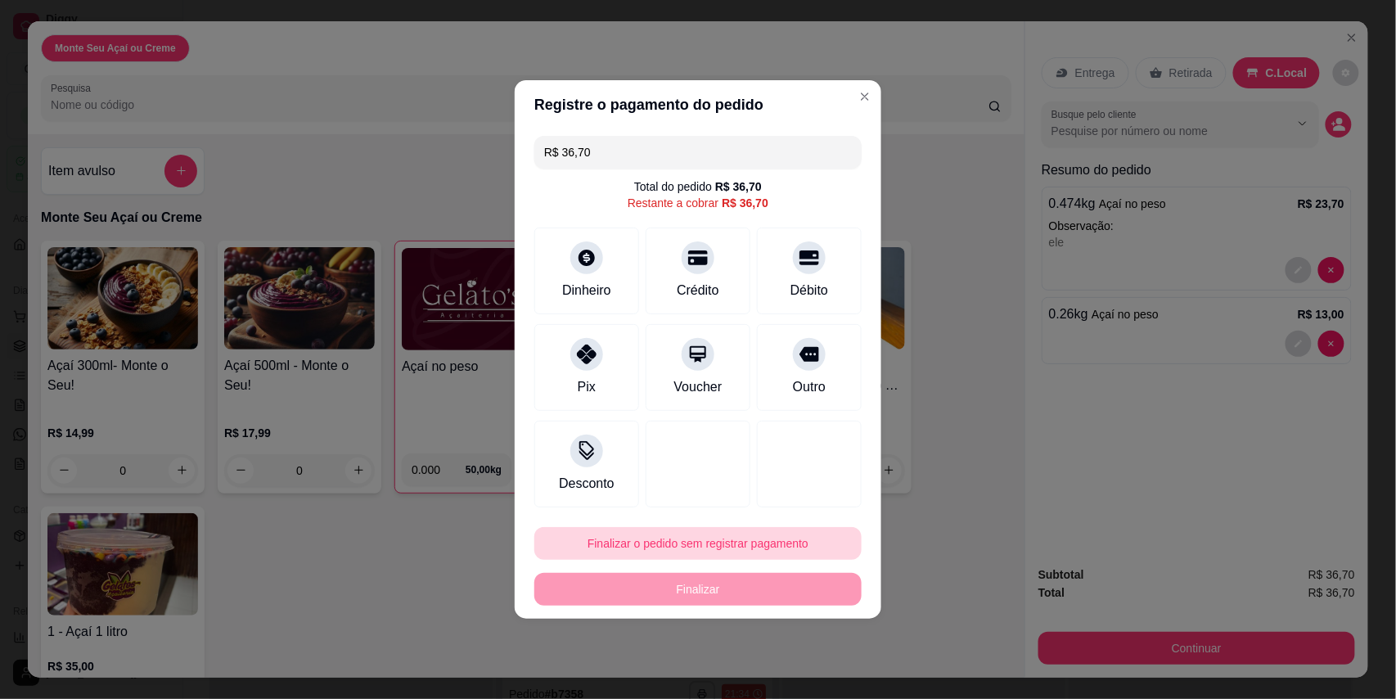
click at [787, 544] on button "Finalizar o pedido sem registrar pagamento" at bounding box center [697, 543] width 327 height 33
click at [806, 492] on button "Confirmar" at bounding box center [797, 497] width 58 height 25
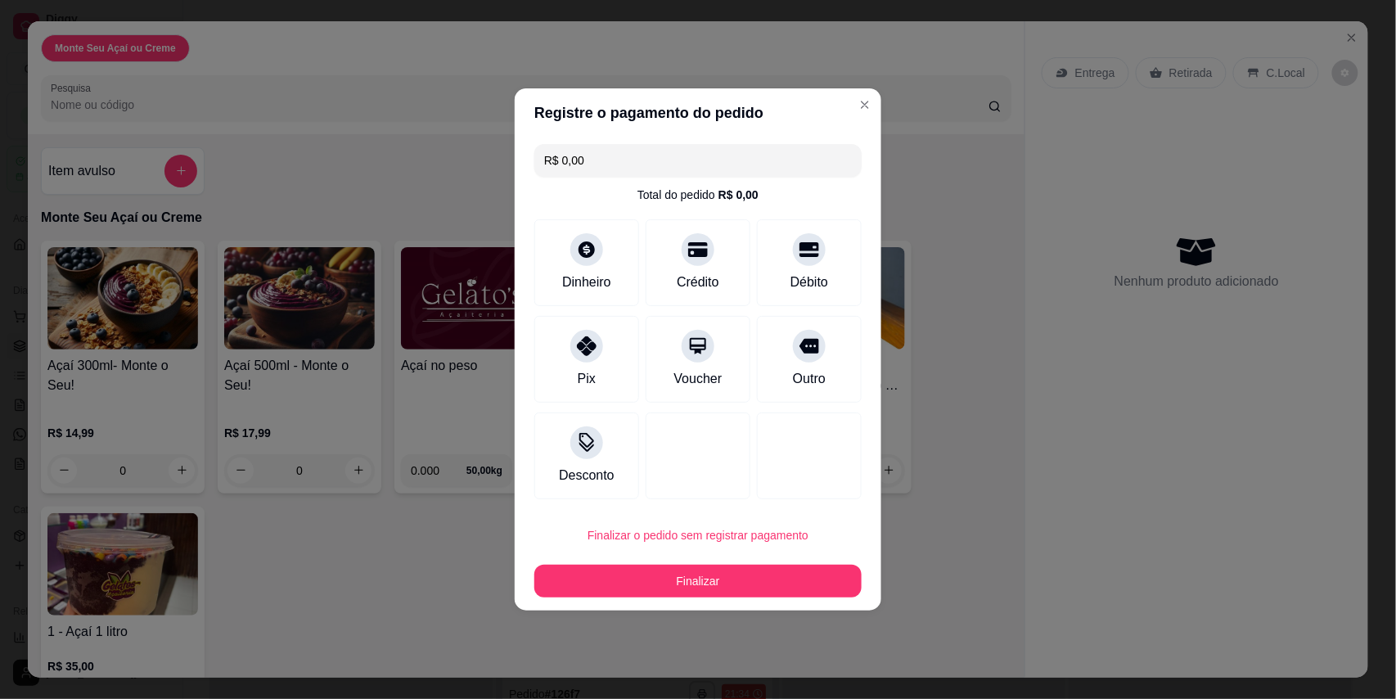
type input "R$ 0,00"
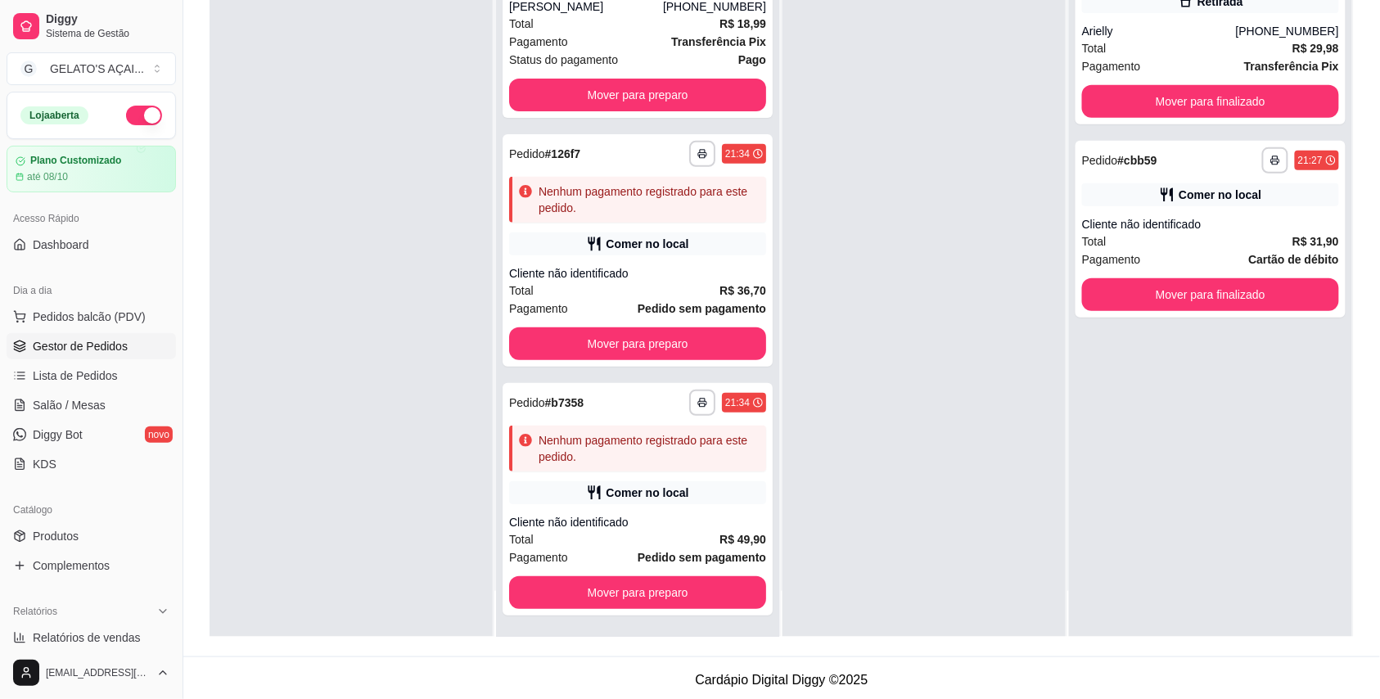
scroll to position [250, 0]
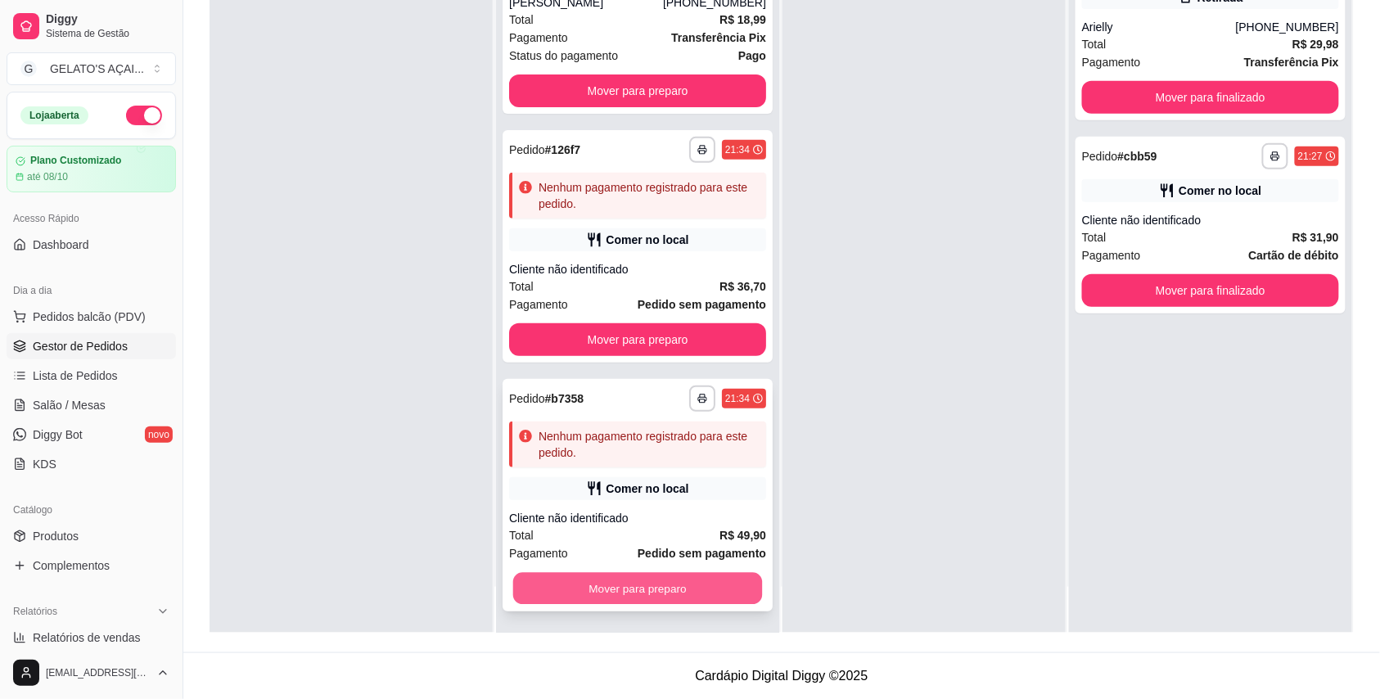
click at [704, 590] on button "Mover para preparo" at bounding box center [638, 588] width 250 height 32
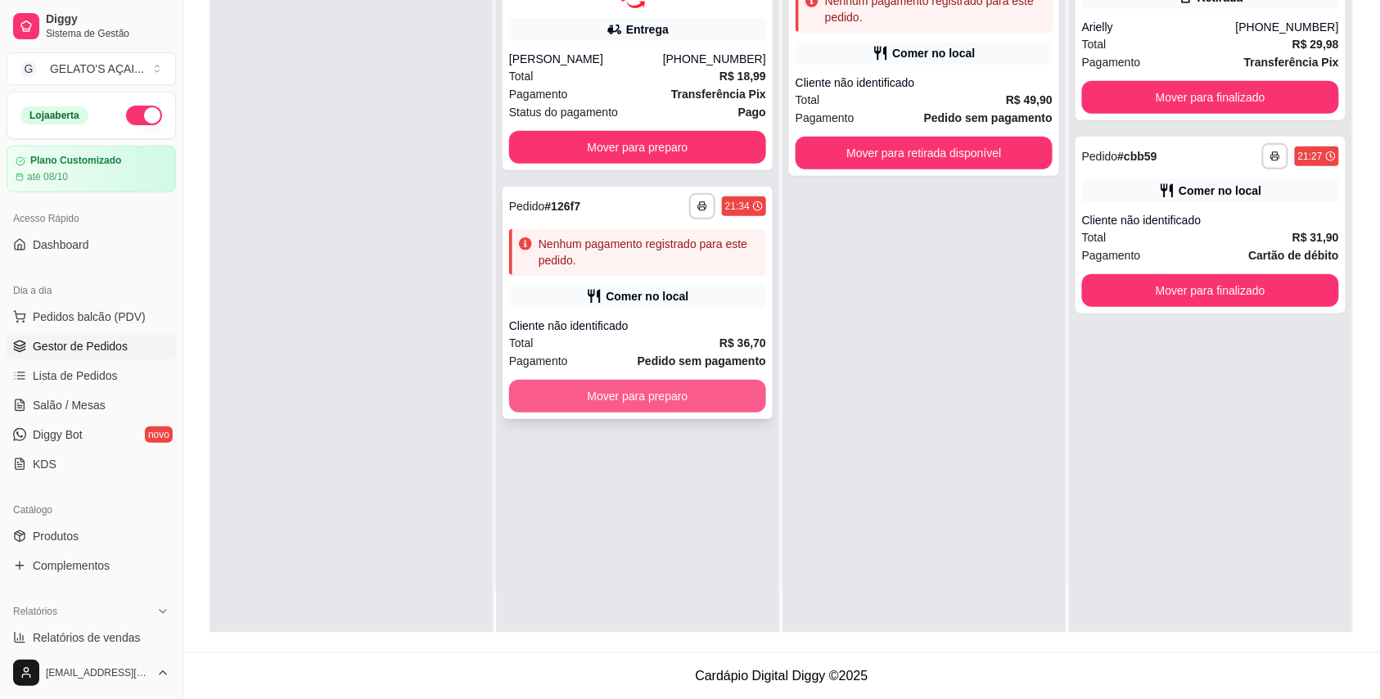
click at [658, 393] on button "Mover para preparo" at bounding box center [637, 396] width 257 height 33
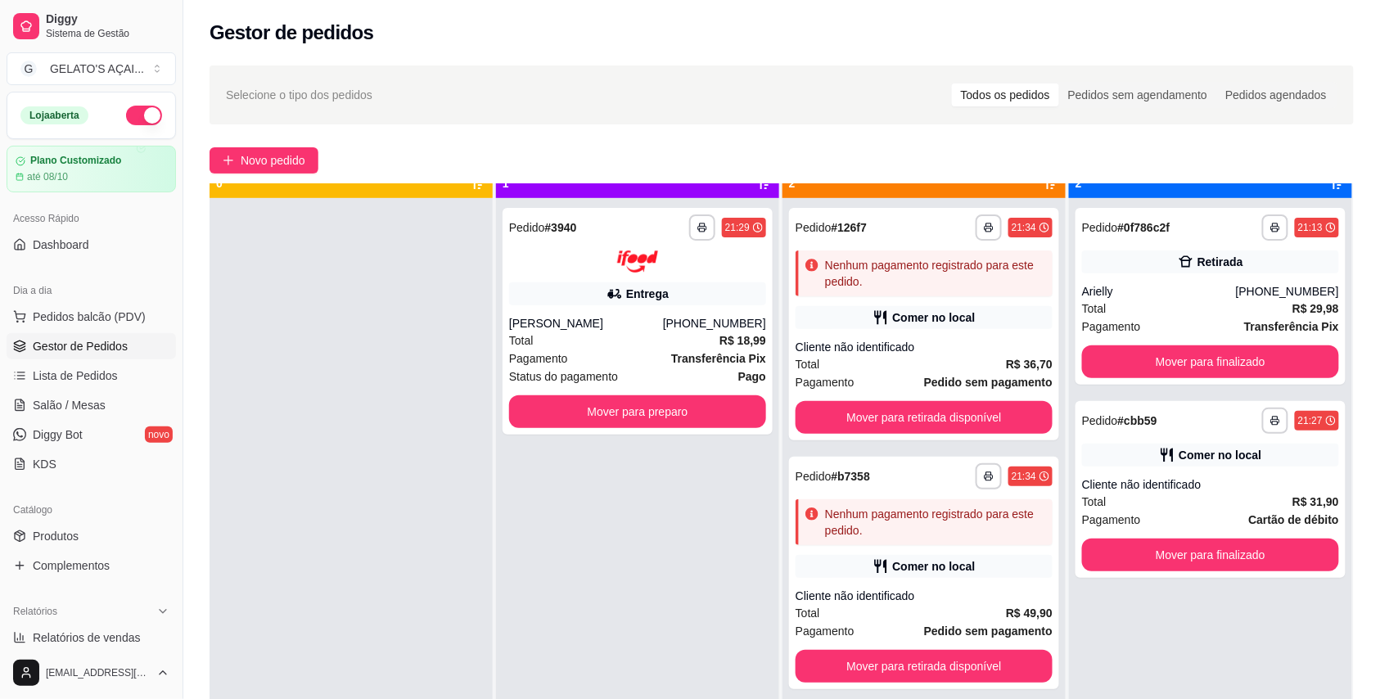
scroll to position [46, 0]
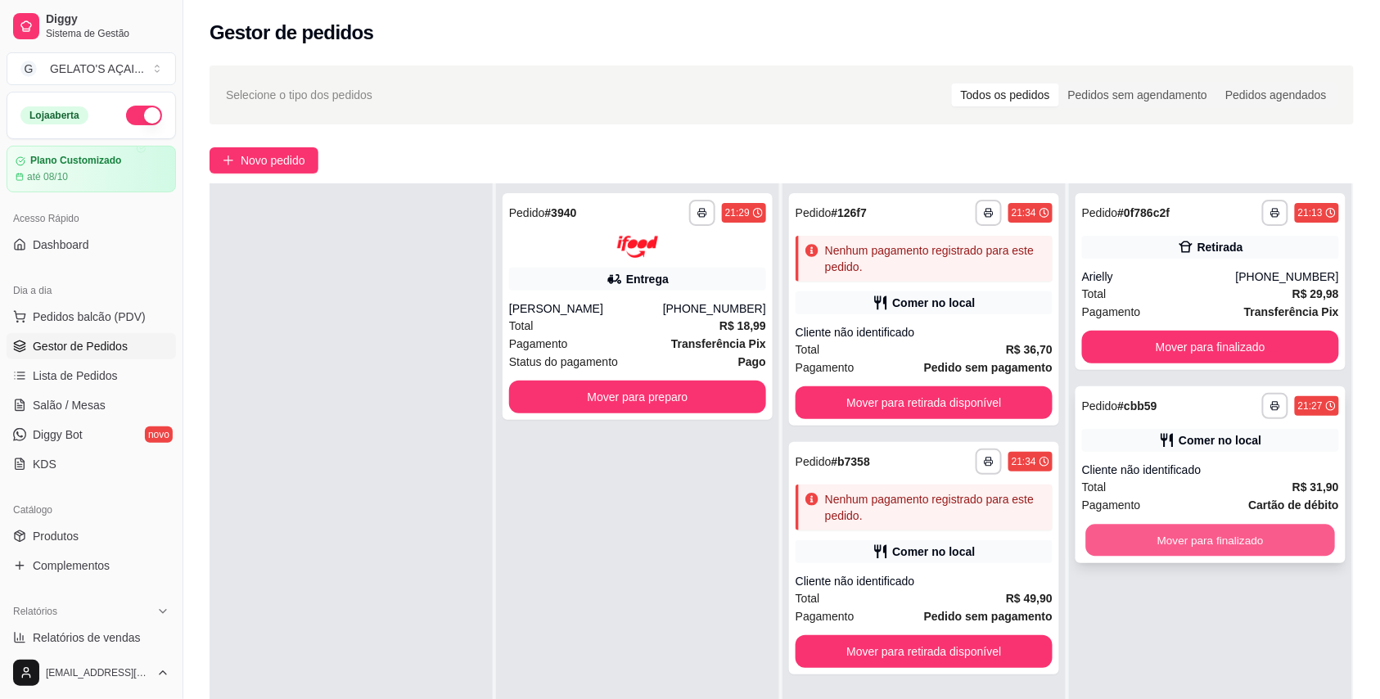
click at [1186, 543] on button "Mover para finalizado" at bounding box center [1211, 541] width 250 height 32
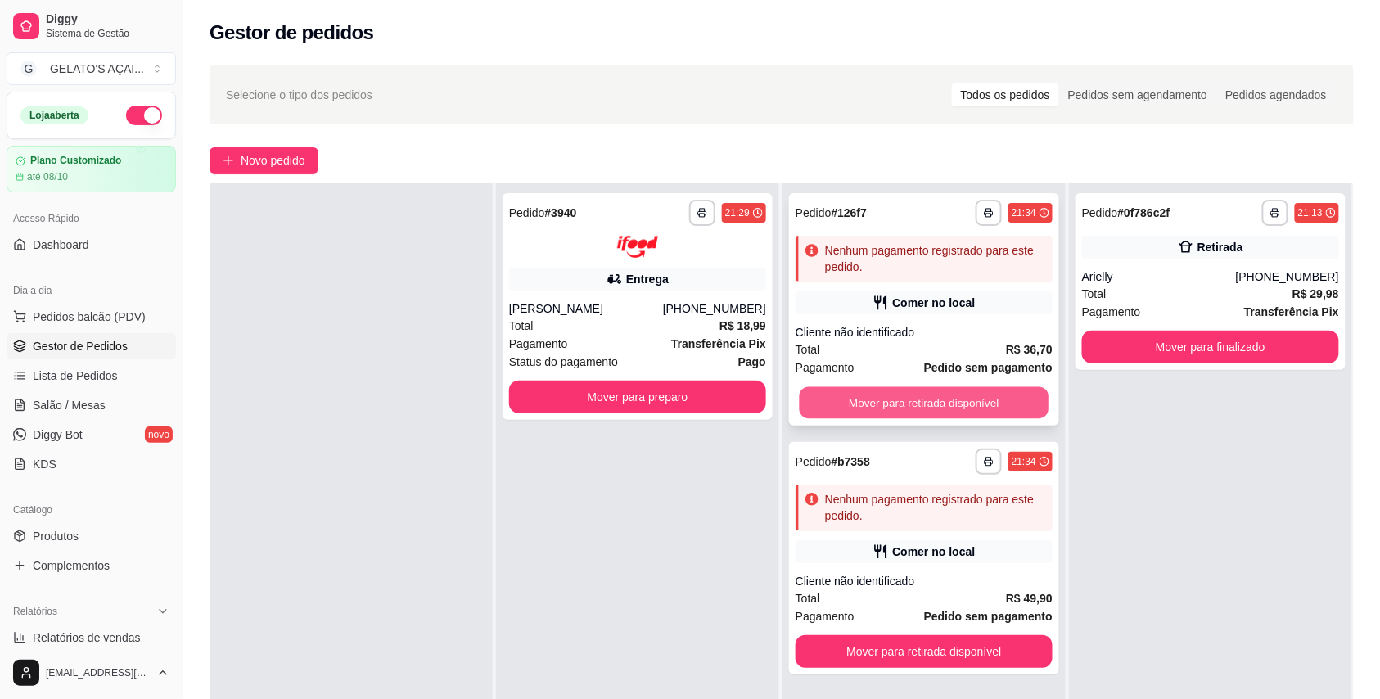
click at [926, 410] on button "Mover para retirada disponível" at bounding box center [924, 403] width 250 height 32
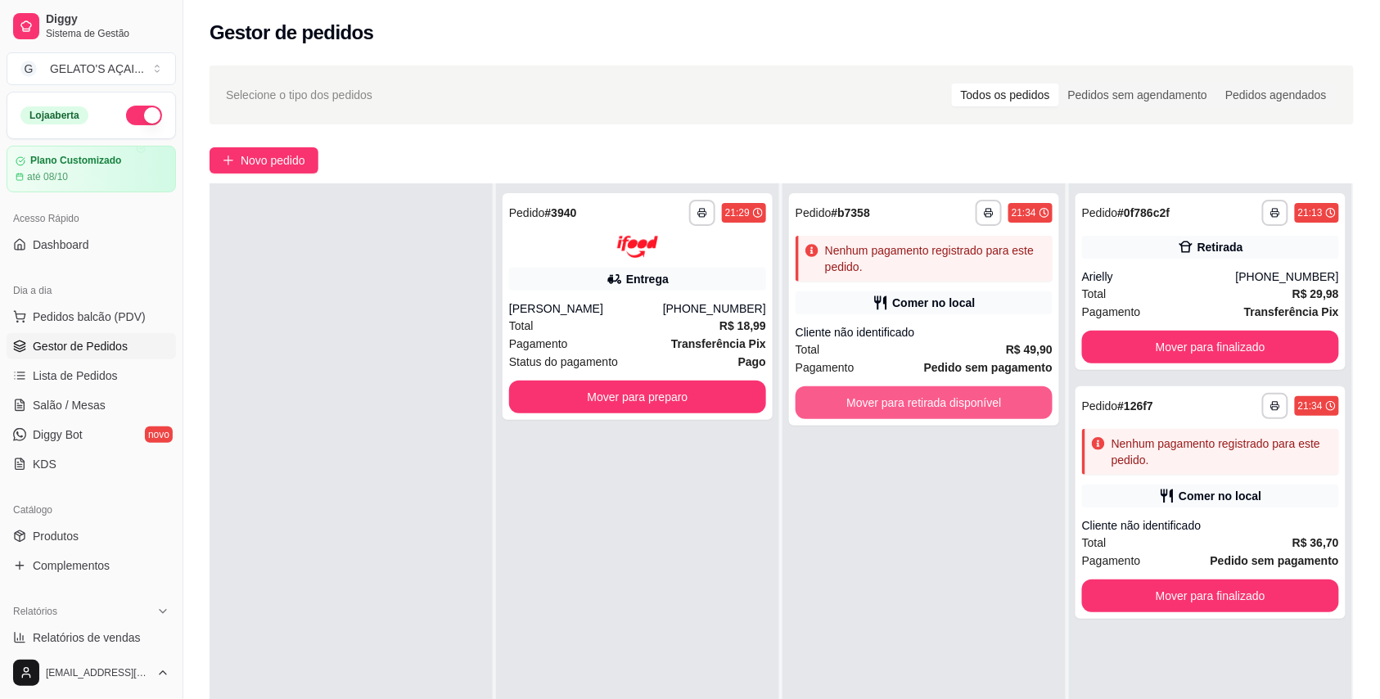
click at [926, 410] on button "Mover para retirada disponível" at bounding box center [923, 402] width 257 height 33
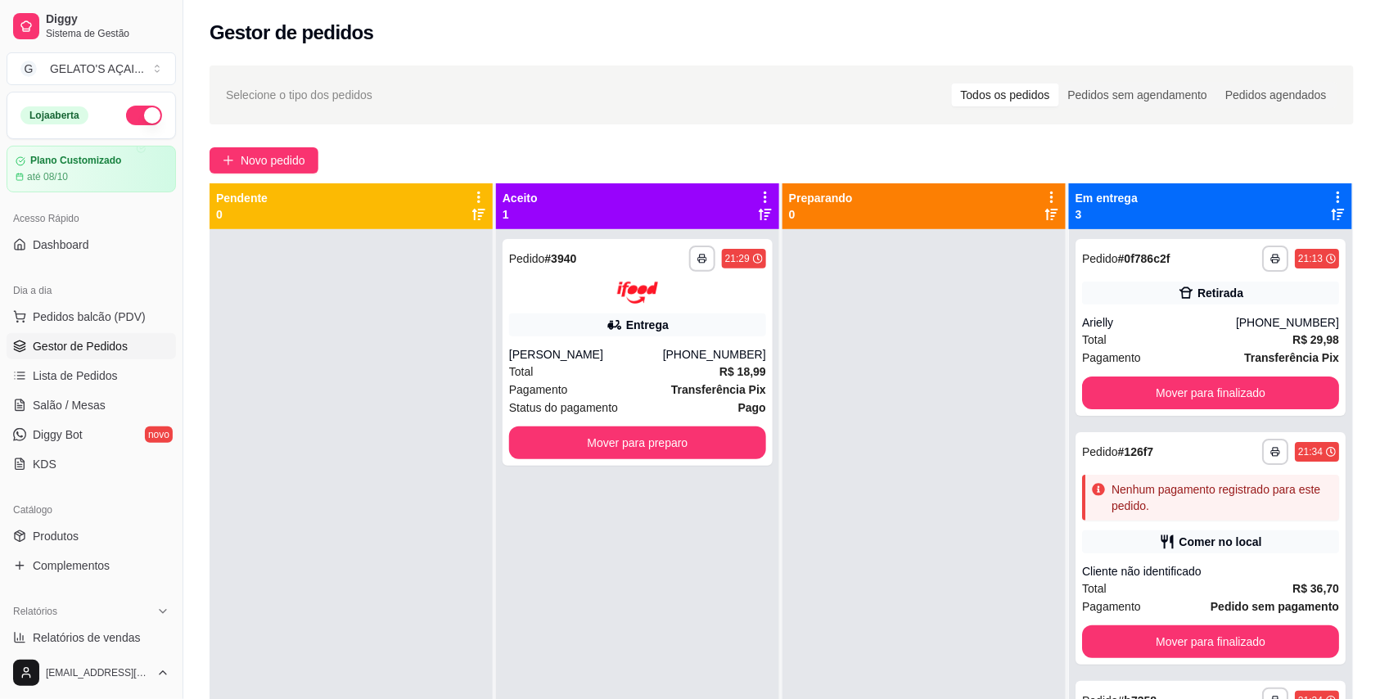
scroll to position [145, 0]
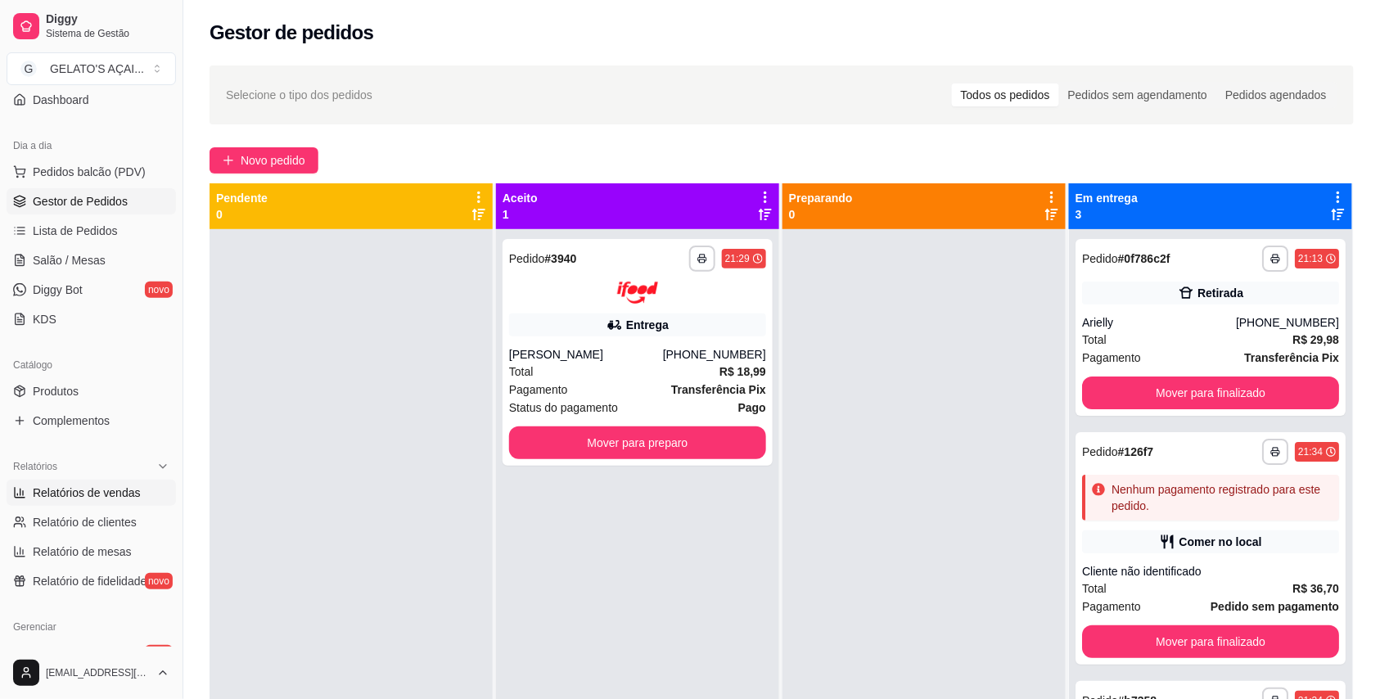
click at [122, 498] on span "Relatórios de vendas" at bounding box center [87, 492] width 108 height 16
select select "ALL"
select select "0"
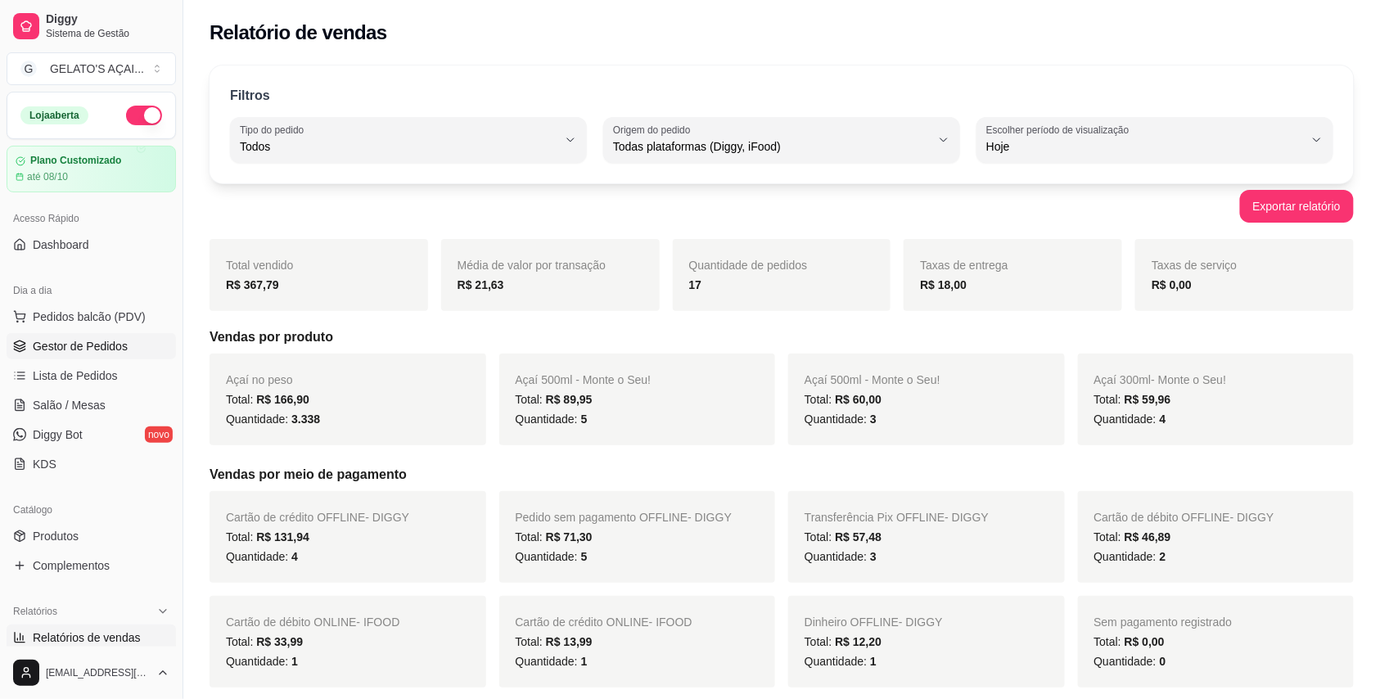
click at [109, 344] on span "Gestor de Pedidos" at bounding box center [80, 346] width 95 height 16
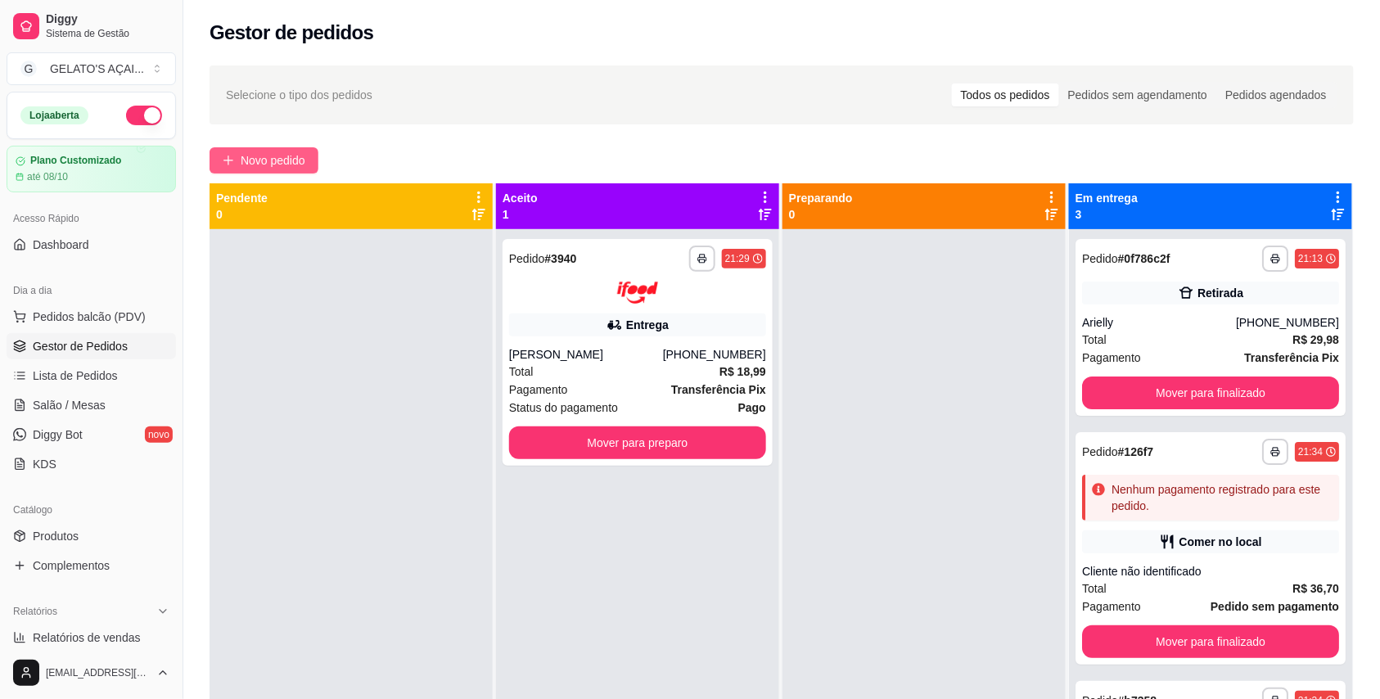
click at [257, 160] on span "Novo pedido" at bounding box center [273, 160] width 65 height 18
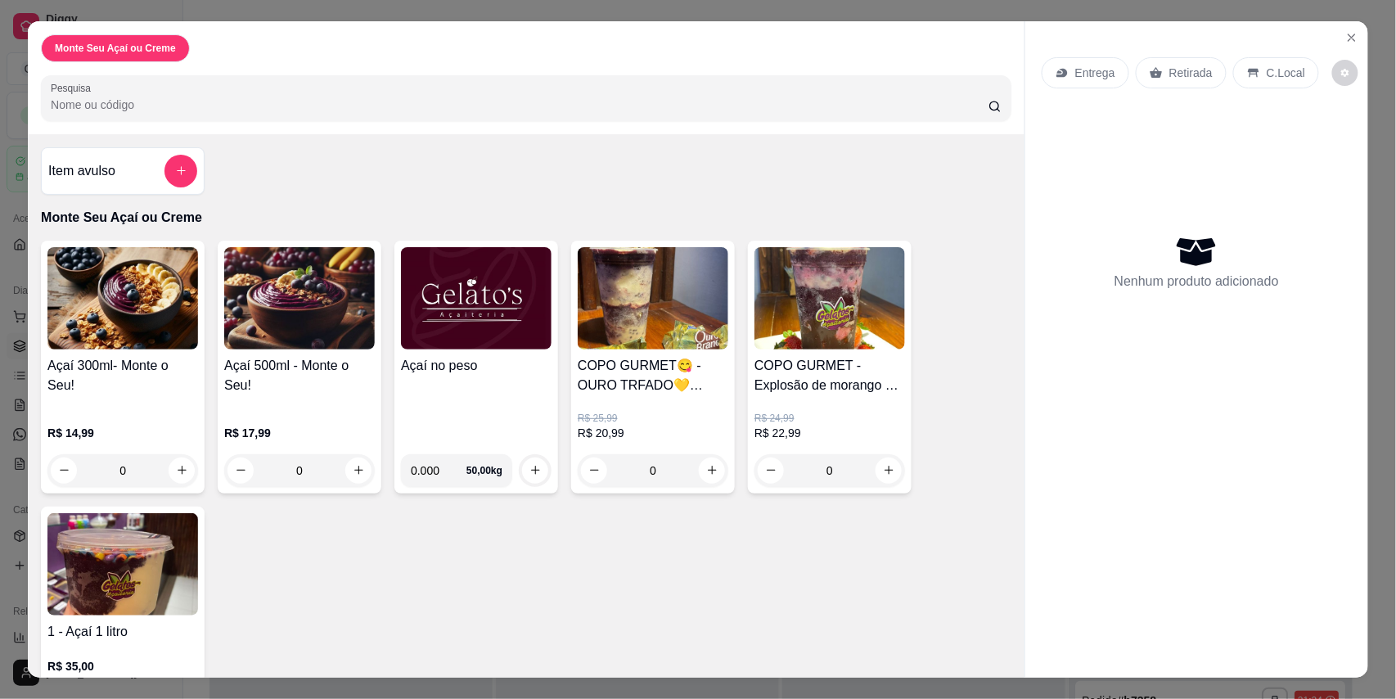
click at [502, 365] on h4 "Açaí no peso" at bounding box center [476, 366] width 151 height 20
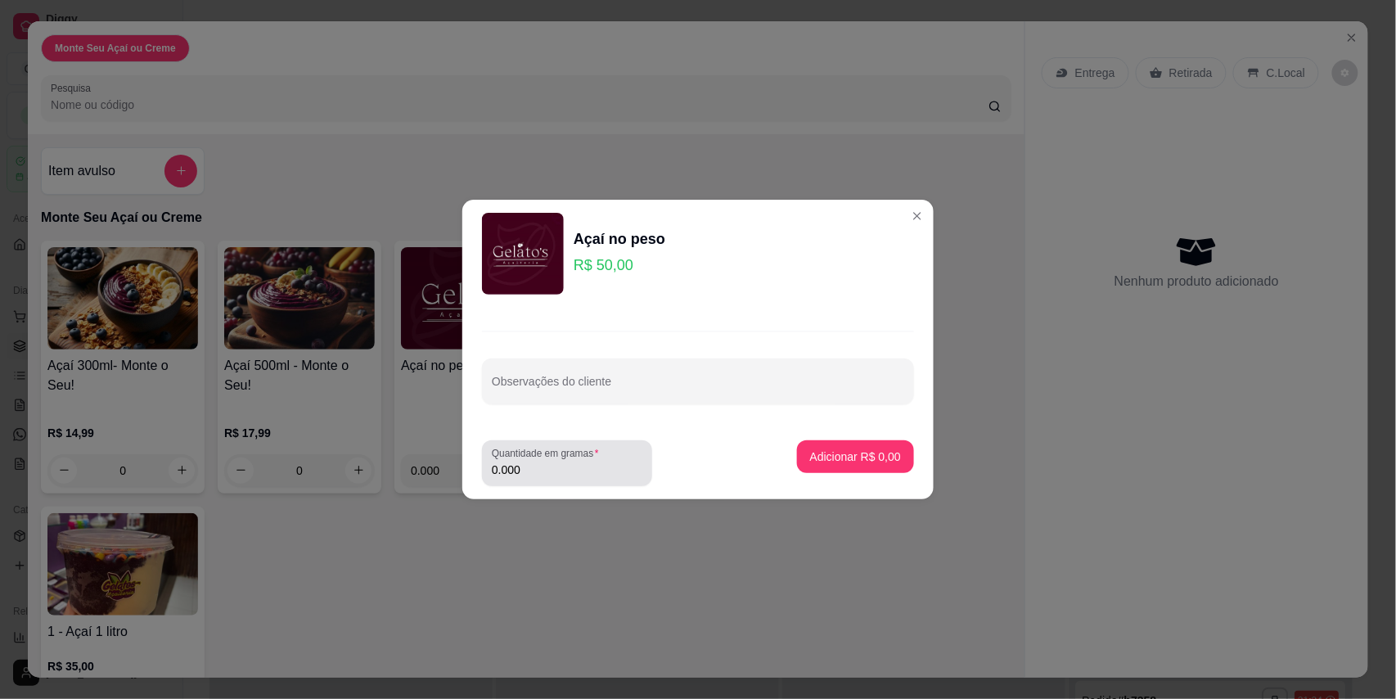
click at [531, 470] on input "0.000" at bounding box center [567, 470] width 151 height 16
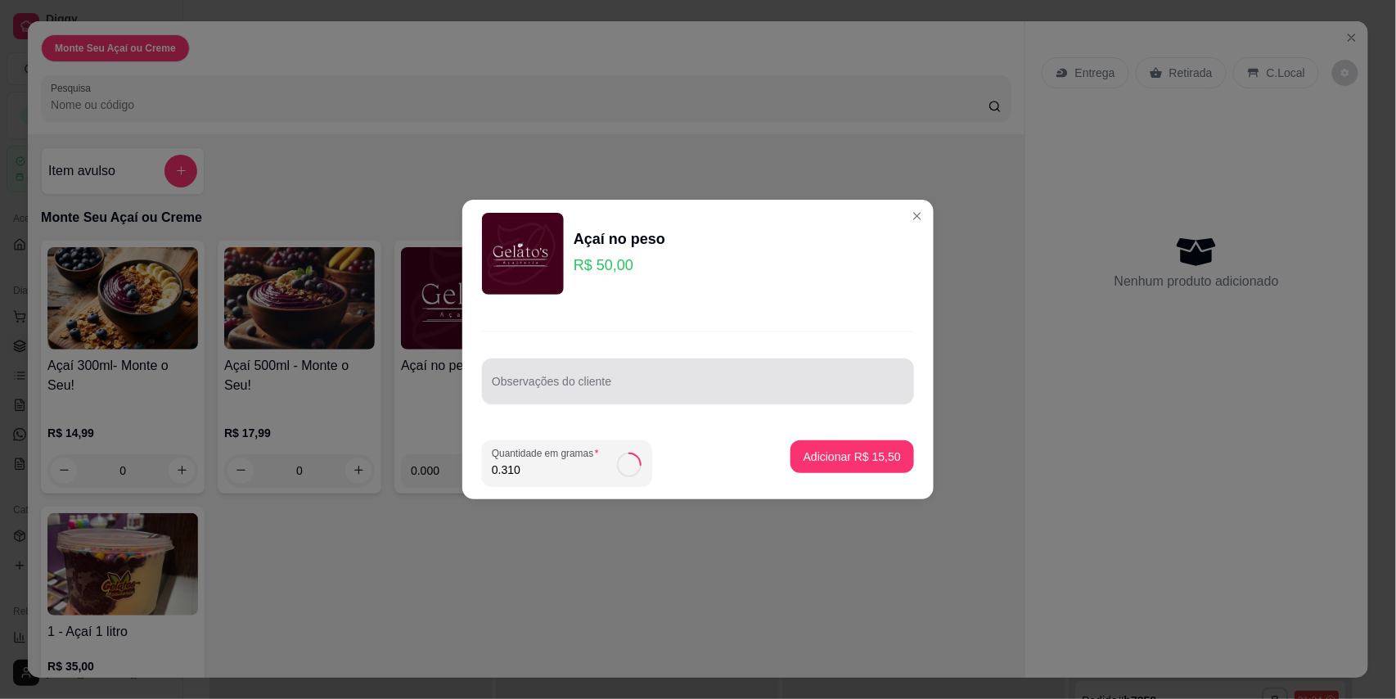
type input "0.310"
click at [720, 394] on input "Observações do cliente" at bounding box center [698, 388] width 412 height 16
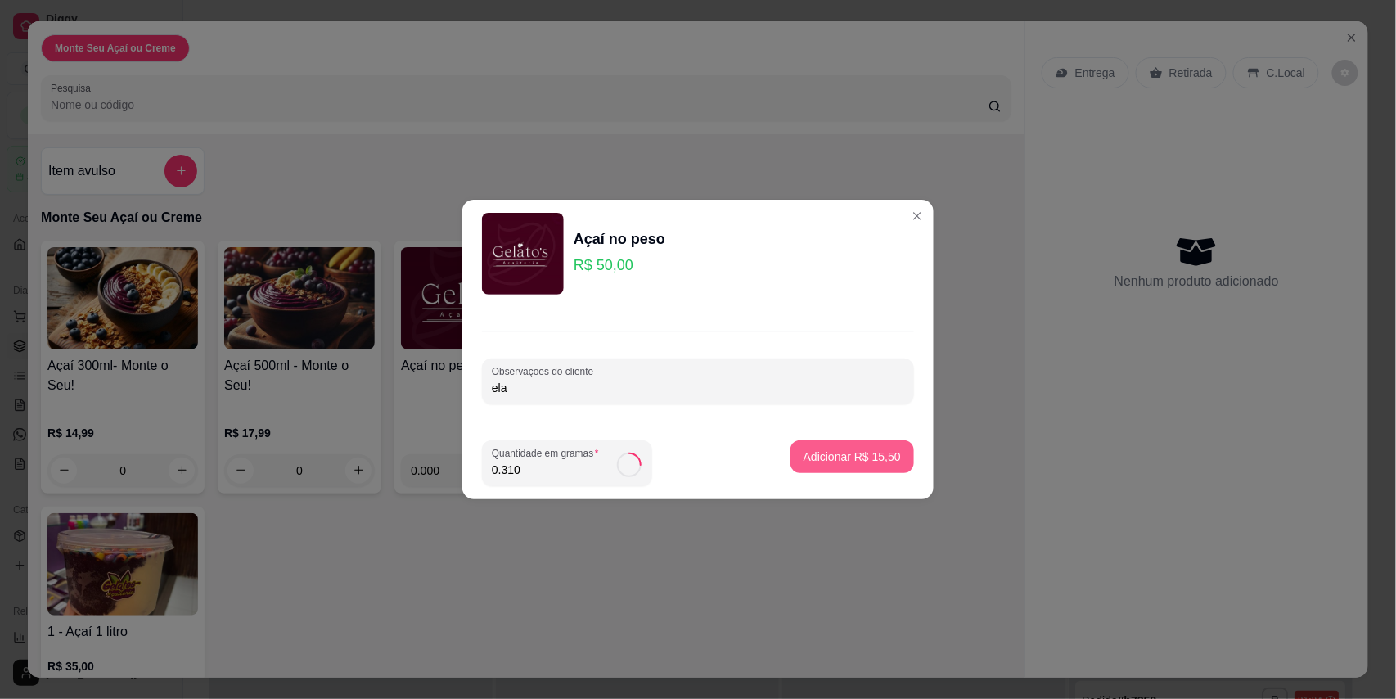
type input "ela"
click at [866, 466] on button "Adicionar R$ 15,50" at bounding box center [852, 456] width 124 height 33
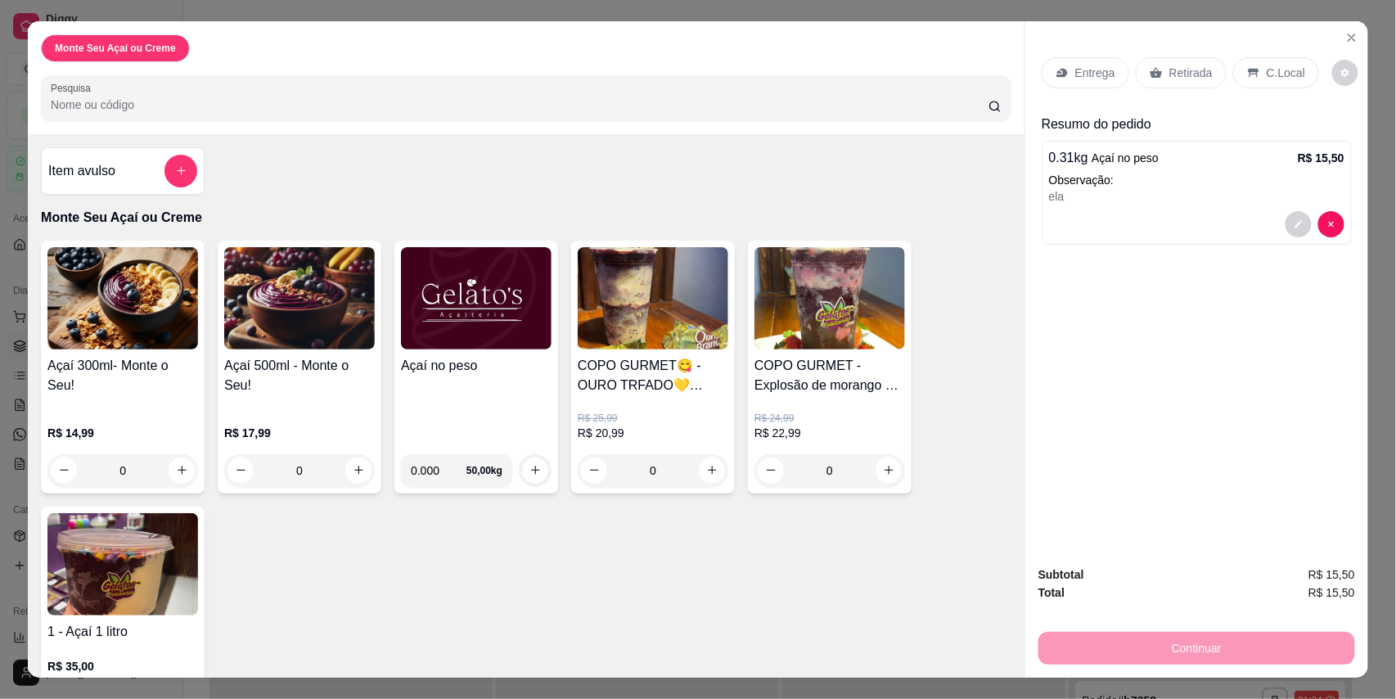
click at [475, 349] on img at bounding box center [476, 298] width 151 height 102
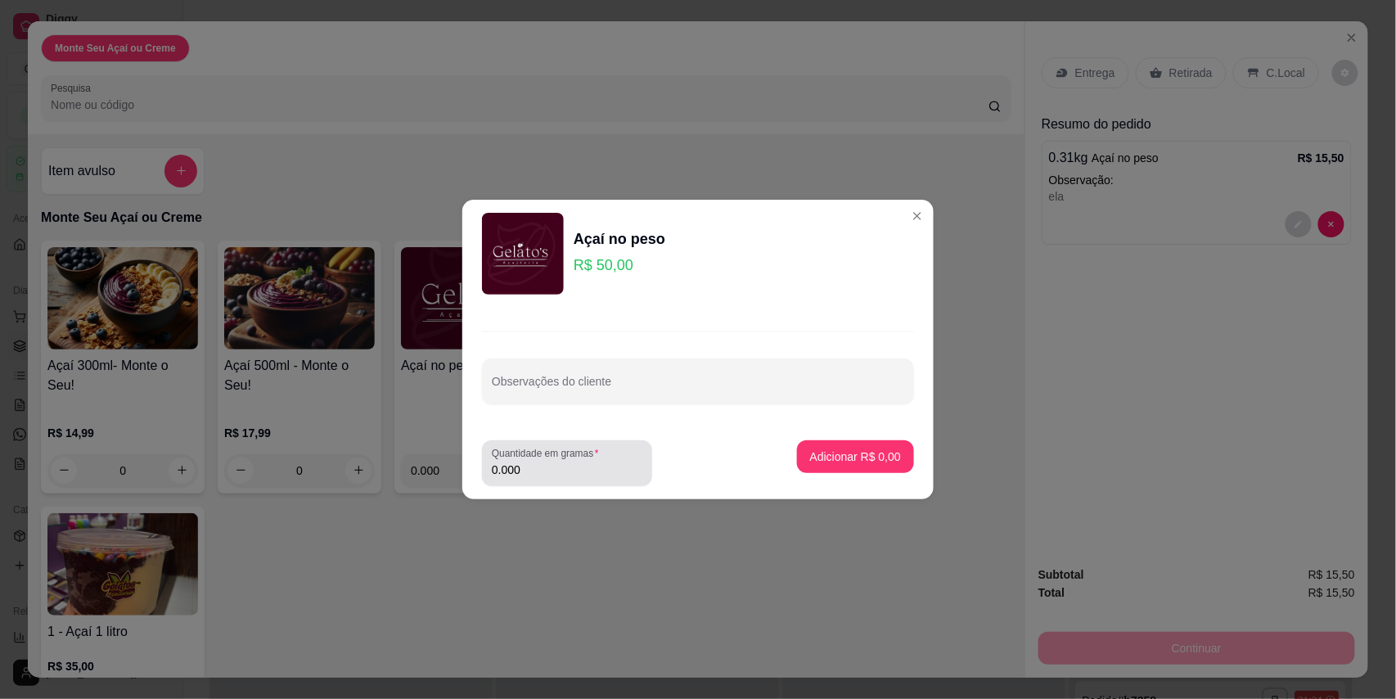
click at [538, 476] on input "0.000" at bounding box center [567, 470] width 151 height 16
type input "0.482"
click at [898, 446] on footer "Quantidade em gramas 0.482 Adicionar R$ 24,10" at bounding box center [697, 463] width 471 height 72
click at [865, 446] on button "Adicionar R$ 24,10" at bounding box center [852, 456] width 124 height 33
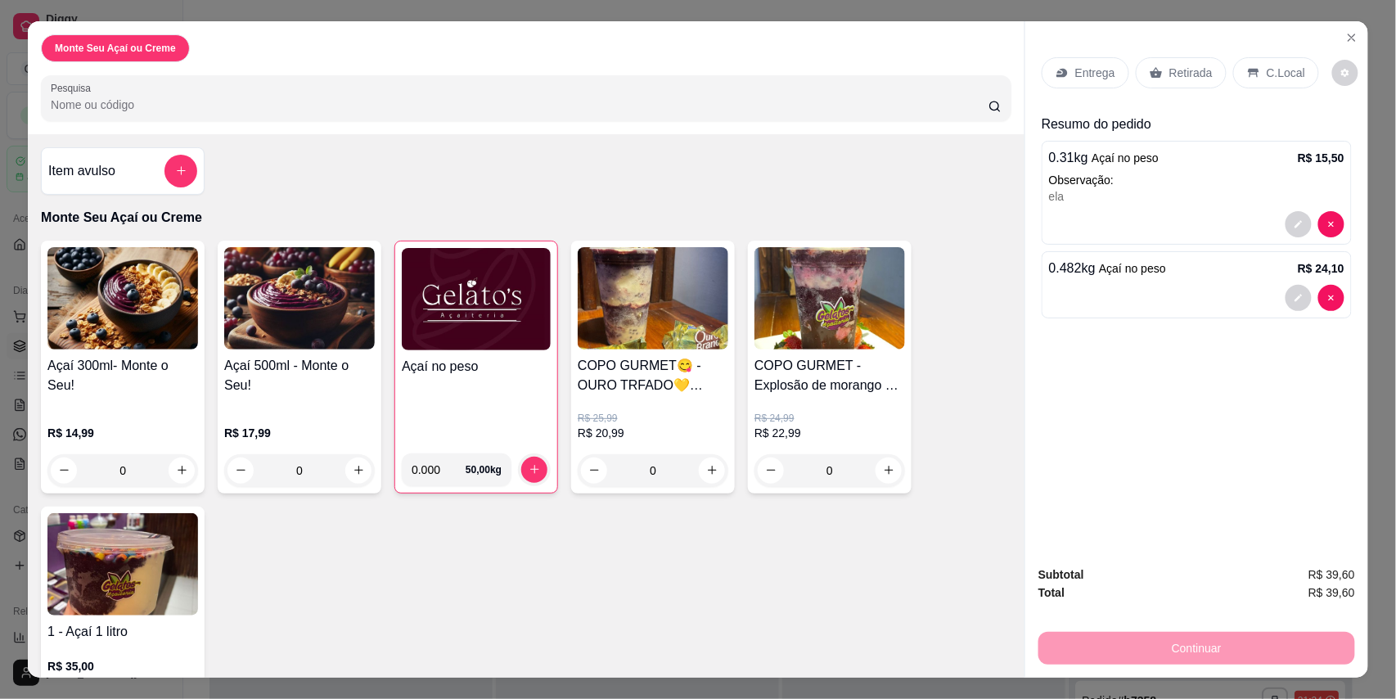
click at [1267, 77] on p "C.Local" at bounding box center [1286, 73] width 38 height 16
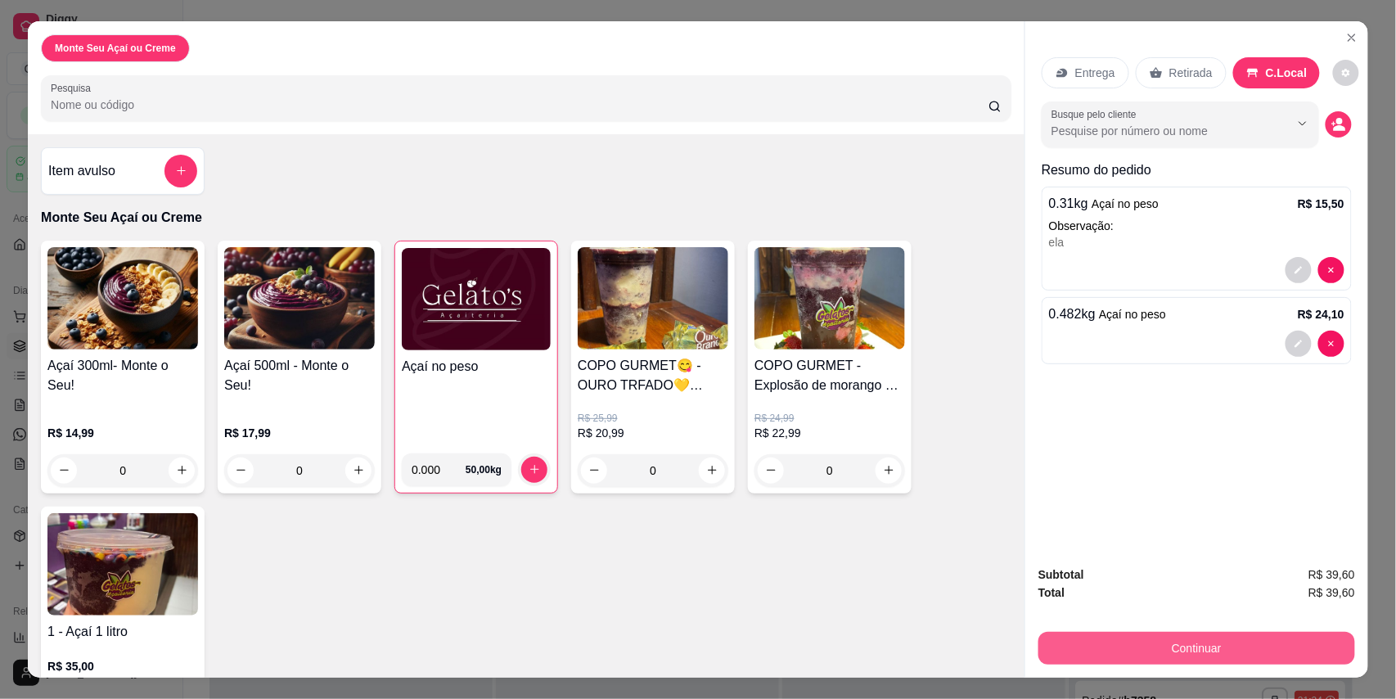
click at [1120, 653] on button "Continuar" at bounding box center [1196, 648] width 317 height 33
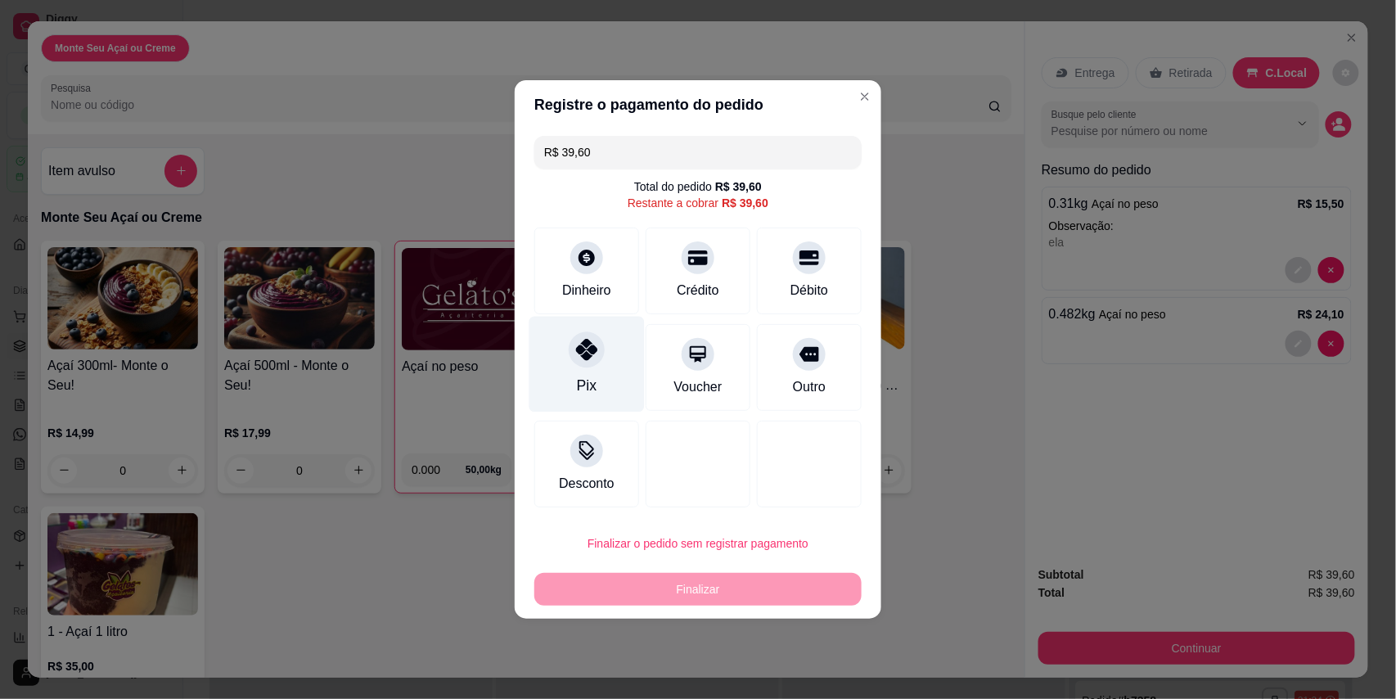
click at [604, 351] on div "Pix" at bounding box center [586, 365] width 115 height 96
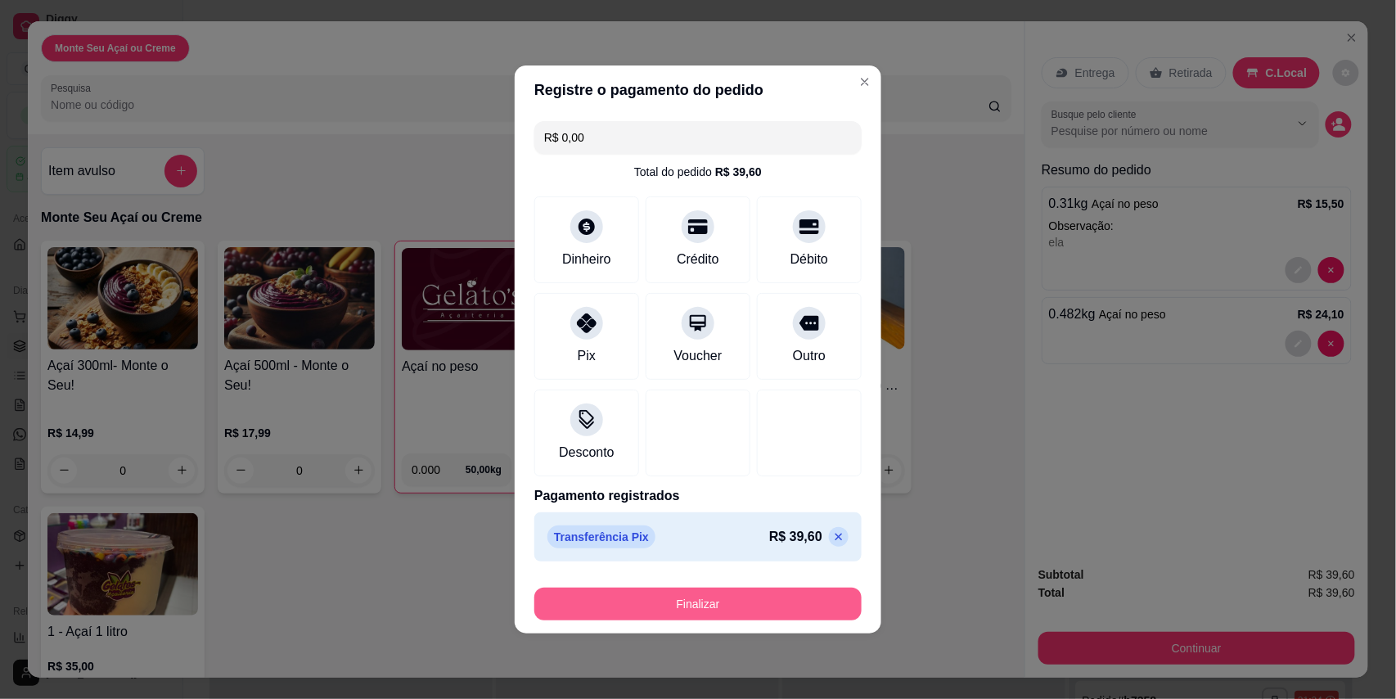
click at [669, 606] on button "Finalizar" at bounding box center [697, 604] width 327 height 33
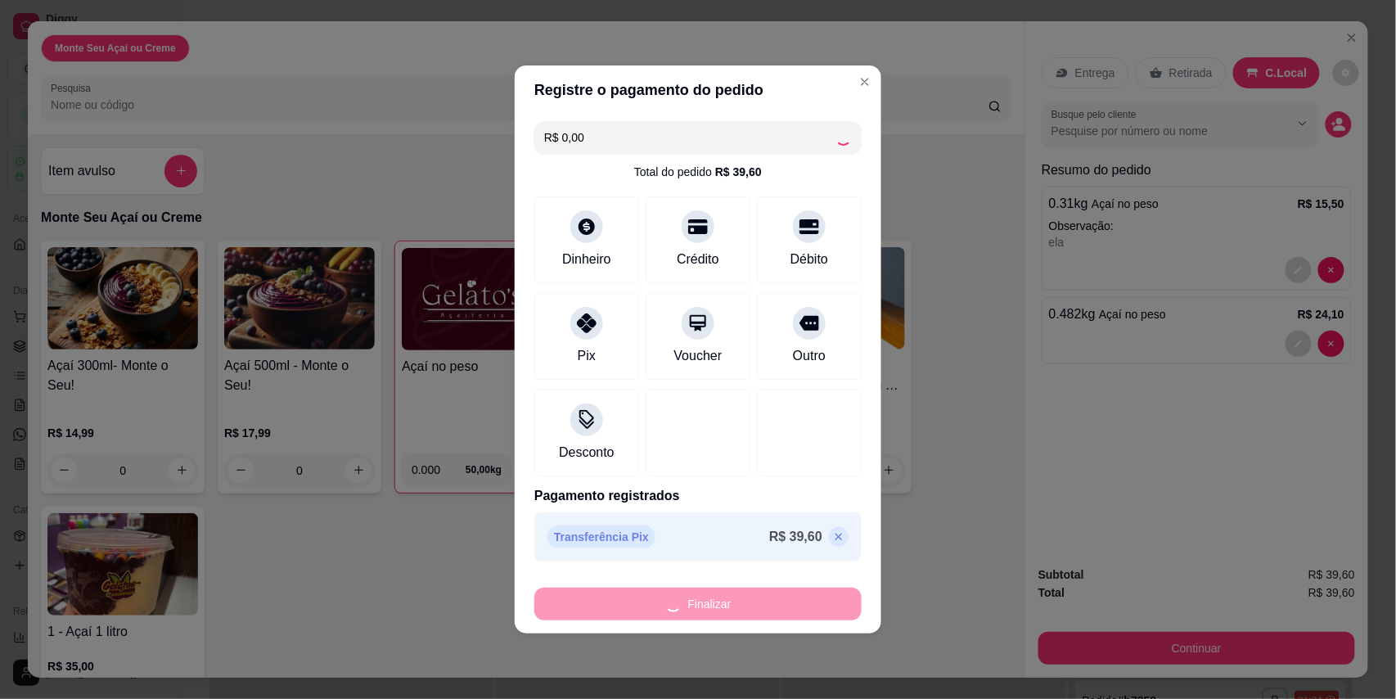
type input "-R$ 39,60"
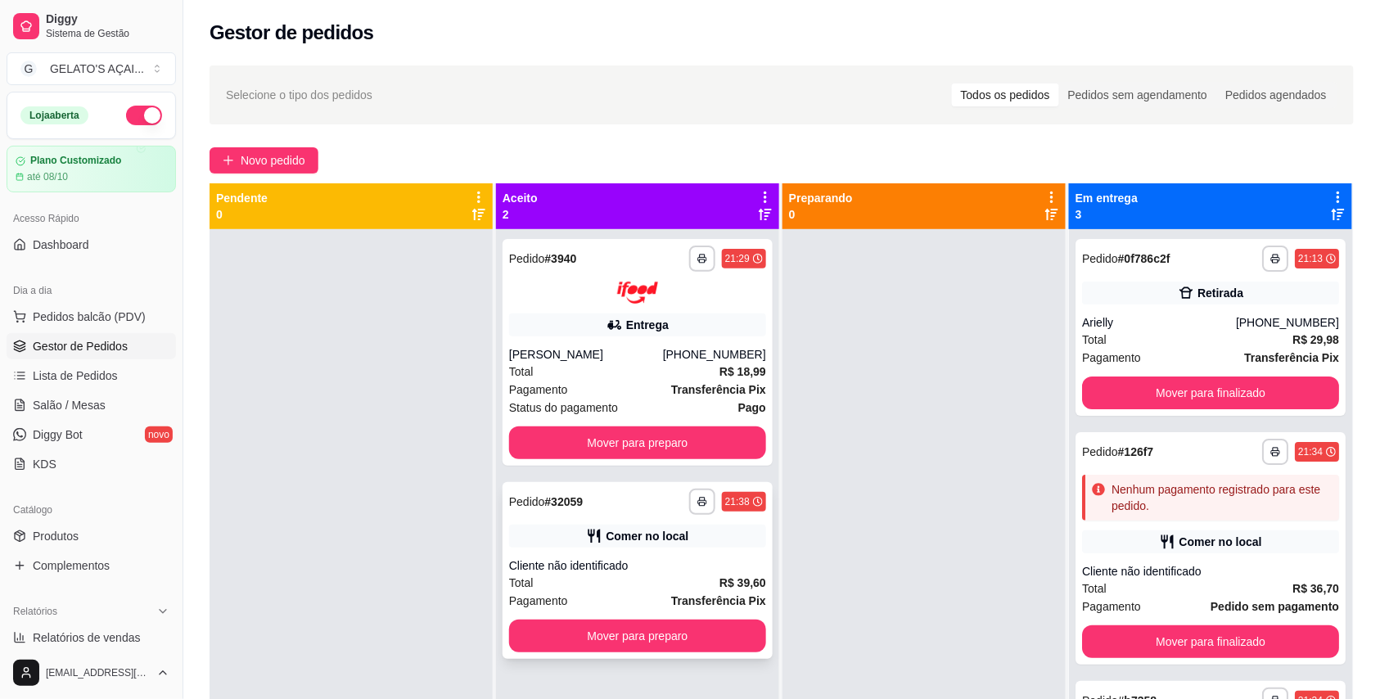
click at [685, 617] on div "**********" at bounding box center [637, 570] width 270 height 177
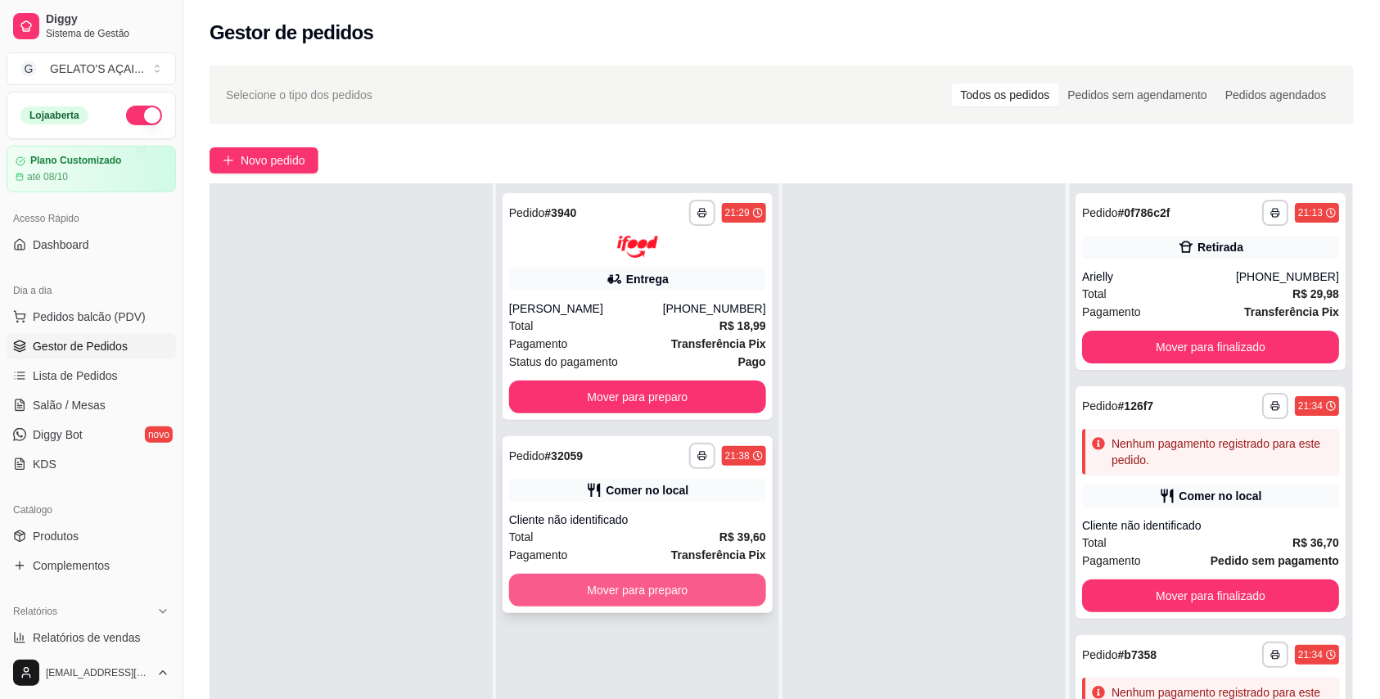
click at [695, 586] on button "Mover para preparo" at bounding box center [637, 590] width 257 height 33
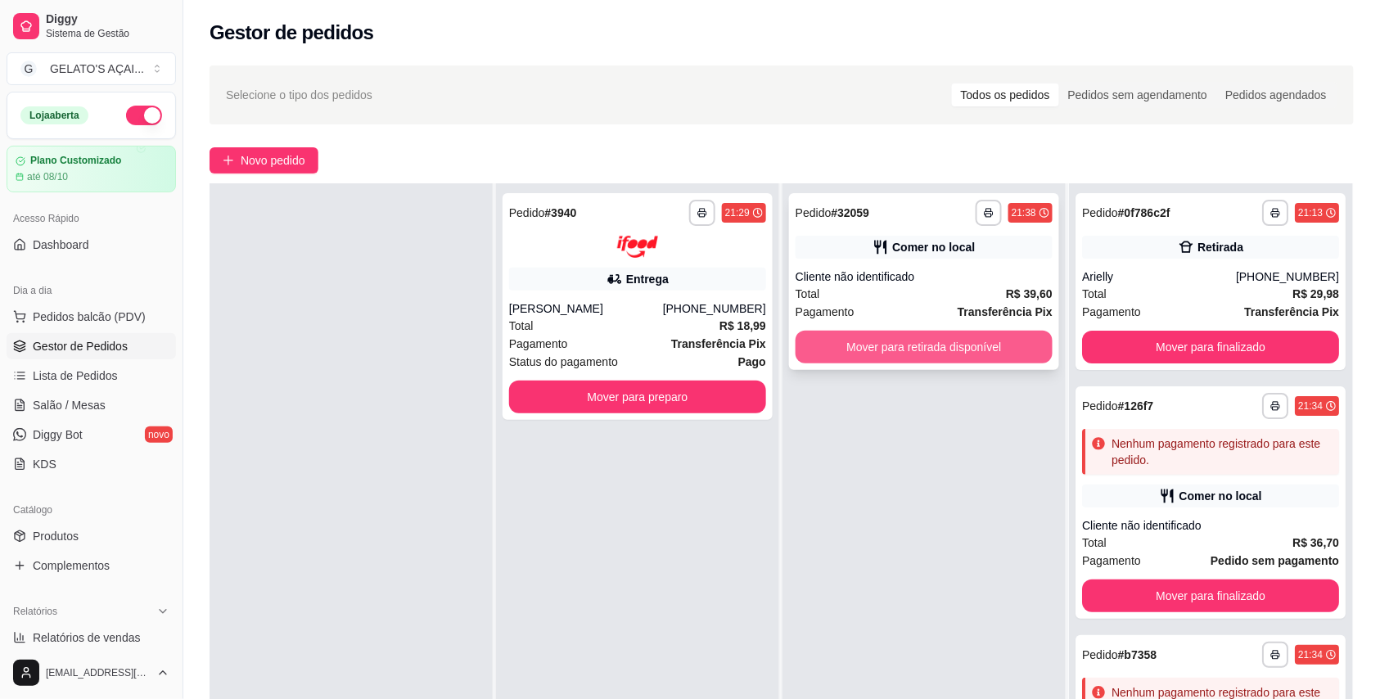
click at [957, 344] on button "Mover para retirada disponível" at bounding box center [923, 347] width 257 height 33
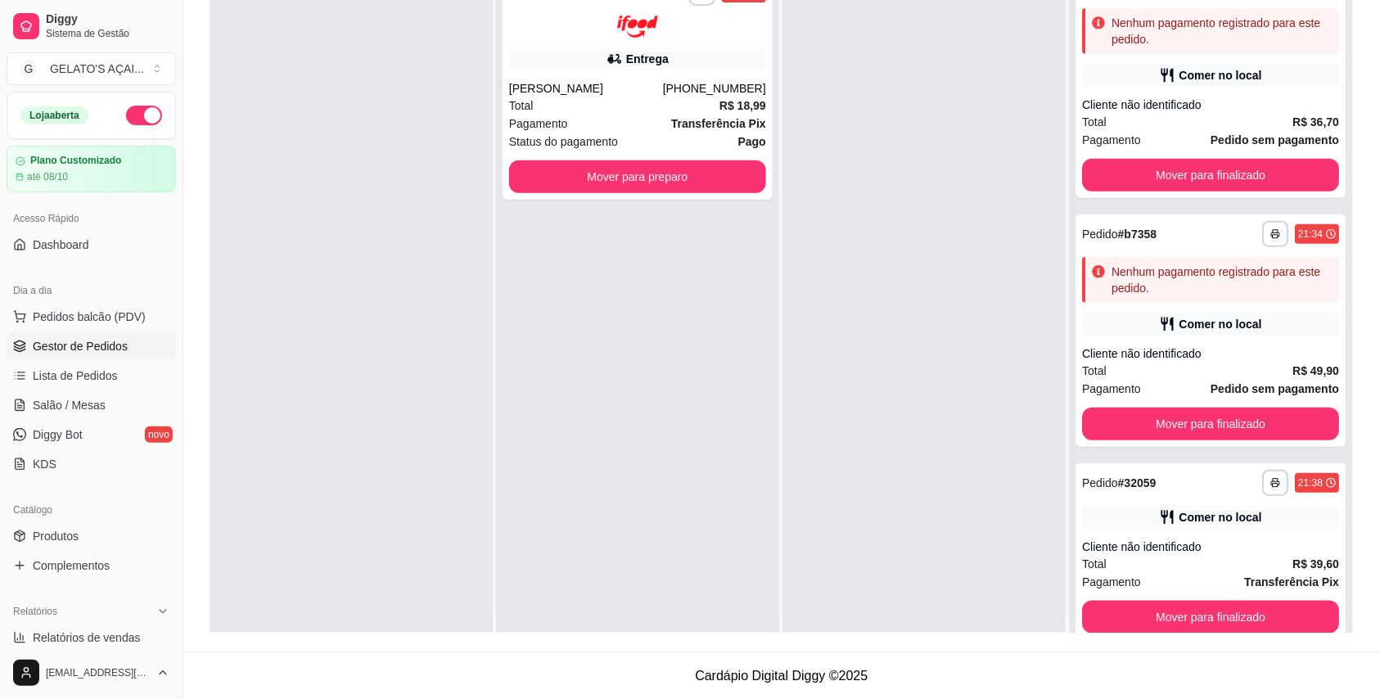
scroll to position [0, 0]
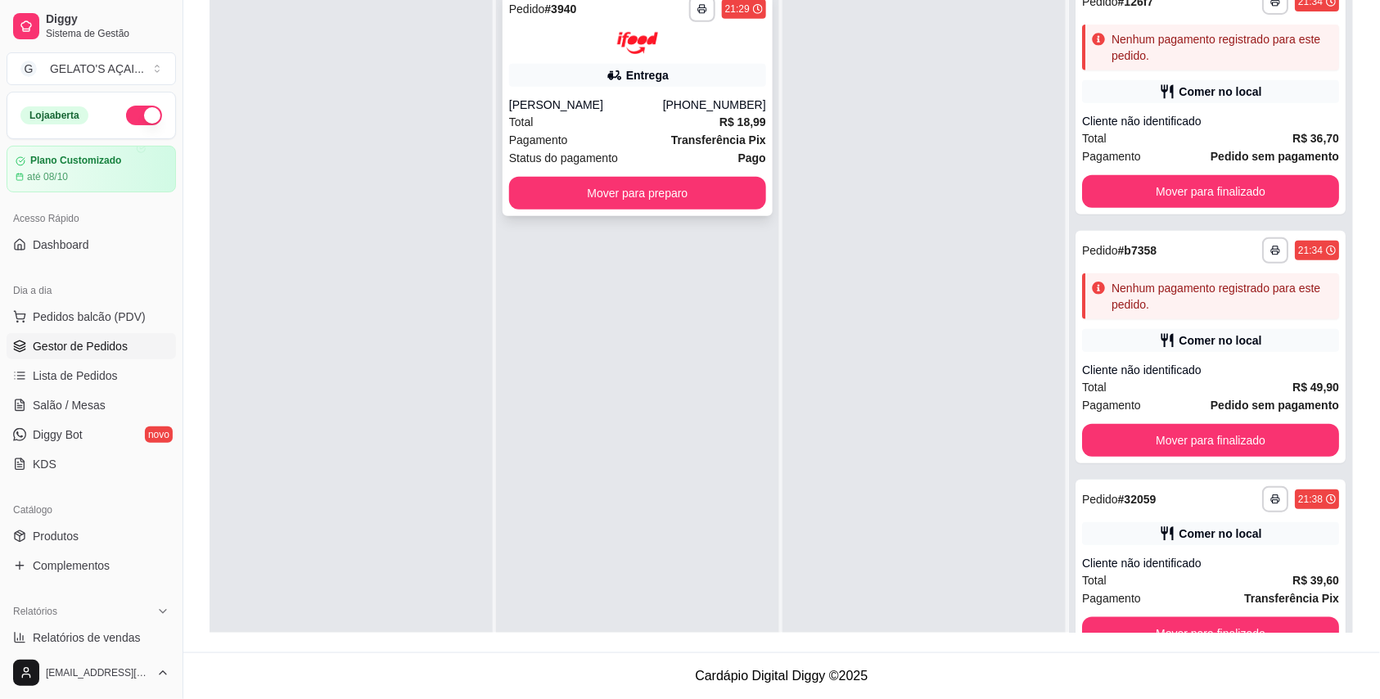
click at [649, 99] on div "[PERSON_NAME]" at bounding box center [586, 105] width 154 height 16
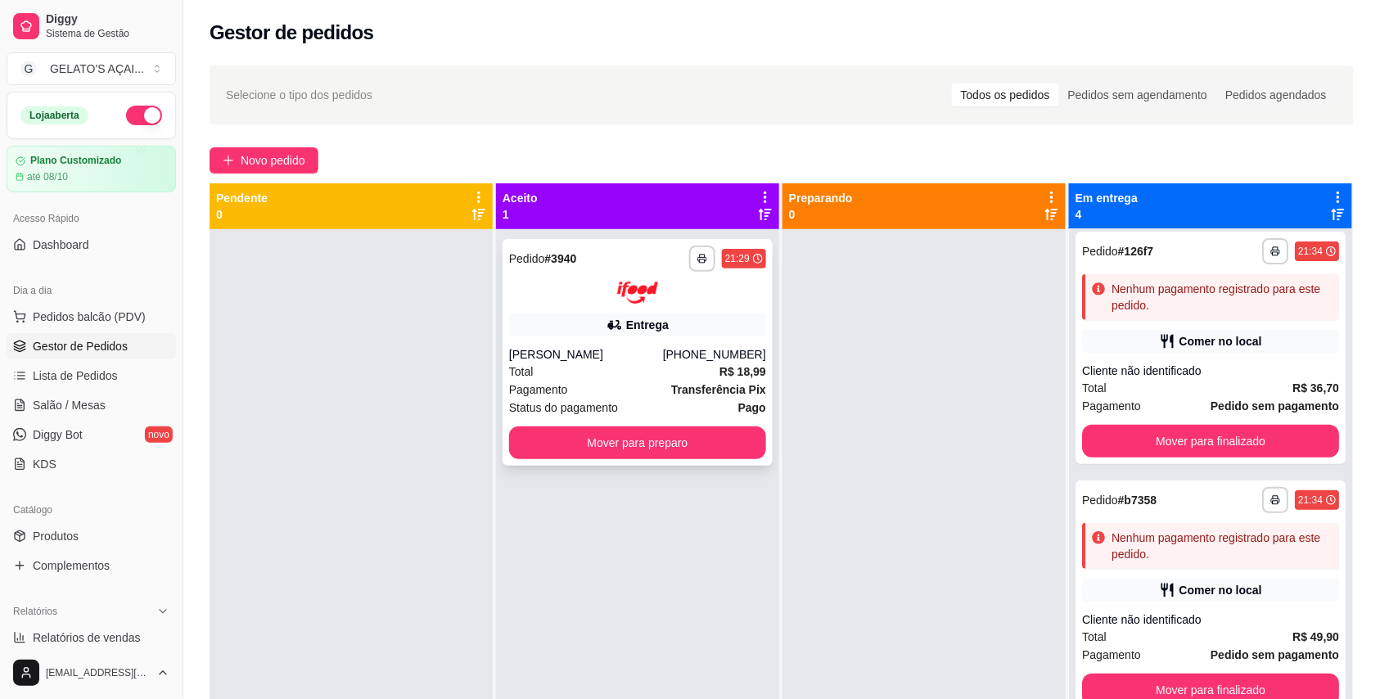
click at [564, 423] on div "**********" at bounding box center [637, 352] width 270 height 227
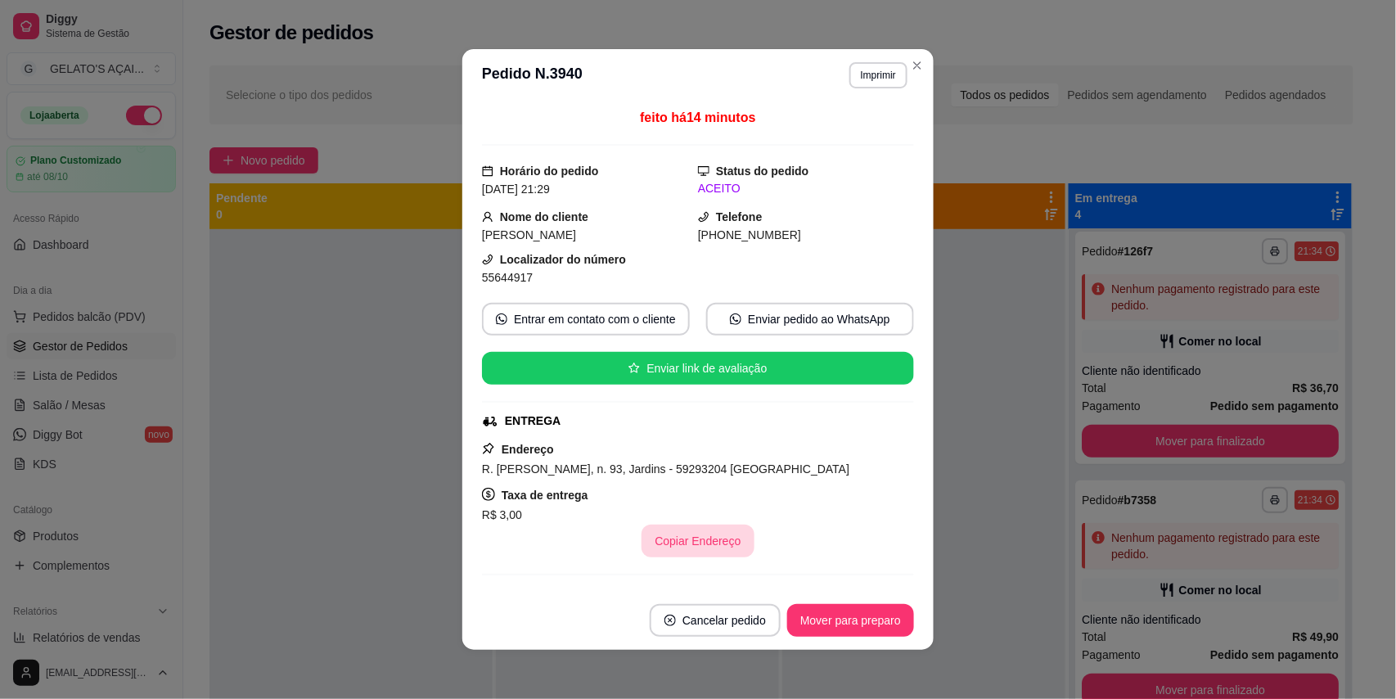
click at [696, 538] on button "Copiar Endereço" at bounding box center [698, 541] width 112 height 33
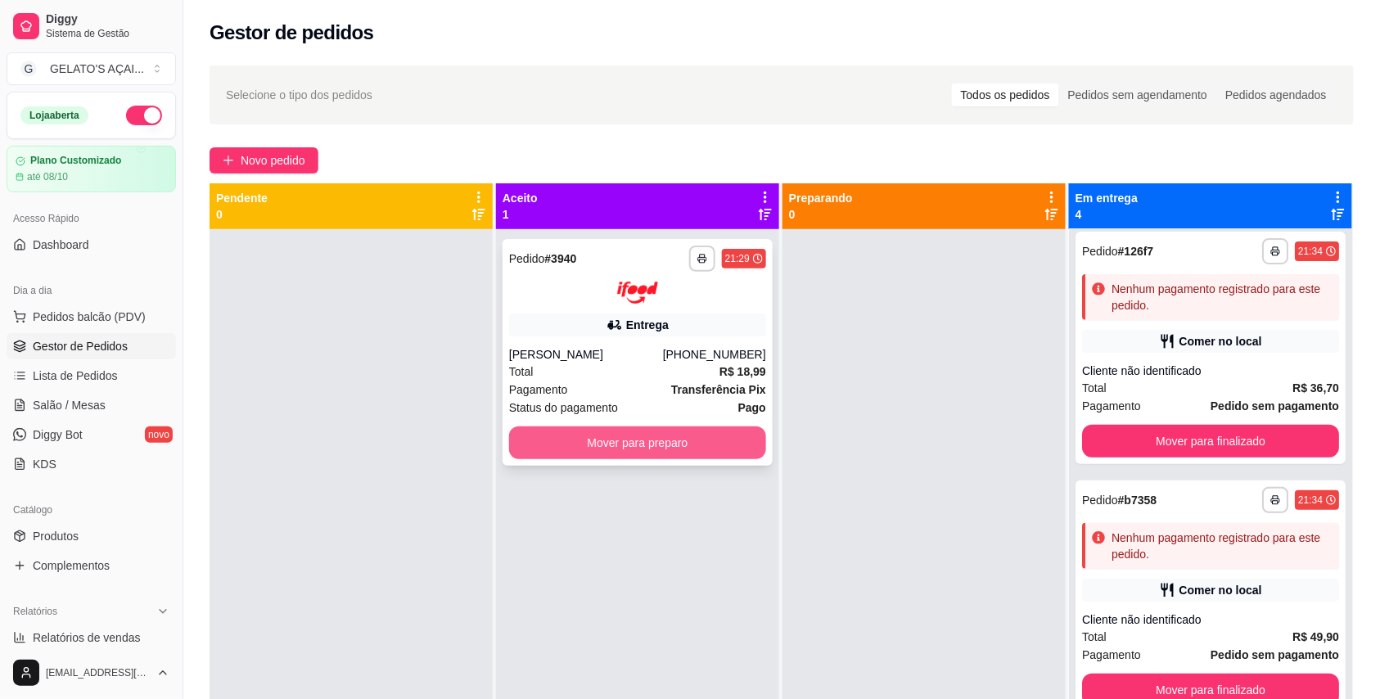
click at [655, 439] on button "Mover para preparo" at bounding box center [637, 442] width 257 height 33
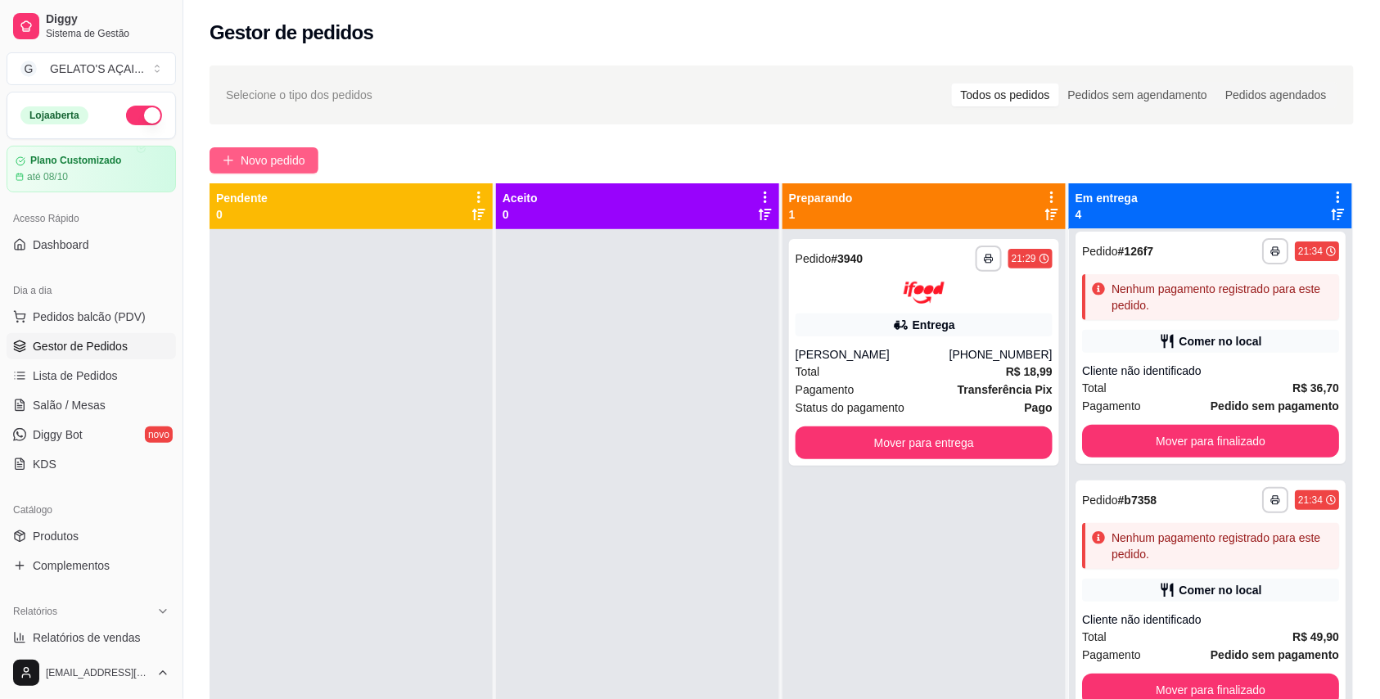
click at [273, 155] on span "Novo pedido" at bounding box center [273, 160] width 65 height 18
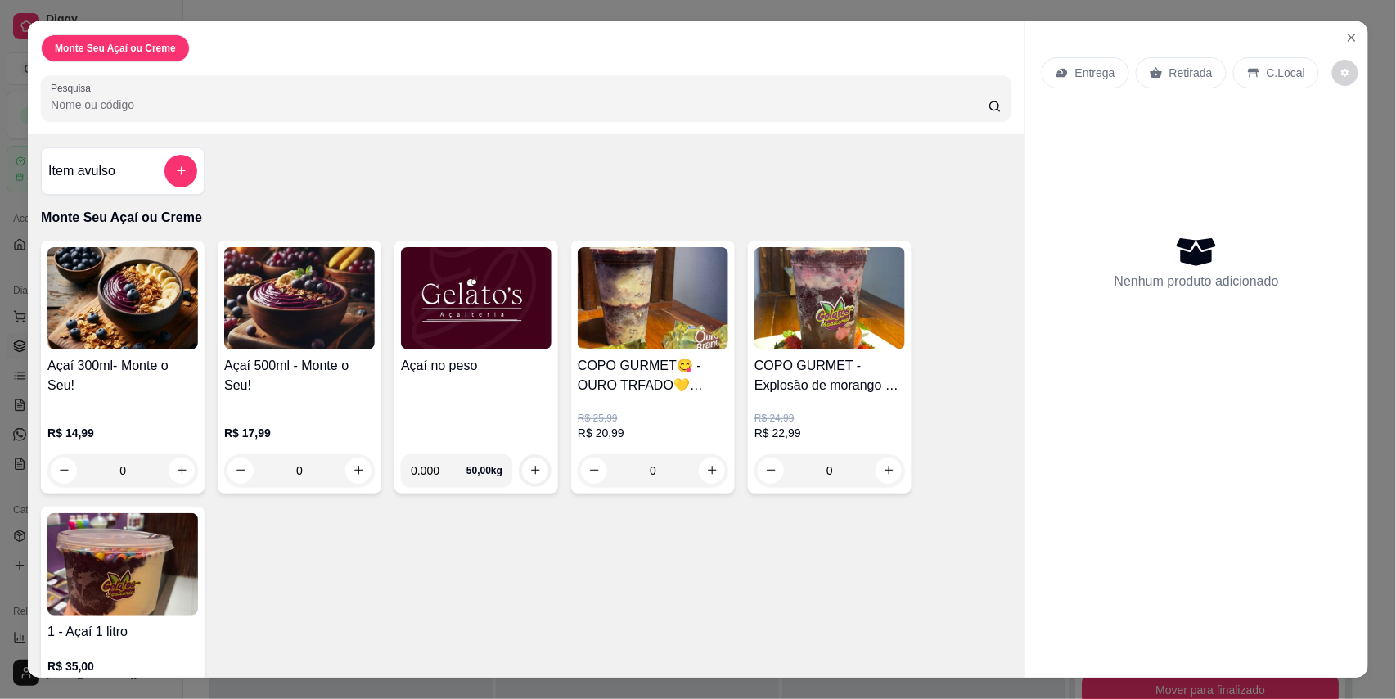
click at [495, 336] on img at bounding box center [476, 298] width 151 height 102
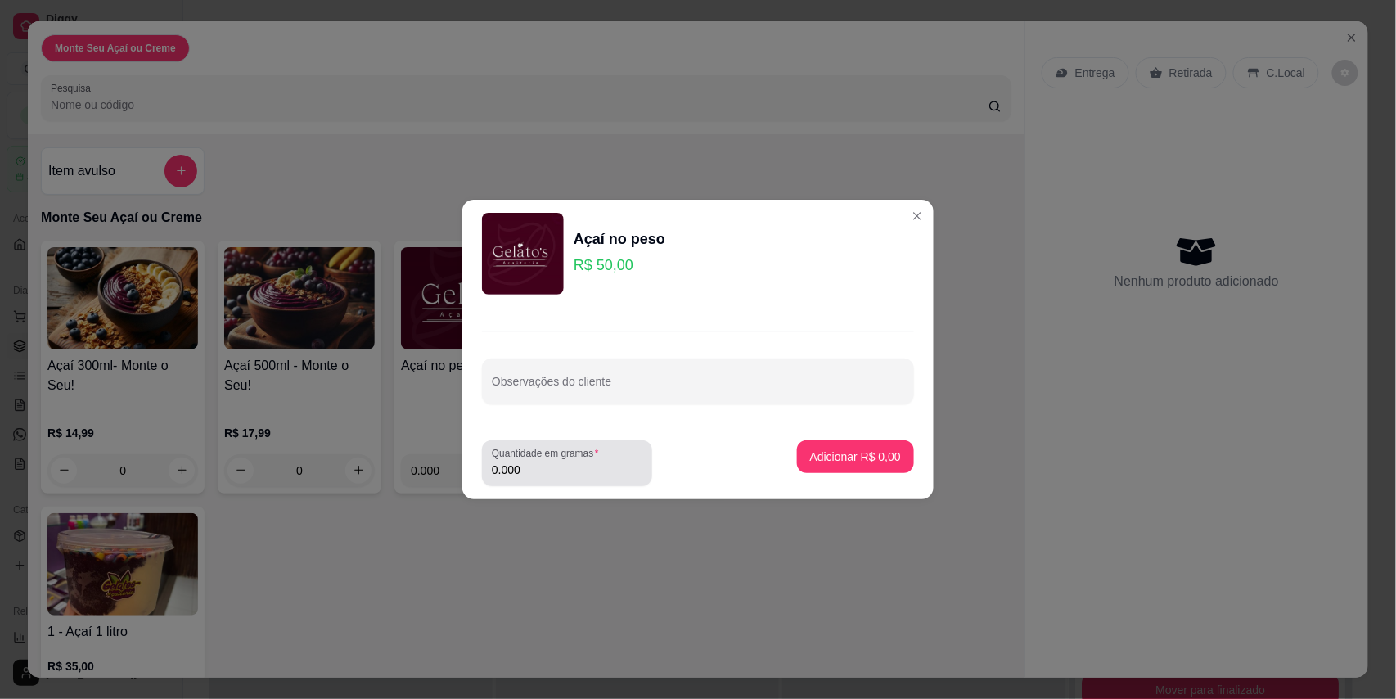
click at [551, 472] on input "0.000" at bounding box center [567, 470] width 151 height 16
type input "0.210"
click at [830, 453] on p "Adicionar R$ 10,50" at bounding box center [852, 456] width 97 height 16
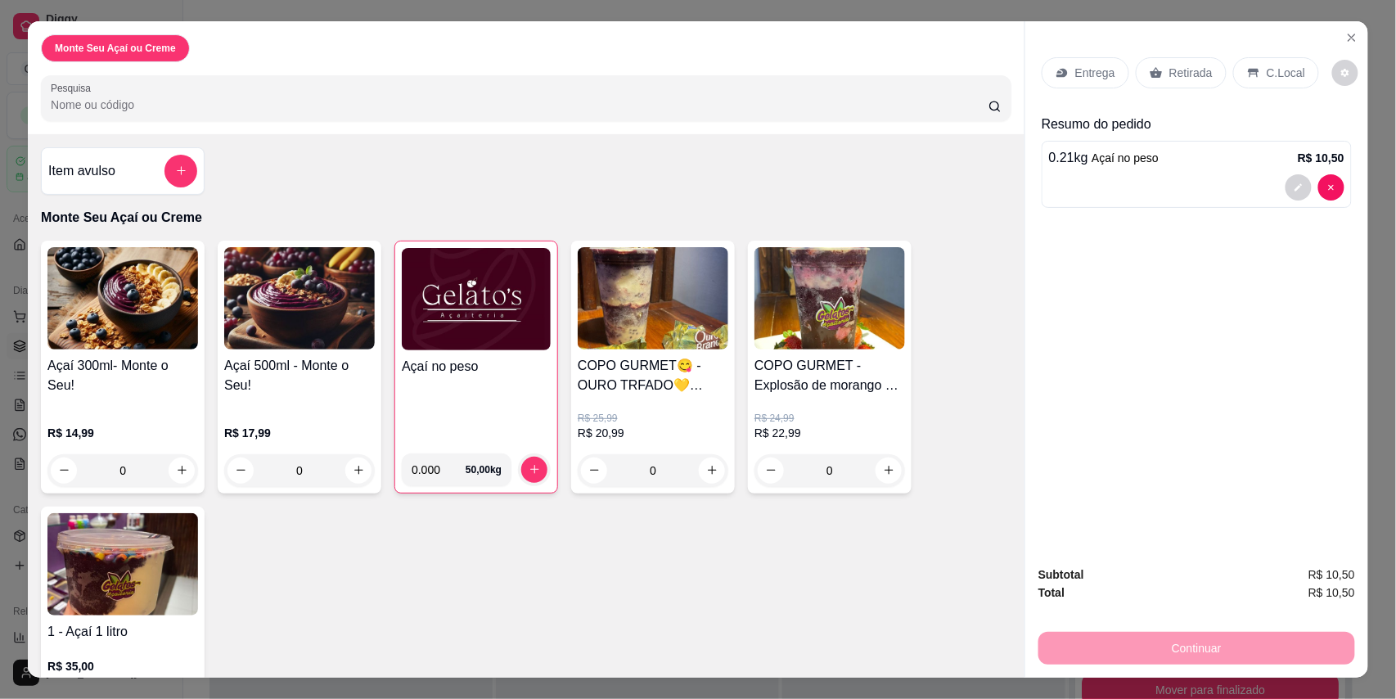
click at [1248, 74] on icon at bounding box center [1253, 72] width 11 height 9
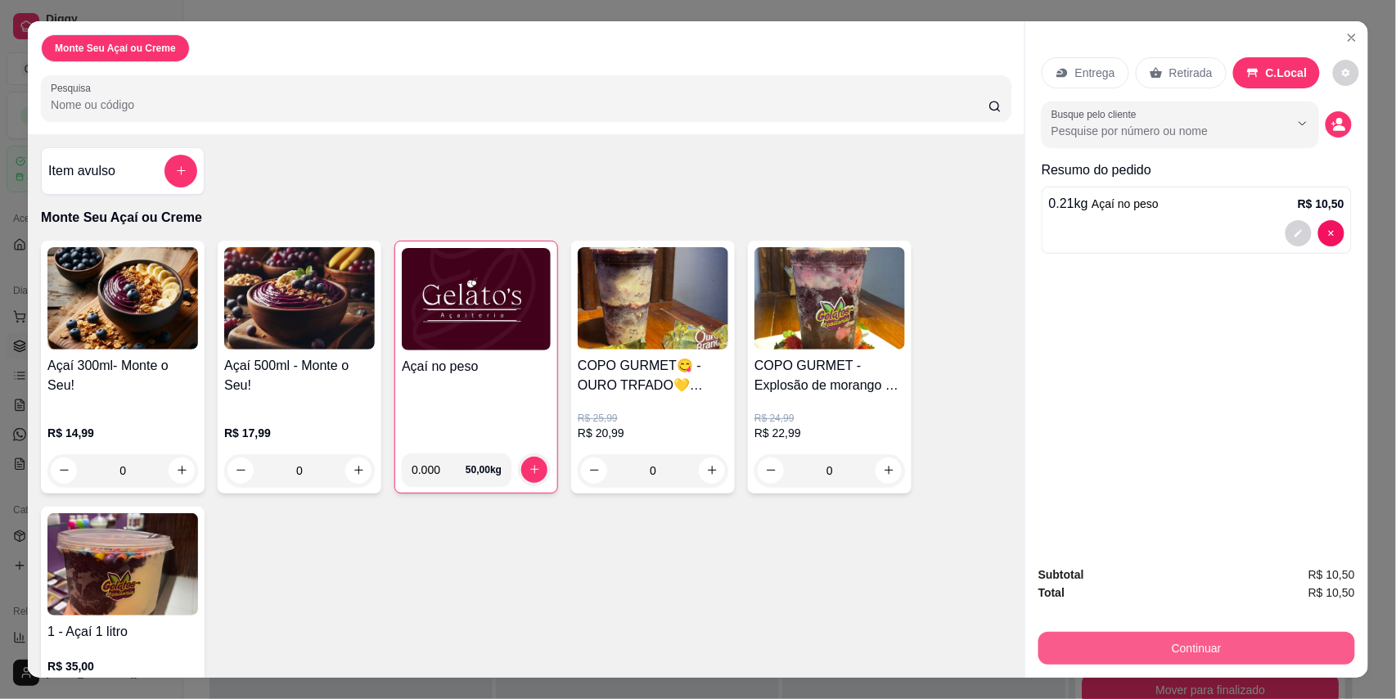
click at [1232, 655] on button "Continuar" at bounding box center [1196, 648] width 317 height 33
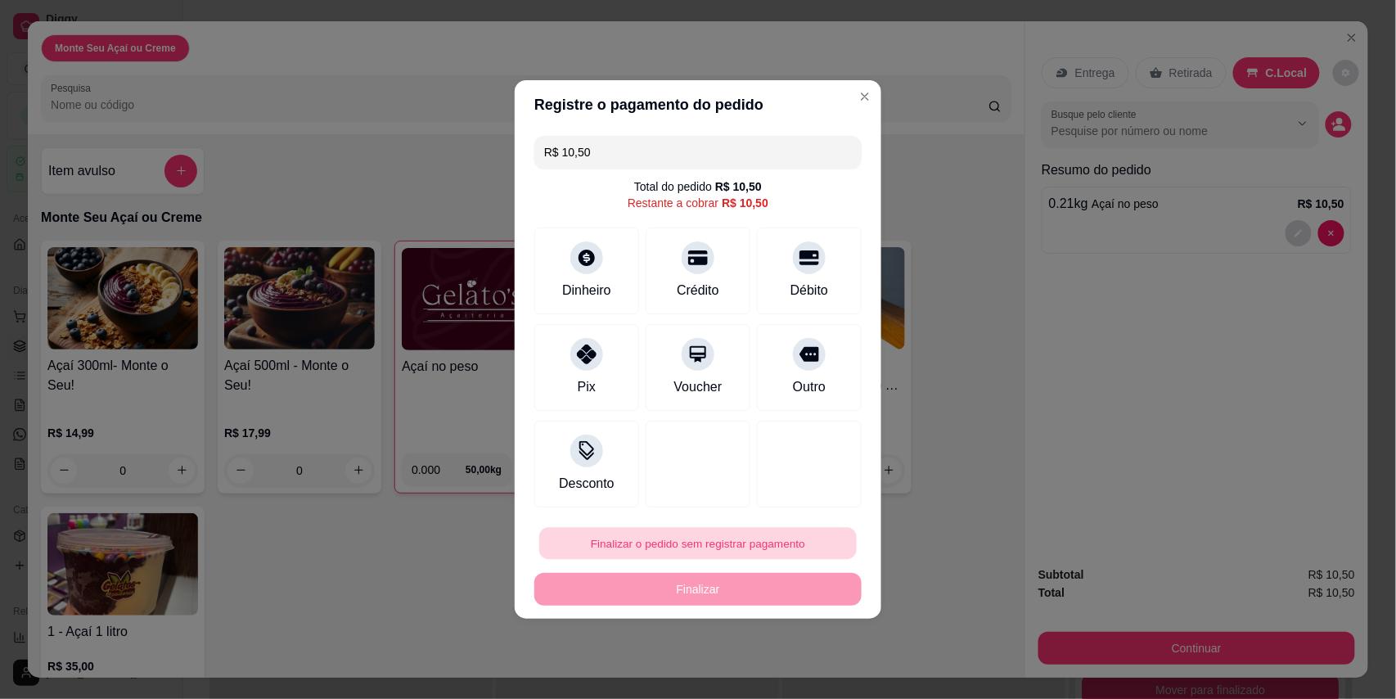
click at [767, 544] on button "Finalizar o pedido sem registrar pagamento" at bounding box center [698, 544] width 318 height 32
click at [799, 502] on button "Confirmar" at bounding box center [795, 497] width 61 height 25
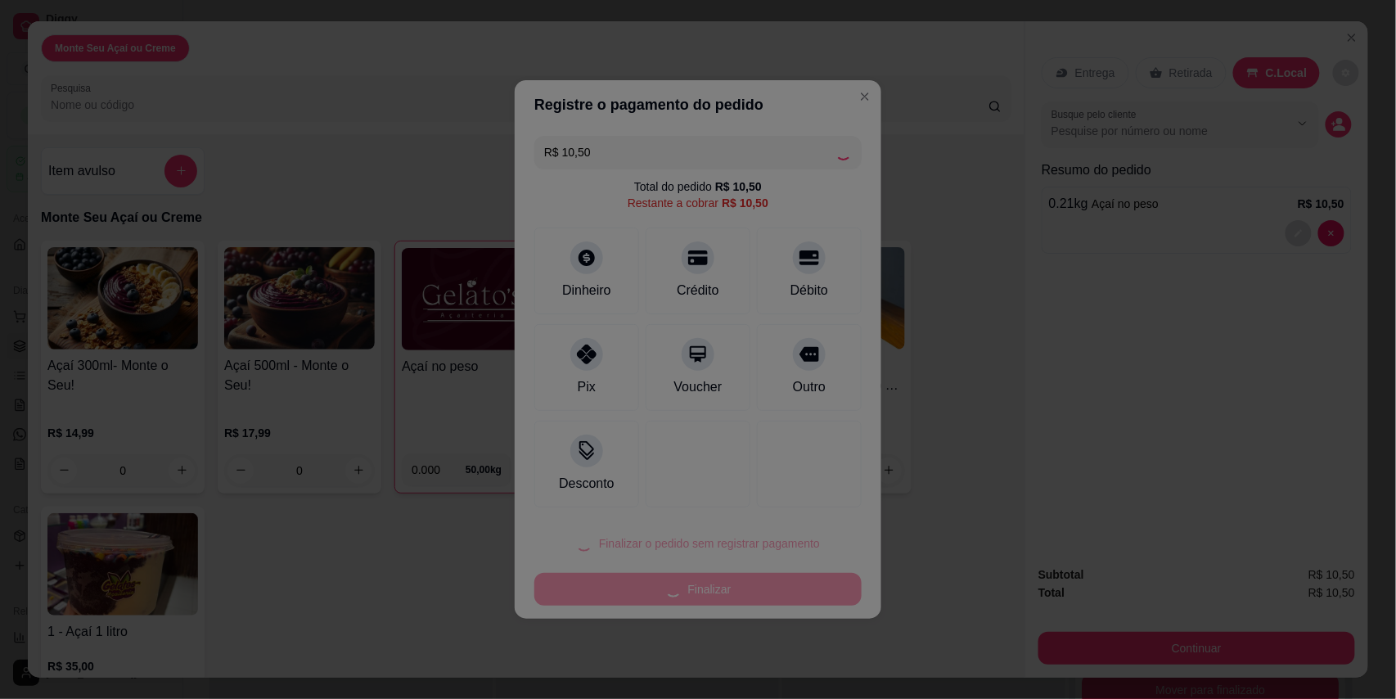
type input "R$ 0,00"
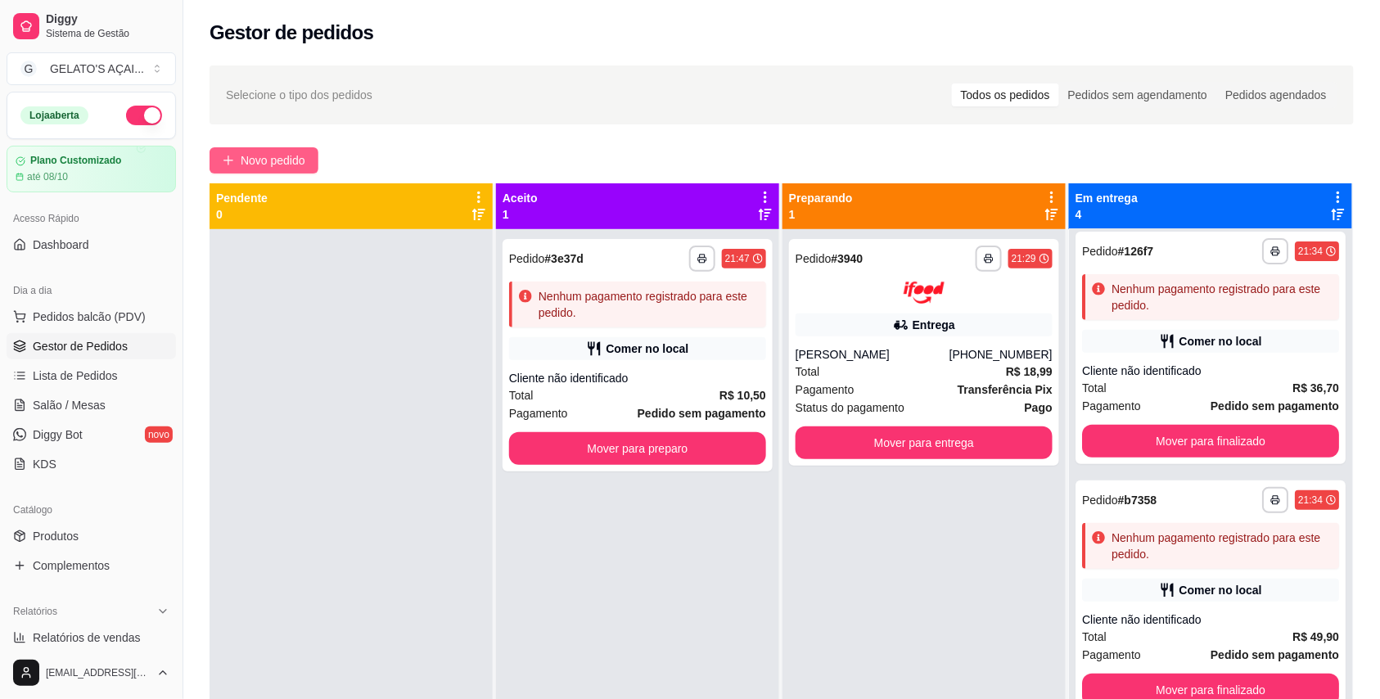
click at [255, 152] on span "Novo pedido" at bounding box center [273, 160] width 65 height 18
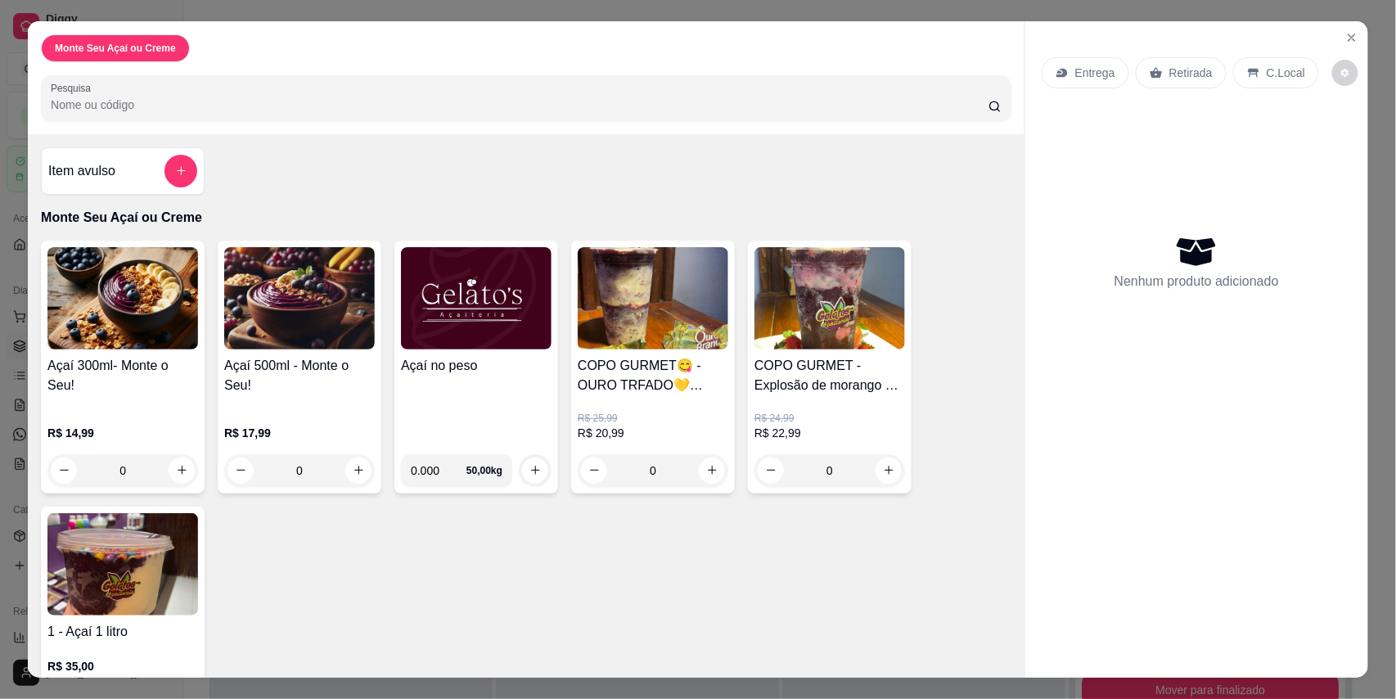
click at [493, 322] on img at bounding box center [476, 298] width 151 height 102
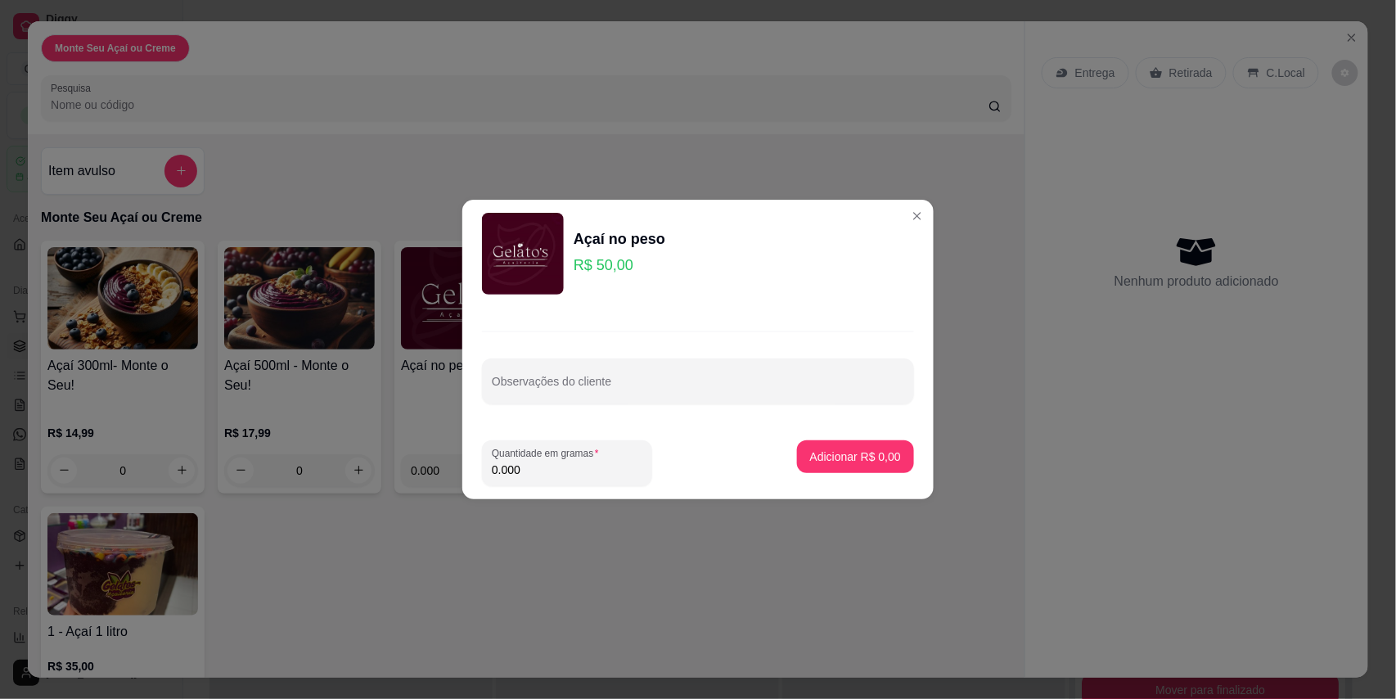
click at [592, 476] on input "0.000" at bounding box center [567, 470] width 151 height 16
click at [592, 476] on input "0.000" at bounding box center [554, 470] width 124 height 16
type input "0.198"
click at [882, 457] on p "Adicionar R$ 9,90" at bounding box center [855, 456] width 88 height 16
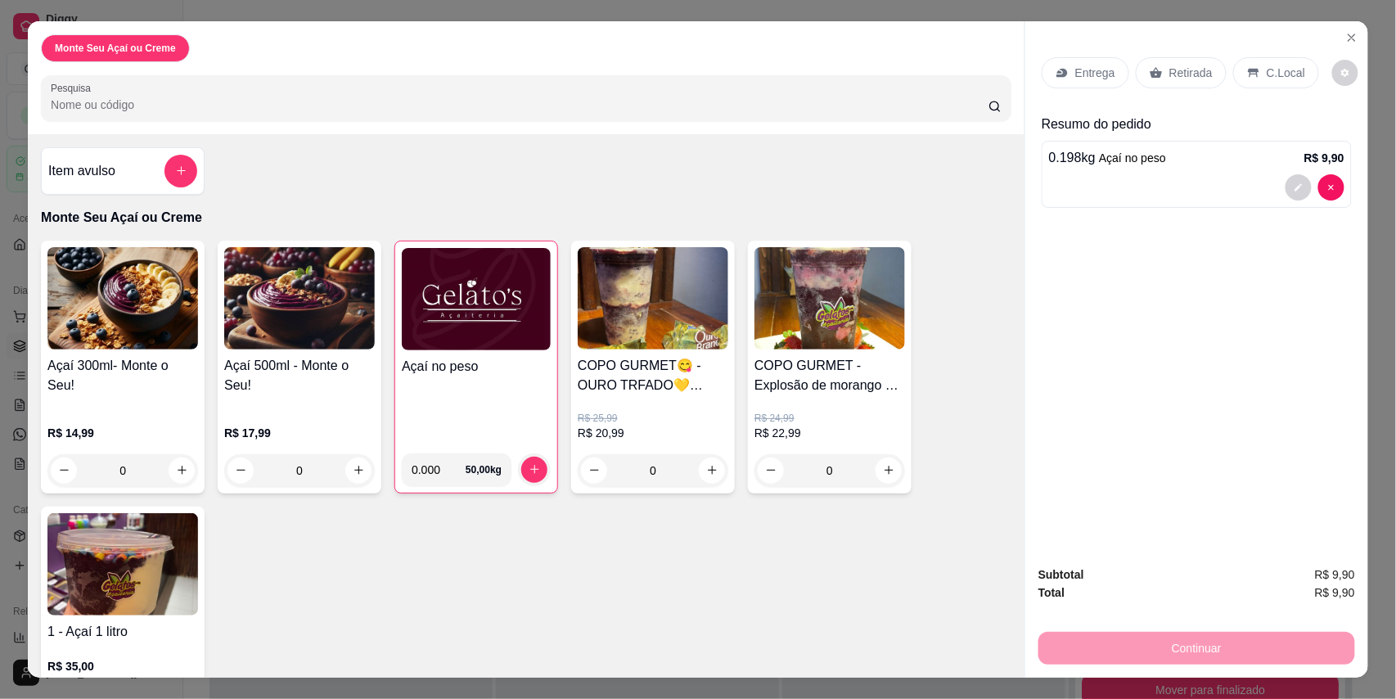
click at [1275, 79] on p "C.Local" at bounding box center [1286, 73] width 38 height 16
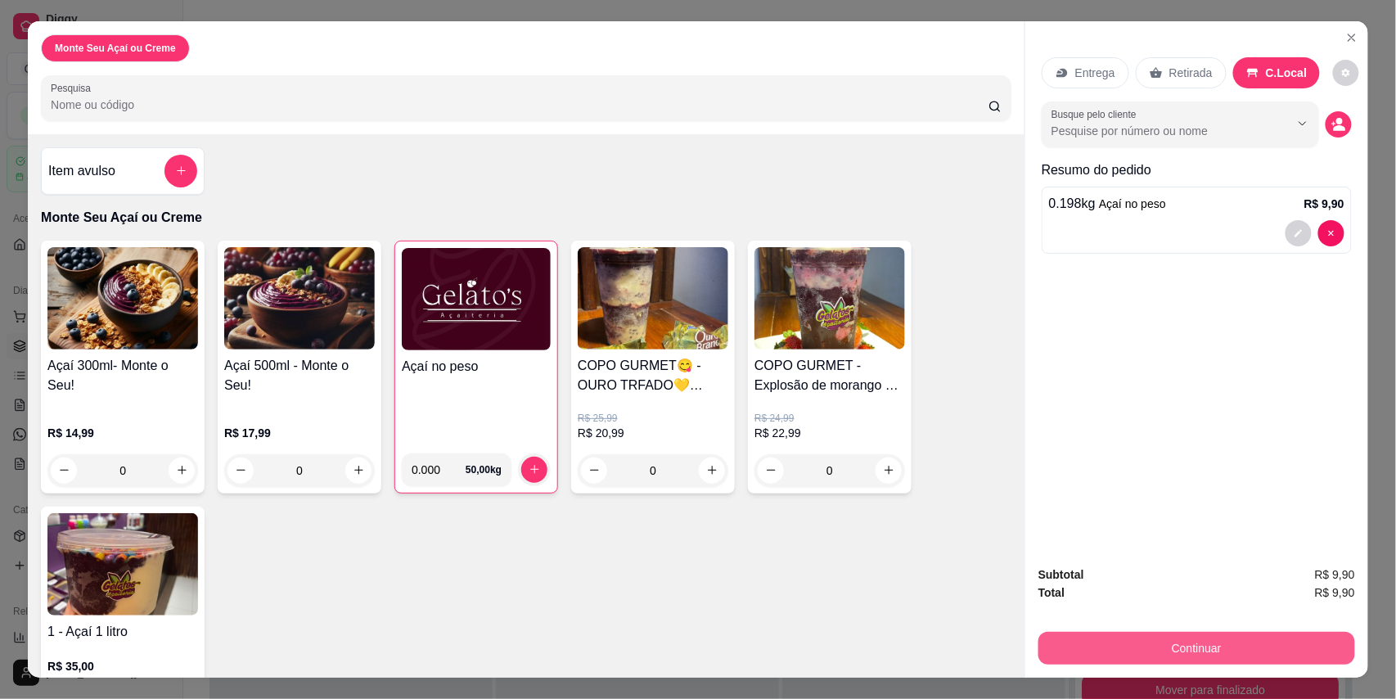
click at [1146, 659] on button "Continuar" at bounding box center [1196, 648] width 317 height 33
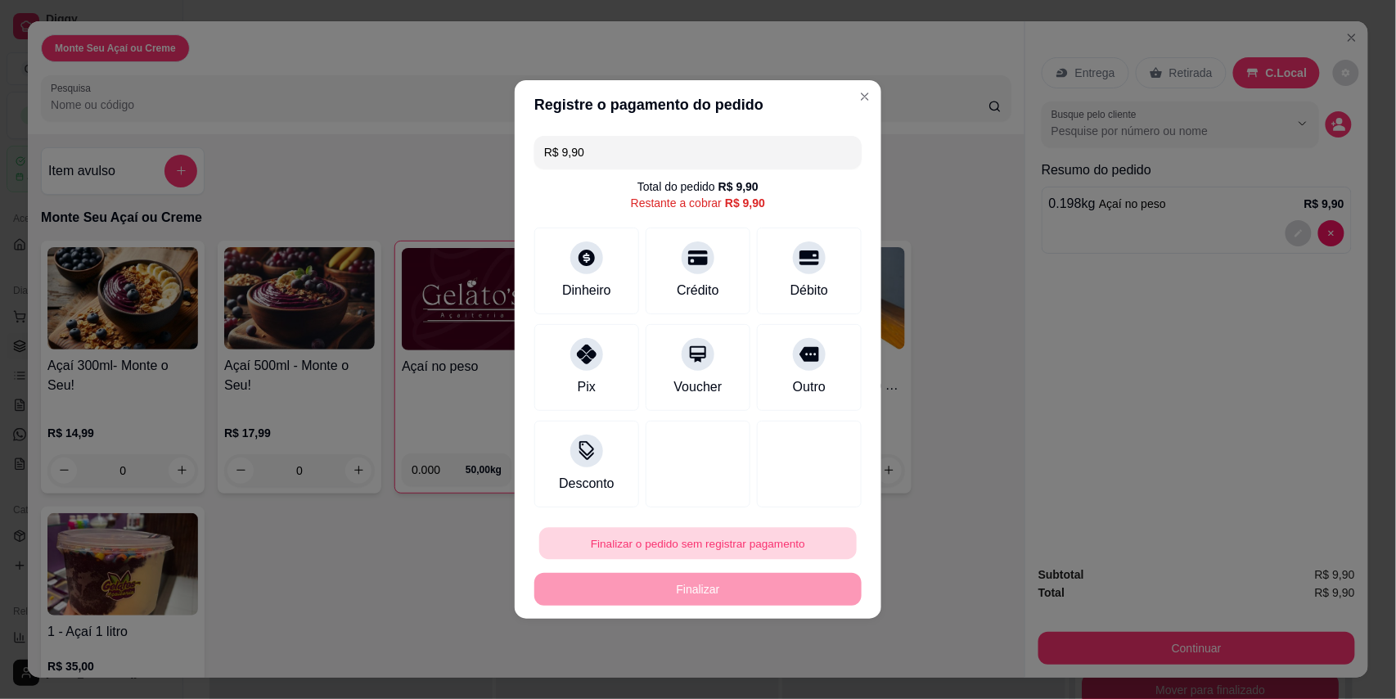
click at [709, 538] on button "Finalizar o pedido sem registrar pagamento" at bounding box center [698, 544] width 318 height 32
click at [797, 493] on button "Confirmar" at bounding box center [796, 497] width 61 height 25
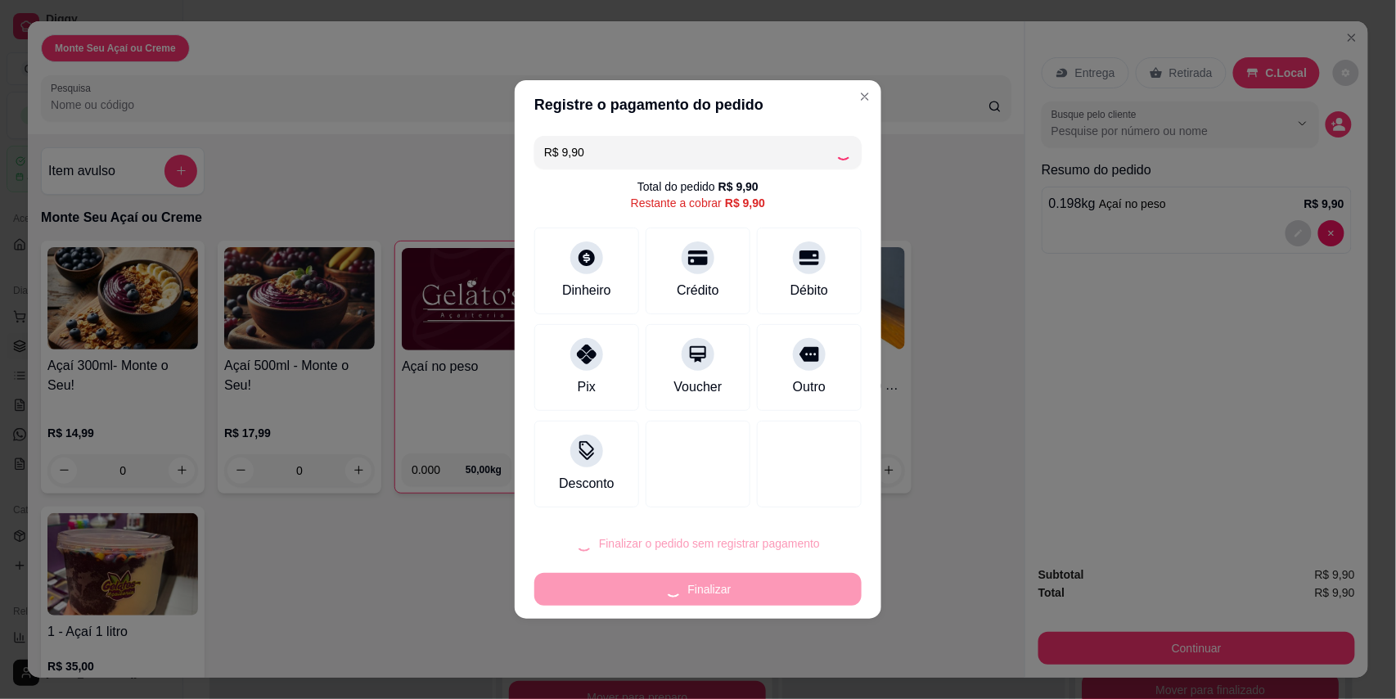
type input "R$ 0,00"
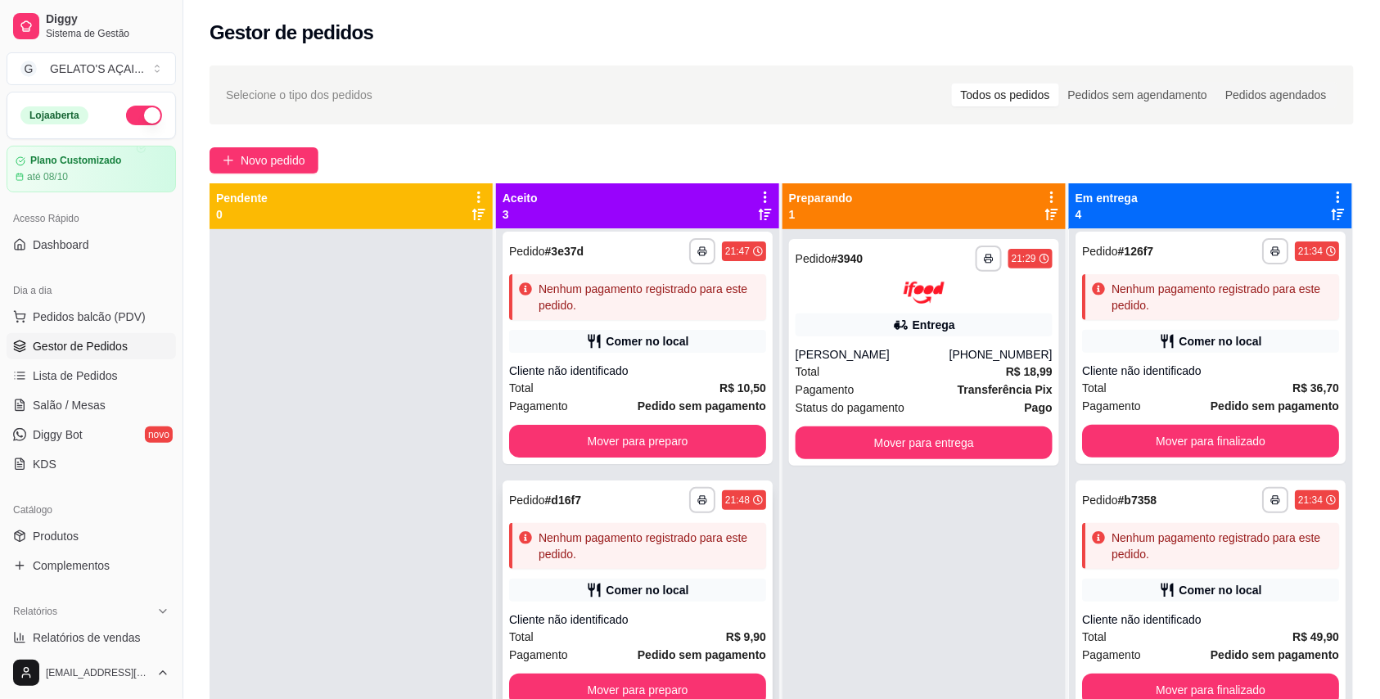
scroll to position [46, 0]
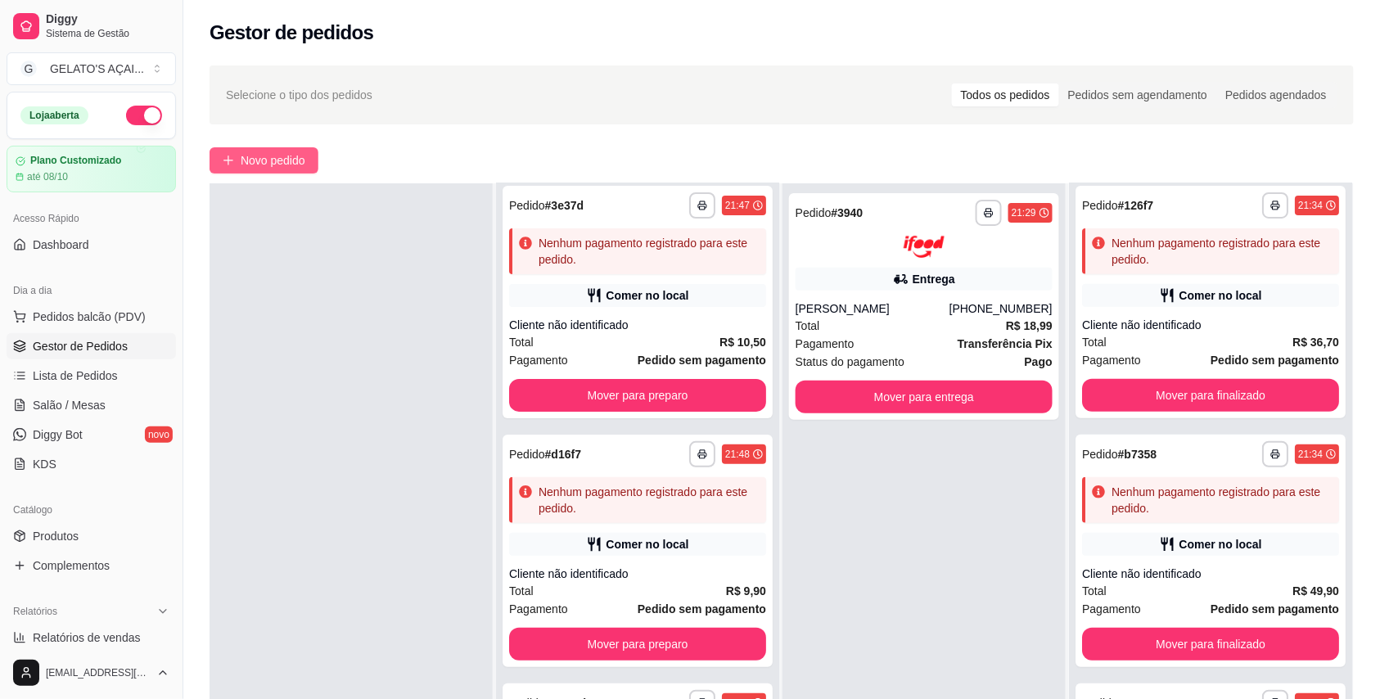
click at [313, 162] on button "Novo pedido" at bounding box center [263, 160] width 109 height 26
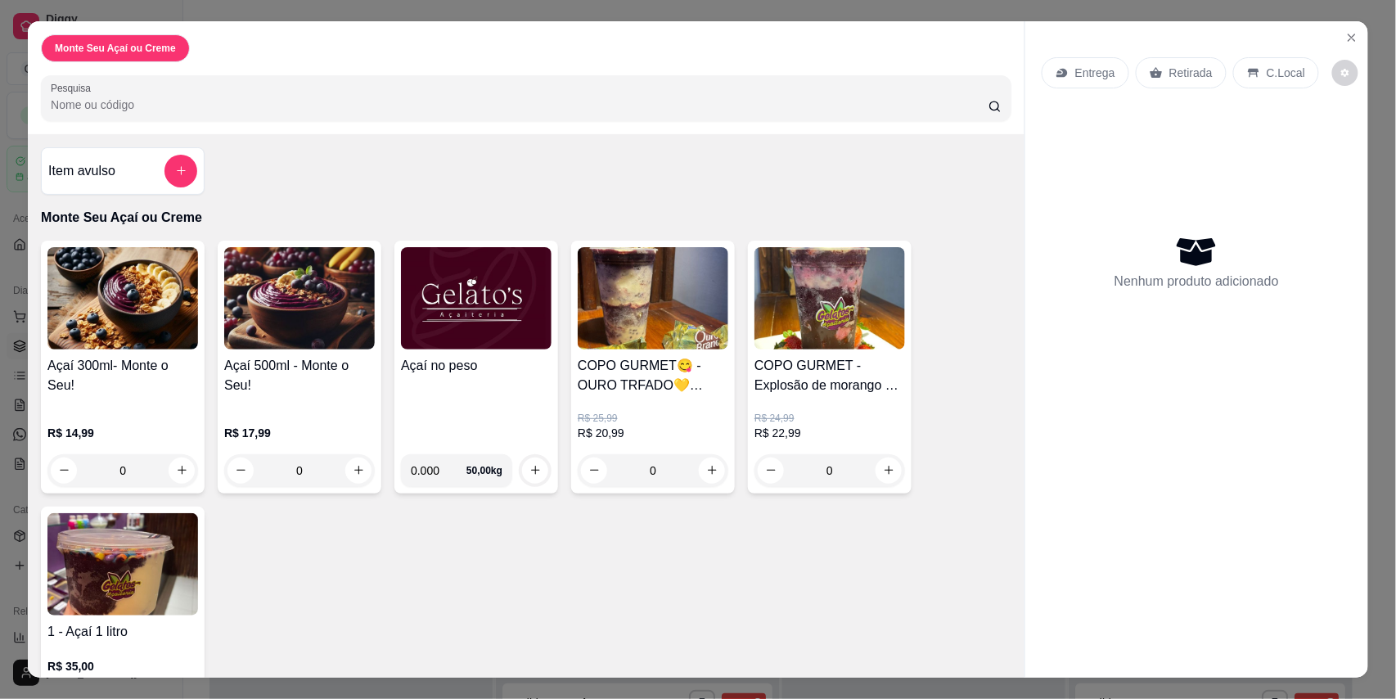
click at [465, 396] on div "Açaí no peso" at bounding box center [476, 398] width 151 height 85
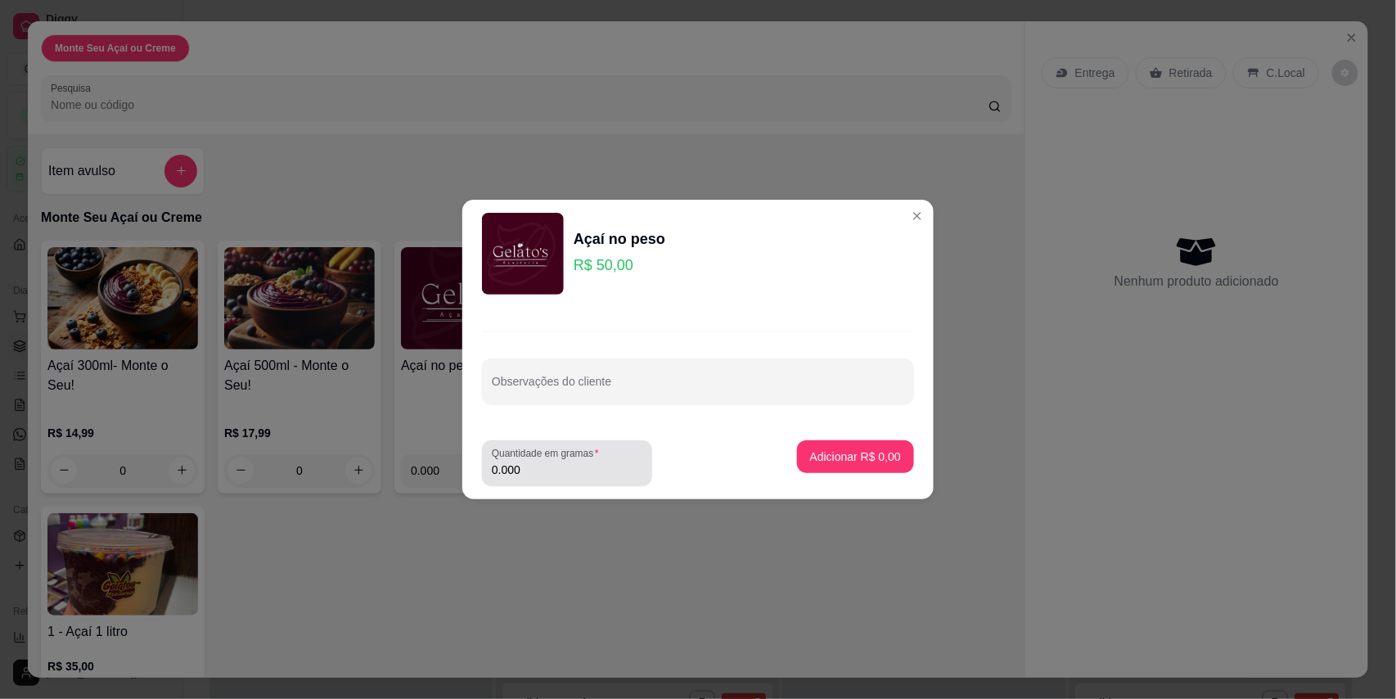
click at [558, 472] on input "0.000" at bounding box center [567, 470] width 151 height 16
click at [564, 473] on input "0.000" at bounding box center [554, 470] width 124 height 16
type input "0.232"
click at [815, 452] on p "Adicionar R$ 11,60" at bounding box center [852, 456] width 97 height 16
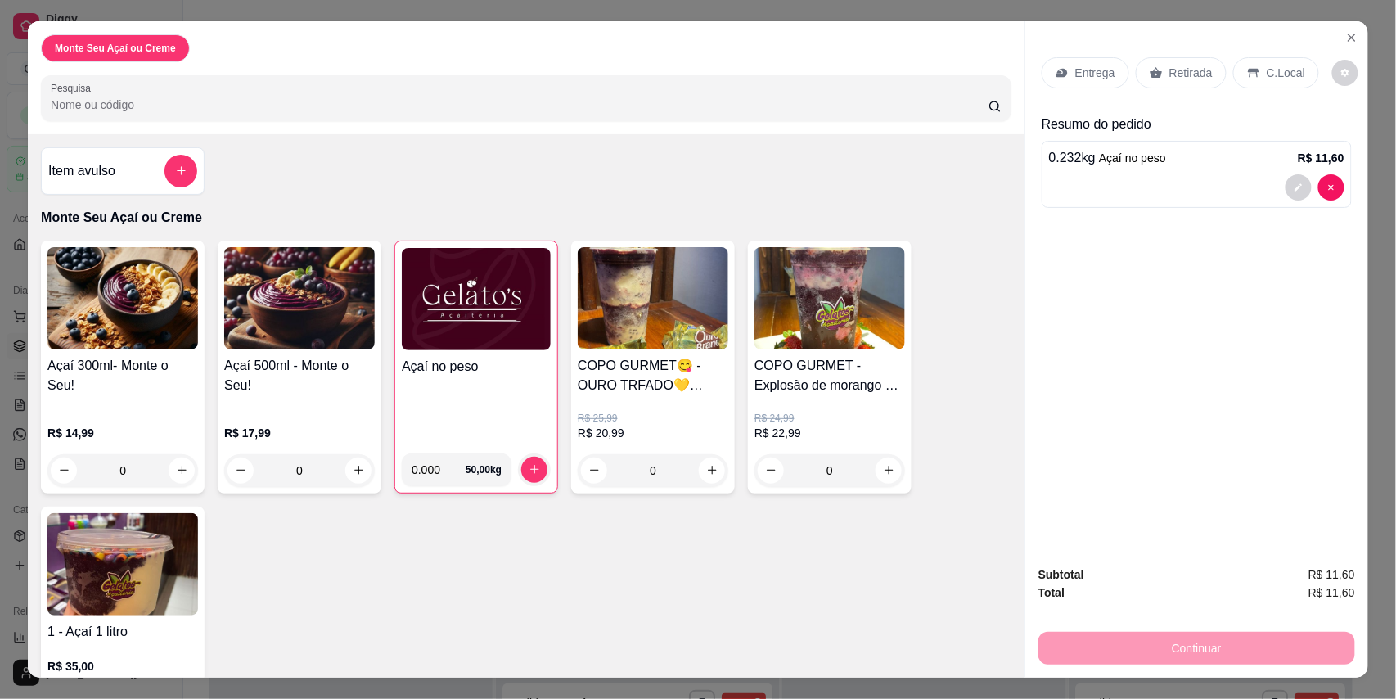
click at [509, 373] on h4 "Açaí no peso" at bounding box center [476, 367] width 149 height 20
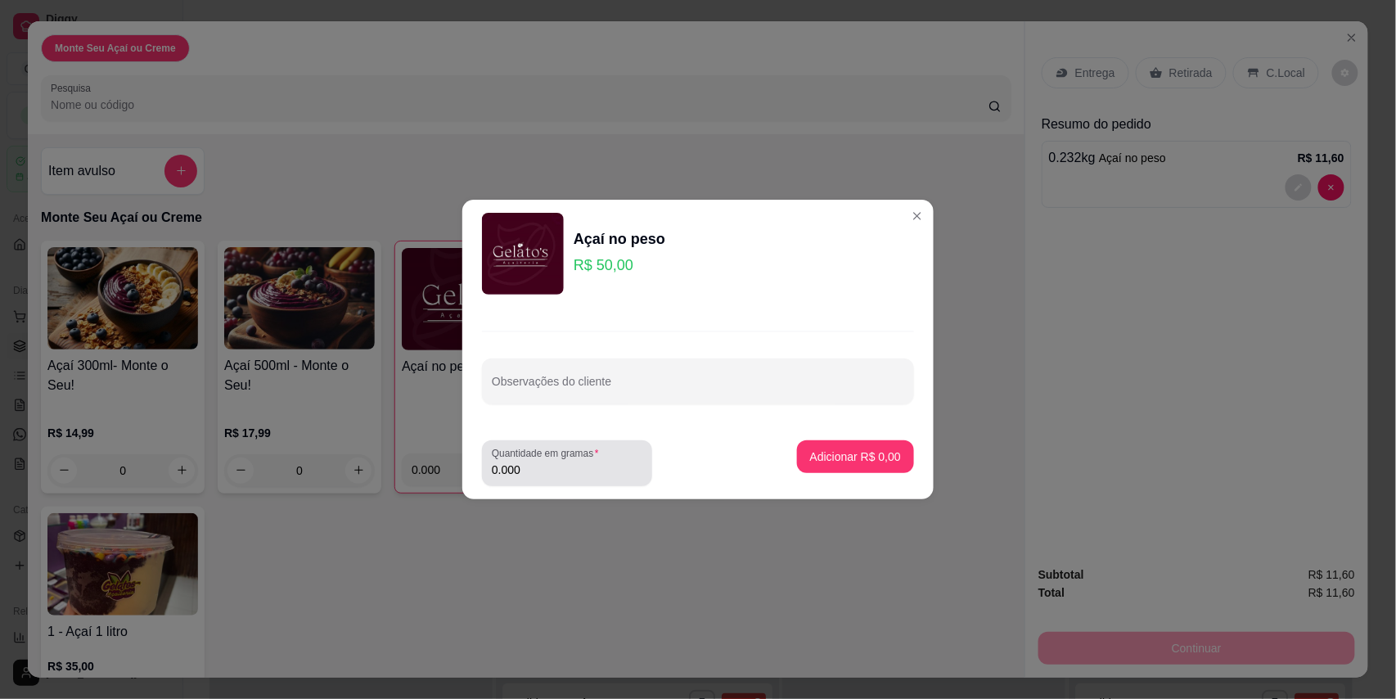
click at [571, 479] on div "0.000" at bounding box center [567, 463] width 151 height 33
type input "0.294"
click at [905, 440] on footer "Quantidade em gramas 0.294 Adicionar R$ 14,70" at bounding box center [697, 463] width 471 height 72
click at [877, 445] on button "Adicionar R$ 14,70" at bounding box center [852, 457] width 120 height 32
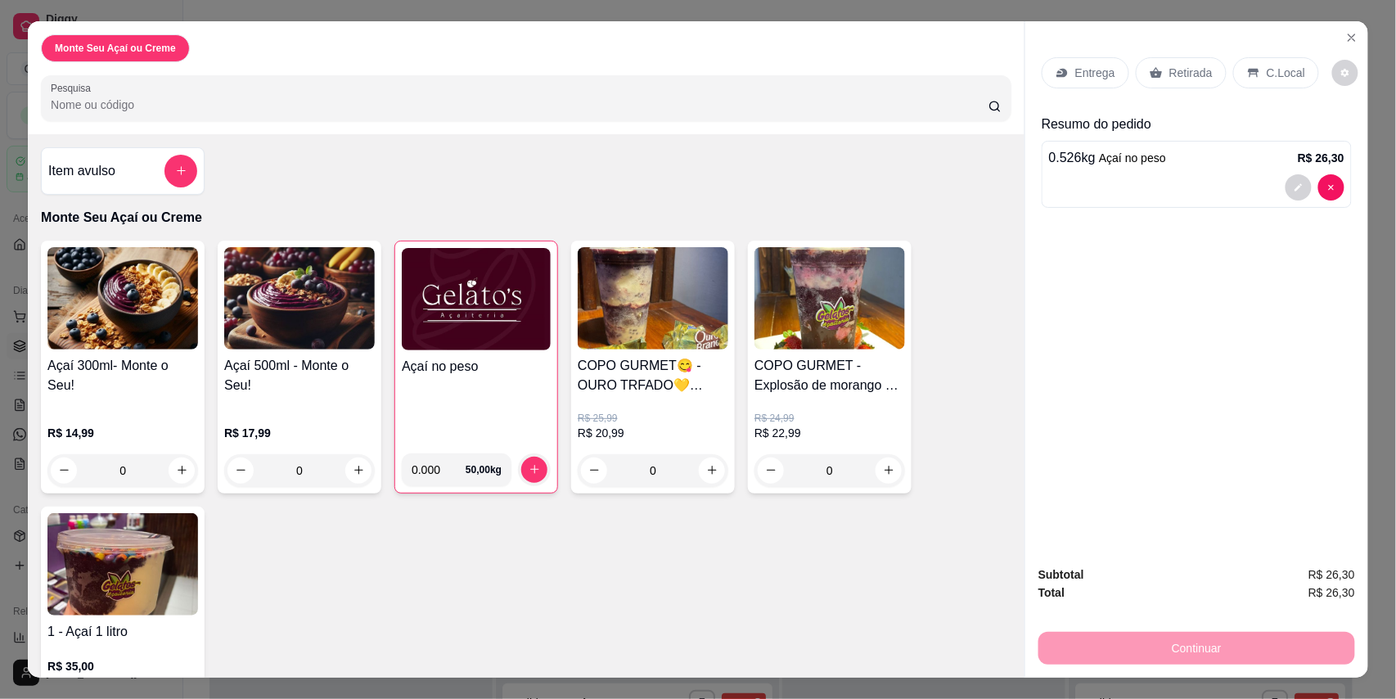
click at [1251, 62] on div "C.Local" at bounding box center [1276, 72] width 86 height 31
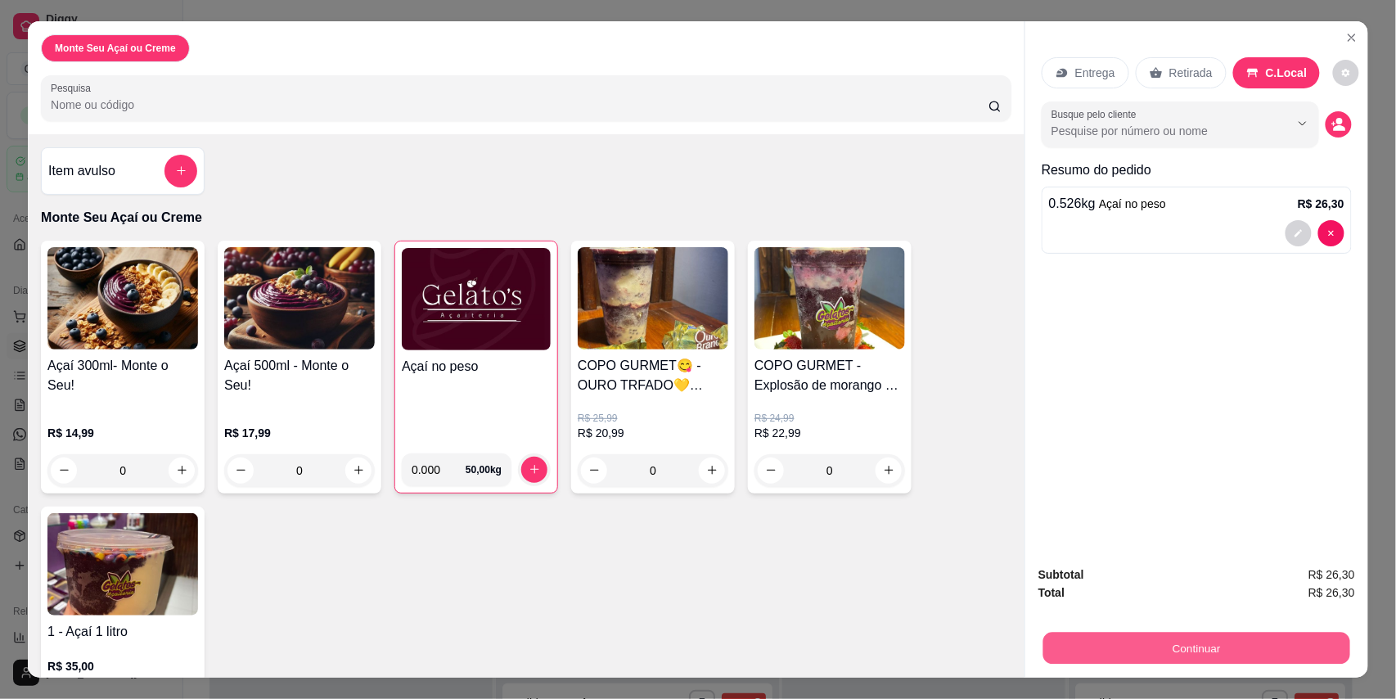
click at [1187, 637] on button "Continuar" at bounding box center [1196, 649] width 307 height 32
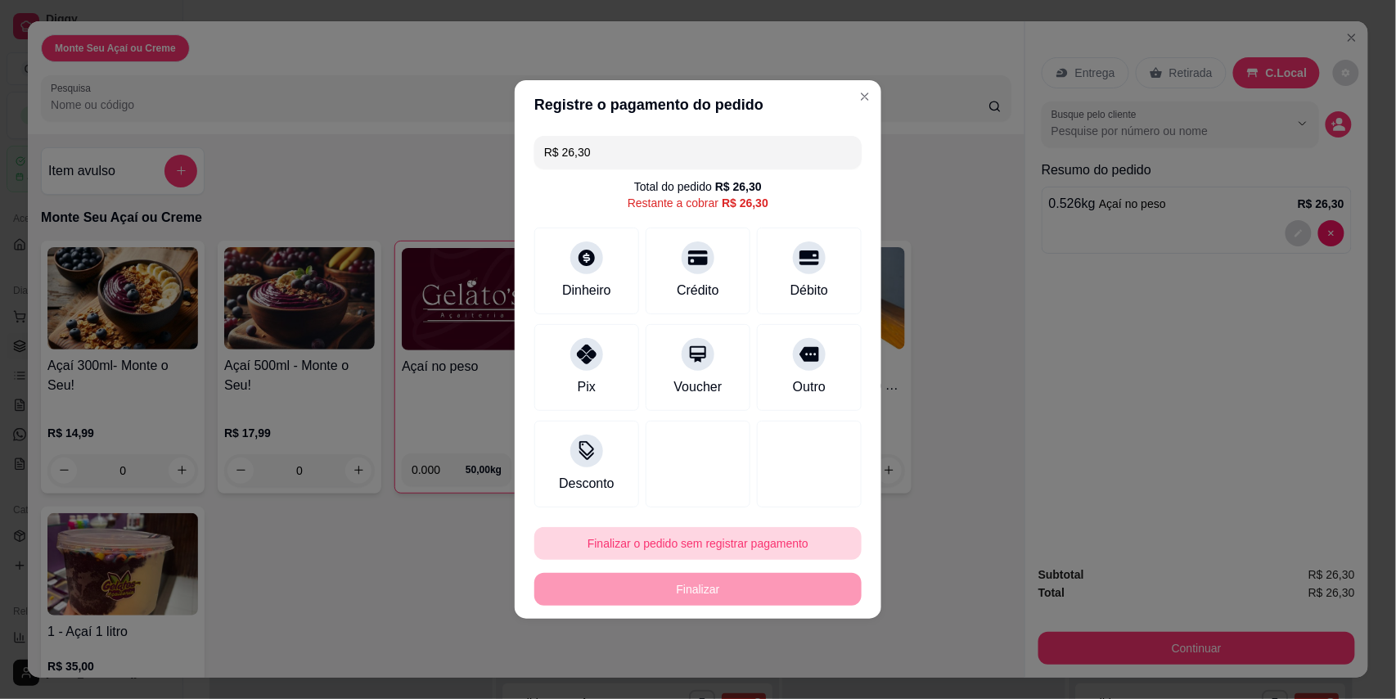
click at [782, 534] on button "Finalizar o pedido sem registrar pagamento" at bounding box center [697, 543] width 327 height 33
click at [789, 502] on button "Confirmar" at bounding box center [795, 497] width 61 height 25
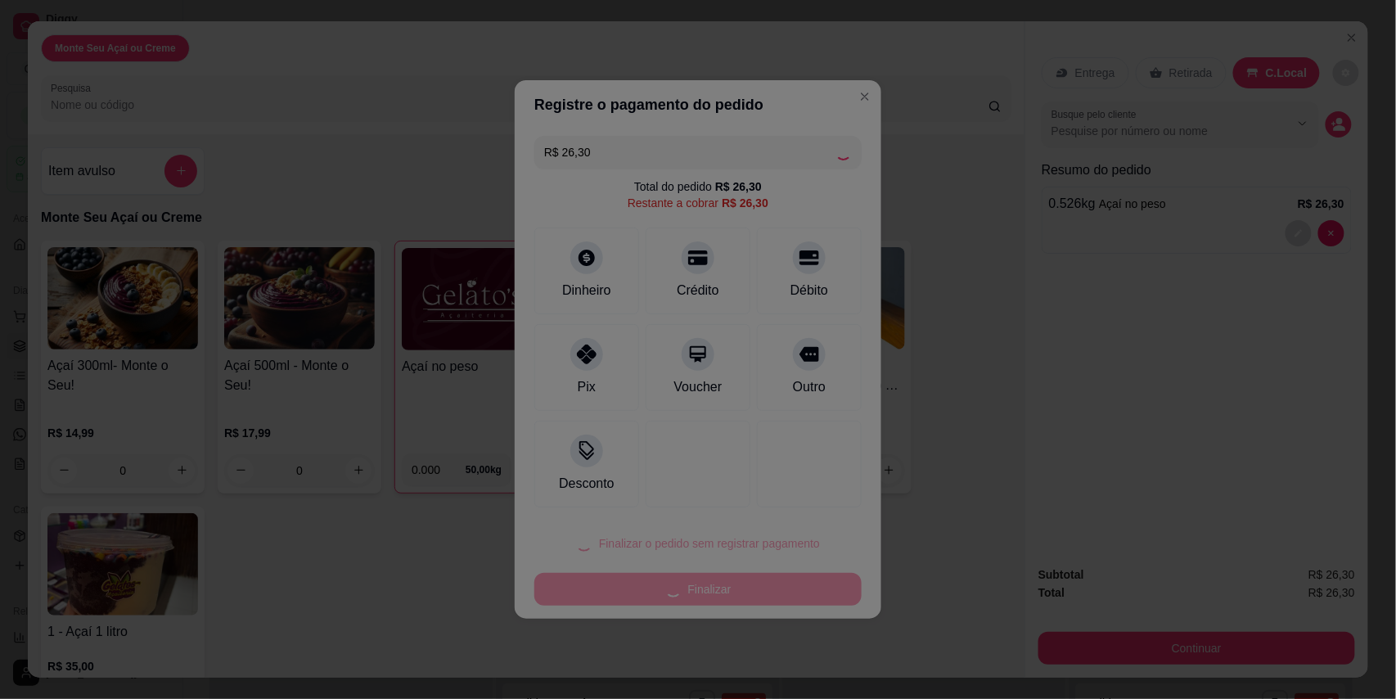
type input "R$ 0,00"
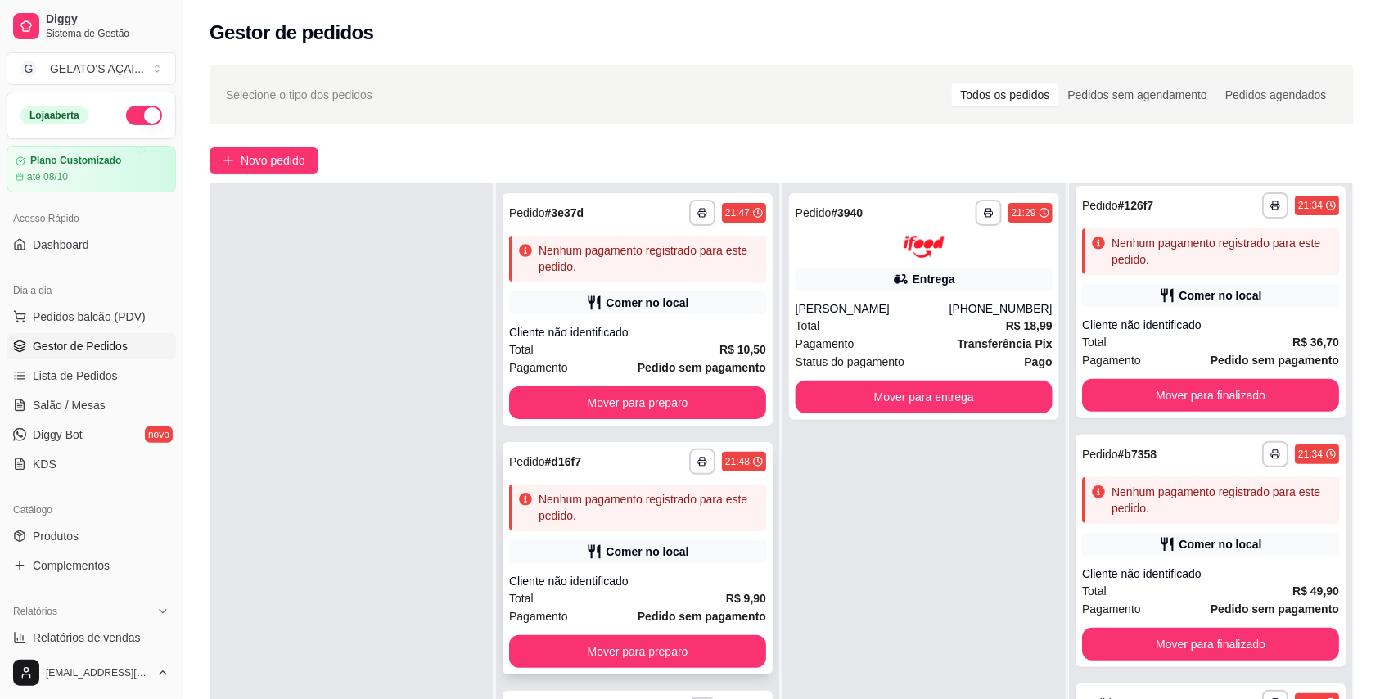
click at [691, 571] on div "**********" at bounding box center [637, 558] width 270 height 232
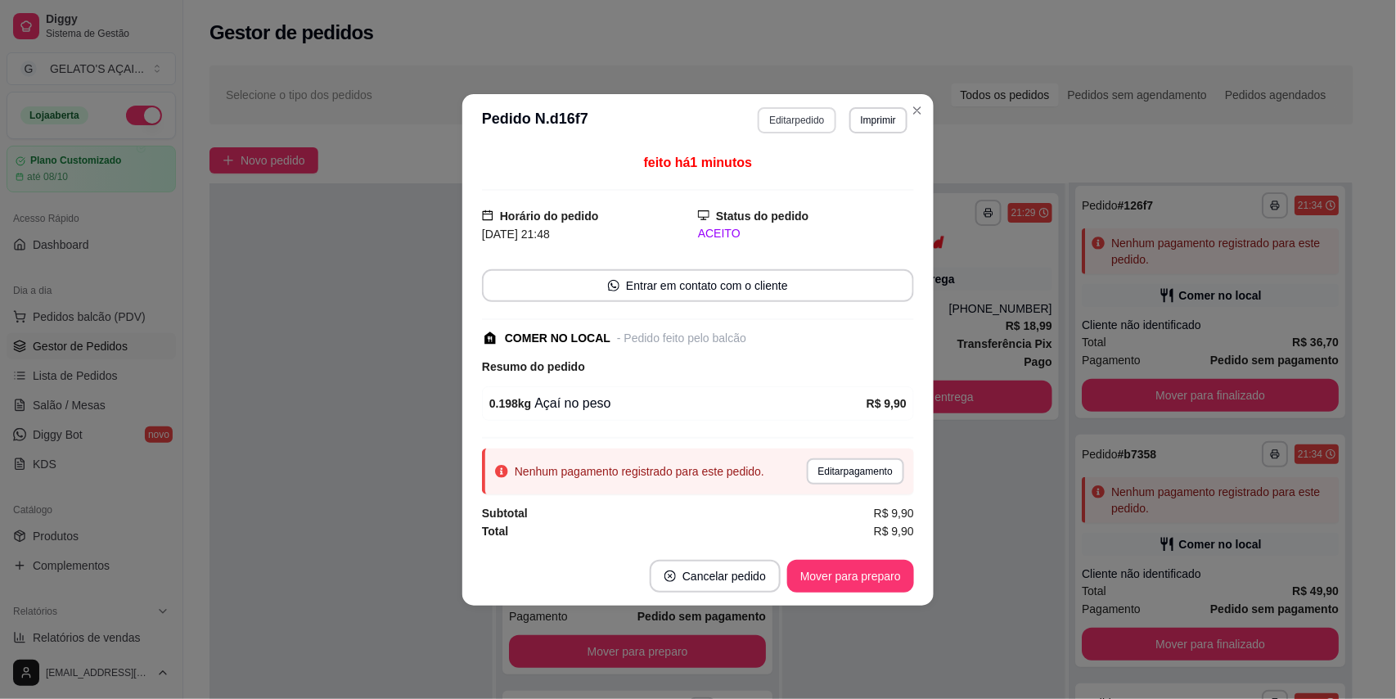
click at [790, 115] on button "Editar pedido" at bounding box center [797, 120] width 78 height 26
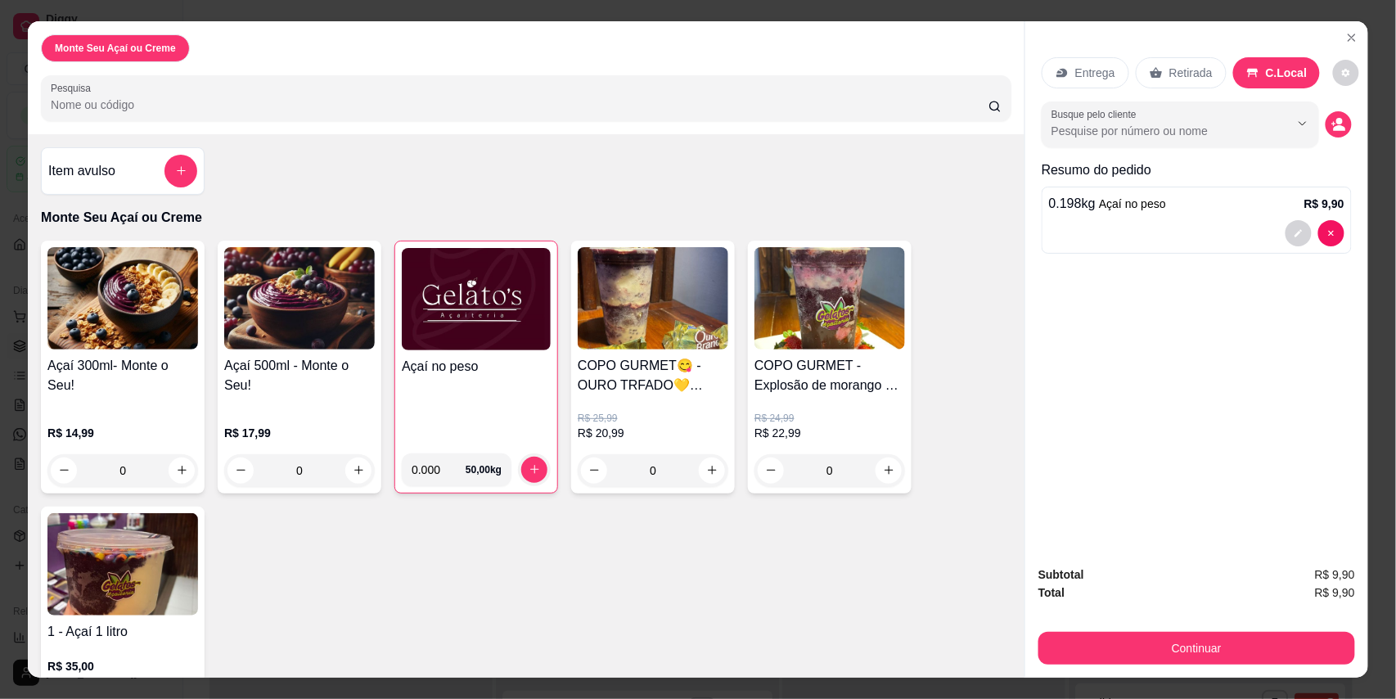
click at [419, 403] on div "Açaí no peso" at bounding box center [476, 398] width 149 height 83
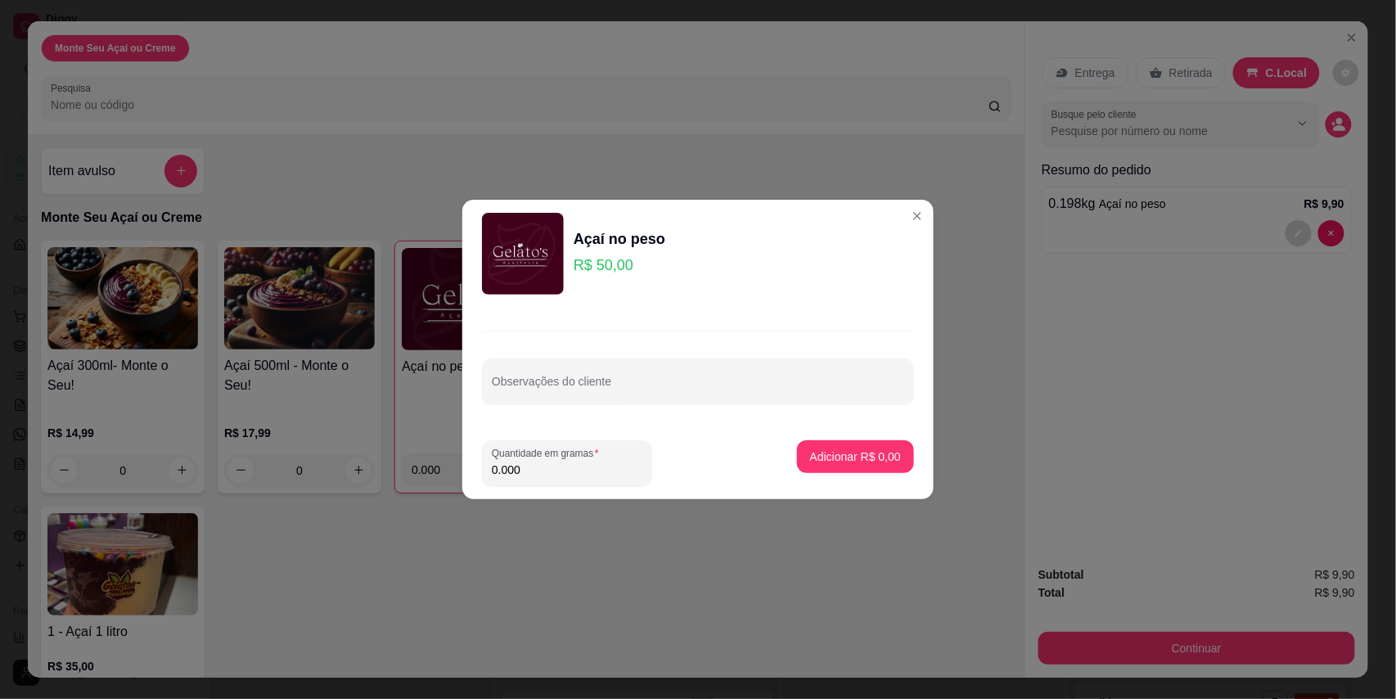
click at [561, 468] on input "0.000" at bounding box center [567, 470] width 151 height 16
type input "0.144"
click at [833, 446] on button "Adicionar R$ 7,20" at bounding box center [855, 456] width 117 height 33
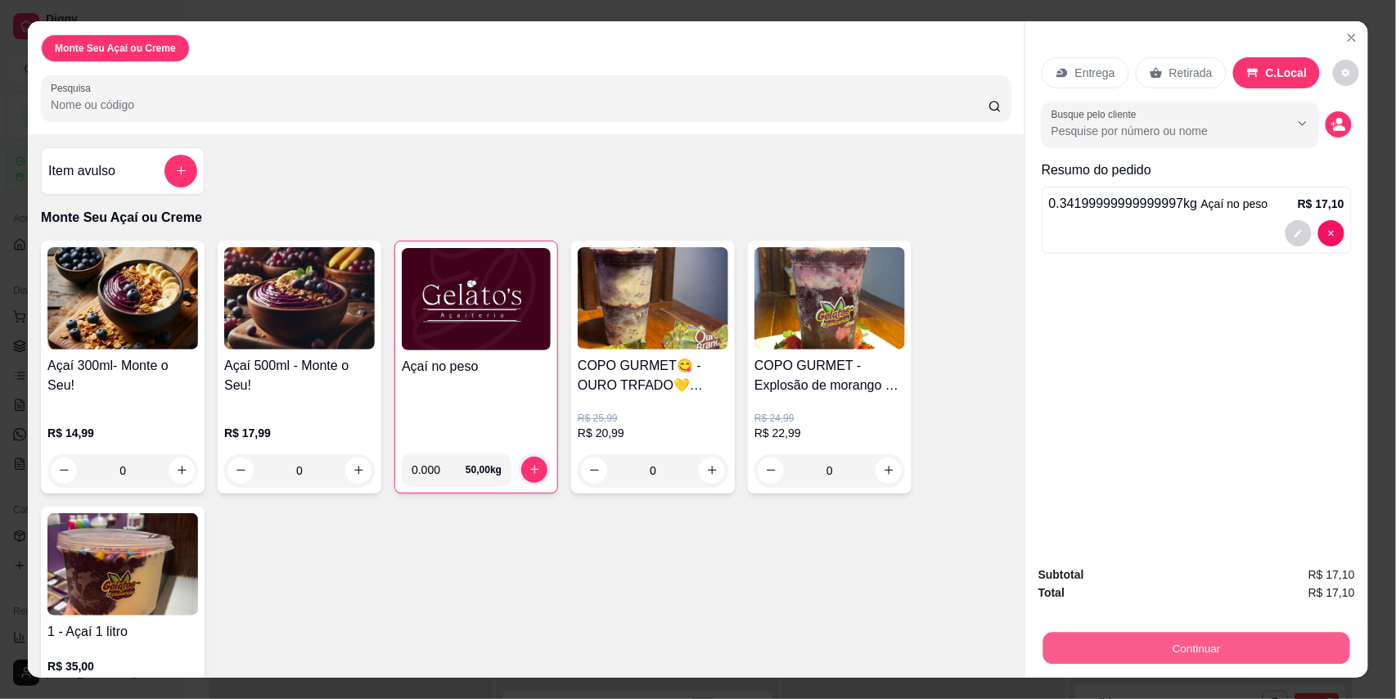
click at [1133, 645] on button "Continuar" at bounding box center [1196, 649] width 307 height 32
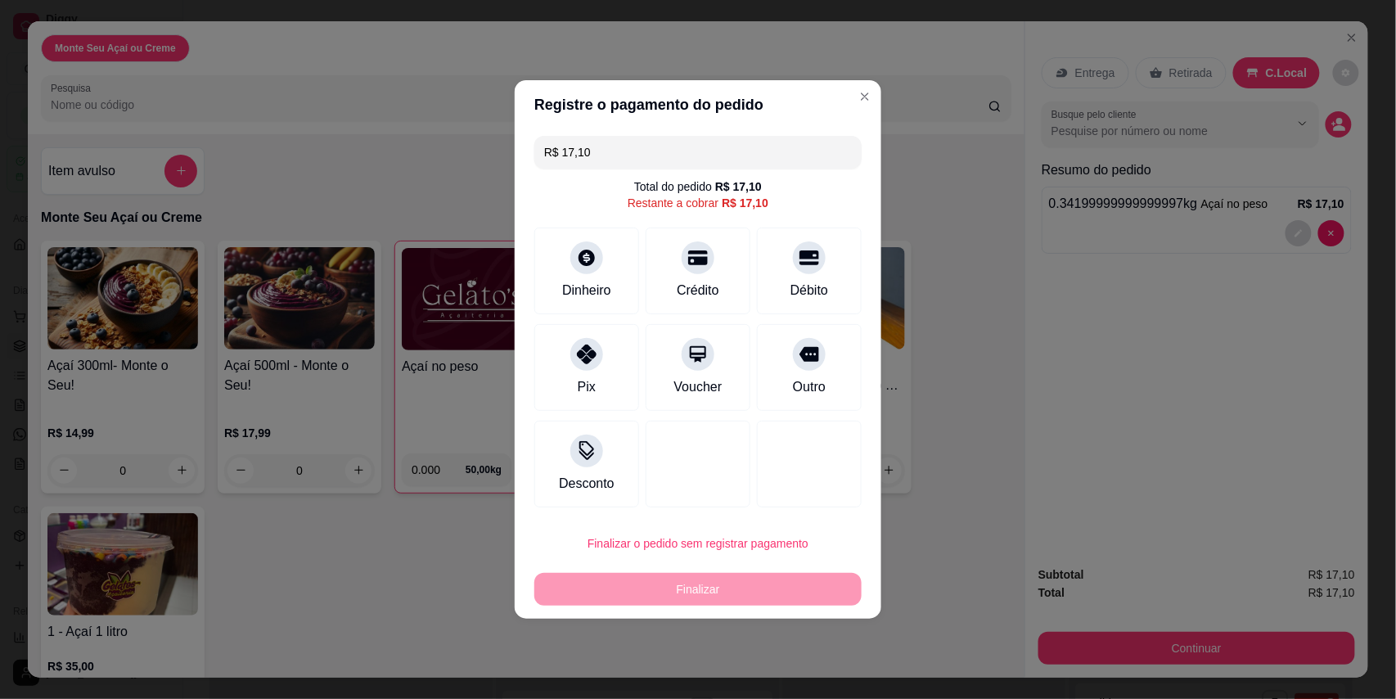
click at [684, 547] on button "Finalizar o pedido sem registrar pagamento" at bounding box center [697, 543] width 327 height 33
click at [797, 502] on button "Confirmar" at bounding box center [795, 497] width 61 height 25
type input "R$ 0,00"
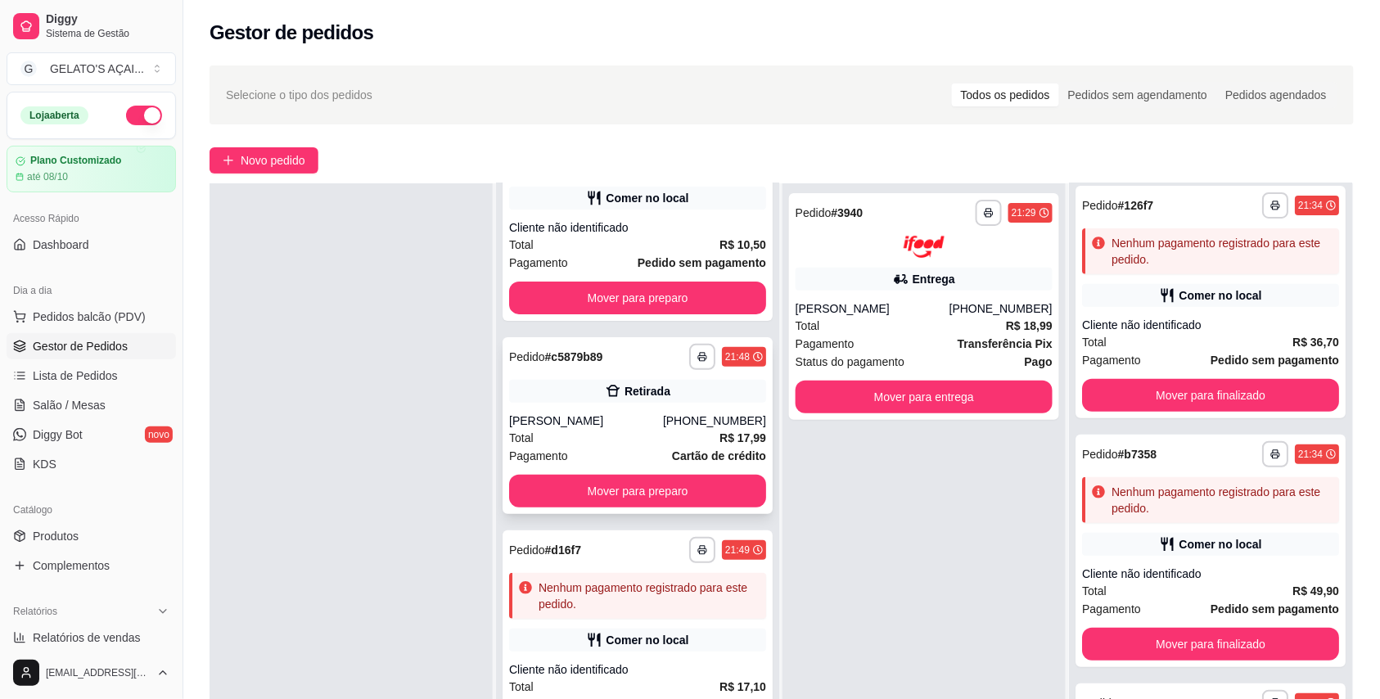
scroll to position [145, 0]
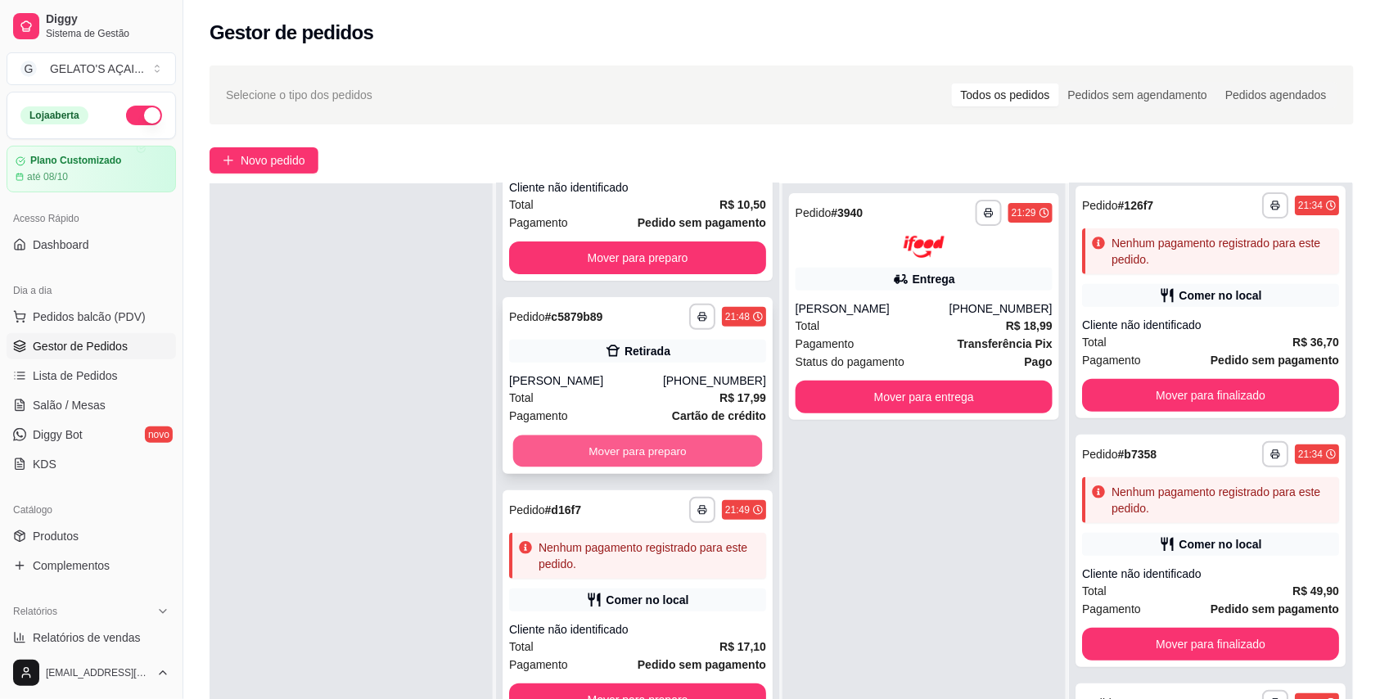
click at [633, 453] on button "Mover para preparo" at bounding box center [638, 451] width 250 height 32
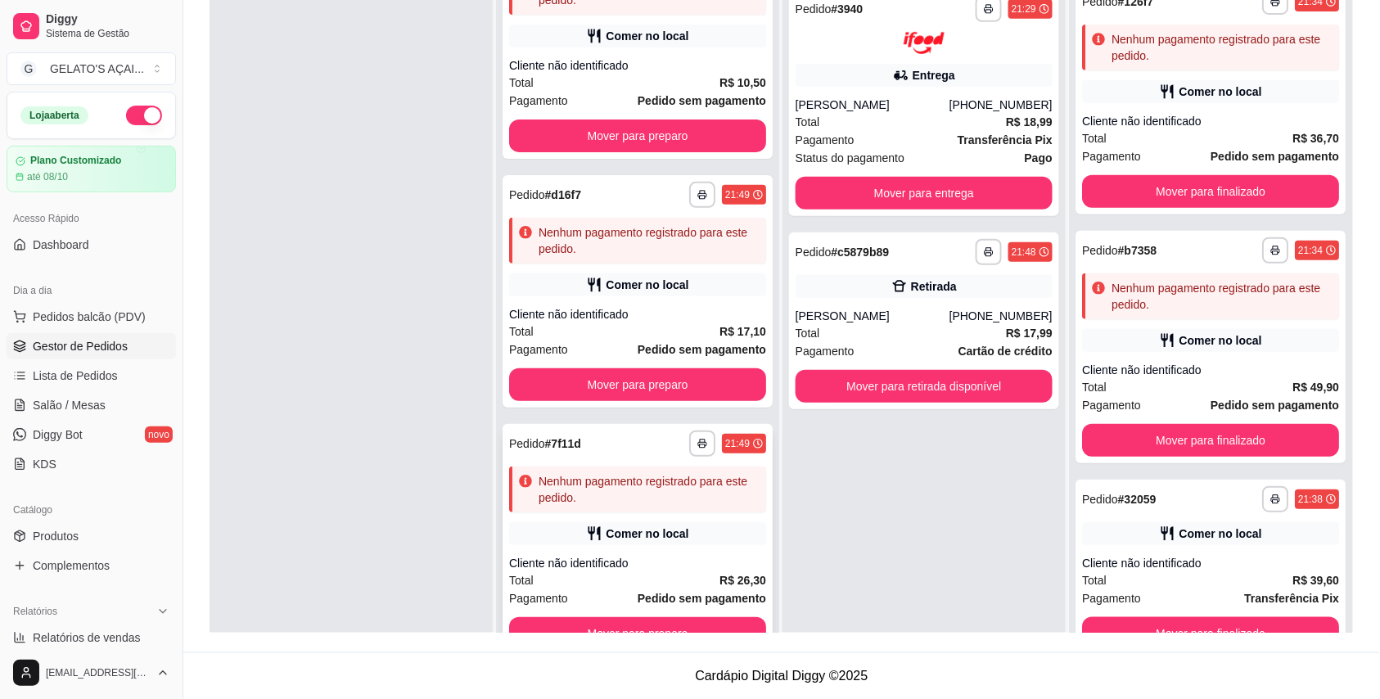
scroll to position [46, 0]
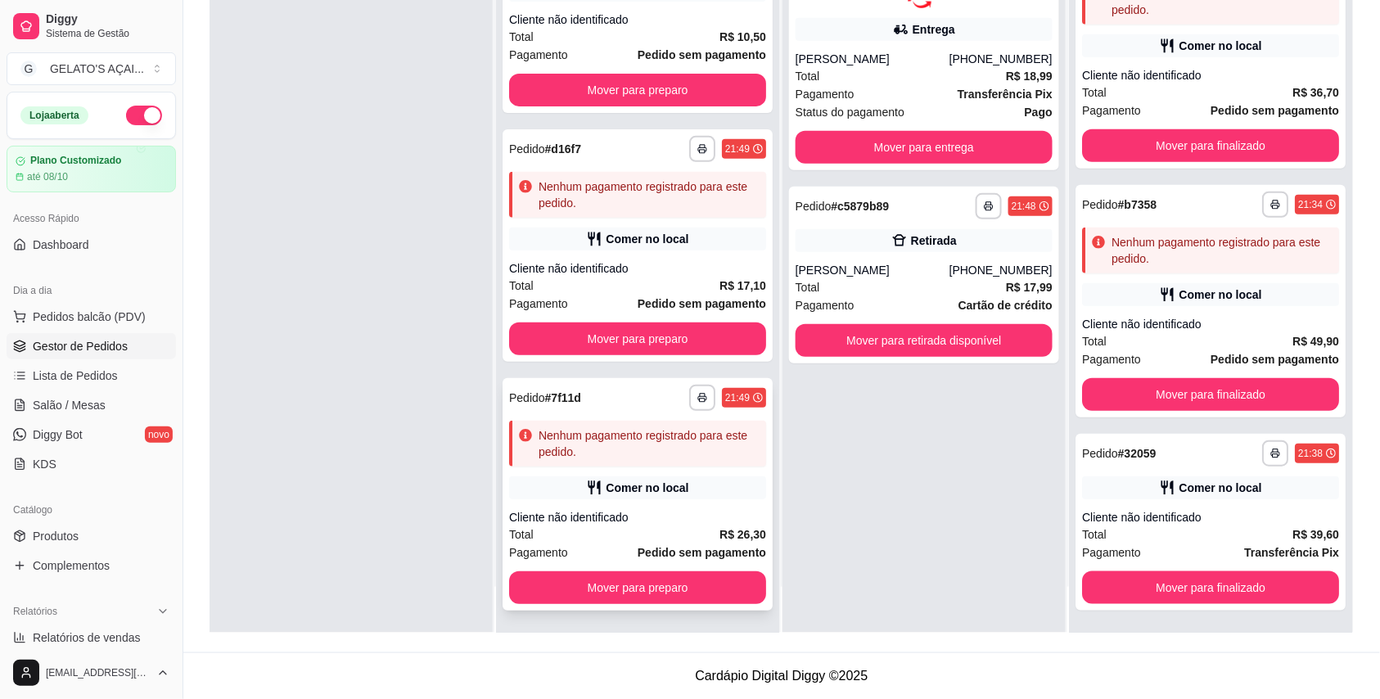
click at [692, 504] on div "**********" at bounding box center [637, 494] width 270 height 232
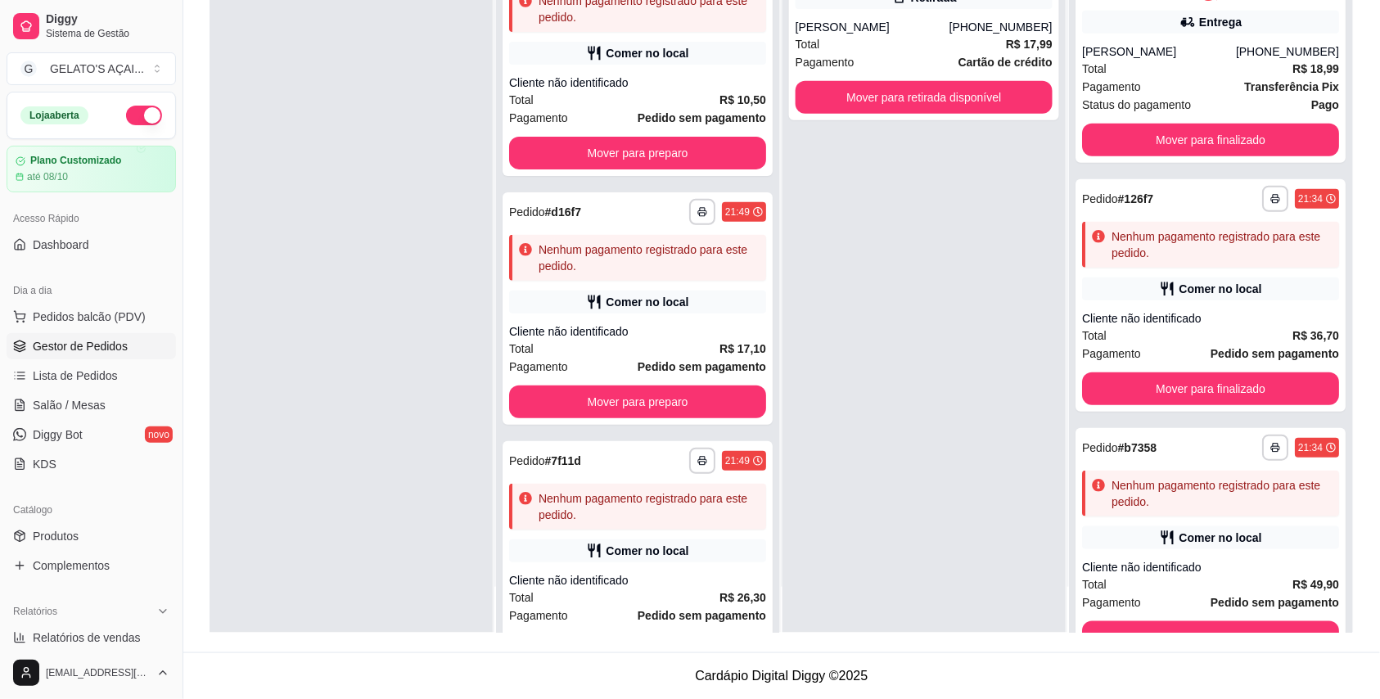
scroll to position [443, 0]
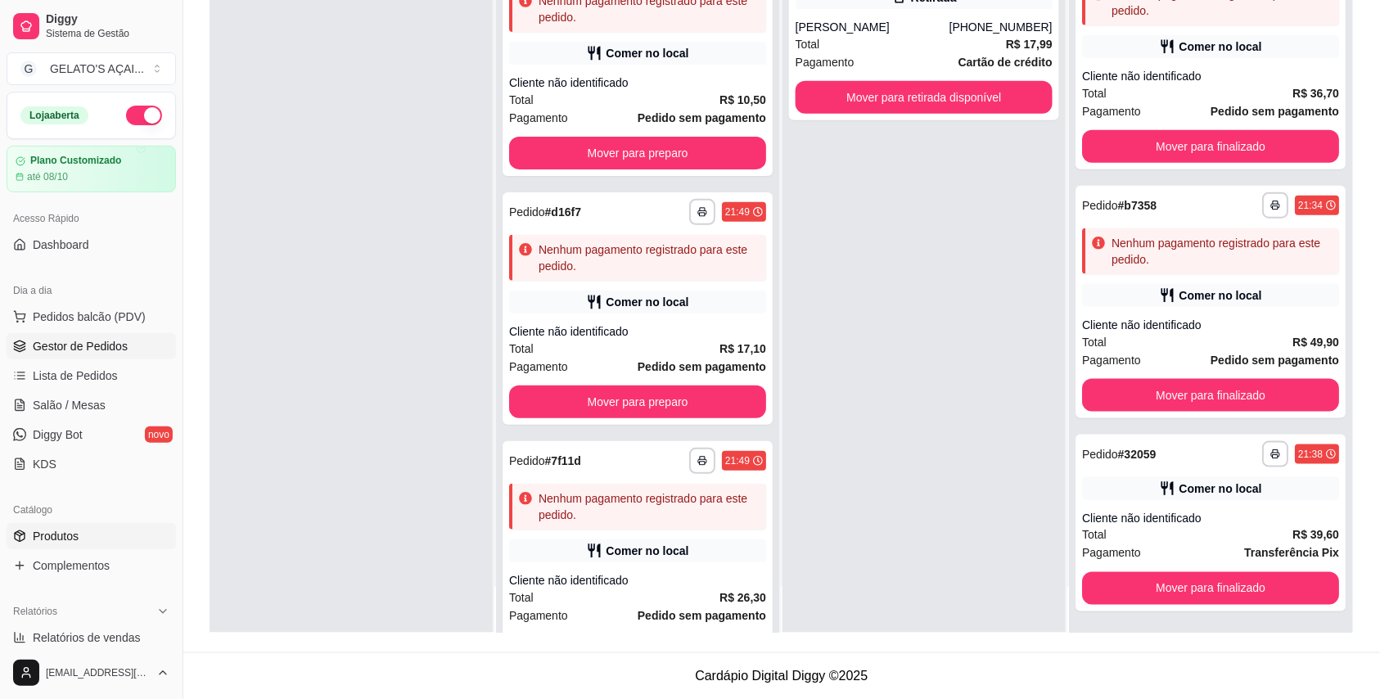
click at [77, 532] on span "Produtos" at bounding box center [56, 536] width 46 height 16
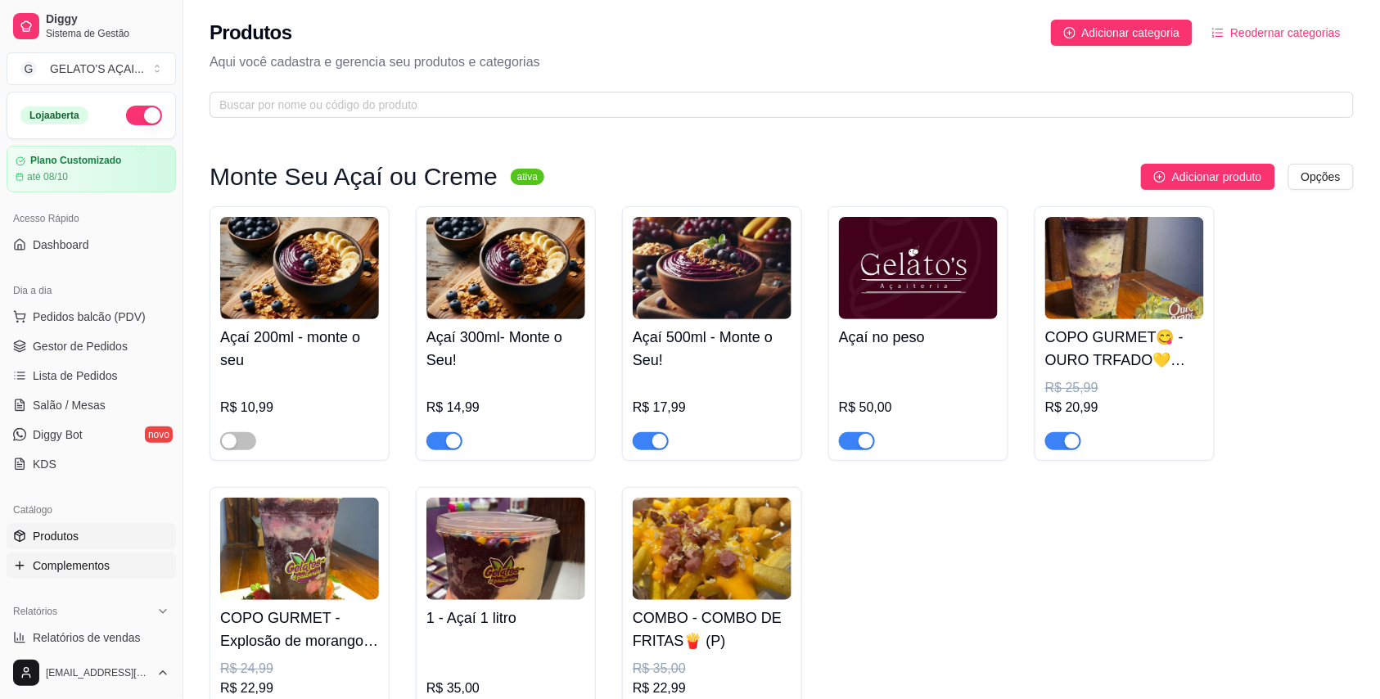
click at [82, 560] on span "Complementos" at bounding box center [71, 565] width 77 height 16
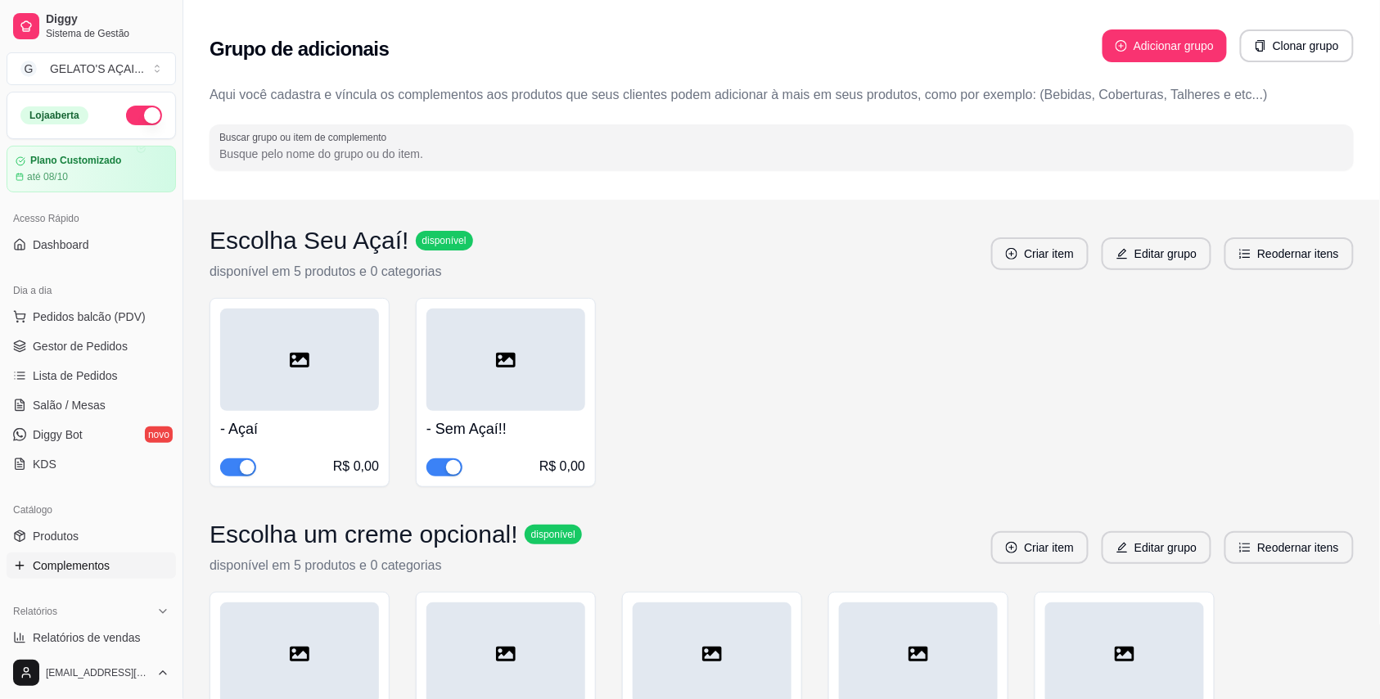
click at [247, 468] on div "button" at bounding box center [247, 467] width 15 height 15
click at [103, 318] on span "Pedidos balcão (PDV)" at bounding box center [89, 317] width 113 height 16
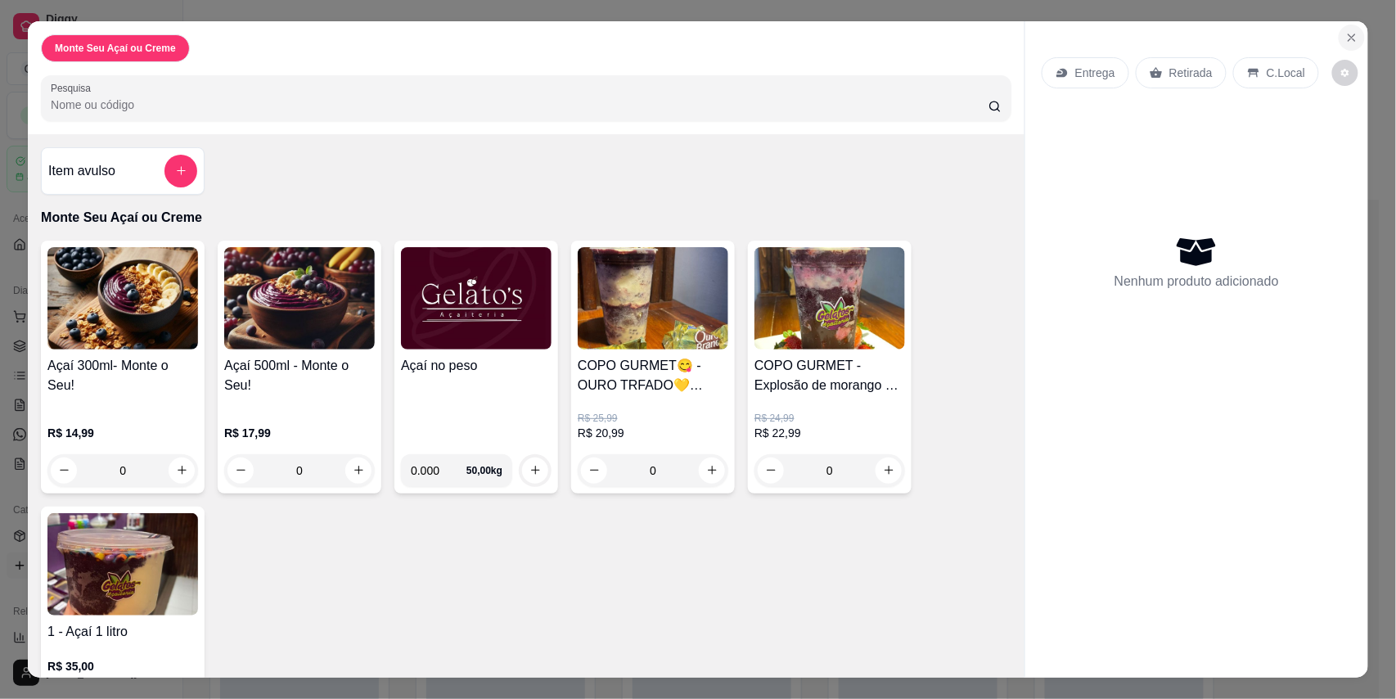
click at [1349, 37] on icon "Close" at bounding box center [1352, 37] width 7 height 7
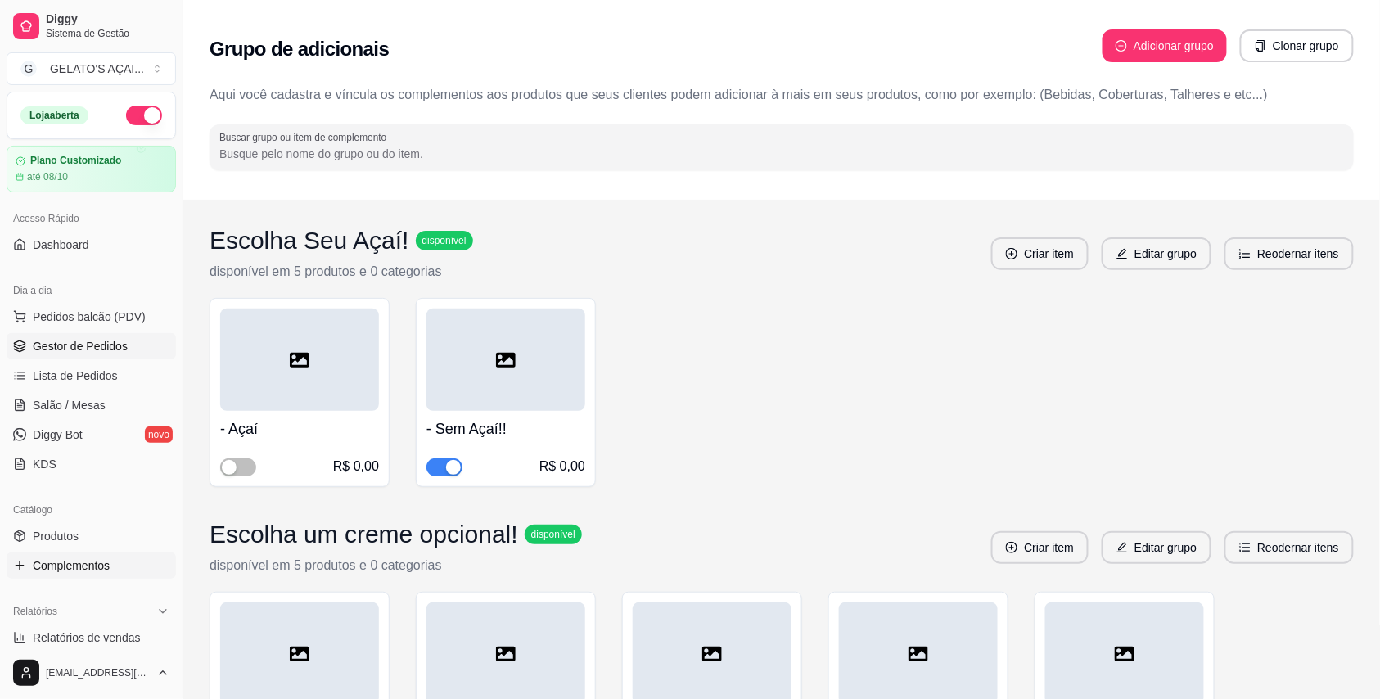
click at [83, 354] on span "Gestor de Pedidos" at bounding box center [80, 346] width 95 height 16
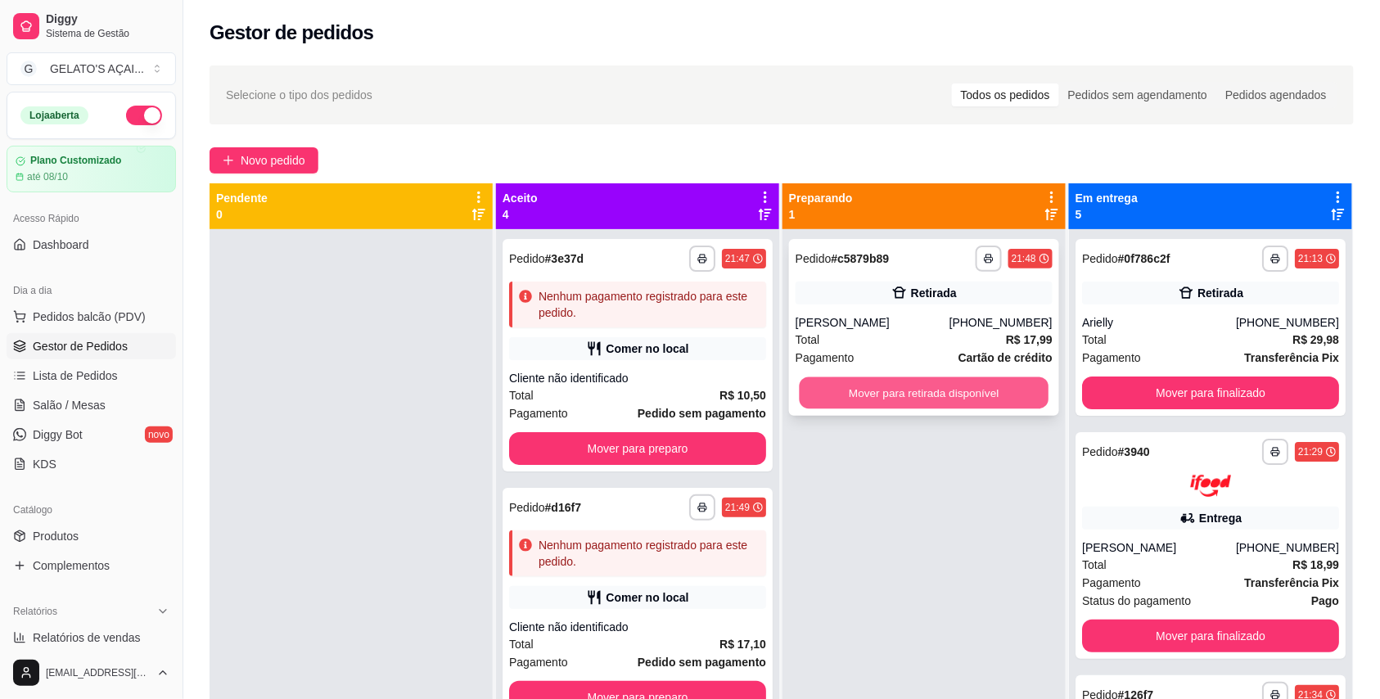
click at [908, 388] on button "Mover para retirada disponível" at bounding box center [924, 393] width 250 height 32
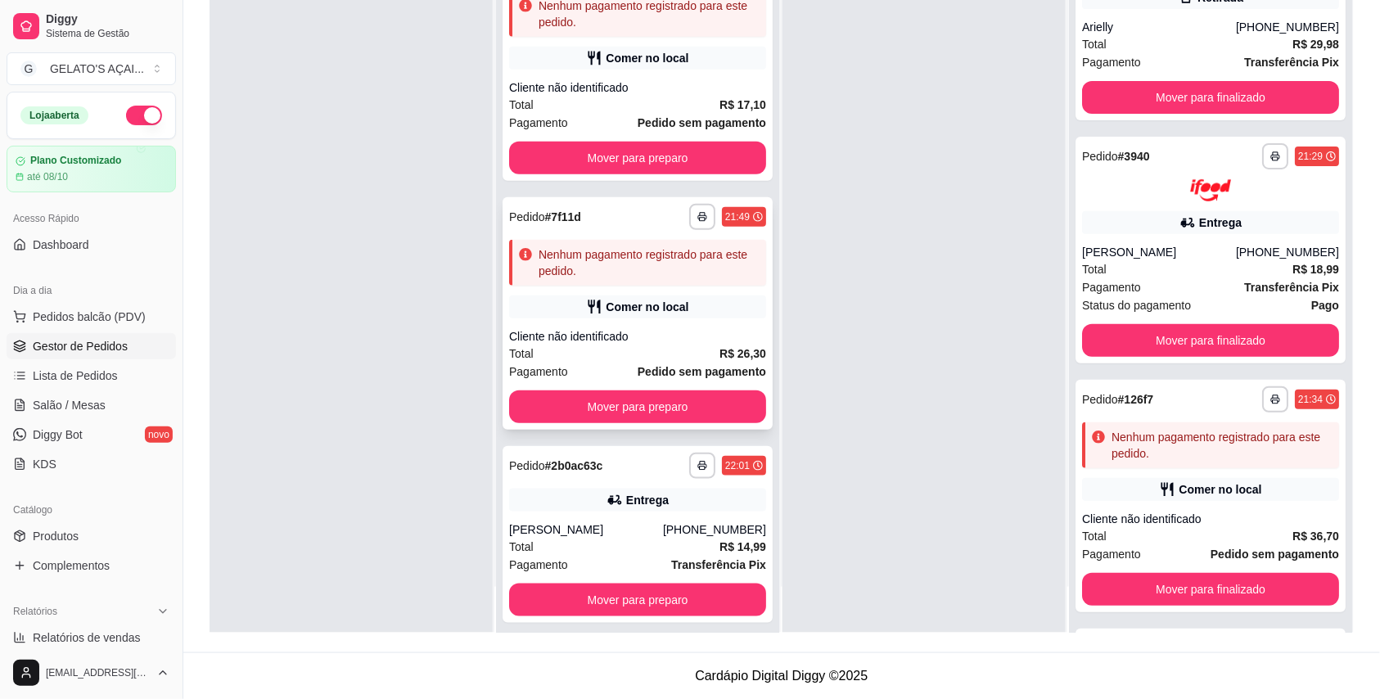
scroll to position [256, 0]
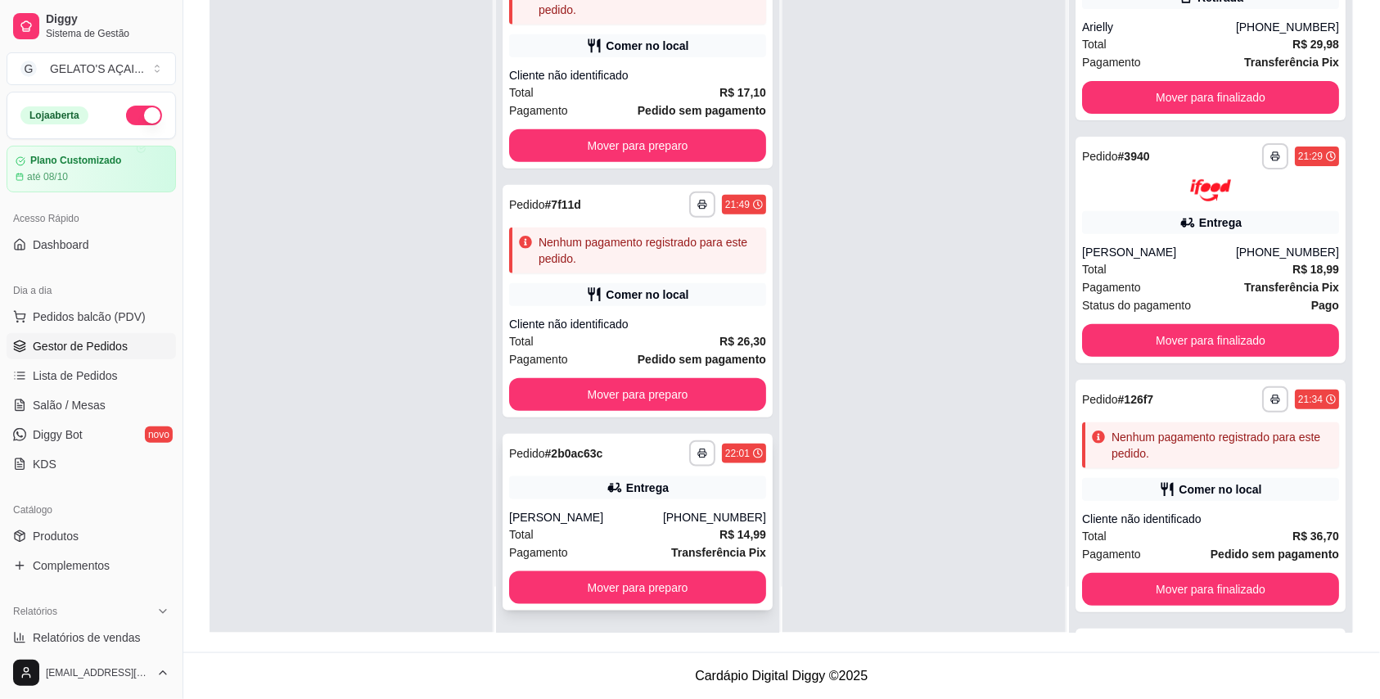
click at [615, 514] on div "[PERSON_NAME]" at bounding box center [586, 517] width 154 height 16
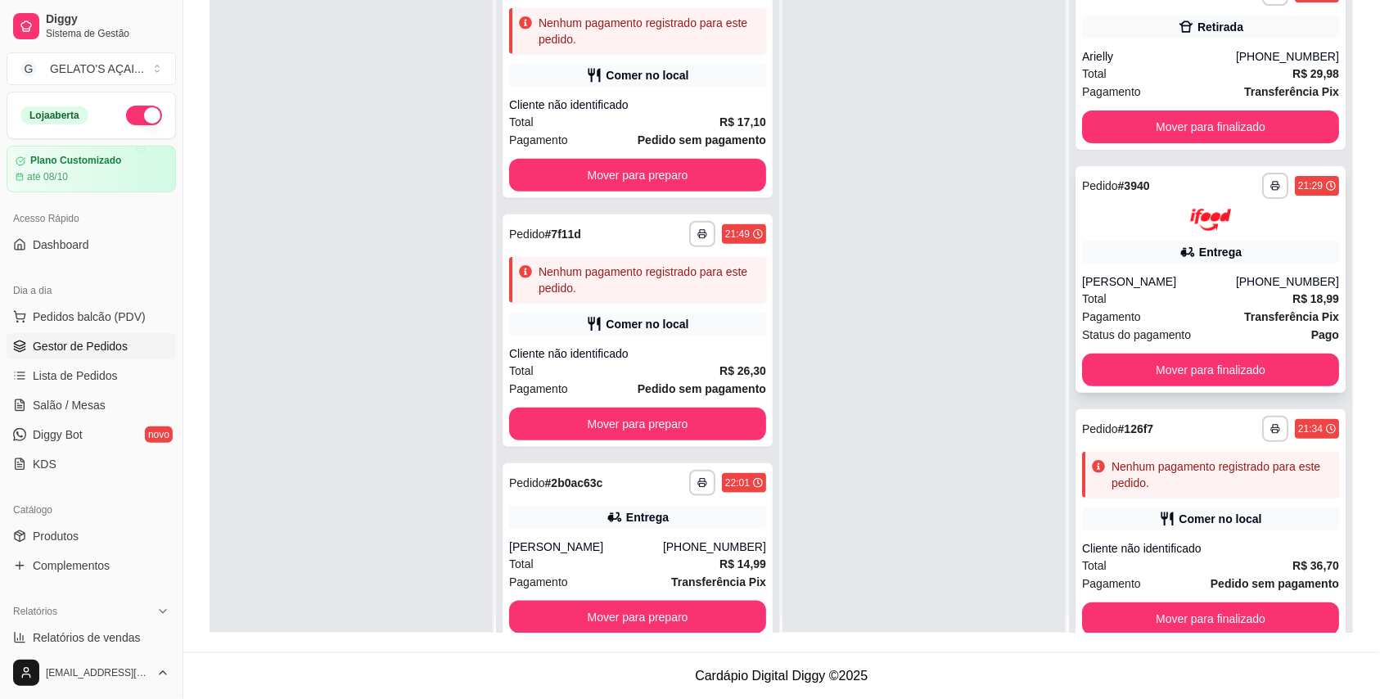
scroll to position [0, 0]
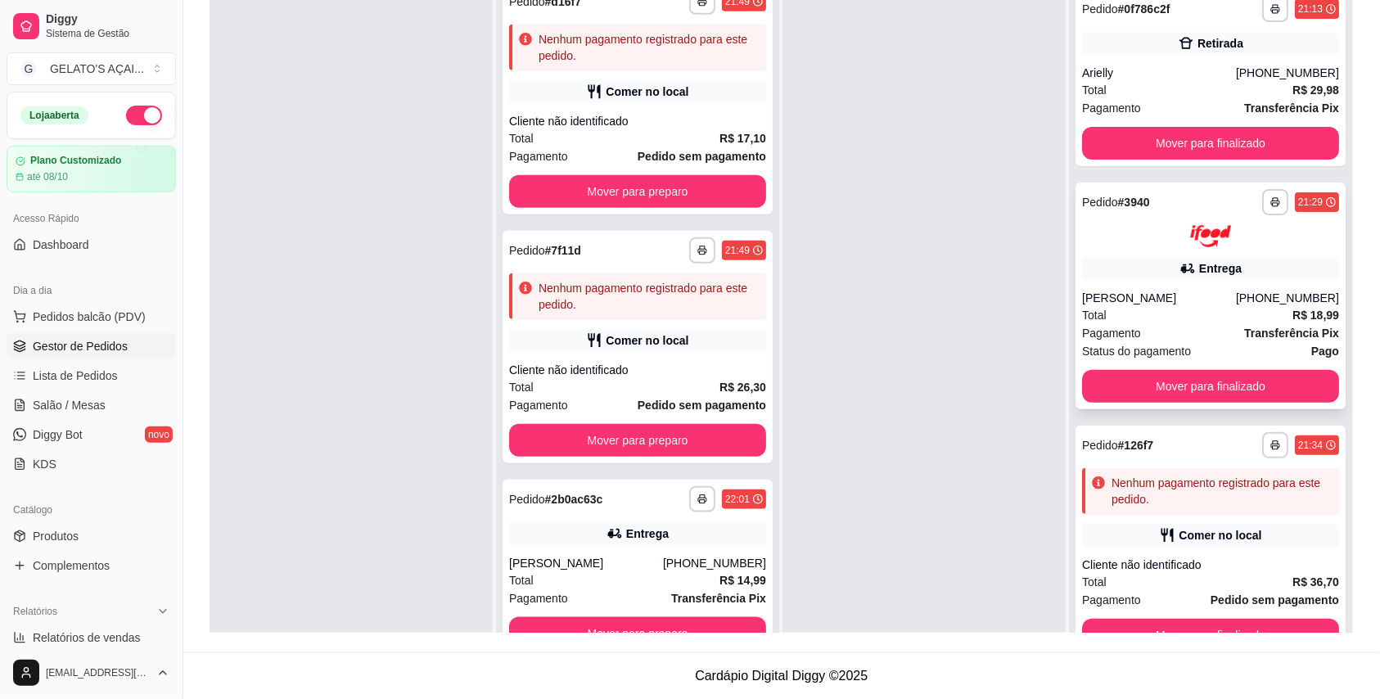
click at [1133, 253] on div "**********" at bounding box center [1210, 295] width 270 height 227
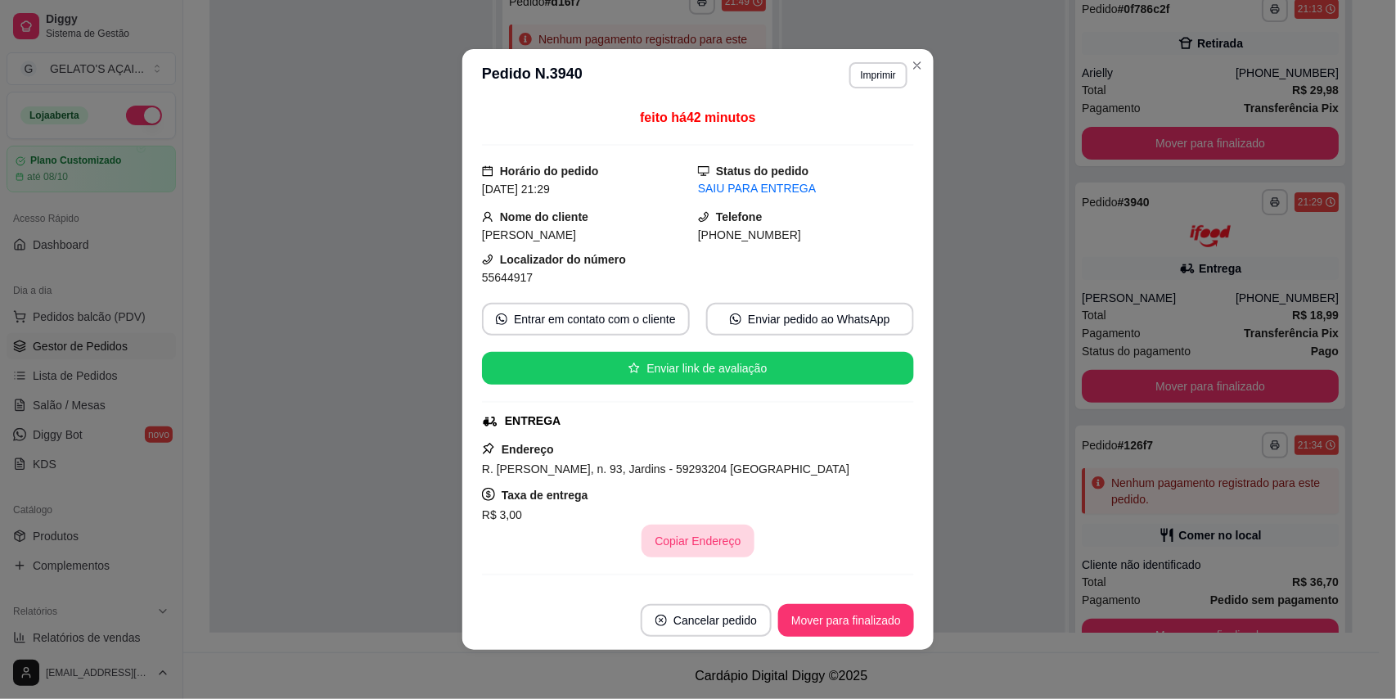
click at [695, 540] on button "Copiar Endereço" at bounding box center [698, 541] width 112 height 33
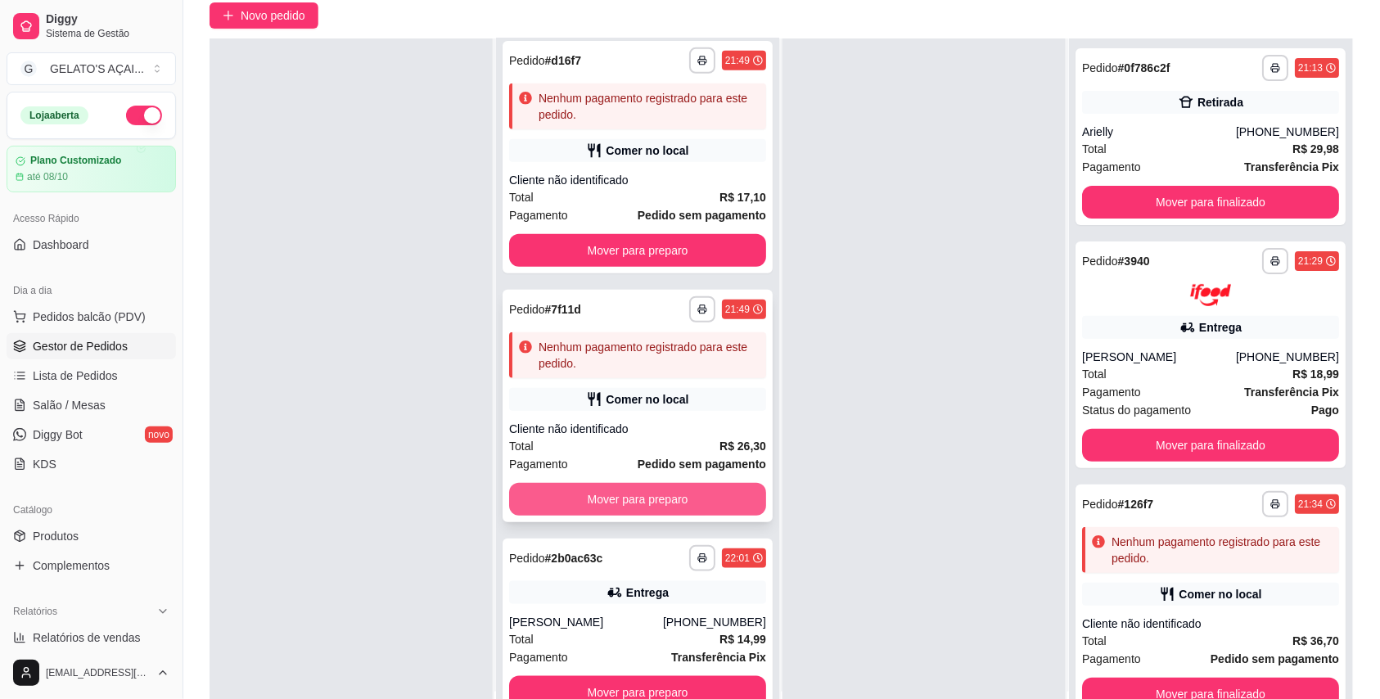
scroll to position [250, 0]
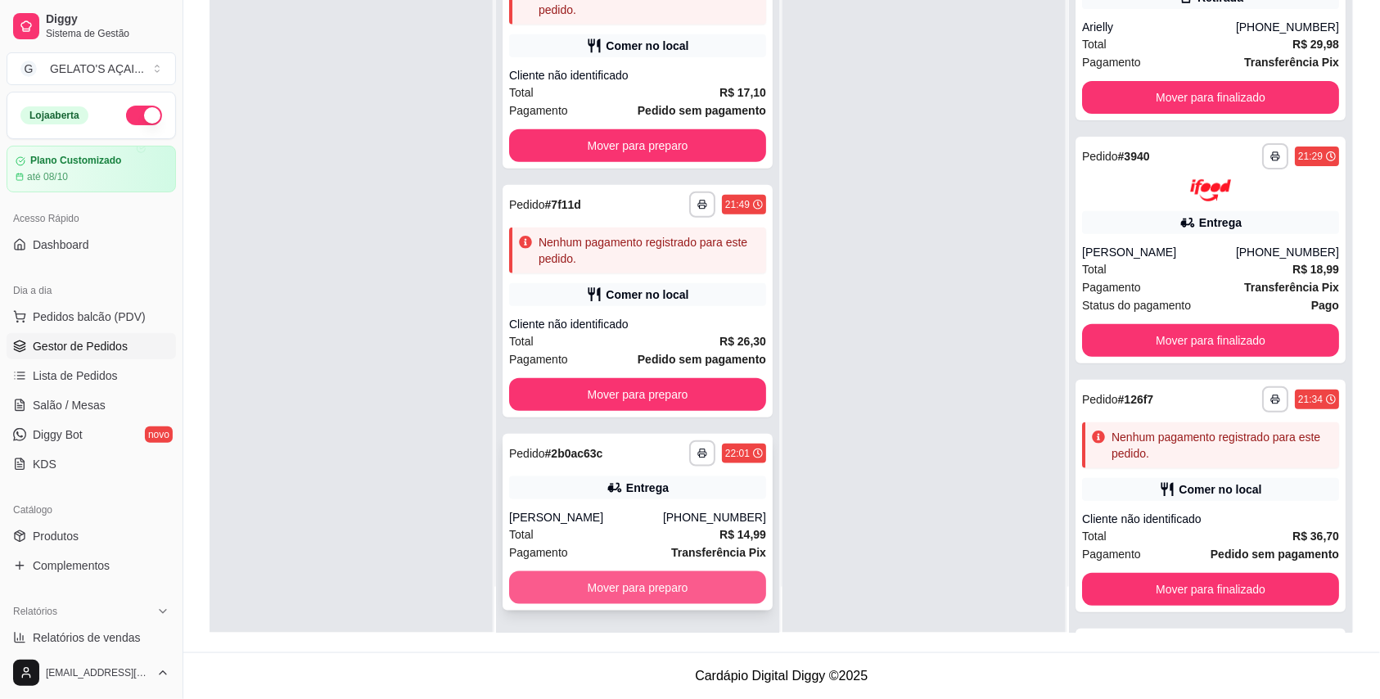
click at [689, 578] on button "Mover para preparo" at bounding box center [637, 587] width 257 height 33
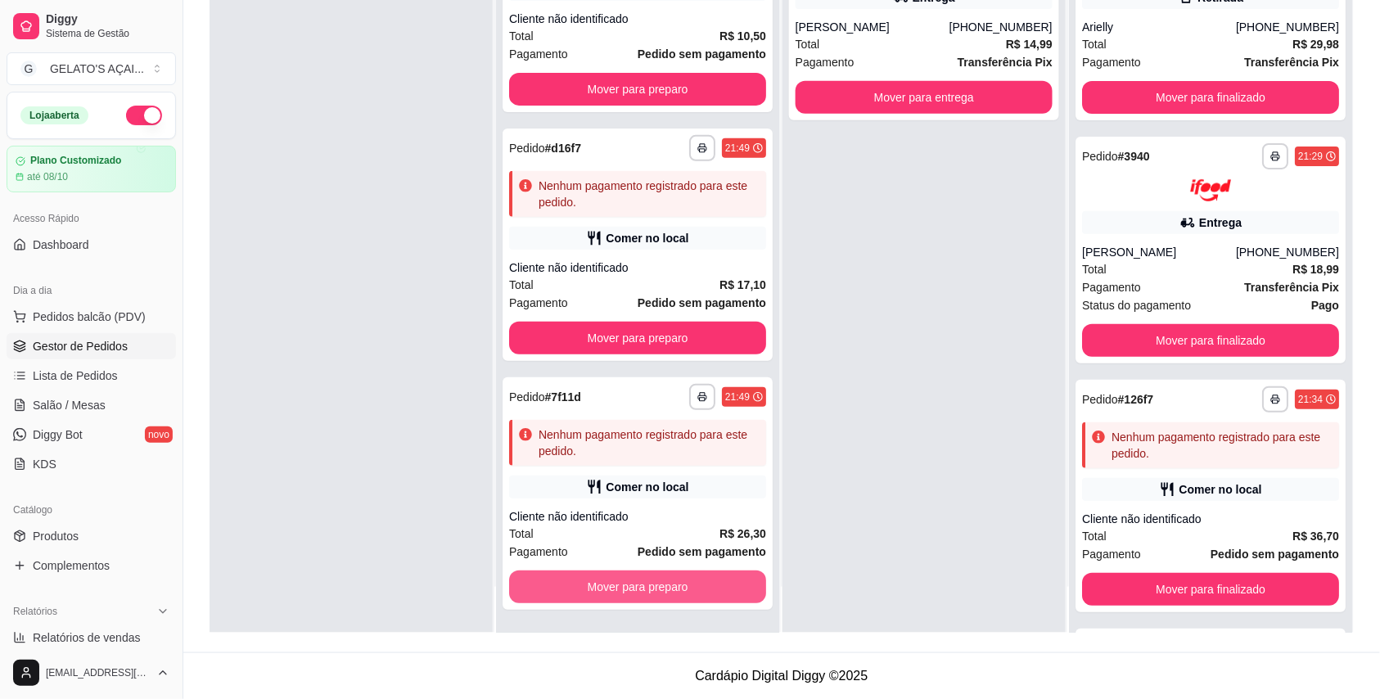
scroll to position [63, 0]
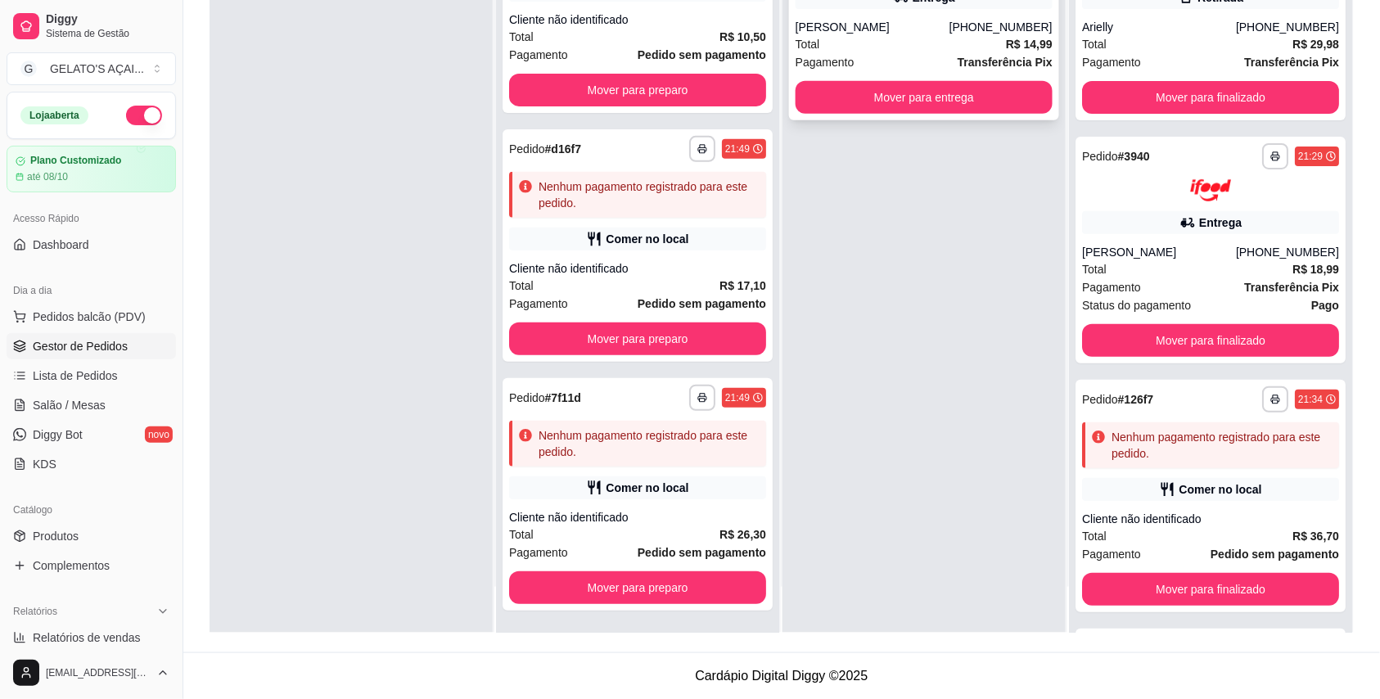
click at [862, 51] on div "Total R$ 14,99" at bounding box center [923, 44] width 257 height 18
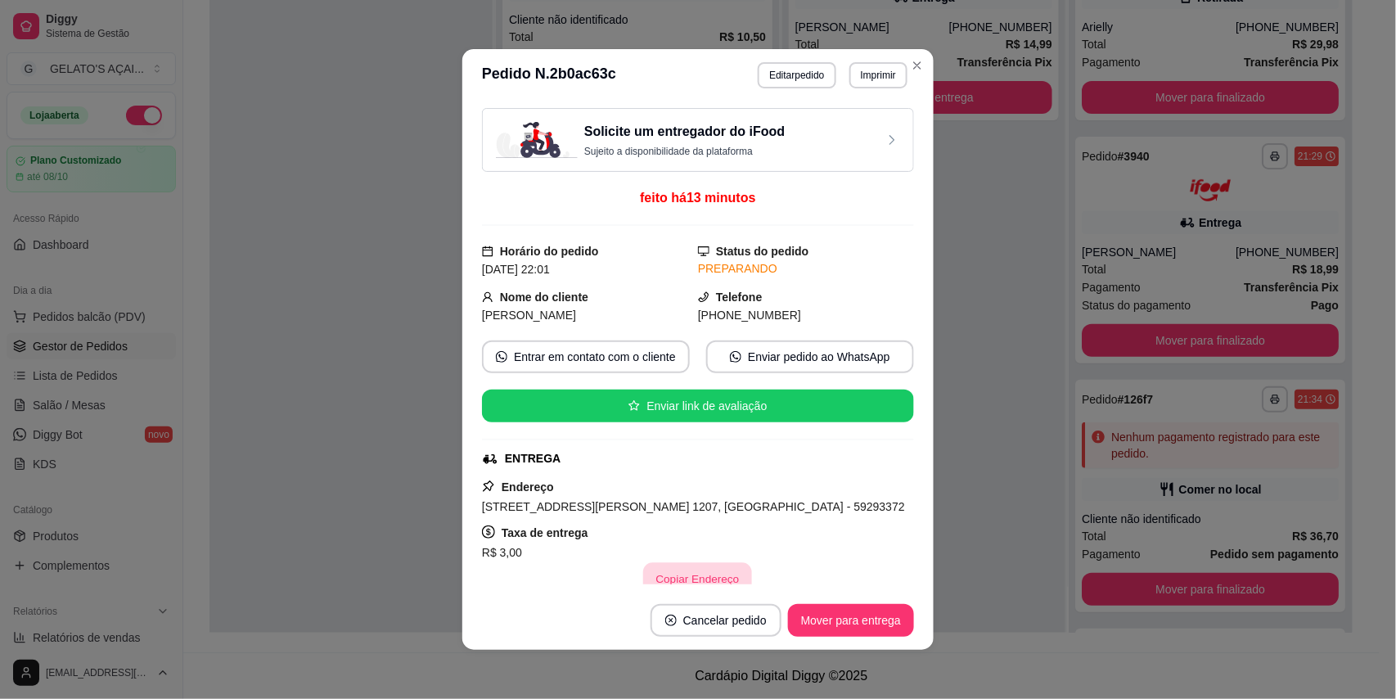
click at [705, 573] on button "Copiar Endereço" at bounding box center [698, 579] width 109 height 32
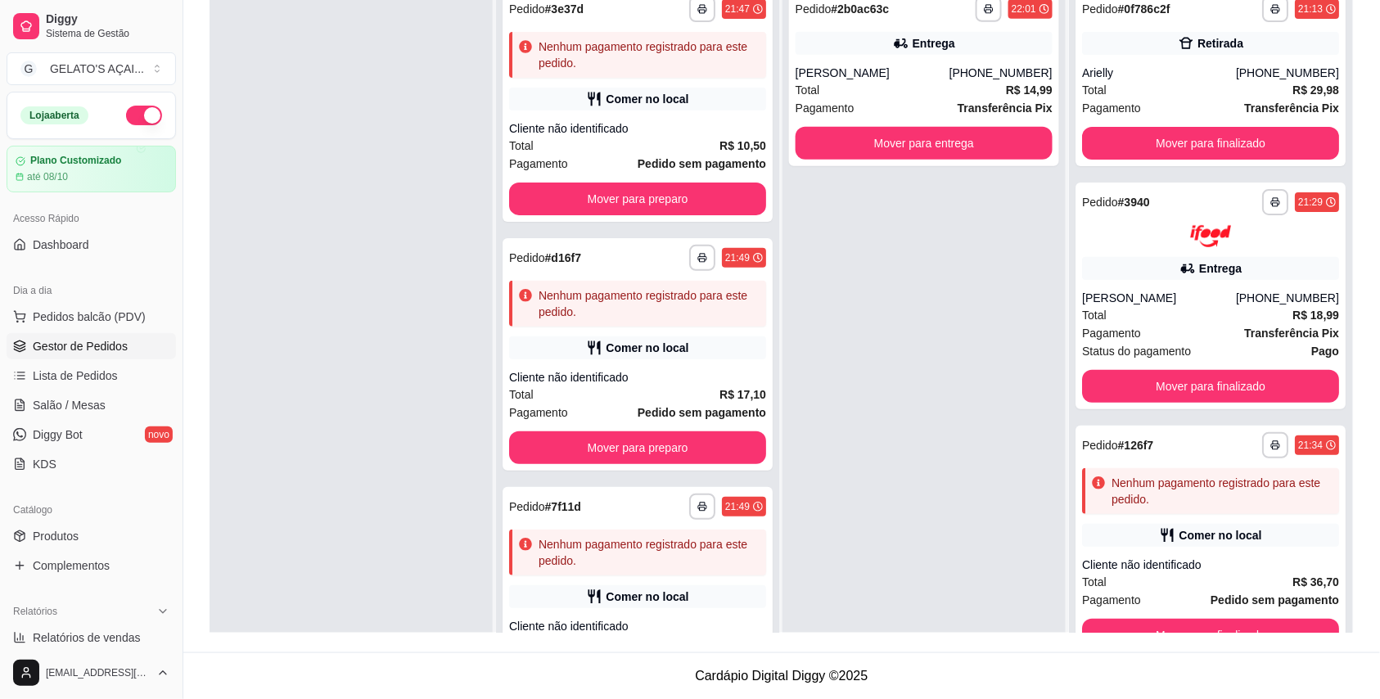
scroll to position [0, 0]
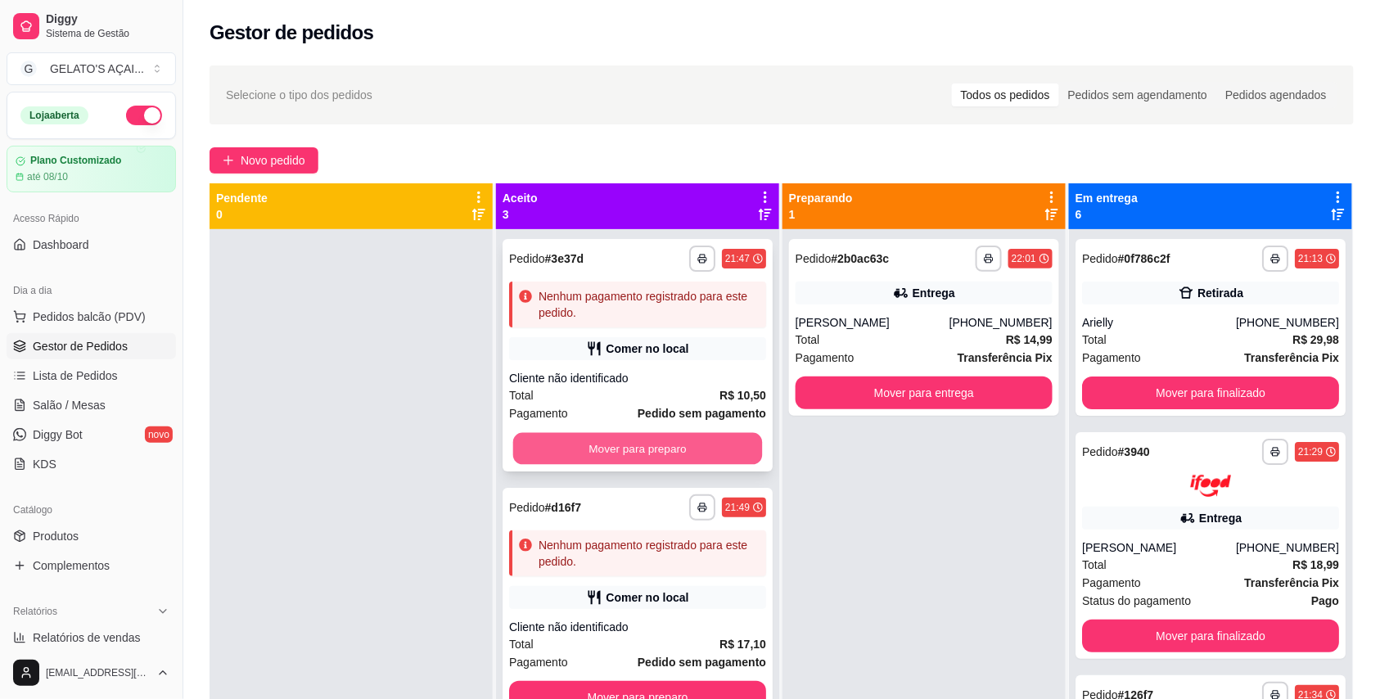
click at [699, 446] on button "Mover para preparo" at bounding box center [638, 449] width 250 height 32
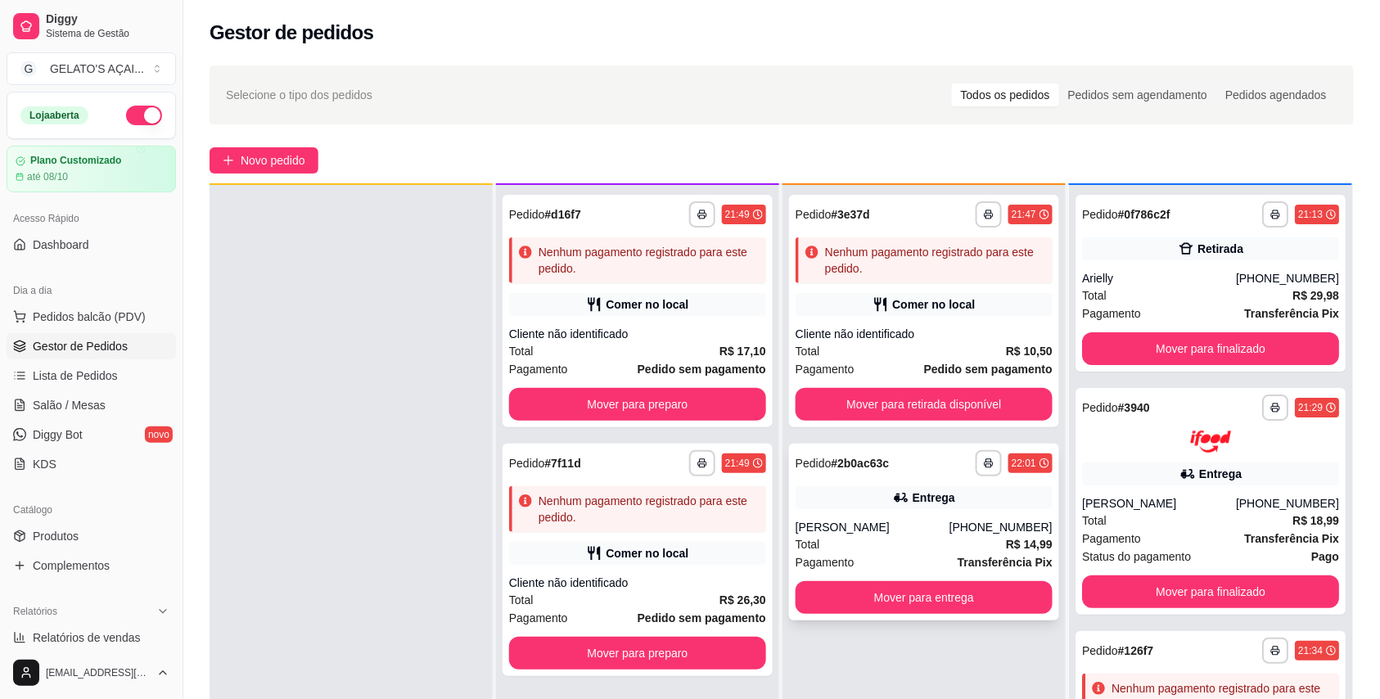
scroll to position [46, 0]
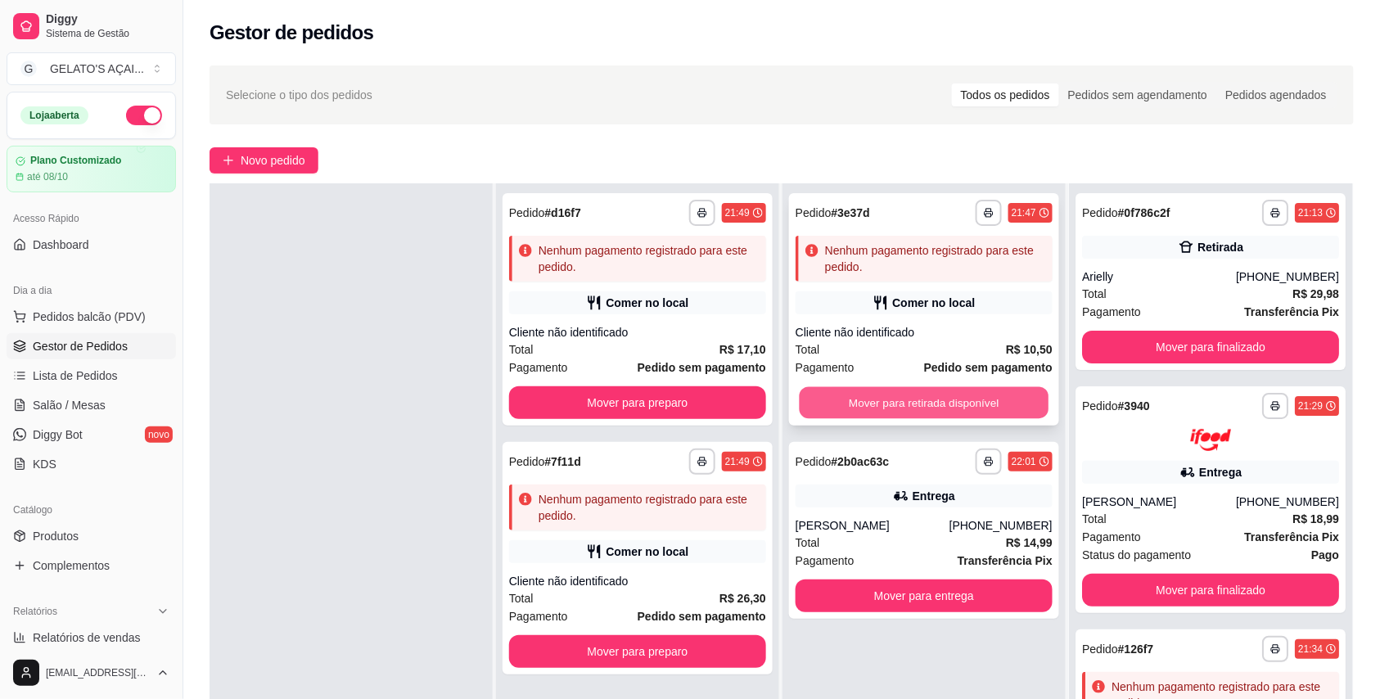
click at [901, 398] on button "Mover para retirada disponível" at bounding box center [924, 403] width 250 height 32
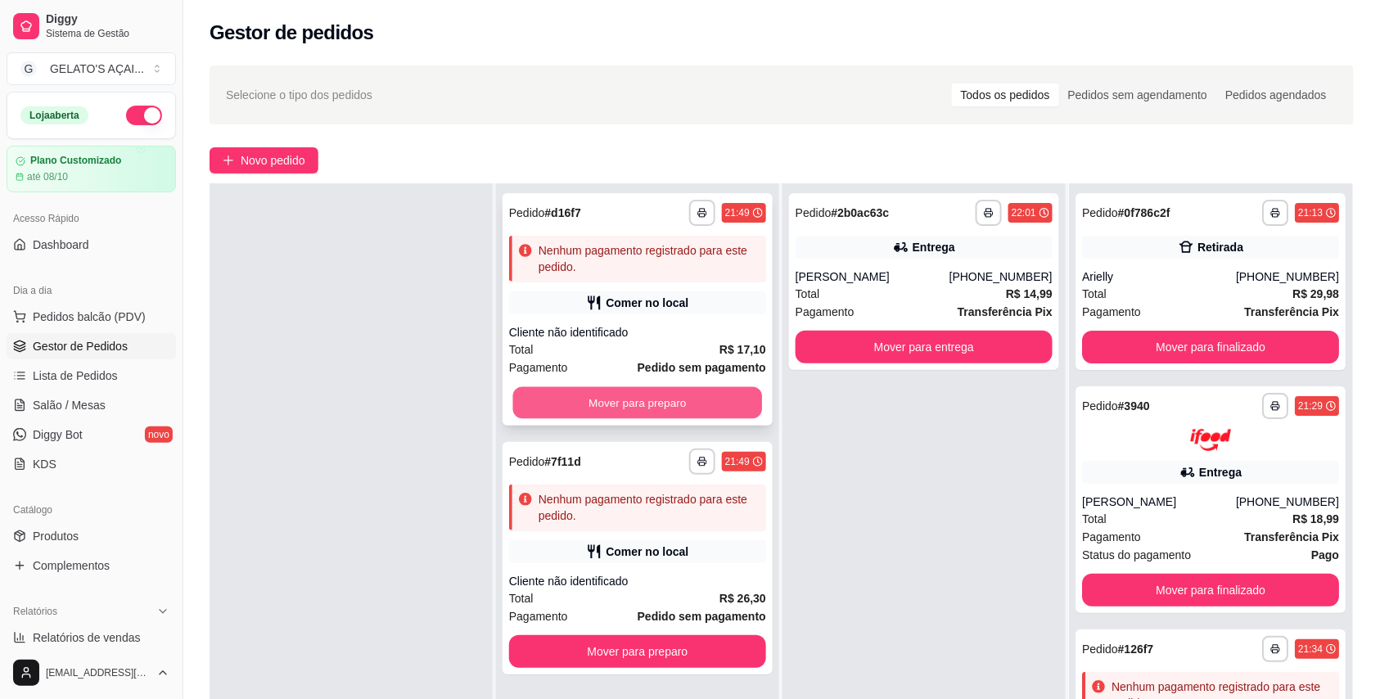
click at [665, 401] on button "Mover para preparo" at bounding box center [638, 403] width 250 height 32
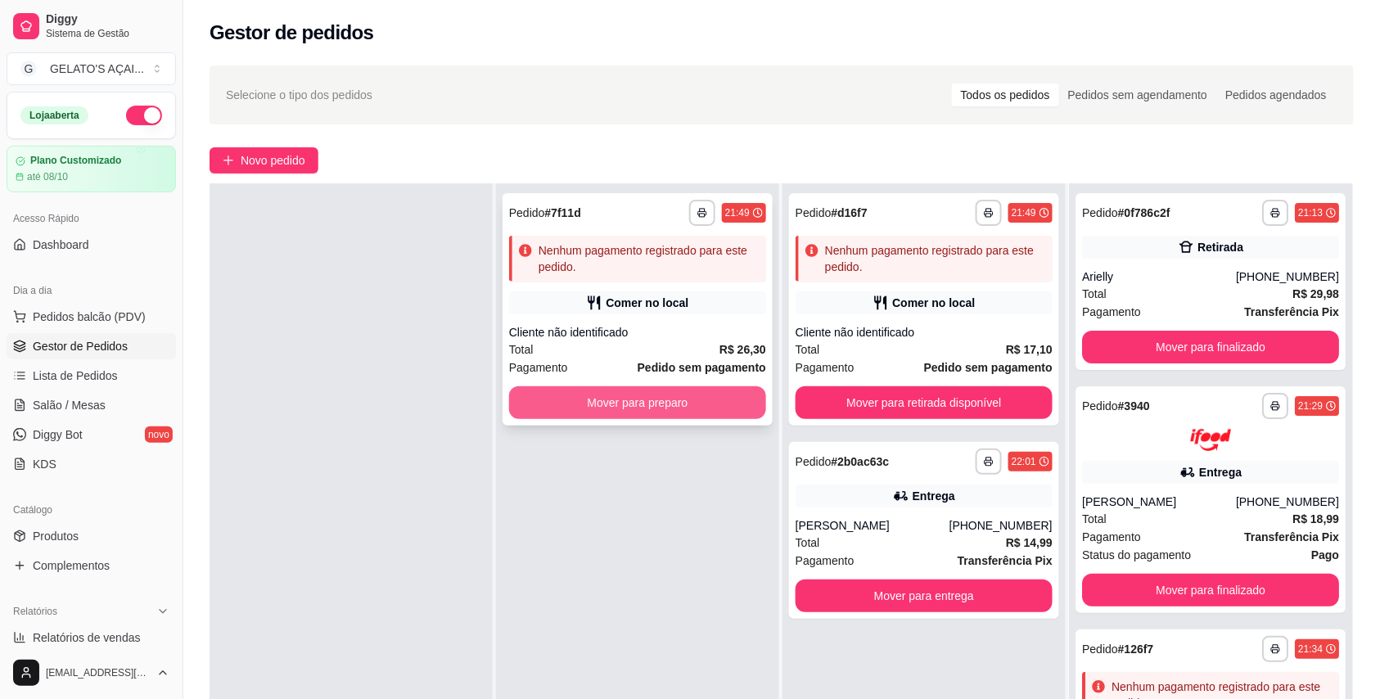
click at [692, 408] on button "Mover para preparo" at bounding box center [637, 402] width 257 height 33
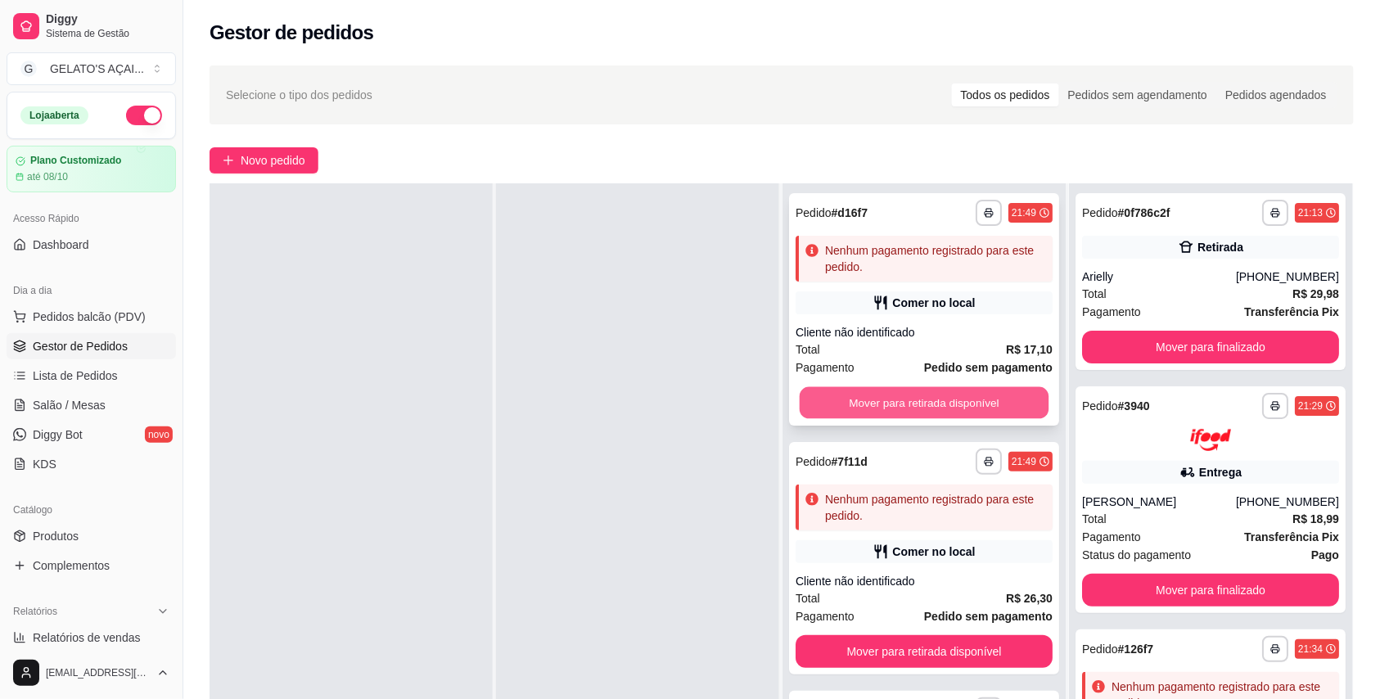
click at [941, 412] on button "Mover para retirada disponível" at bounding box center [924, 403] width 250 height 32
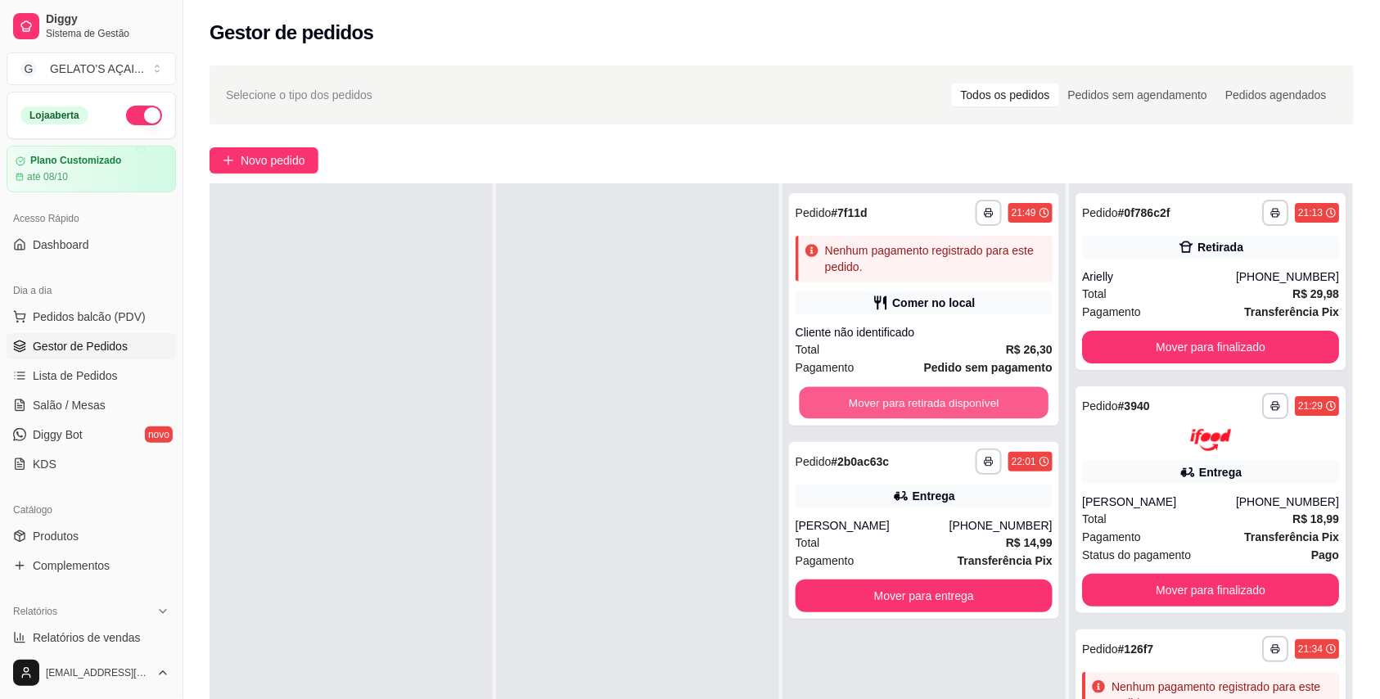
click at [941, 412] on button "Mover para retirada disponível" at bounding box center [924, 403] width 250 height 32
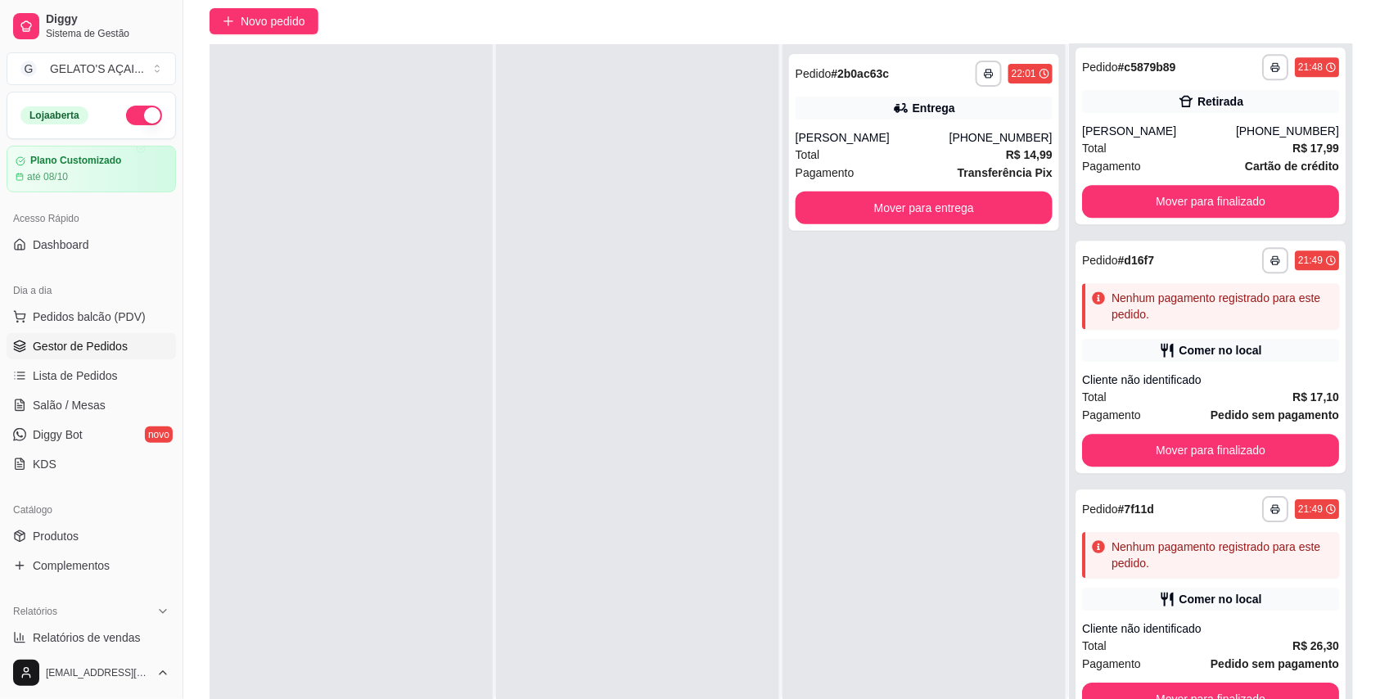
scroll to position [250, 0]
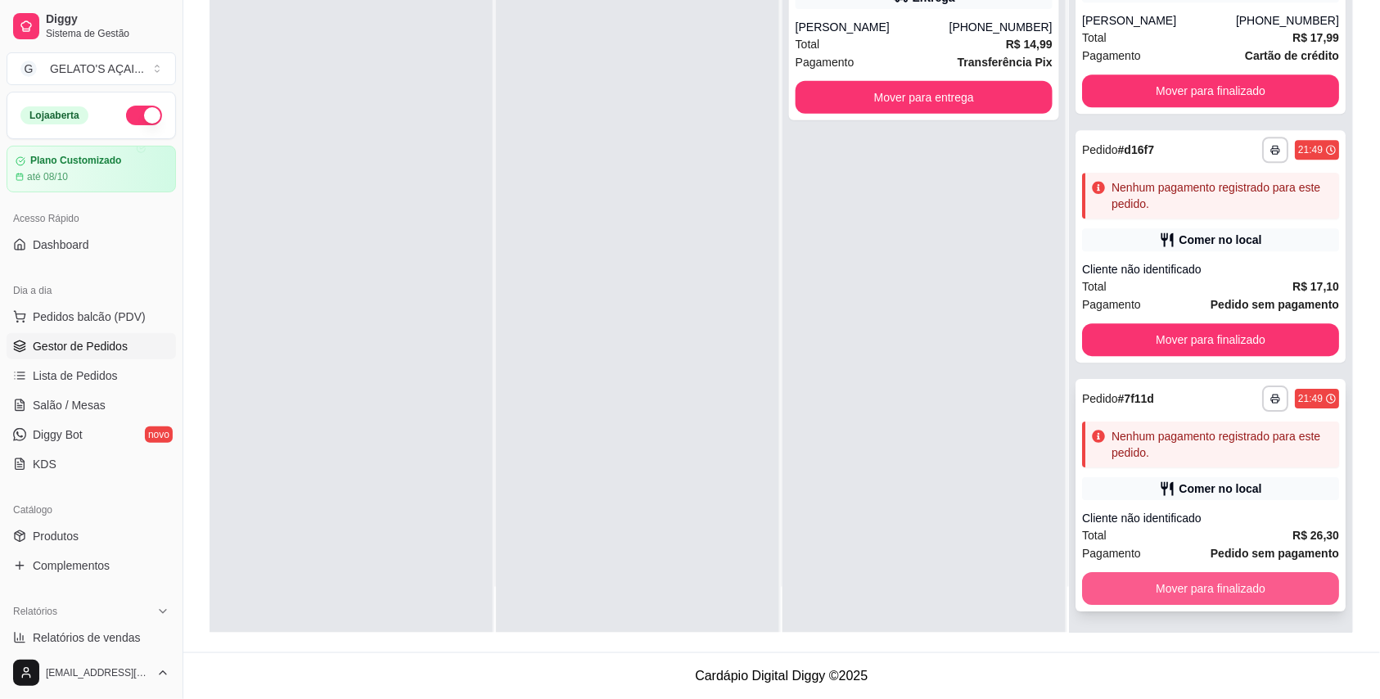
click at [1152, 586] on button "Mover para finalizado" at bounding box center [1210, 588] width 257 height 33
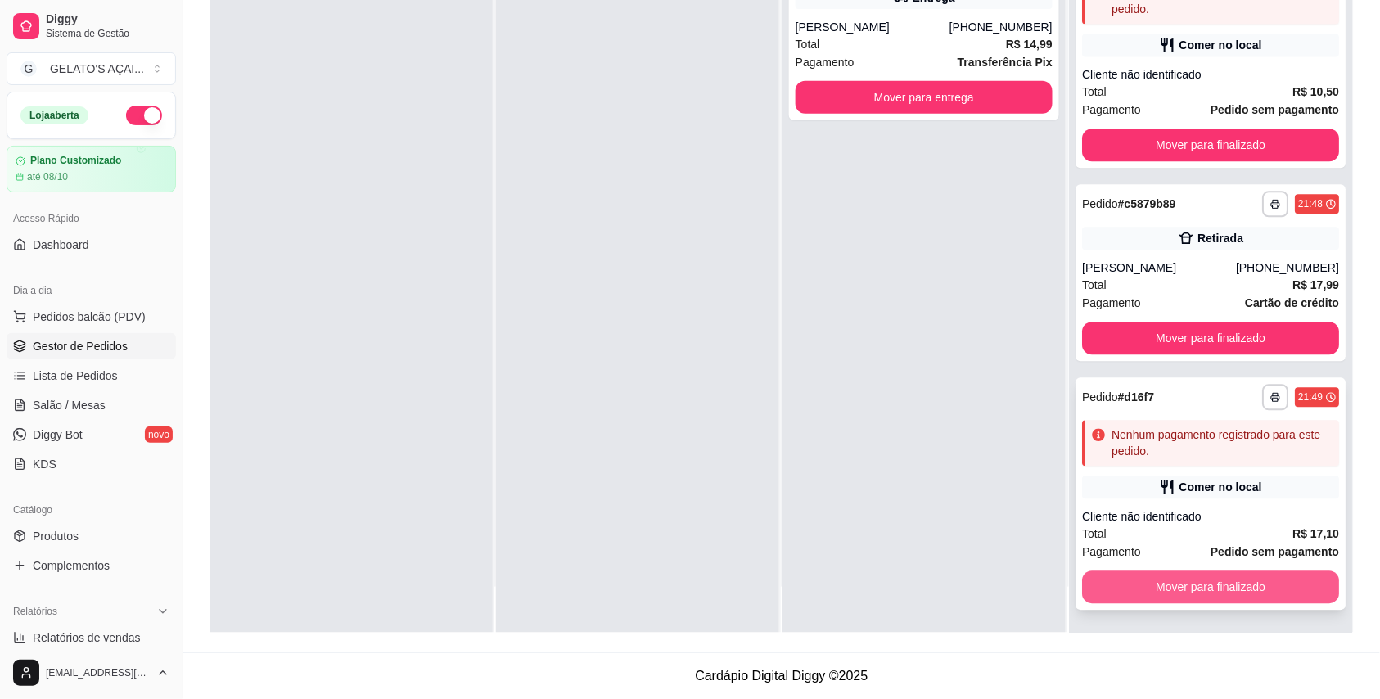
scroll to position [1133, 0]
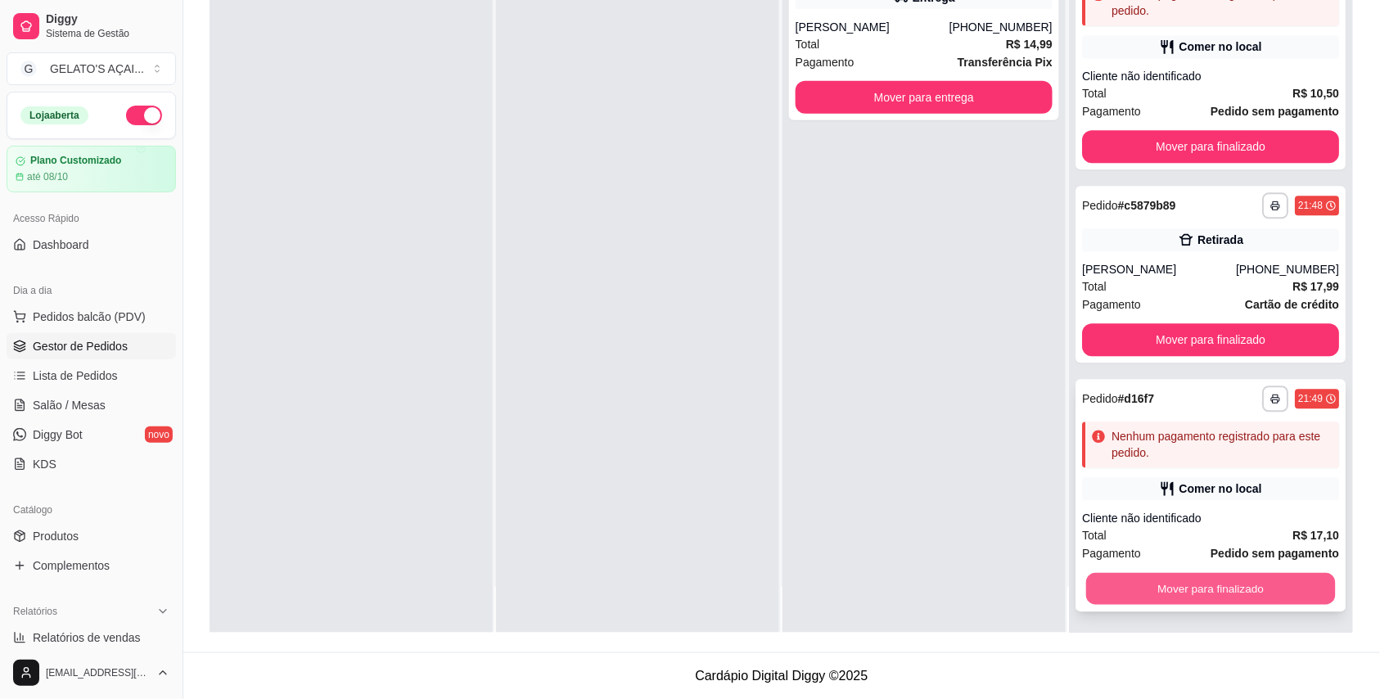
click at [1139, 574] on button "Mover para finalizado" at bounding box center [1211, 588] width 250 height 32
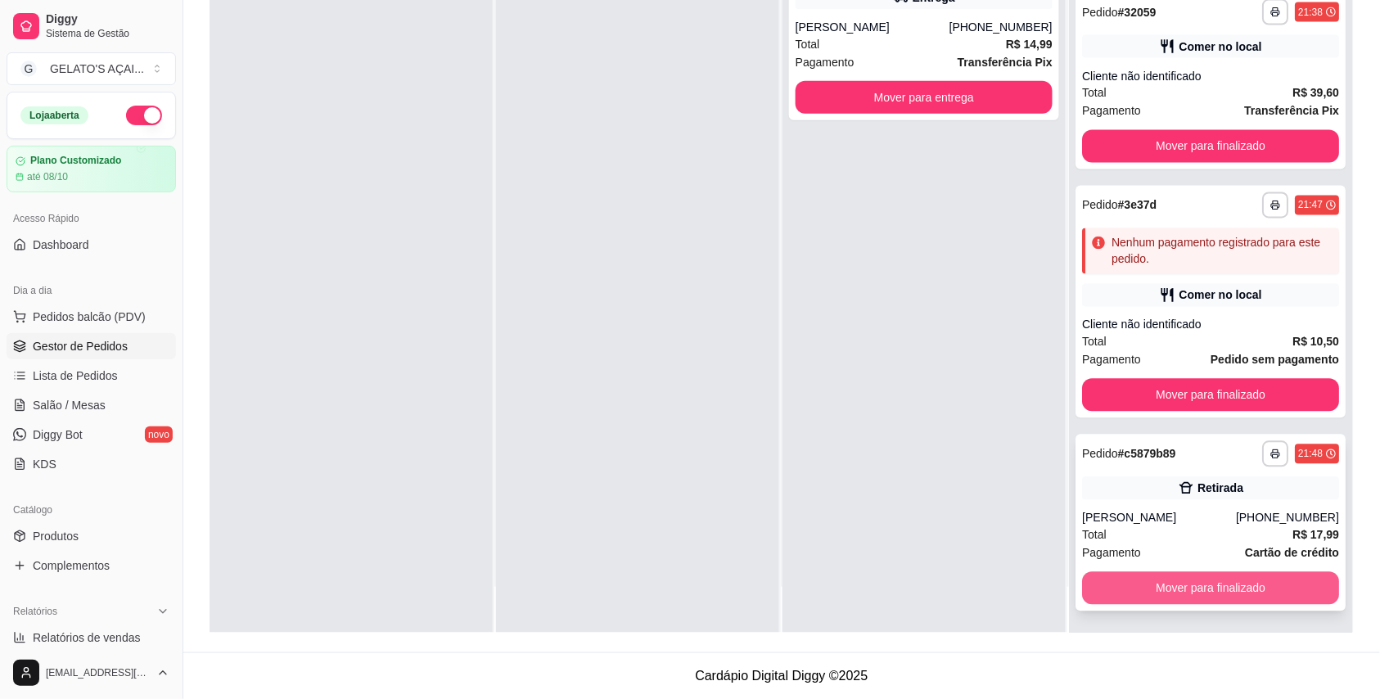
click at [1139, 576] on button "Mover para finalizado" at bounding box center [1210, 588] width 257 height 33
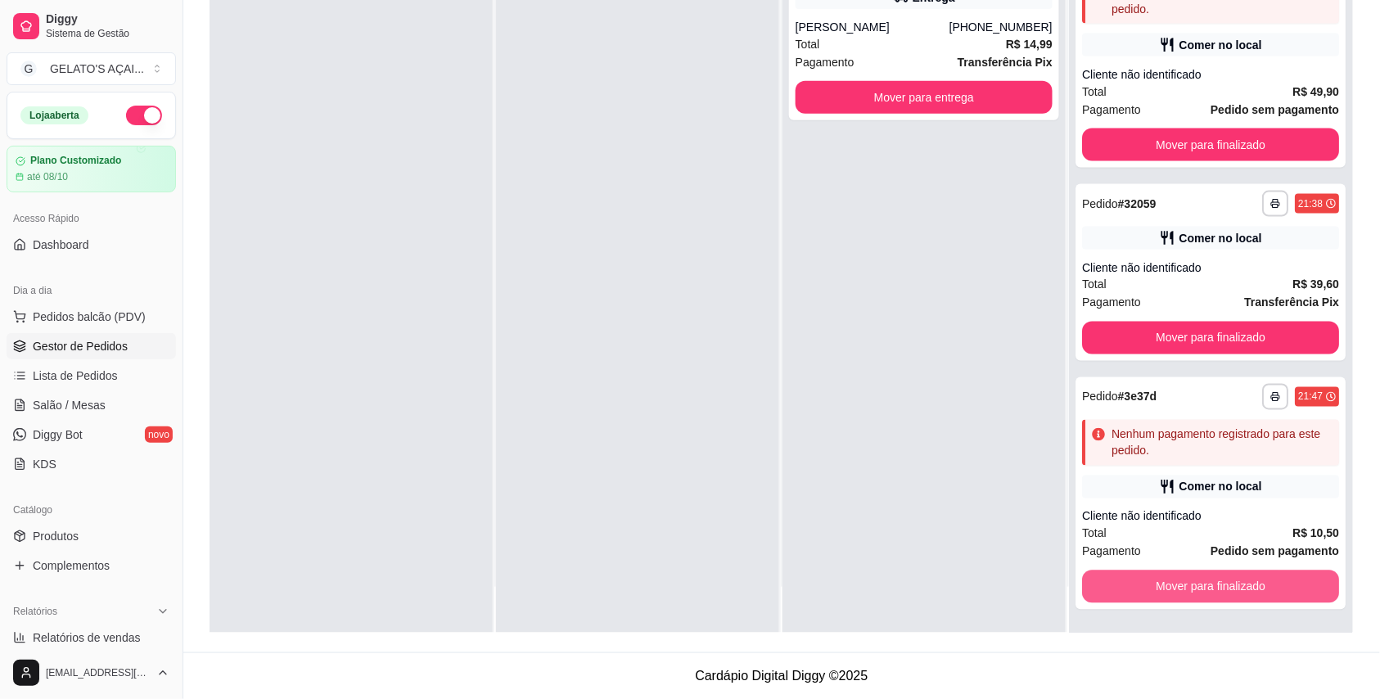
scroll to position [691, 0]
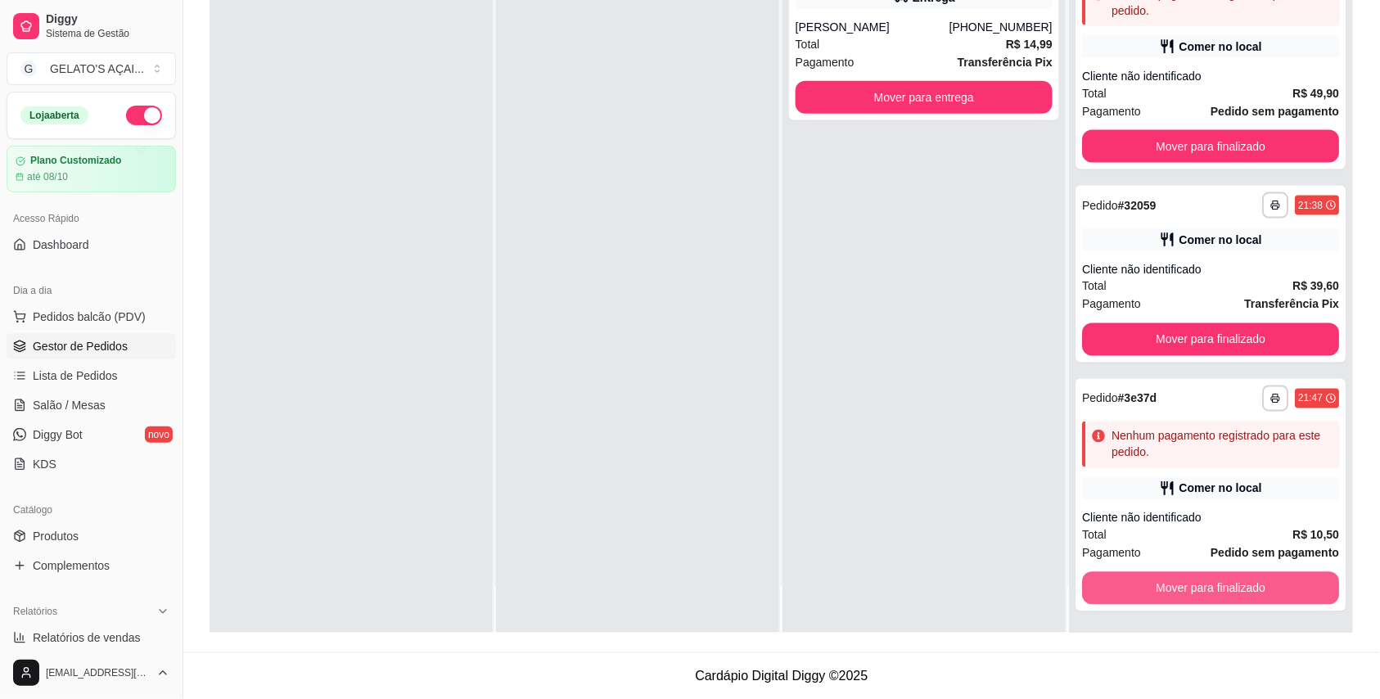
click at [1139, 576] on button "Mover para finalizado" at bounding box center [1210, 588] width 257 height 33
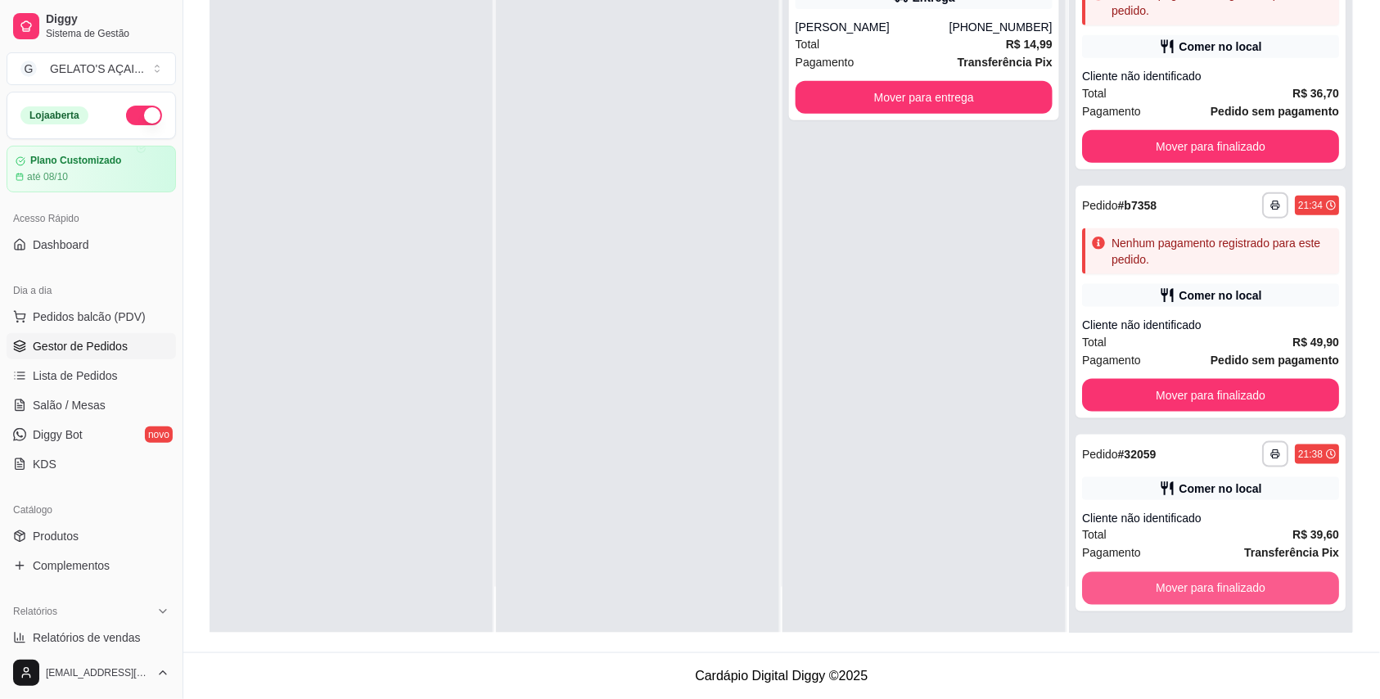
click at [1139, 576] on button "Mover para finalizado" at bounding box center [1210, 588] width 257 height 33
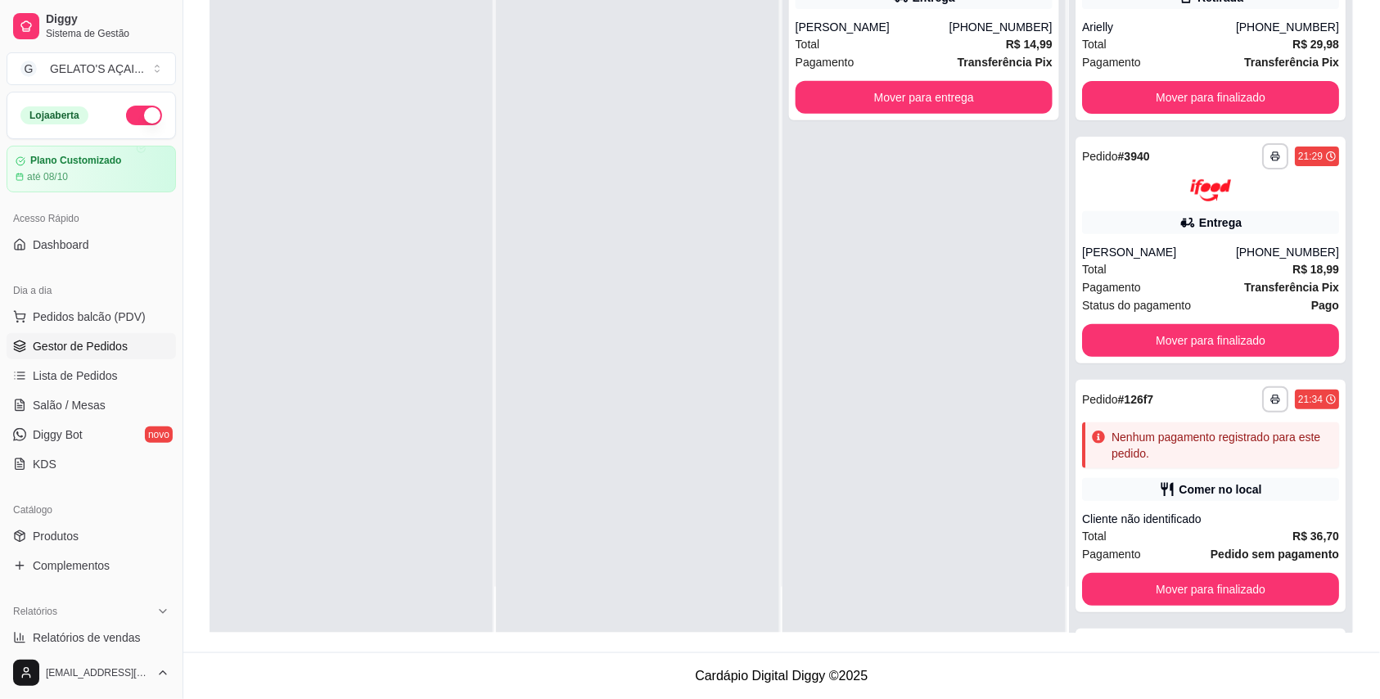
scroll to position [250, 0]
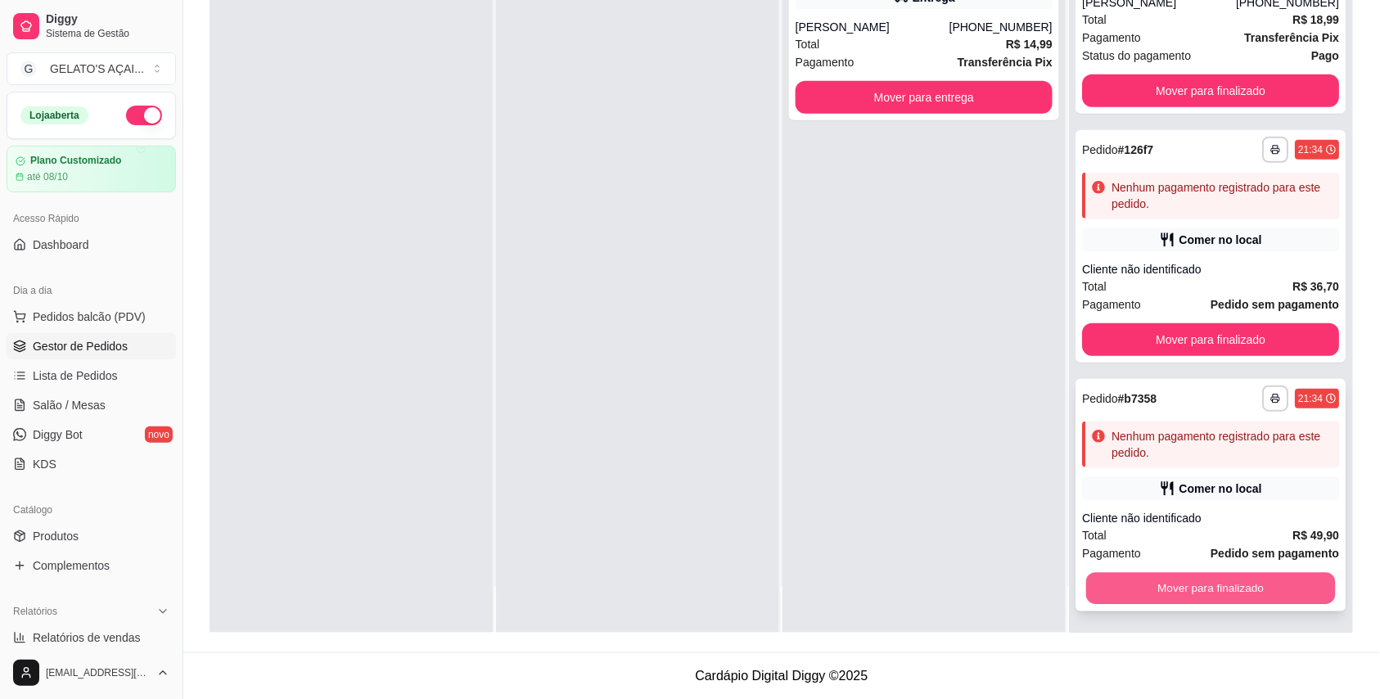
click at [1131, 586] on button "Mover para finalizado" at bounding box center [1211, 588] width 250 height 32
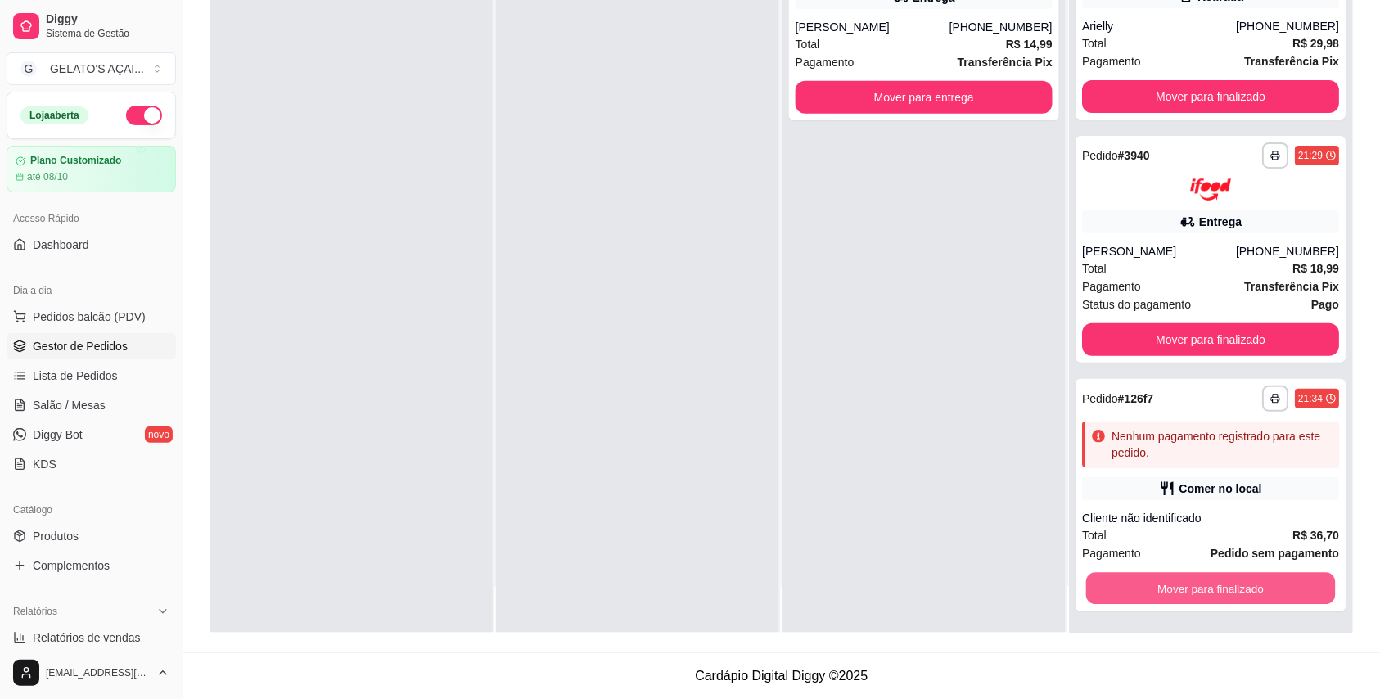
click at [1131, 586] on button "Mover para finalizado" at bounding box center [1211, 588] width 250 height 32
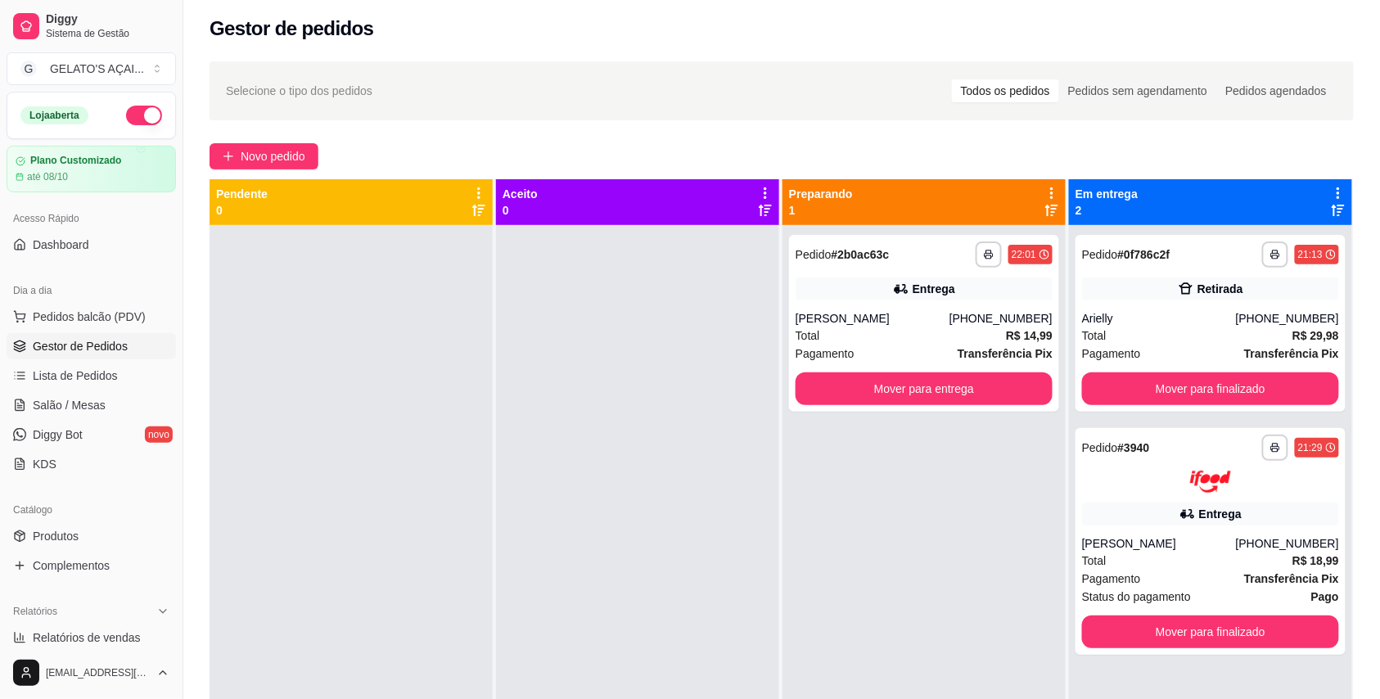
scroll to position [0, 0]
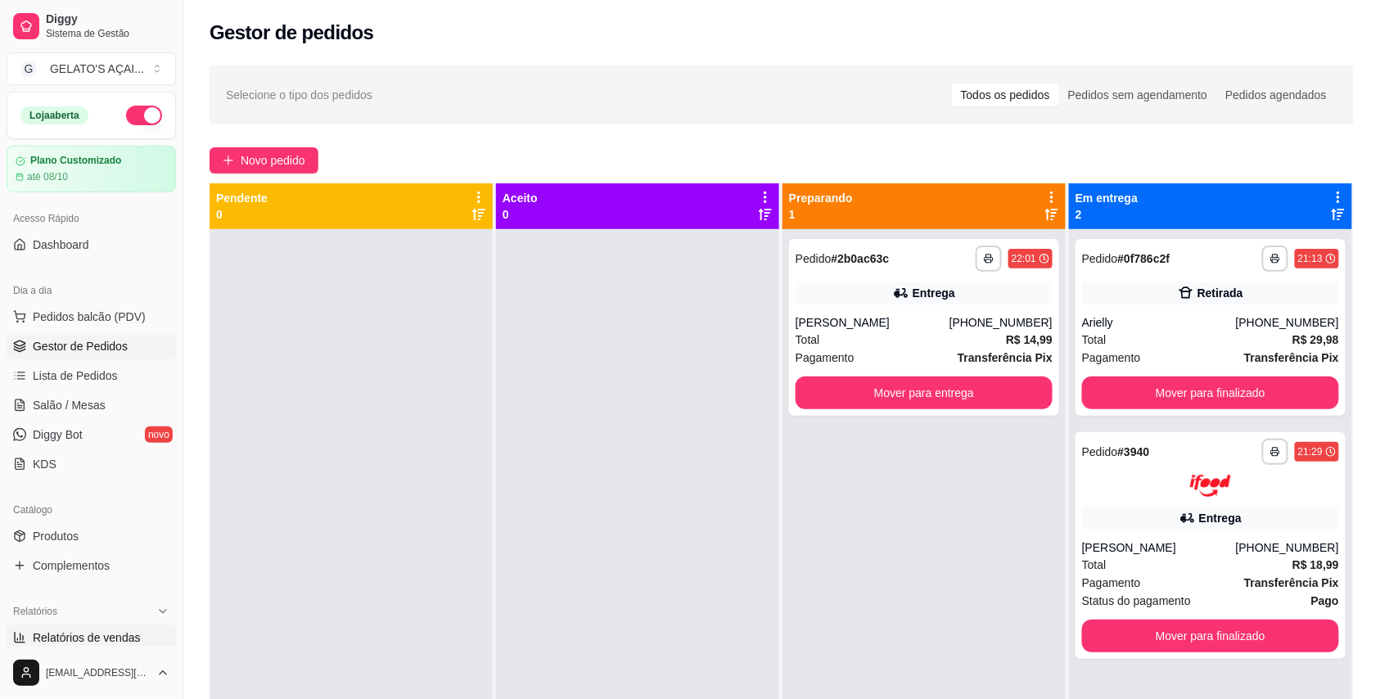
click at [134, 643] on span "Relatórios de vendas" at bounding box center [87, 637] width 108 height 16
select select "ALL"
select select "0"
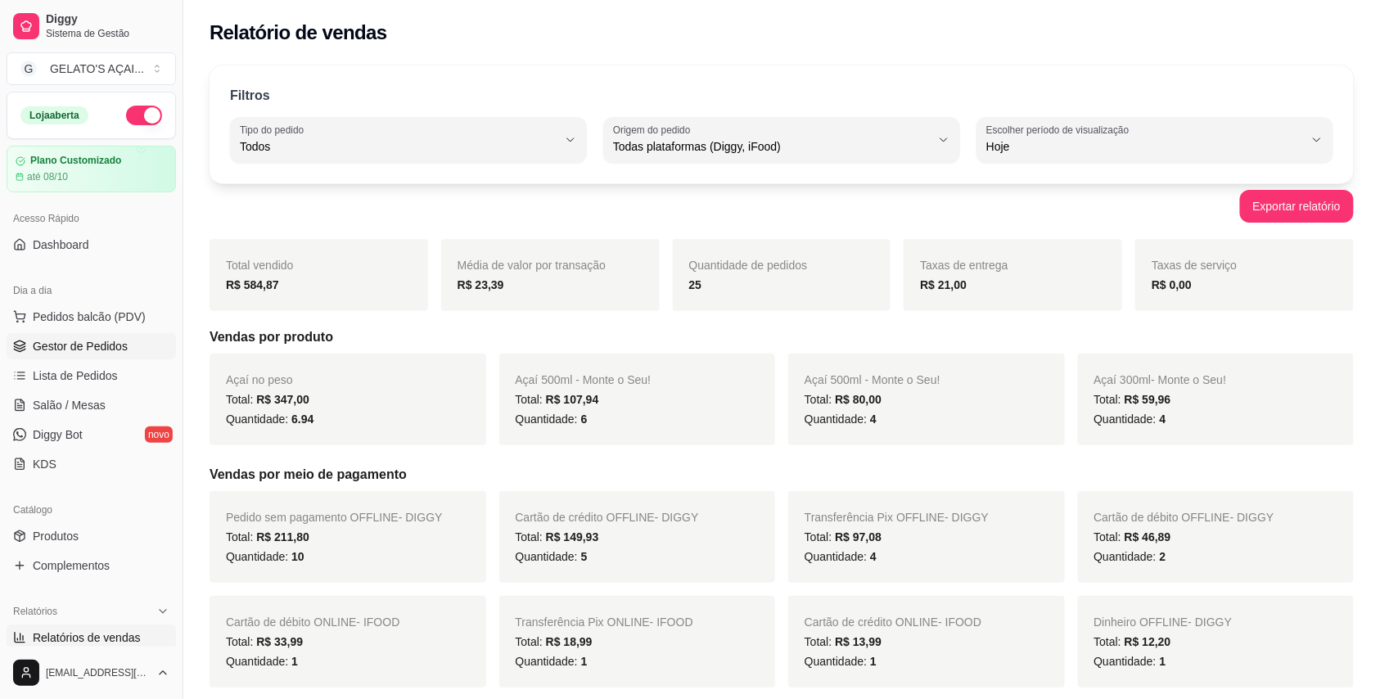
click at [102, 348] on span "Gestor de Pedidos" at bounding box center [80, 346] width 95 height 16
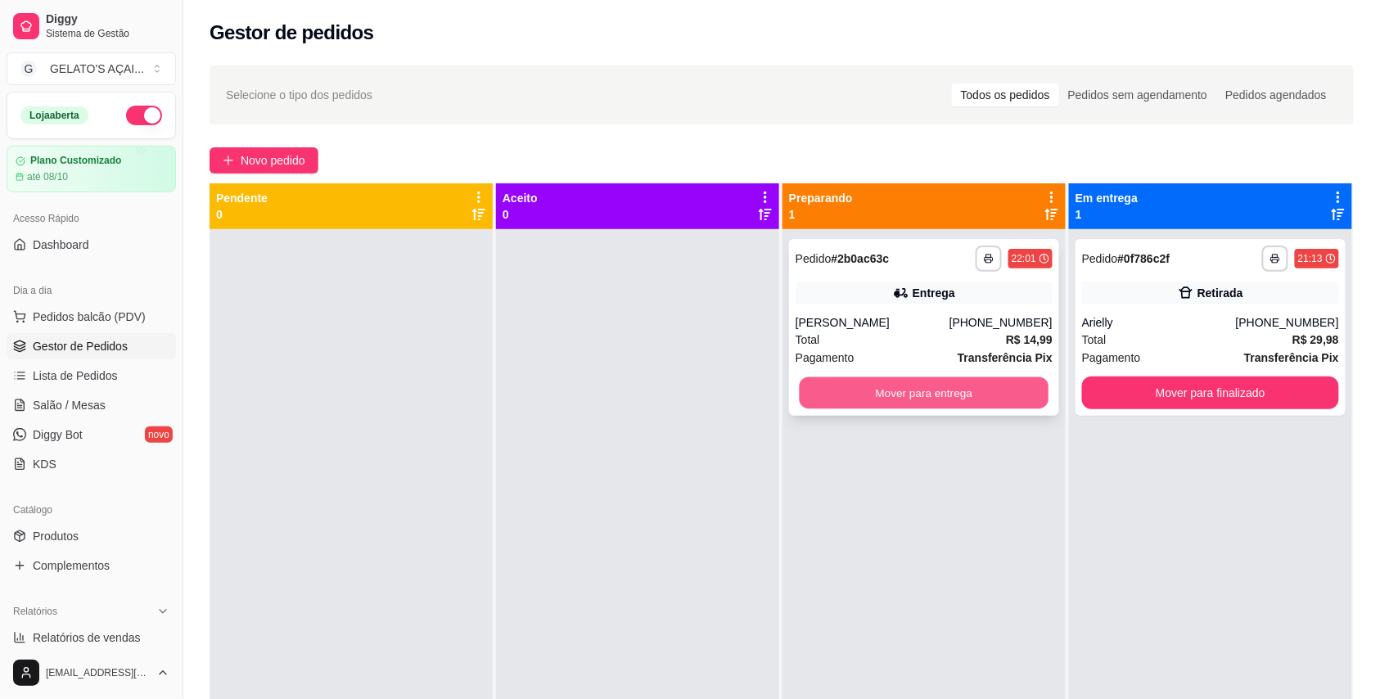
click at [1010, 396] on button "Mover para entrega" at bounding box center [924, 393] width 250 height 32
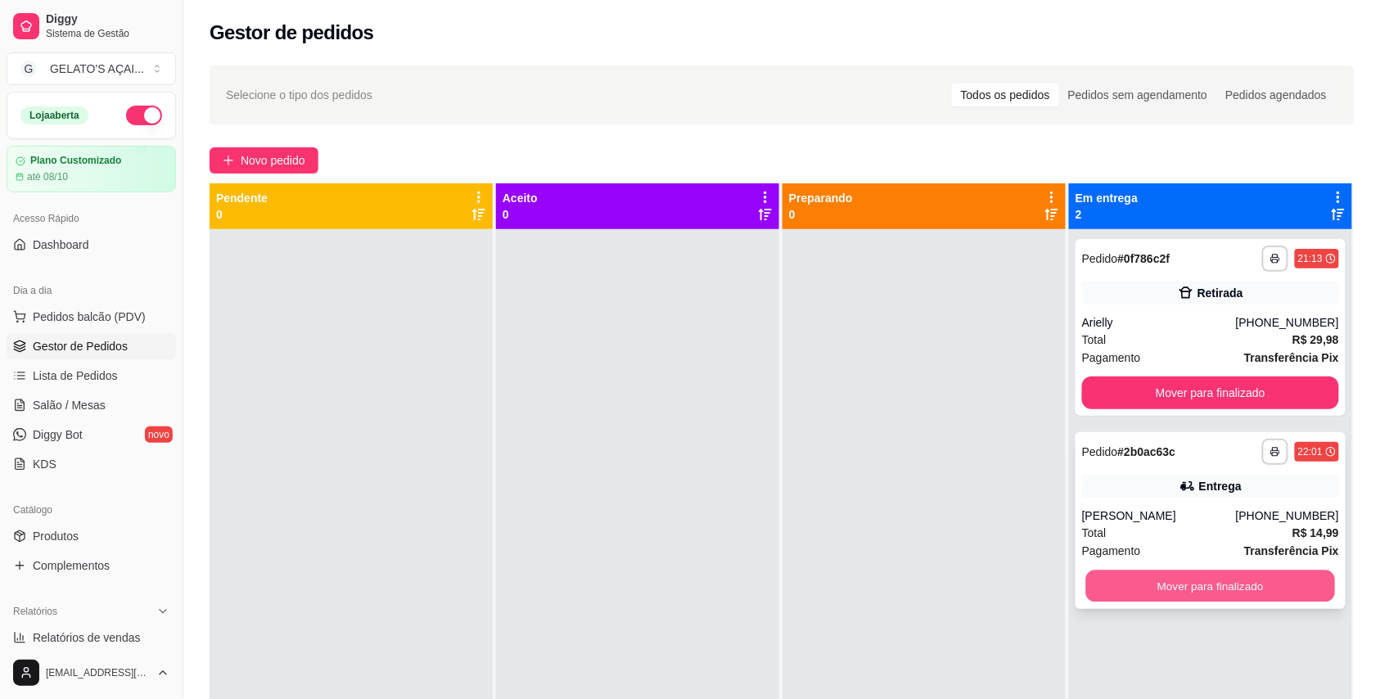
click at [1124, 587] on button "Mover para finalizado" at bounding box center [1211, 586] width 250 height 32
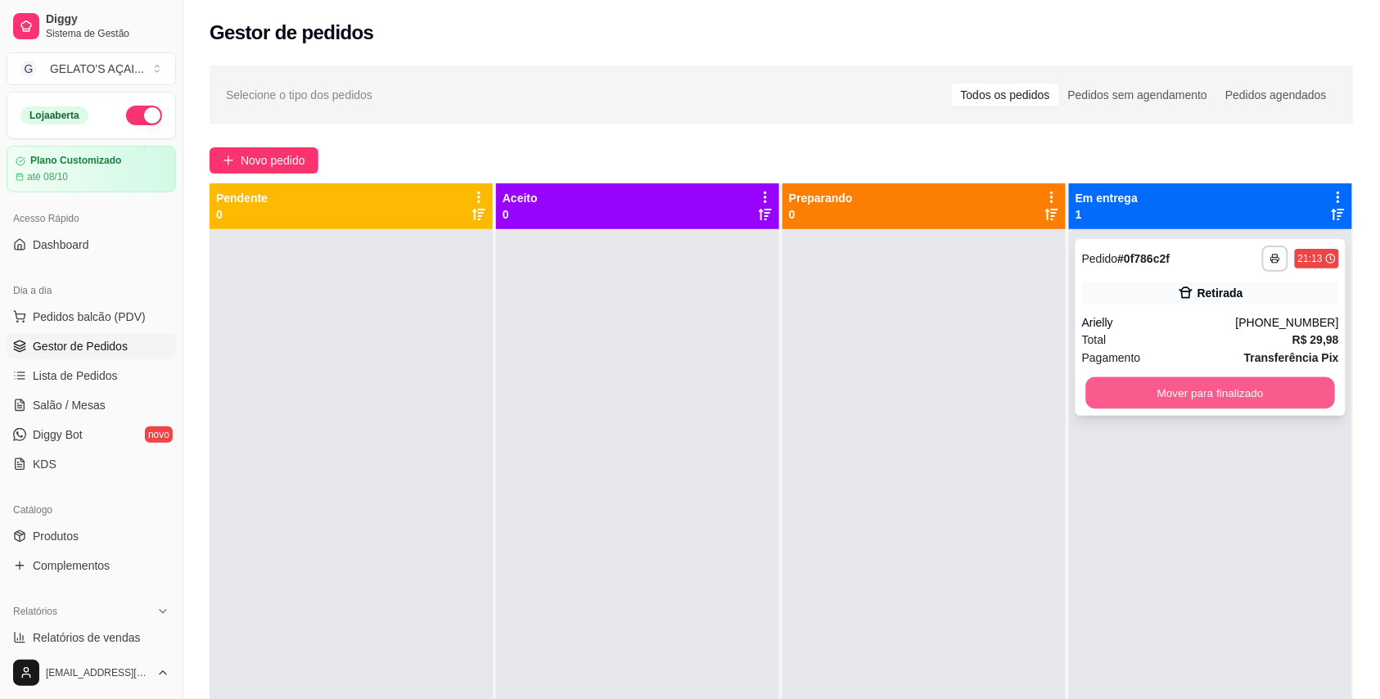
click at [1275, 399] on button "Mover para finalizado" at bounding box center [1211, 393] width 250 height 32
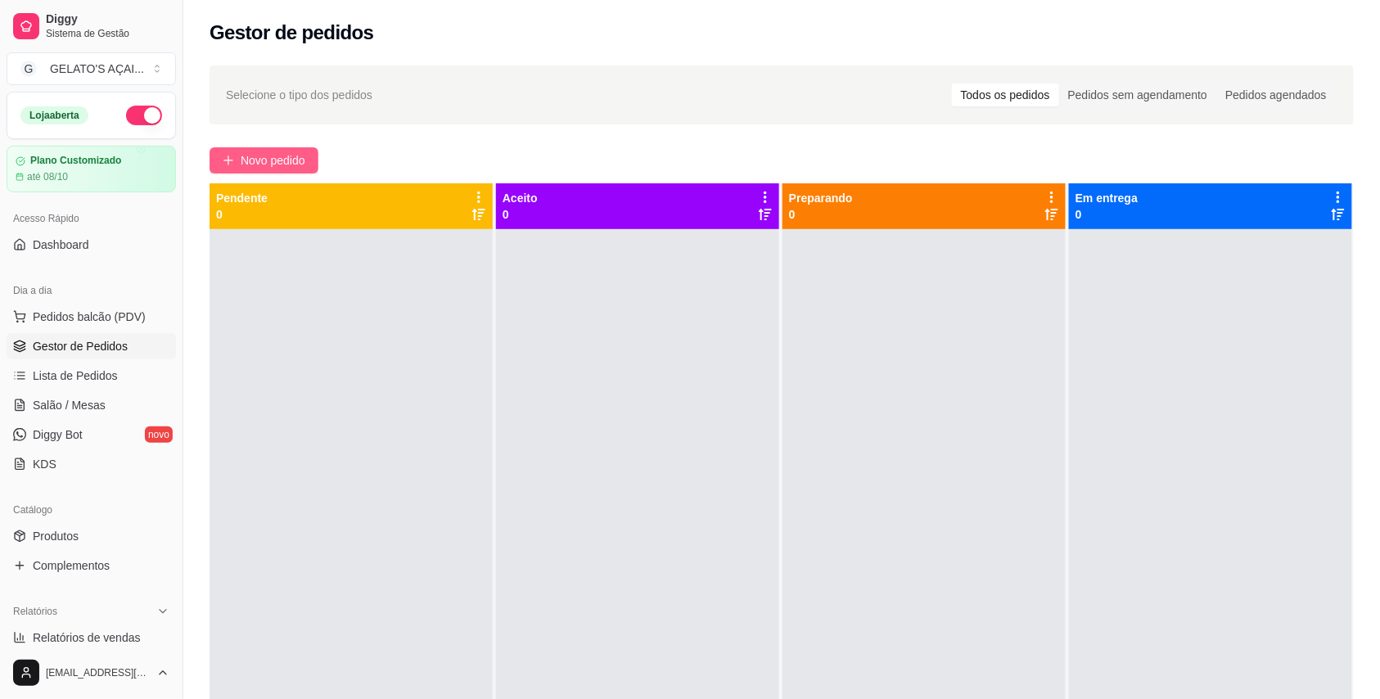
click at [293, 162] on span "Novo pedido" at bounding box center [273, 160] width 65 height 18
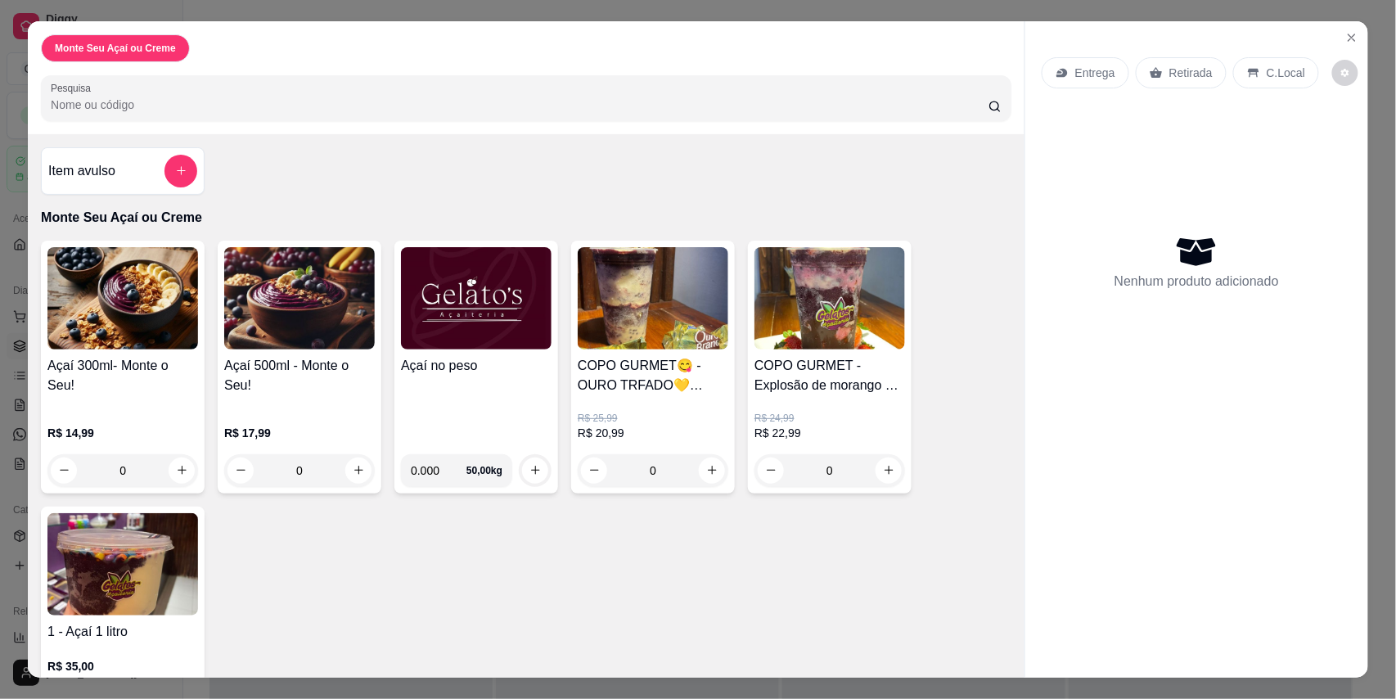
click at [148, 354] on div "Açaí 300ml- Monte o Seu! R$ 14,99 0" at bounding box center [123, 367] width 164 height 253
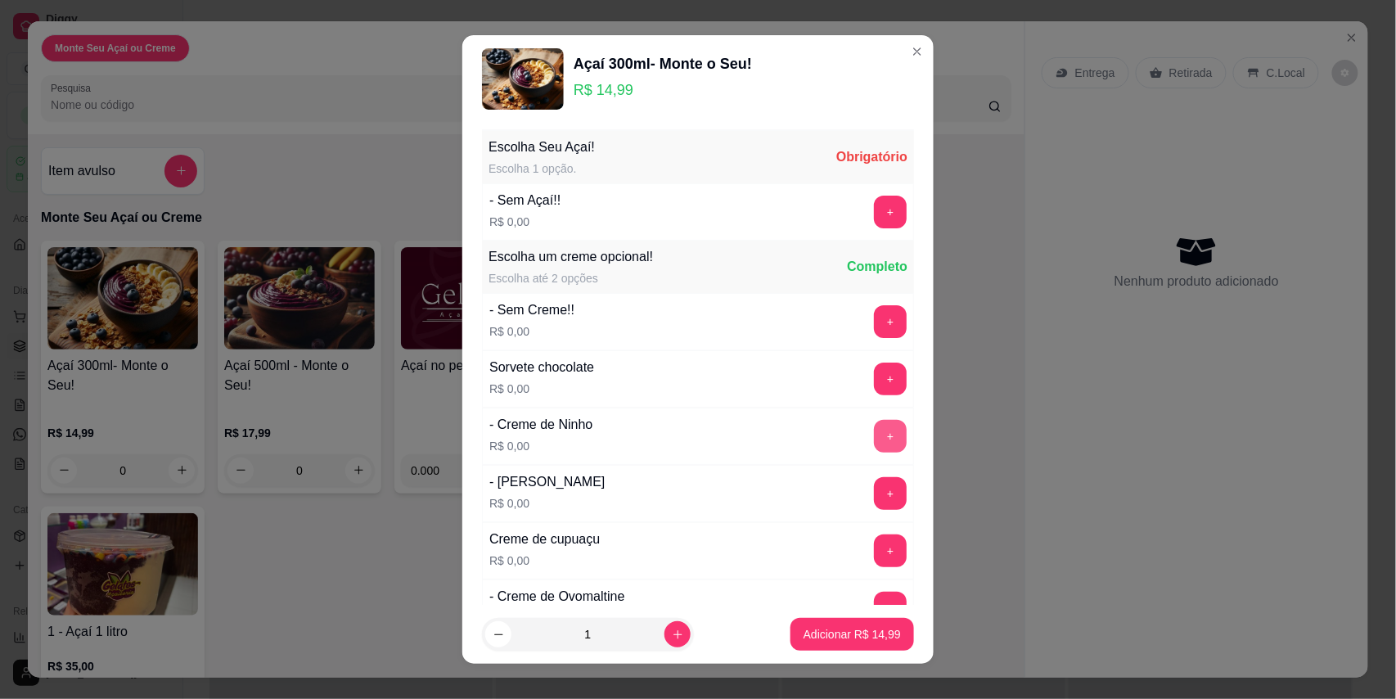
click at [874, 429] on button "+" at bounding box center [890, 436] width 33 height 33
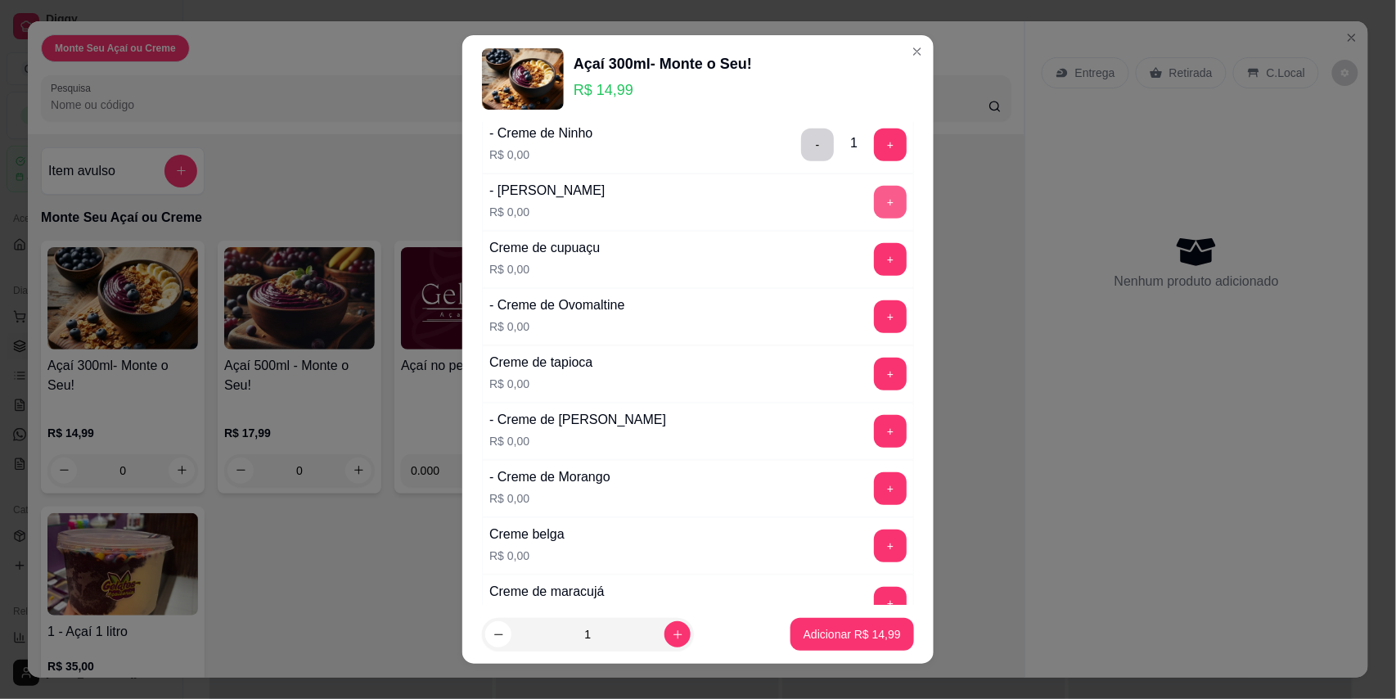
scroll to position [727, 0]
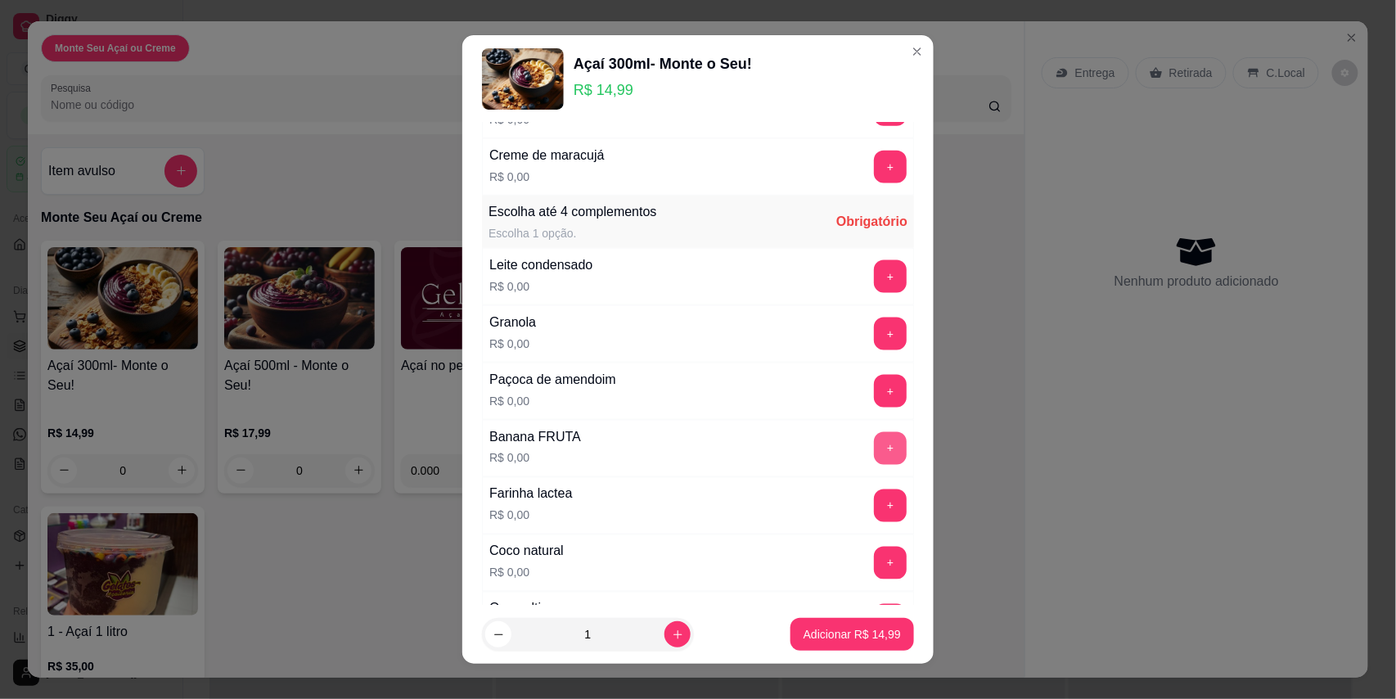
click at [874, 465] on button "+" at bounding box center [890, 448] width 33 height 33
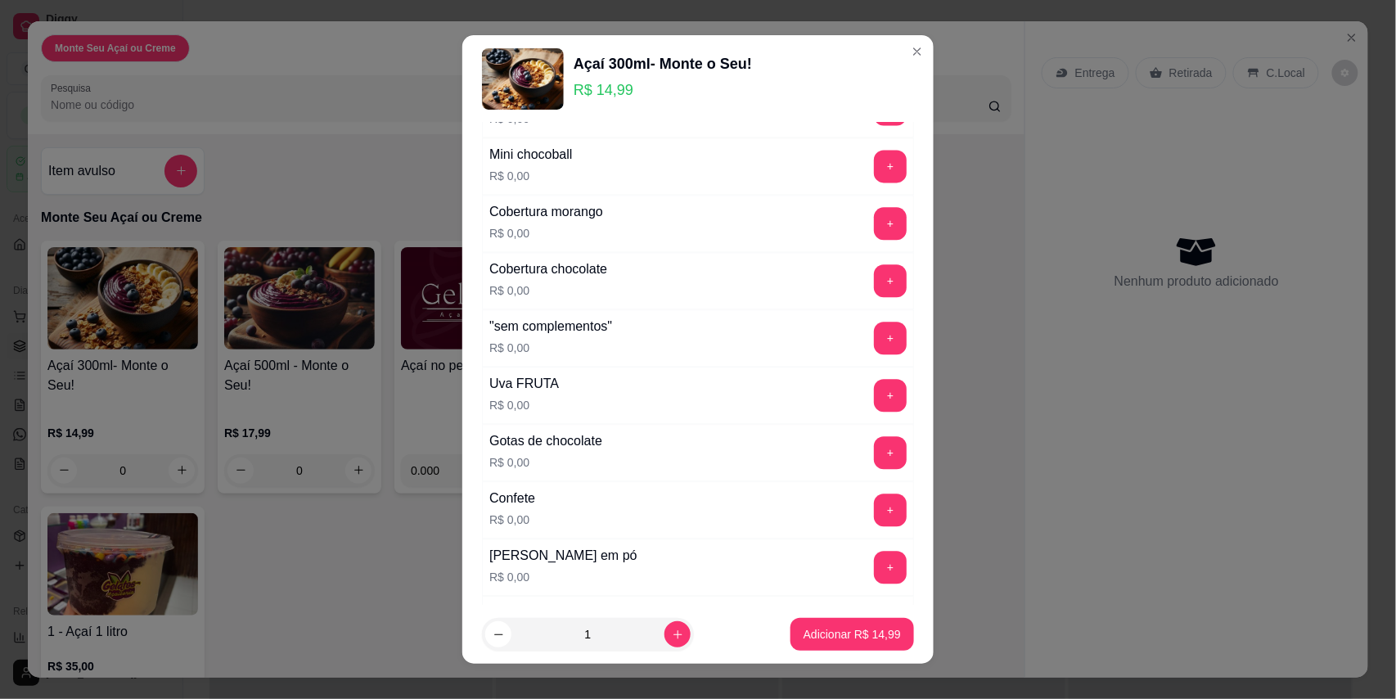
scroll to position [1309, 0]
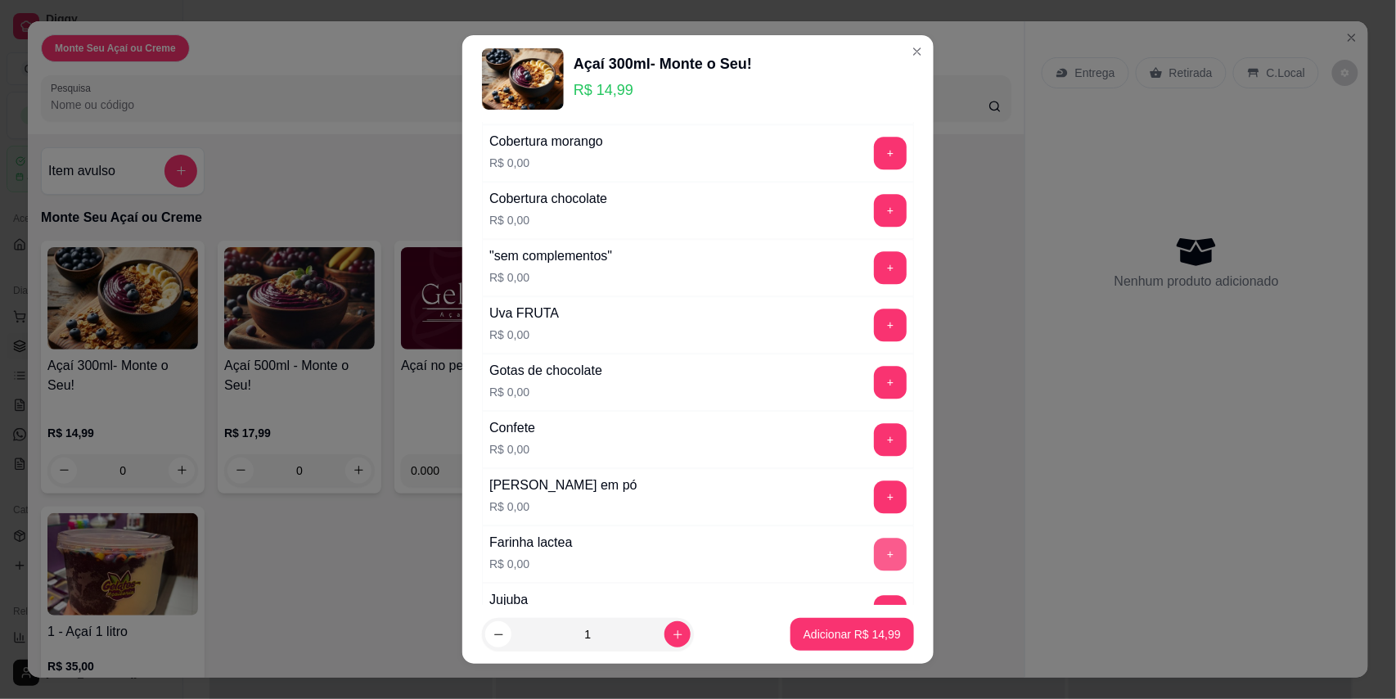
click at [874, 570] on button "+" at bounding box center [890, 554] width 33 height 33
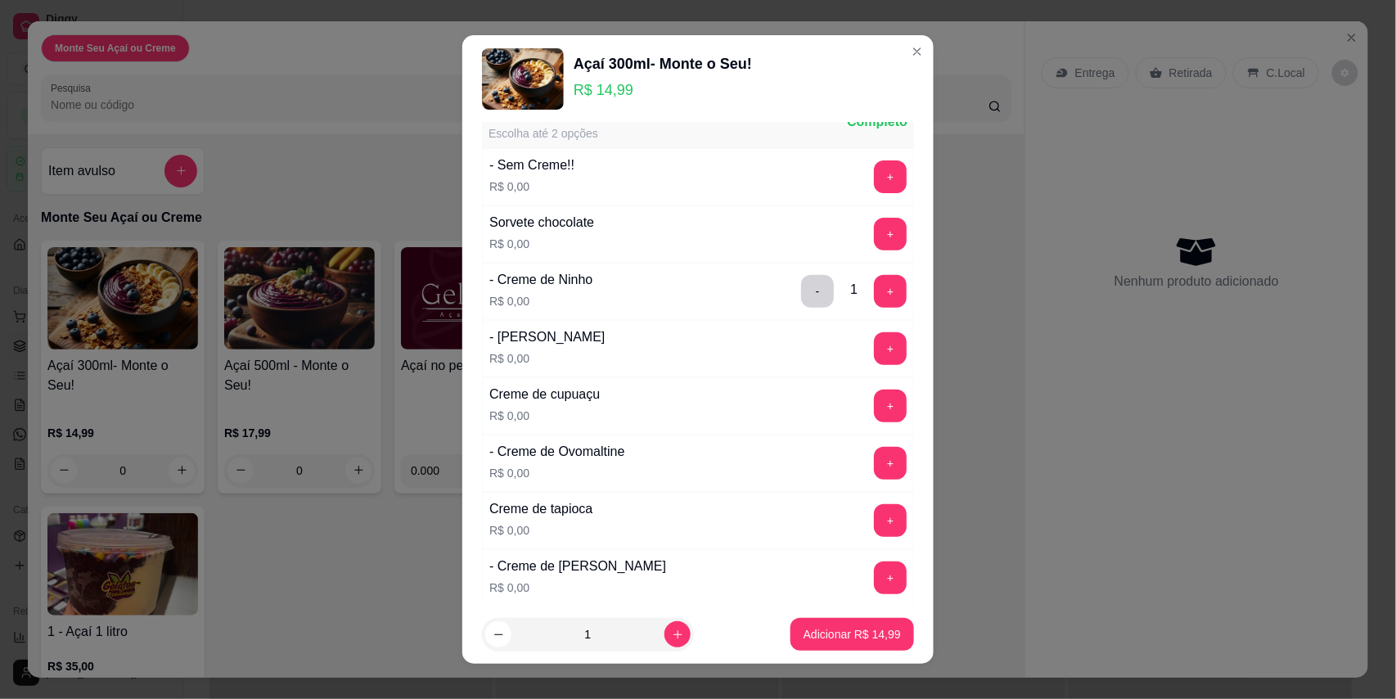
scroll to position [0, 0]
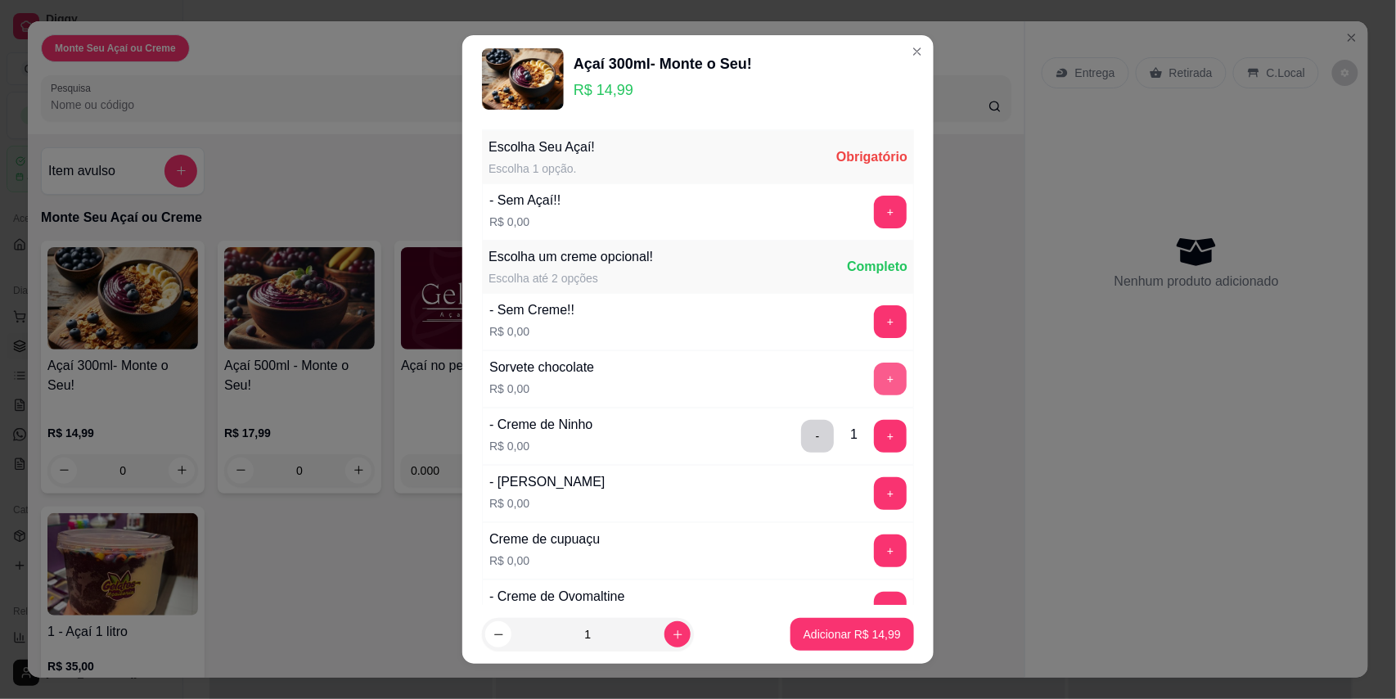
click at [874, 381] on button "+" at bounding box center [890, 379] width 33 height 33
click at [875, 195] on div "Escolha Seu Açaí! Escolha 1 opção. Obrigatório - Sem Açaí!! R$ 0,00 + Escolha u…" at bounding box center [697, 364] width 471 height 483
click at [874, 216] on button "+" at bounding box center [890, 212] width 33 height 33
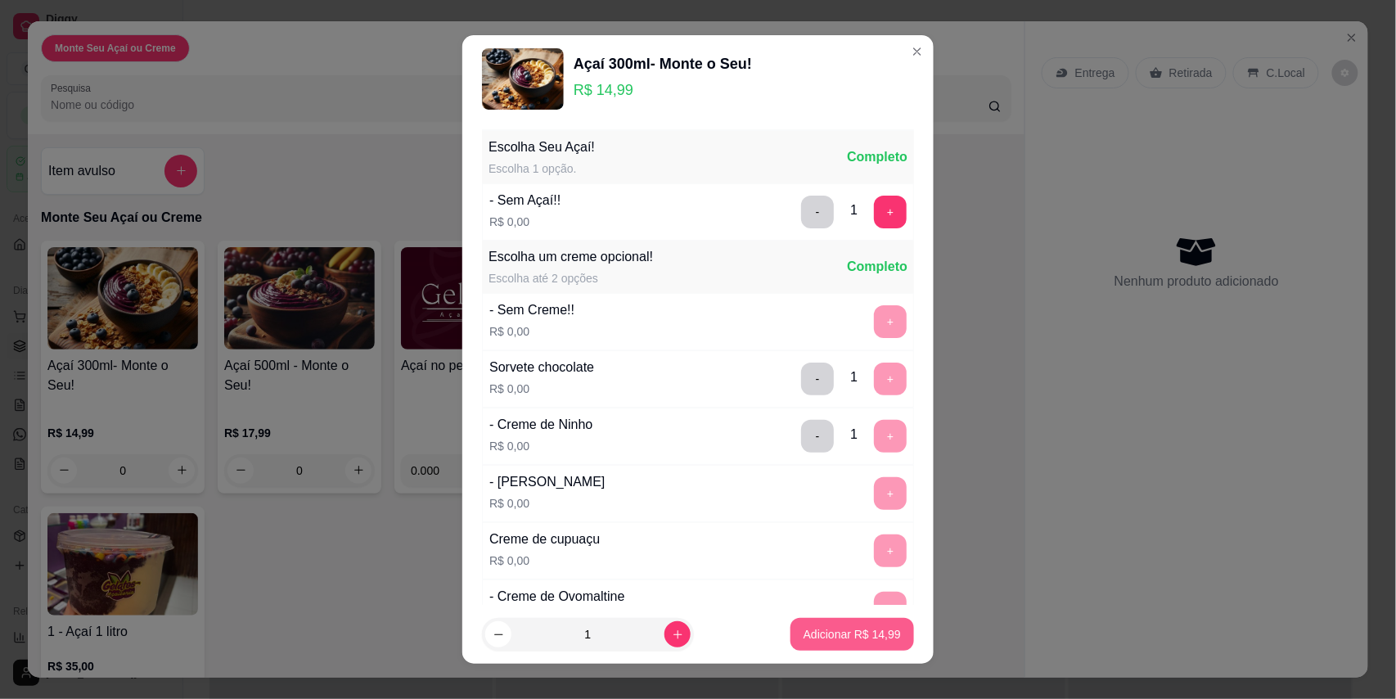
click at [830, 640] on p "Adicionar R$ 14,99" at bounding box center [852, 634] width 97 height 16
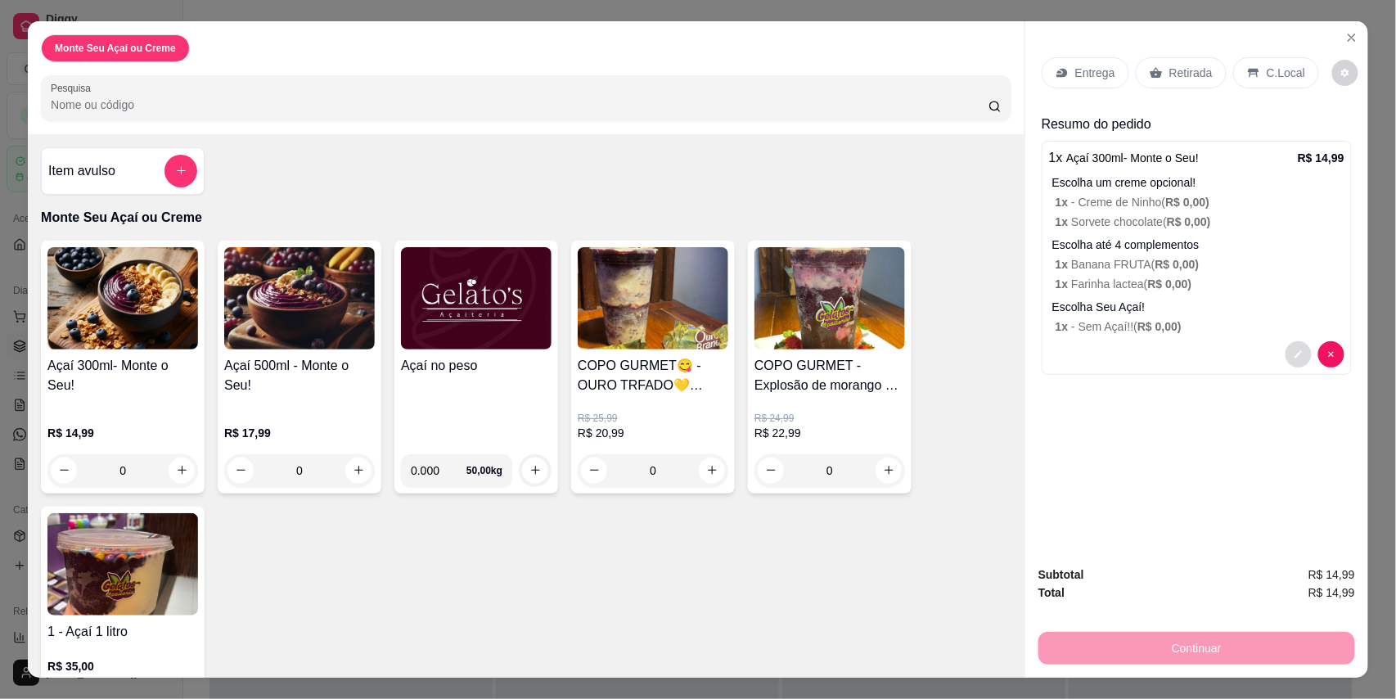
click at [1286, 358] on button "decrease-product-quantity" at bounding box center [1299, 354] width 26 height 26
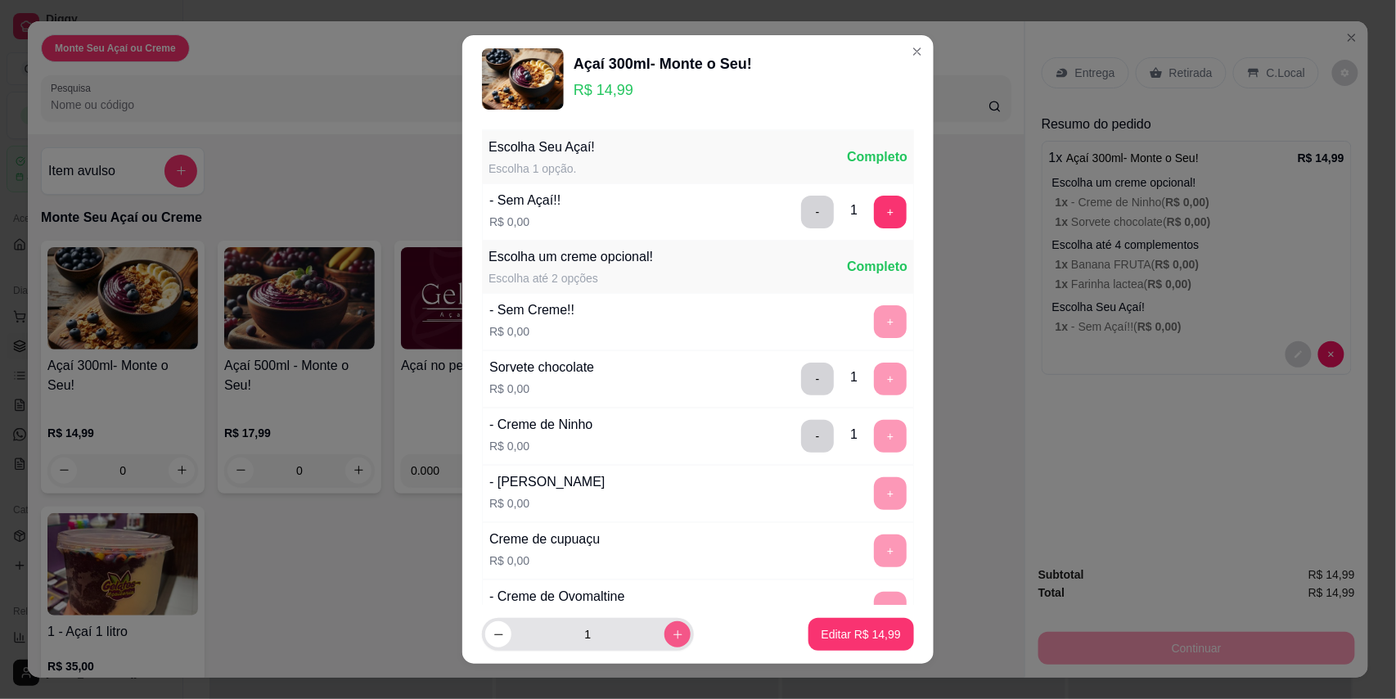
click at [672, 637] on icon "increase-product-quantity" at bounding box center [678, 634] width 12 height 12
type input "3"
click at [842, 638] on p "Editar R$ 44,97" at bounding box center [861, 634] width 79 height 16
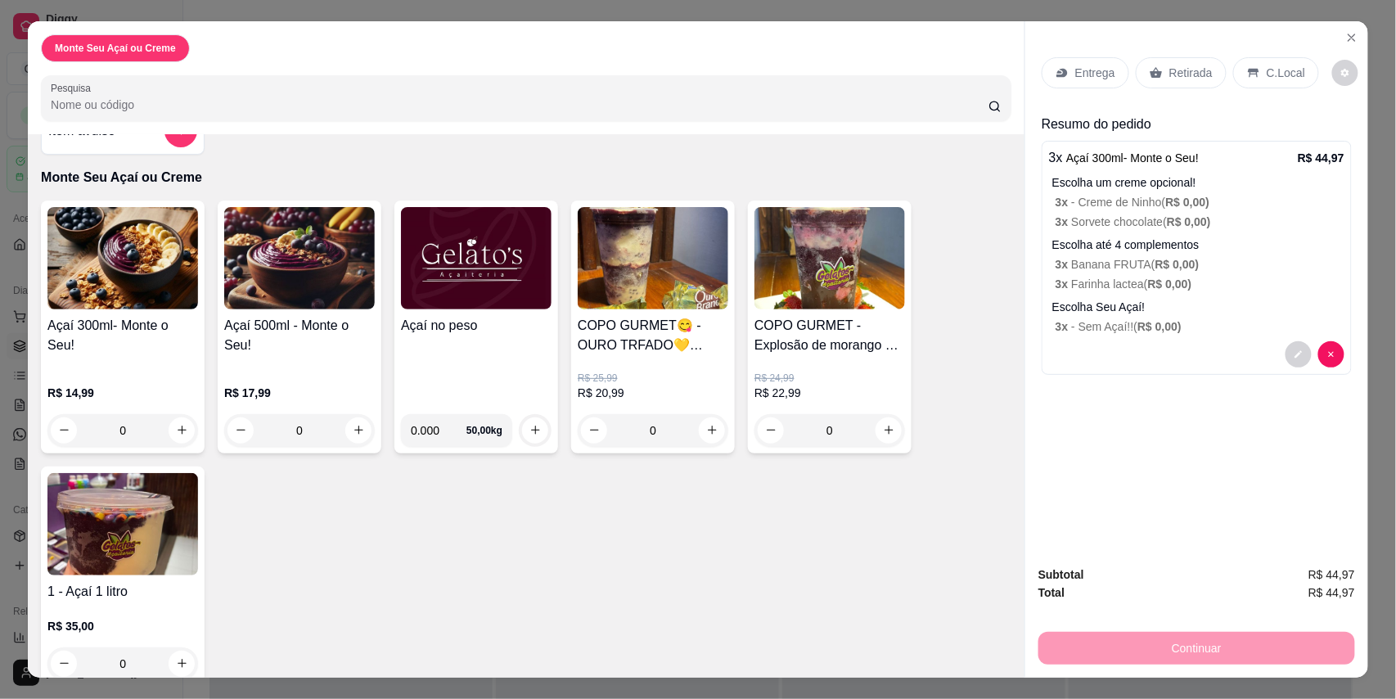
scroll to position [62, 0]
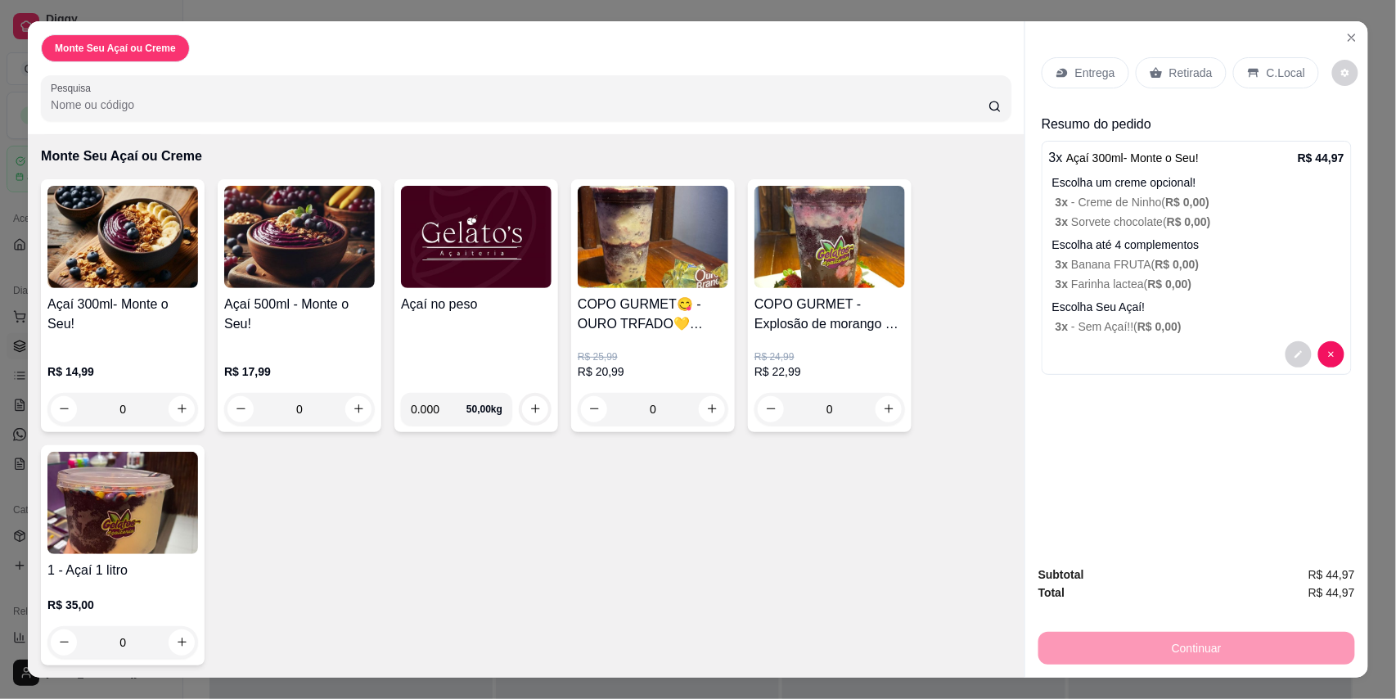
click at [145, 528] on img at bounding box center [122, 503] width 151 height 102
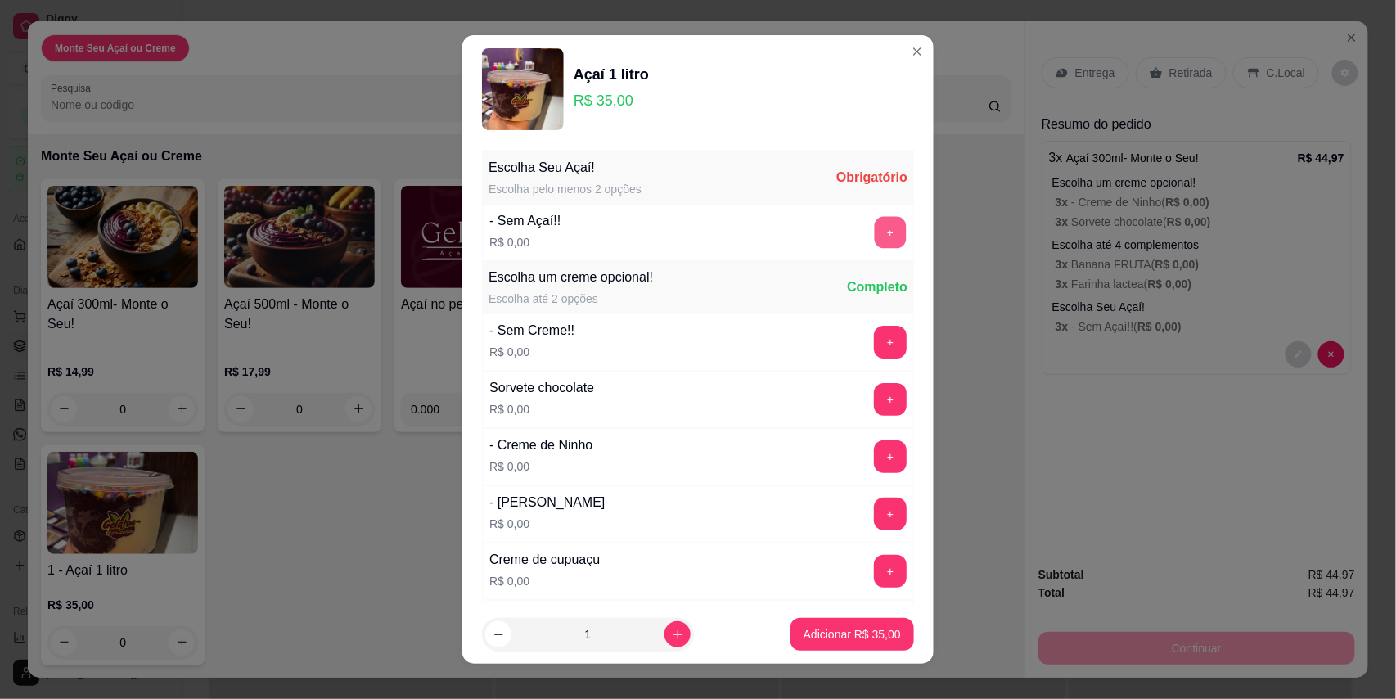
click at [875, 234] on button "+" at bounding box center [891, 232] width 32 height 32
click at [875, 393] on button "+" at bounding box center [891, 399] width 32 height 32
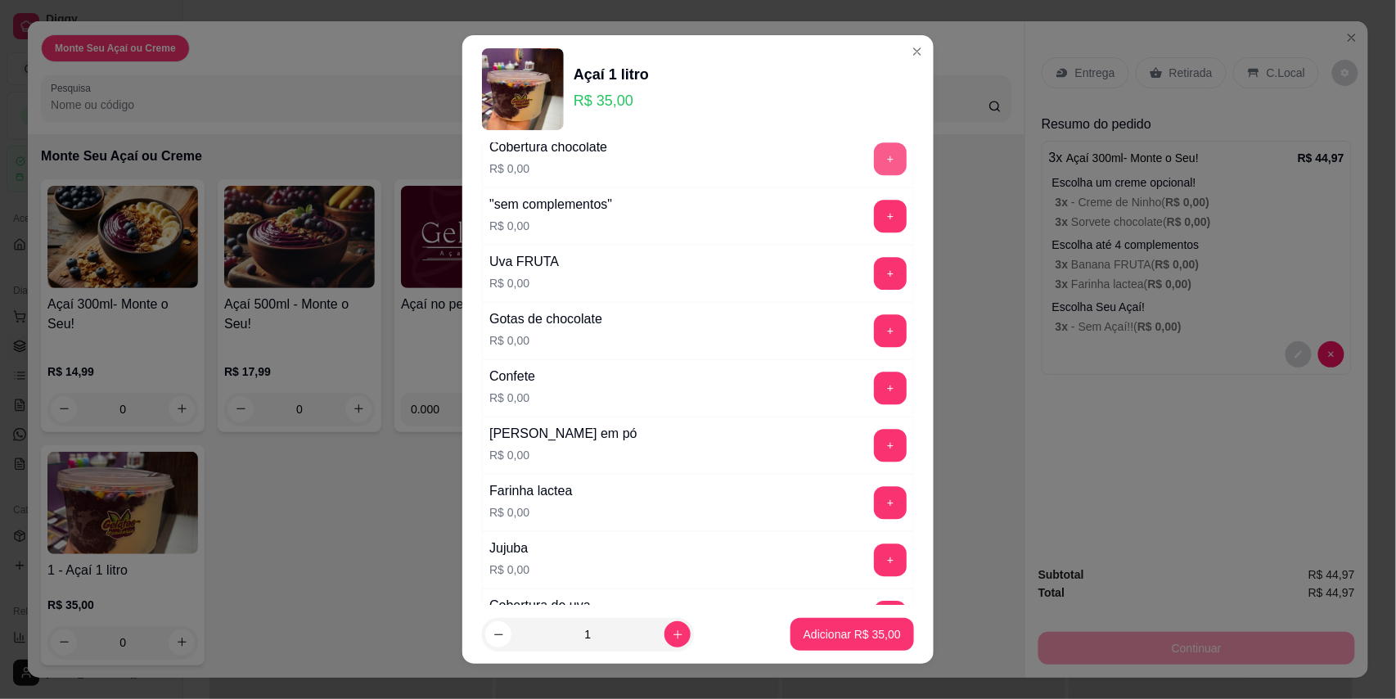
scroll to position [1454, 0]
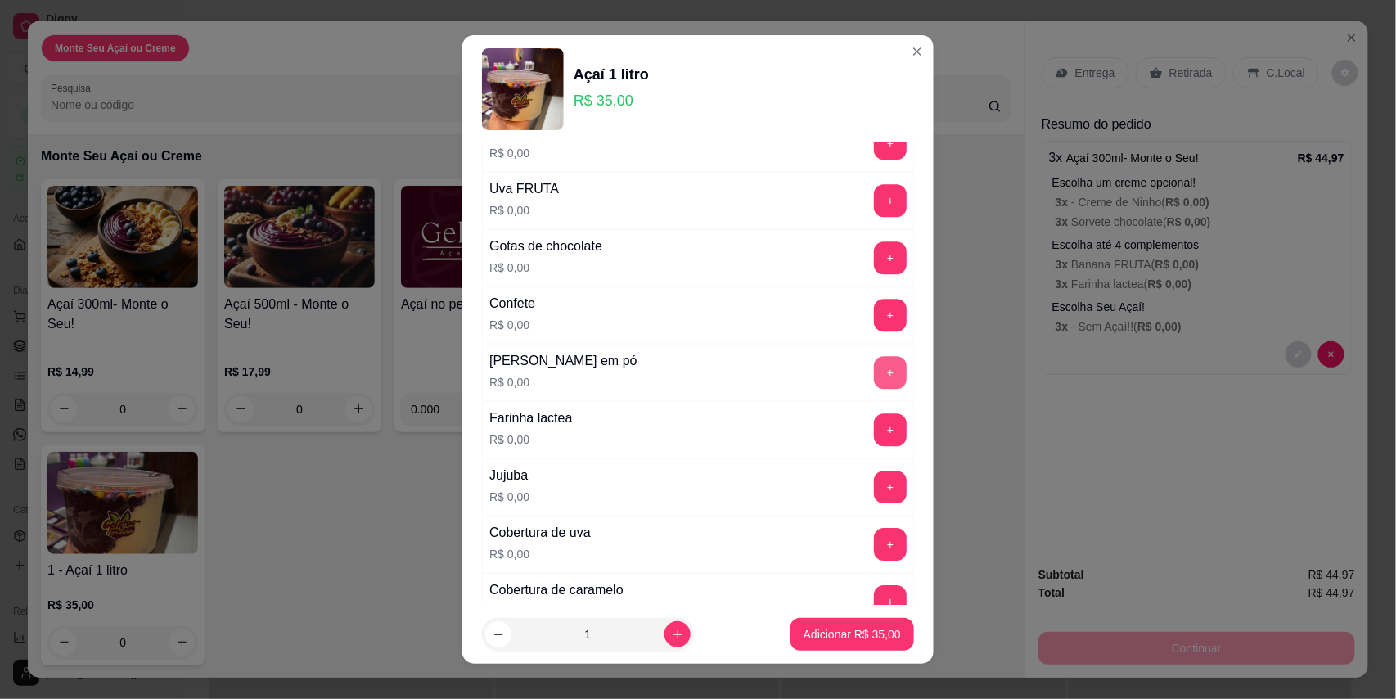
click at [874, 375] on button "+" at bounding box center [890, 372] width 33 height 33
click at [874, 331] on button "+" at bounding box center [890, 315] width 33 height 33
click at [874, 274] on button "+" at bounding box center [890, 257] width 33 height 33
click at [875, 216] on button "+" at bounding box center [891, 200] width 32 height 32
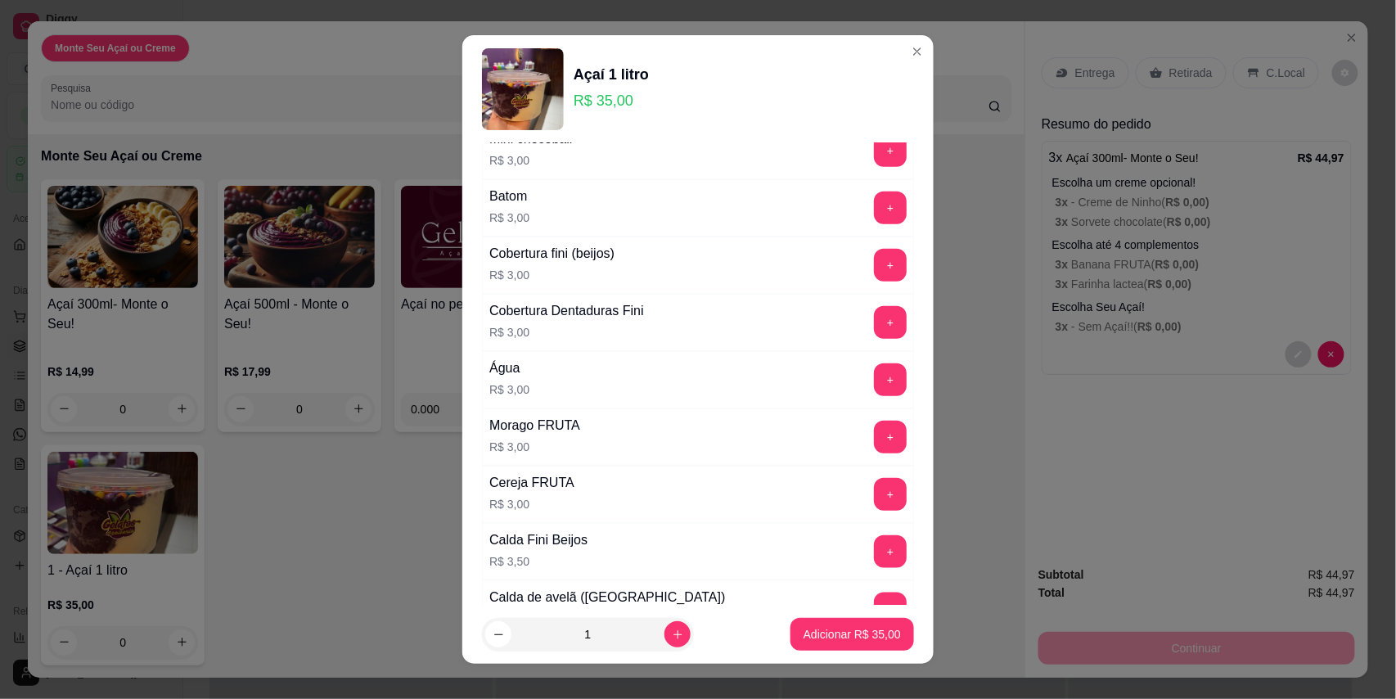
scroll to position [2880, 0]
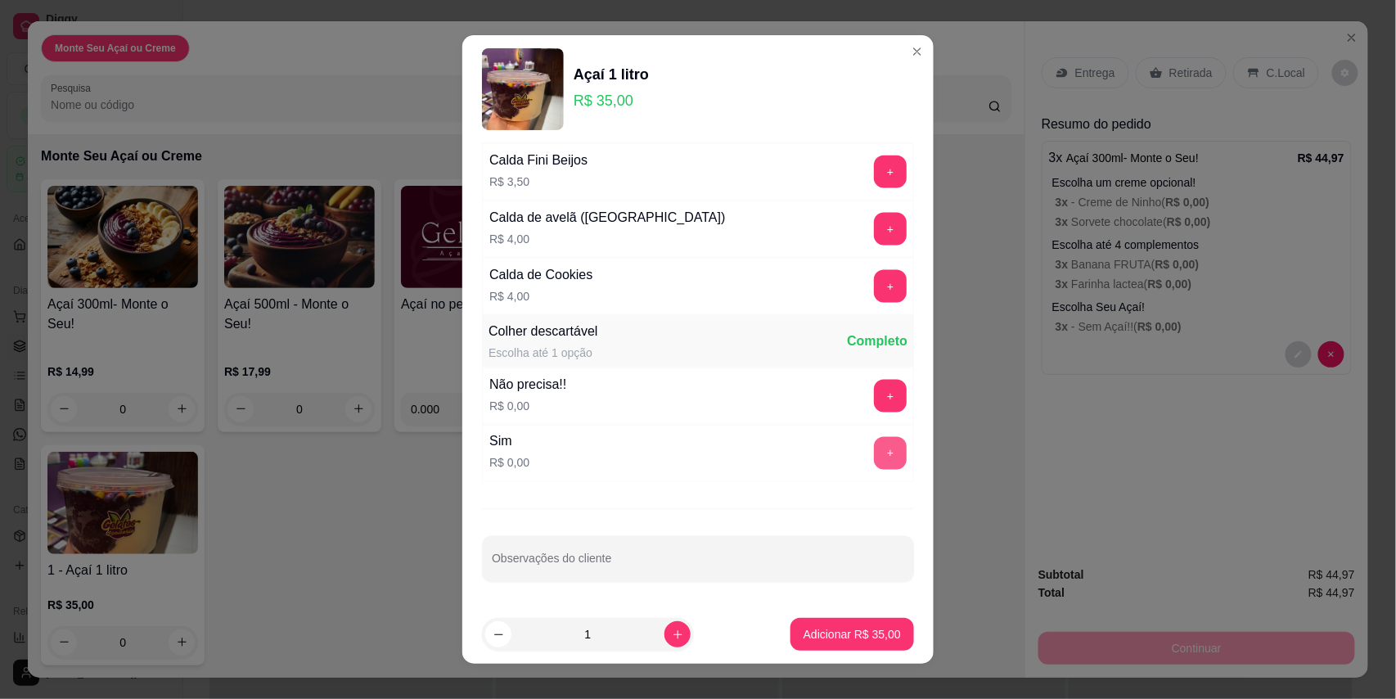
click at [874, 462] on button "+" at bounding box center [890, 453] width 33 height 33
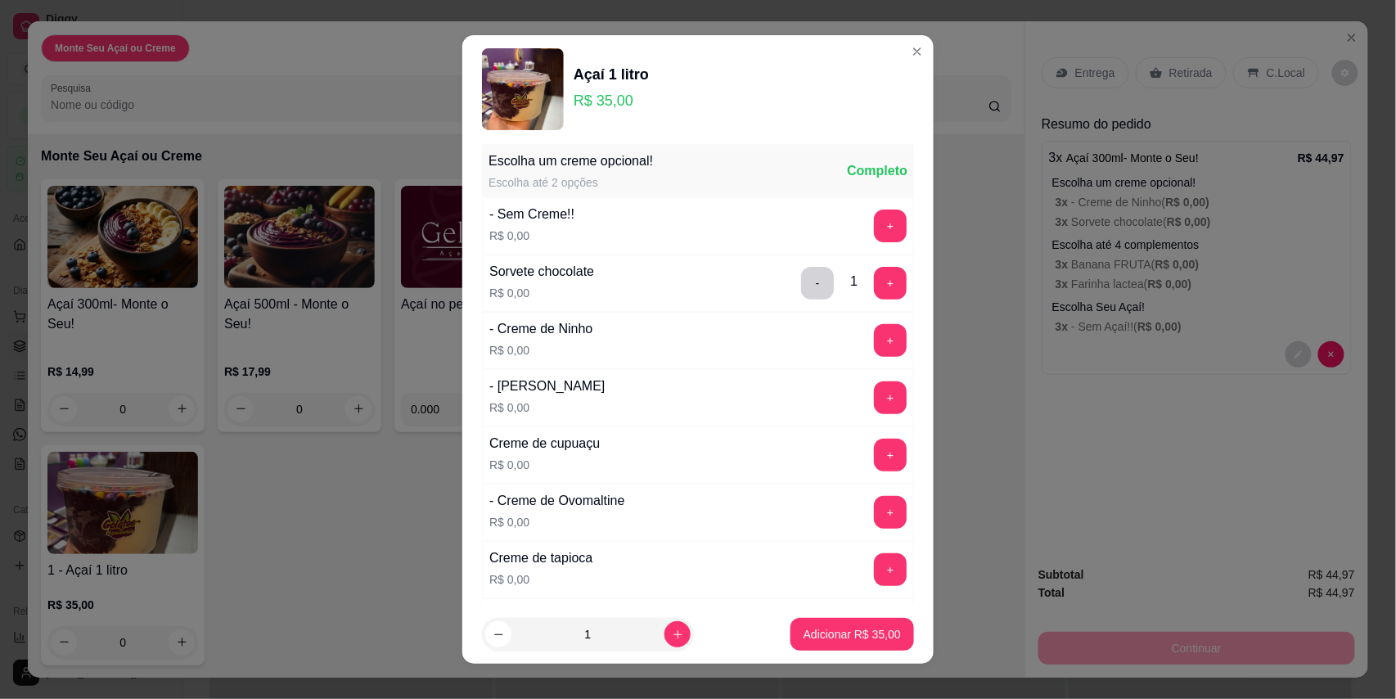
scroll to position [0, 0]
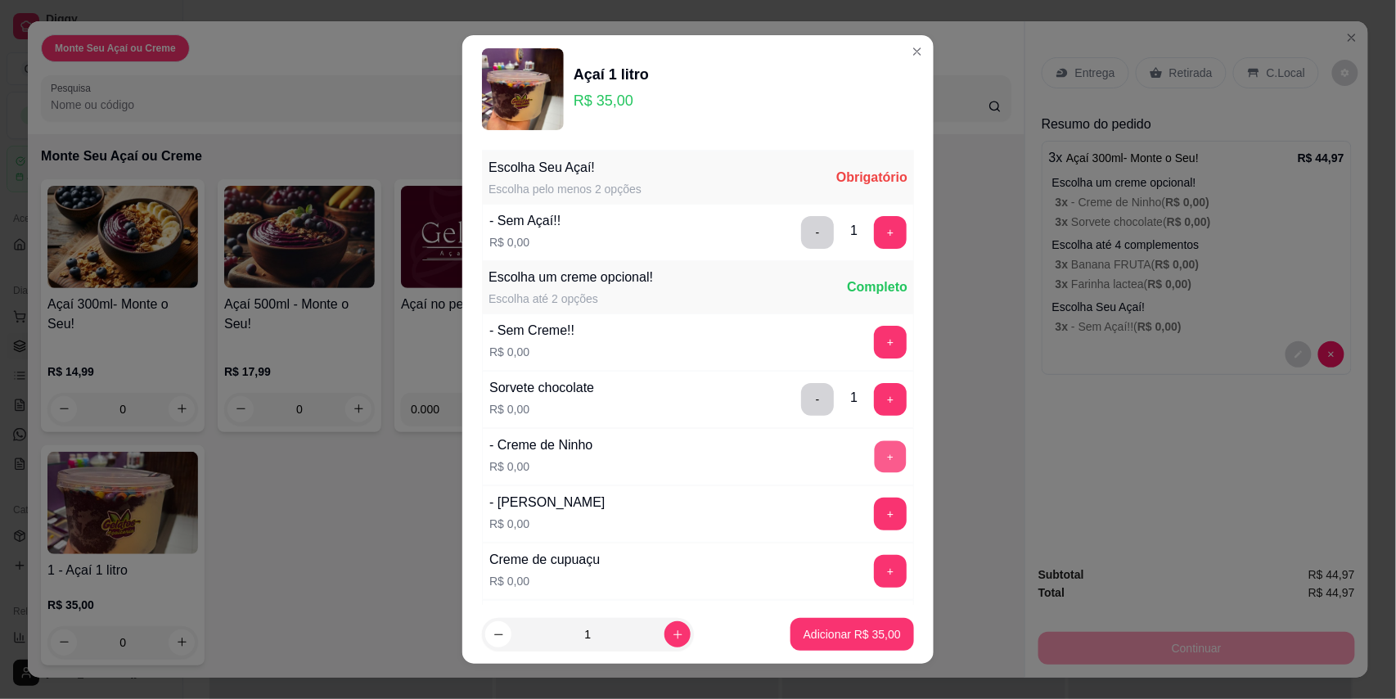
click at [875, 460] on button "+" at bounding box center [891, 456] width 32 height 32
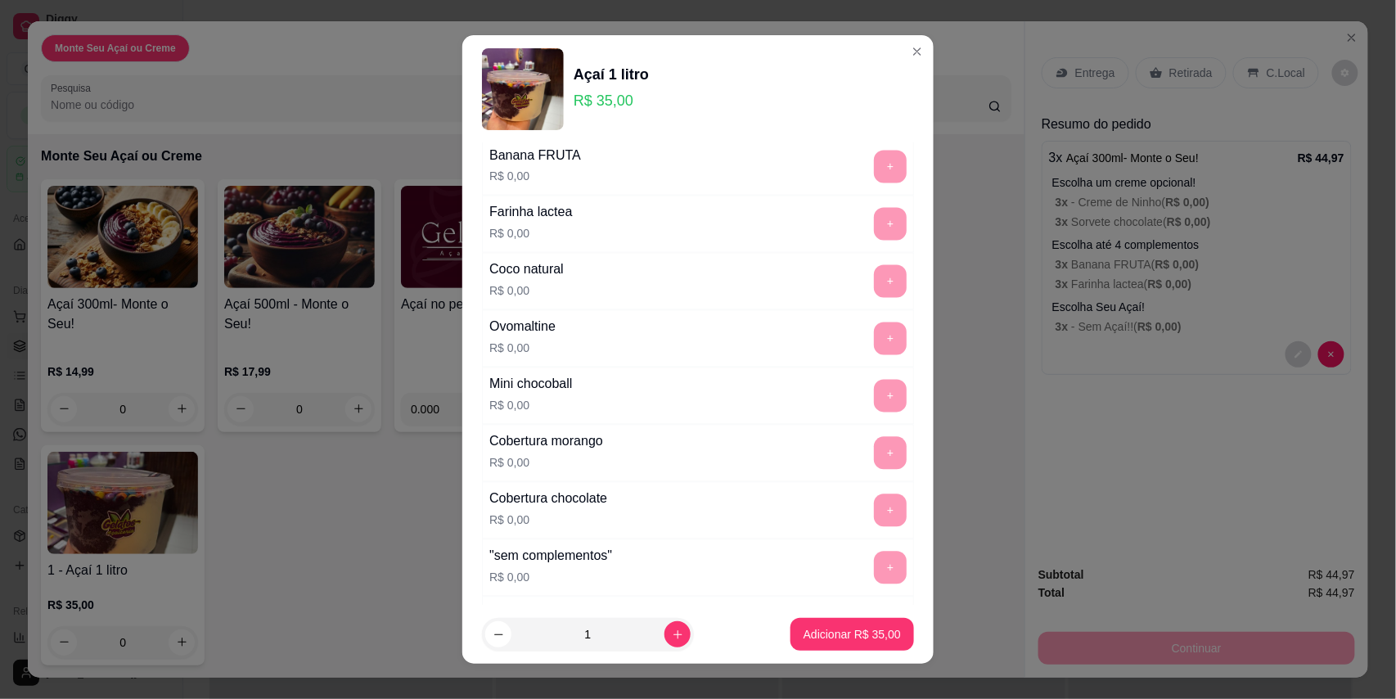
scroll to position [1309, 0]
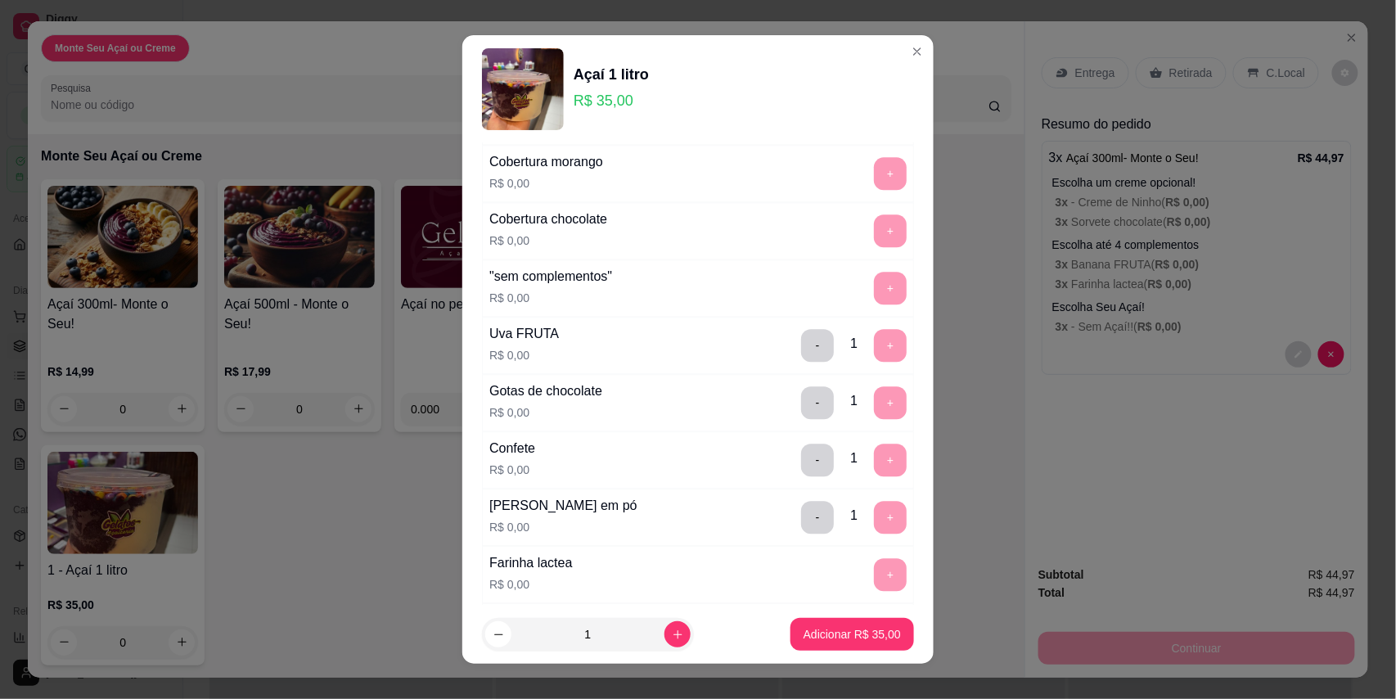
click at [848, 419] on div "- 1 +" at bounding box center [854, 402] width 119 height 33
click at [851, 419] on div "- 1 +" at bounding box center [854, 402] width 119 height 33
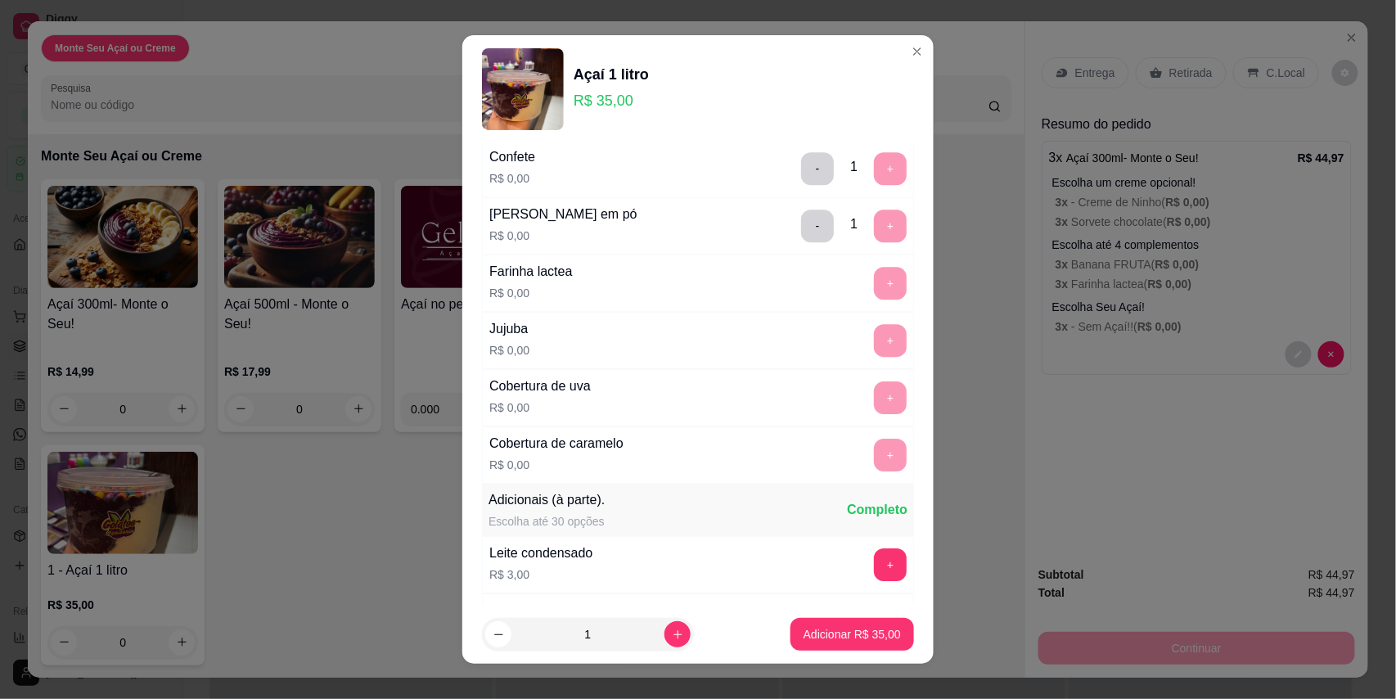
click at [858, 369] on div "Jujuba R$ 0,00 +" at bounding box center [698, 340] width 432 height 57
click at [867, 414] on div "+" at bounding box center [890, 397] width 46 height 33
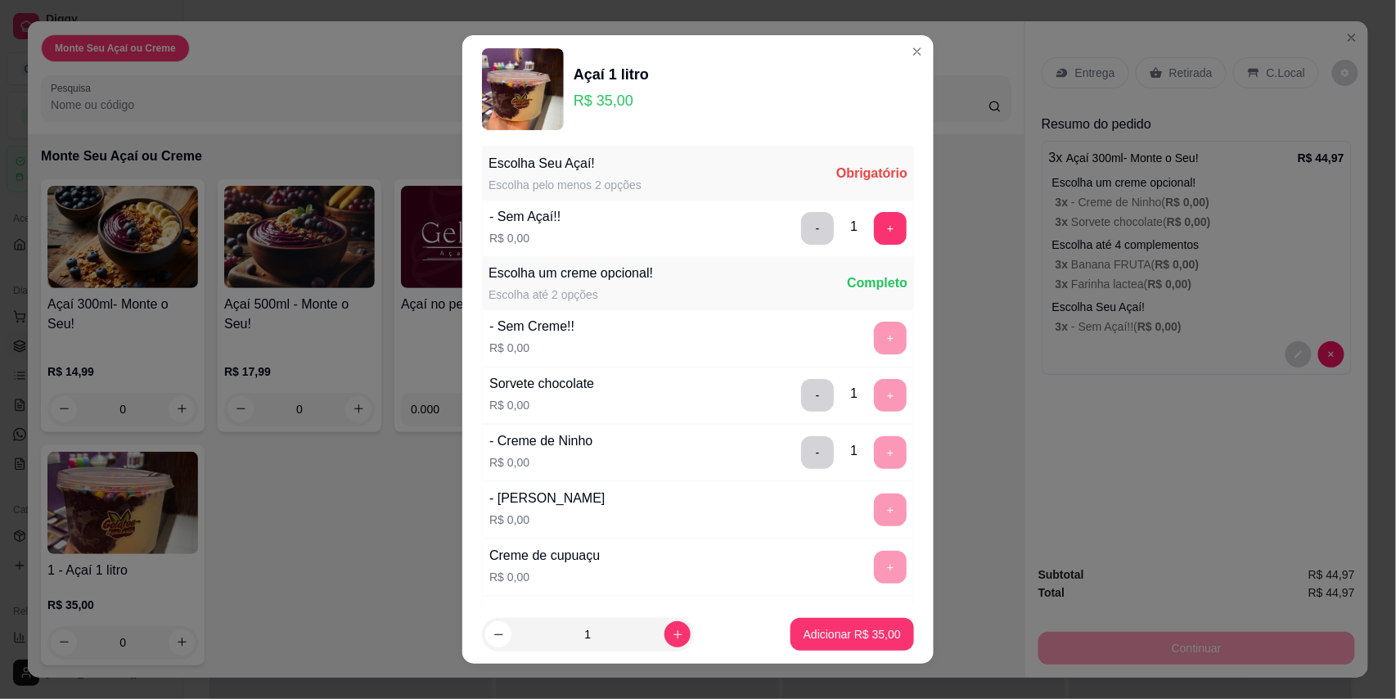
scroll to position [0, 0]
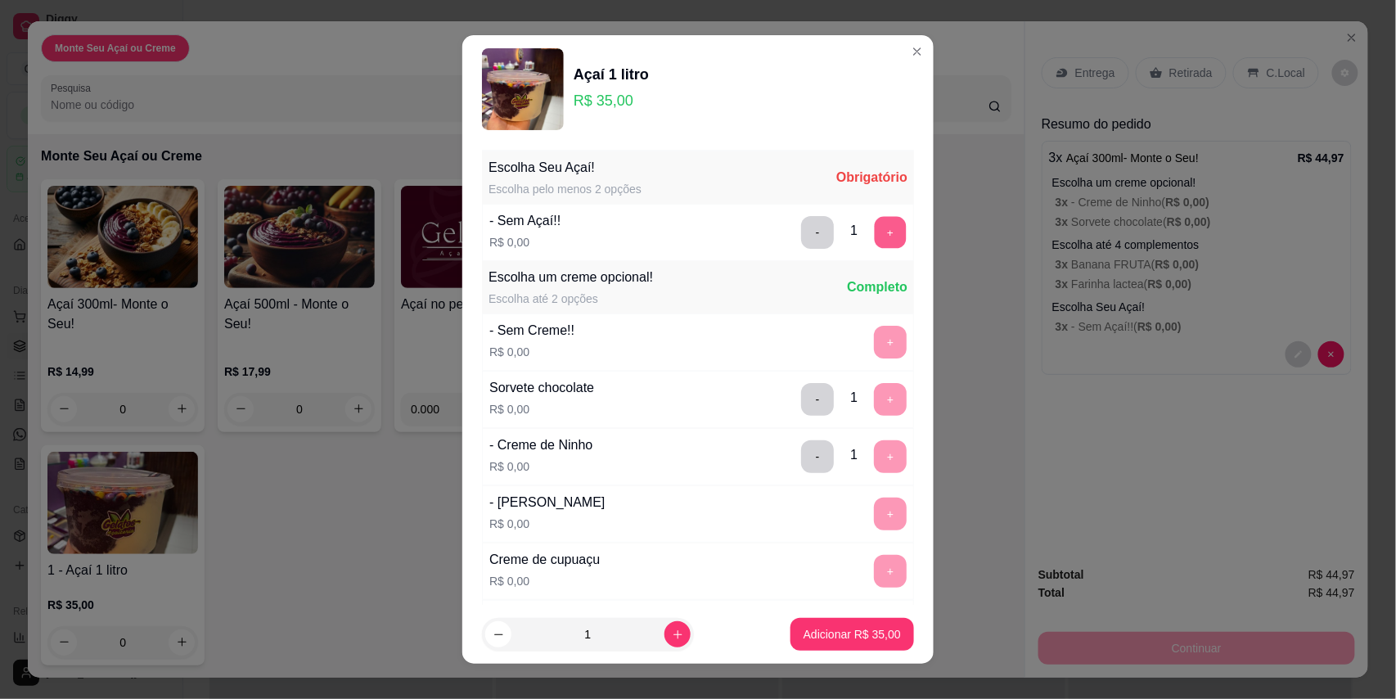
click at [875, 231] on button "+" at bounding box center [891, 232] width 32 height 32
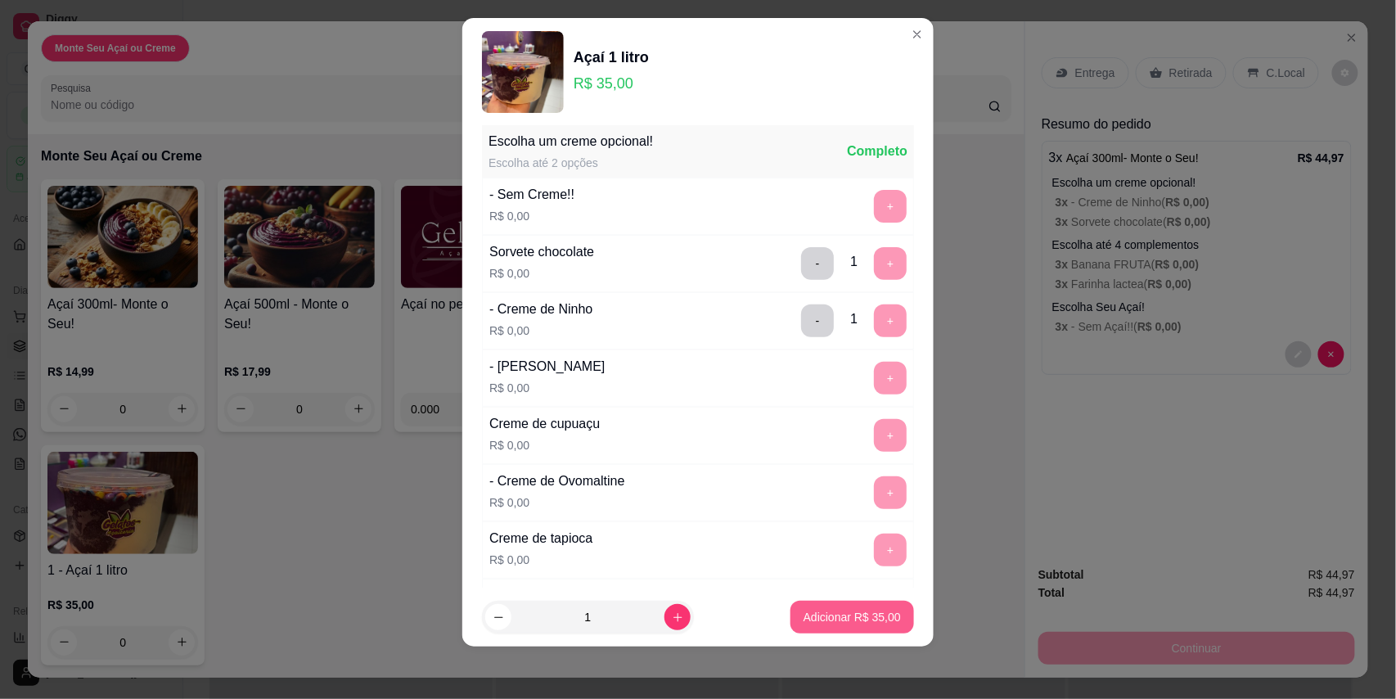
click at [858, 609] on p "Adicionar R$ 35,00" at bounding box center [852, 617] width 97 height 16
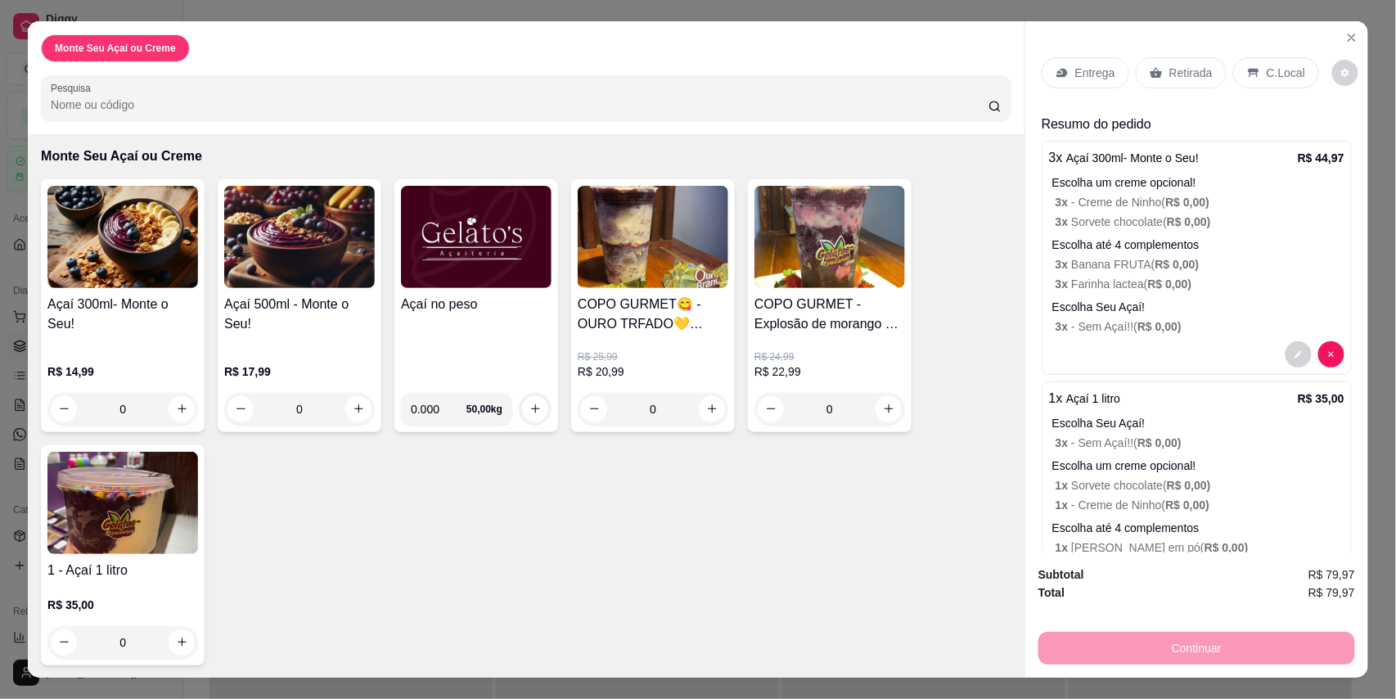
click at [296, 286] on img at bounding box center [299, 237] width 151 height 102
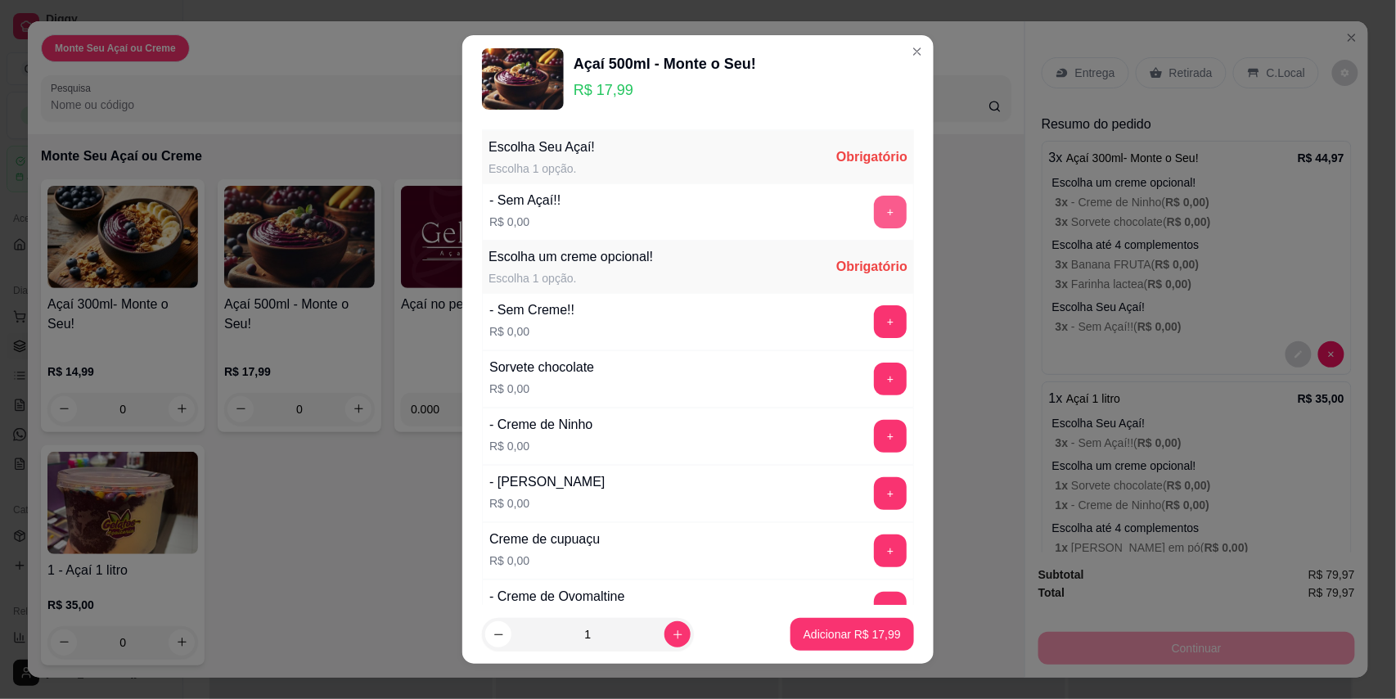
click at [874, 208] on button "+" at bounding box center [890, 212] width 33 height 33
click at [854, 194] on div "- Sem Açaí!! R$ 0,00 - 1 +" at bounding box center [698, 211] width 432 height 57
click at [874, 204] on button "+" at bounding box center [890, 212] width 33 height 33
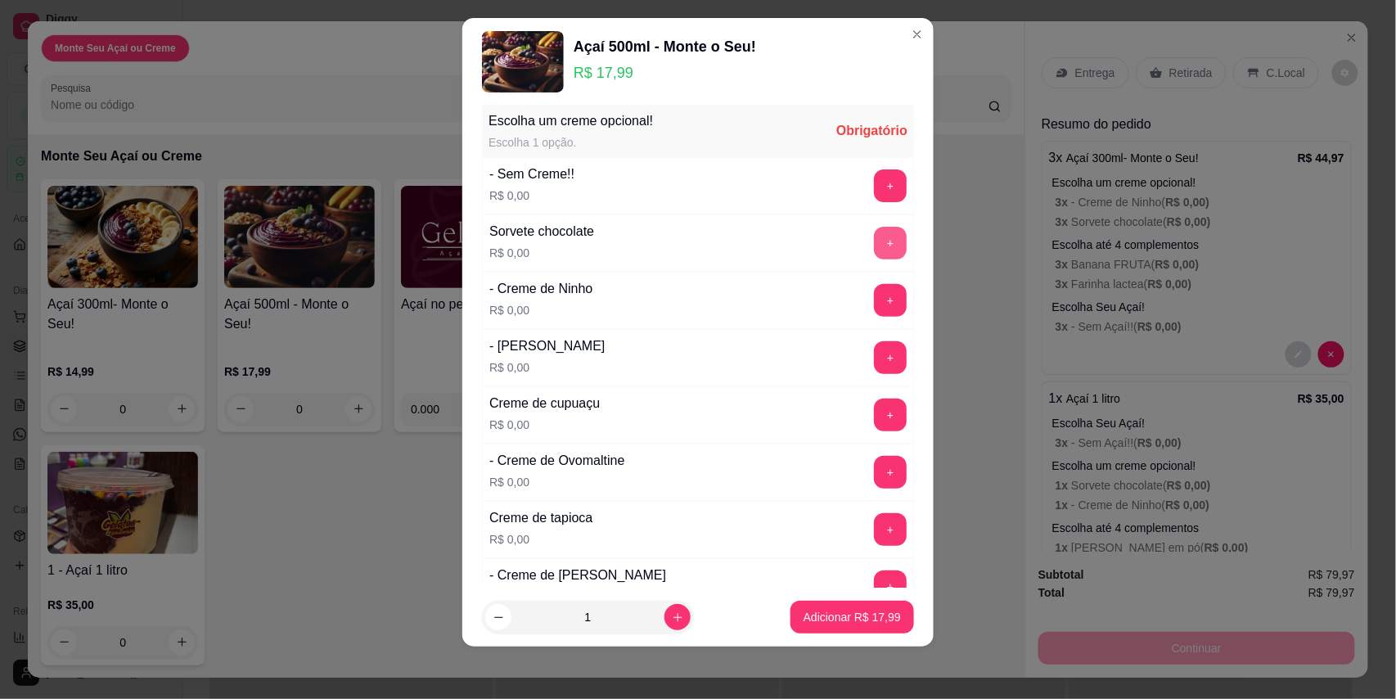
click at [874, 240] on button "+" at bounding box center [890, 243] width 33 height 33
click at [875, 301] on button "+" at bounding box center [891, 300] width 32 height 32
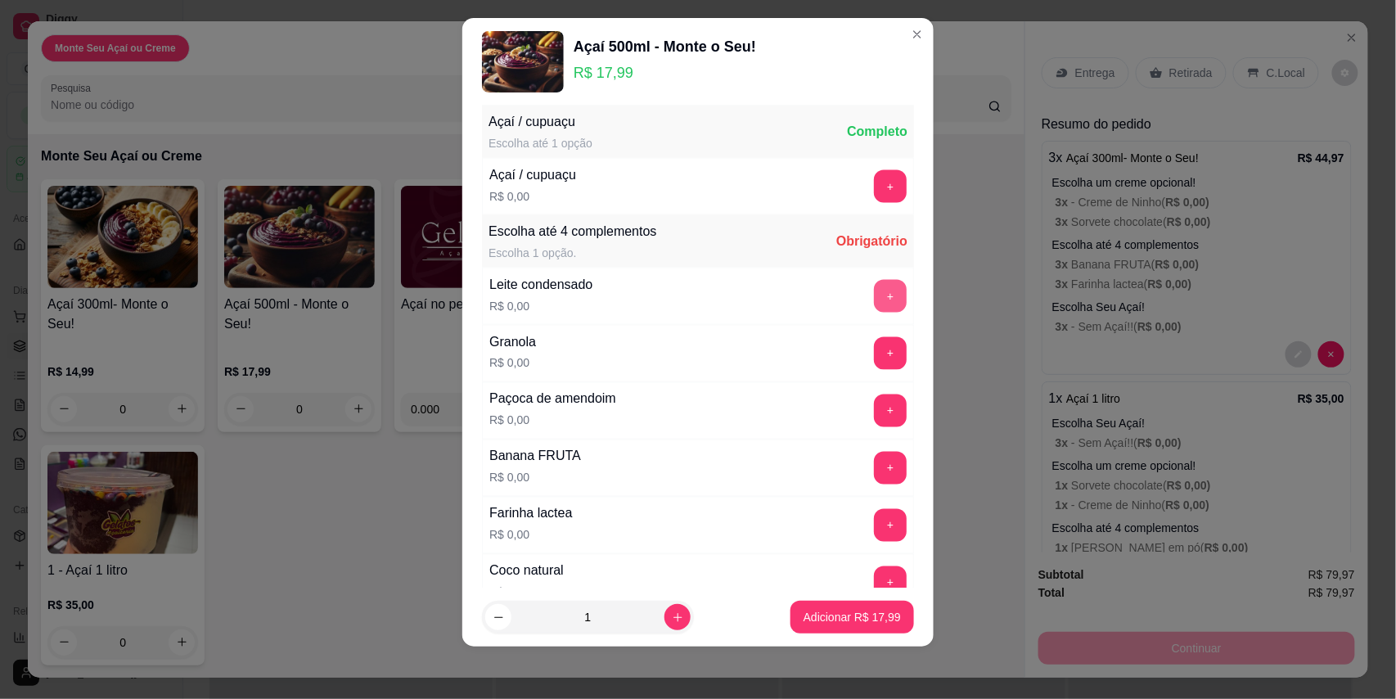
scroll to position [807, 0]
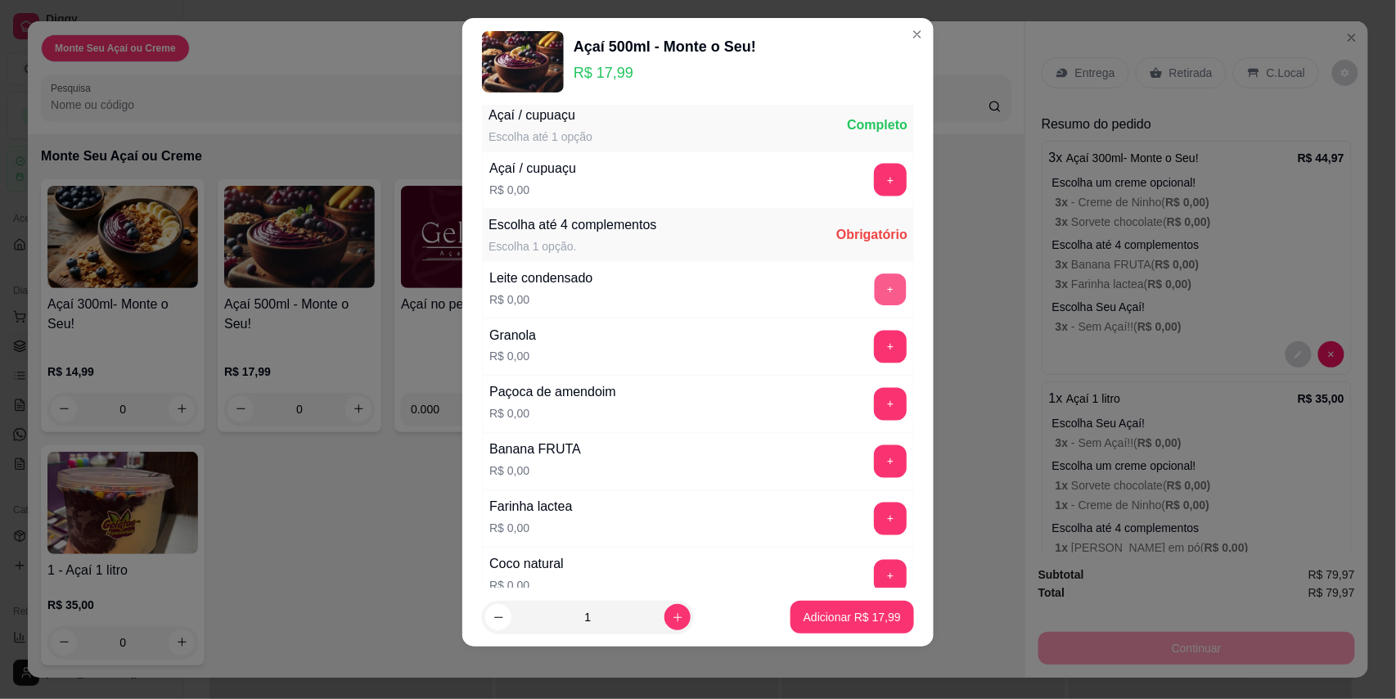
click at [875, 299] on button "+" at bounding box center [891, 289] width 32 height 32
click at [874, 341] on button "+" at bounding box center [890, 347] width 33 height 33
click at [875, 403] on button "+" at bounding box center [891, 404] width 32 height 32
click at [875, 462] on button "+" at bounding box center [891, 461] width 32 height 32
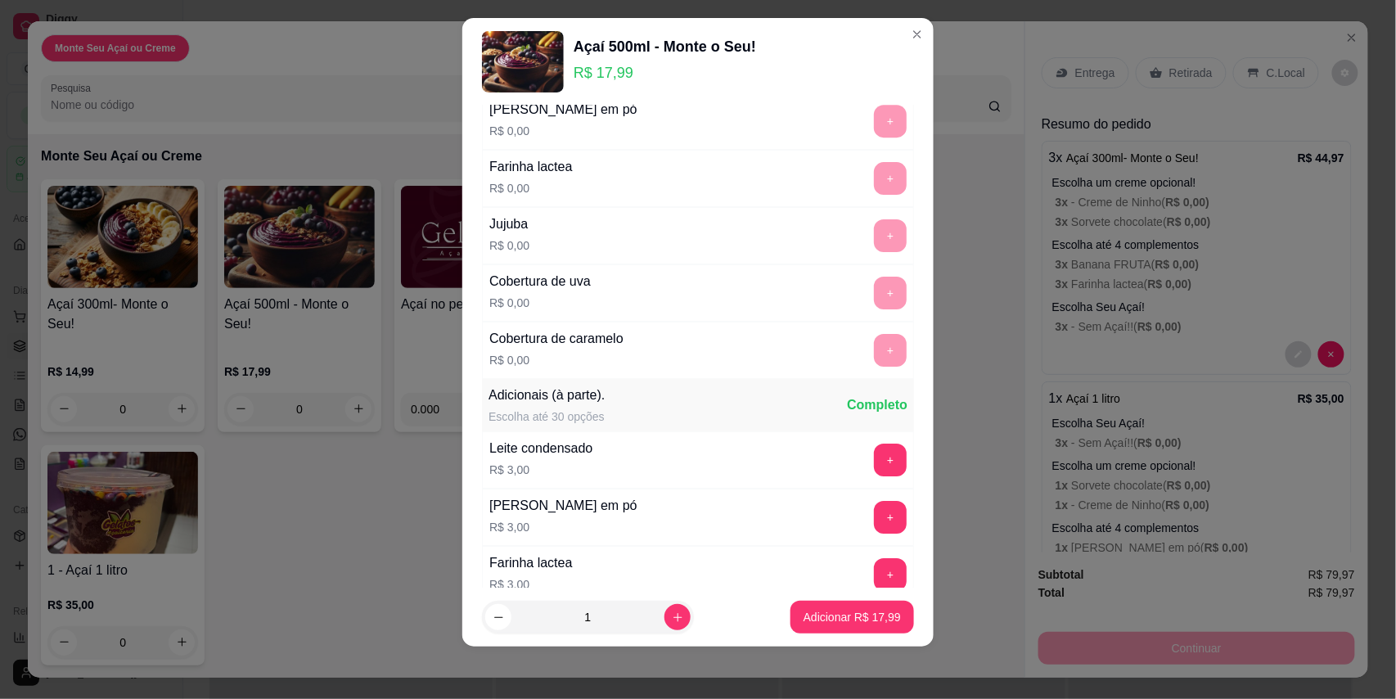
scroll to position [1971, 0]
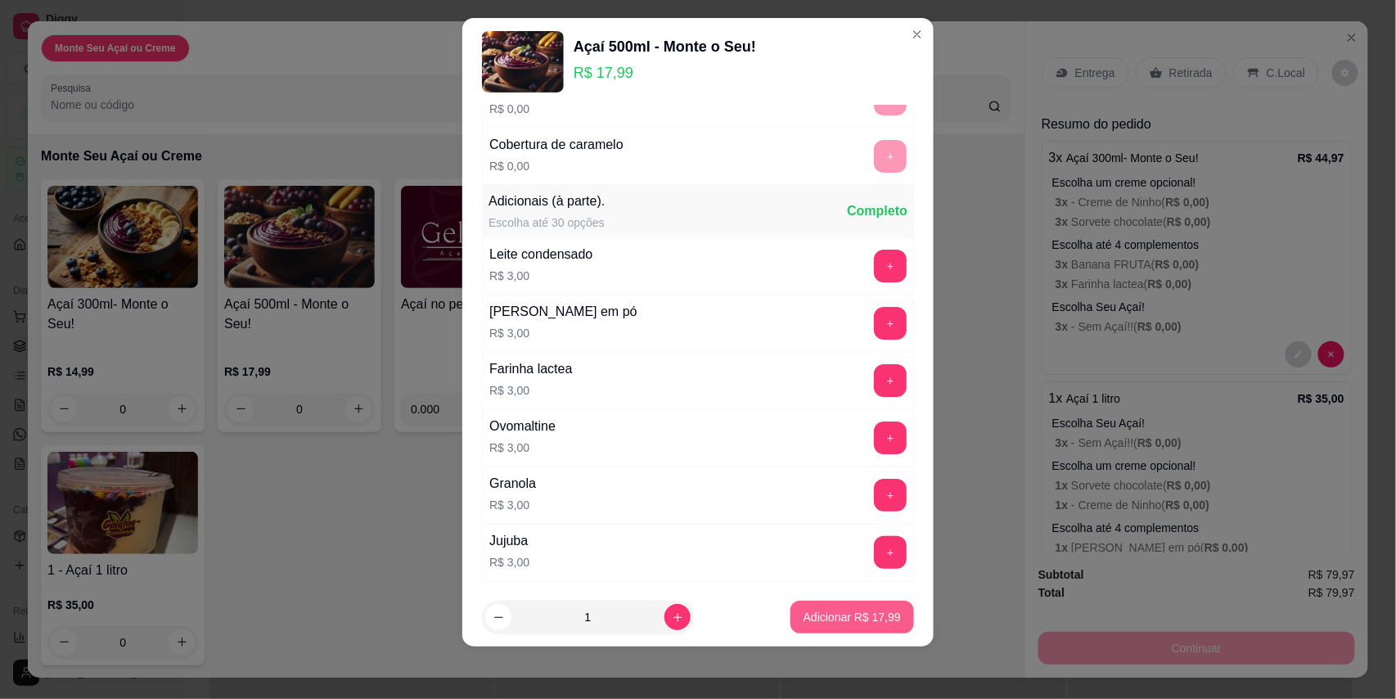
click at [806, 601] on div "Adicionar R$ 17,99" at bounding box center [852, 617] width 124 height 33
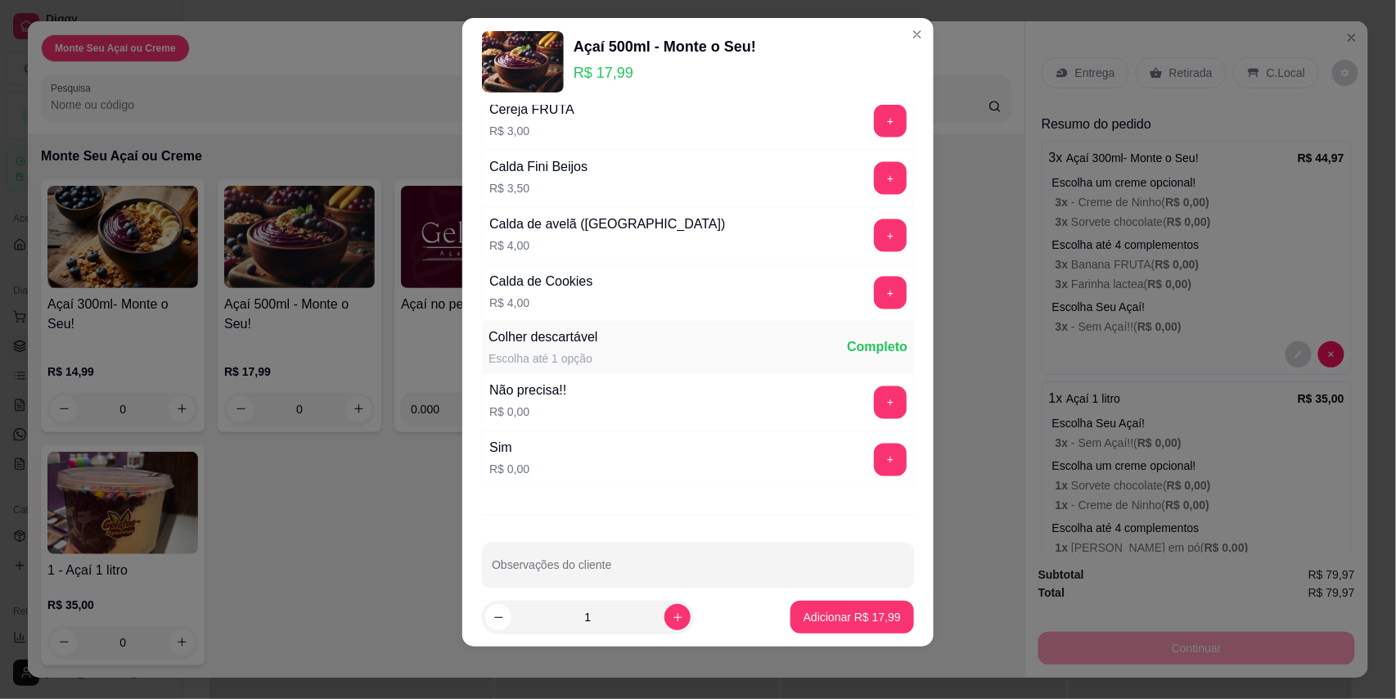
scroll to position [2970, 0]
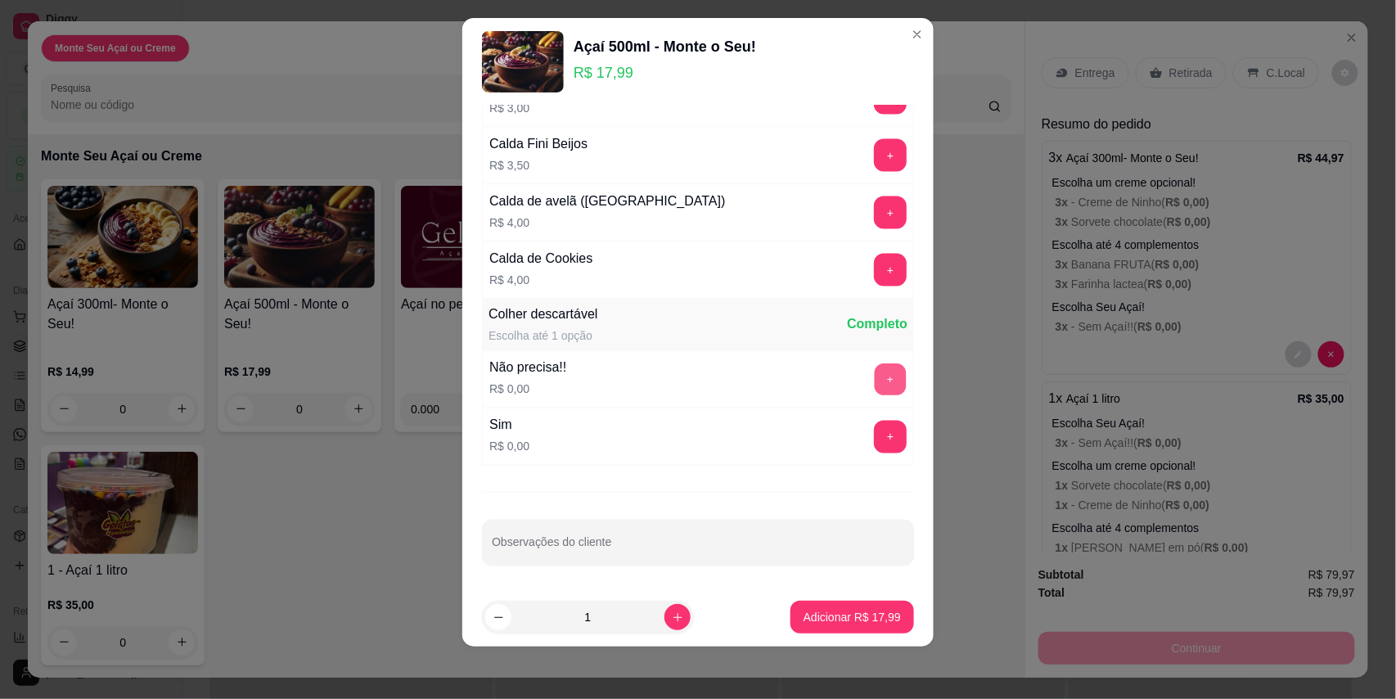
click at [875, 391] on button "+" at bounding box center [891, 379] width 32 height 32
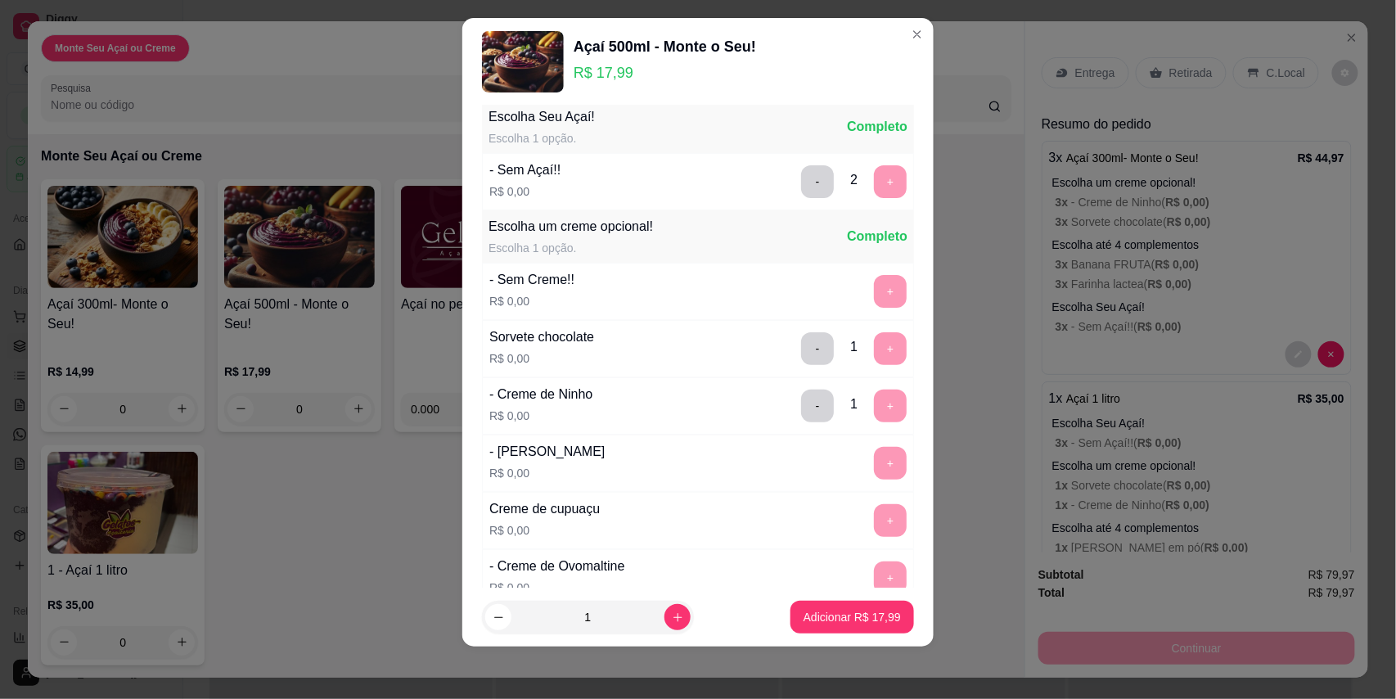
scroll to position [0, 0]
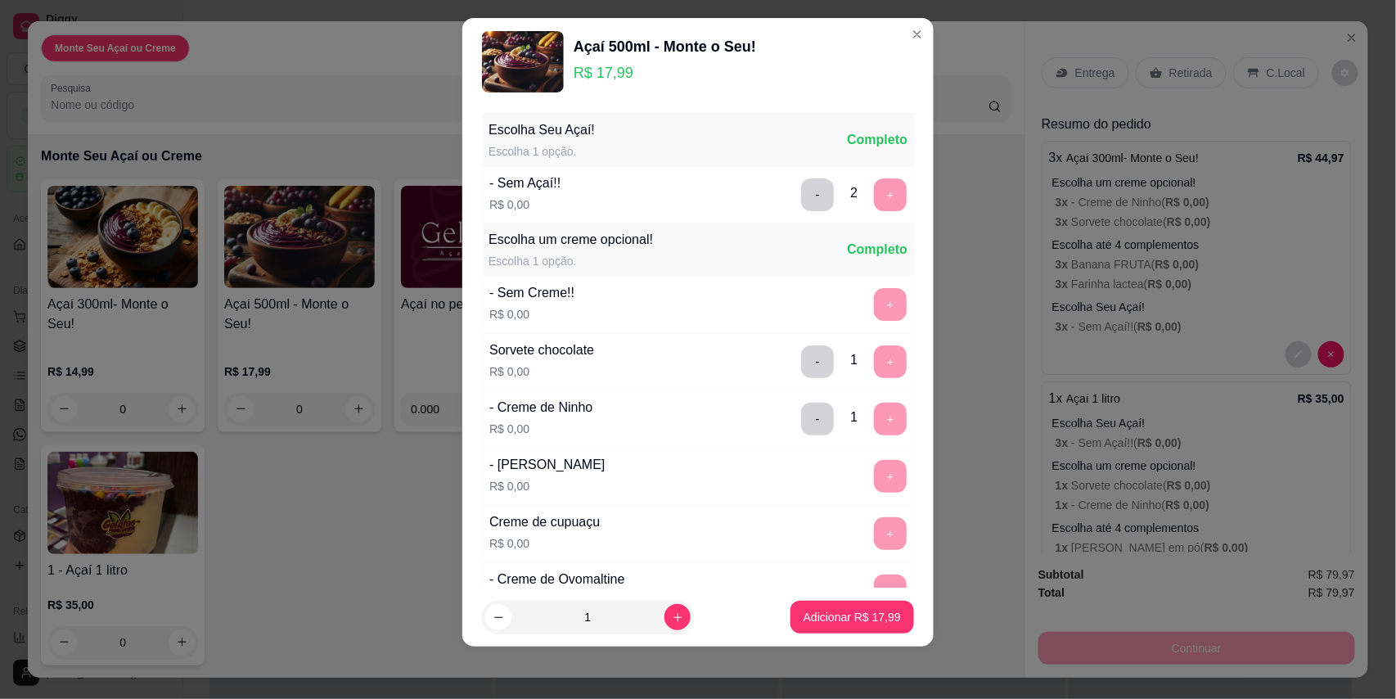
click at [865, 195] on div "- 2 +" at bounding box center [854, 194] width 119 height 33
click at [867, 476] on div "+" at bounding box center [890, 476] width 46 height 33
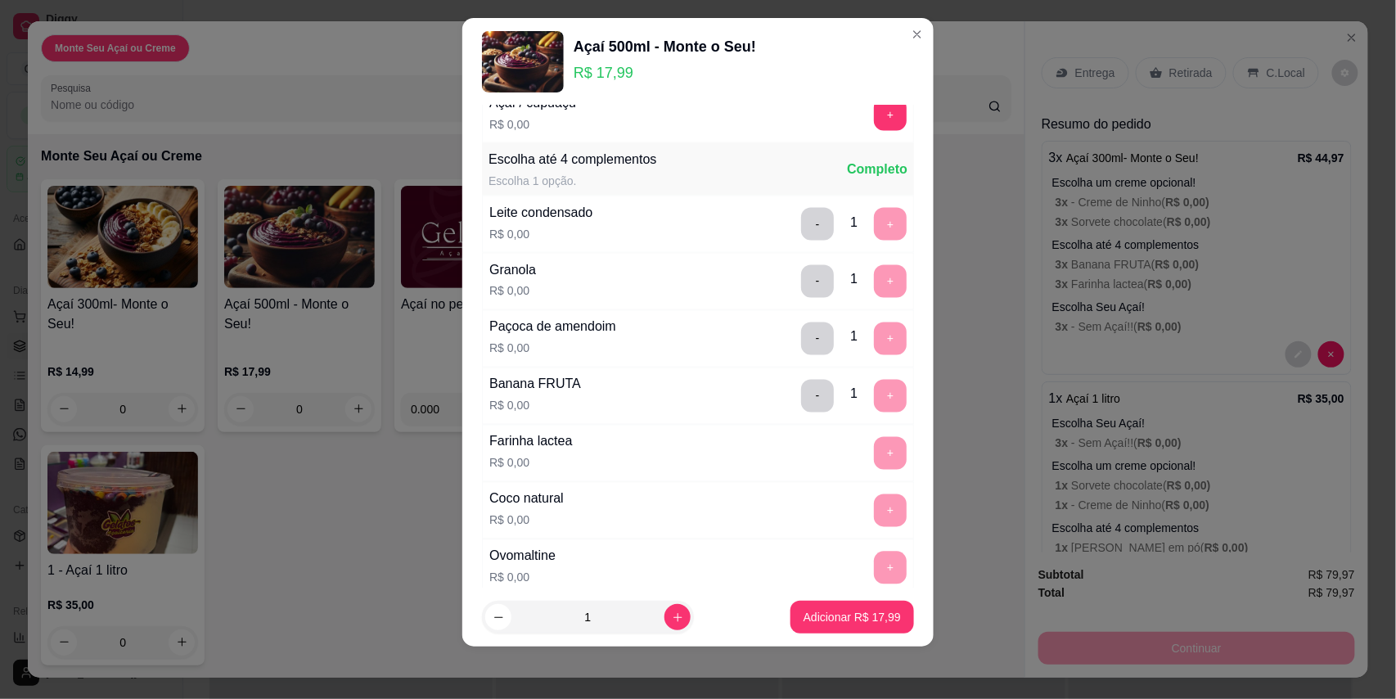
scroll to position [727, 0]
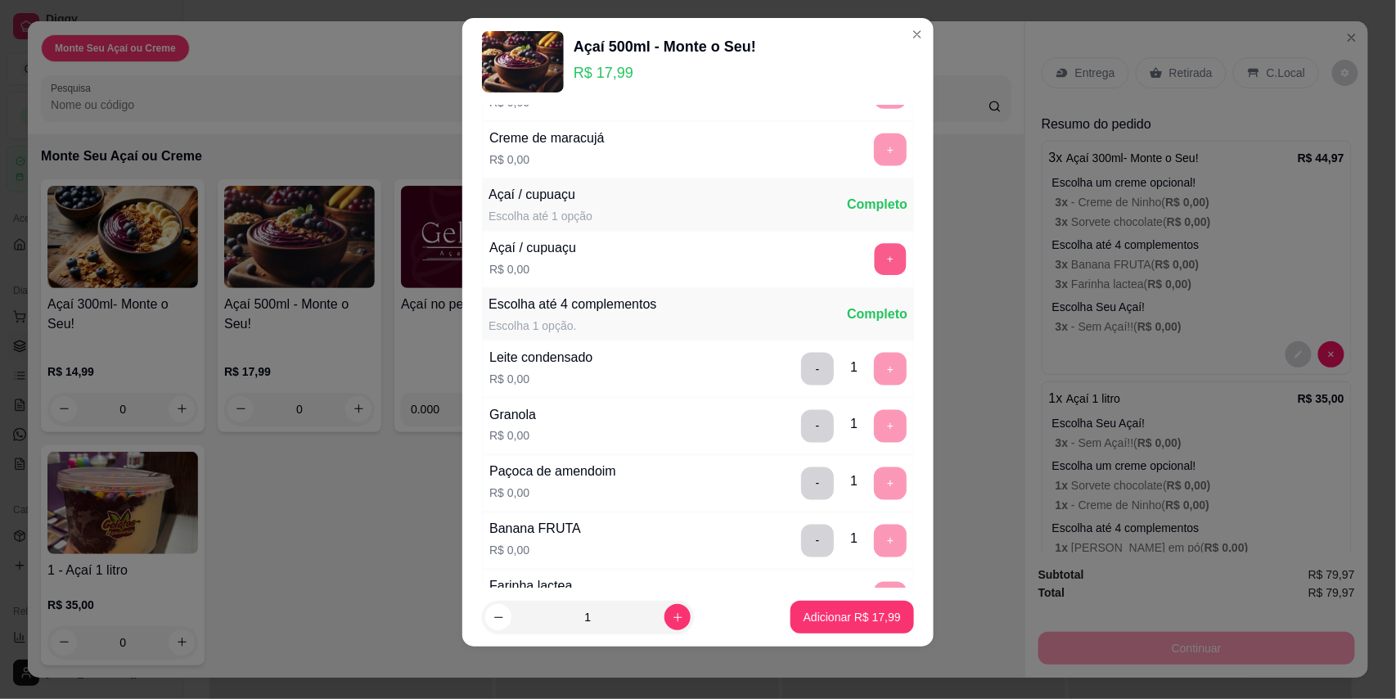
click at [875, 263] on button "+" at bounding box center [891, 259] width 32 height 32
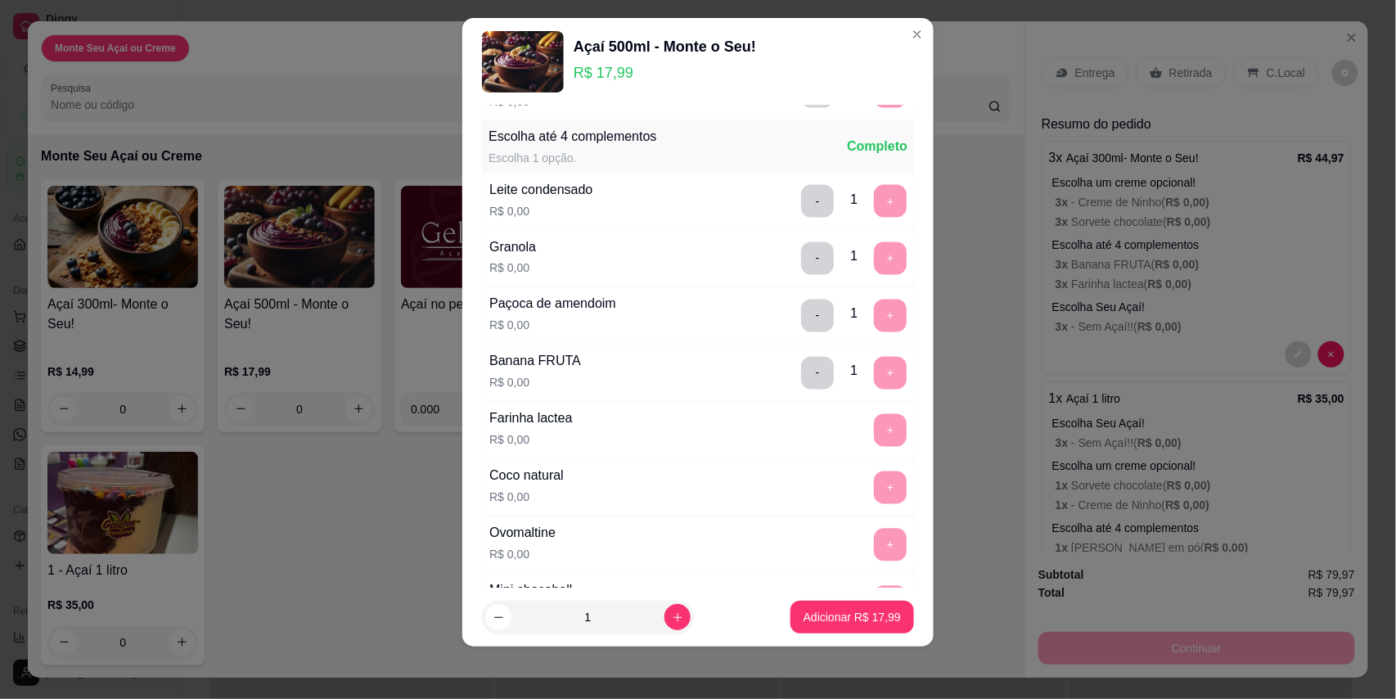
scroll to position [917, 0]
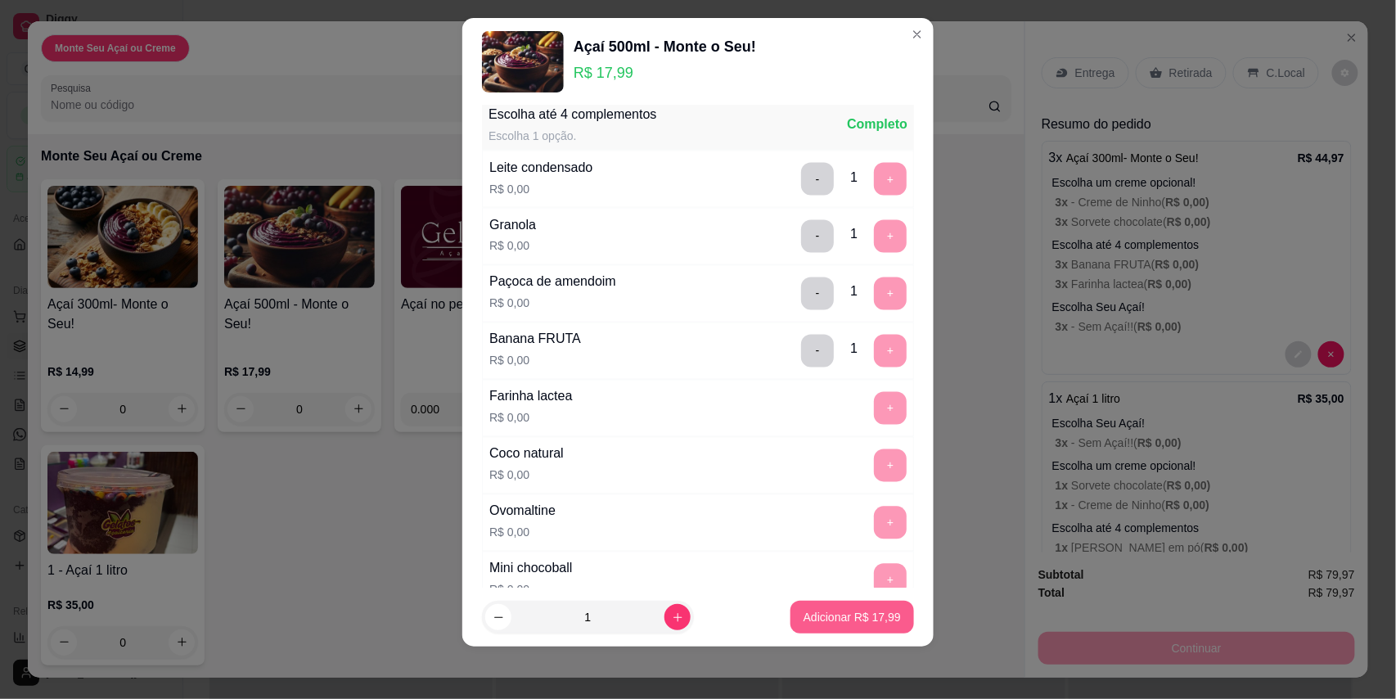
click at [866, 614] on p "Adicionar R$ 17,99" at bounding box center [852, 617] width 97 height 16
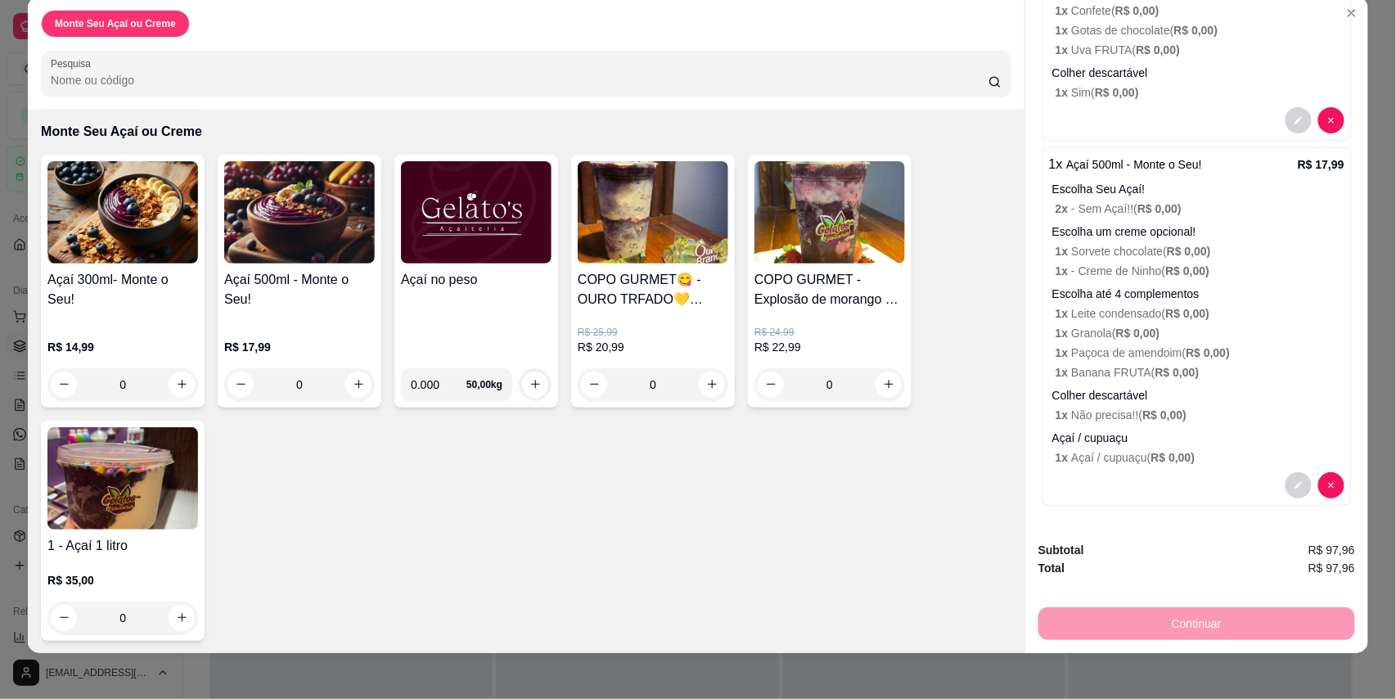
scroll to position [31, 0]
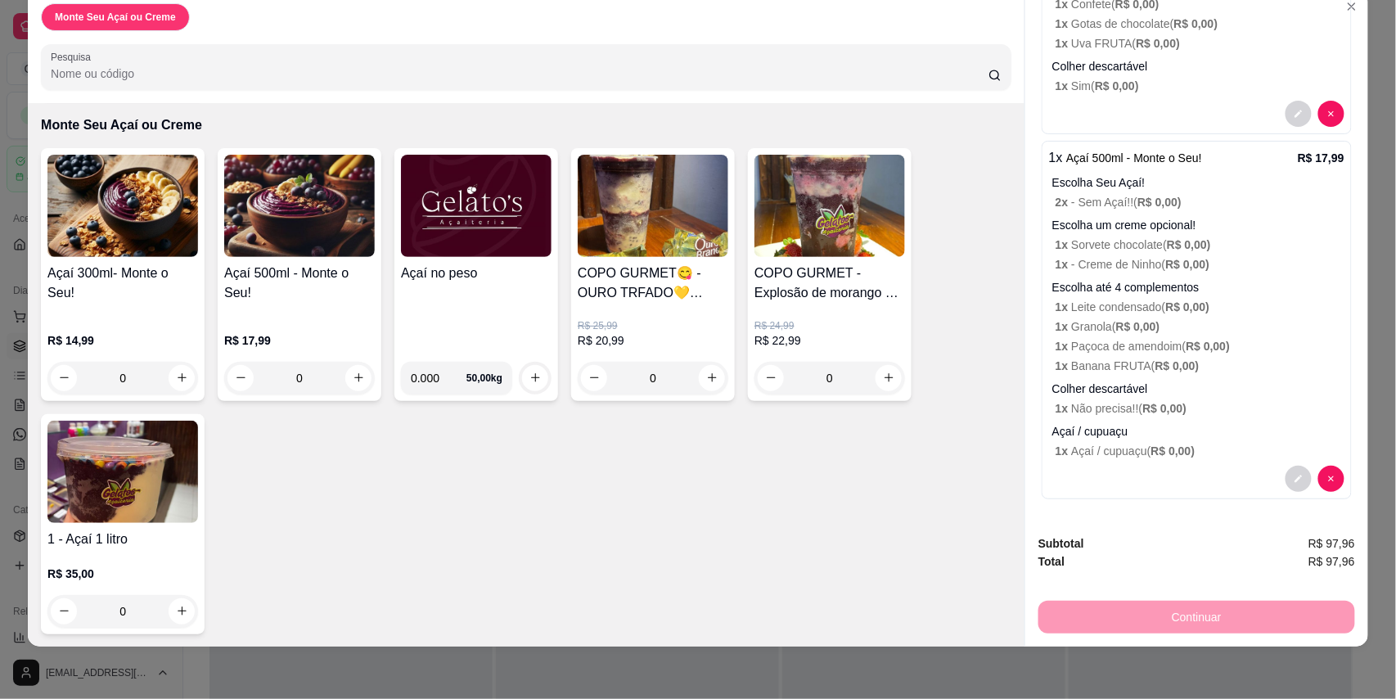
click at [1244, 423] on p "Açaí / cupuaçu" at bounding box center [1198, 431] width 292 height 16
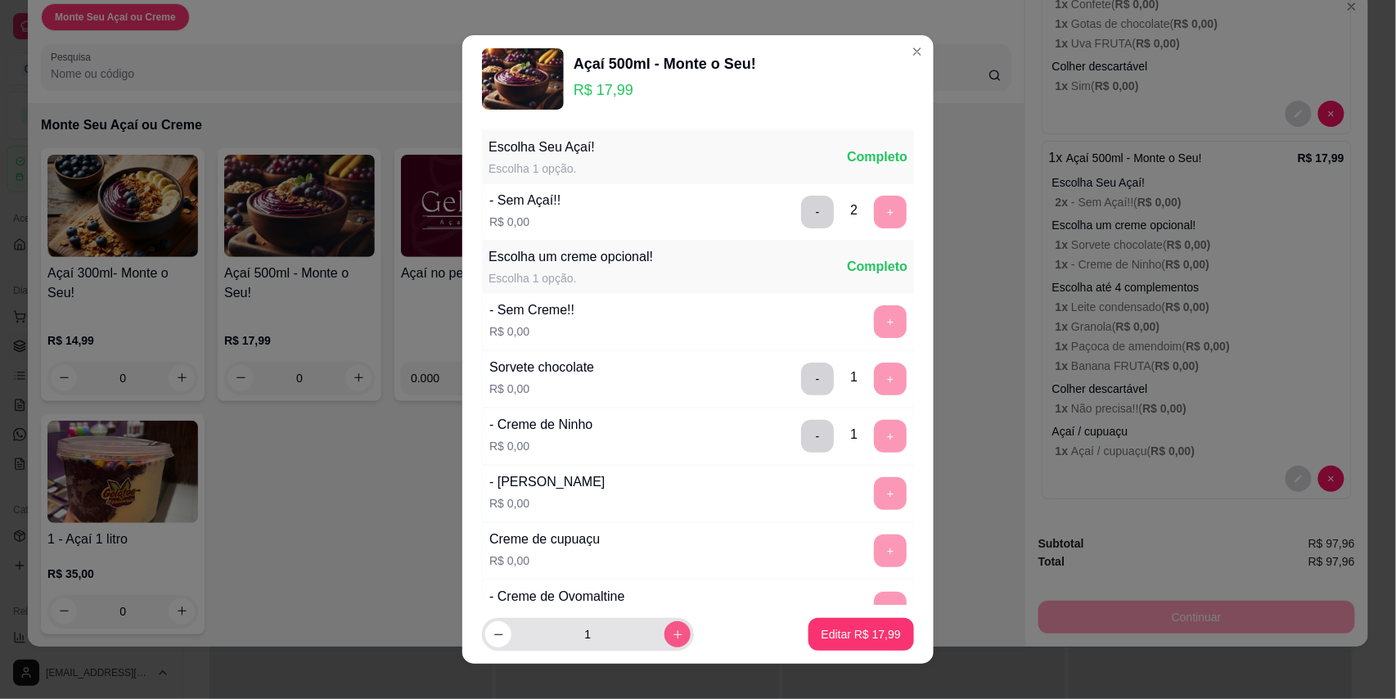
click at [664, 625] on button "increase-product-quantity" at bounding box center [677, 634] width 26 height 26
type input "2"
click at [829, 642] on p "Editar R$ 35,98" at bounding box center [861, 634] width 79 height 16
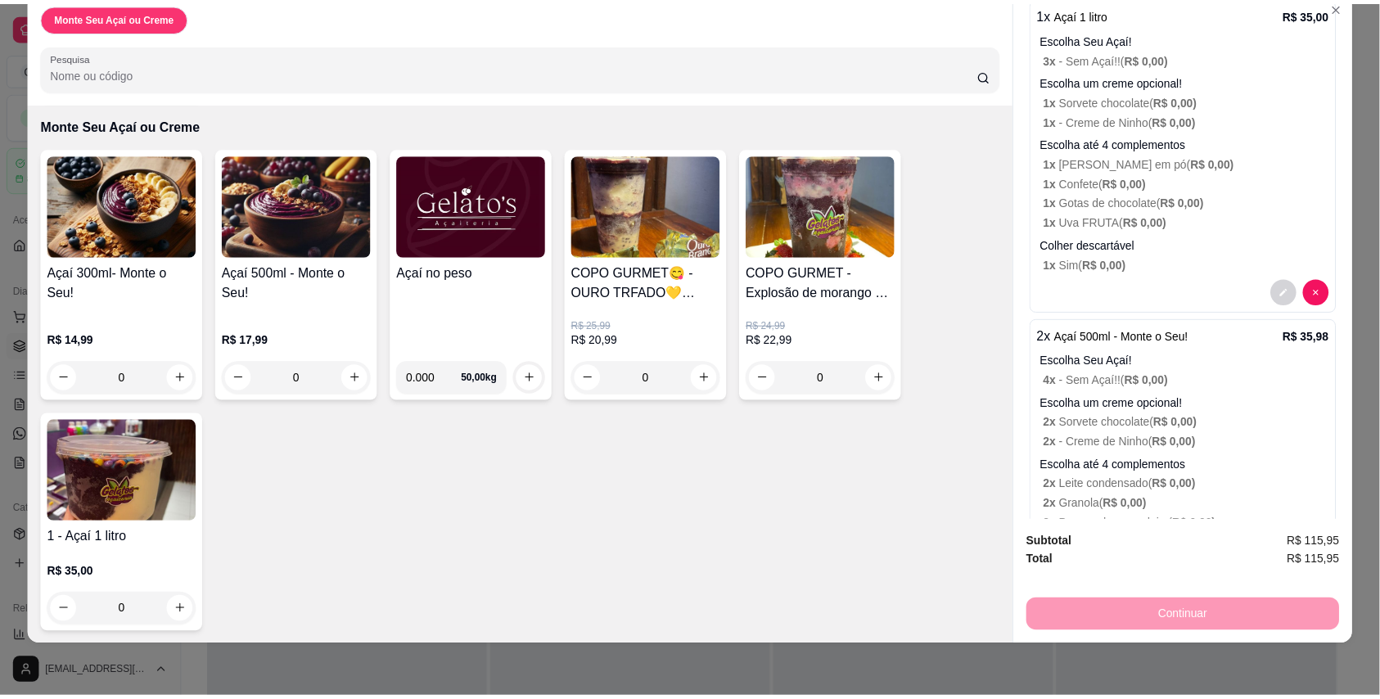
scroll to position [0, 0]
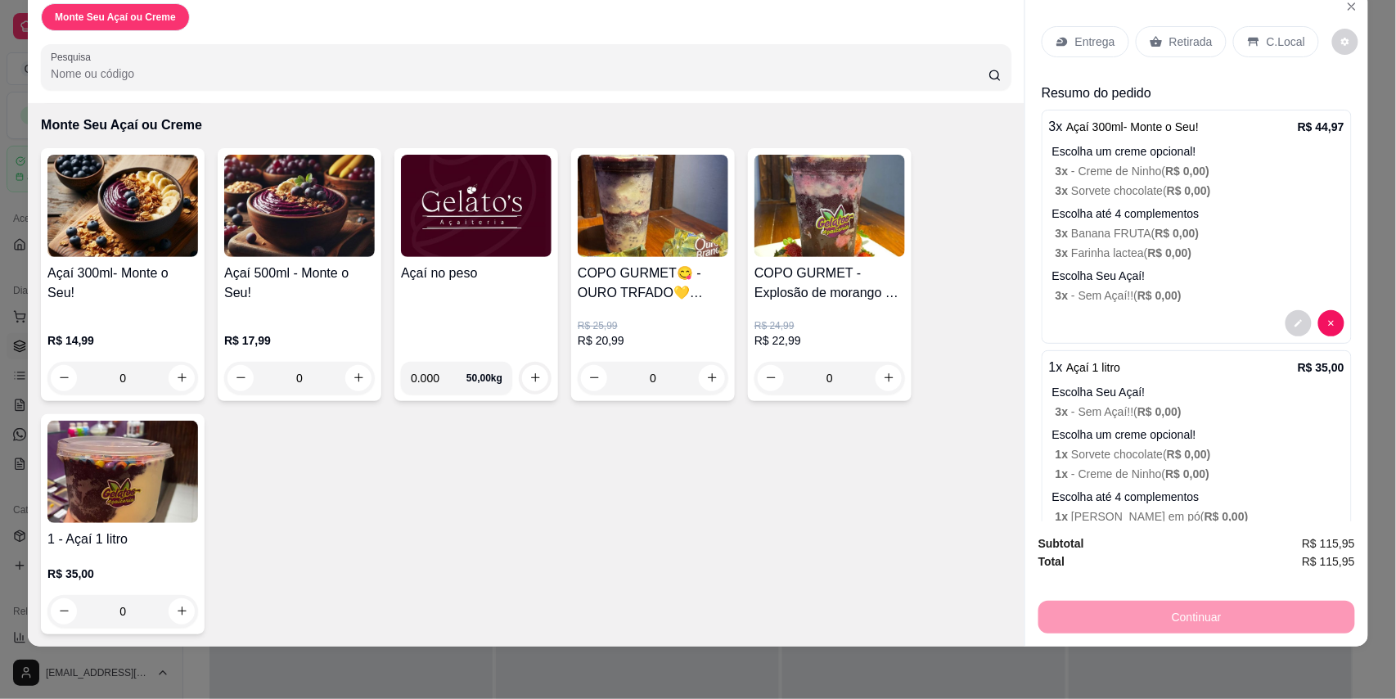
click at [1252, 40] on div "C.Local" at bounding box center [1276, 41] width 86 height 31
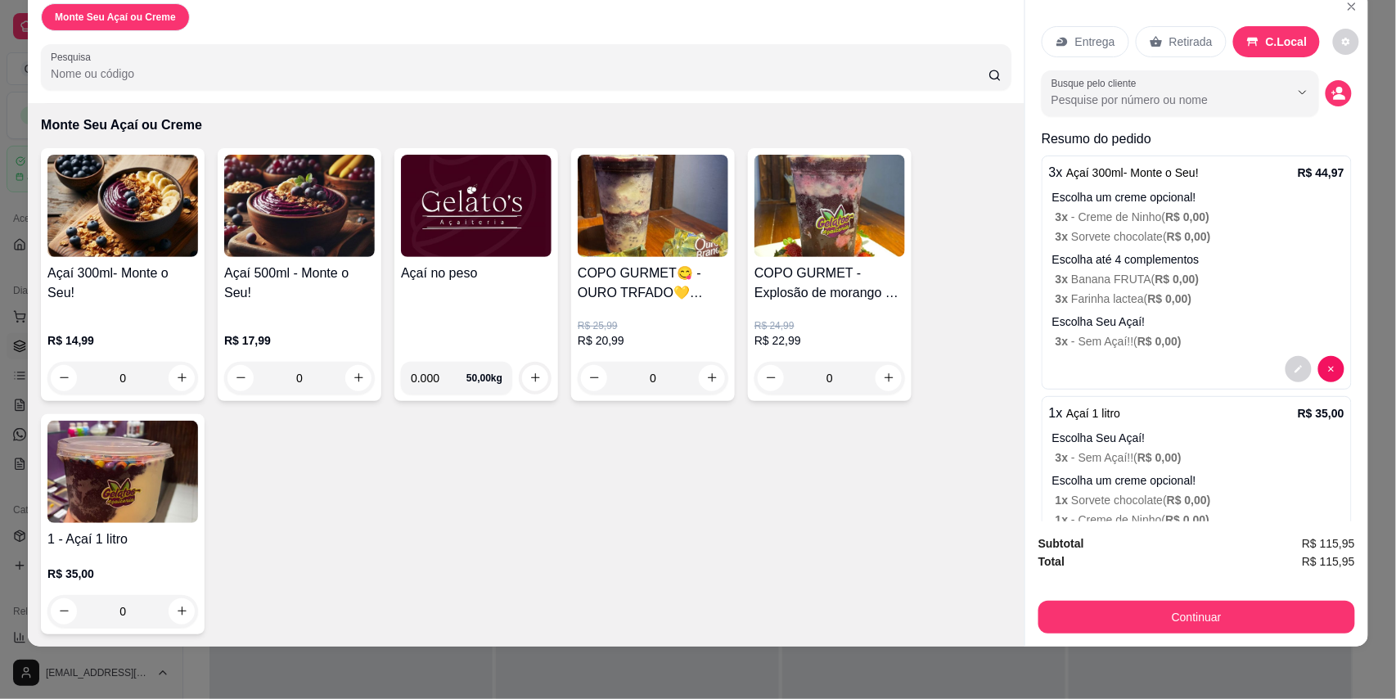
click at [1164, 639] on div "Subtotal R$ 115,95 Total R$ 115,95 Continuar" at bounding box center [1196, 583] width 343 height 125
click at [1189, 610] on button "Continuar" at bounding box center [1196, 617] width 307 height 32
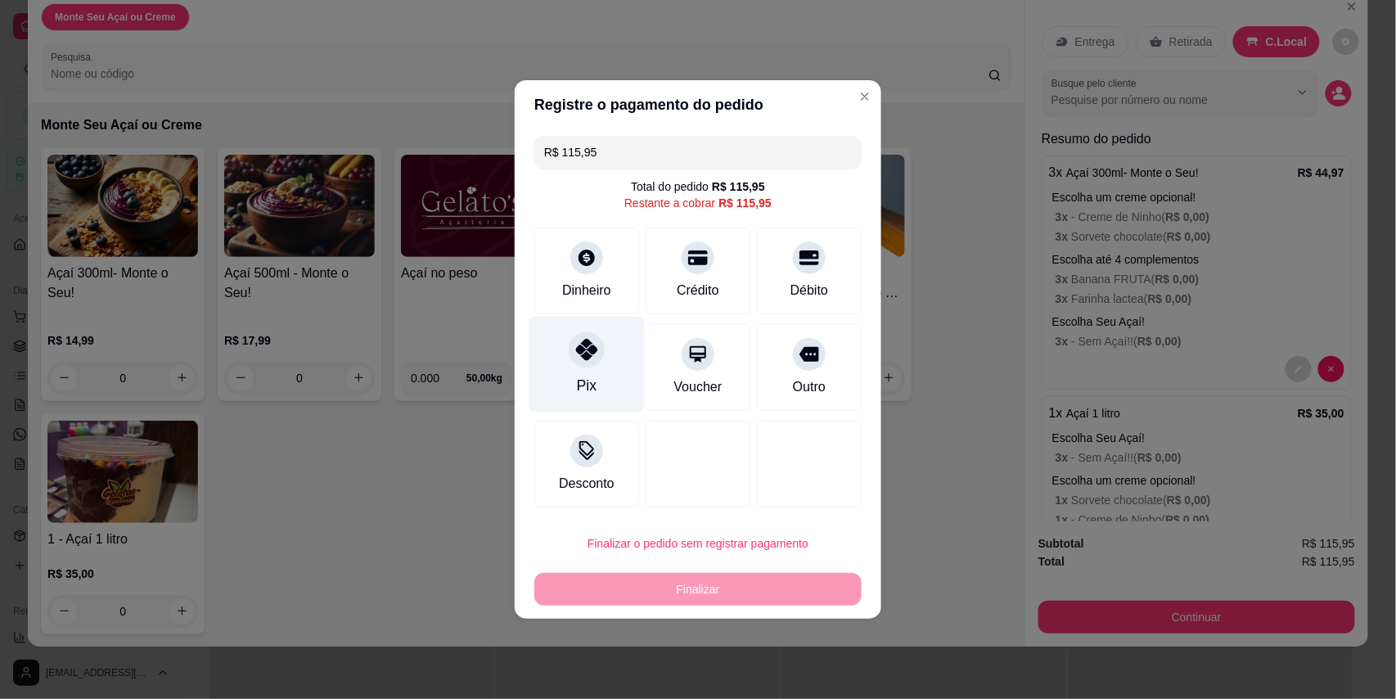
click at [590, 378] on div "Pix" at bounding box center [587, 385] width 20 height 21
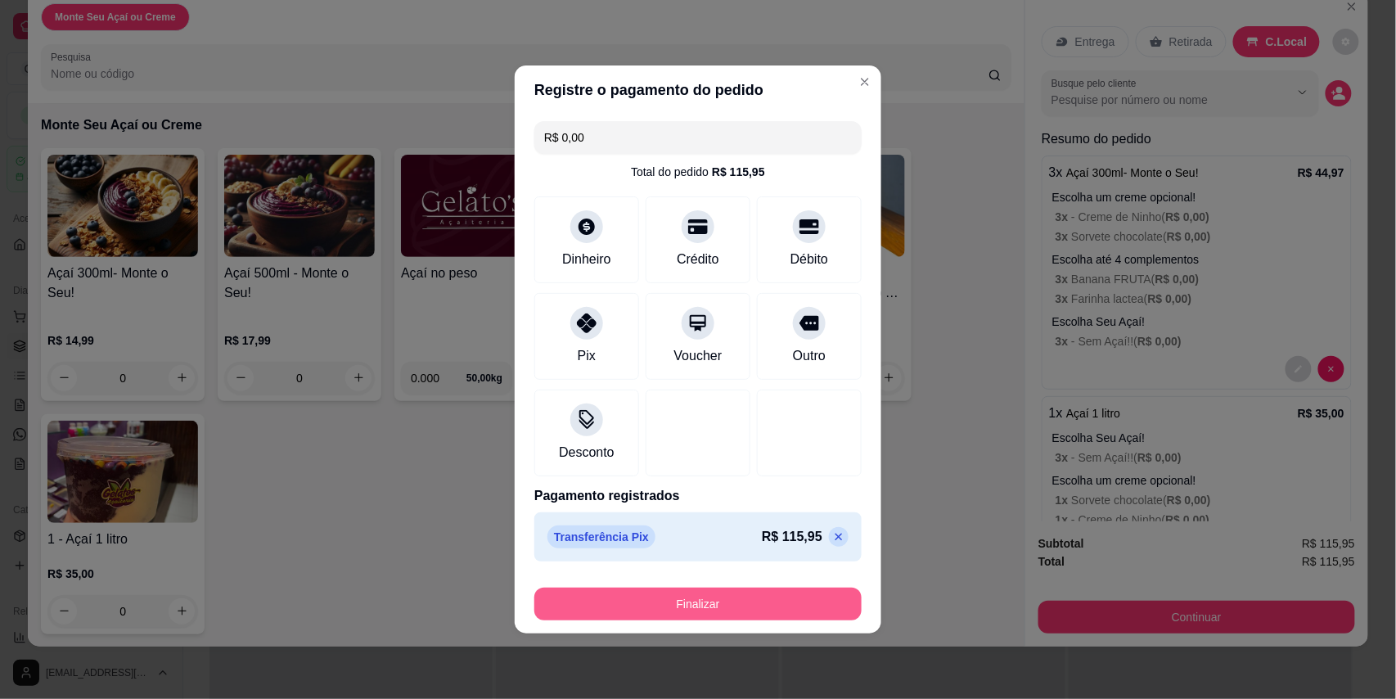
click at [714, 599] on button "Finalizar" at bounding box center [697, 604] width 327 height 33
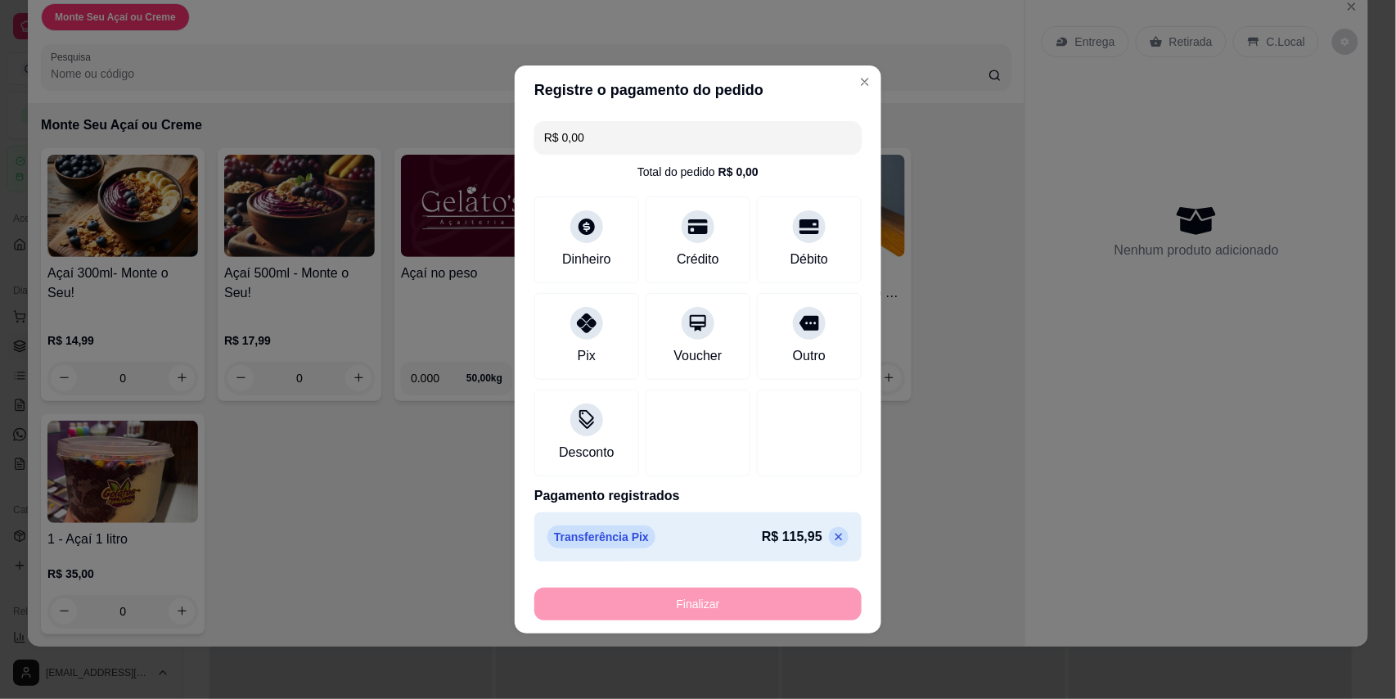
type input "-R$ 115,95"
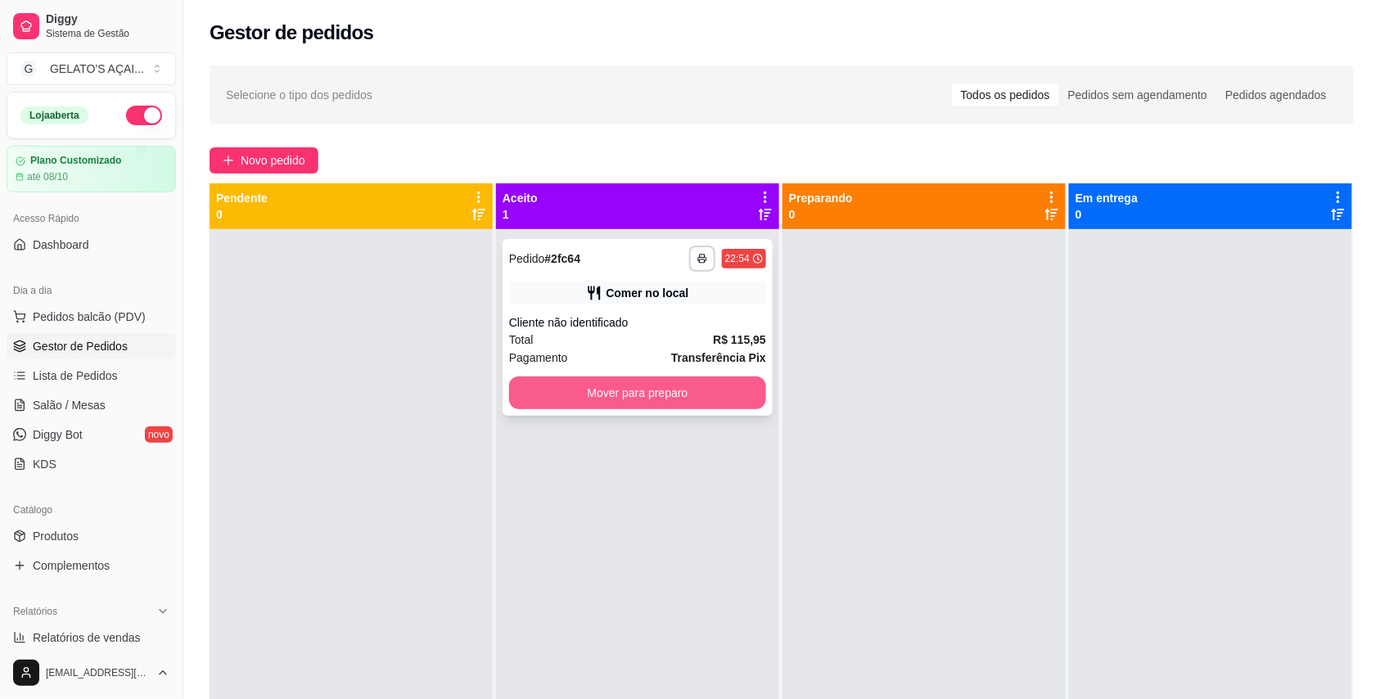
click at [646, 397] on button "Mover para preparo" at bounding box center [637, 392] width 257 height 33
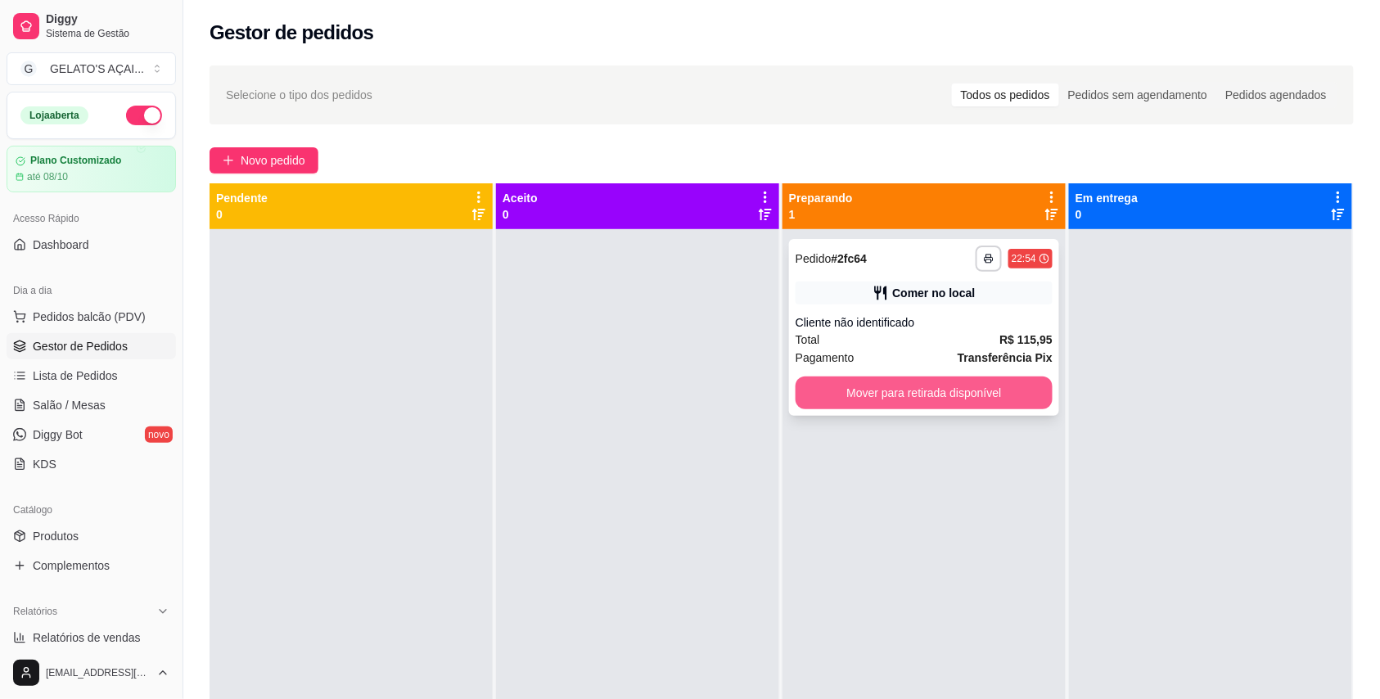
click at [970, 393] on button "Mover para retirada disponível" at bounding box center [923, 392] width 257 height 33
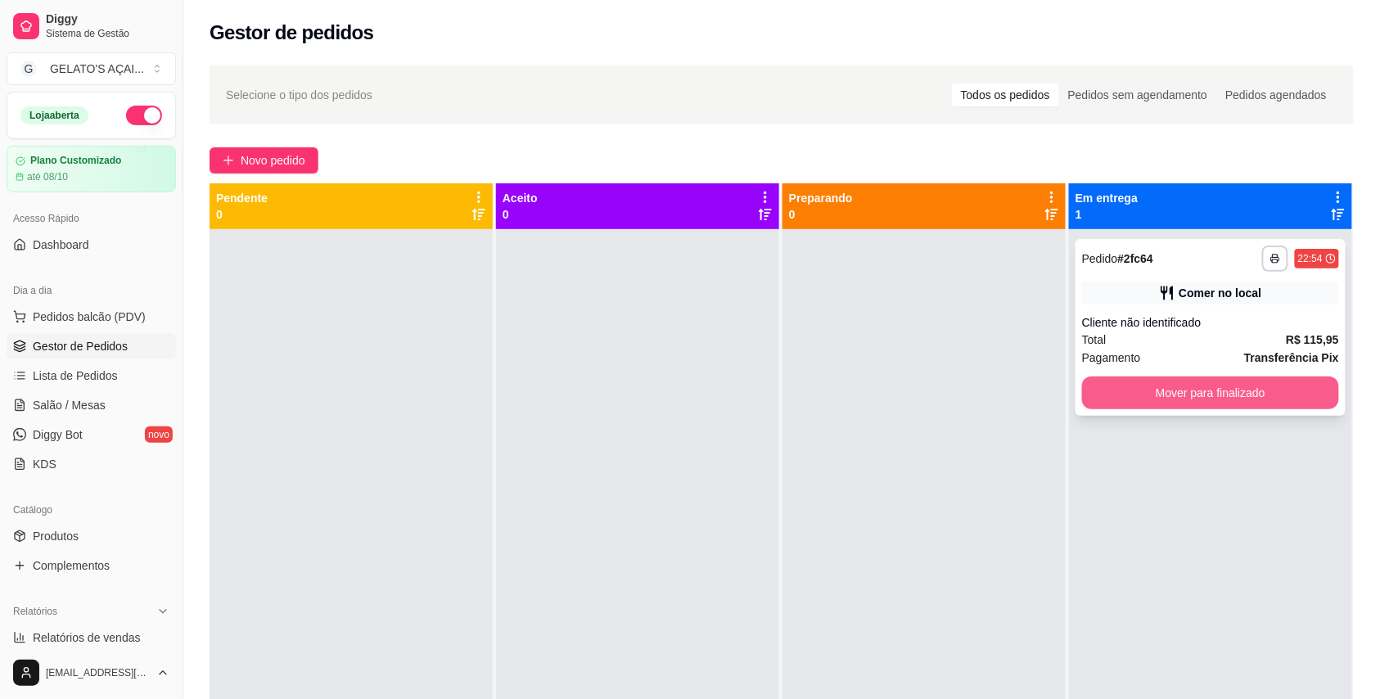
click at [1228, 387] on button "Mover para finalizado" at bounding box center [1210, 392] width 257 height 33
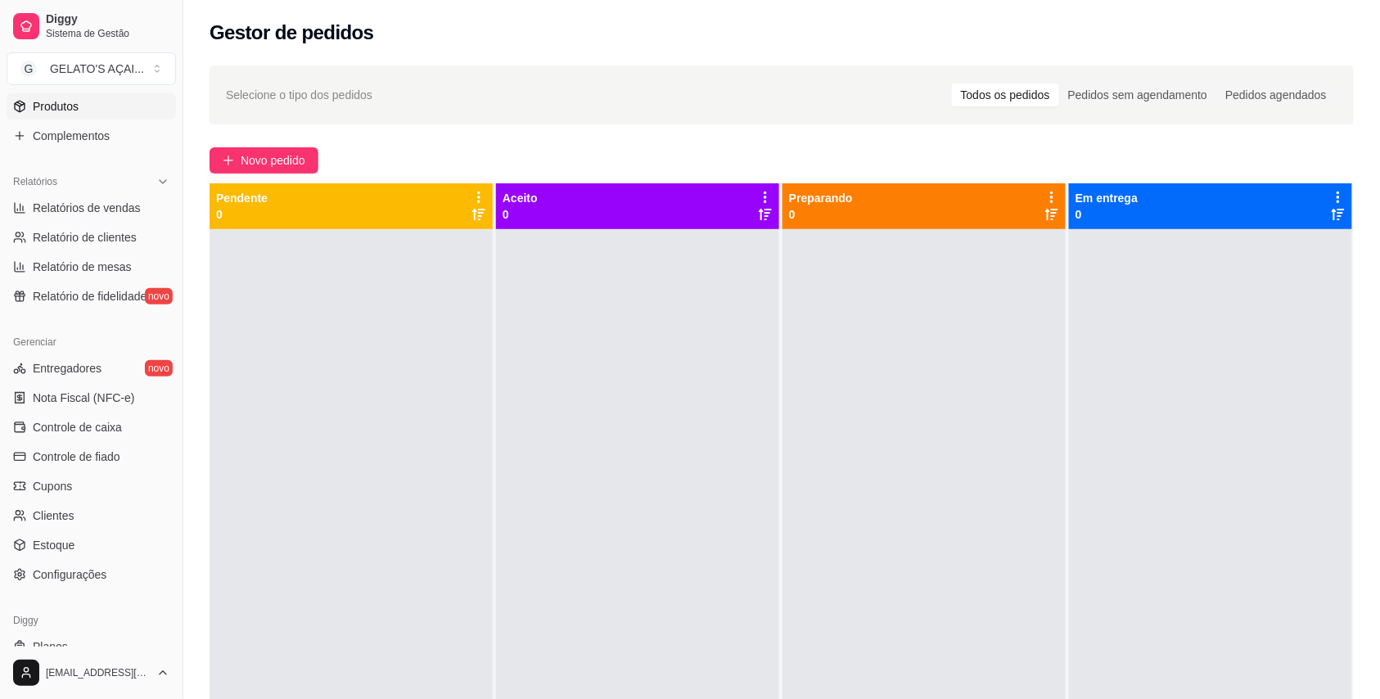
scroll to position [479, 0]
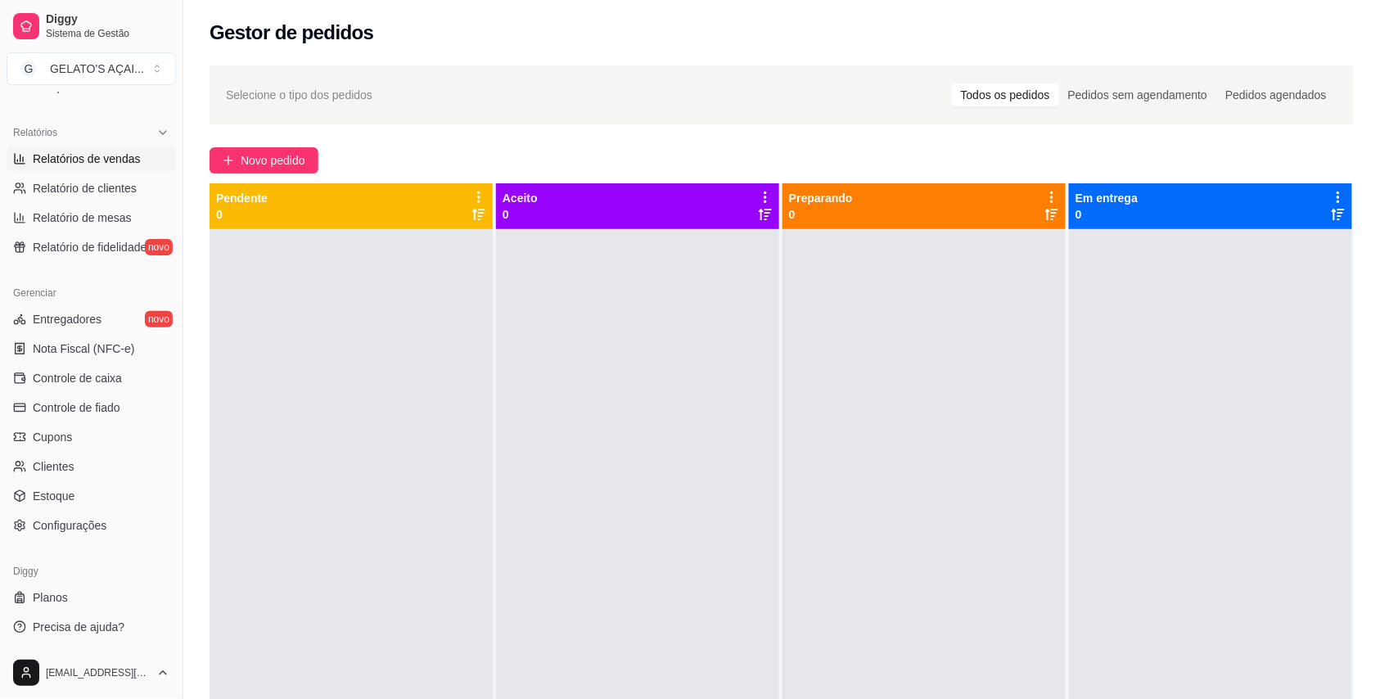
click at [109, 154] on span "Relatórios de vendas" at bounding box center [87, 159] width 108 height 16
select select "ALL"
select select "0"
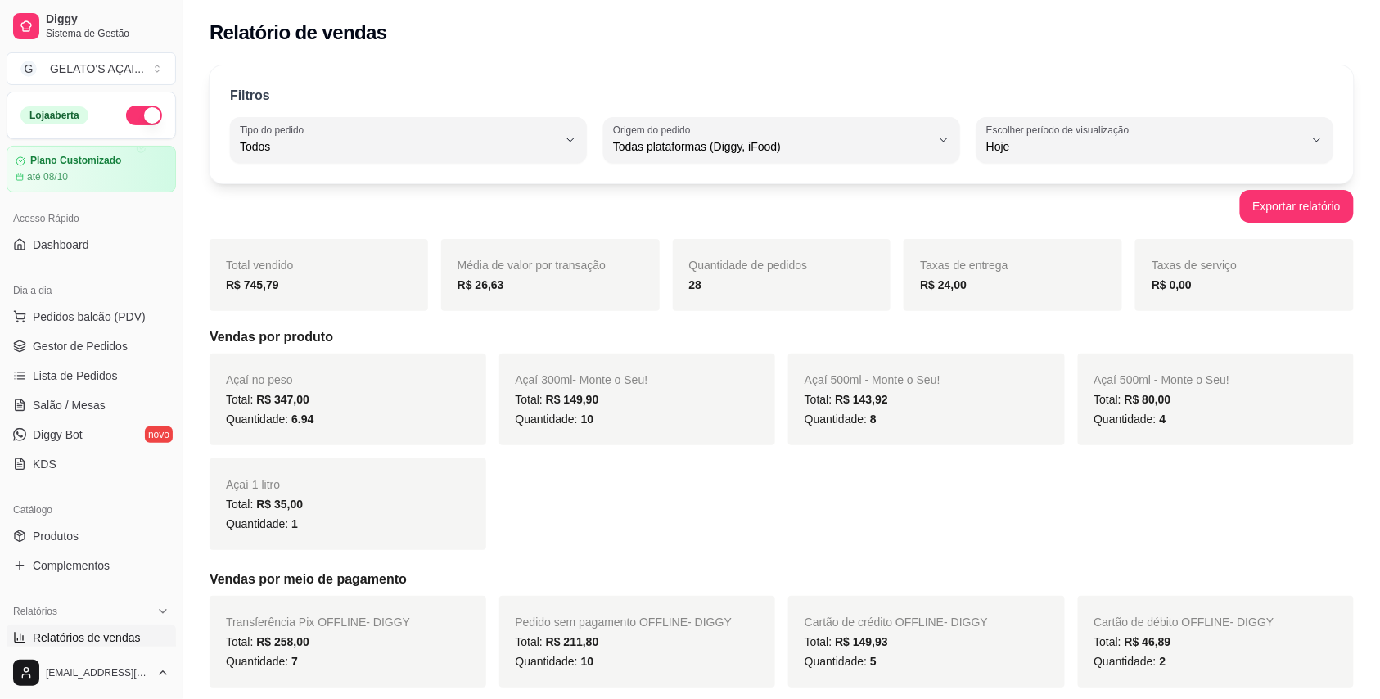
click at [350, 289] on div "R$ 745,79" at bounding box center [319, 285] width 186 height 20
click at [126, 110] on button "button" at bounding box center [144, 116] width 36 height 20
click at [73, 319] on span "Pedidos balcão (PDV)" at bounding box center [89, 317] width 113 height 16
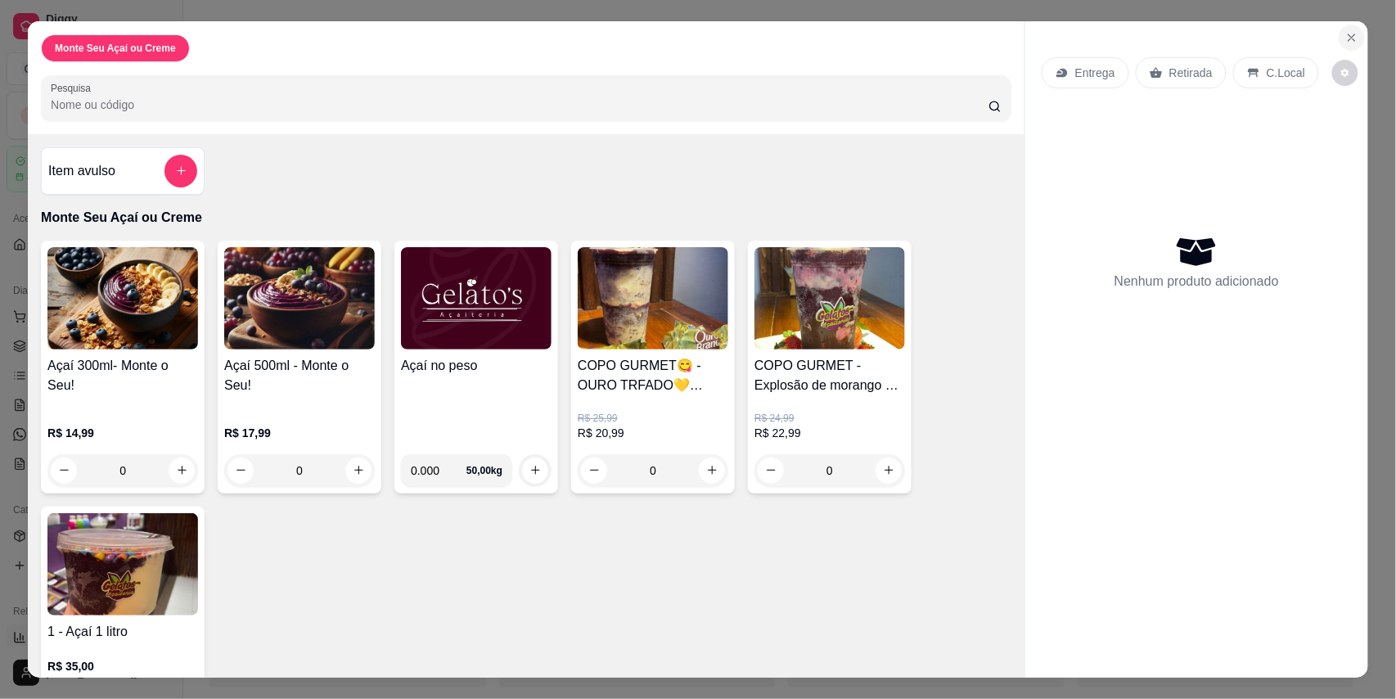
click at [1345, 39] on icon "Close" at bounding box center [1351, 37] width 13 height 13
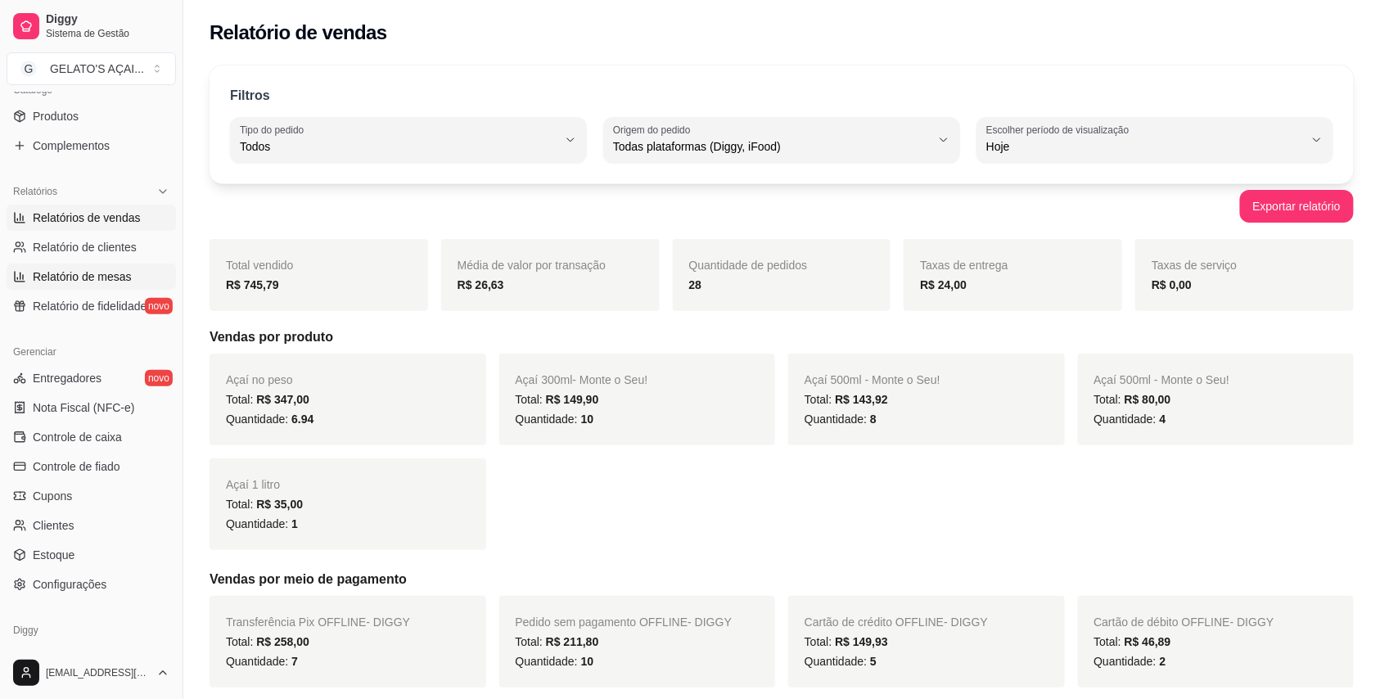
scroll to position [436, 0]
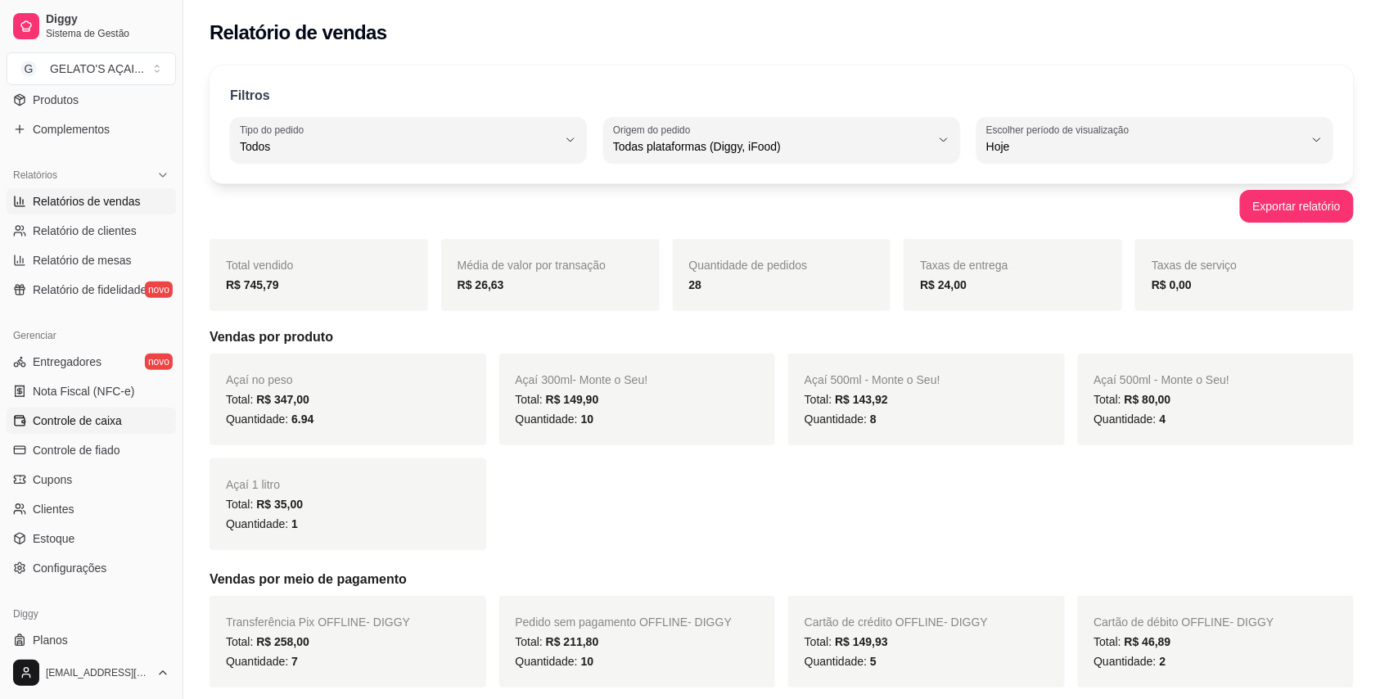
click at [106, 416] on span "Controle de caixa" at bounding box center [77, 420] width 89 height 16
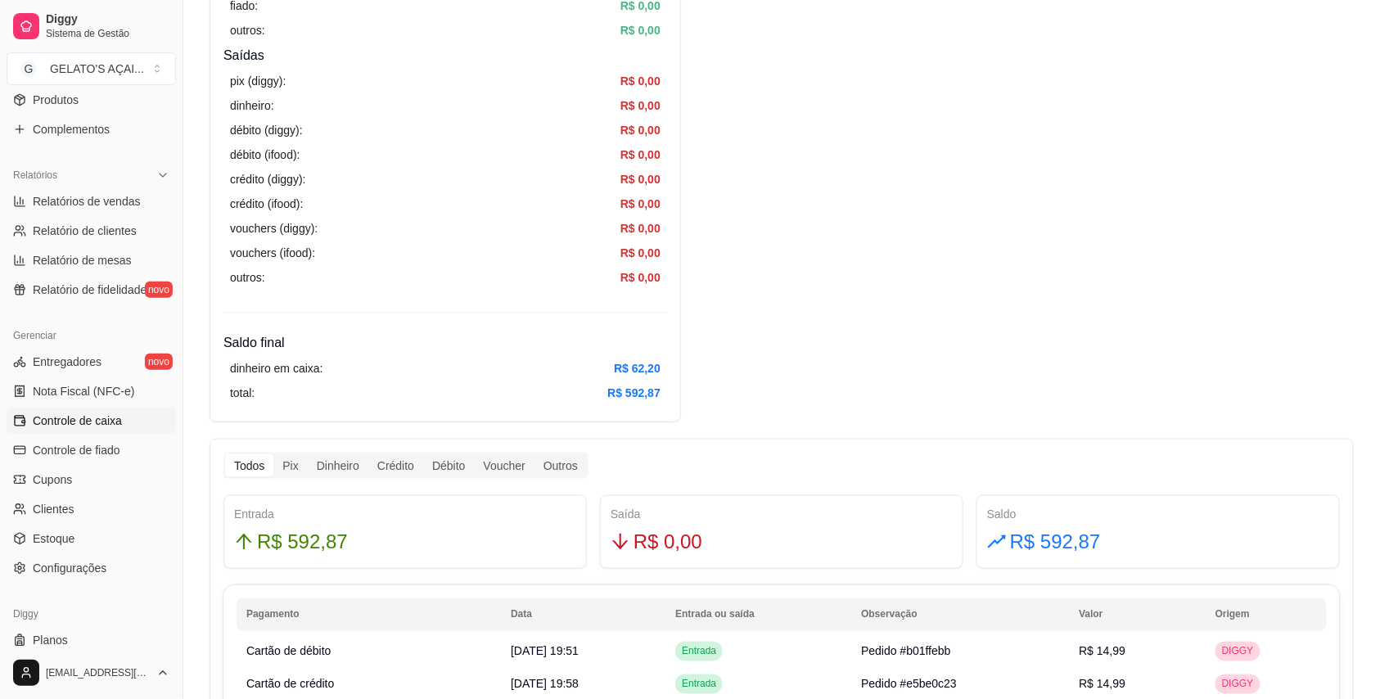
scroll to position [286, 0]
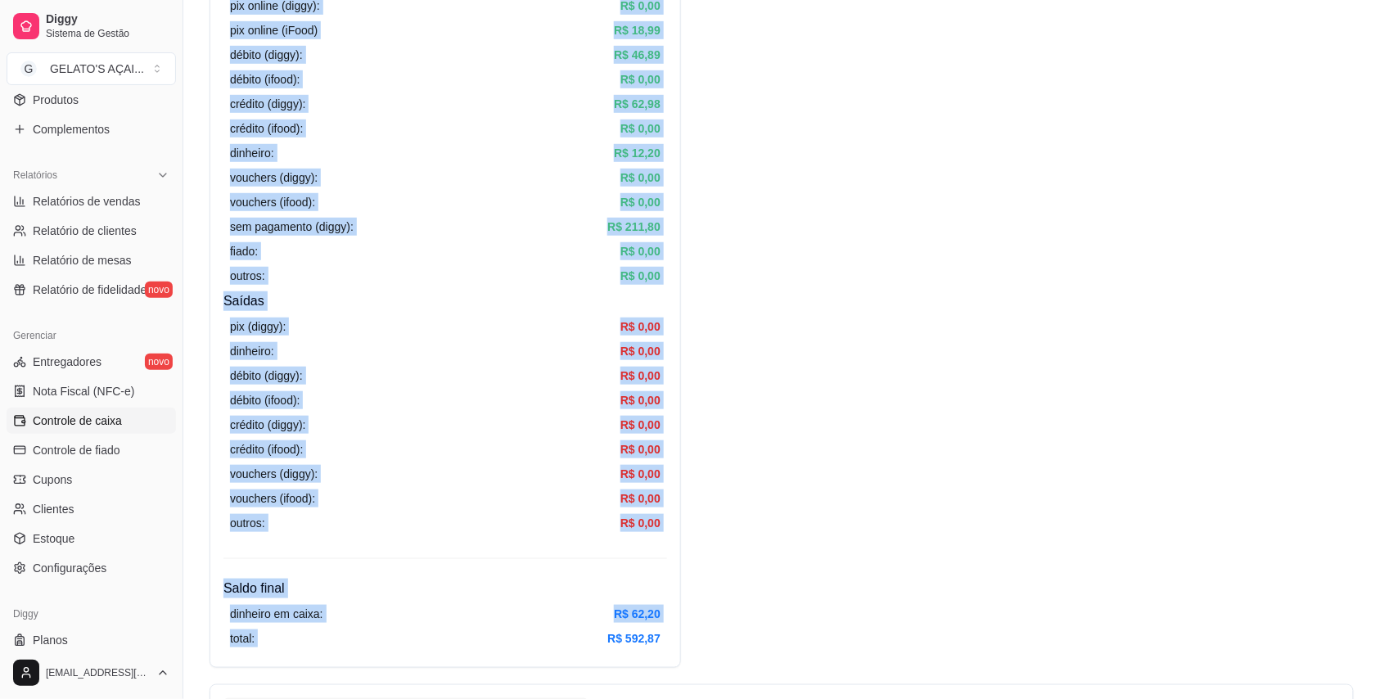
drag, startPoint x: 237, startPoint y: 113, endPoint x: 587, endPoint y: 642, distance: 633.7
click at [587, 642] on div "Resumo Adicionar entrada/saída Data de abertura: [DATE] 19:47 Saldo inícial Din…" at bounding box center [444, 235] width 471 height 865
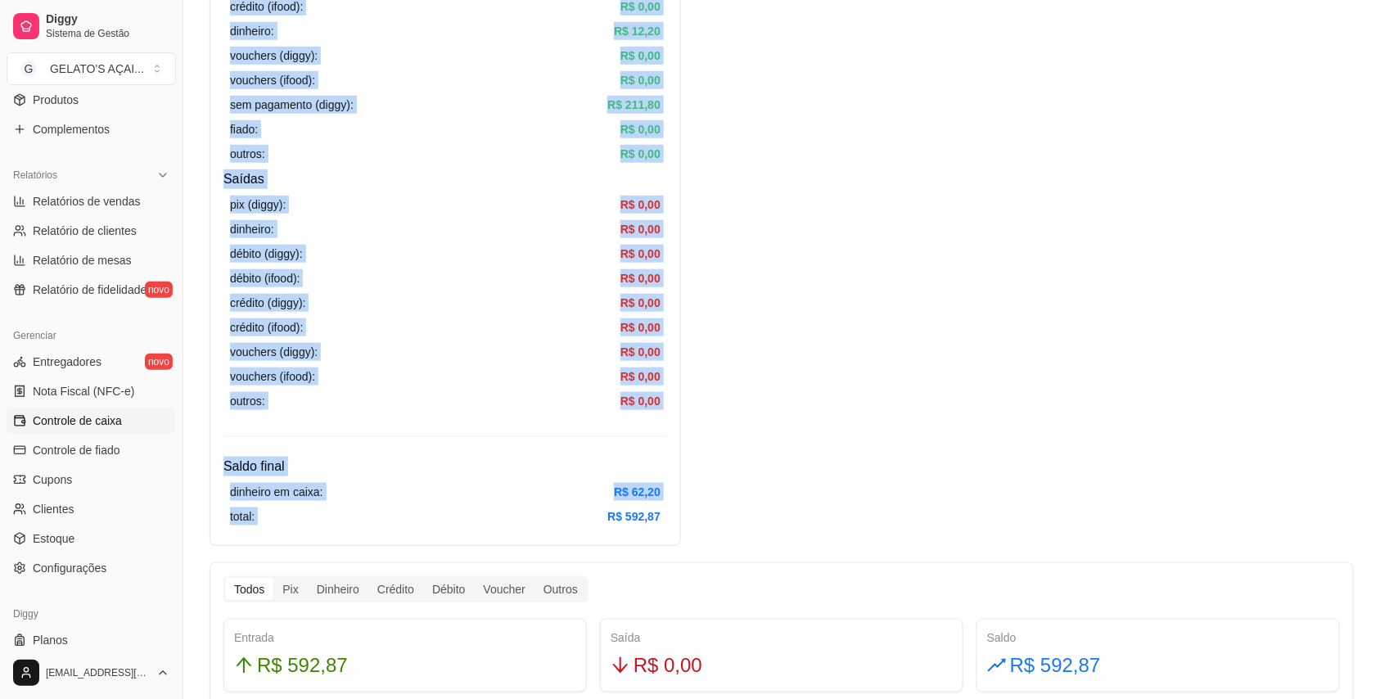
scroll to position [577, 0]
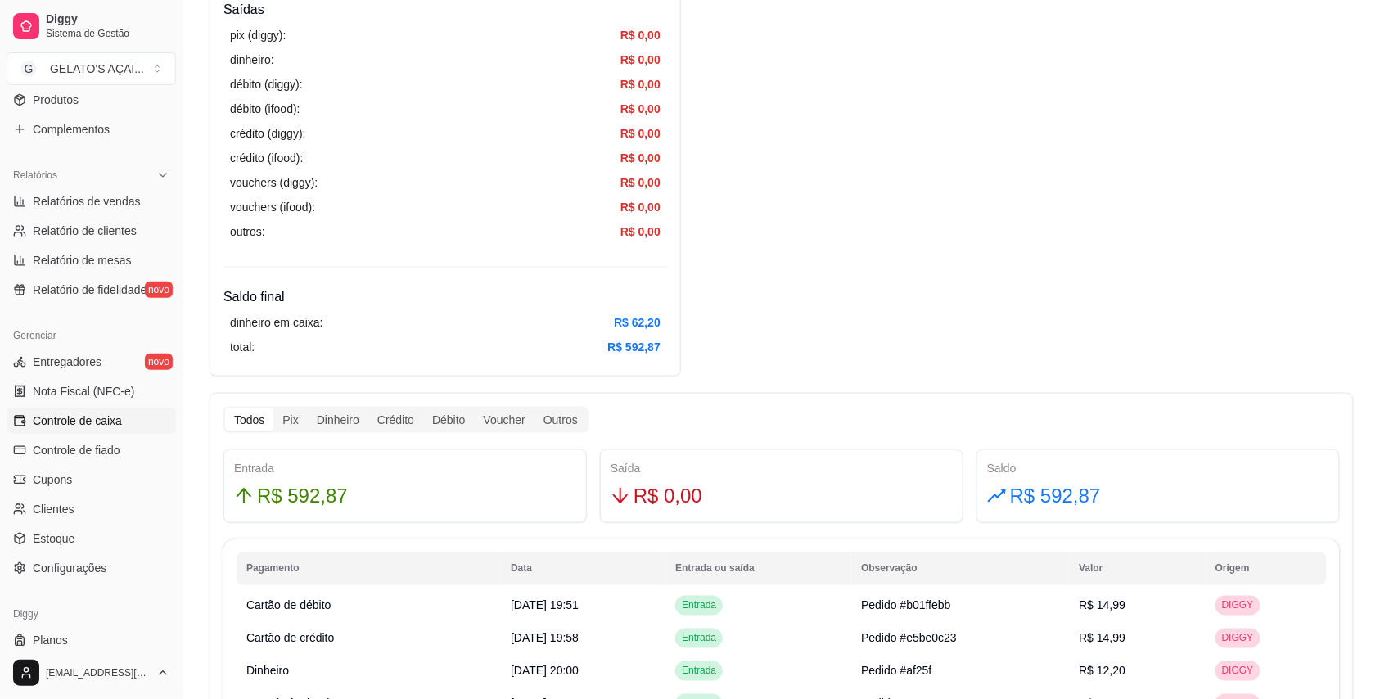
click at [511, 480] on div "Entrada R$ 592,87" at bounding box center [405, 486] width 342 height 52
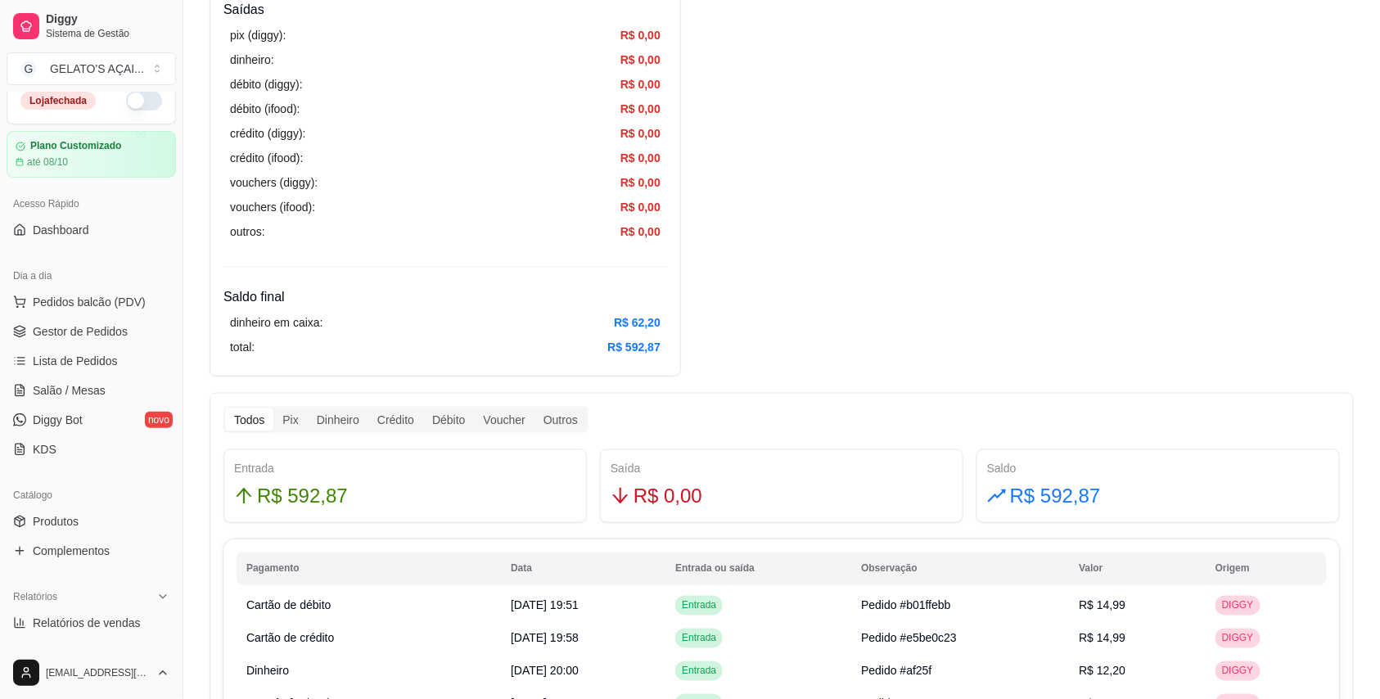
scroll to position [0, 0]
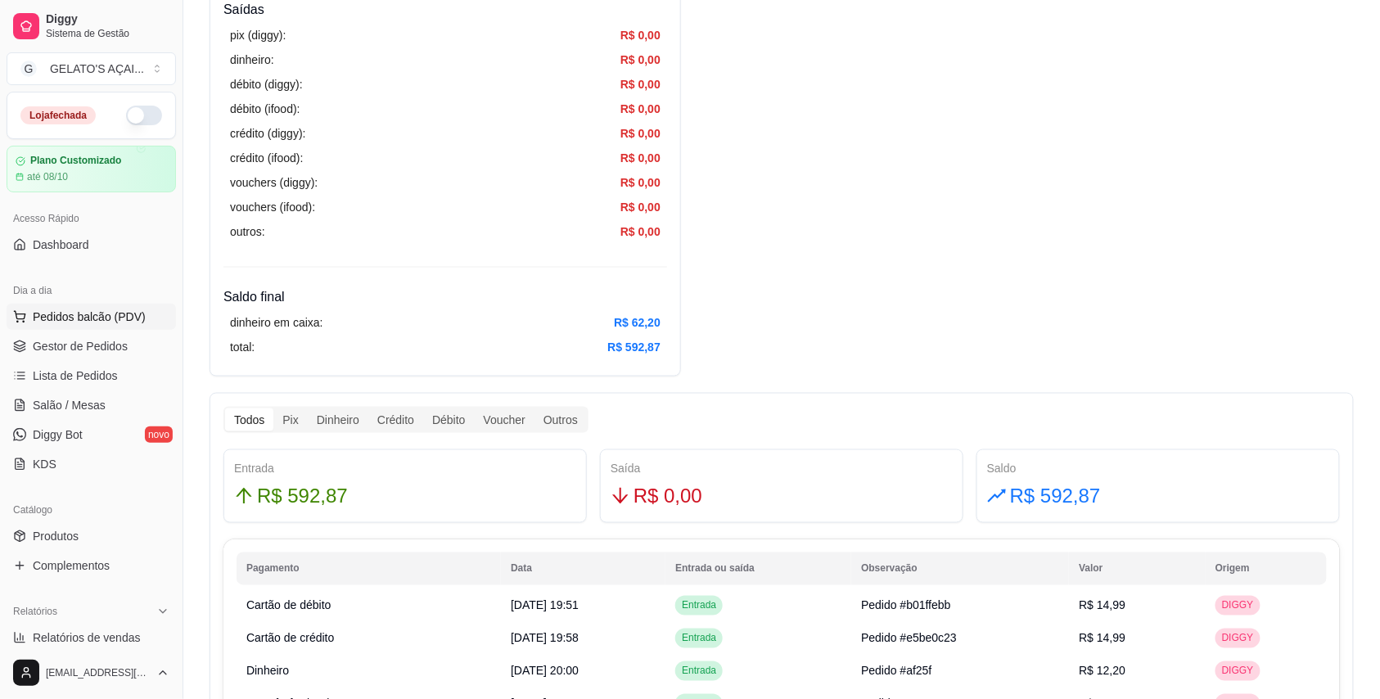
click at [112, 327] on button "Pedidos balcão (PDV)" at bounding box center [91, 317] width 169 height 26
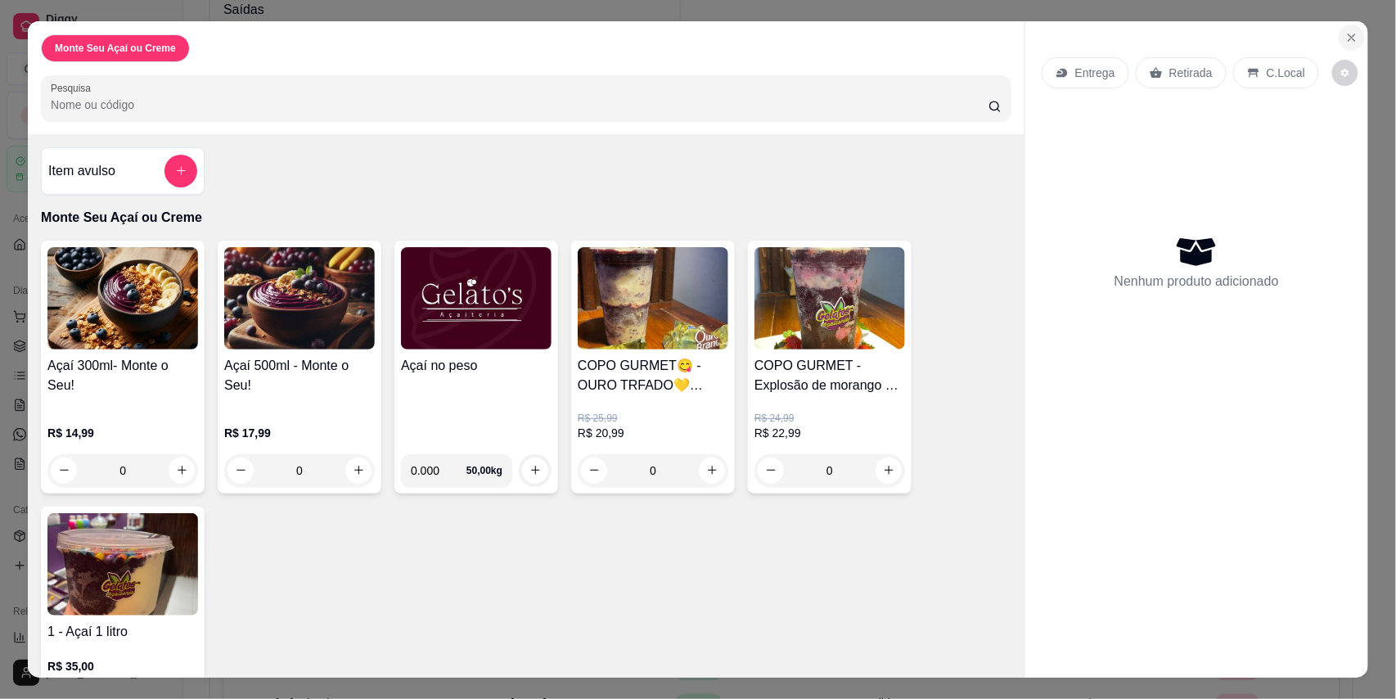
click at [1344, 47] on button "Close" at bounding box center [1352, 38] width 26 height 26
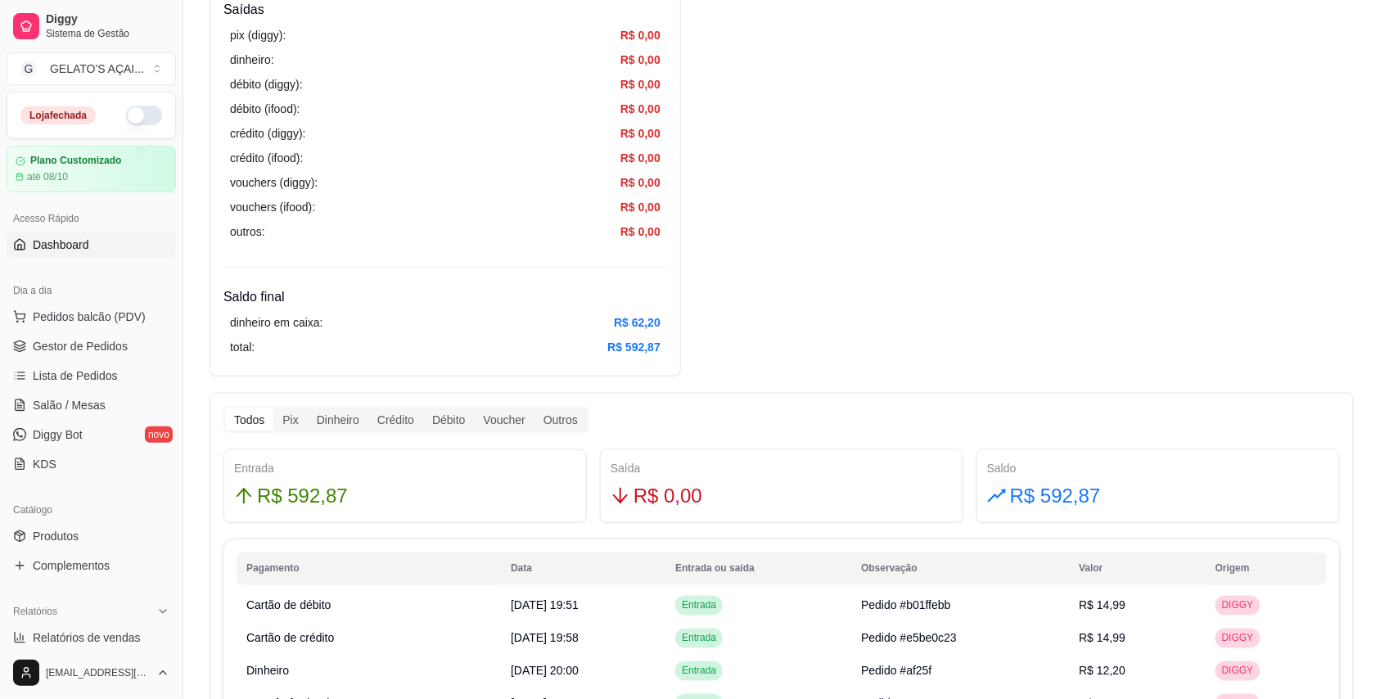
click at [67, 243] on span "Dashboard" at bounding box center [61, 244] width 56 height 16
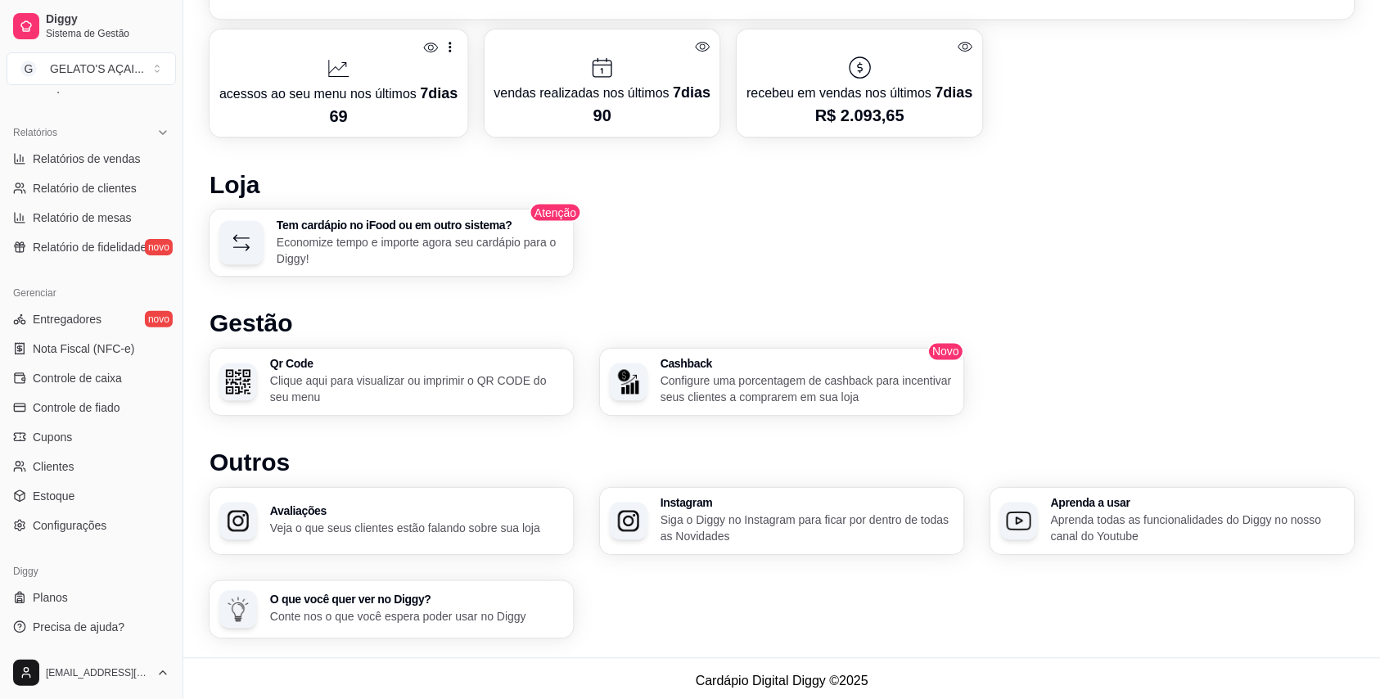
scroll to position [747, 0]
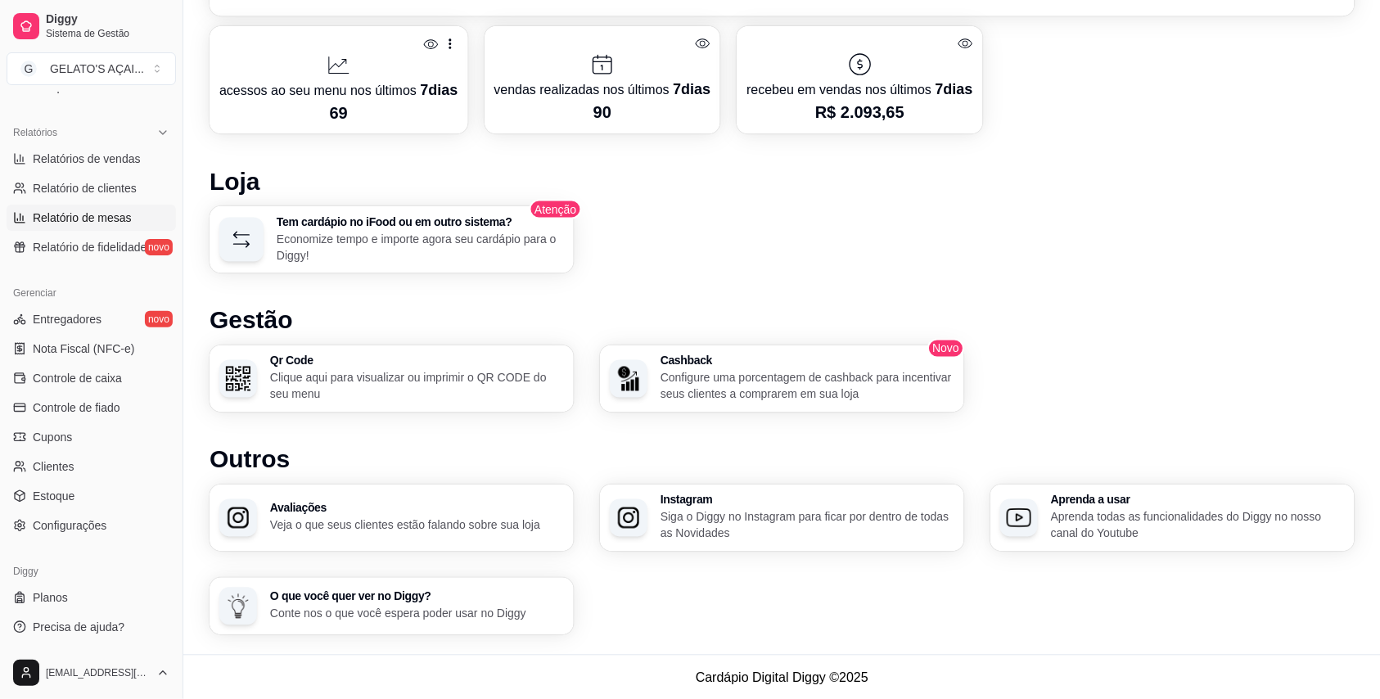
click at [85, 223] on span "Relatório de mesas" at bounding box center [82, 217] width 99 height 16
select select "TOTAL_OF_ORDERS"
select select "7"
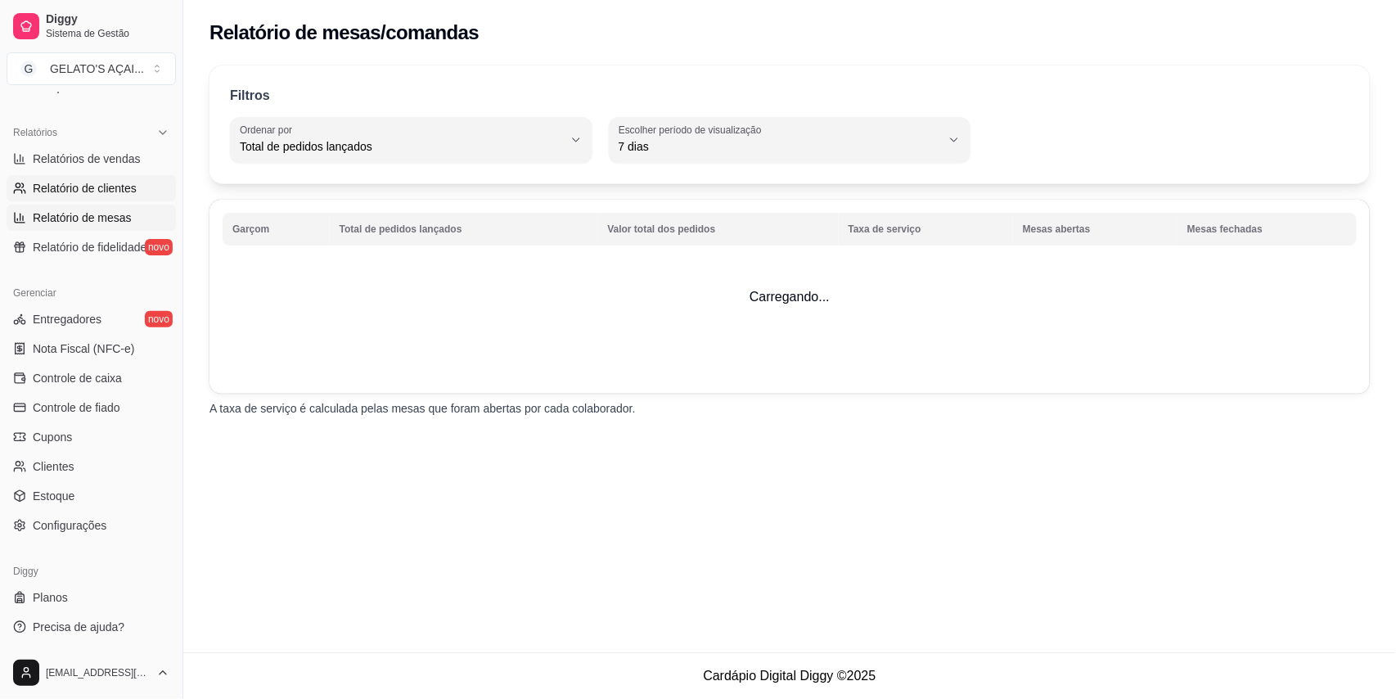
click at [93, 191] on span "Relatório de clientes" at bounding box center [85, 188] width 104 height 16
select select "30"
select select "HIGHEST_TOTAL_SPENT_WITH_ORDERS"
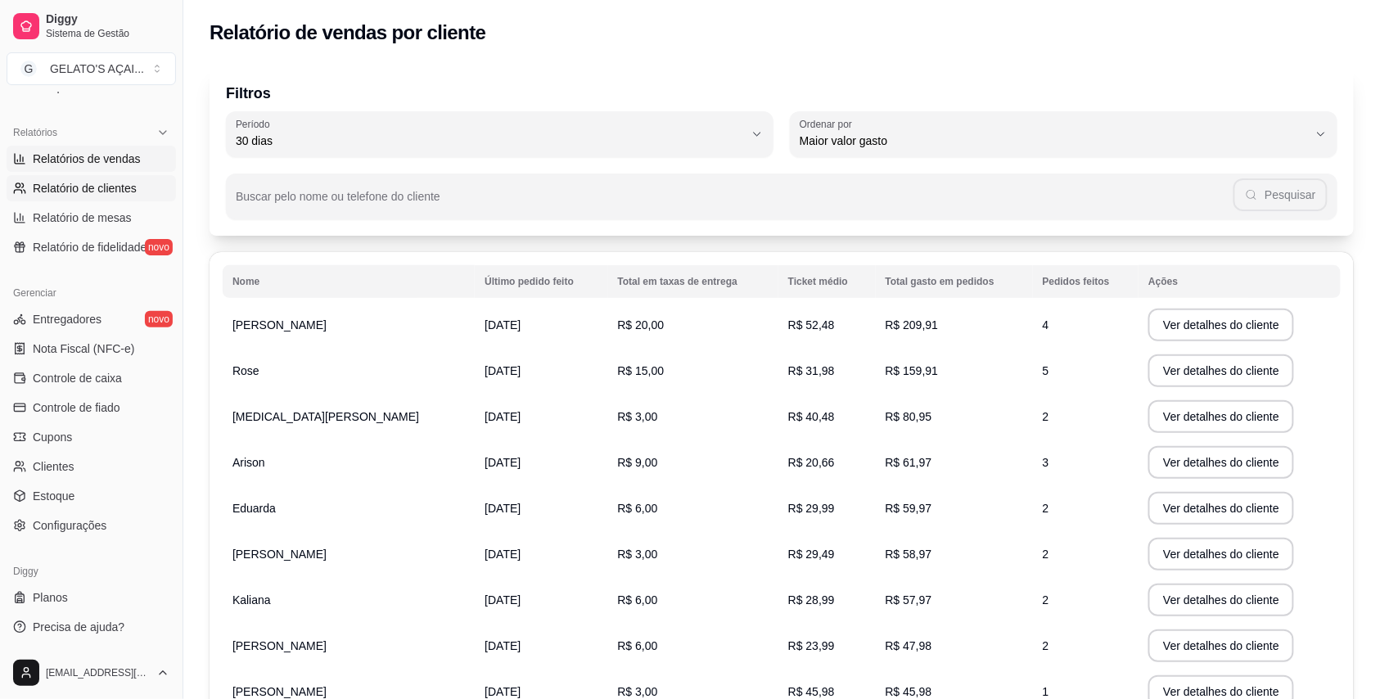
click at [97, 162] on span "Relatórios de vendas" at bounding box center [87, 159] width 108 height 16
select select "ALL"
select select "0"
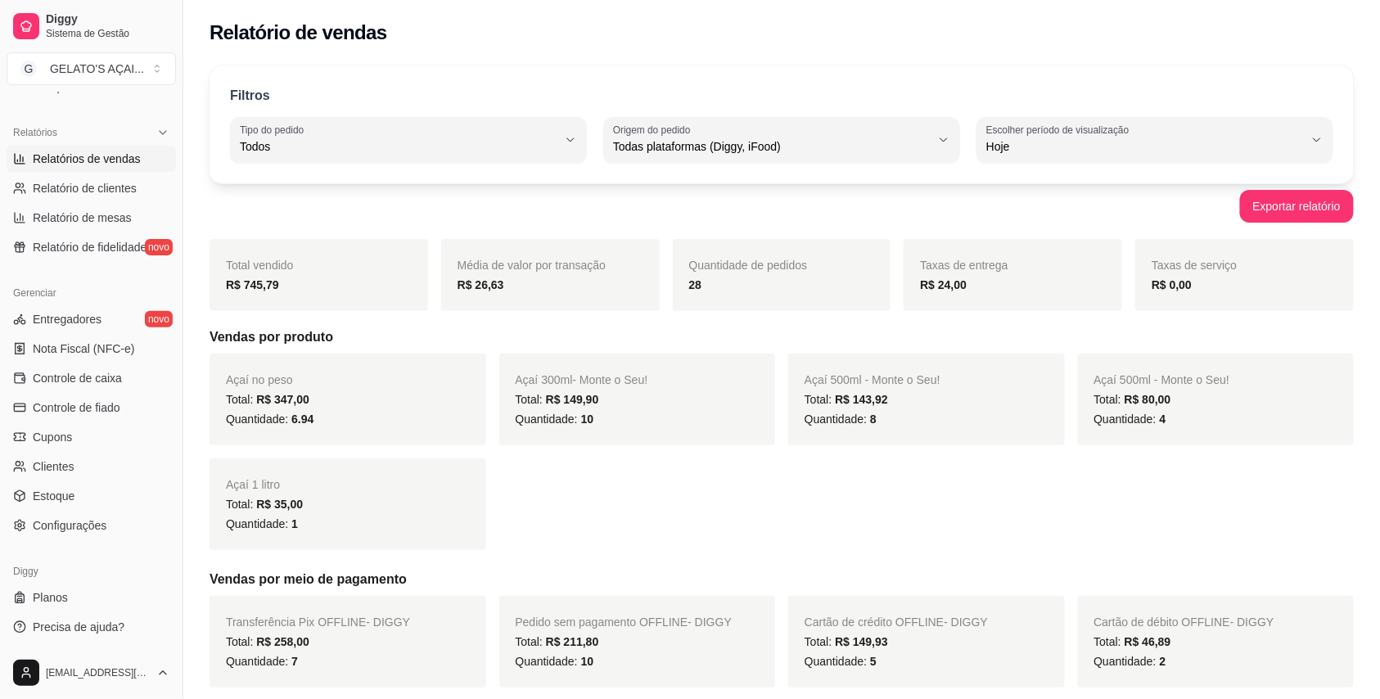
click at [357, 272] on div "Total vendido R$ 745,79" at bounding box center [318, 275] width 218 height 72
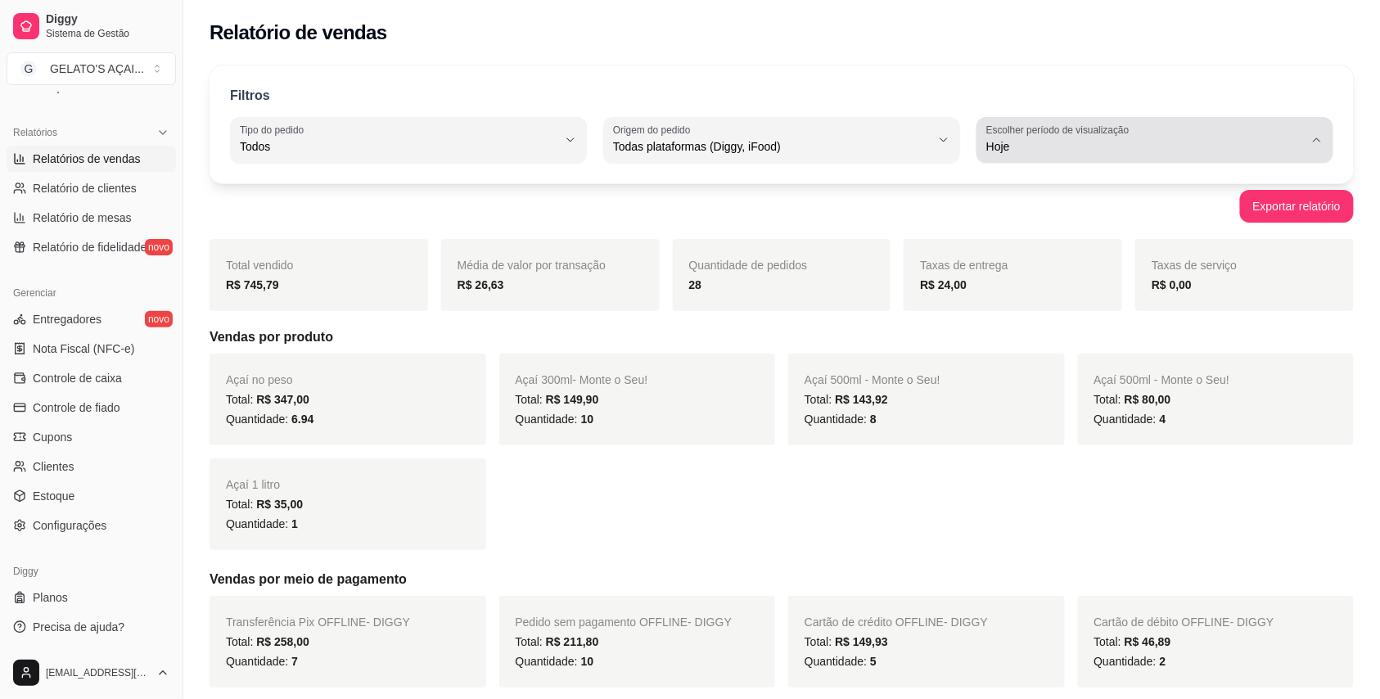
click at [1021, 133] on label "Escolher período de visualização" at bounding box center [1060, 130] width 148 height 14
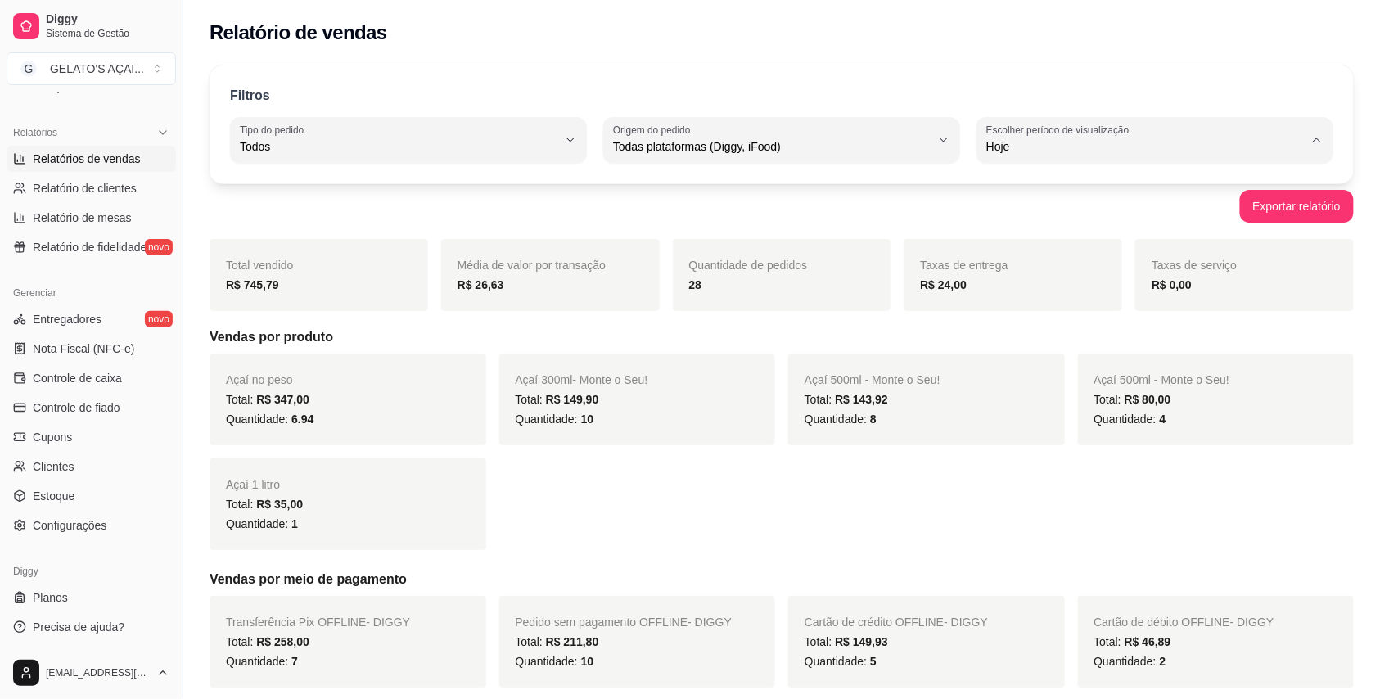
click at [997, 220] on span "Ontem" at bounding box center [1147, 213] width 302 height 16
type input "1"
select select "1"
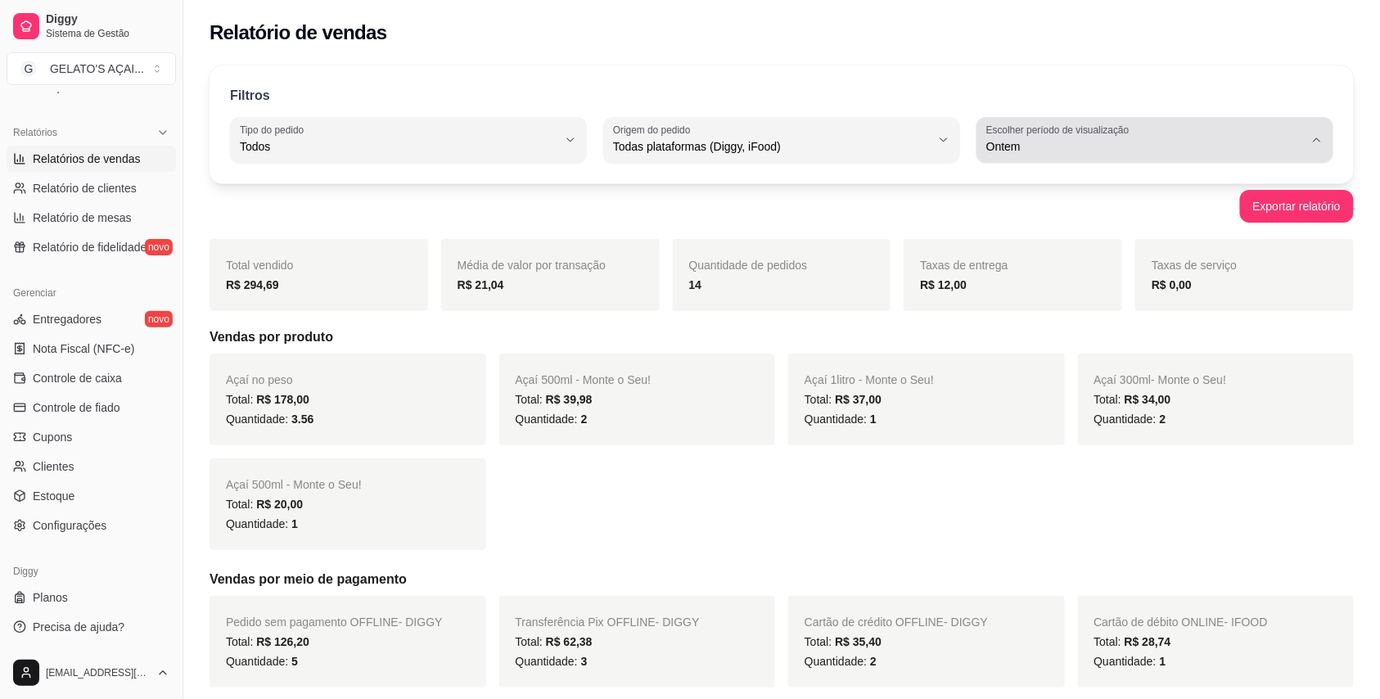
click at [1025, 137] on div "Ontem" at bounding box center [1145, 140] width 318 height 33
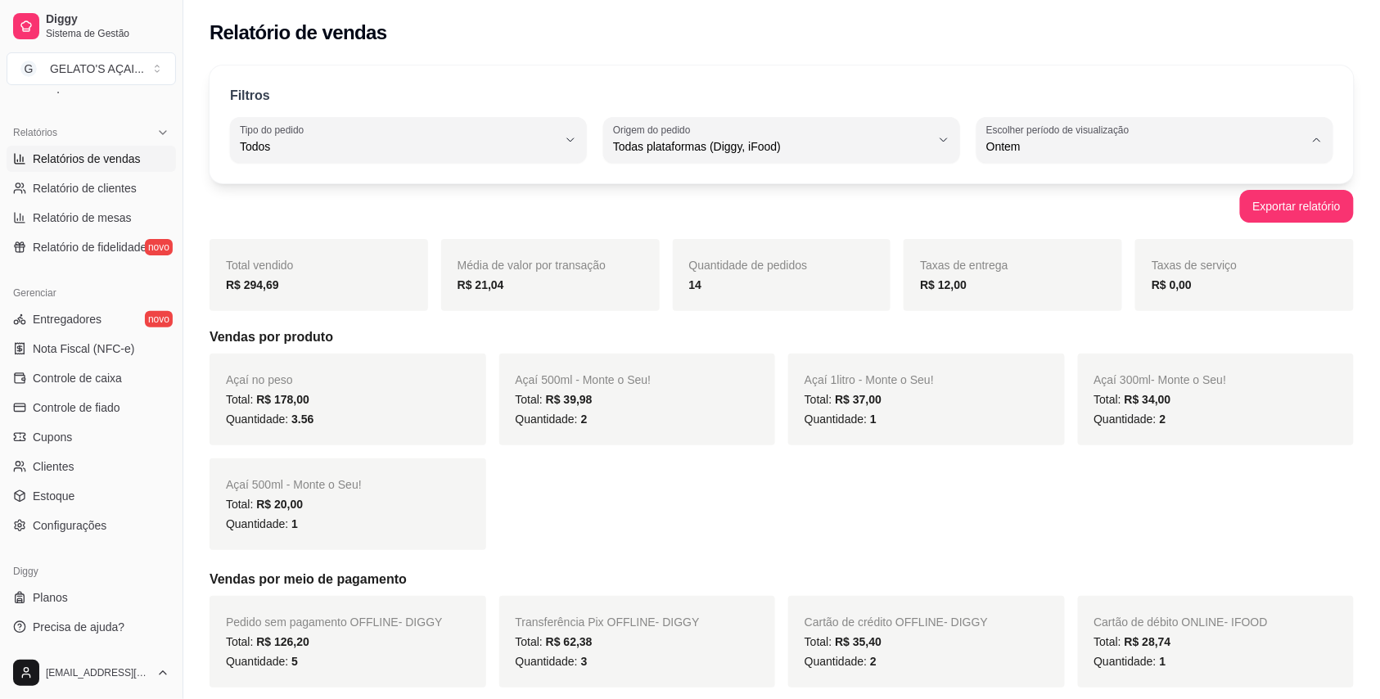
click at [1009, 190] on span "Hoje" at bounding box center [1147, 186] width 302 height 16
type input "0"
select select "0"
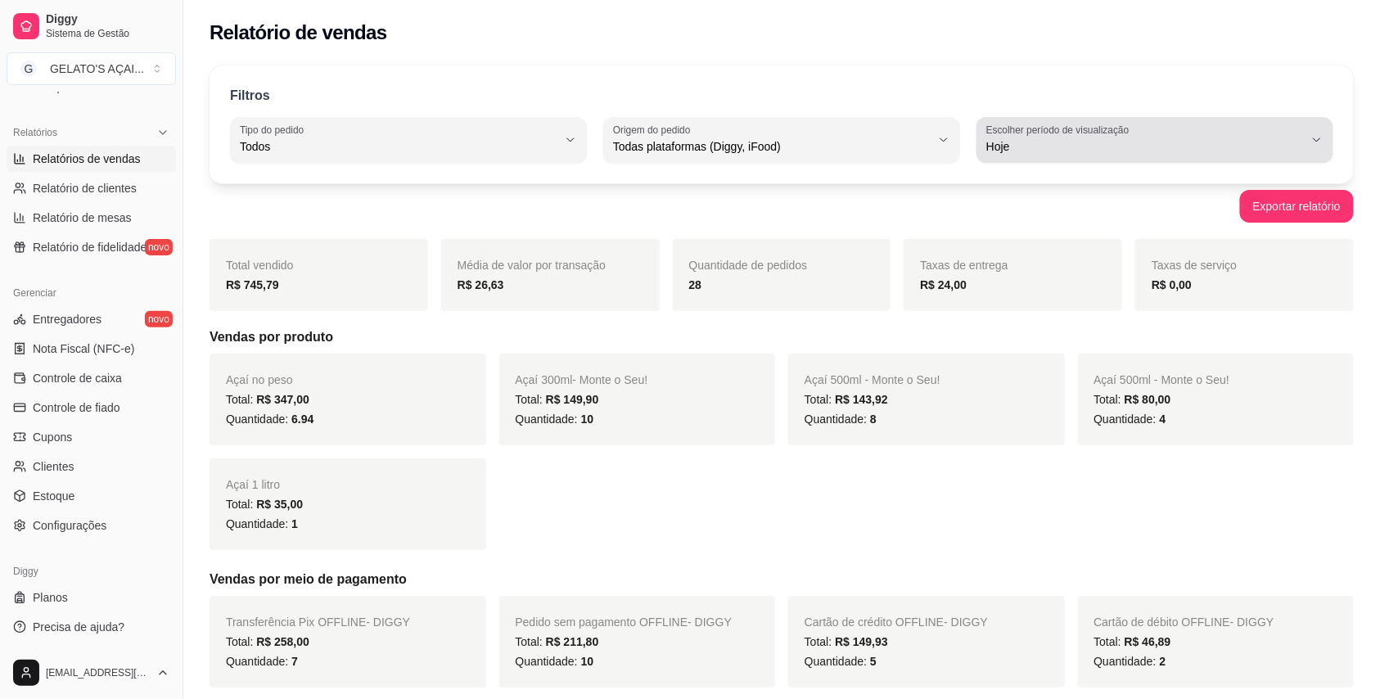
click at [1057, 141] on span "Hoje" at bounding box center [1145, 146] width 318 height 16
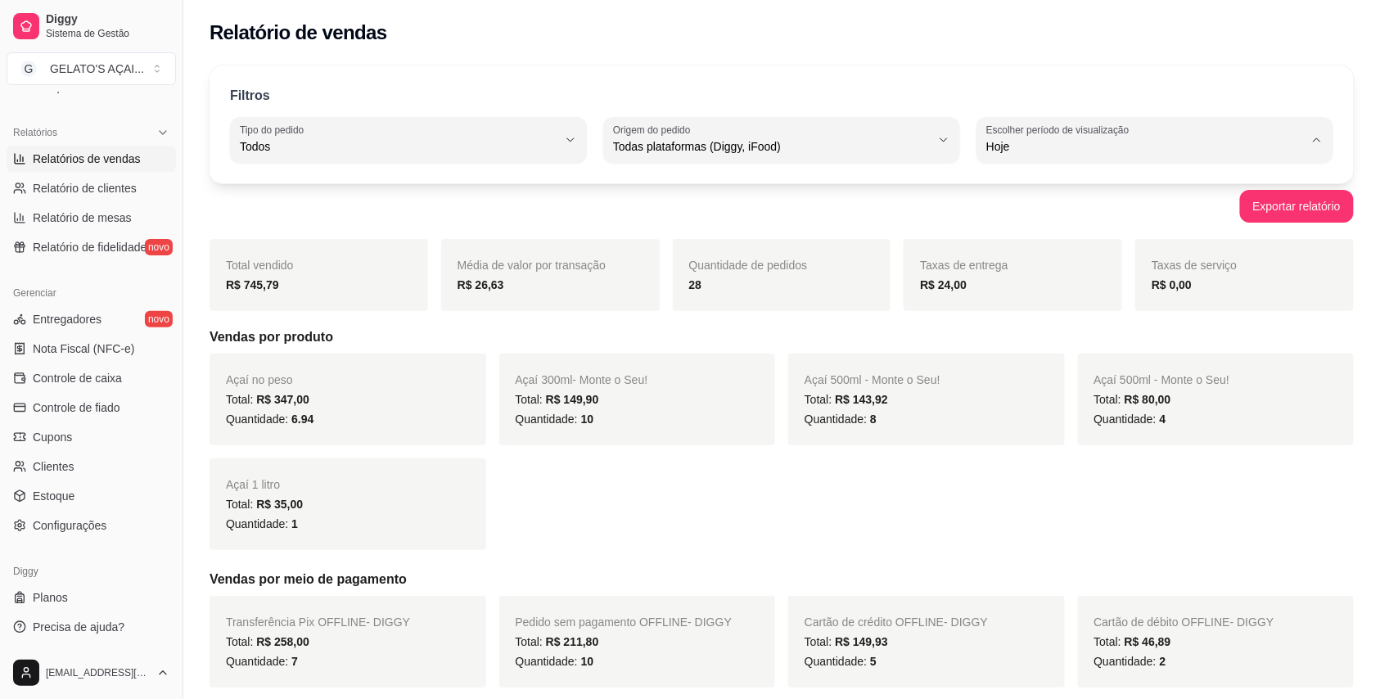
click at [1049, 273] on span "15 dias" at bounding box center [1147, 266] width 302 height 16
type input "15"
select select "15"
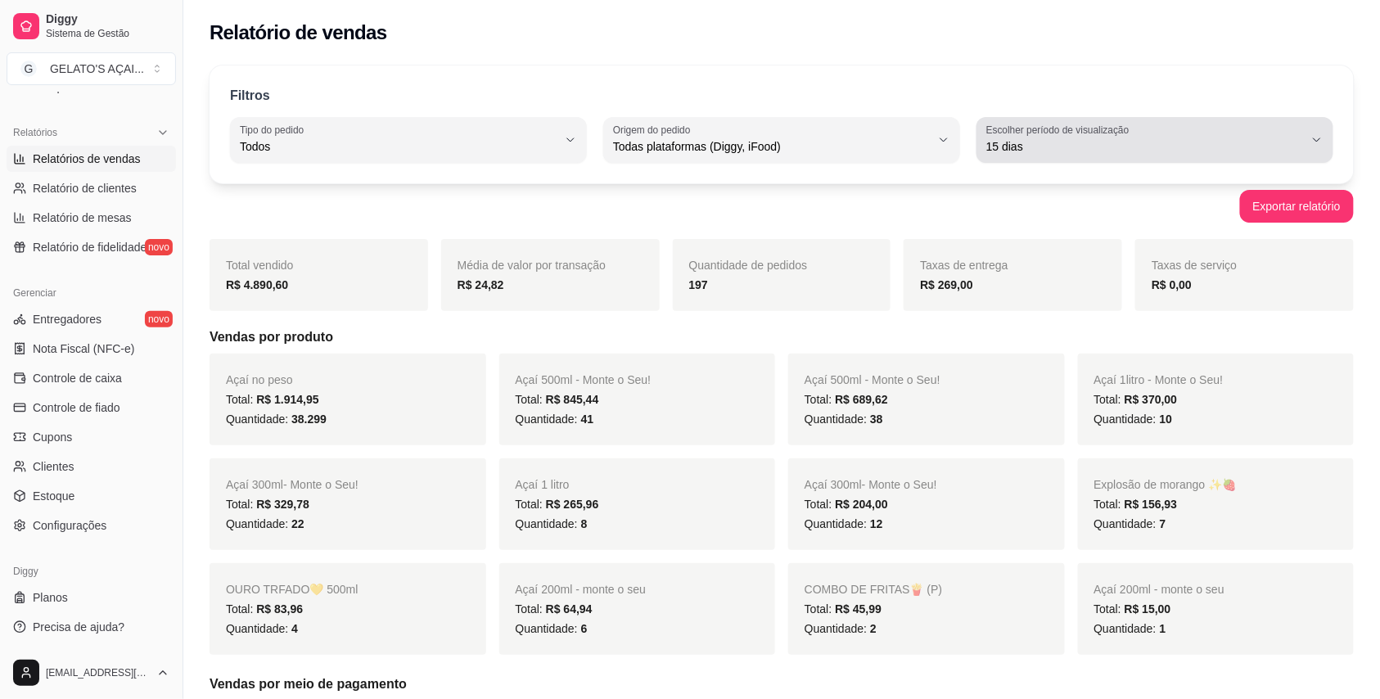
click at [1048, 160] on button "Escolher período de visualização 15 dias" at bounding box center [1154, 140] width 357 height 46
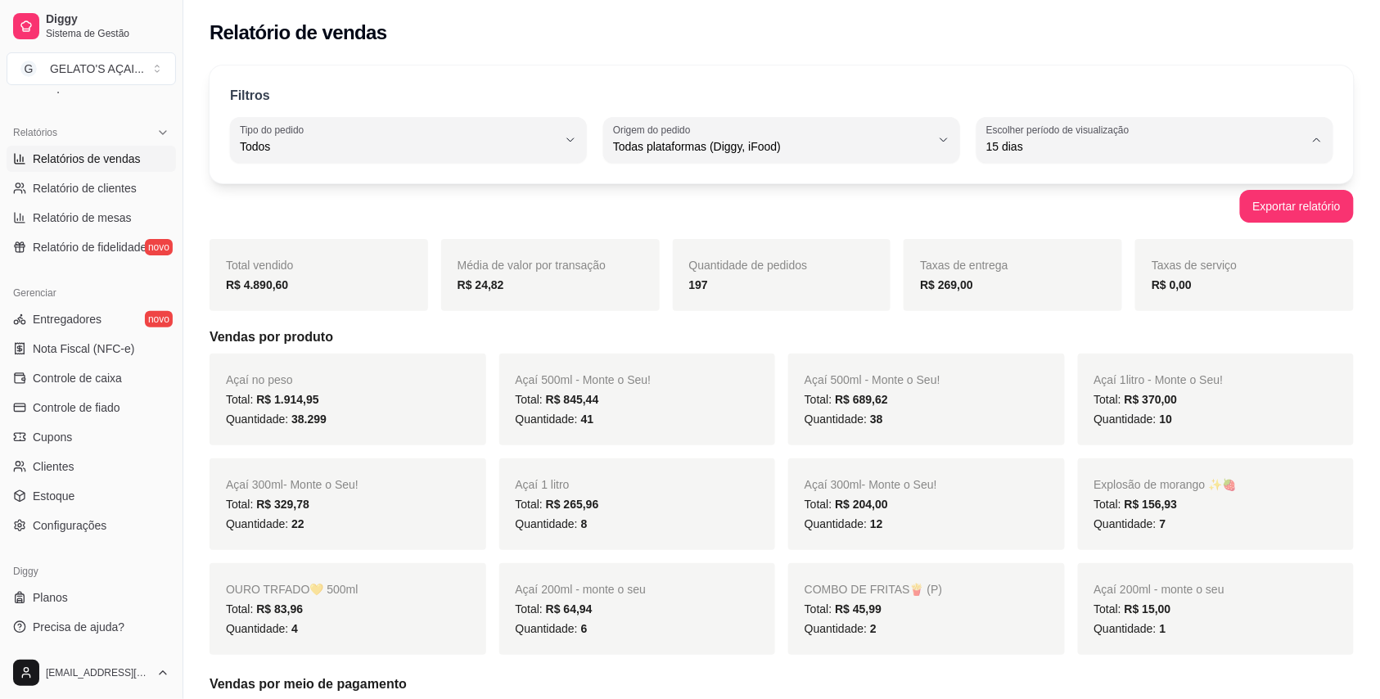
click at [1042, 305] on li "30 dias" at bounding box center [1155, 292] width 330 height 25
type input "30"
select select "30"
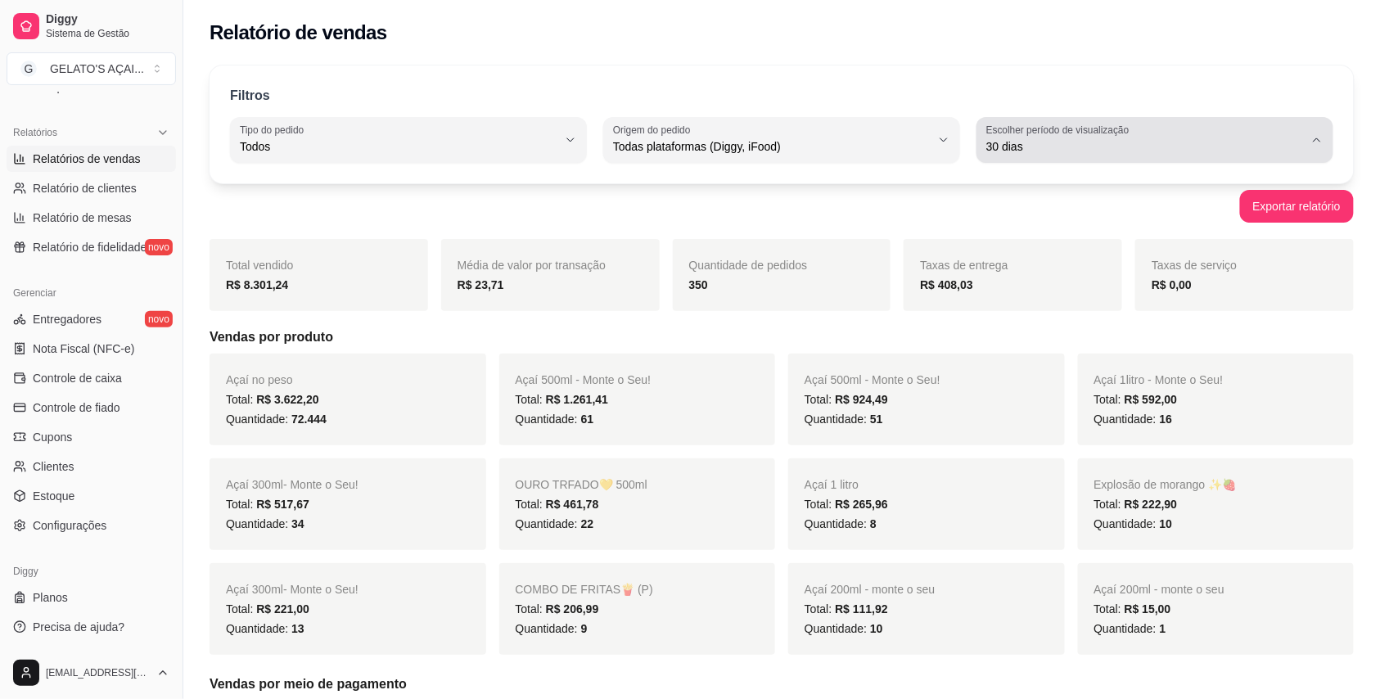
click at [1057, 152] on span "30 dias" at bounding box center [1145, 146] width 318 height 16
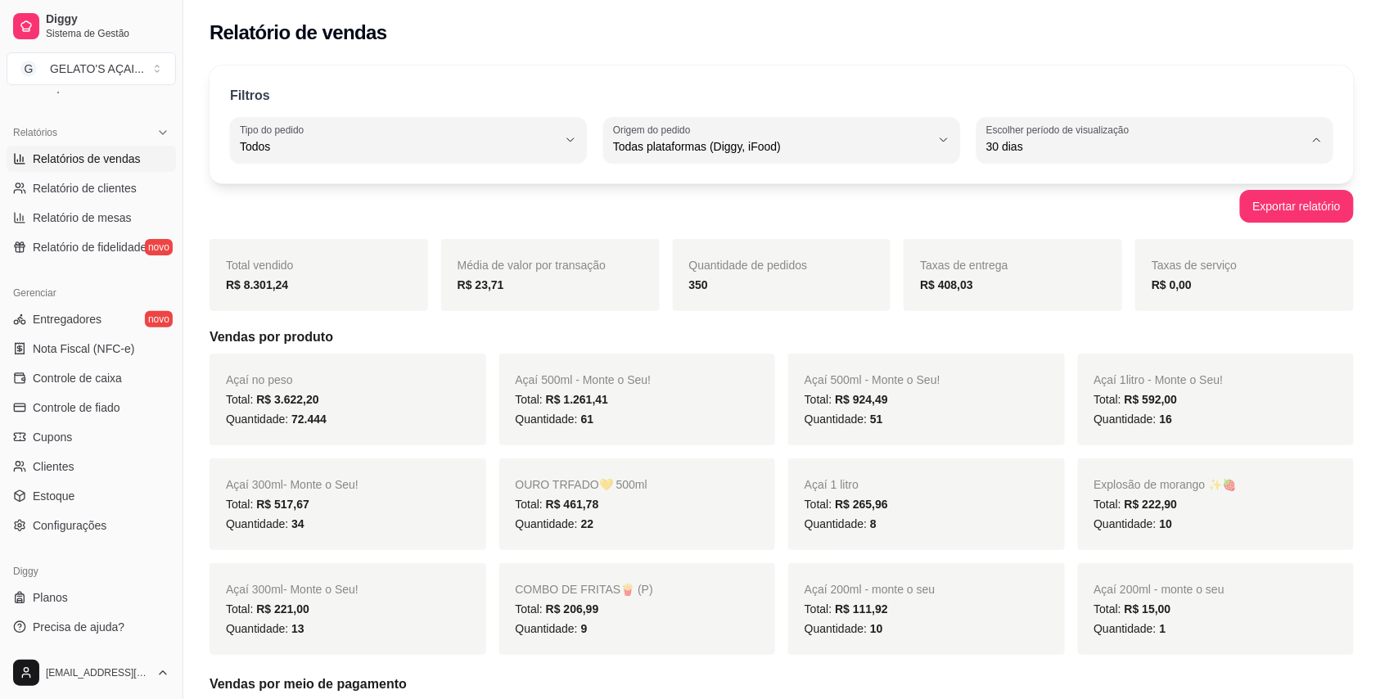
click at [1061, 324] on span "45 dias" at bounding box center [1147, 320] width 302 height 16
type input "45"
select select "45"
click at [1057, 161] on button "Escolher período de visualização 45 dias" at bounding box center [1154, 140] width 357 height 46
click at [1035, 191] on span "Hoje" at bounding box center [1147, 186] width 302 height 16
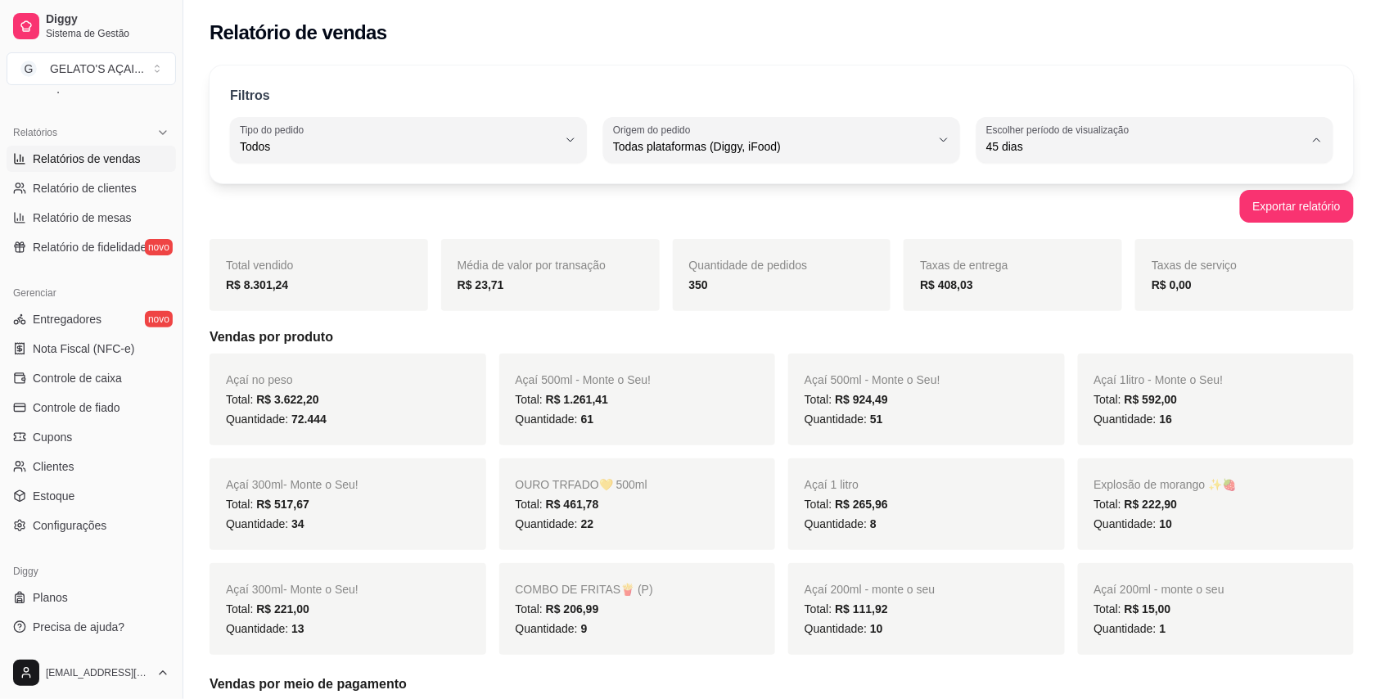
type input "0"
select select "0"
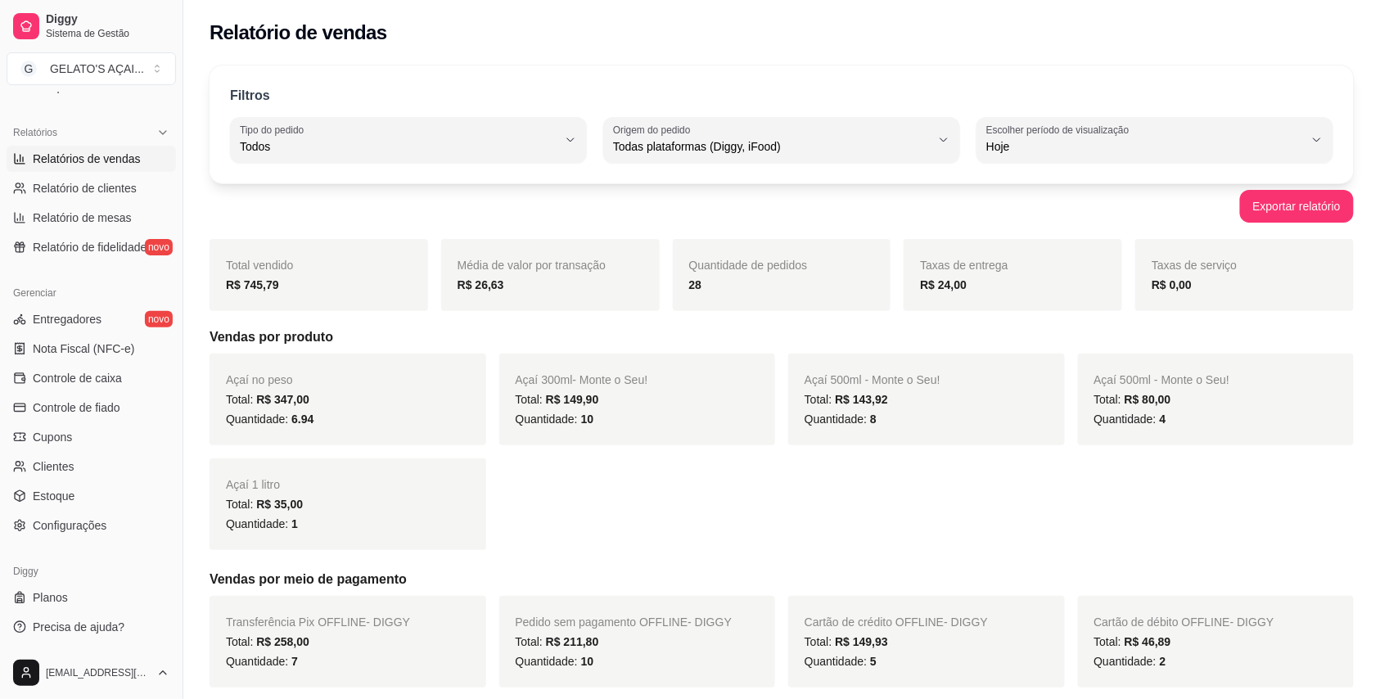
click at [263, 265] on span "Total vendido" at bounding box center [260, 265] width 68 height 13
click at [250, 272] on span "Total vendido" at bounding box center [260, 265] width 68 height 13
click at [227, 263] on span "Total vendido" at bounding box center [260, 265] width 68 height 13
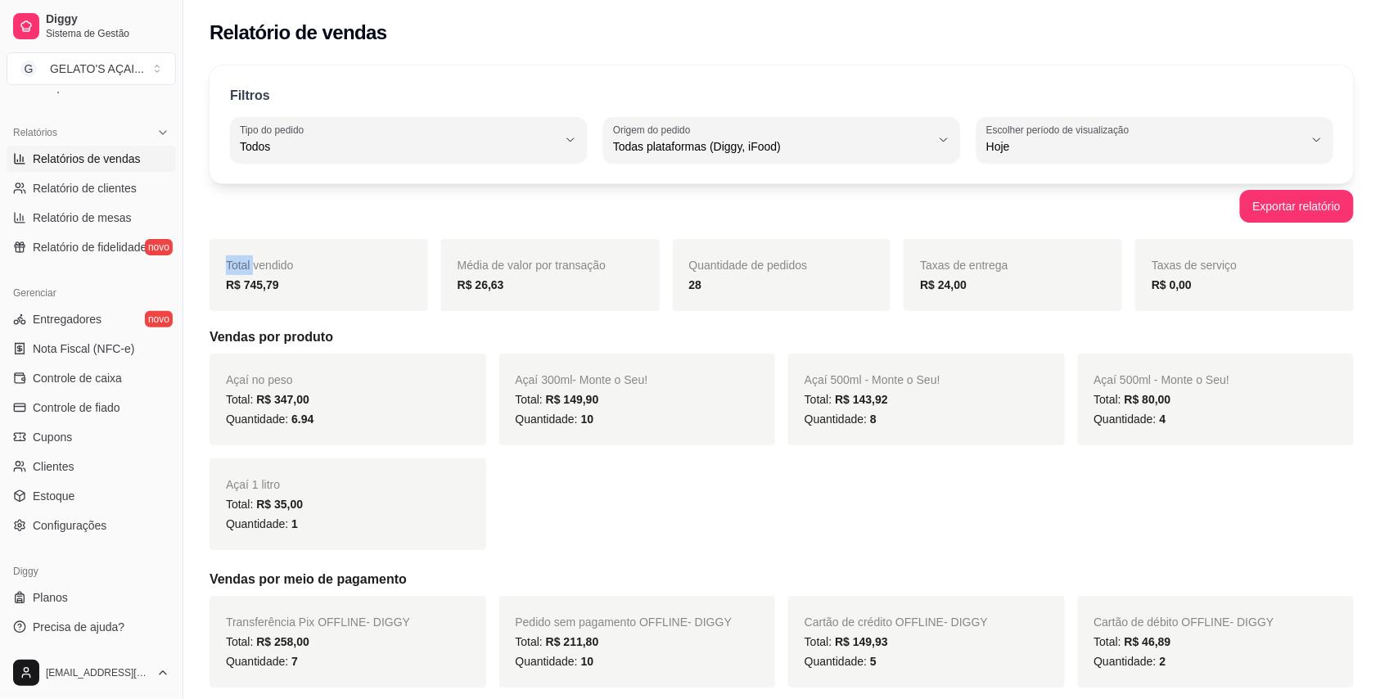
click at [227, 263] on span "Total vendido" at bounding box center [260, 265] width 68 height 13
click at [288, 286] on div "R$ 745,79" at bounding box center [319, 285] width 186 height 20
click at [224, 270] on div "Total vendido R$ 745,79" at bounding box center [318, 275] width 218 height 72
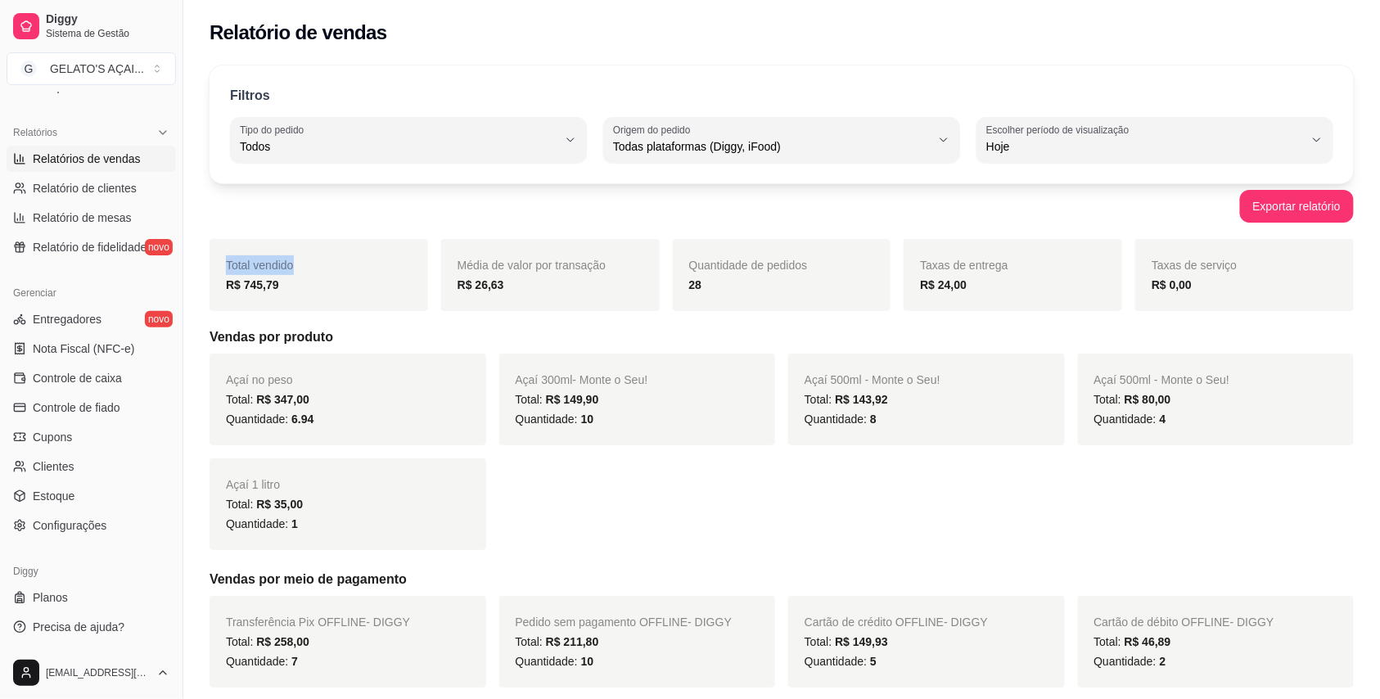
click at [224, 270] on div "Total vendido R$ 745,79" at bounding box center [318, 275] width 218 height 72
click at [240, 278] on div "R$ 745,79" at bounding box center [319, 285] width 186 height 20
click at [256, 288] on strong "R$ 745,79" at bounding box center [252, 284] width 53 height 13
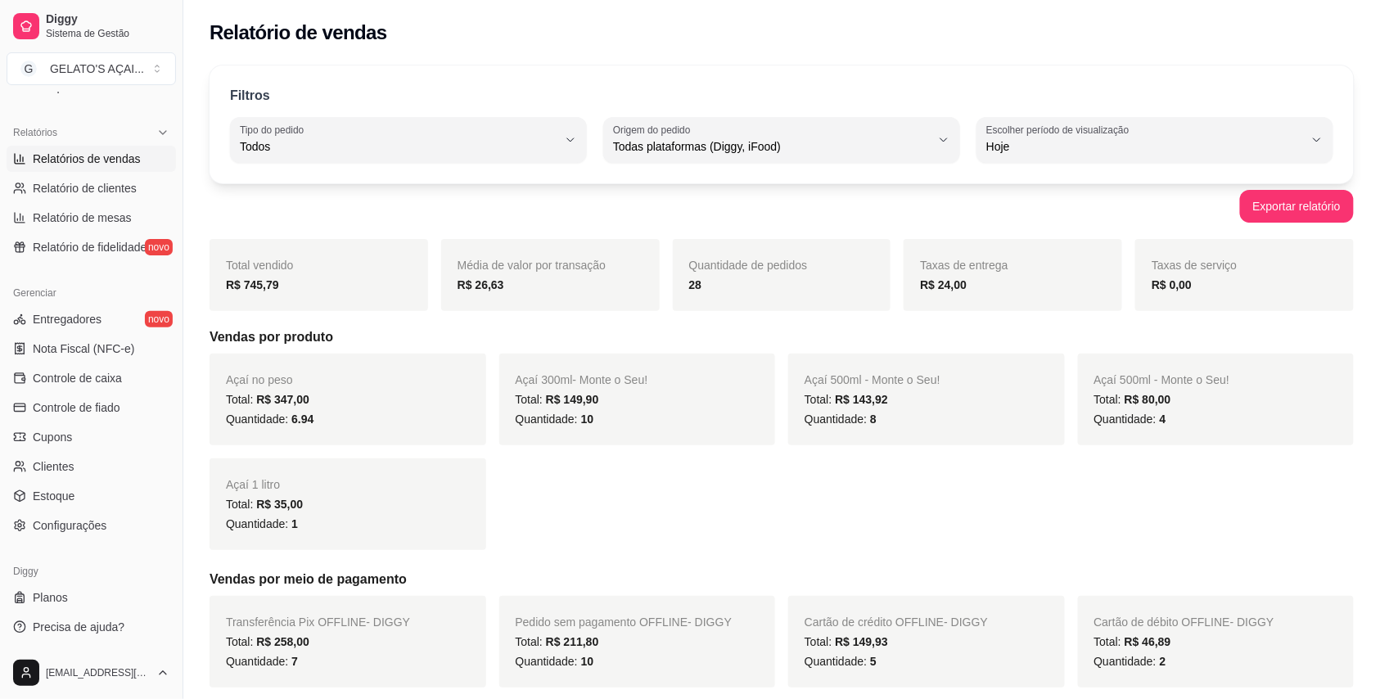
click at [266, 280] on strong "R$ 745,79" at bounding box center [252, 284] width 53 height 13
click at [269, 279] on strong "R$ 745,79" at bounding box center [252, 284] width 53 height 13
click at [270, 275] on div "Total vendido R$ 745,79" at bounding box center [318, 275] width 218 height 72
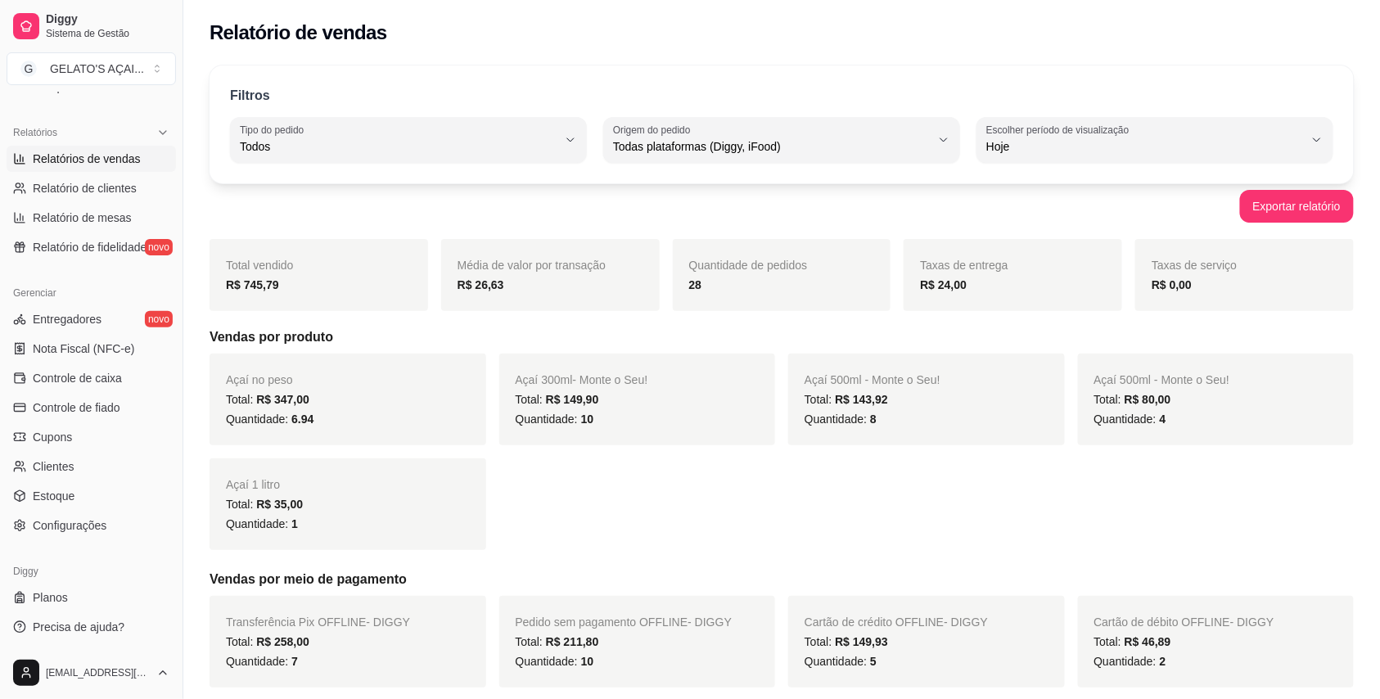
click at [272, 254] on div "Total vendido R$ 745,79" at bounding box center [318, 275] width 218 height 72
click at [247, 279] on strong "R$ 745,79" at bounding box center [252, 284] width 53 height 13
click at [247, 285] on strong "R$ 745,79" at bounding box center [252, 284] width 53 height 13
click at [252, 272] on span "Total vendido" at bounding box center [260, 265] width 68 height 13
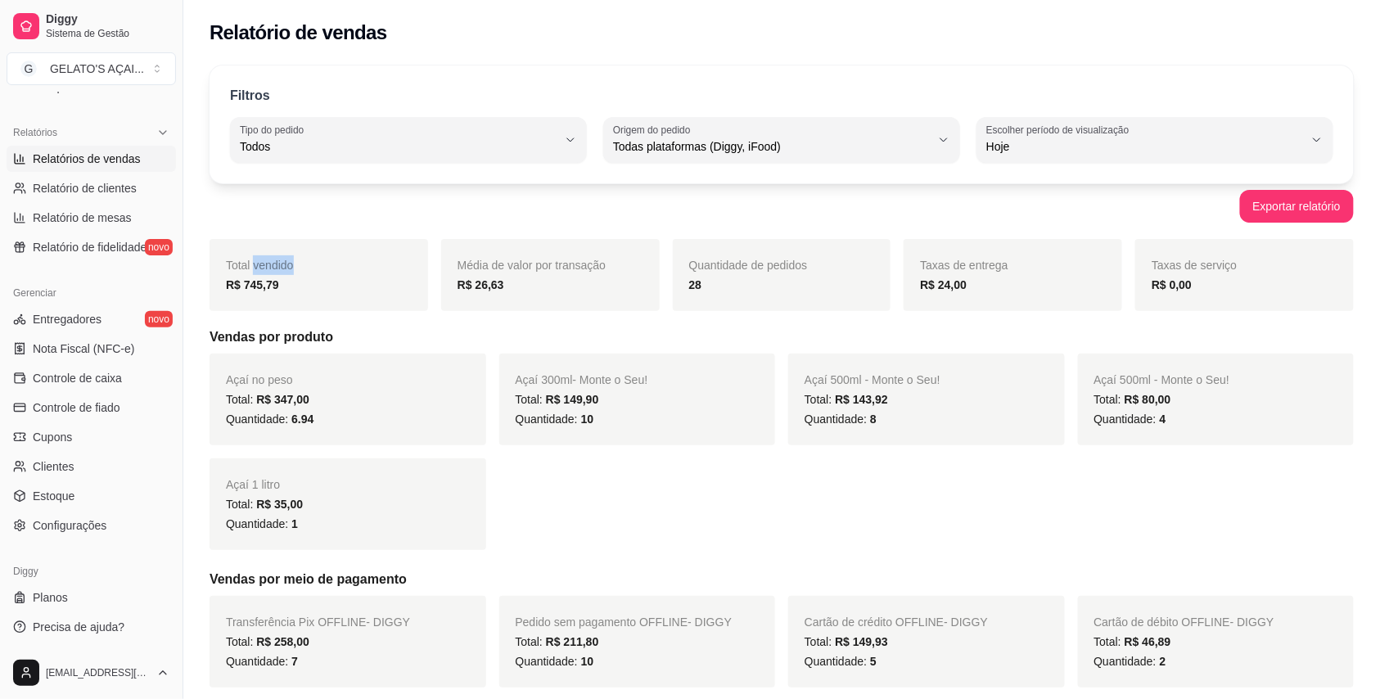
click at [252, 272] on span "Total vendido" at bounding box center [260, 265] width 68 height 13
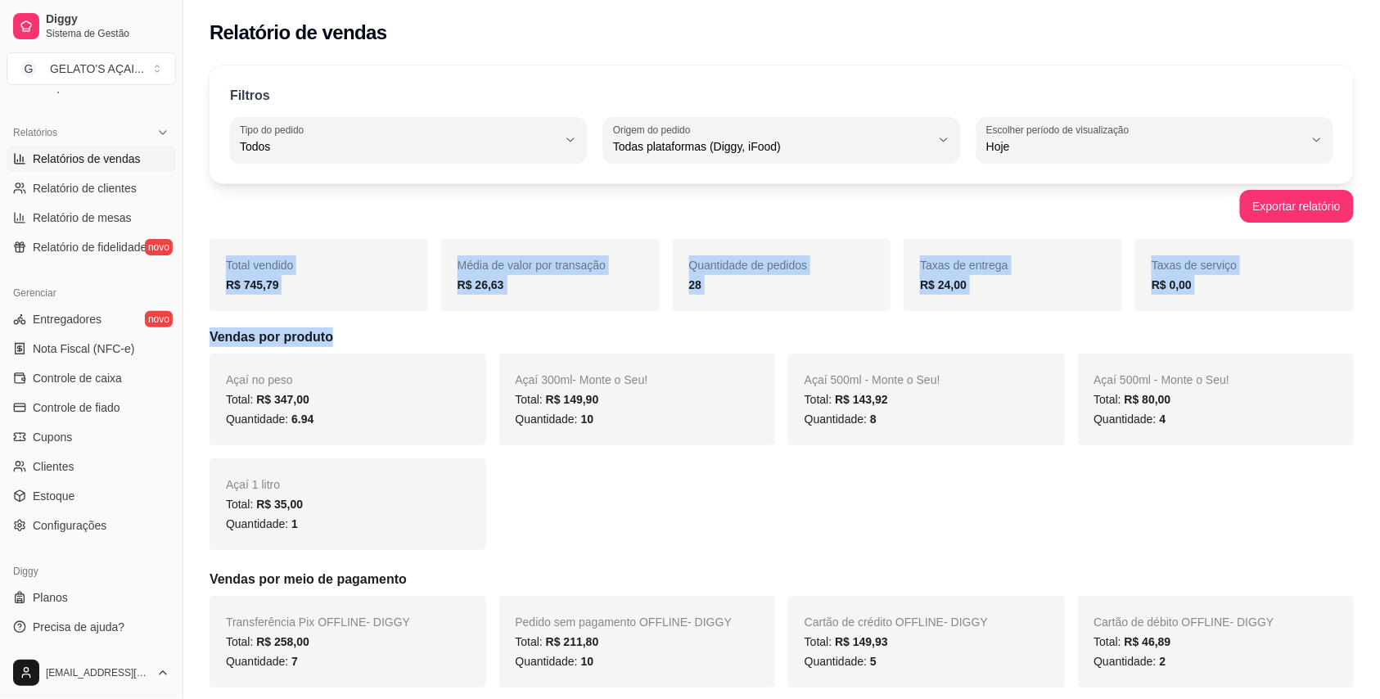
drag, startPoint x: 252, startPoint y: 272, endPoint x: 263, endPoint y: 340, distance: 69.6
click at [263, 340] on div "Total vendido R$ 745,79 Média de valor por transação R$ 26,63 Quantidade de ped…" at bounding box center [781, 568] width 1144 height 658
click at [455, 308] on div "Média de valor por transação R$ 26,63" at bounding box center [550, 275] width 218 height 72
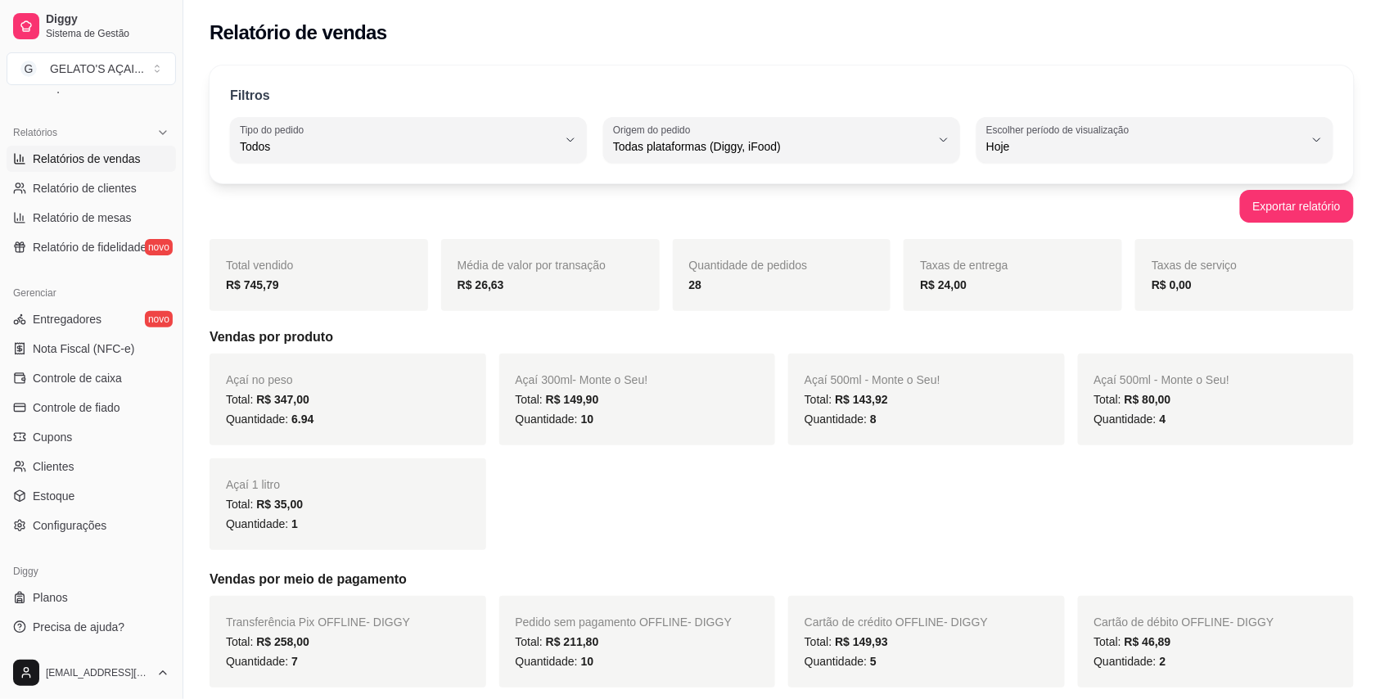
click at [970, 286] on div "R$ 24,00" at bounding box center [1013, 285] width 186 height 20
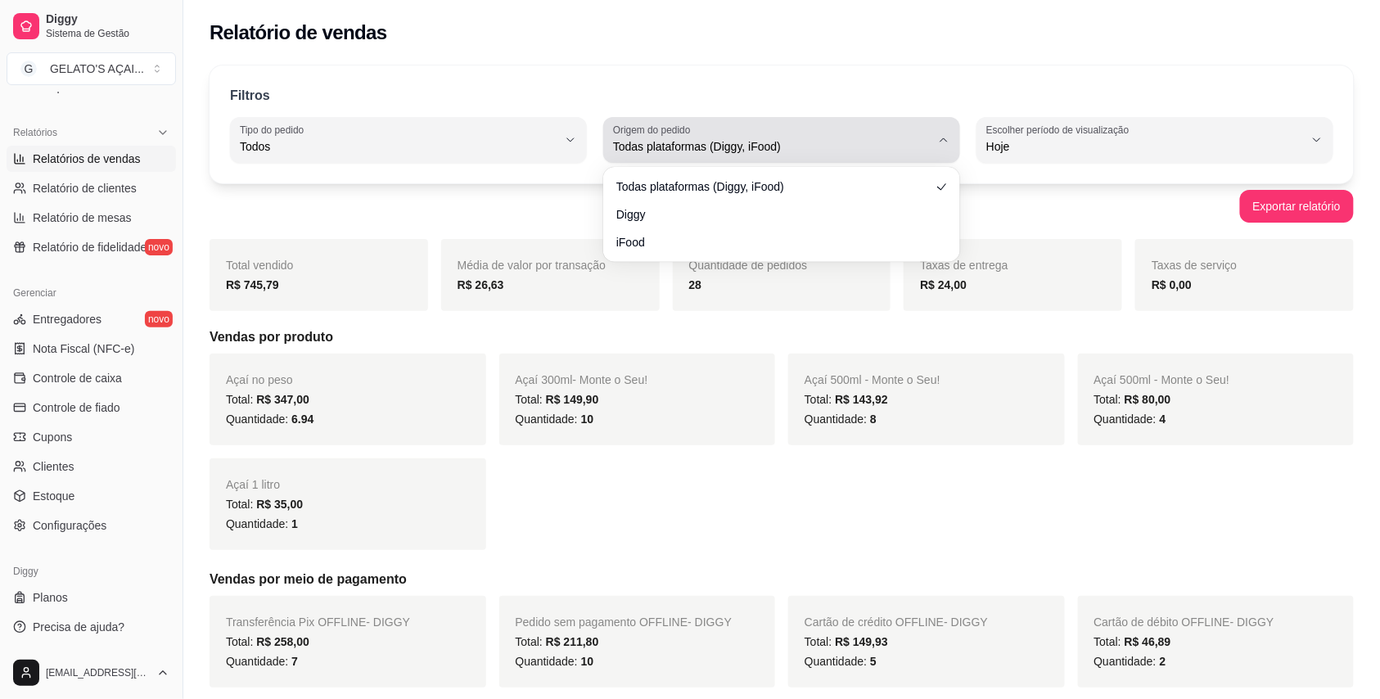
click at [685, 149] on span "Todas plataformas (Diggy, iFood)" at bounding box center [772, 146] width 318 height 16
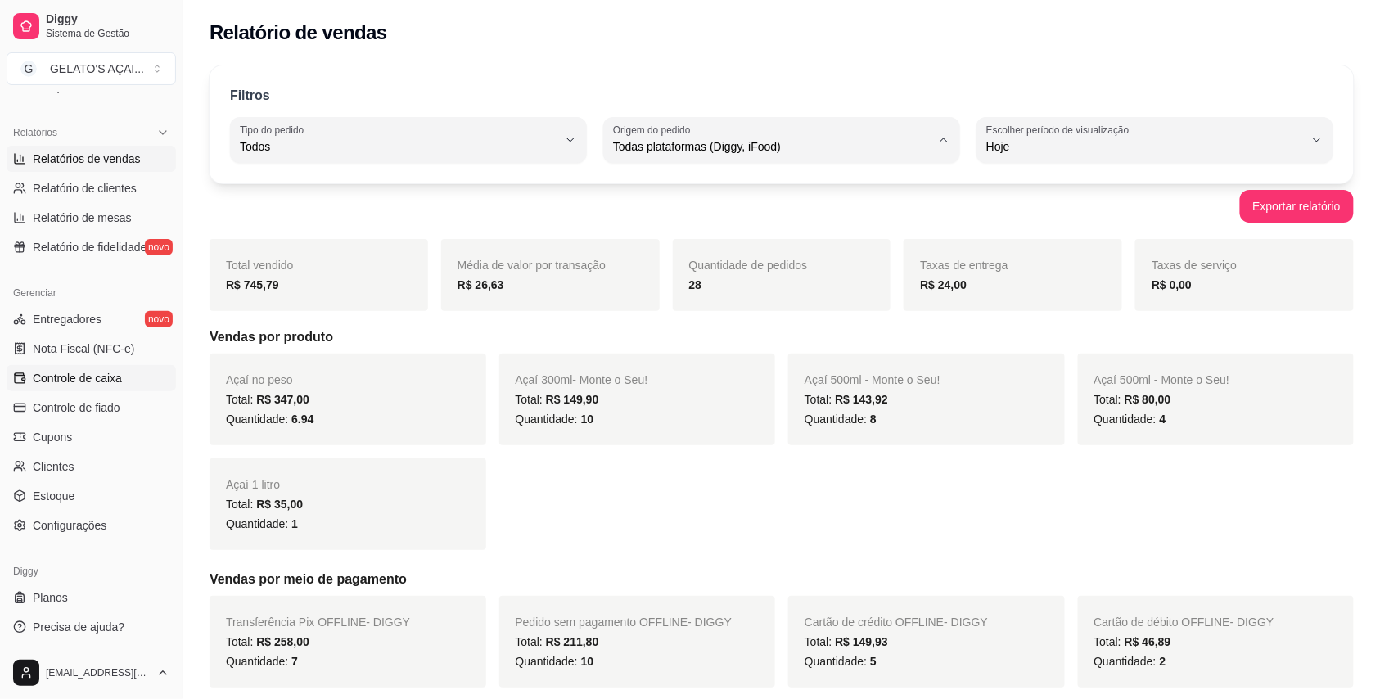
click at [106, 371] on span "Controle de caixa" at bounding box center [77, 378] width 89 height 16
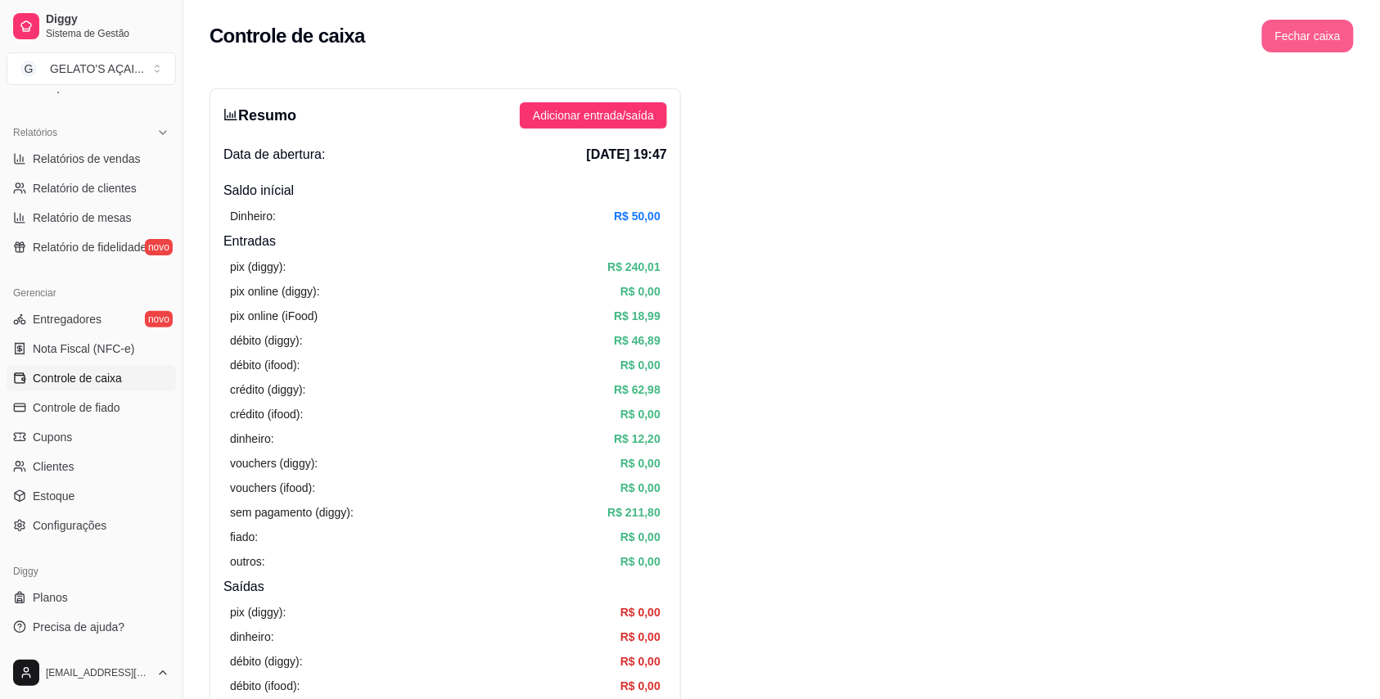
click at [1349, 30] on button "Fechar caixa" at bounding box center [1308, 36] width 92 height 33
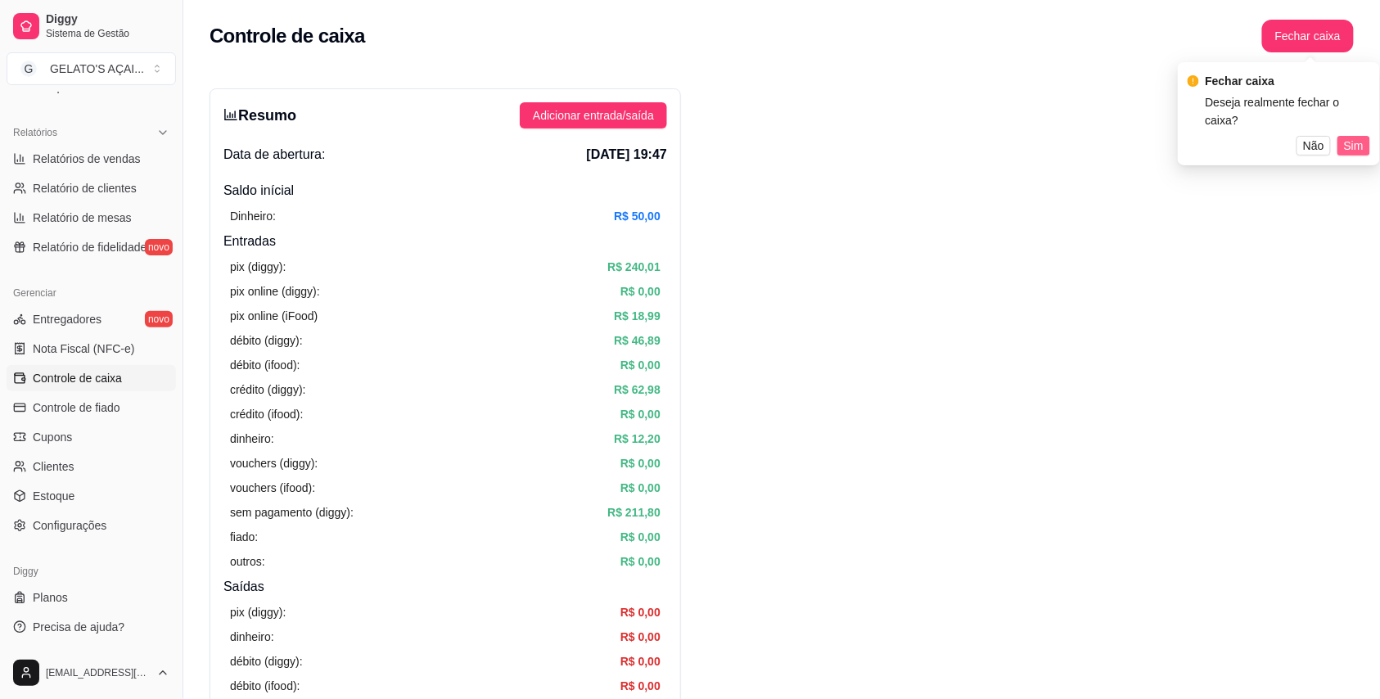
click at [1352, 137] on span "Sim" at bounding box center [1354, 146] width 20 height 18
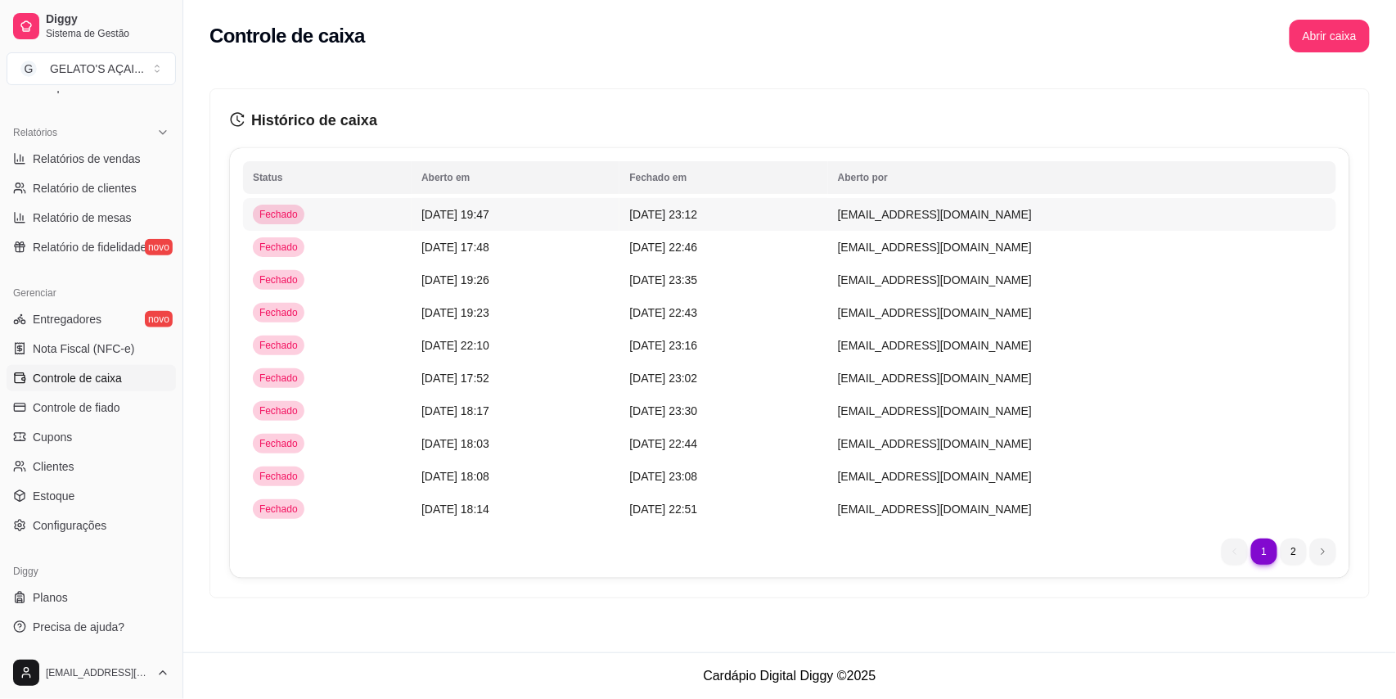
click at [599, 208] on td "[DATE] 19:47" at bounding box center [516, 214] width 208 height 33
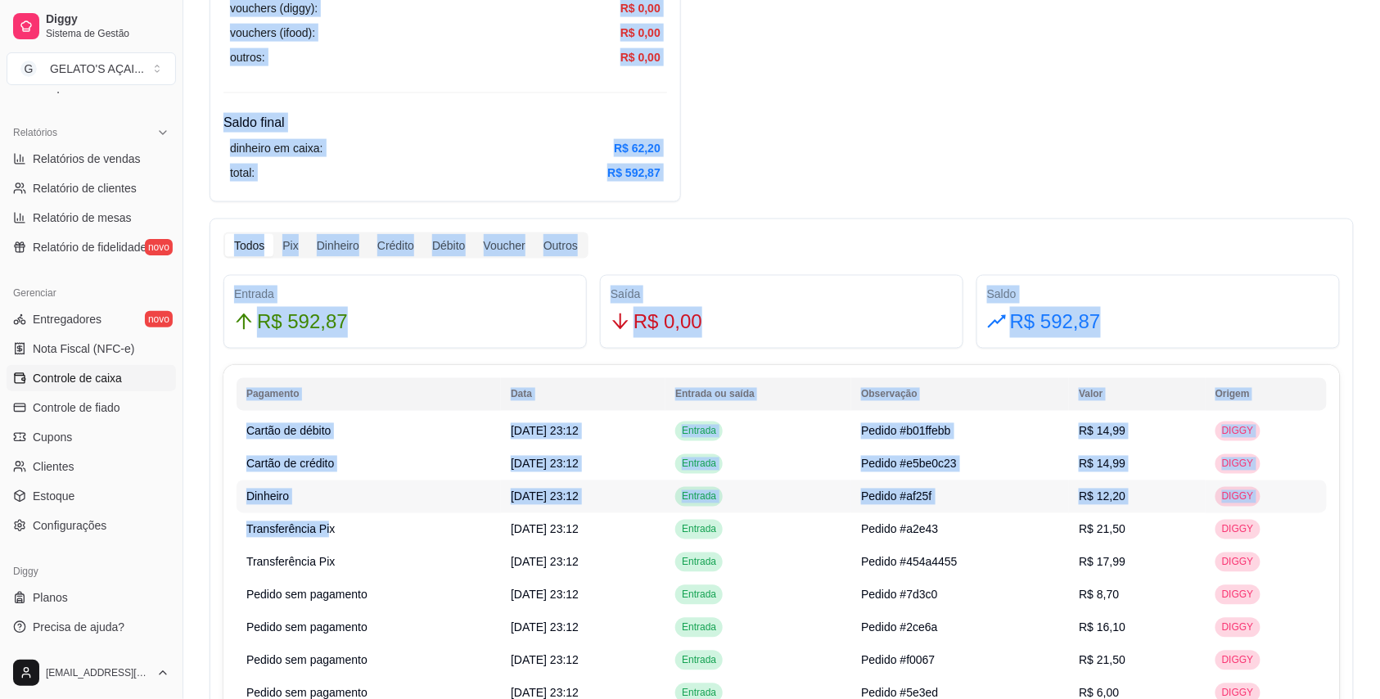
scroll to position [745, 0]
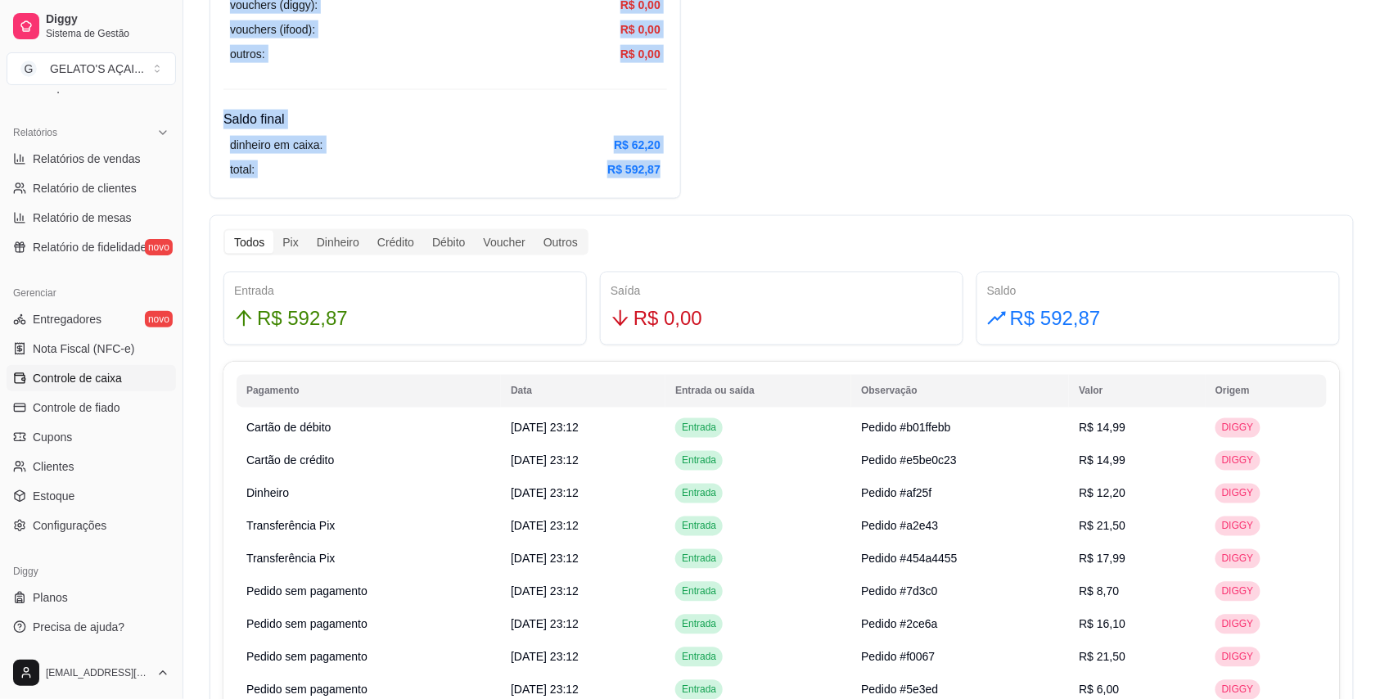
drag, startPoint x: 245, startPoint y: 113, endPoint x: 419, endPoint y: 204, distance: 195.8
click at [419, 204] on div "Resumo Data de abertura: [DATE] 19:47 Saldo inícial Dinheiro: R$ 50,00 Entradas…" at bounding box center [781, 261] width 1196 height 1900
copy div "Resumo Data de abertura: [DATE] 19:47 Saldo inícial Dinheiro: R$ 50,00 Entradas…"
